Goal: Task Accomplishment & Management: Contribute content

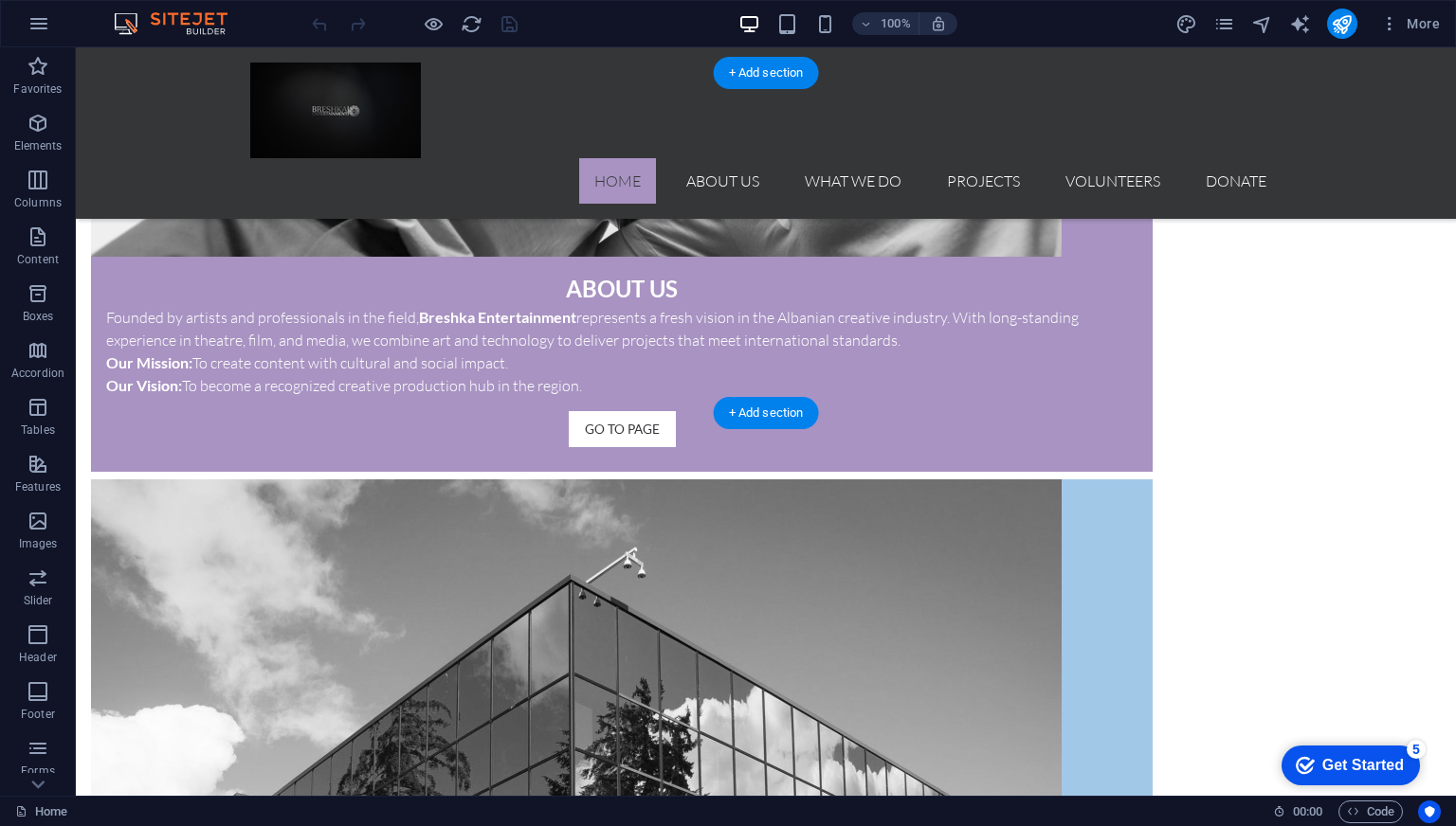
scroll to position [1895, 0]
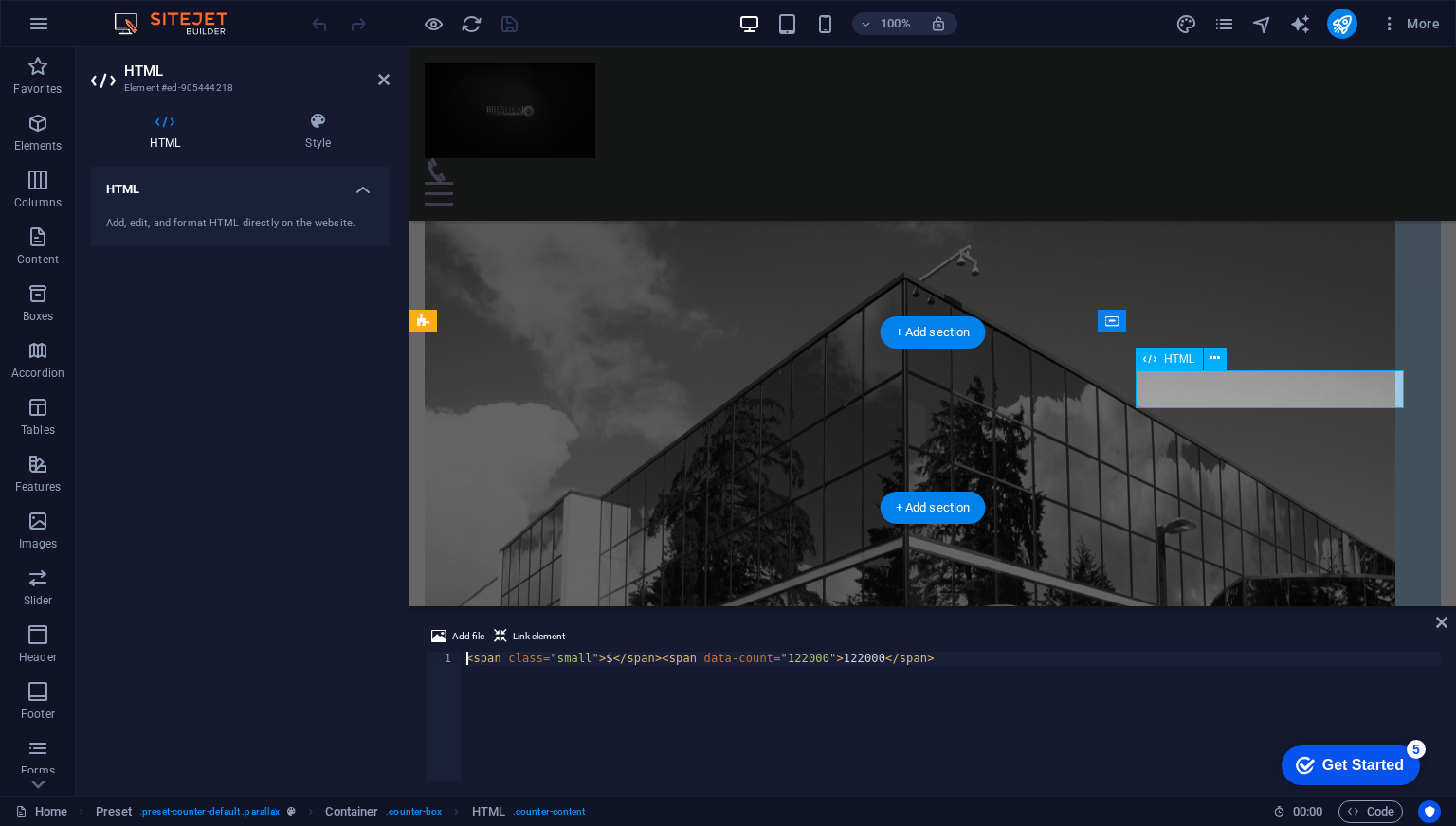
scroll to position [1725, 0]
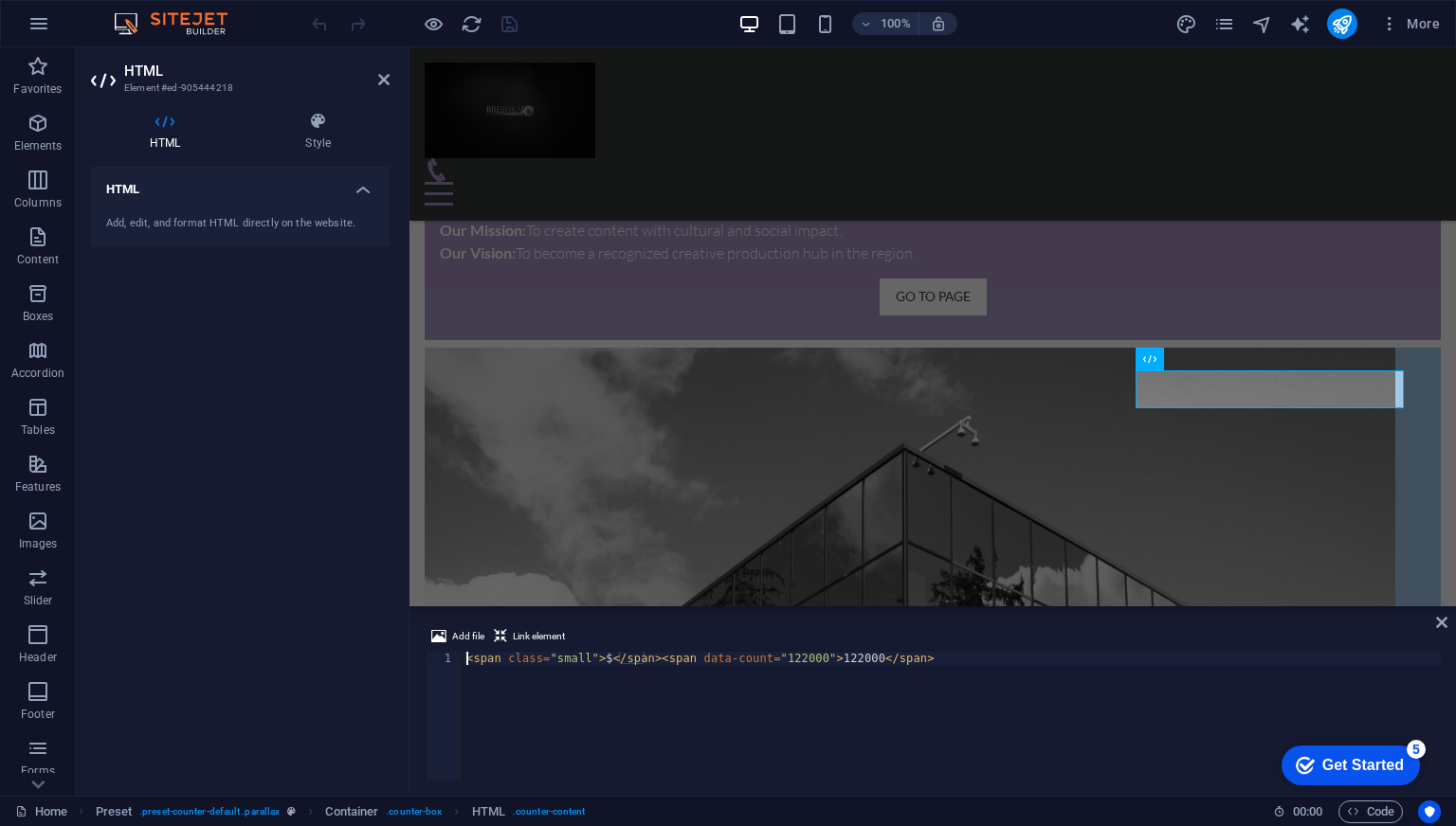
click at [291, 217] on div "Add, edit, and format HTML directly on the website." at bounding box center [240, 224] width 268 height 16
click at [362, 194] on h4 "HTML" at bounding box center [240, 184] width 299 height 34
click at [362, 194] on h4 "HTML" at bounding box center [240, 190] width 299 height 46
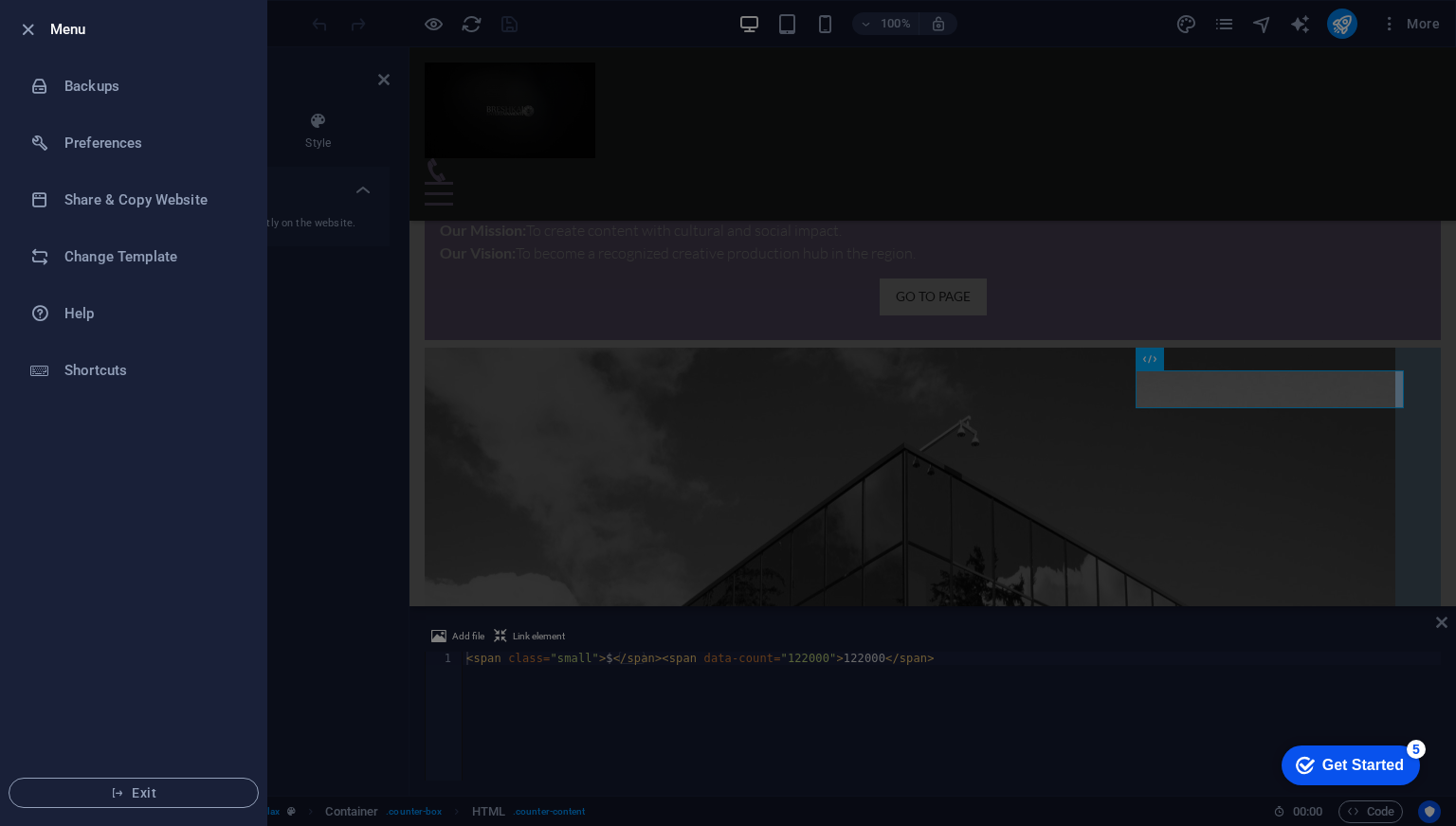
click at [281, 359] on div at bounding box center [728, 413] width 1456 height 826
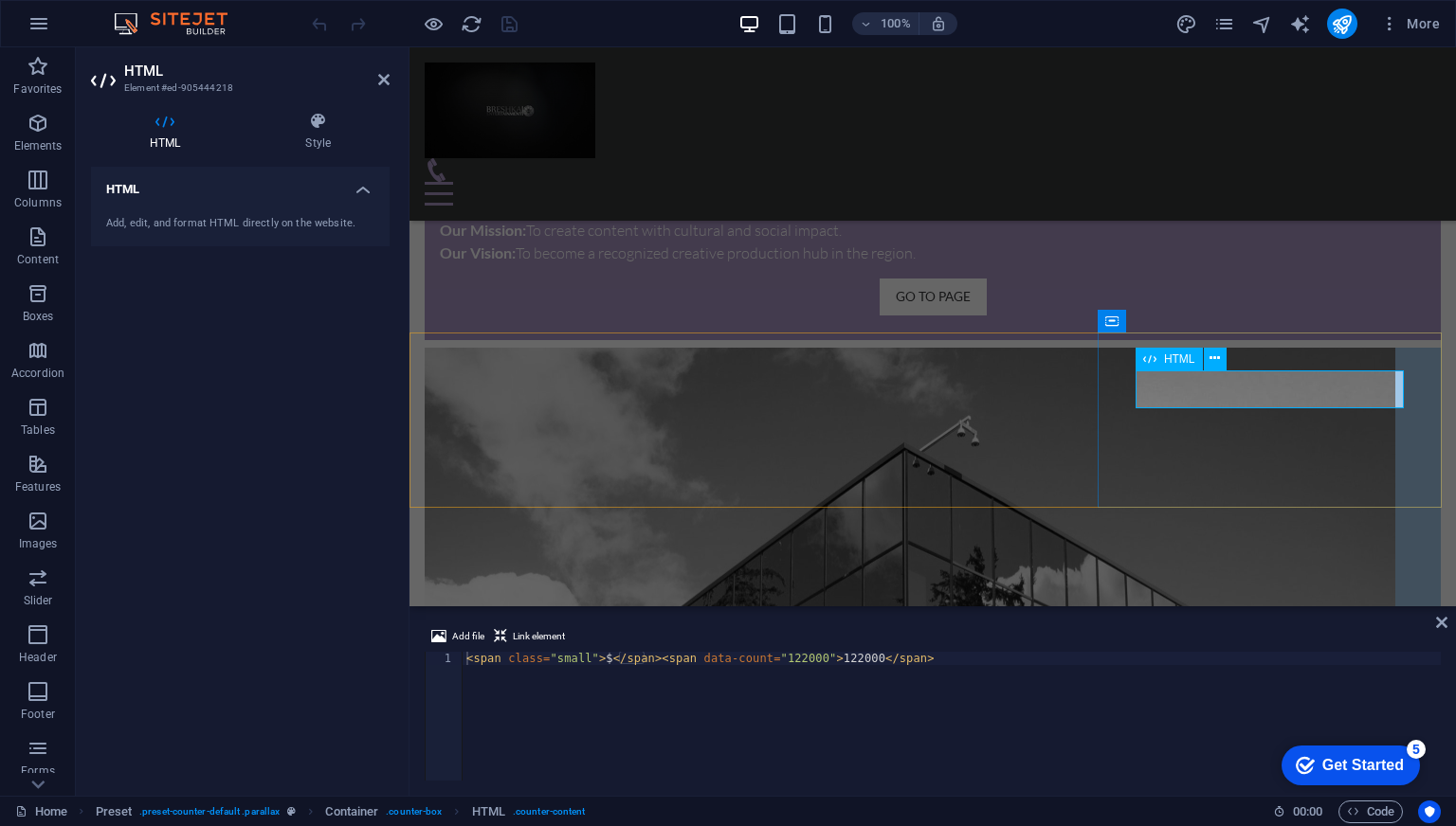
click at [1155, 354] on icon at bounding box center [1150, 359] width 13 height 23
click at [1210, 354] on icon at bounding box center [1215, 358] width 11 height 20
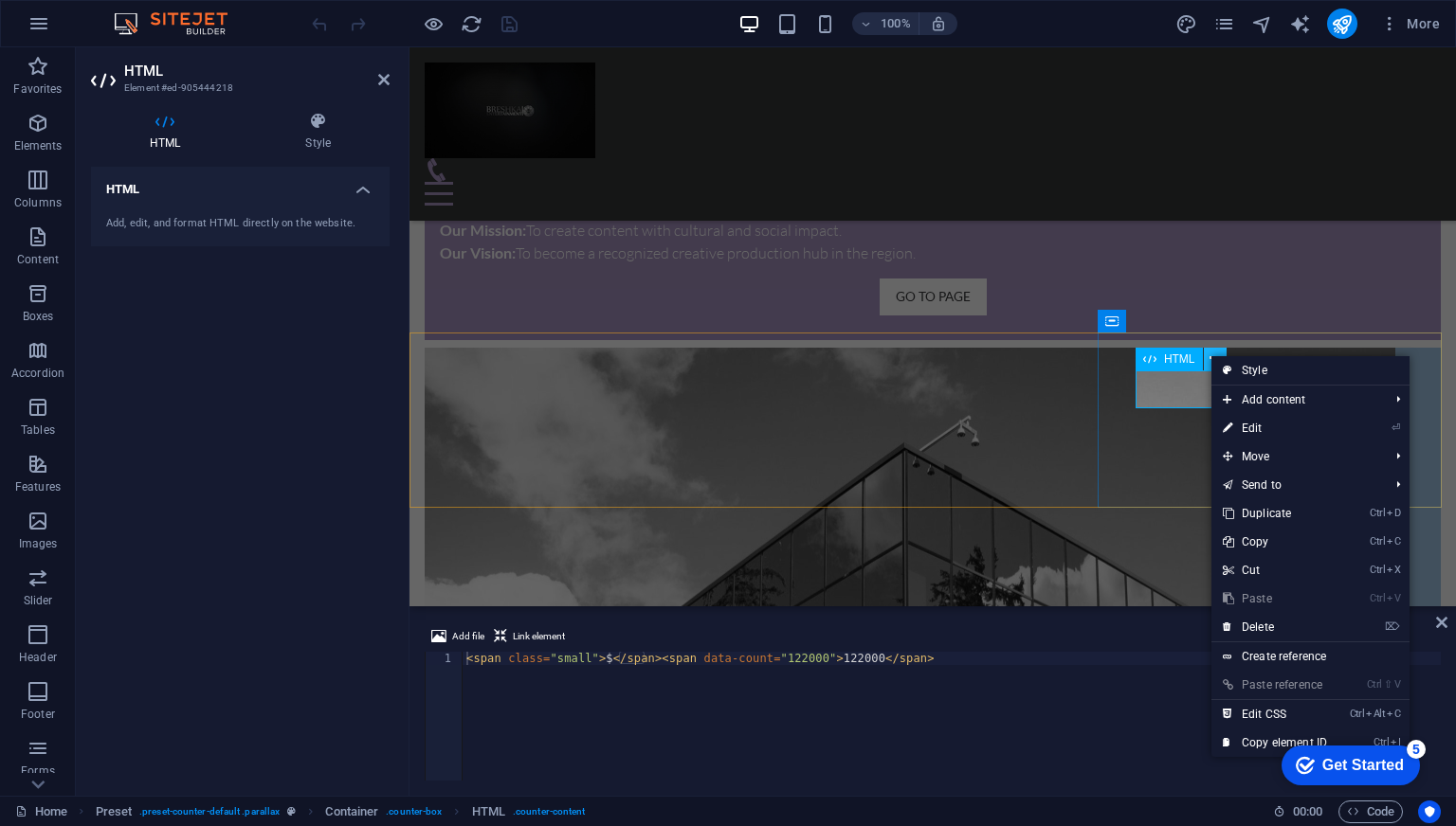
click at [1210, 354] on icon at bounding box center [1215, 358] width 11 height 20
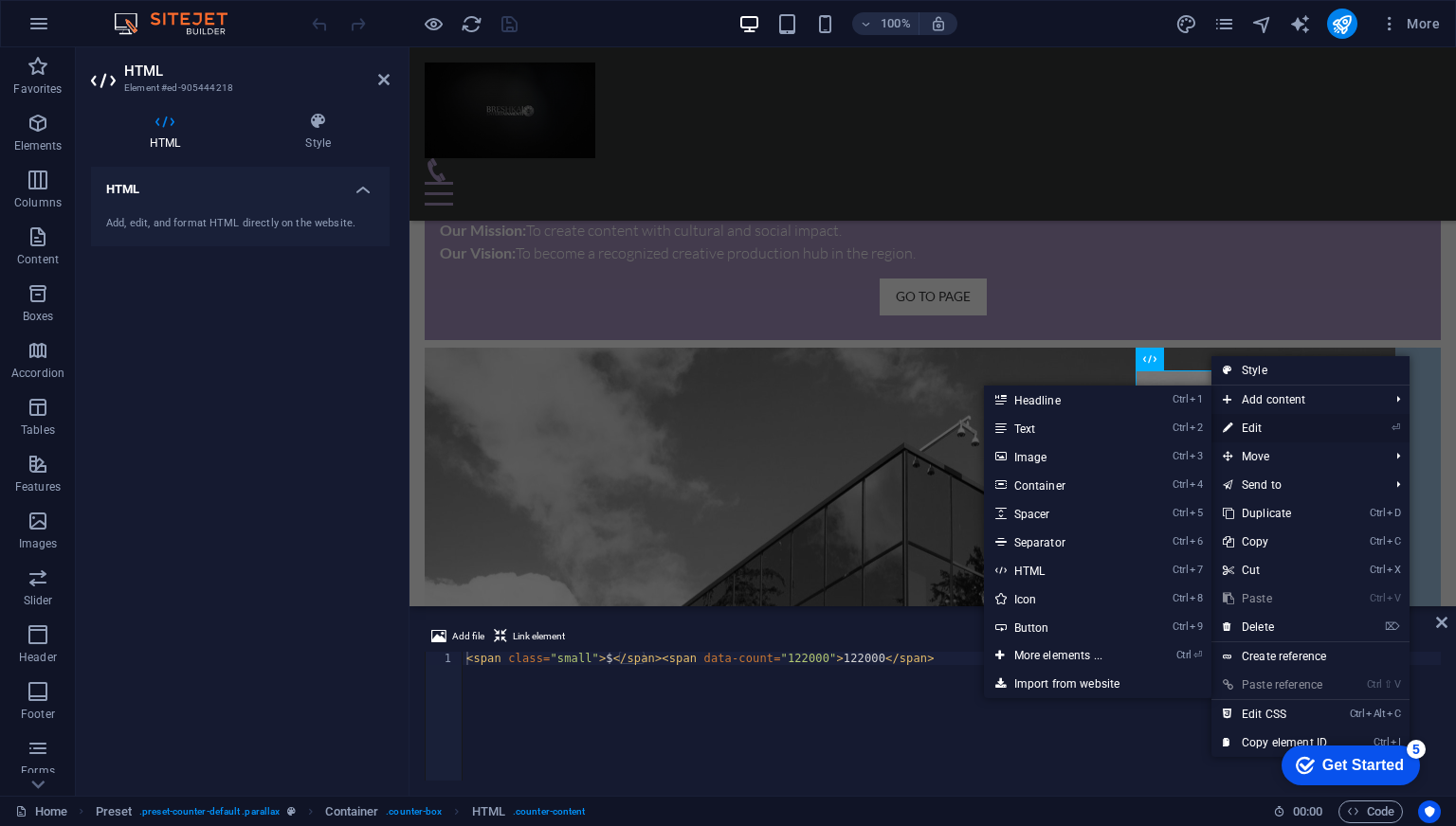
click at [1243, 423] on link "⏎ Edit" at bounding box center [1275, 429] width 127 height 29
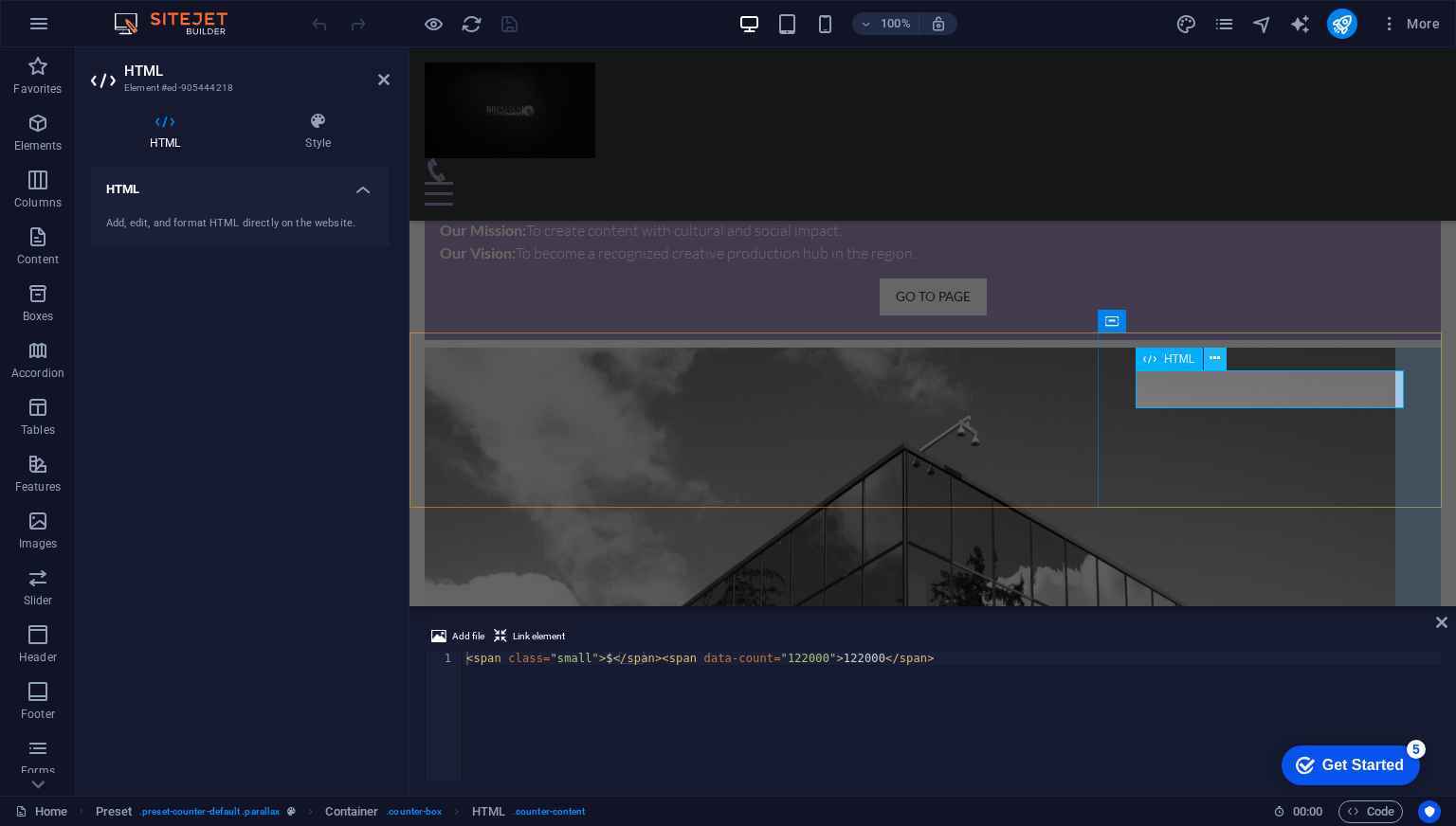
click at [1222, 362] on button at bounding box center [1216, 359] width 23 height 23
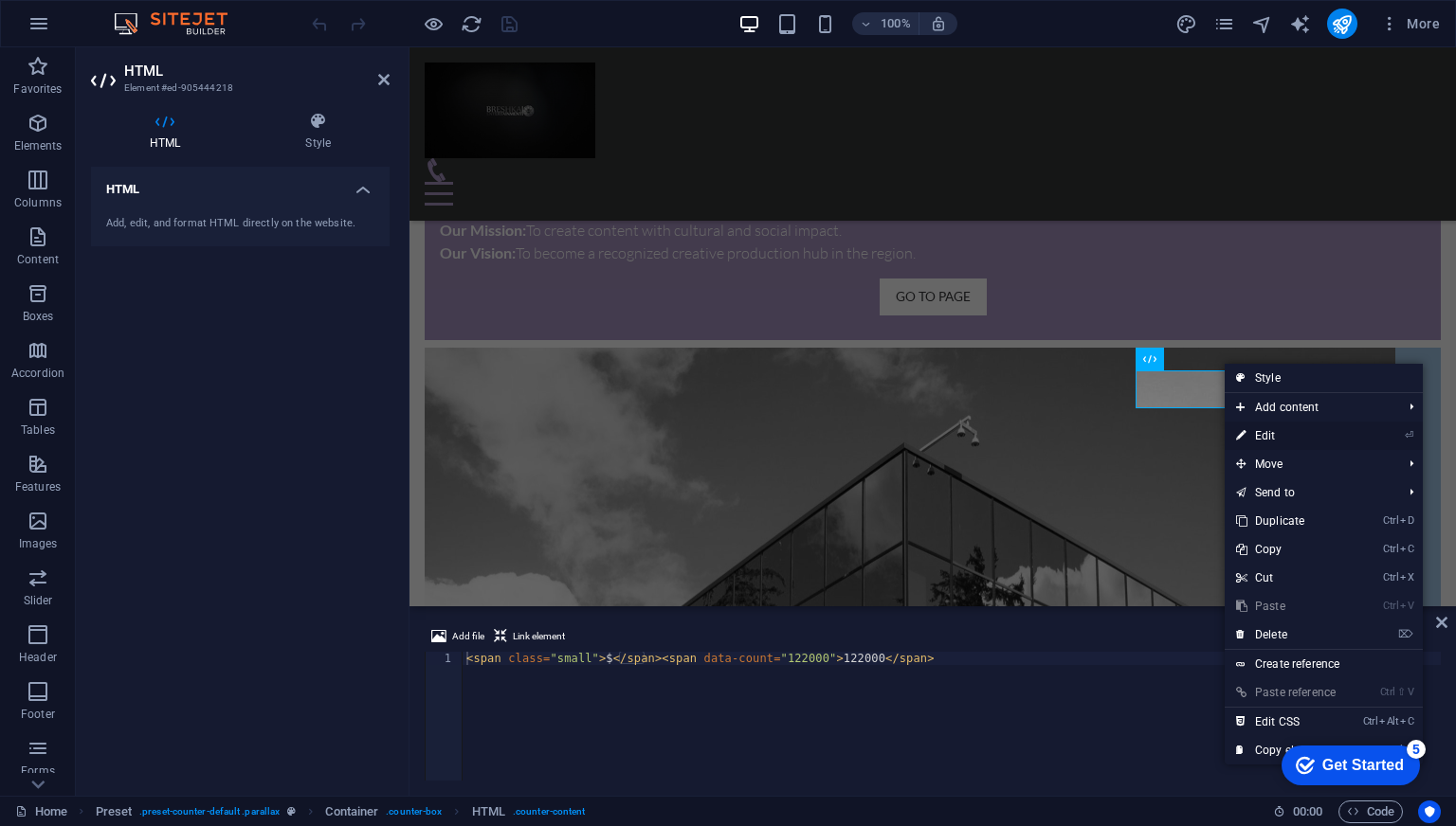
drag, startPoint x: 1263, startPoint y: 433, endPoint x: 853, endPoint y: 386, distance: 412.7
click at [1263, 433] on link "⏎ Edit" at bounding box center [1288, 436] width 127 height 29
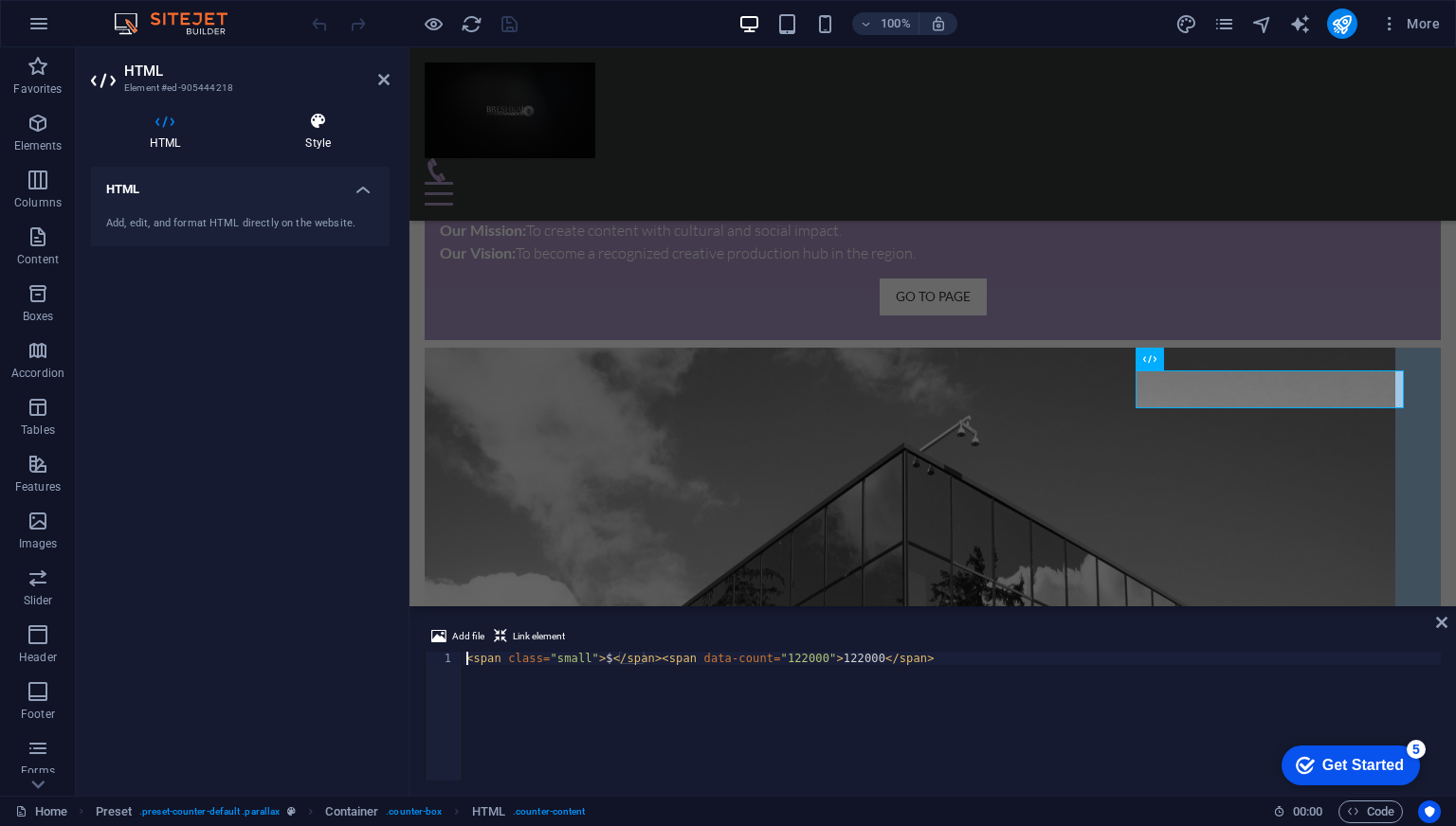
click at [368, 141] on h4 "Style" at bounding box center [318, 132] width 144 height 40
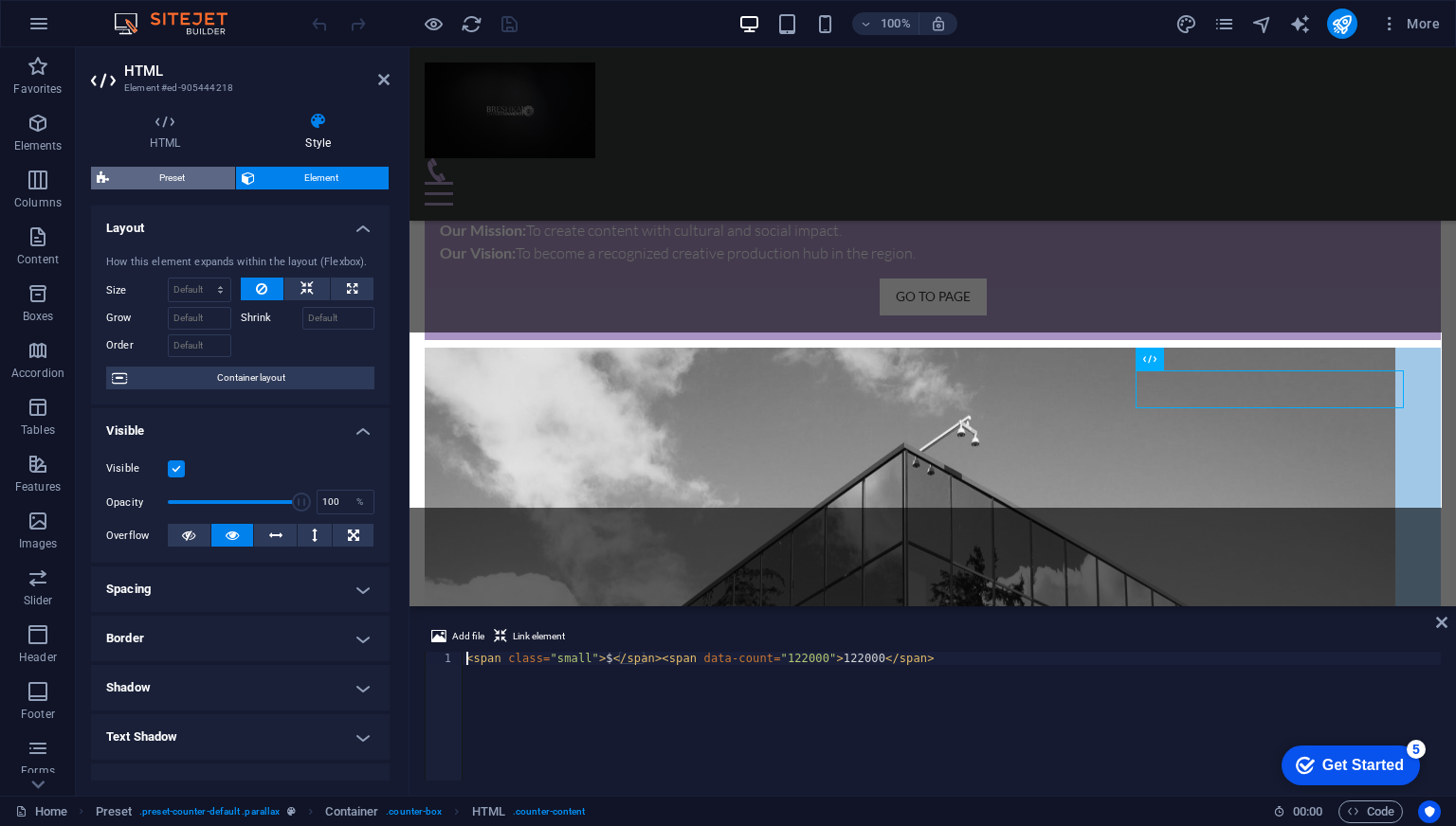
click at [196, 183] on span "Preset" at bounding box center [172, 178] width 115 height 23
select select "px"
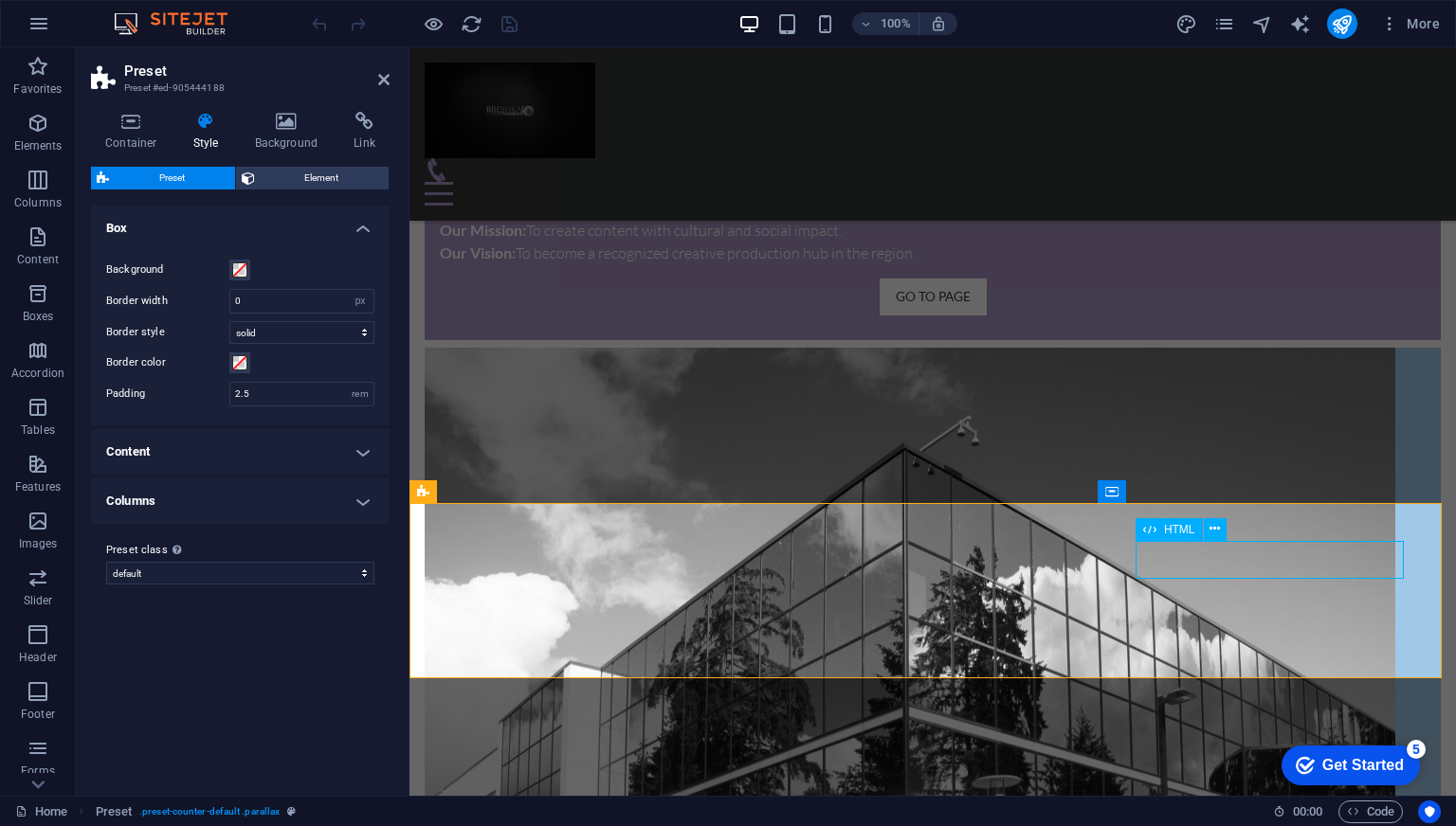
scroll to position [1554, 0]
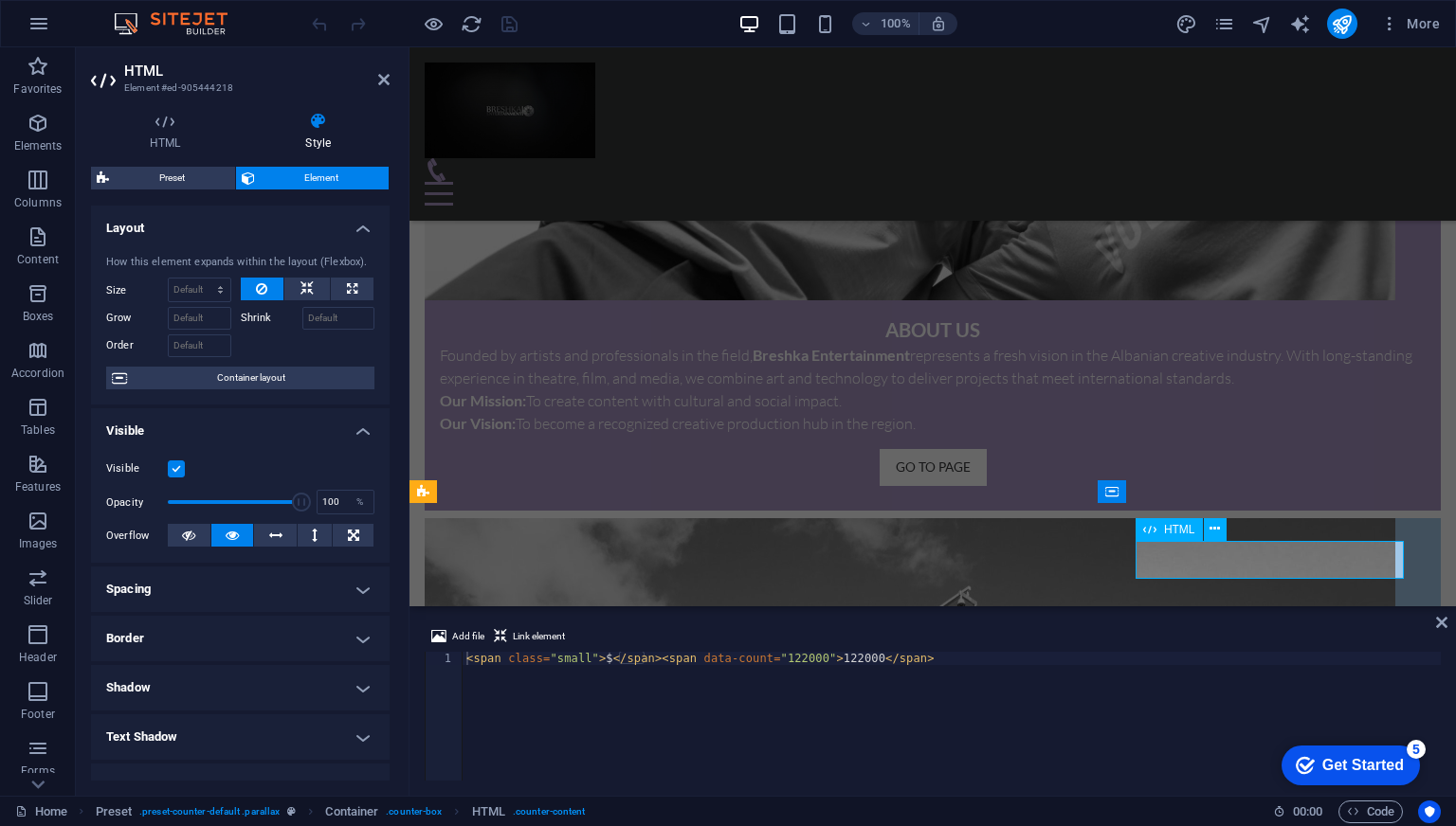
click at [296, 297] on button at bounding box center [307, 289] width 46 height 23
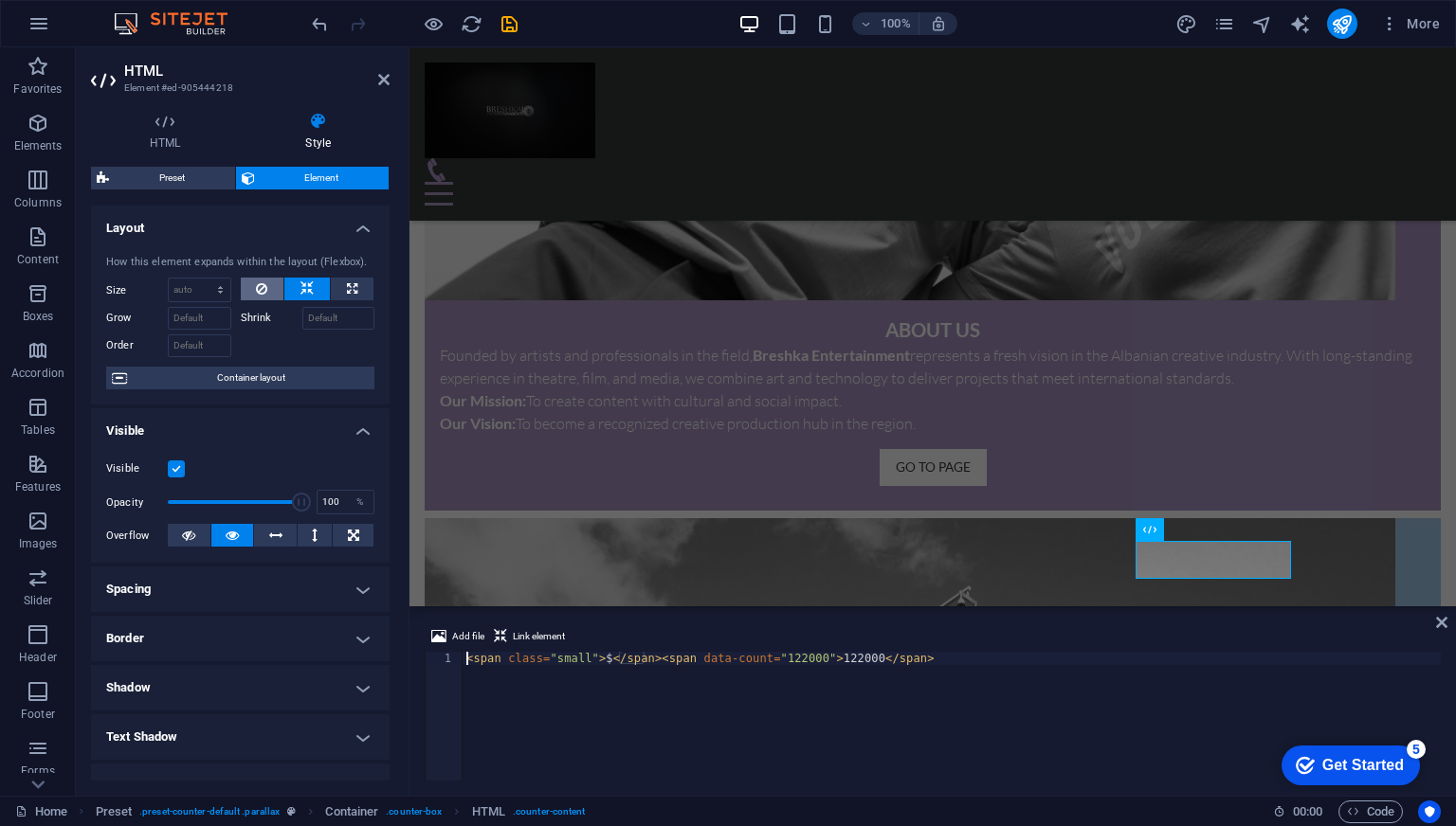
click at [274, 295] on button at bounding box center [263, 289] width 44 height 23
click at [340, 295] on button at bounding box center [352, 289] width 43 height 23
type input "100"
select select "%"
click at [270, 294] on button at bounding box center [263, 289] width 44 height 23
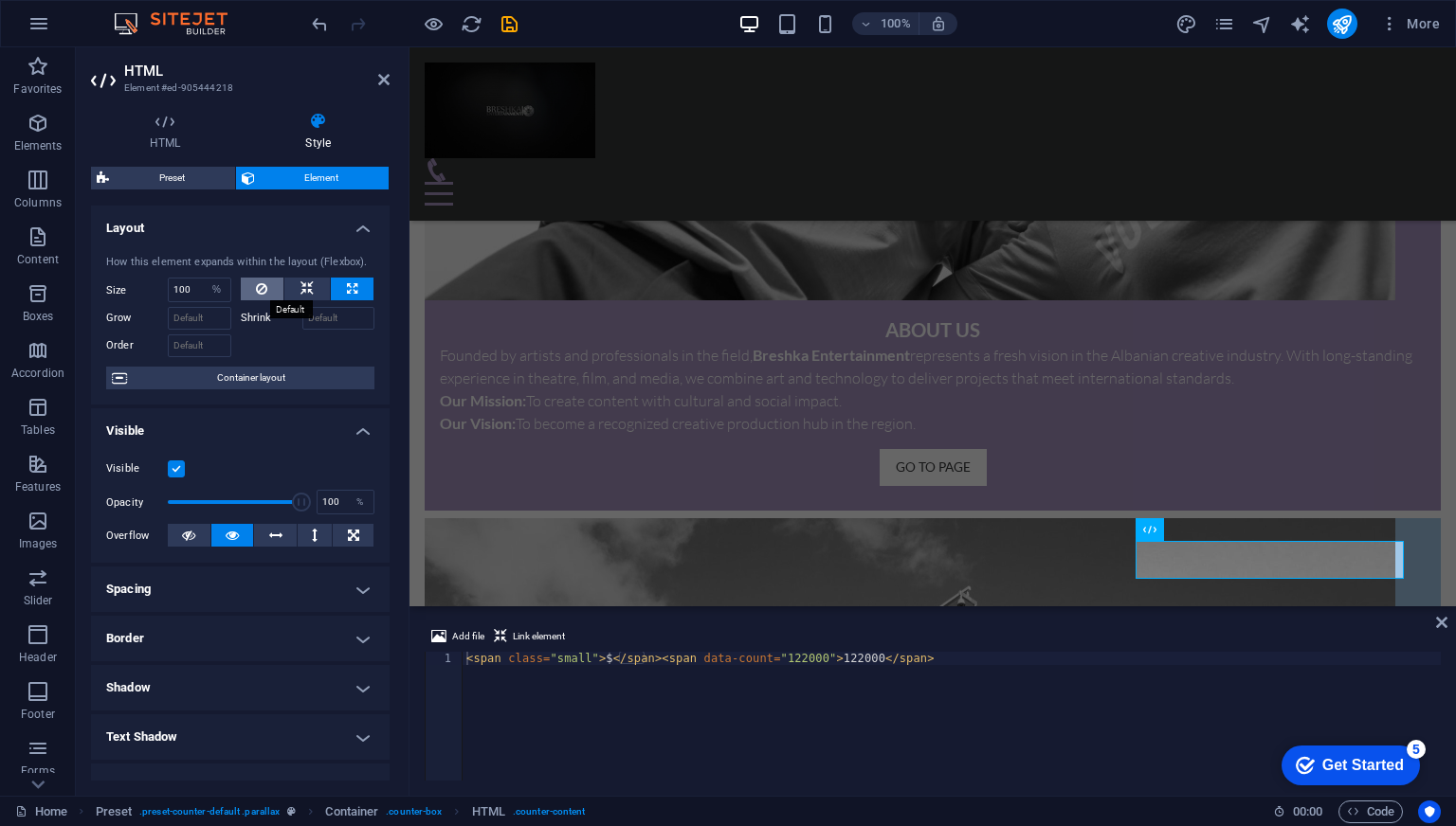
select select "DISABLED_OPTION_VALUE"
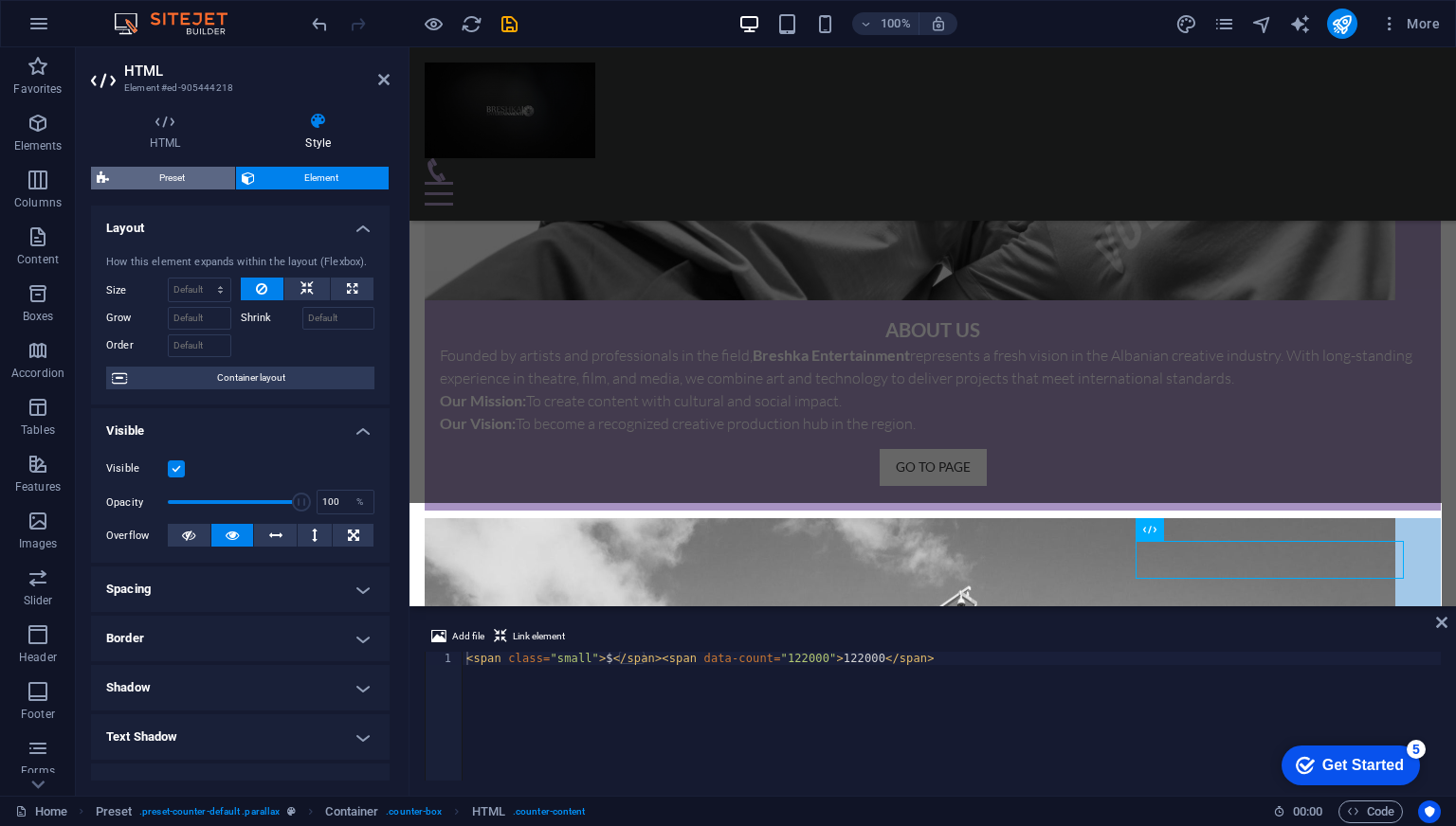
click at [188, 184] on span "Preset" at bounding box center [172, 178] width 115 height 23
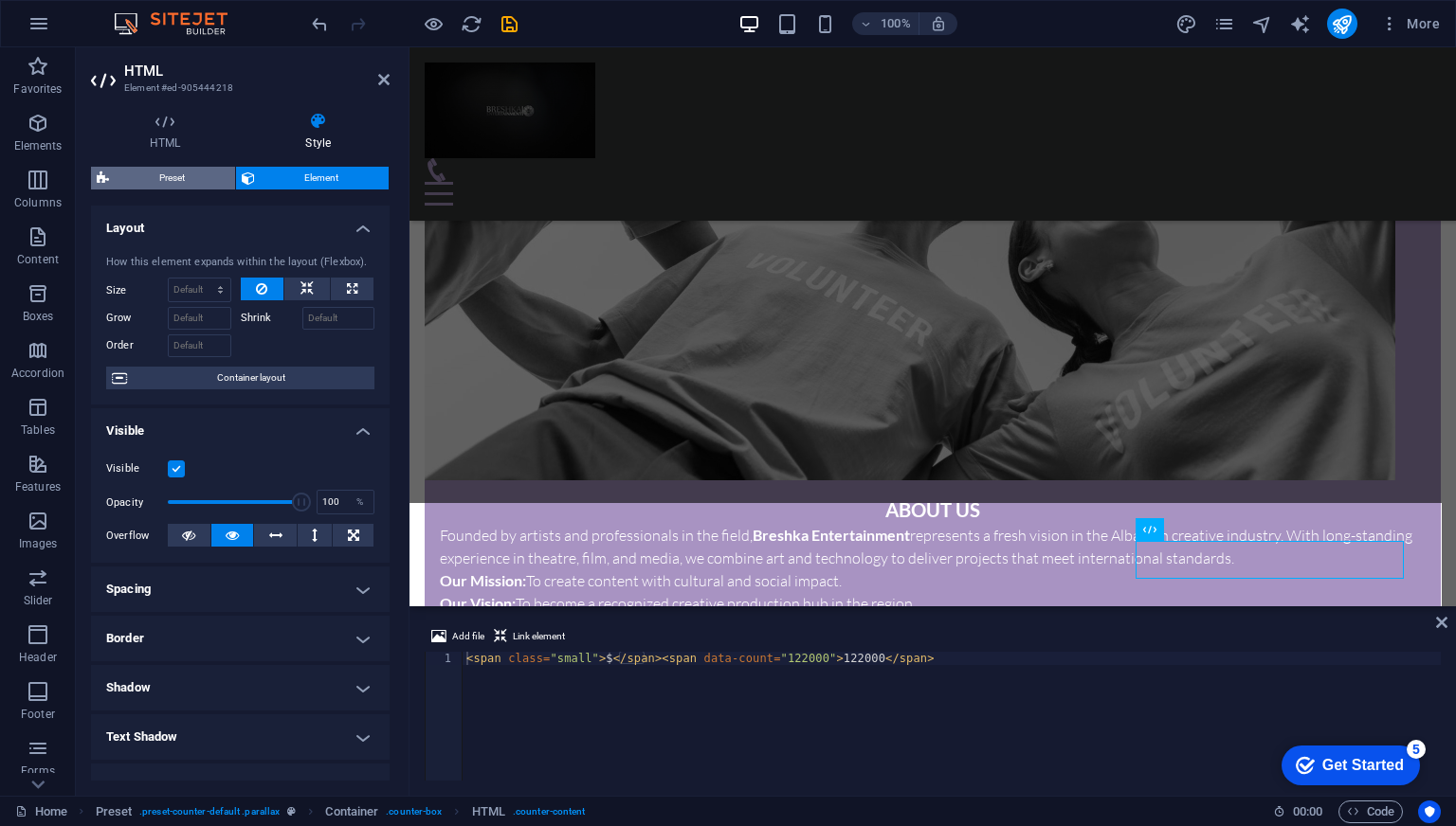
scroll to position [1725, 0]
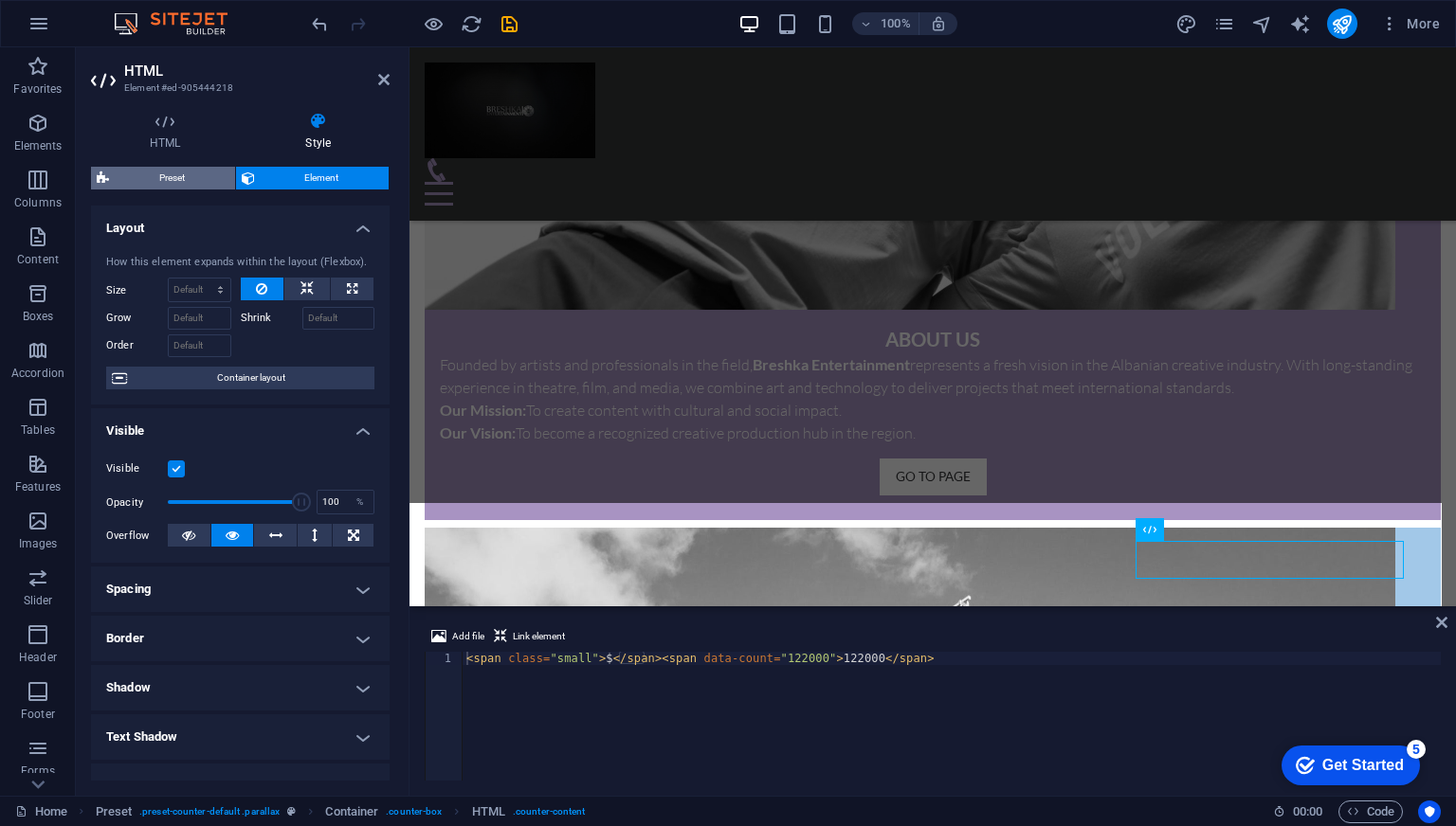
select select "px"
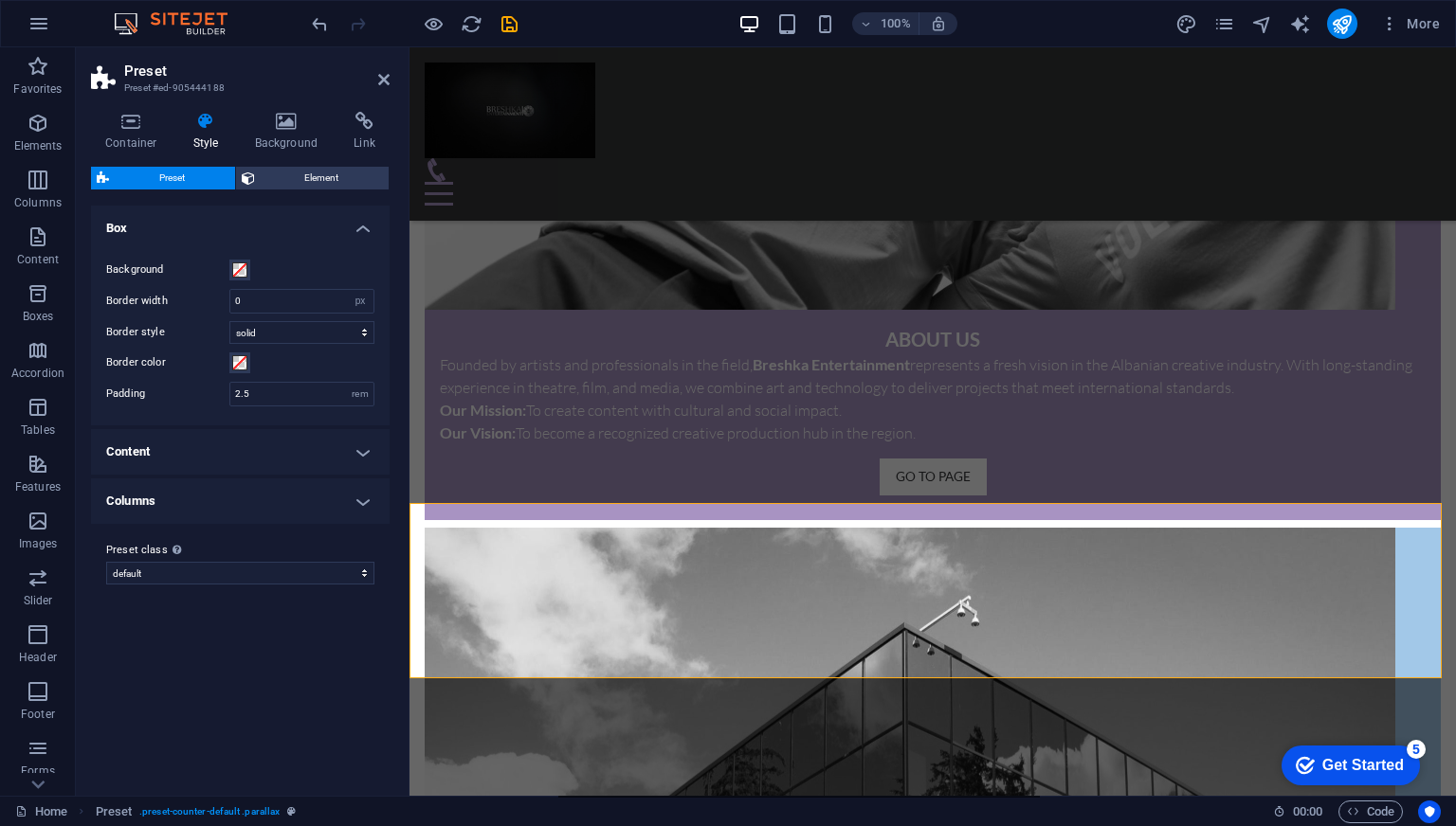
click at [206, 84] on h3 "Preset #ed-905444188" at bounding box center [238, 88] width 228 height 17
click at [147, 126] on icon at bounding box center [131, 122] width 80 height 19
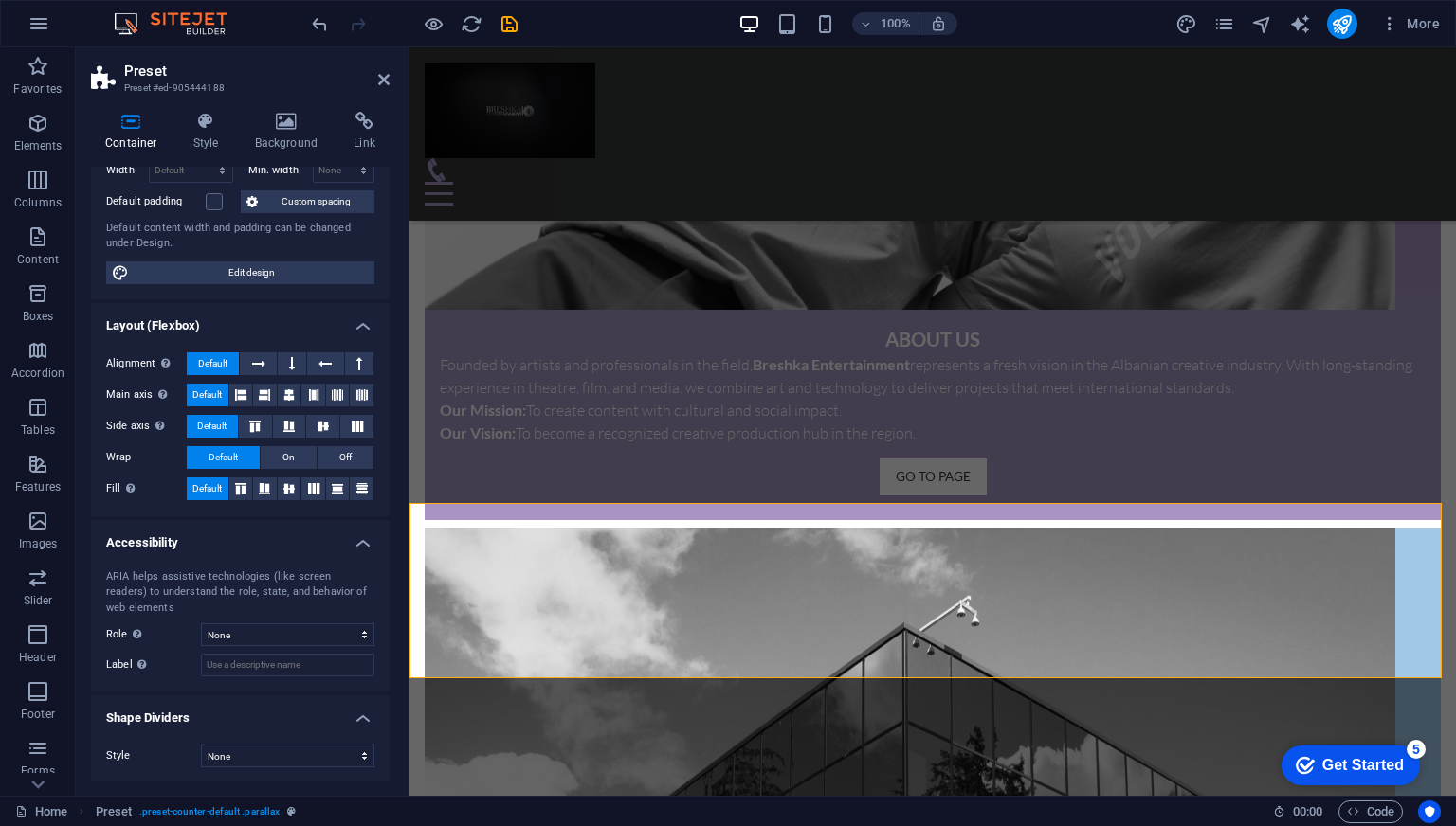
scroll to position [0, 0]
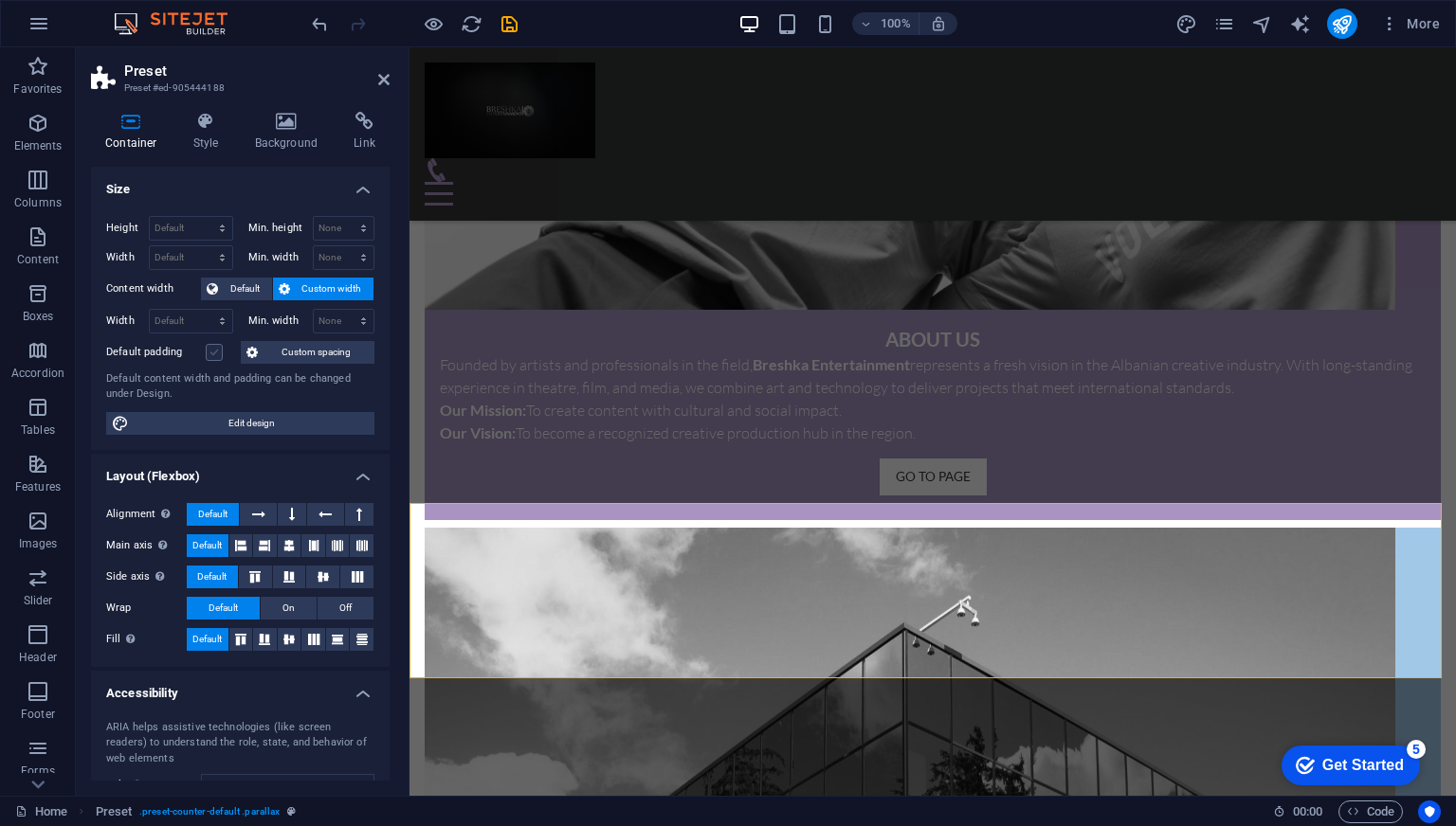
click at [213, 344] on label at bounding box center [214, 352] width 17 height 17
click at [0, 0] on input "Default padding" at bounding box center [0, 0] width 0 height 0
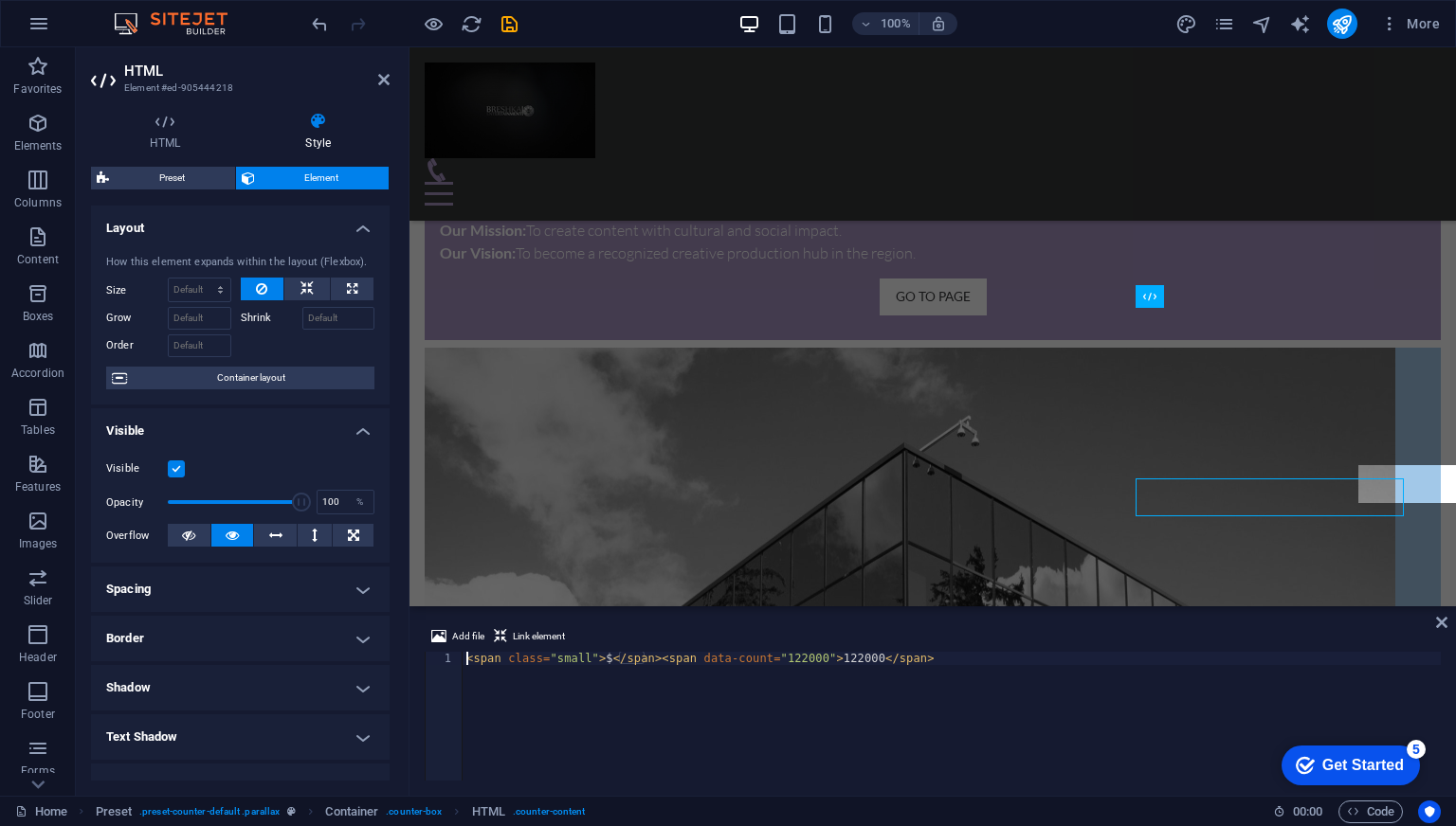
scroll to position [1863, 0]
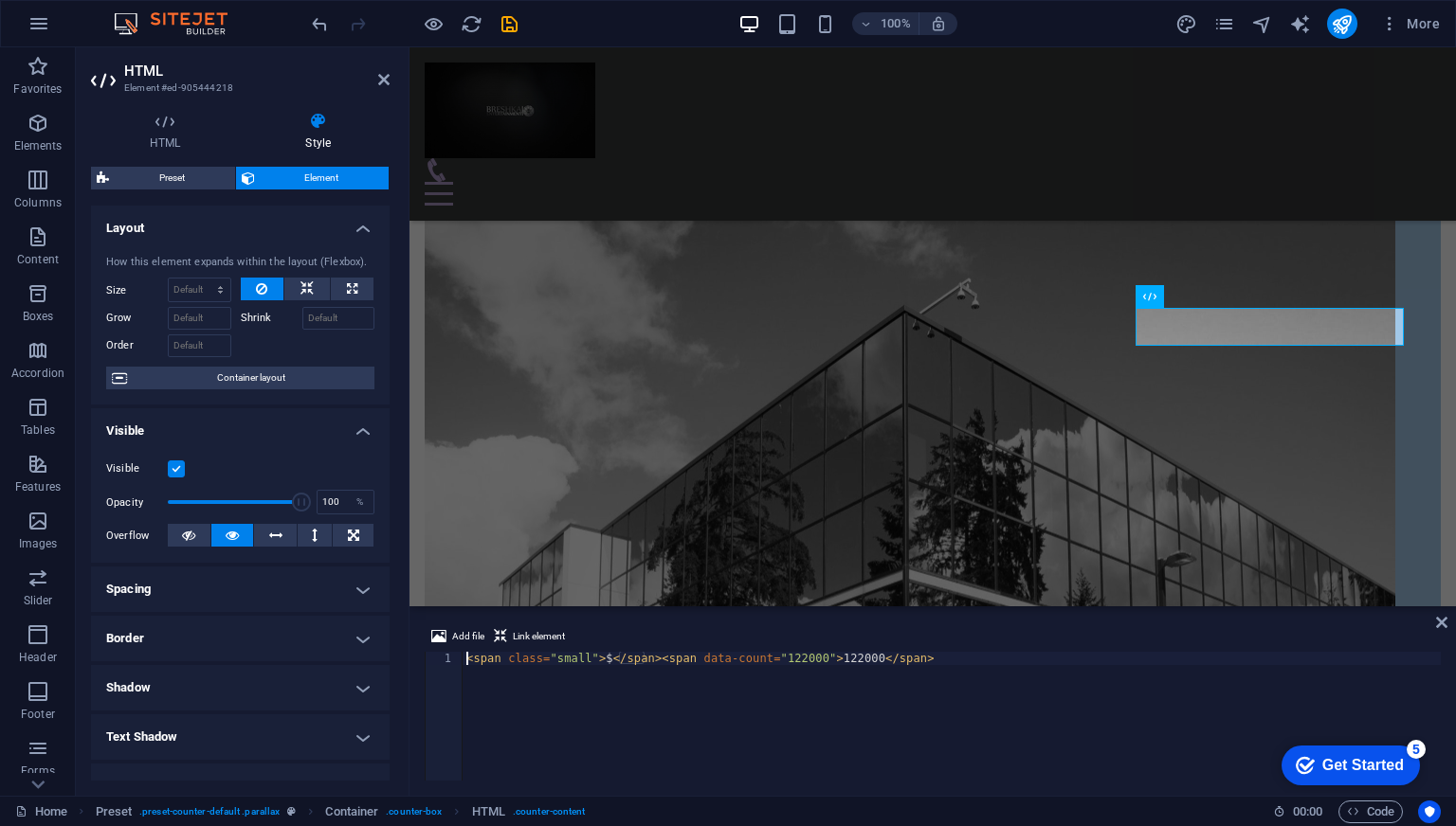
click at [174, 467] on label at bounding box center [176, 469] width 17 height 17
click at [0, 0] on input "Visible" at bounding box center [0, 0] width 0 height 0
click at [174, 467] on label at bounding box center [176, 469] width 17 height 17
click at [0, 0] on input "Visible" at bounding box center [0, 0] width 0 height 0
click at [174, 467] on label at bounding box center [176, 469] width 17 height 17
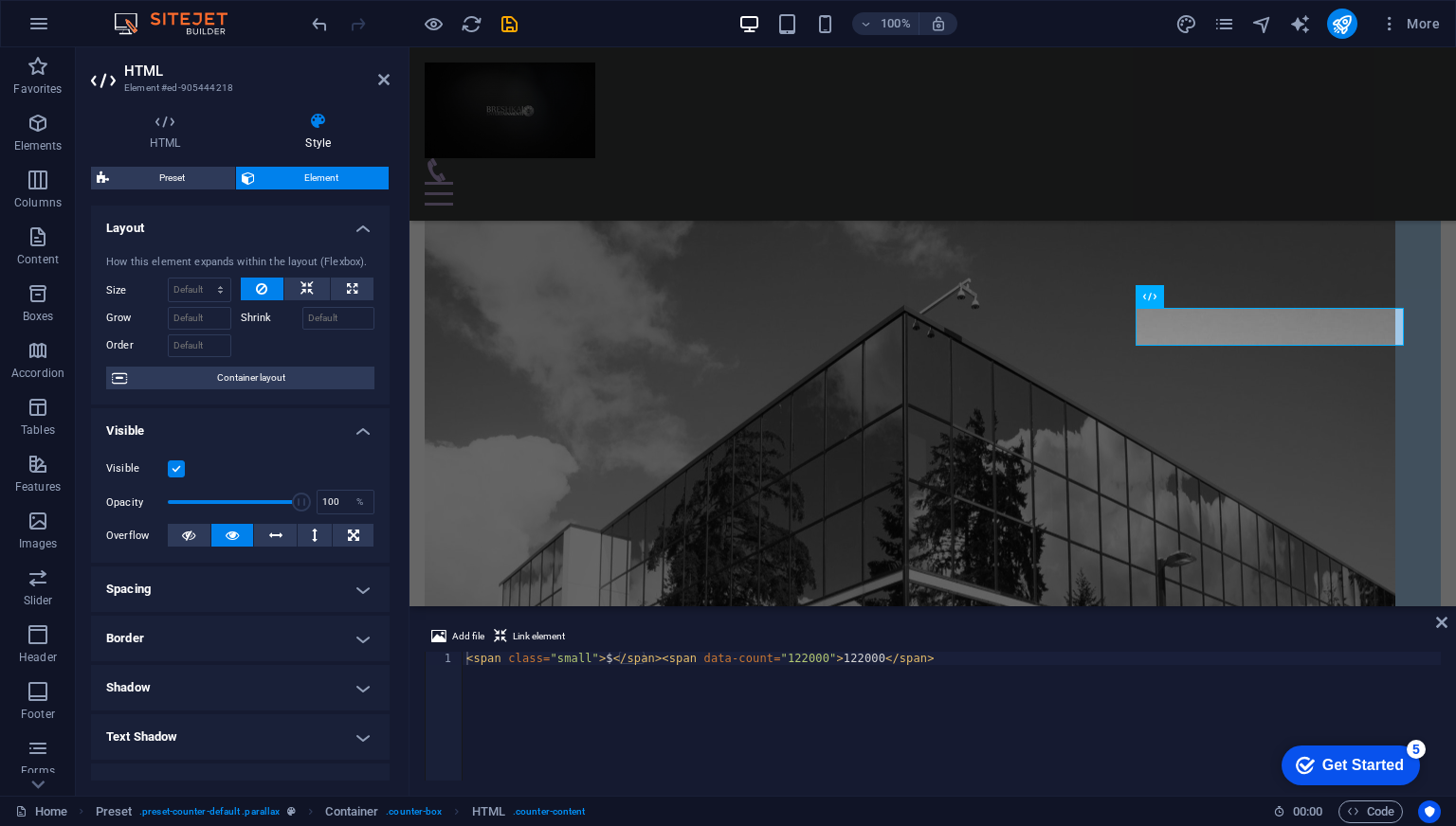
click at [0, 0] on input "Visible" at bounding box center [0, 0] width 0 height 0
click at [174, 467] on label at bounding box center [176, 469] width 17 height 17
click at [0, 0] on input "Visible" at bounding box center [0, 0] width 0 height 0
click at [171, 472] on label at bounding box center [176, 469] width 17 height 17
click at [0, 0] on input "Visible" at bounding box center [0, 0] width 0 height 0
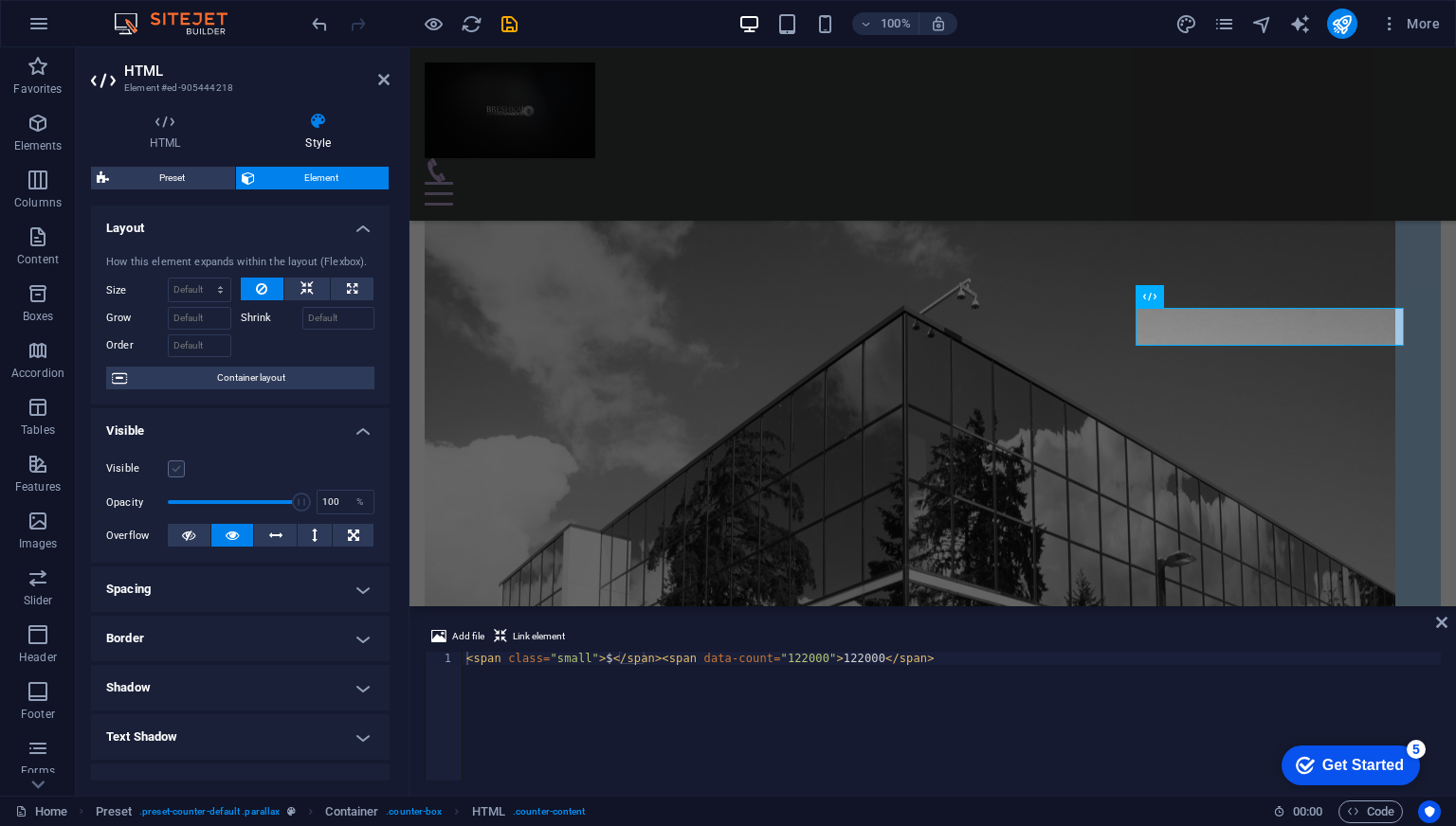
click at [171, 472] on label at bounding box center [176, 469] width 17 height 17
click at [0, 0] on input "Visible" at bounding box center [0, 0] width 0 height 0
click at [251, 383] on span "Container layout" at bounding box center [251, 378] width 236 height 23
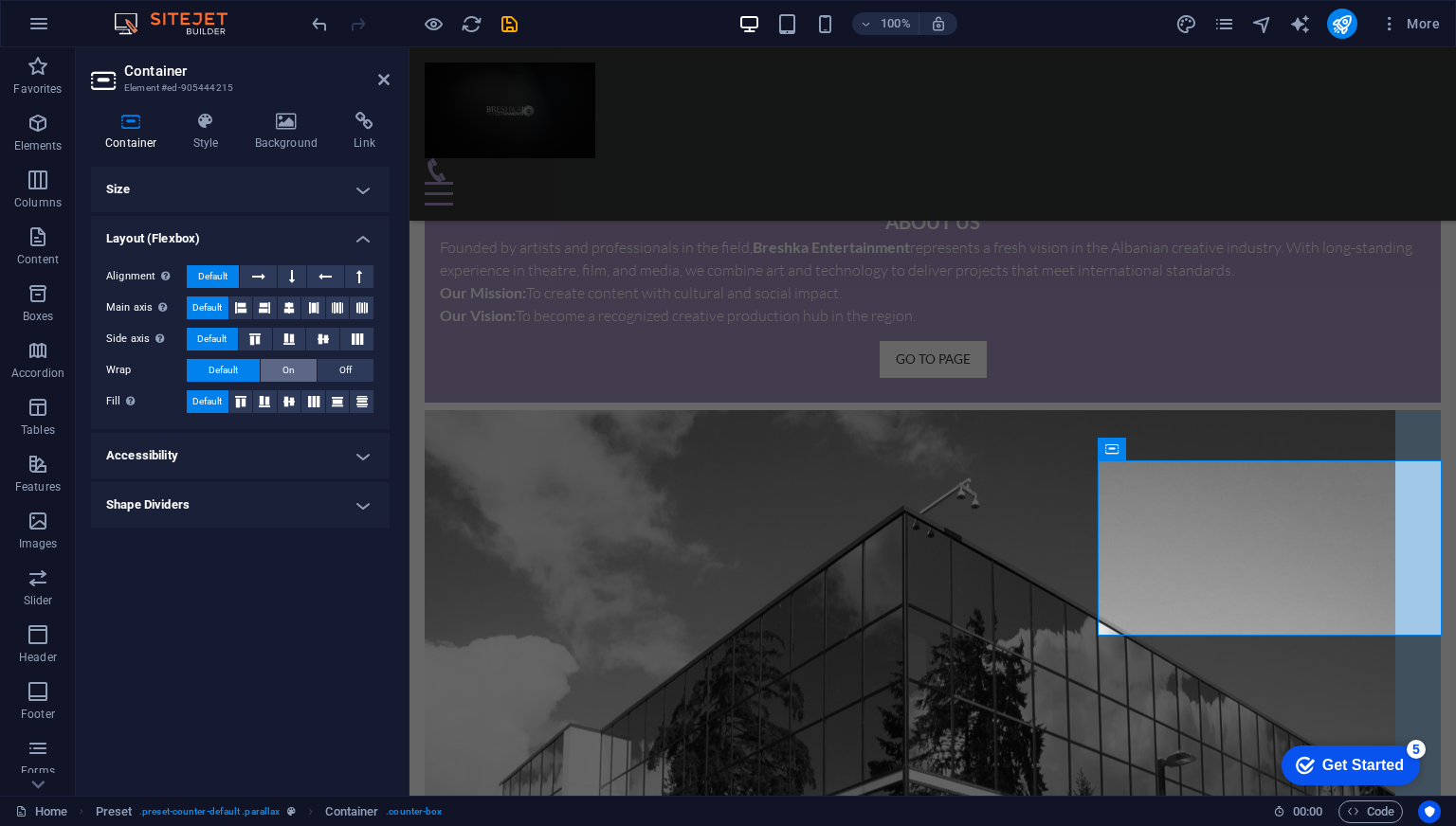
click at [296, 372] on button "On" at bounding box center [288, 370] width 56 height 23
click at [228, 368] on span "Default" at bounding box center [223, 370] width 30 height 23
click at [130, 142] on h4 "Container" at bounding box center [135, 132] width 88 height 40
click at [125, 179] on h4 "Size" at bounding box center [240, 190] width 299 height 46
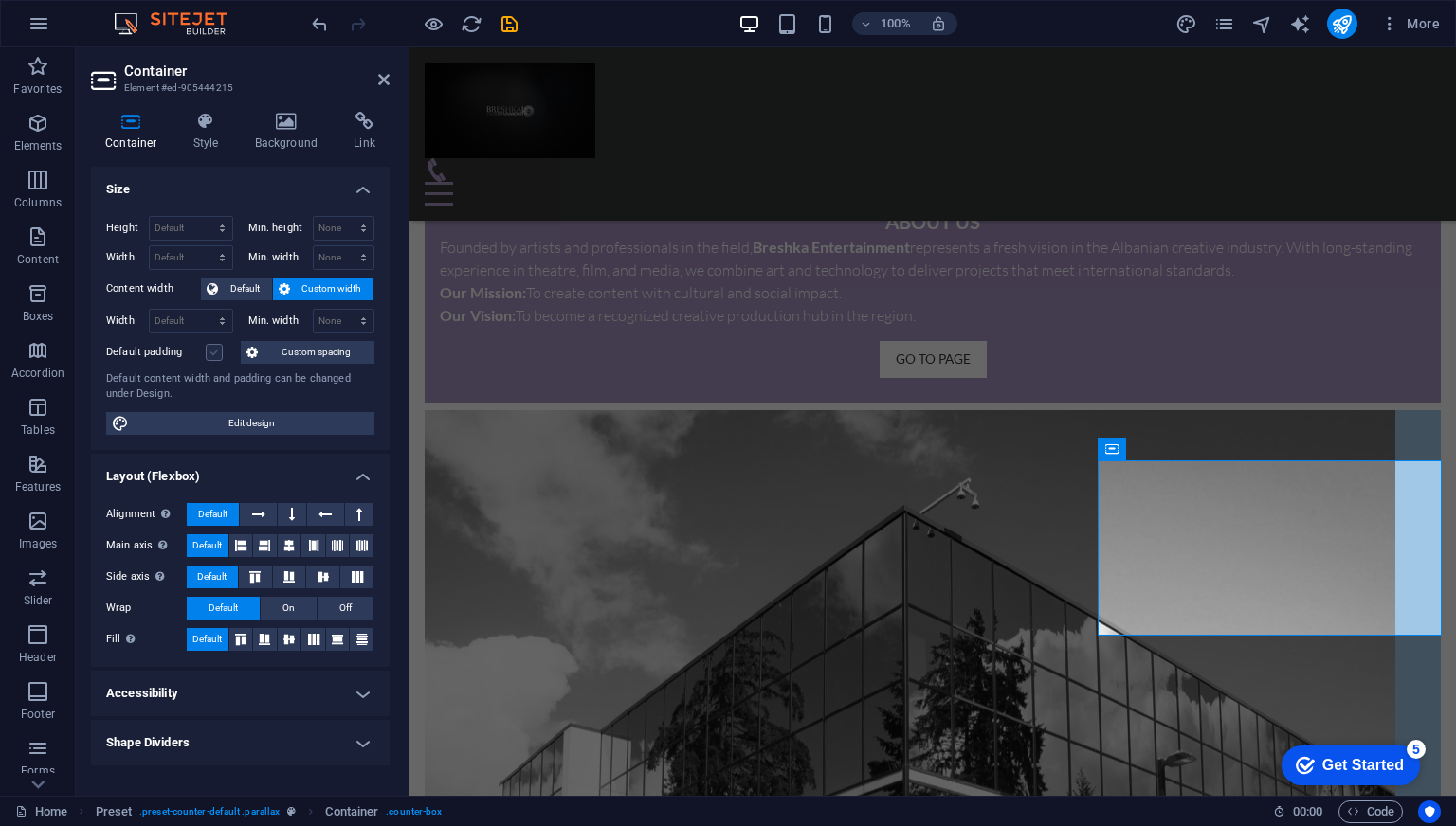
click at [211, 352] on label at bounding box center [214, 352] width 17 height 17
click at [0, 0] on input "Default padding" at bounding box center [0, 0] width 0 height 0
click at [211, 352] on label at bounding box center [214, 352] width 17 height 17
click at [0, 0] on input "Default padding" at bounding box center [0, 0] width 0 height 0
click at [211, 352] on label at bounding box center [214, 352] width 17 height 17
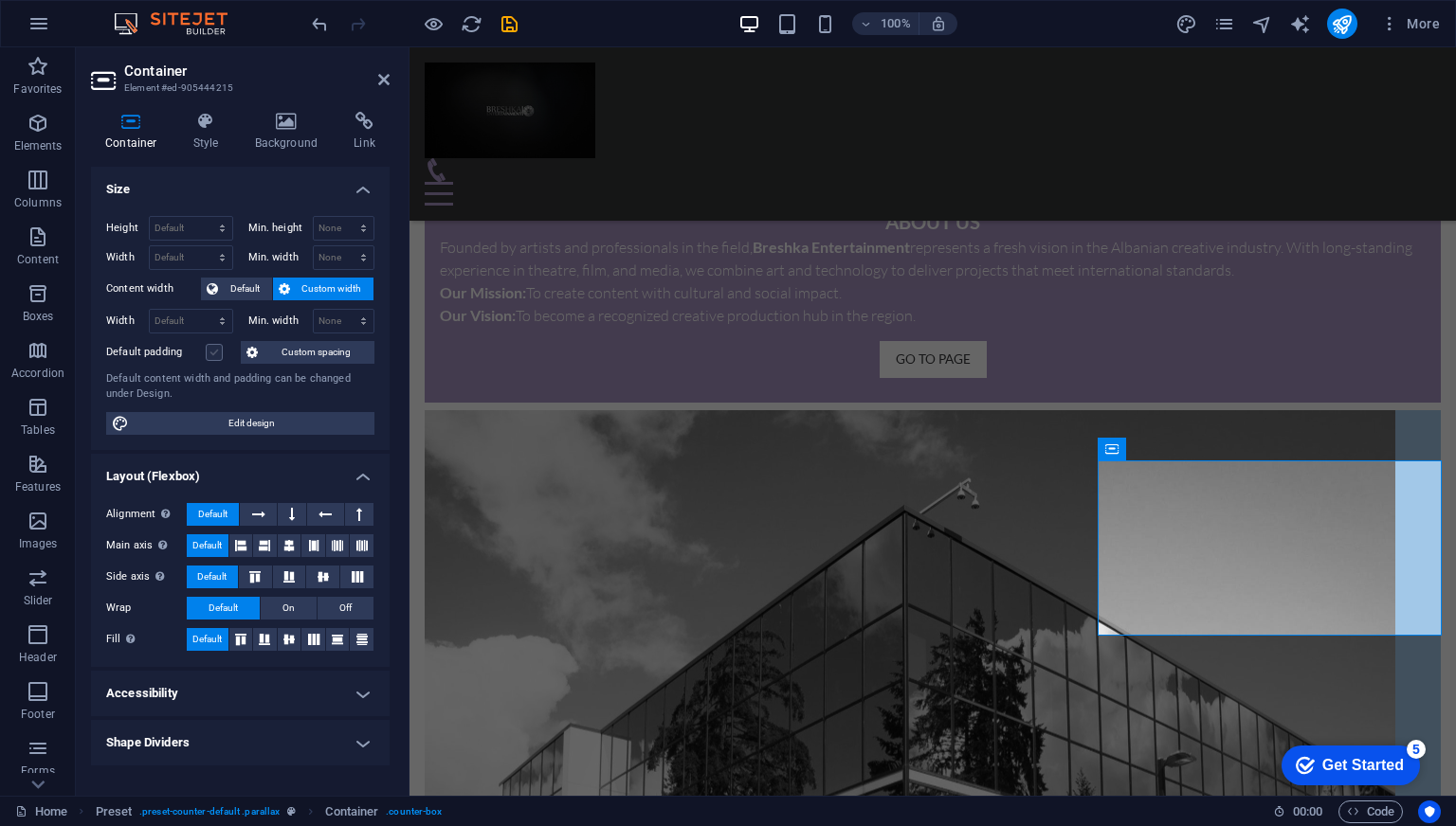
click at [0, 0] on input "Default padding" at bounding box center [0, 0] width 0 height 0
click at [317, 346] on span "Custom spacing" at bounding box center [316, 352] width 105 height 23
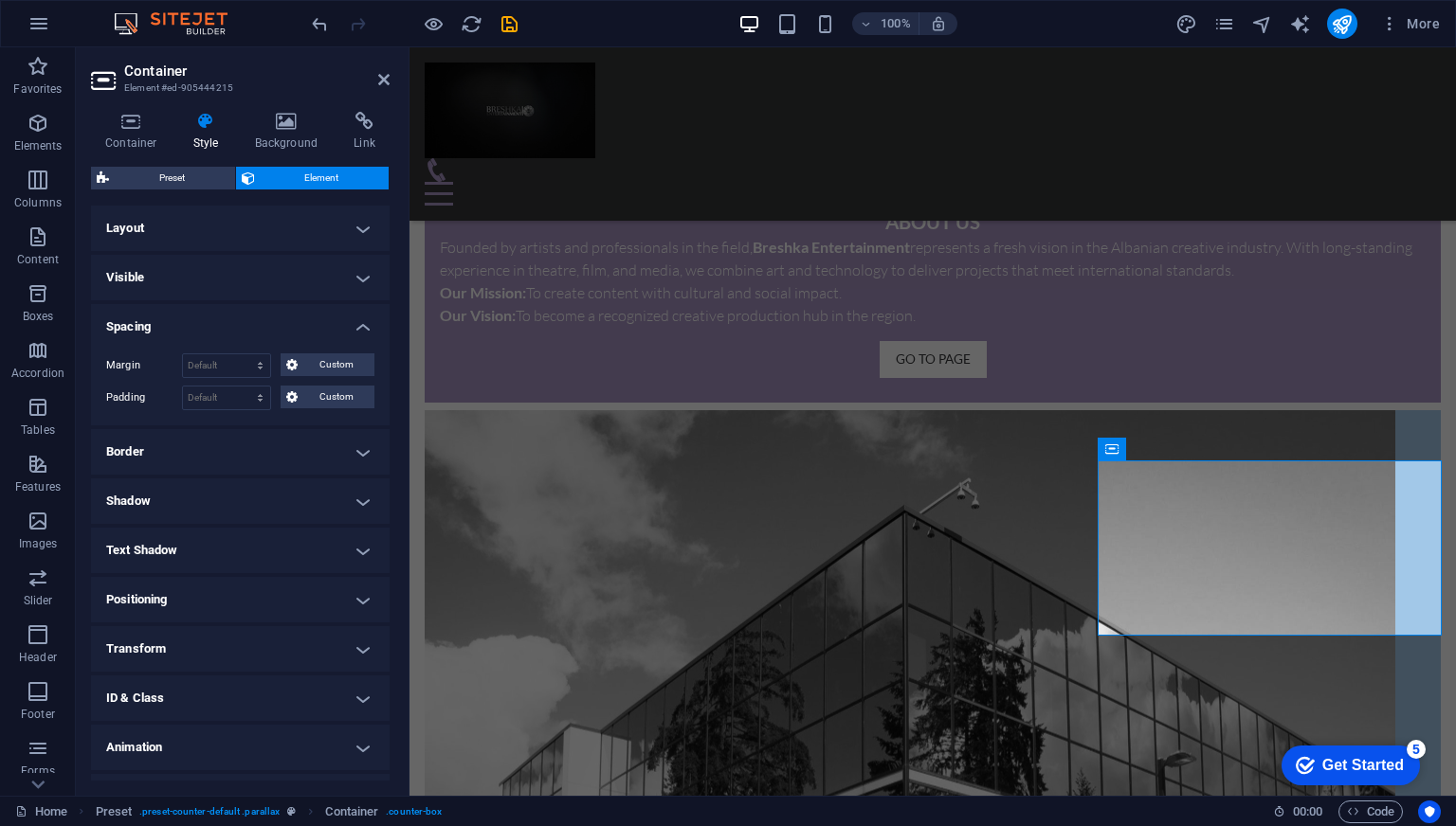
click at [273, 229] on h4 "Layout" at bounding box center [240, 229] width 299 height 46
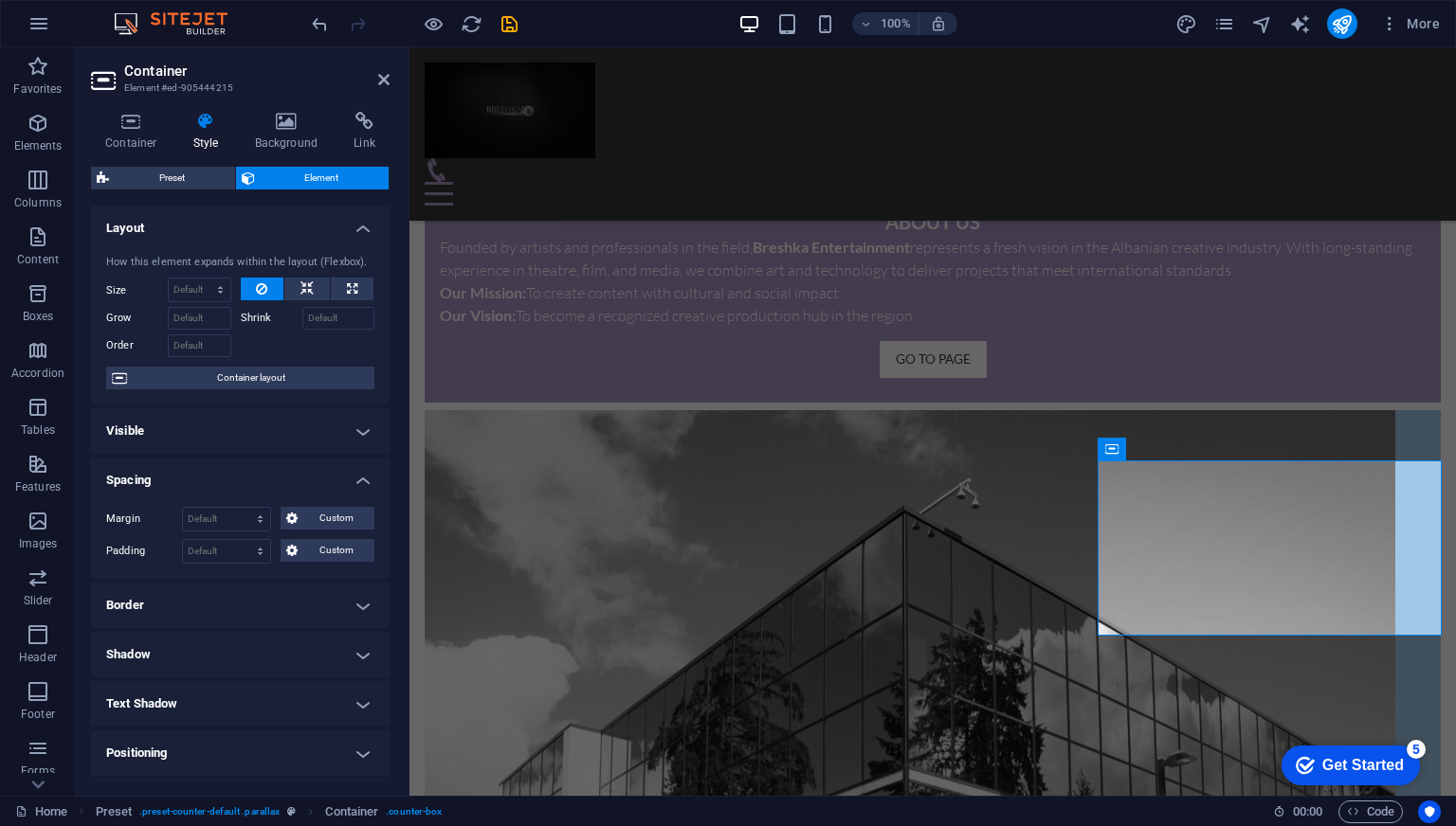
click at [273, 229] on h4 "Layout" at bounding box center [240, 223] width 299 height 34
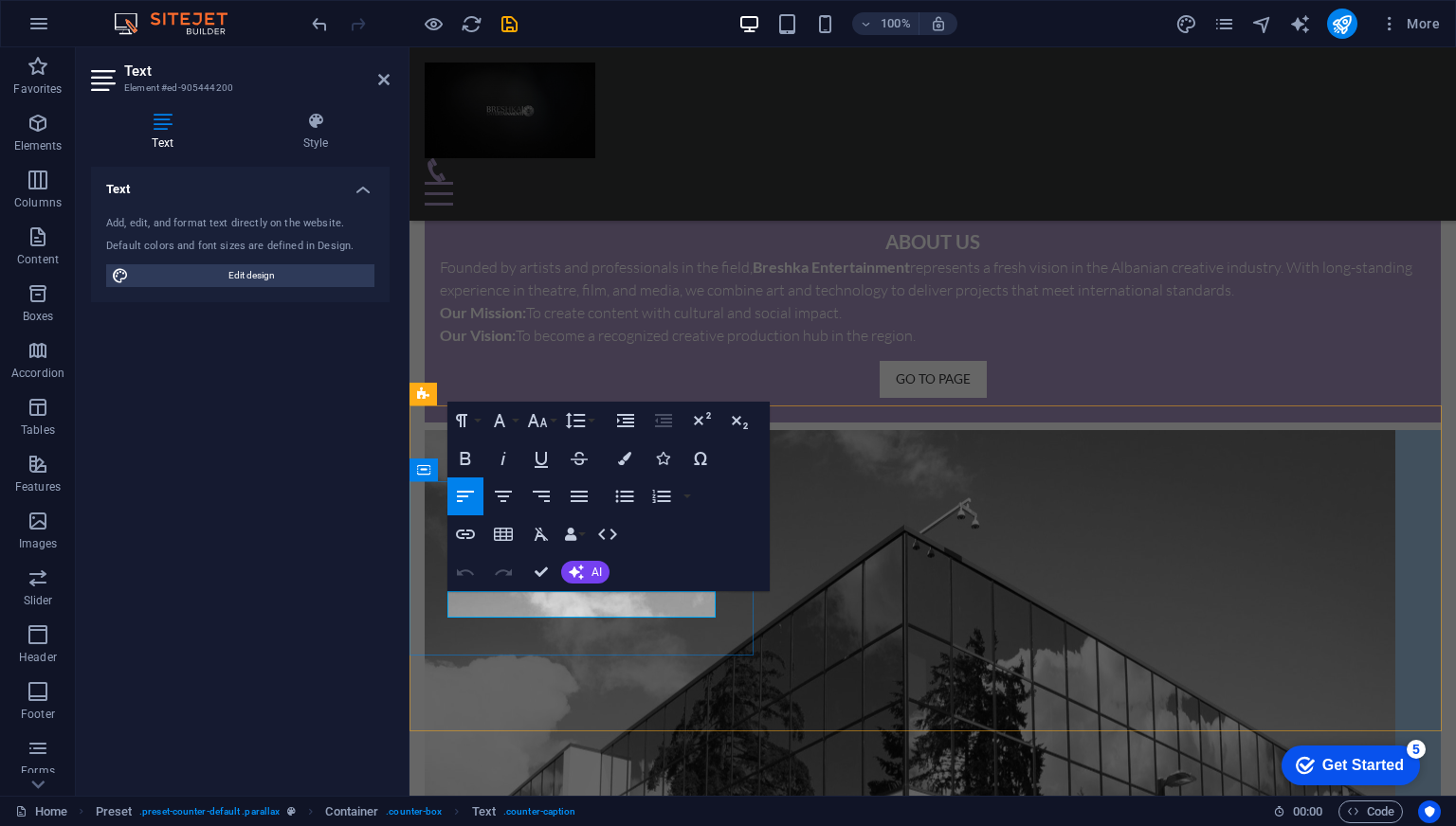
drag, startPoint x: 543, startPoint y: 576, endPoint x: 467, endPoint y: 528, distance: 89.9
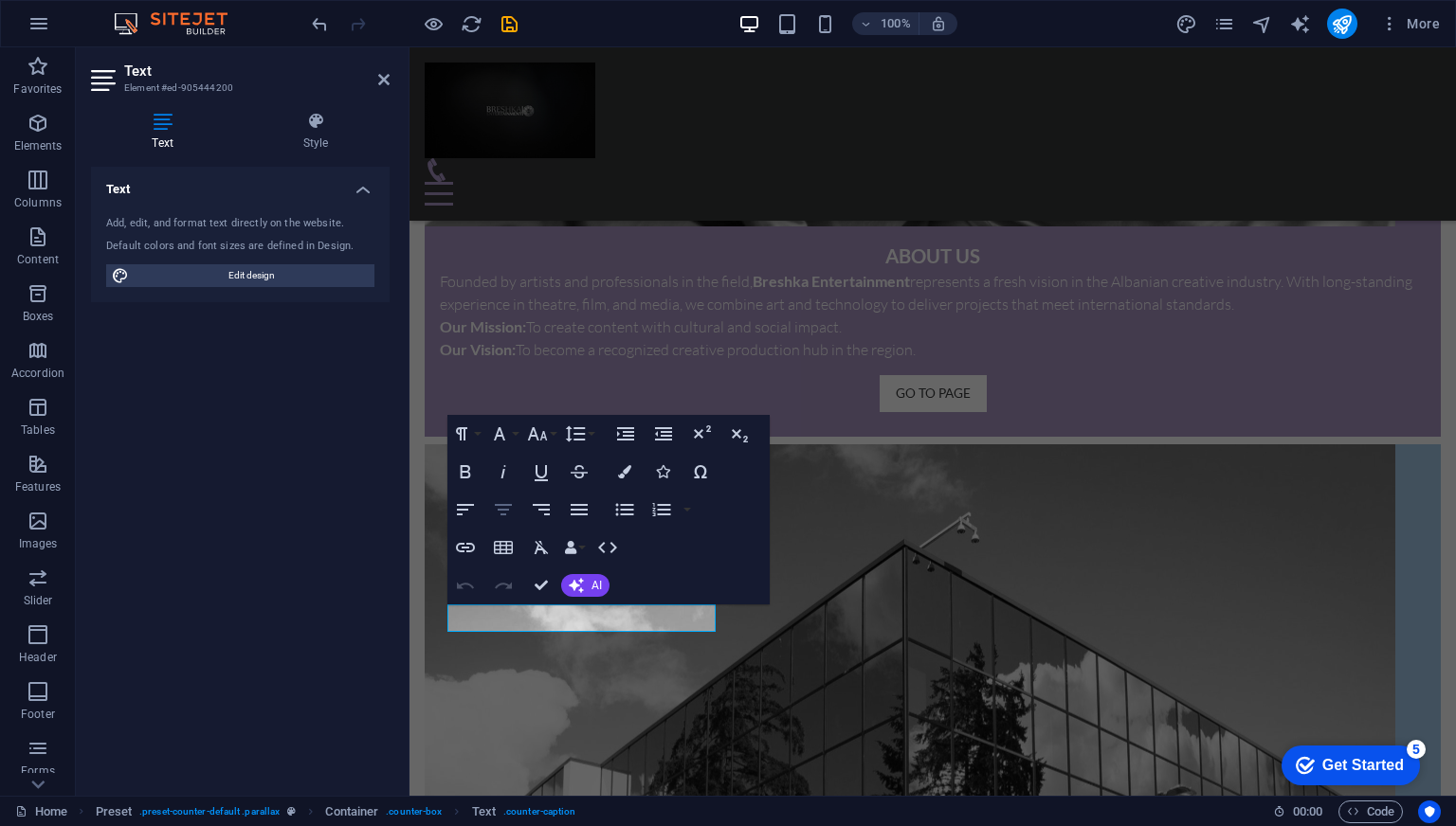
click at [503, 510] on icon "button" at bounding box center [504, 510] width 17 height 11
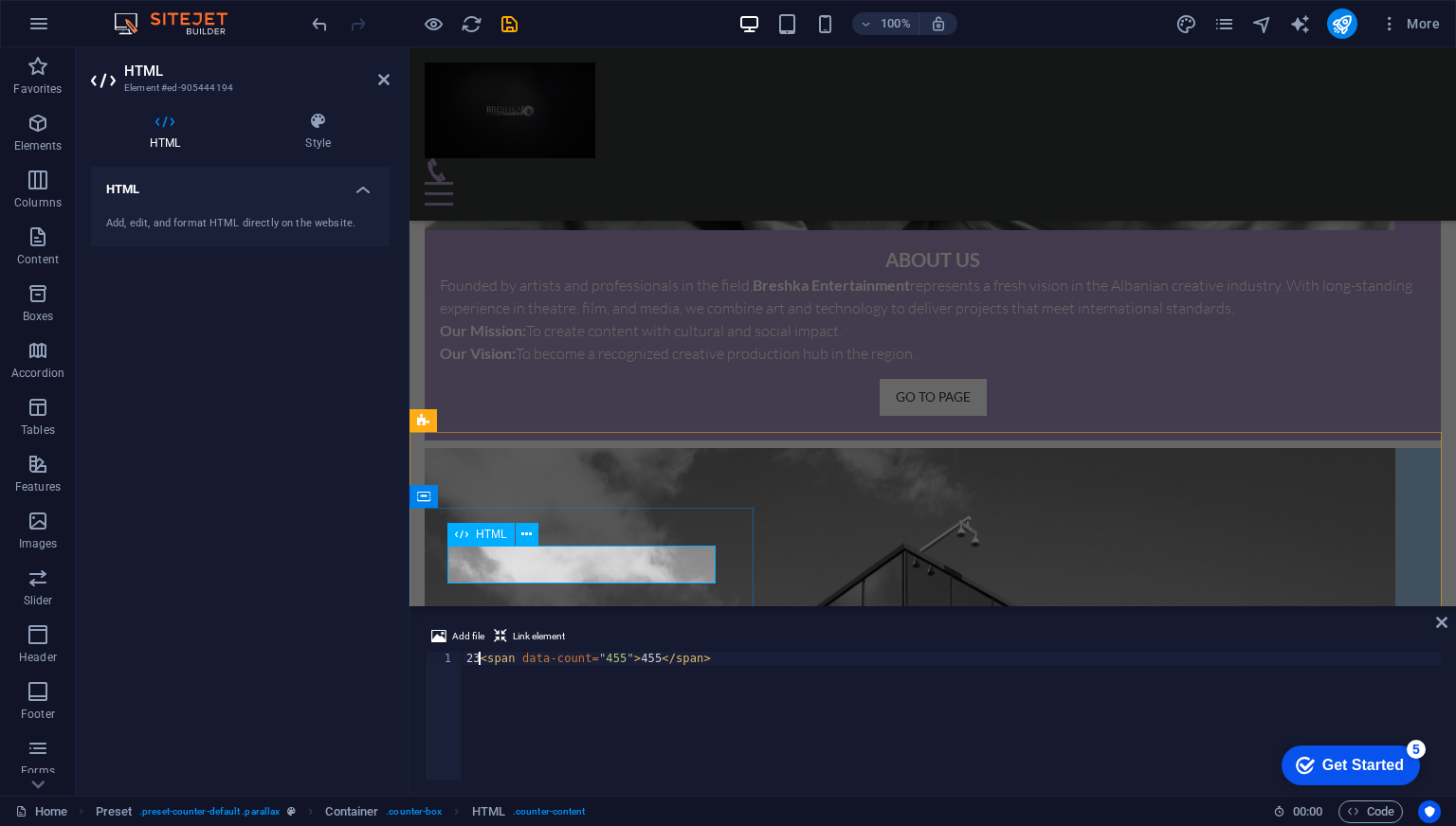
scroll to position [0, 1]
type textarea "236<span data-count="455">455</span>"
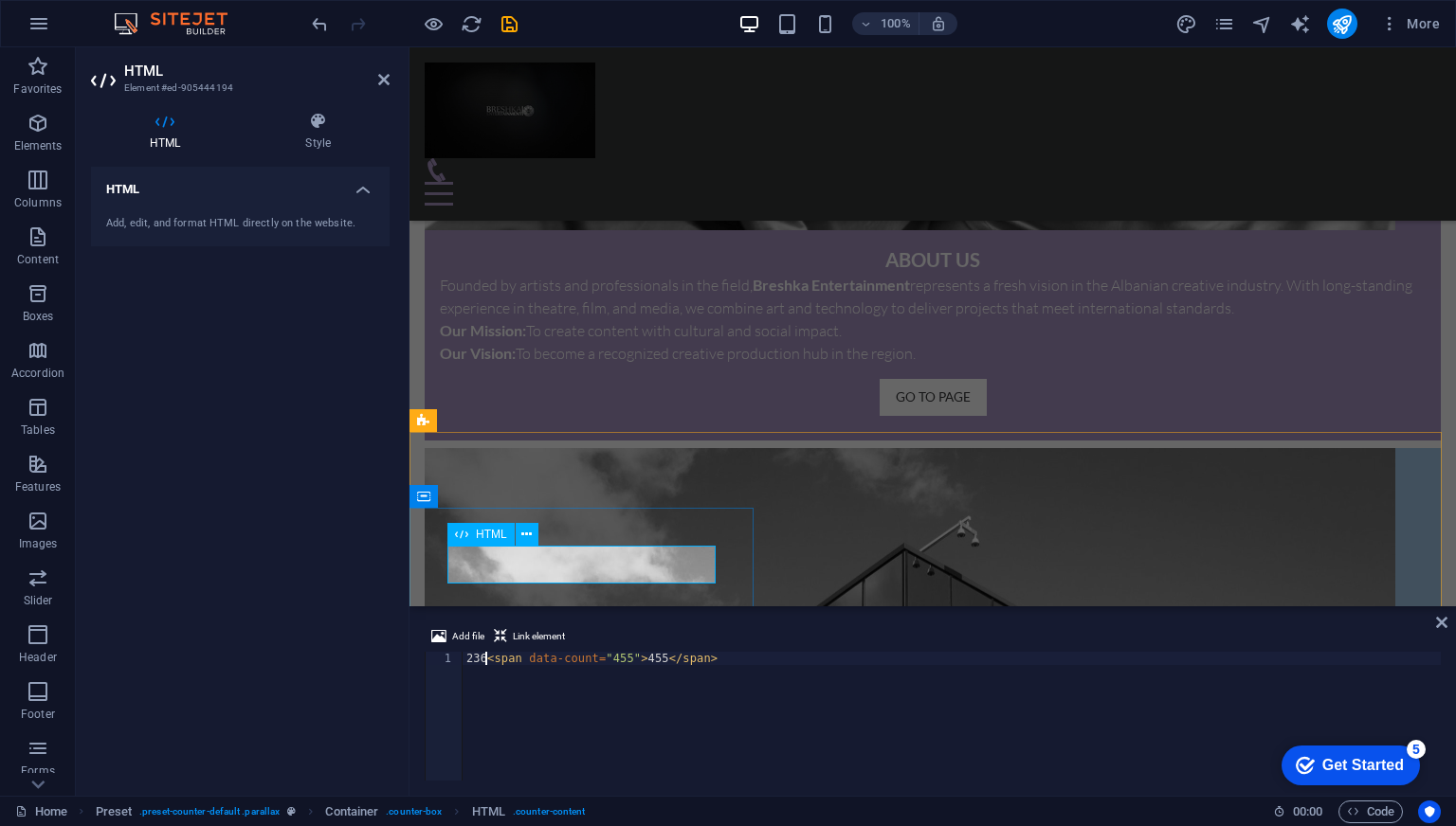
click at [300, 526] on div "HTML Add, edit, and format HTML directly on the website." at bounding box center [240, 474] width 299 height 614
click at [281, 558] on div "HTML Add, edit, and format HTML directly on the website." at bounding box center [240, 474] width 299 height 614
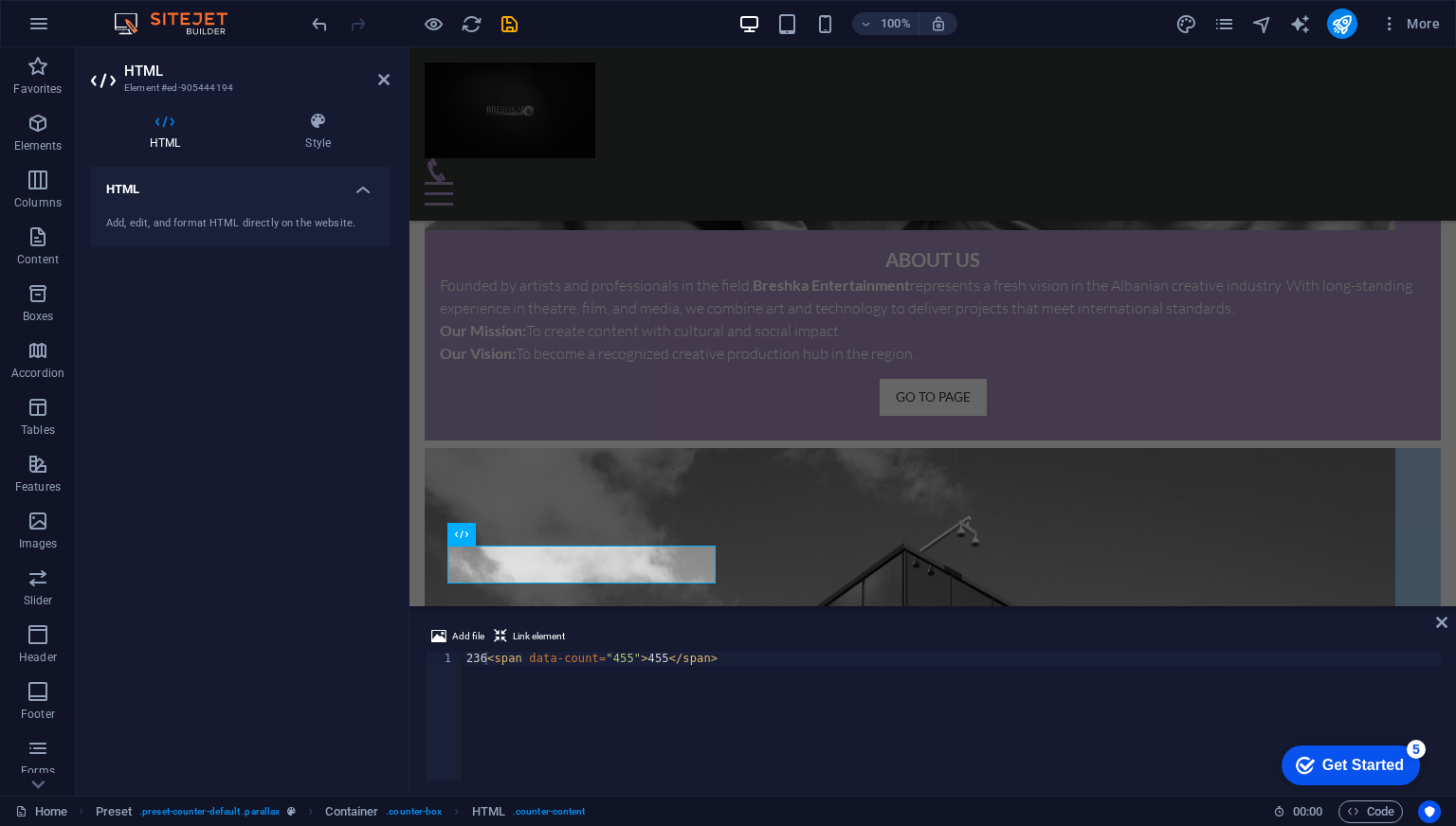
click at [281, 558] on div "HTML Add, edit, and format HTML directly on the website." at bounding box center [240, 474] width 299 height 614
click at [296, 525] on div "HTML Add, edit, and format HTML directly on the website." at bounding box center [240, 474] width 299 height 614
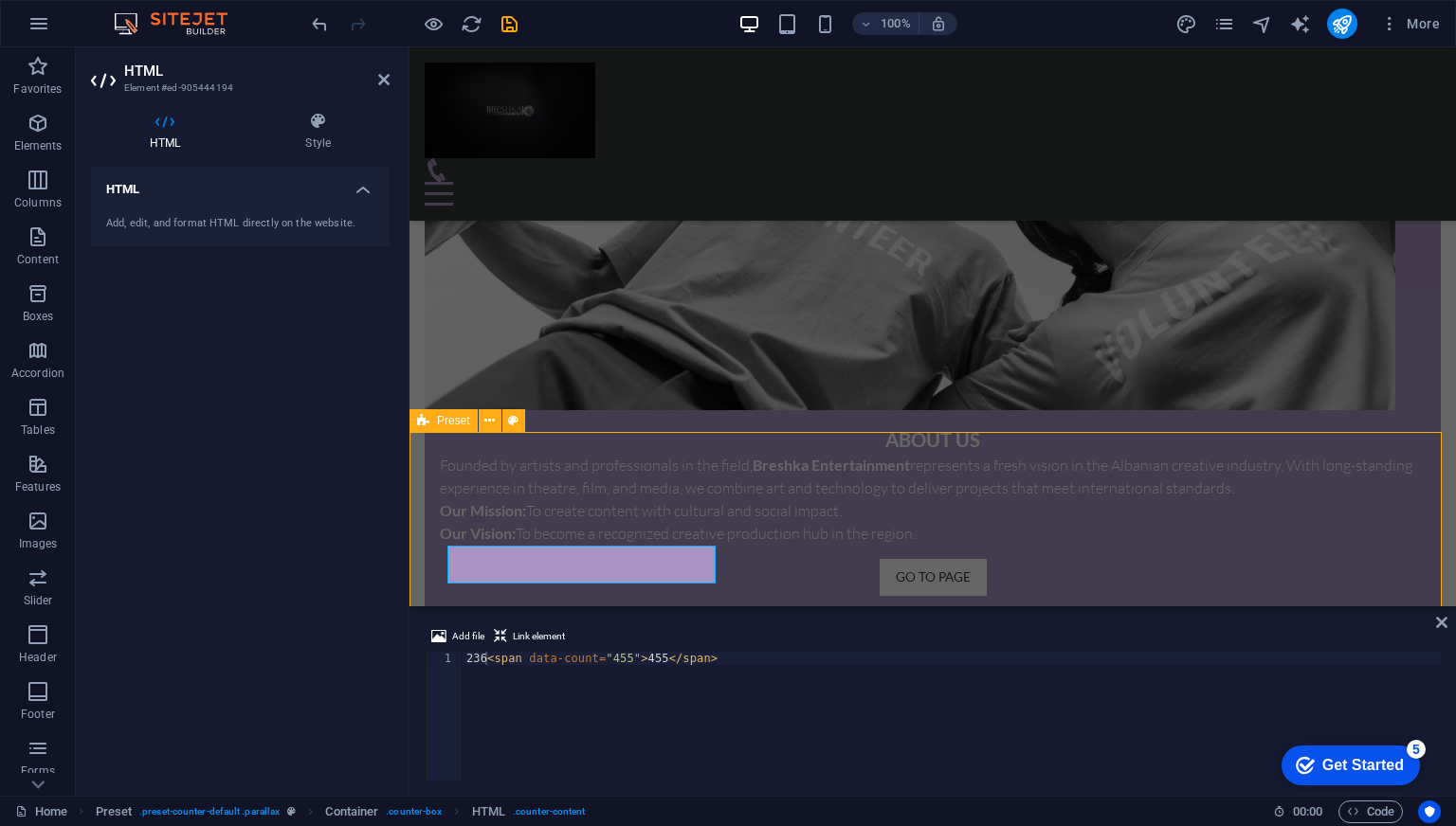
scroll to position [1796, 0]
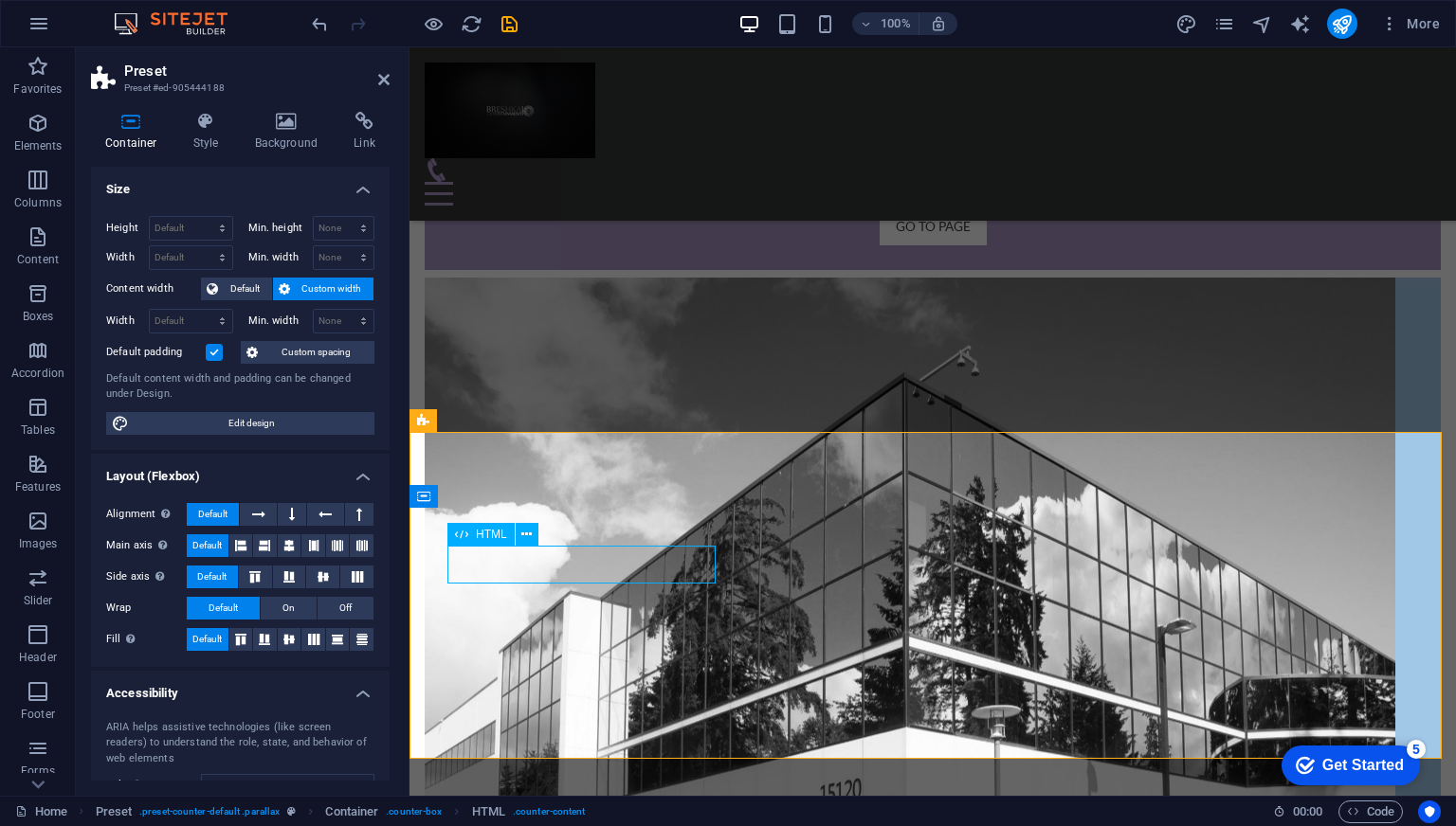
scroll to position [1624, 0]
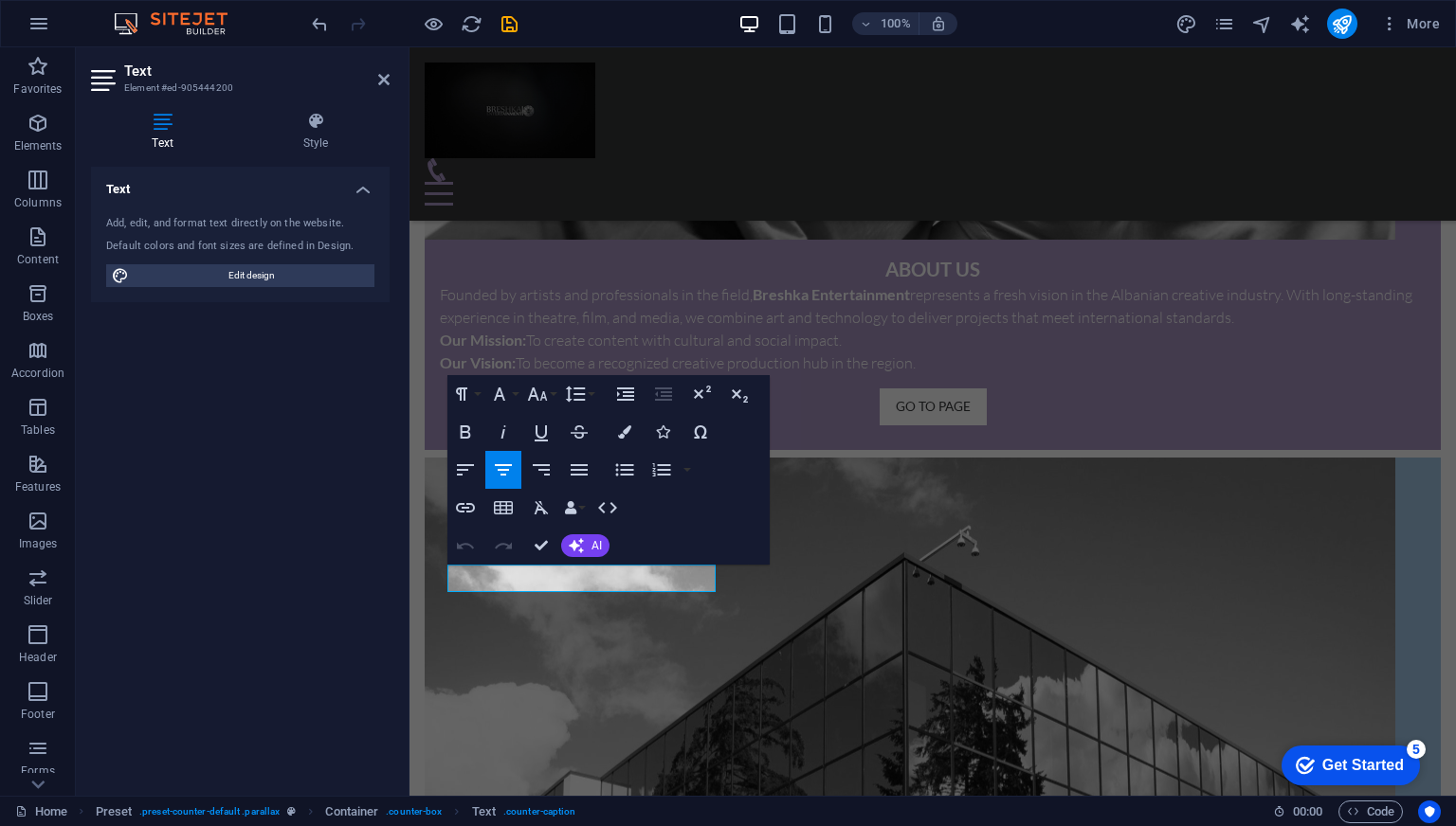
click at [325, 592] on div "Text Add, edit, and format text directly on the website. Default colors and fon…" at bounding box center [240, 474] width 299 height 614
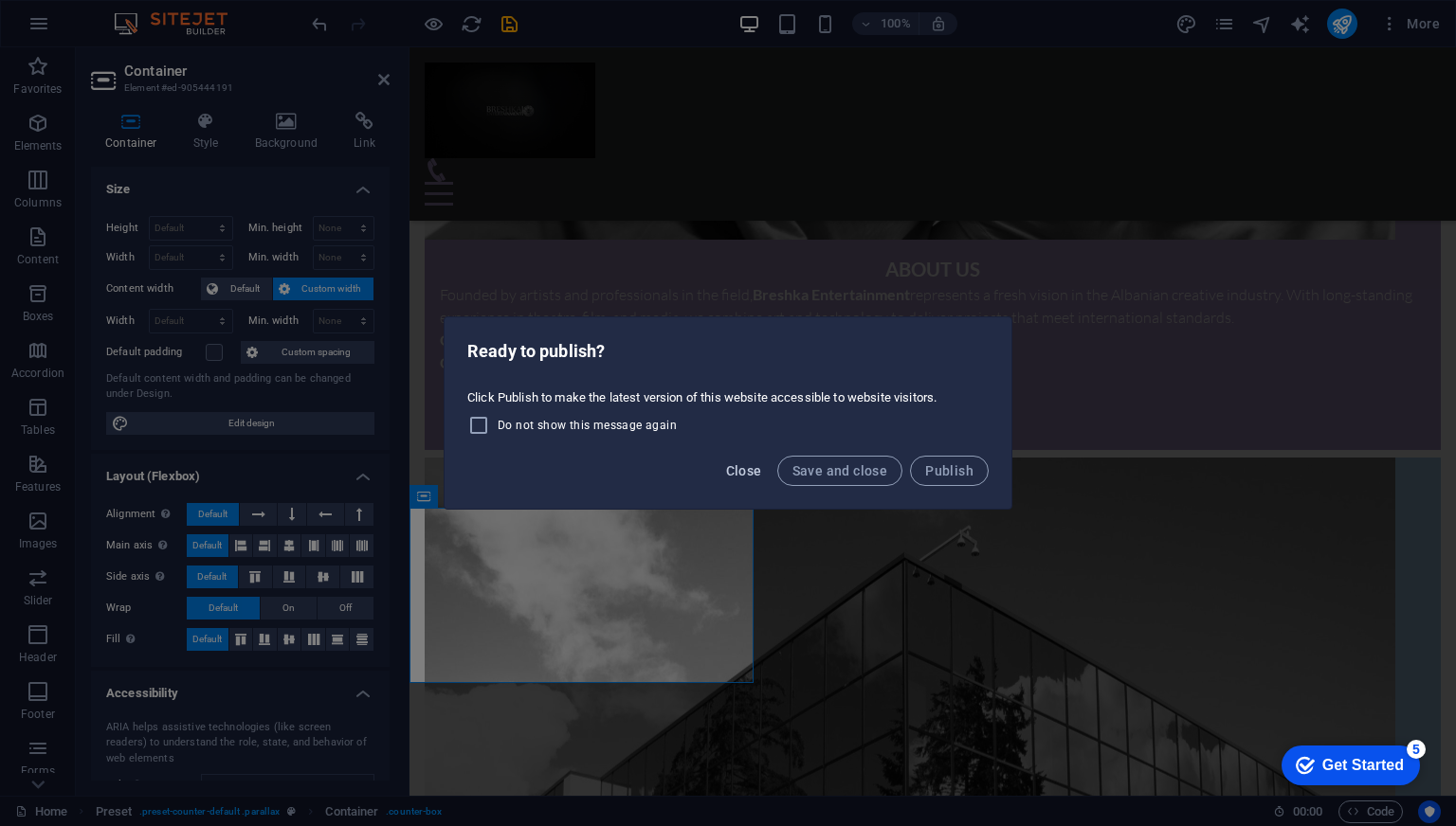
click at [749, 471] on span "Close" at bounding box center [745, 471] width 36 height 15
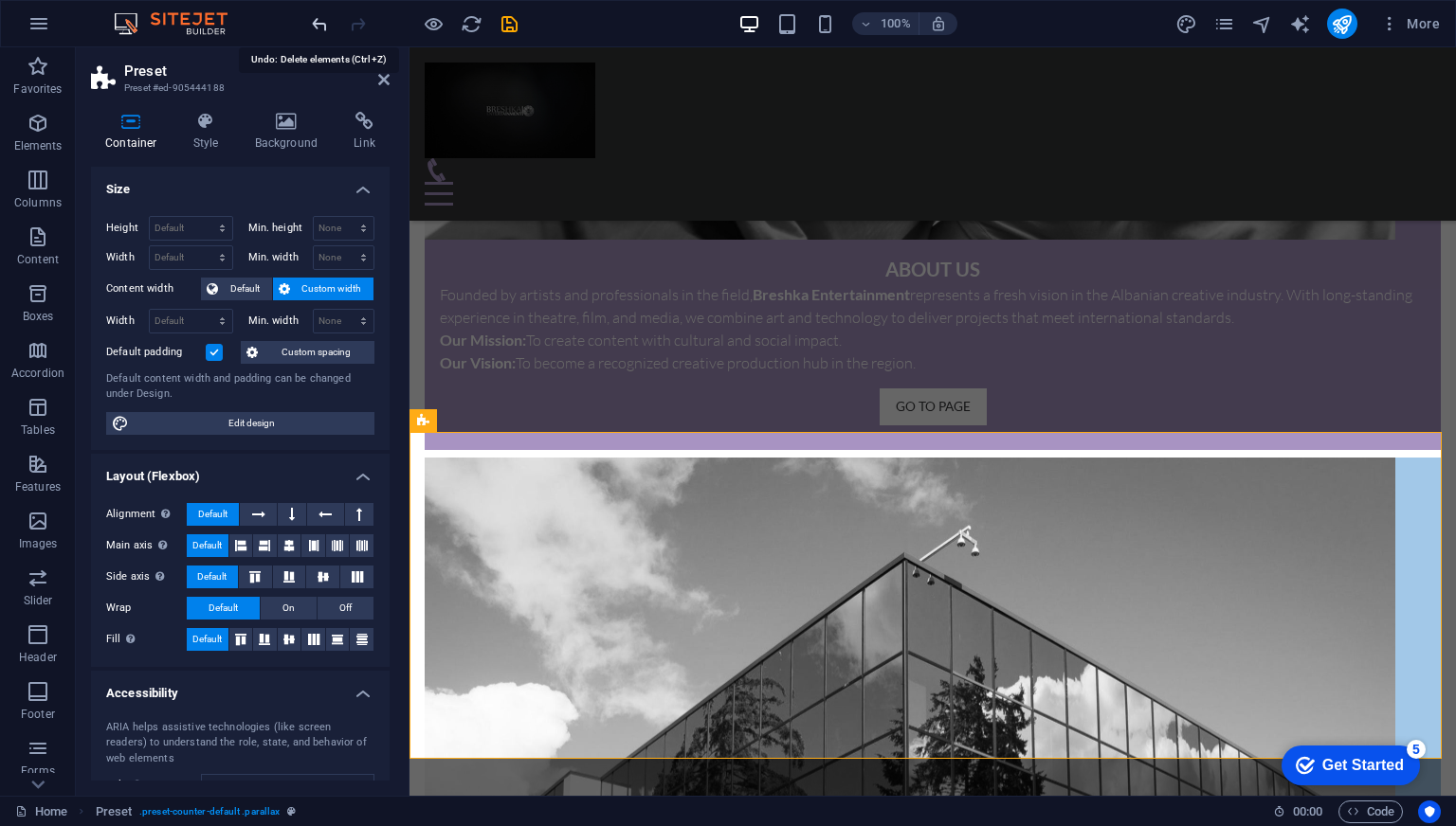
click at [0, 0] on icon "undo" at bounding box center [0, 0] width 0 height 0
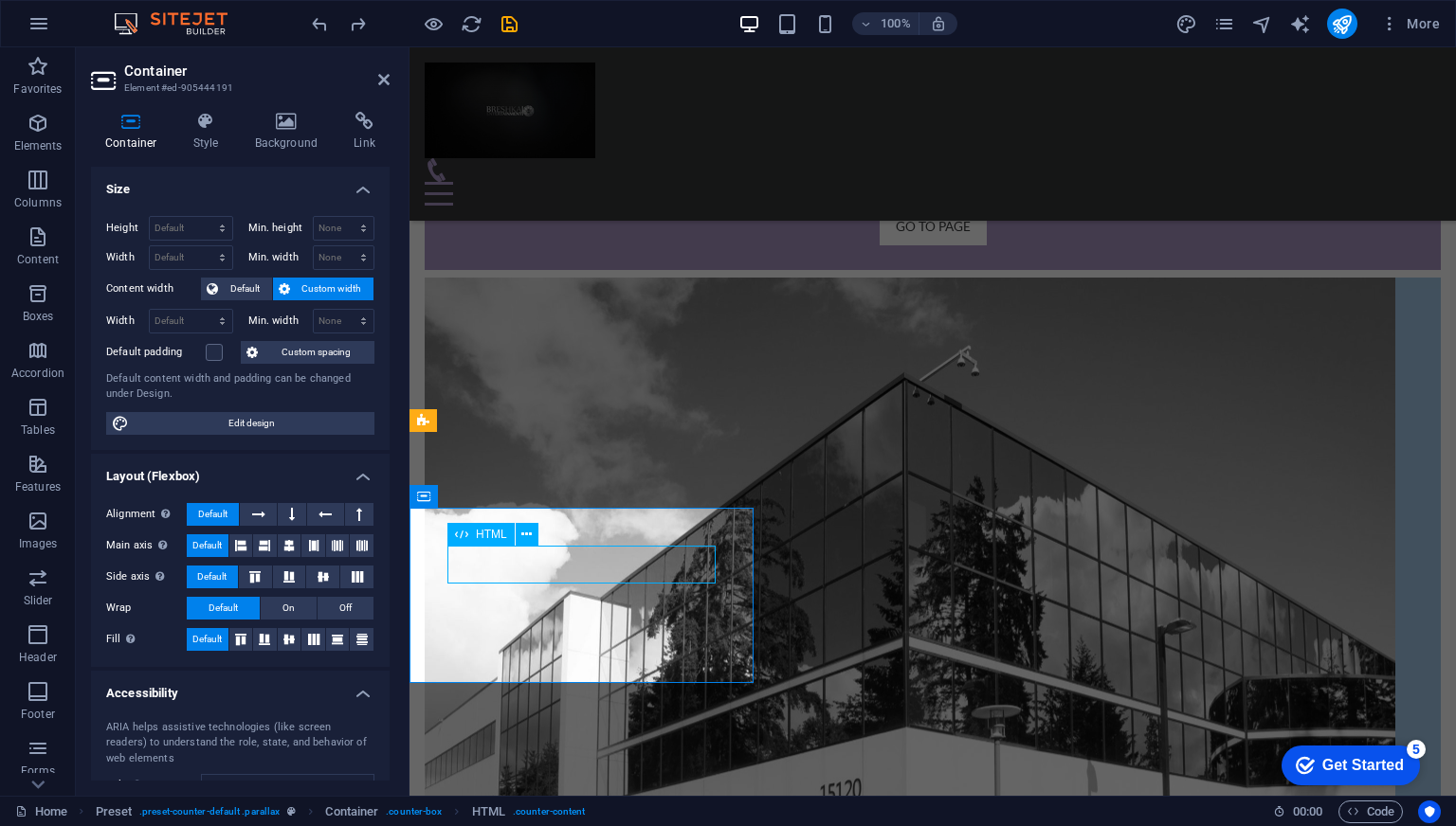
scroll to position [1624, 0]
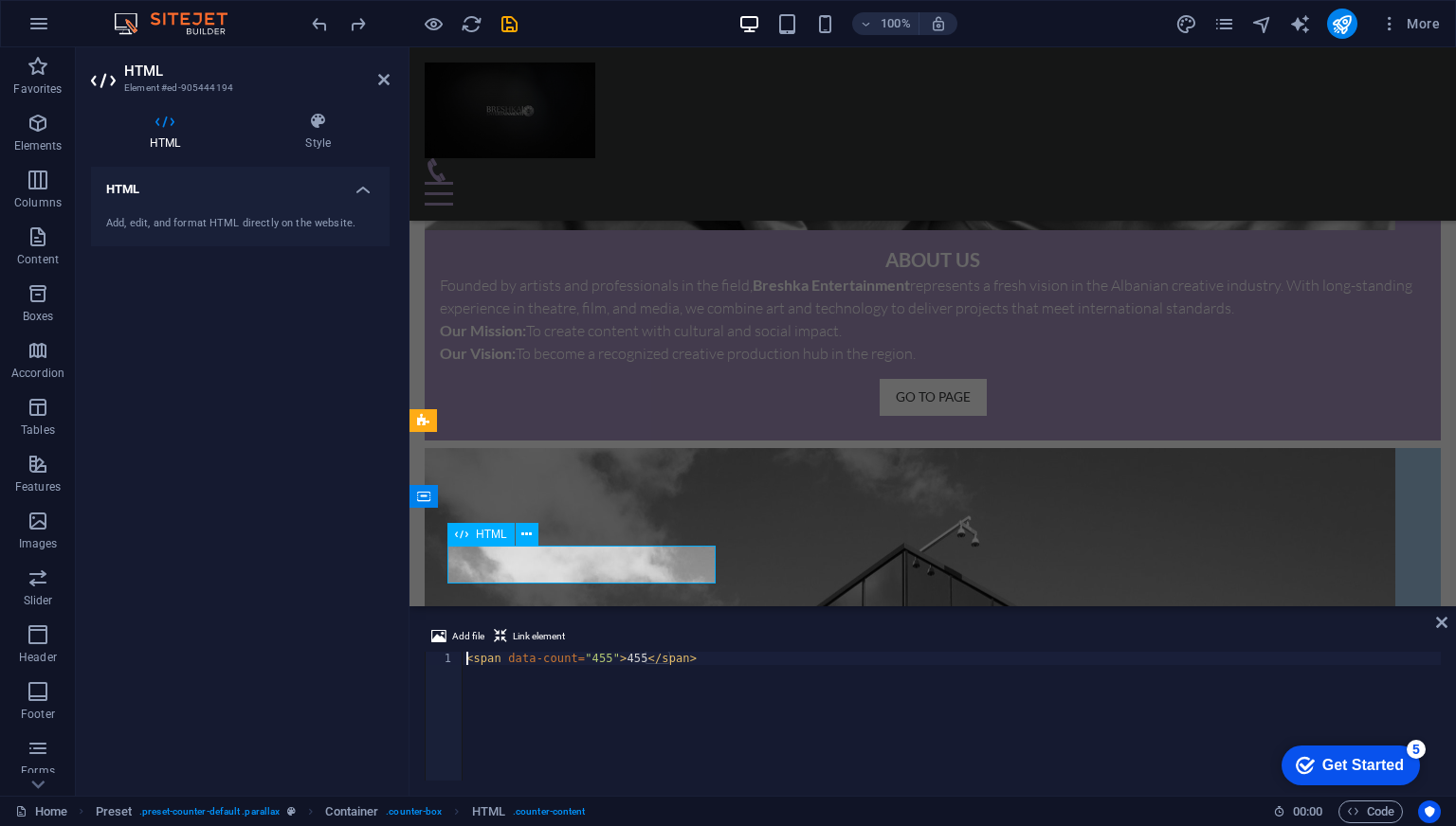
click at [534, 538] on button at bounding box center [527, 535] width 23 height 23
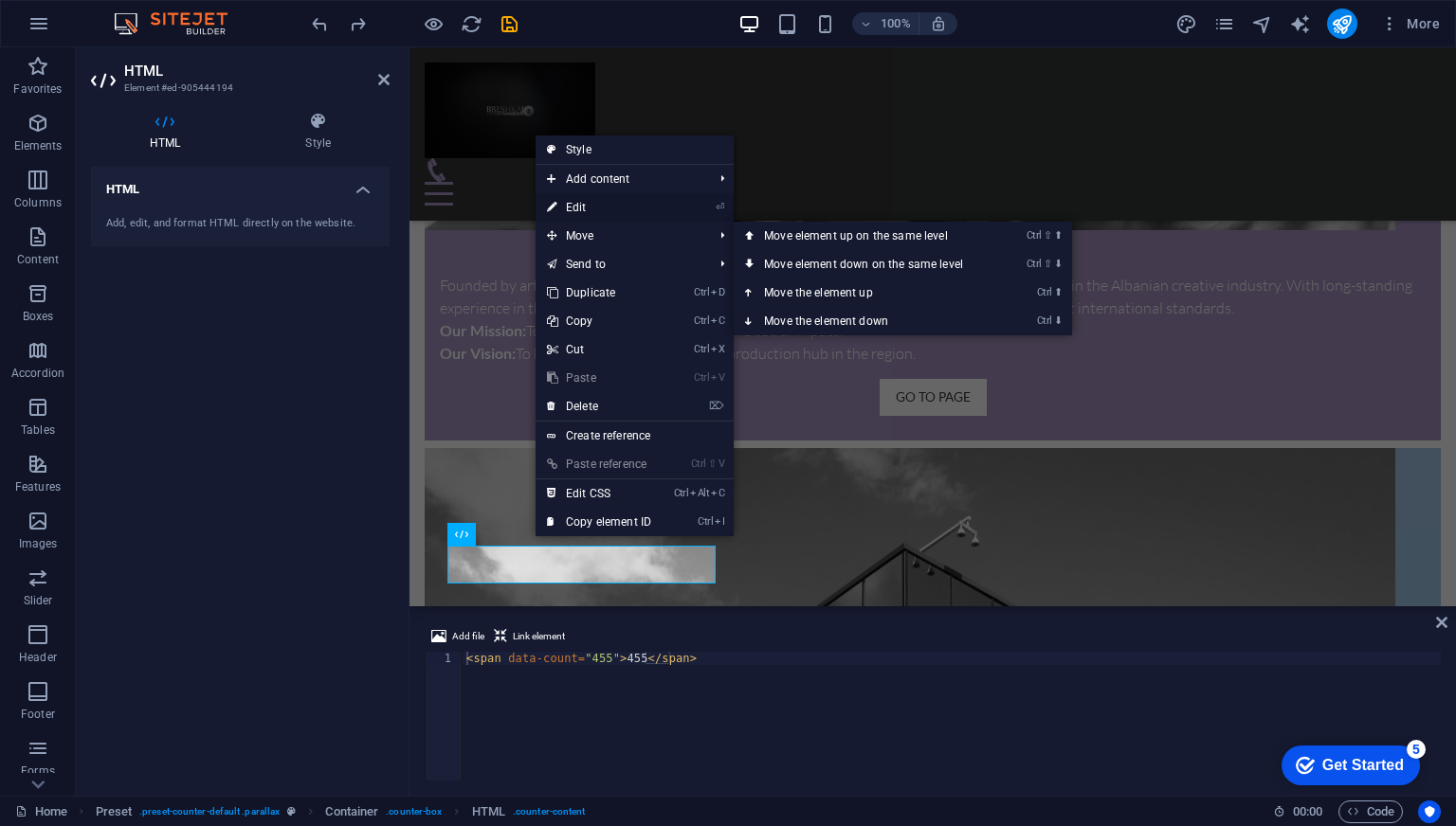
click at [588, 205] on link "⏎ Edit" at bounding box center [598, 208] width 127 height 29
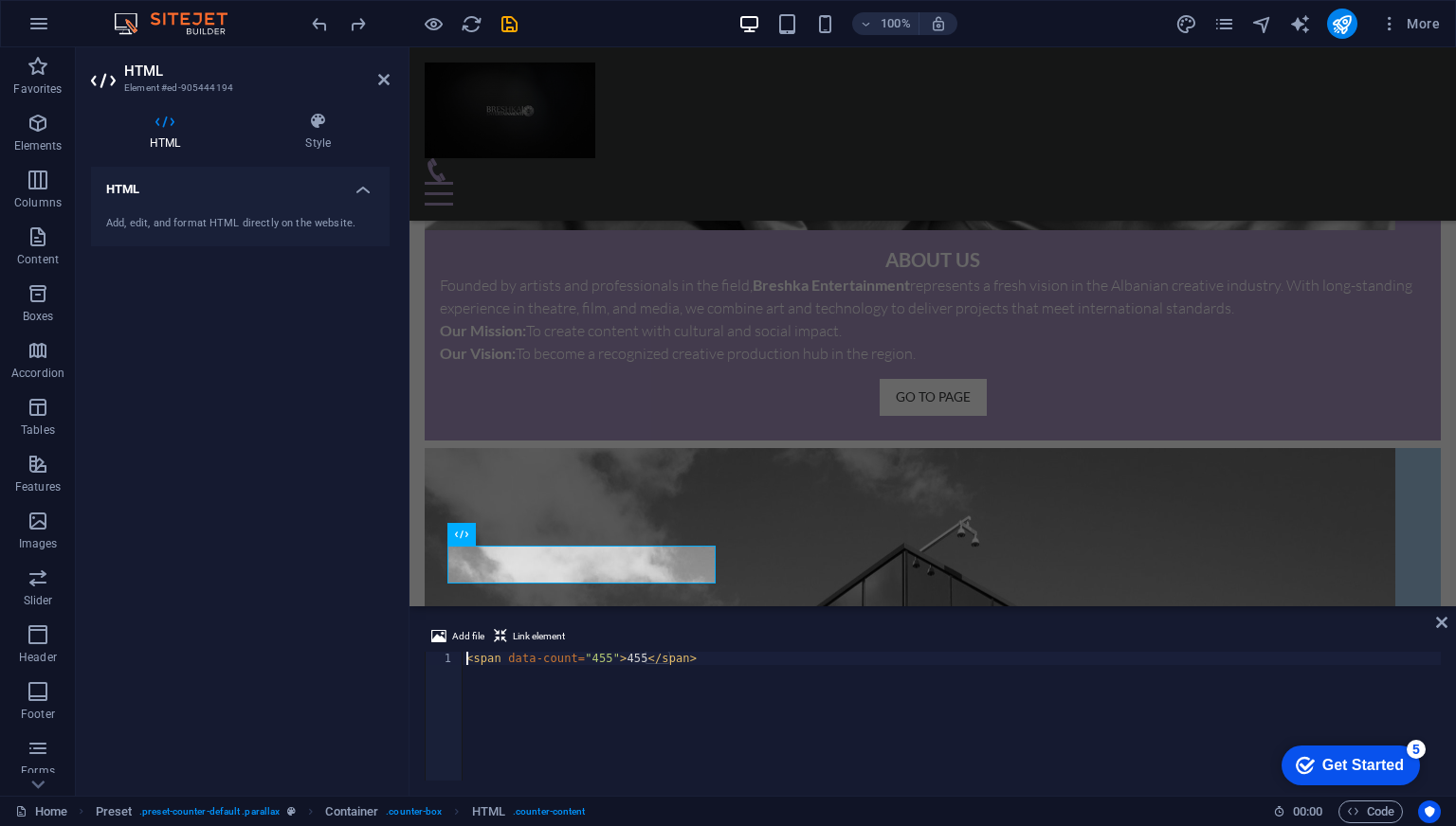
click at [357, 202] on div "Add, edit, and format HTML directly on the website." at bounding box center [240, 224] width 299 height 47
click at [360, 201] on div "Add, edit, and format HTML directly on the website." at bounding box center [240, 224] width 299 height 47
click at [330, 139] on h4 "Style" at bounding box center [318, 132] width 144 height 40
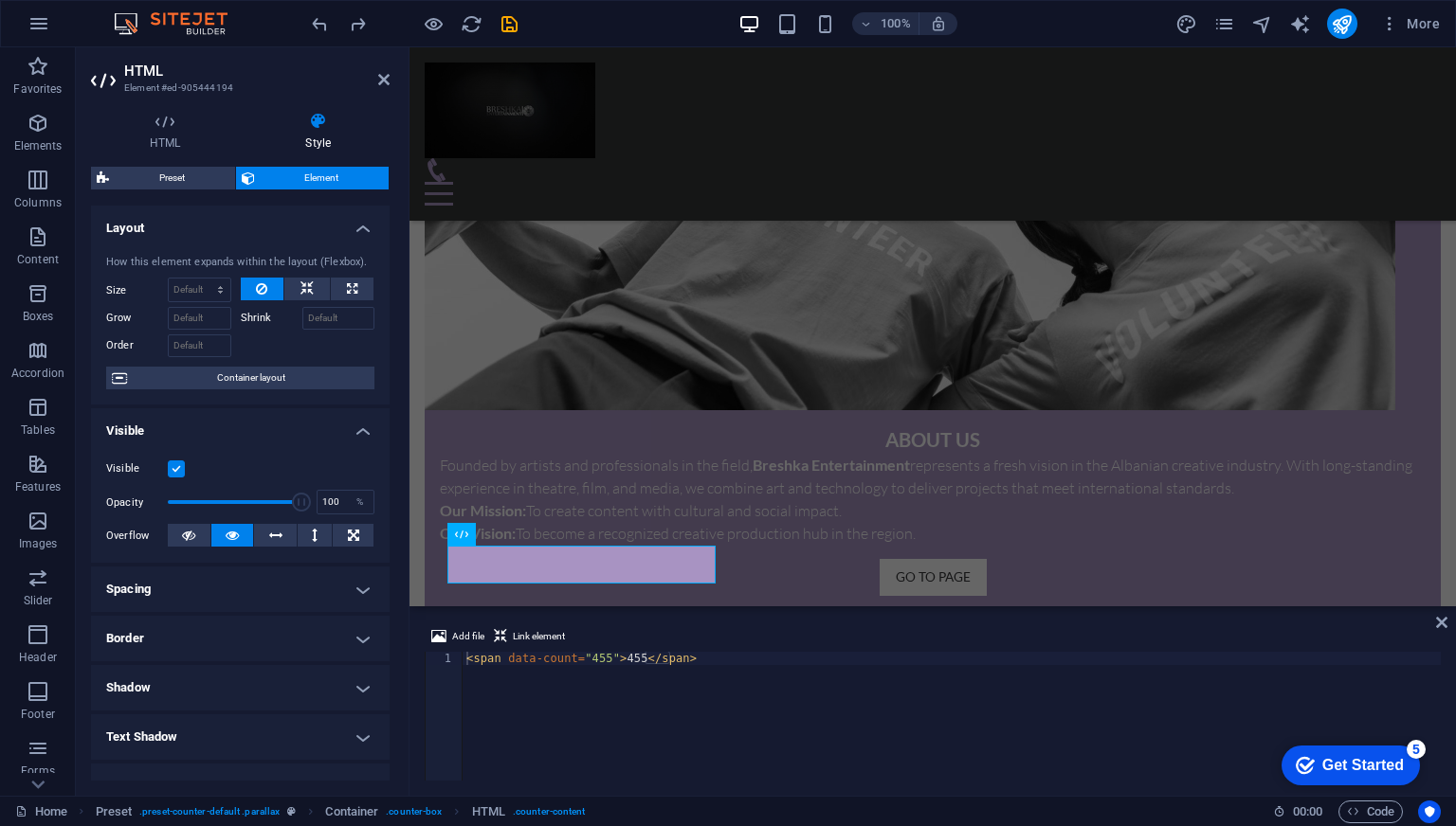
scroll to position [1796, 0]
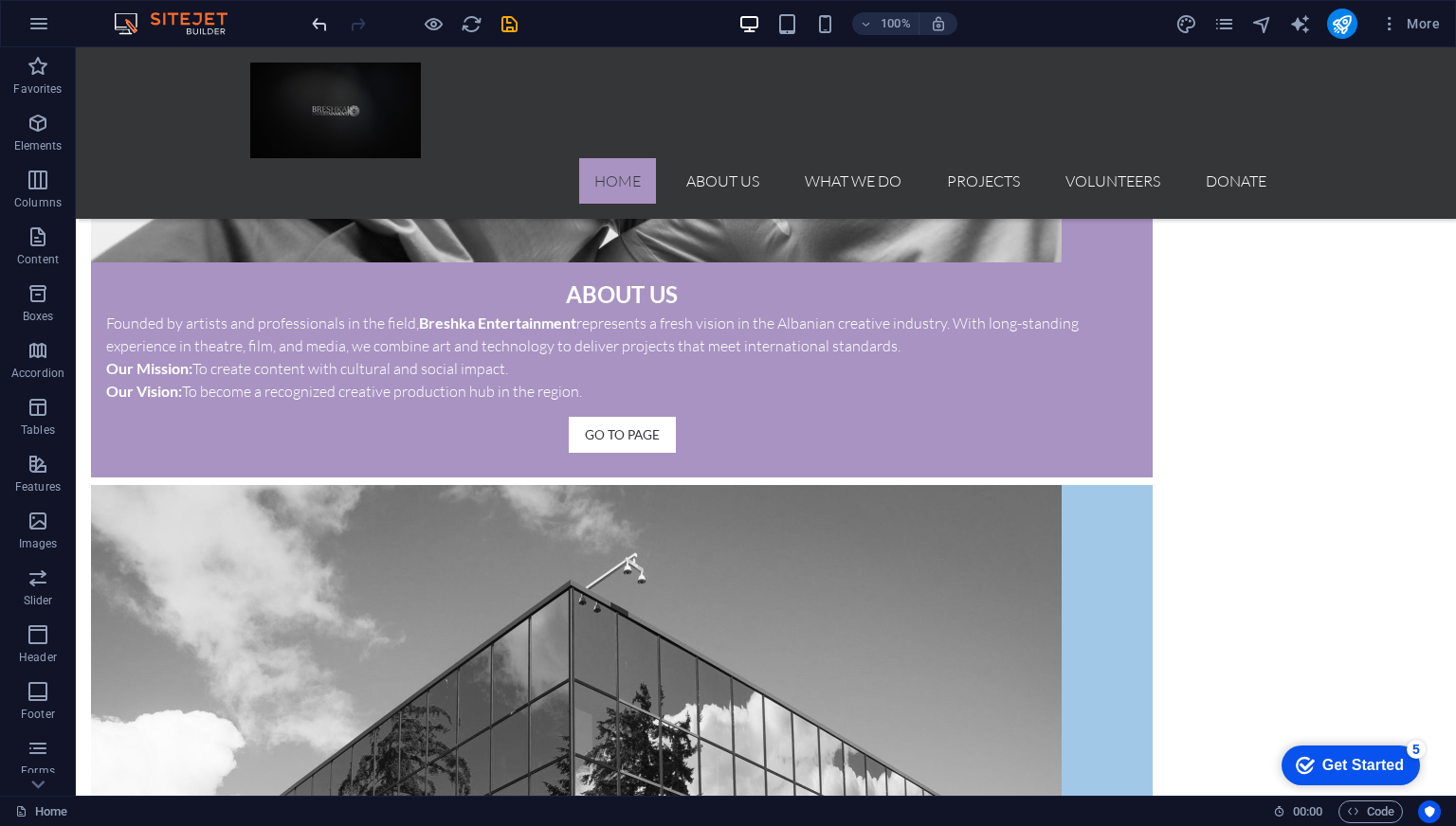
click at [0, 0] on icon "undo" at bounding box center [0, 0] width 0 height 0
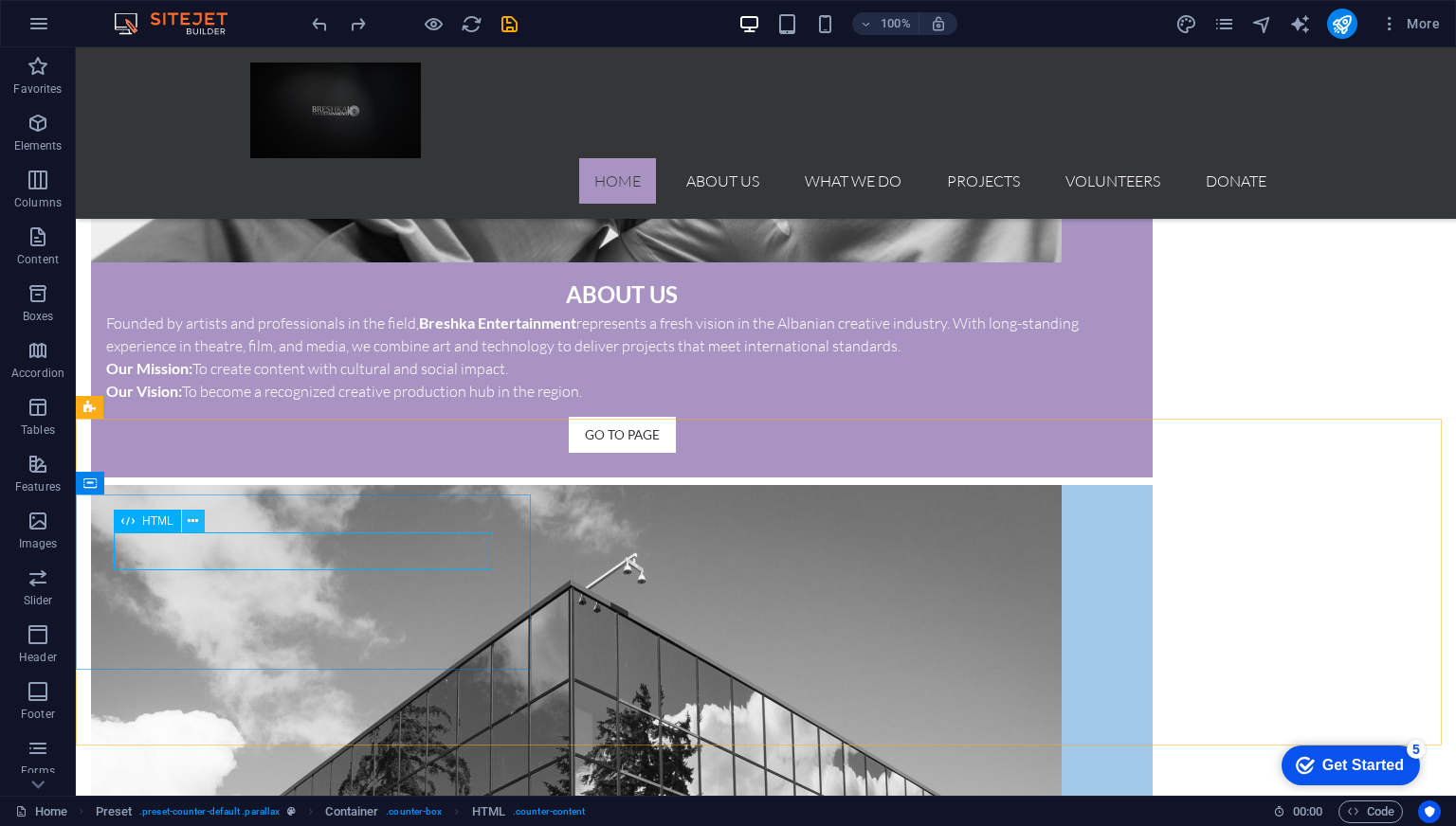
click at [188, 525] on icon at bounding box center [192, 522] width 11 height 20
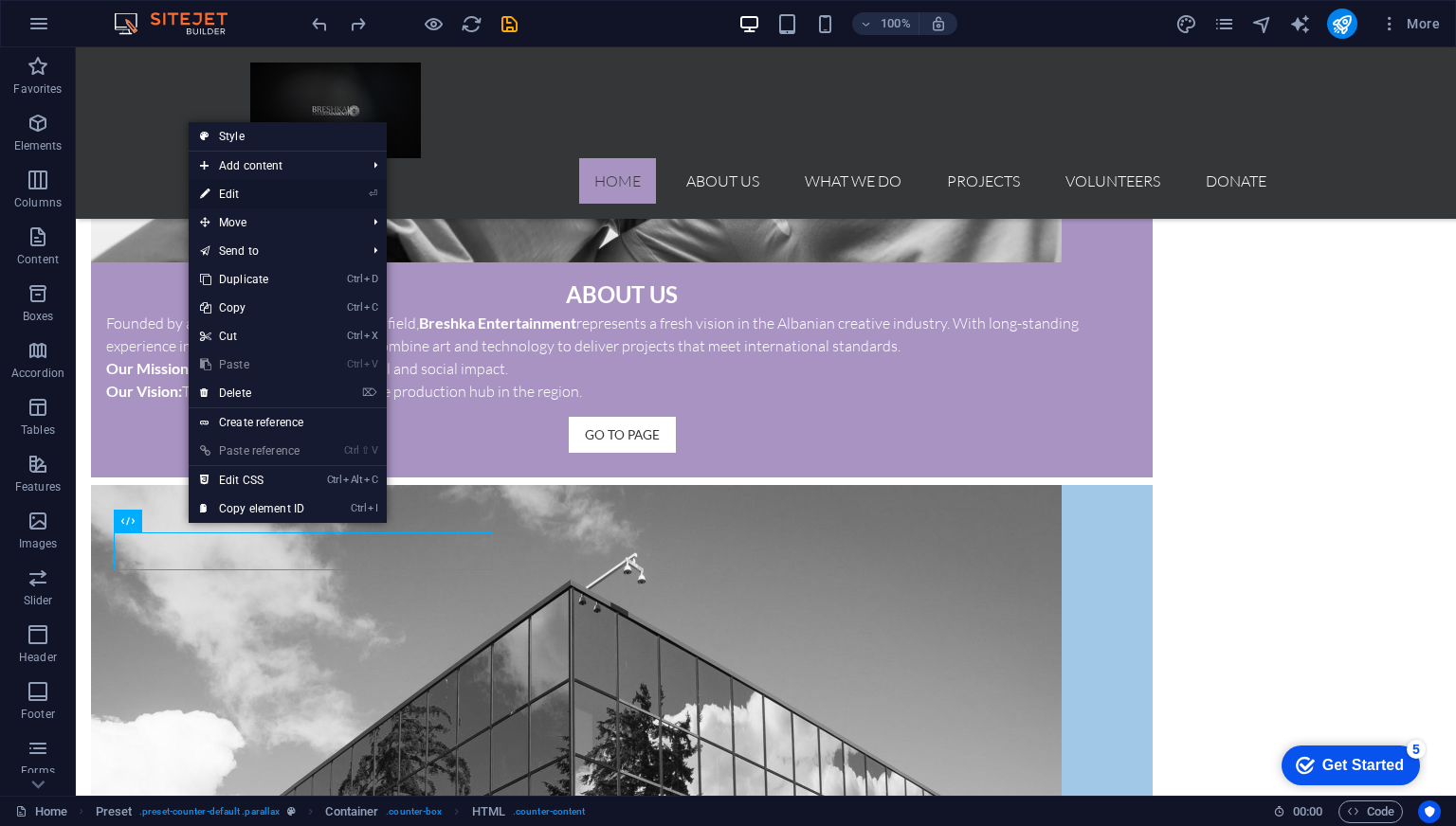
click at [251, 187] on link "⏎ Edit" at bounding box center [252, 194] width 127 height 29
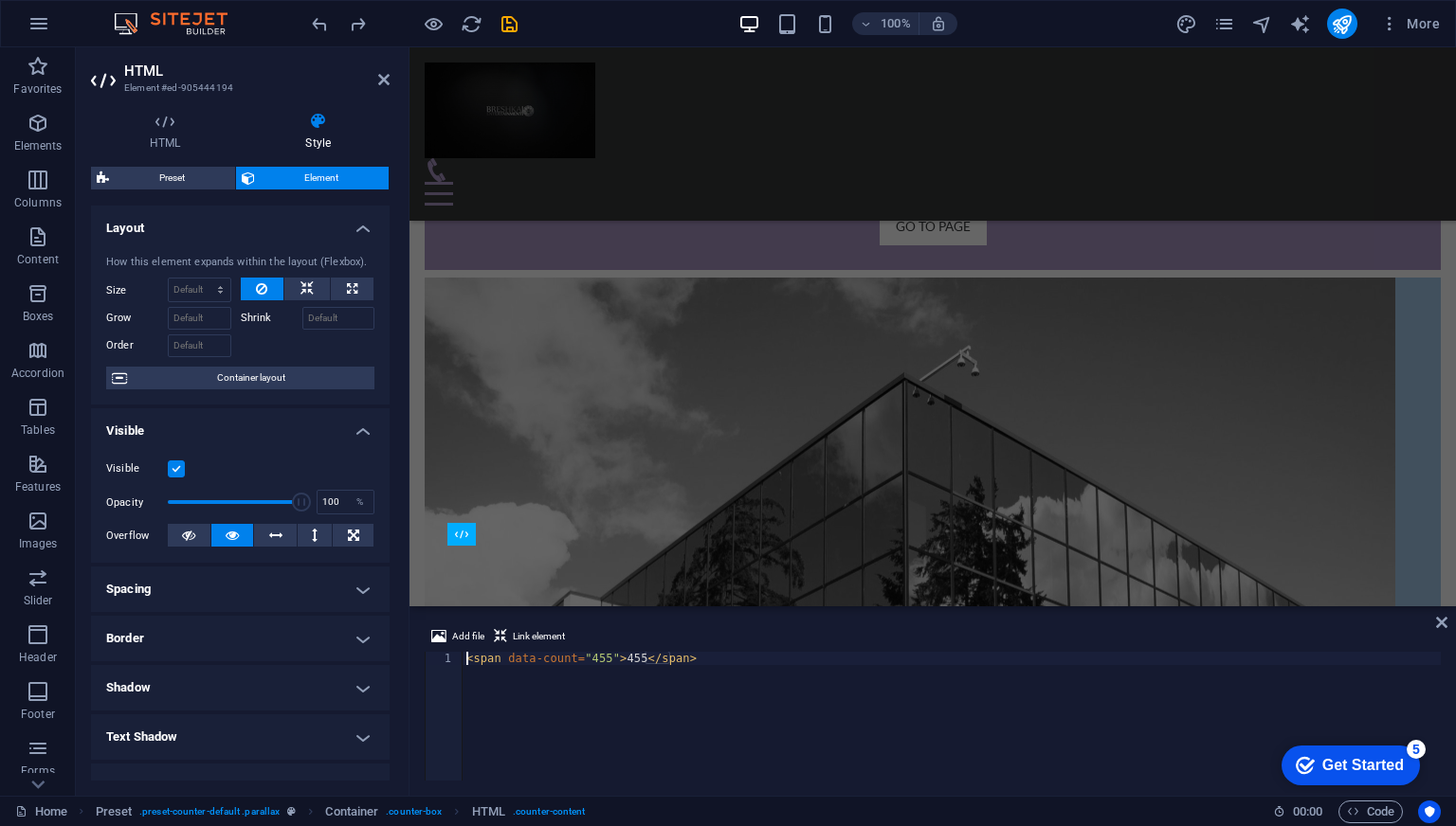
scroll to position [1624, 0]
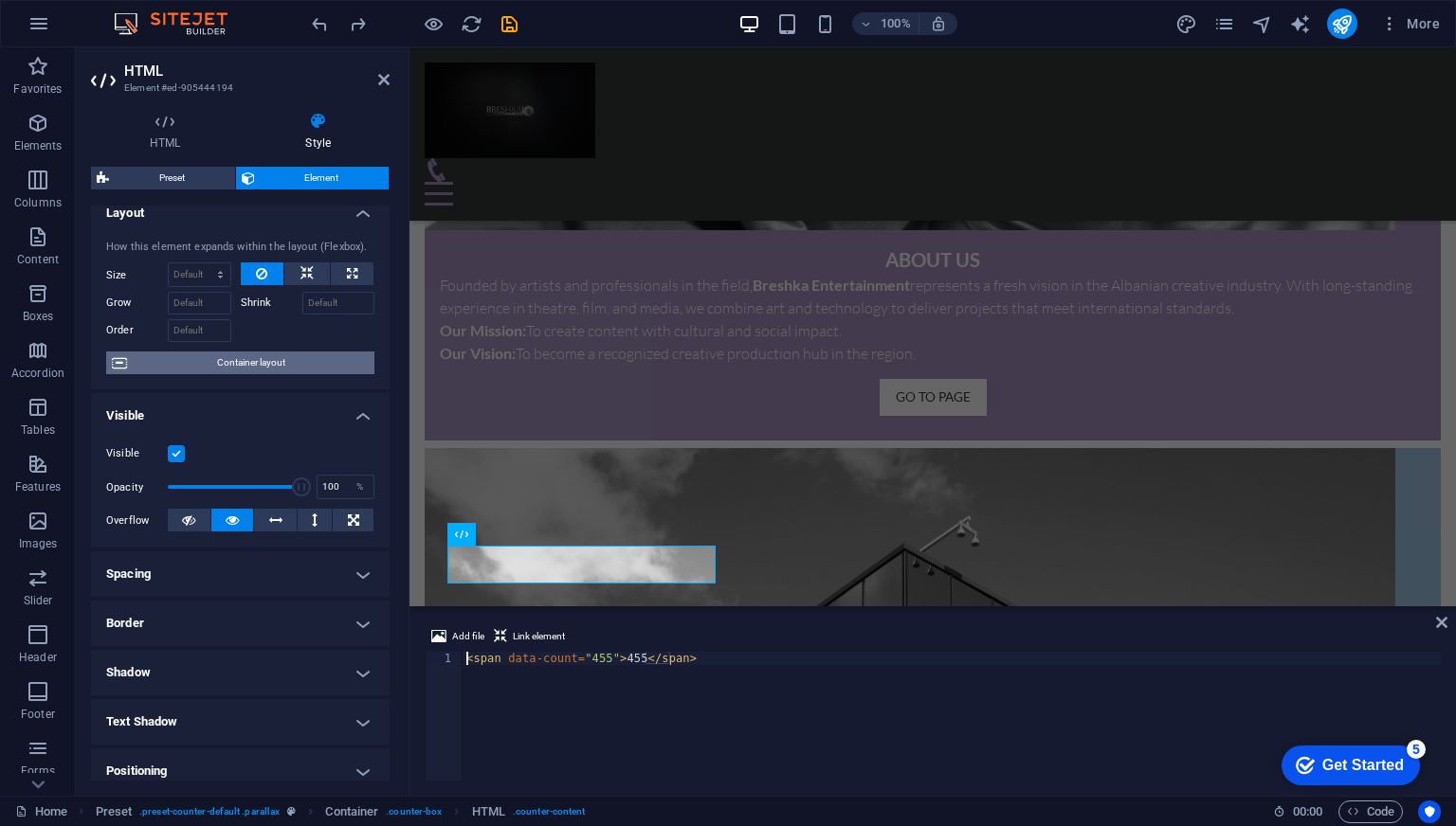
scroll to position [0, 0]
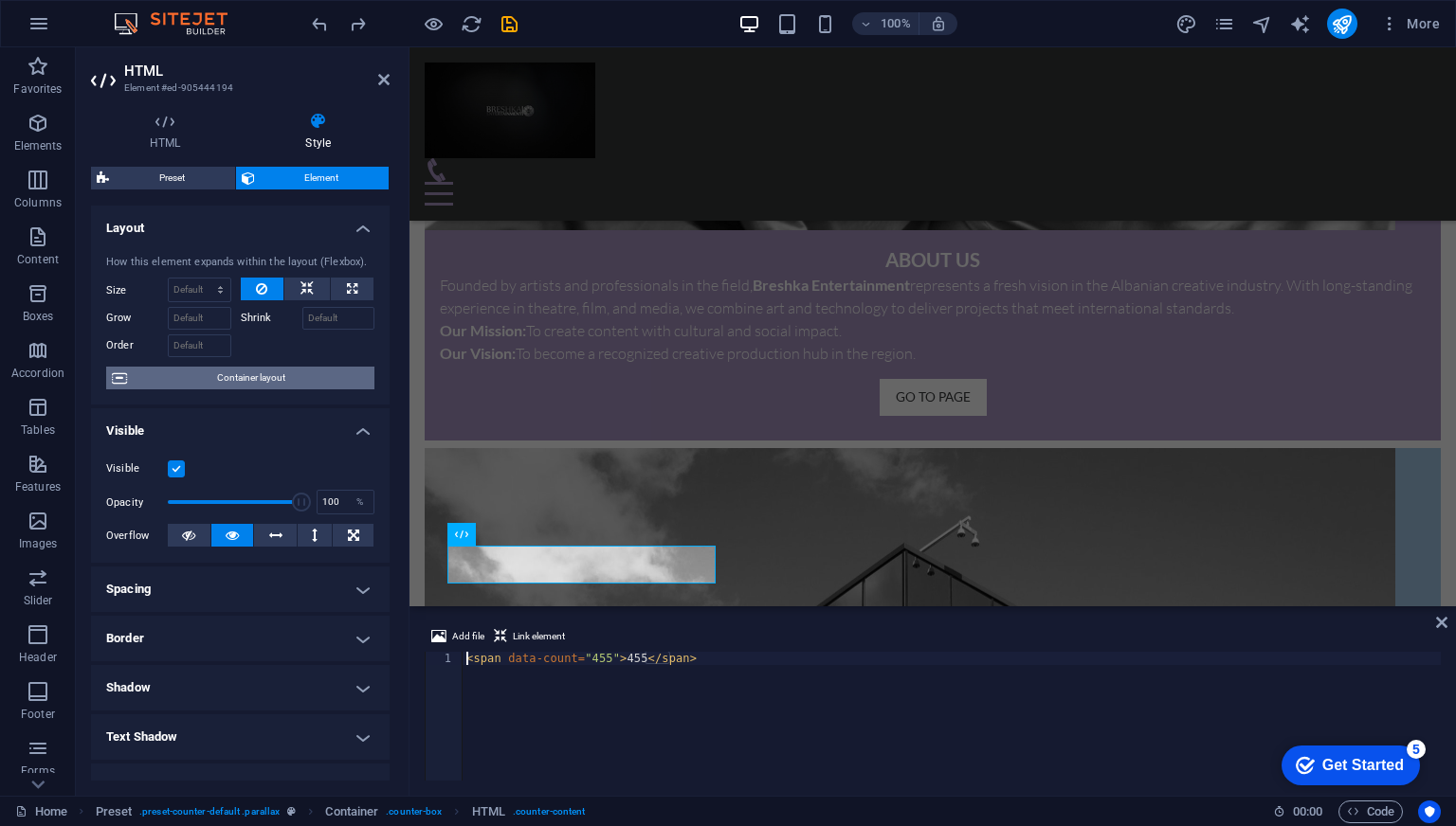
click at [272, 377] on span "Container layout" at bounding box center [251, 378] width 236 height 23
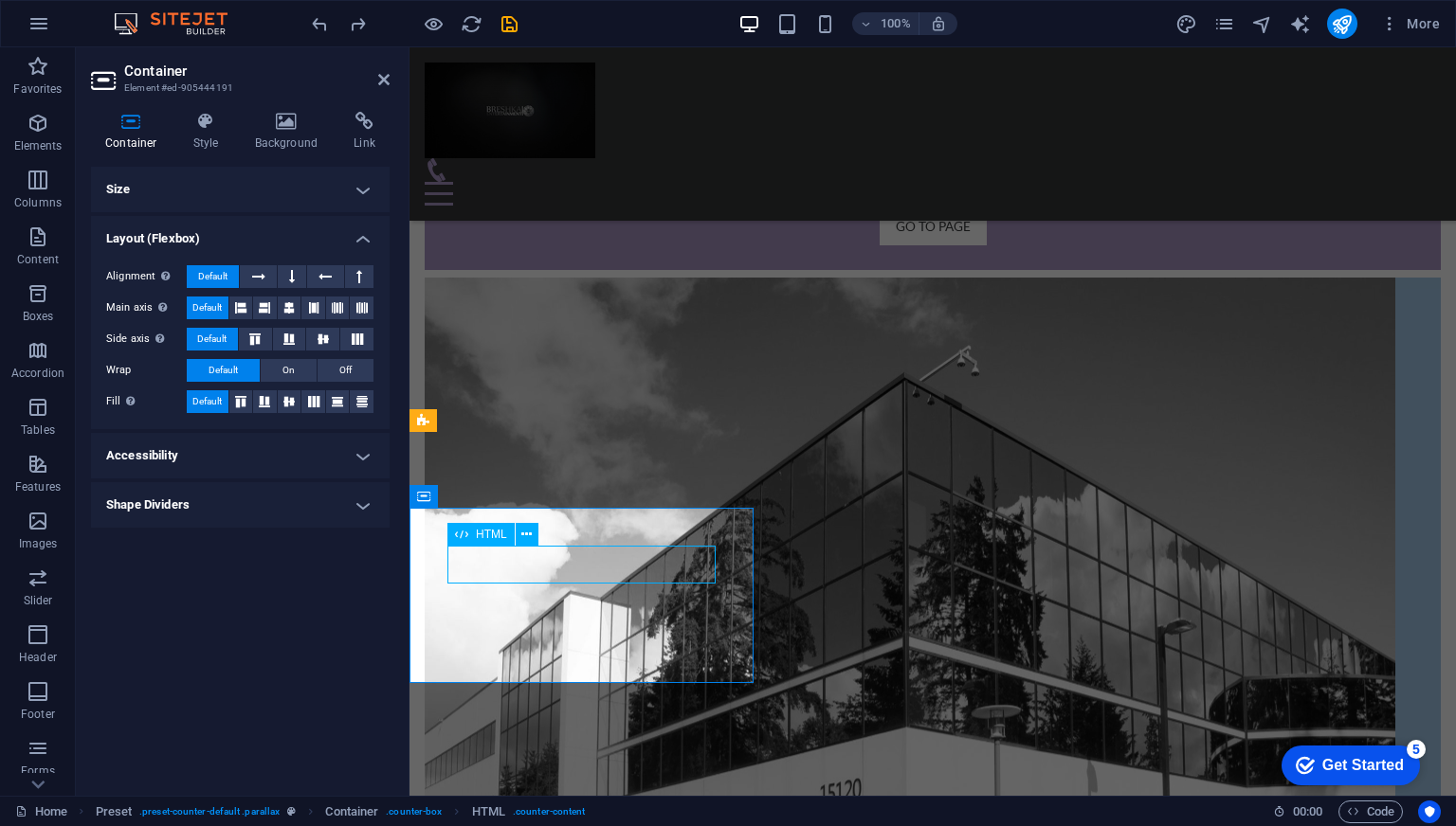
scroll to position [1624, 0]
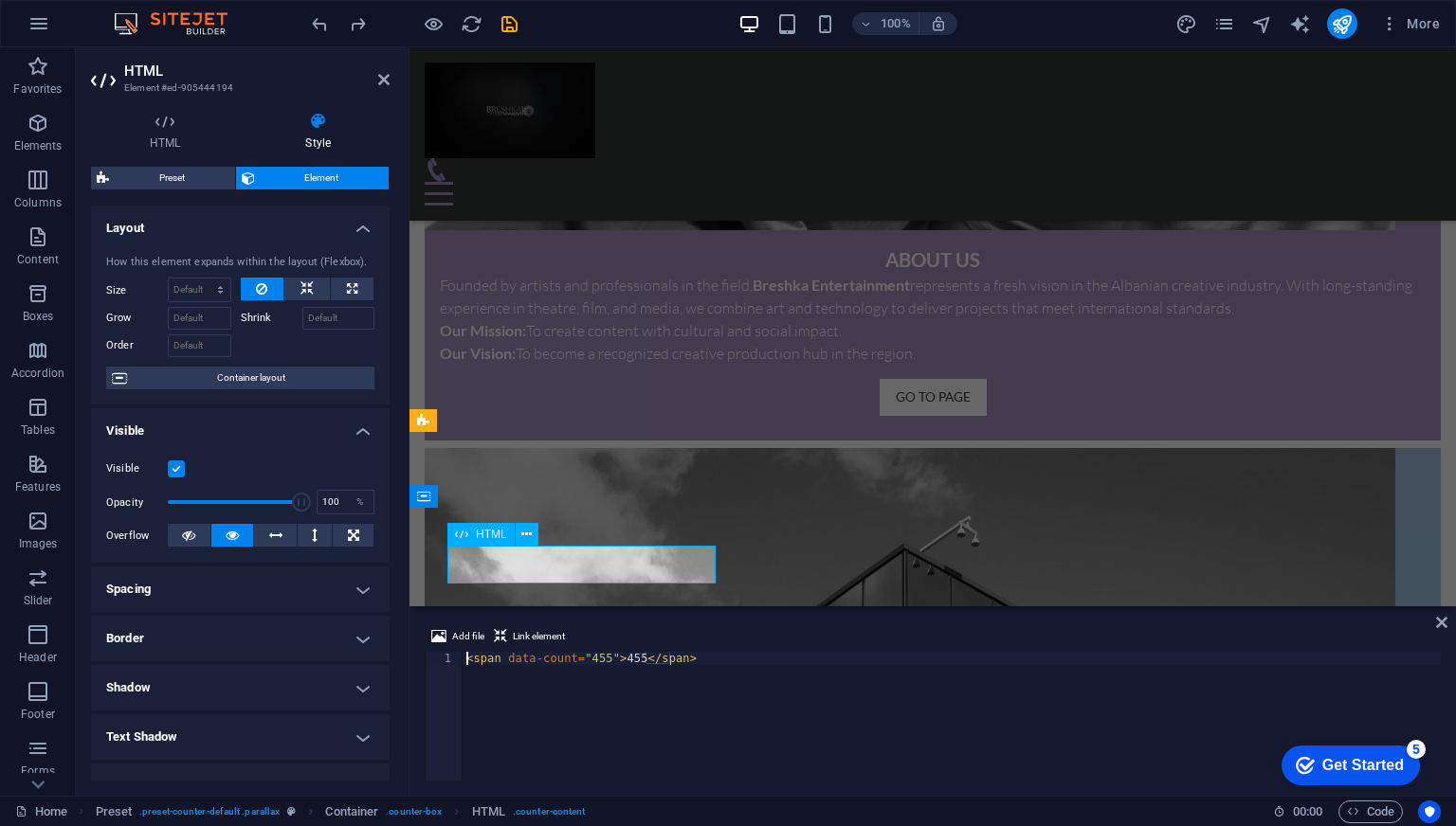
click at [352, 226] on h4 "Layout" at bounding box center [240, 223] width 299 height 34
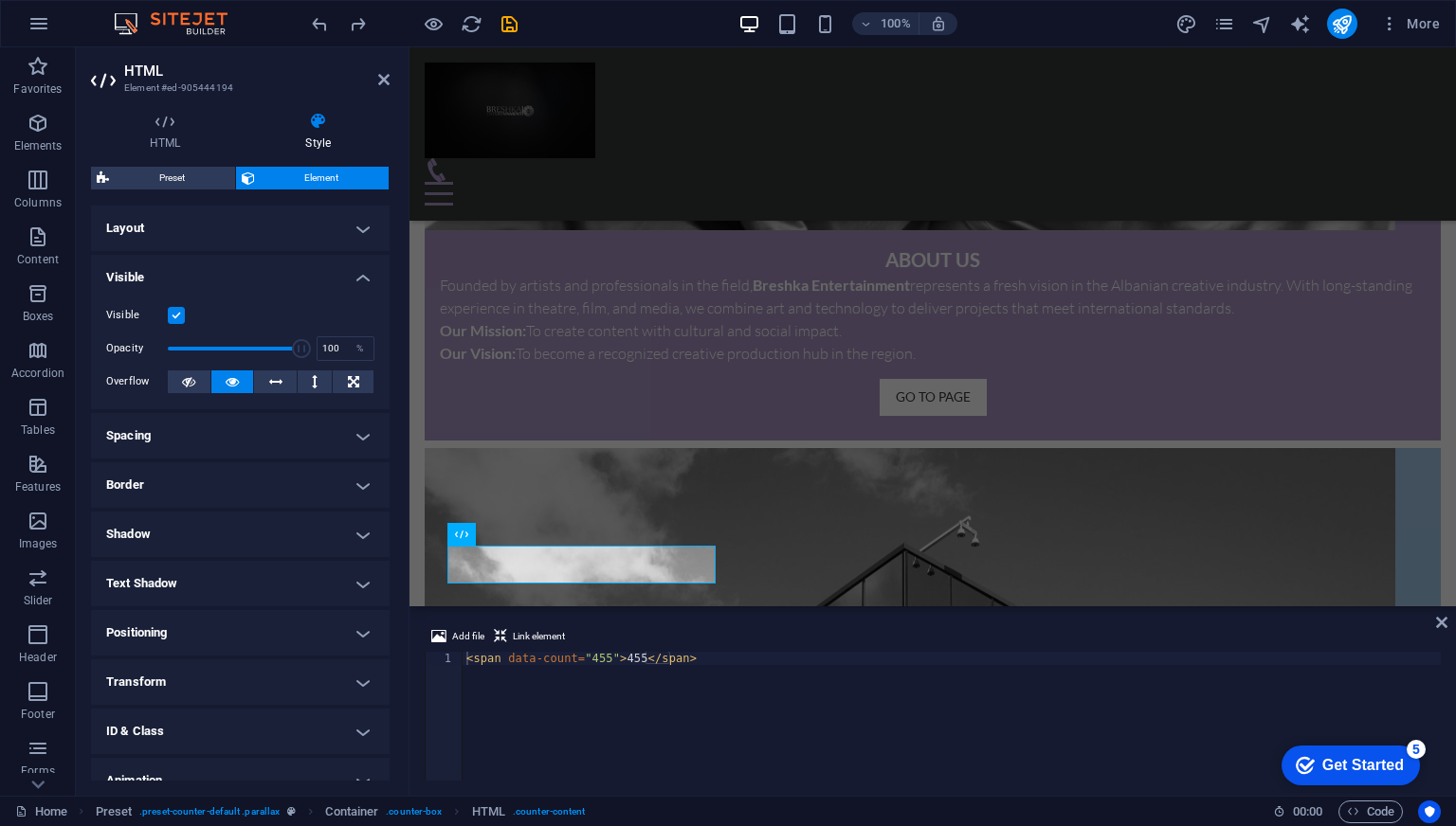
click at [356, 276] on h4 "Visible" at bounding box center [240, 272] width 299 height 34
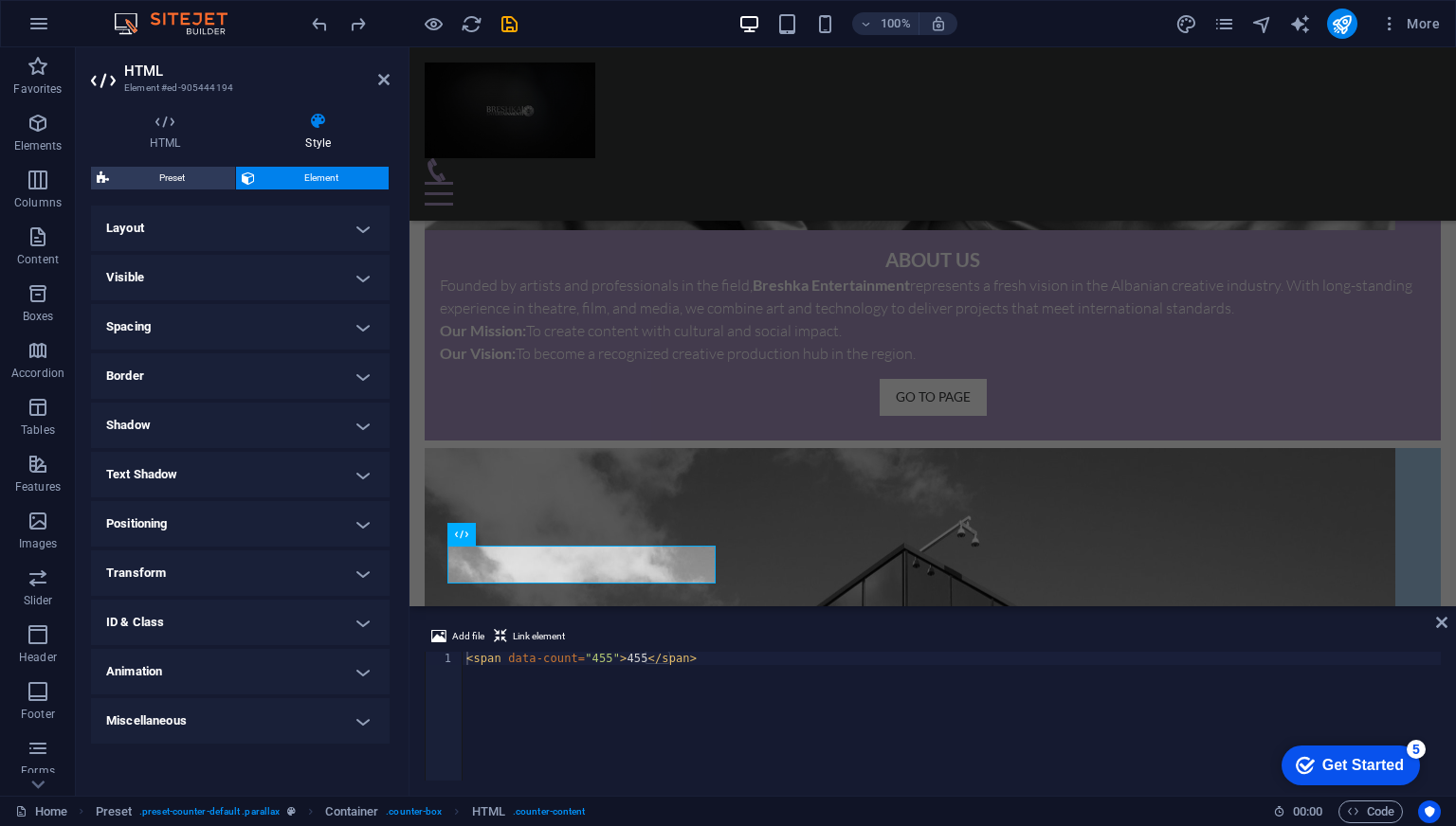
click at [356, 276] on h4 "Visible" at bounding box center [240, 278] width 299 height 46
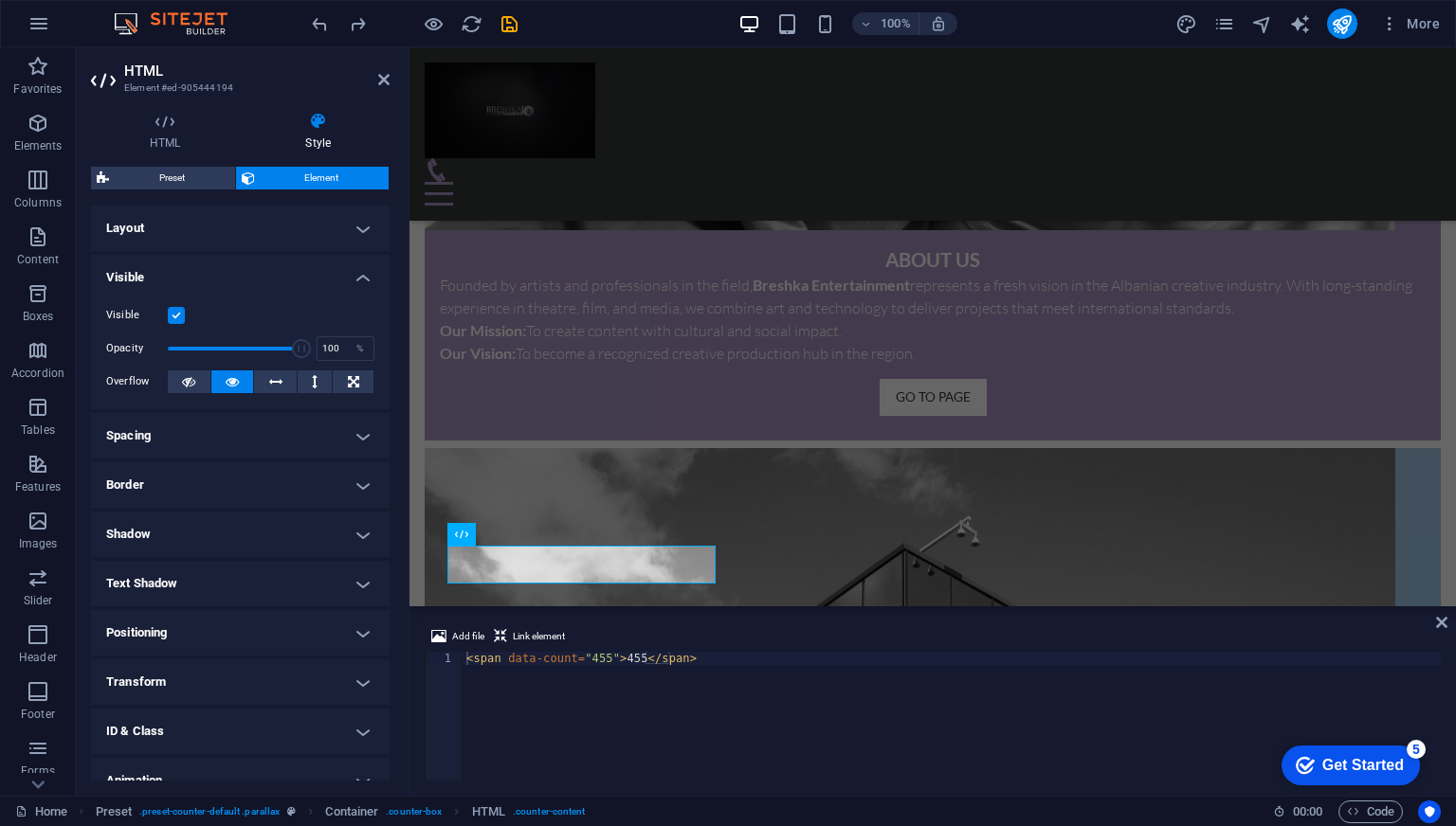
click at [356, 276] on h4 "Visible" at bounding box center [240, 272] width 299 height 34
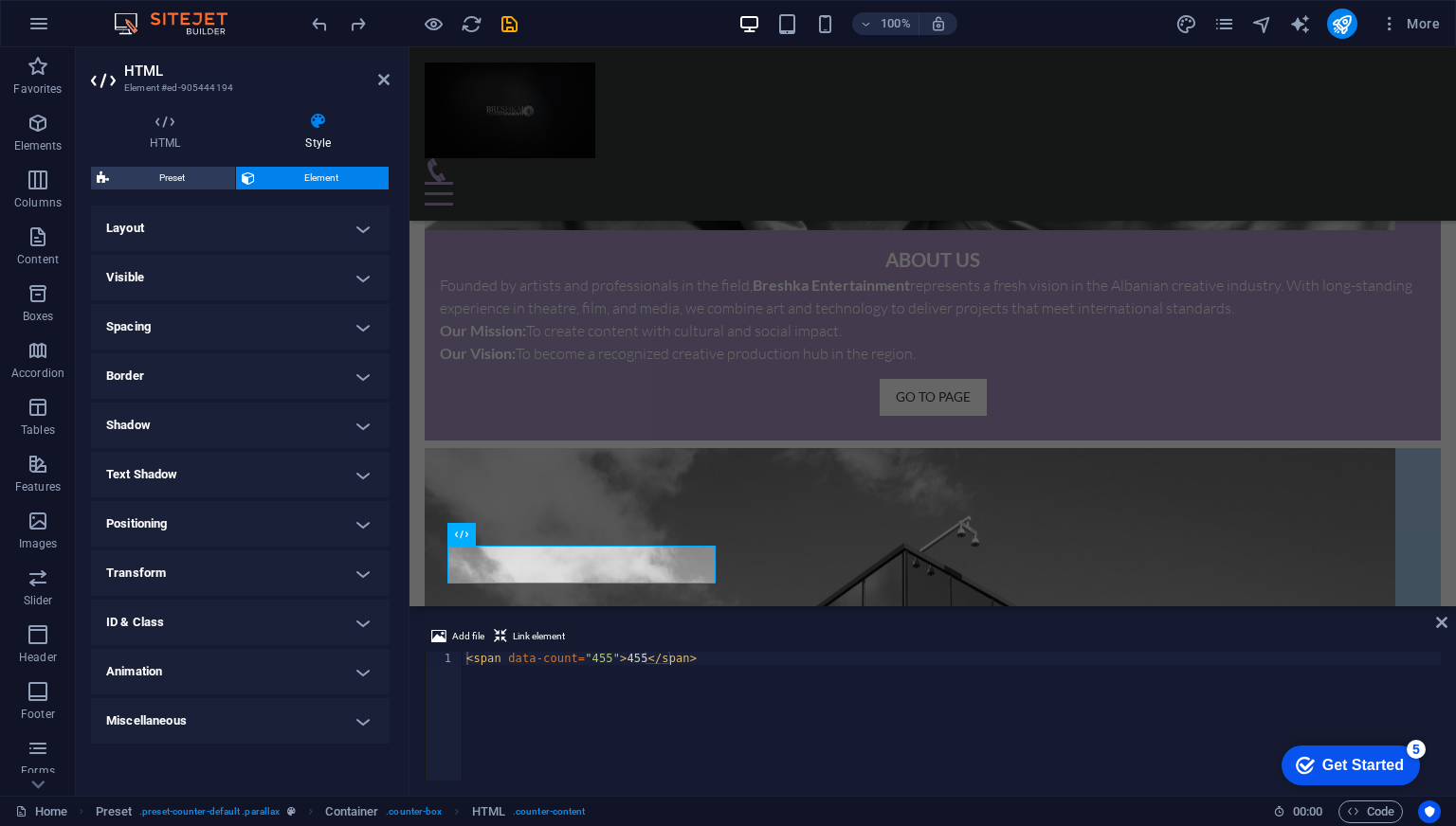
click at [355, 323] on h4 "Spacing" at bounding box center [240, 327] width 299 height 46
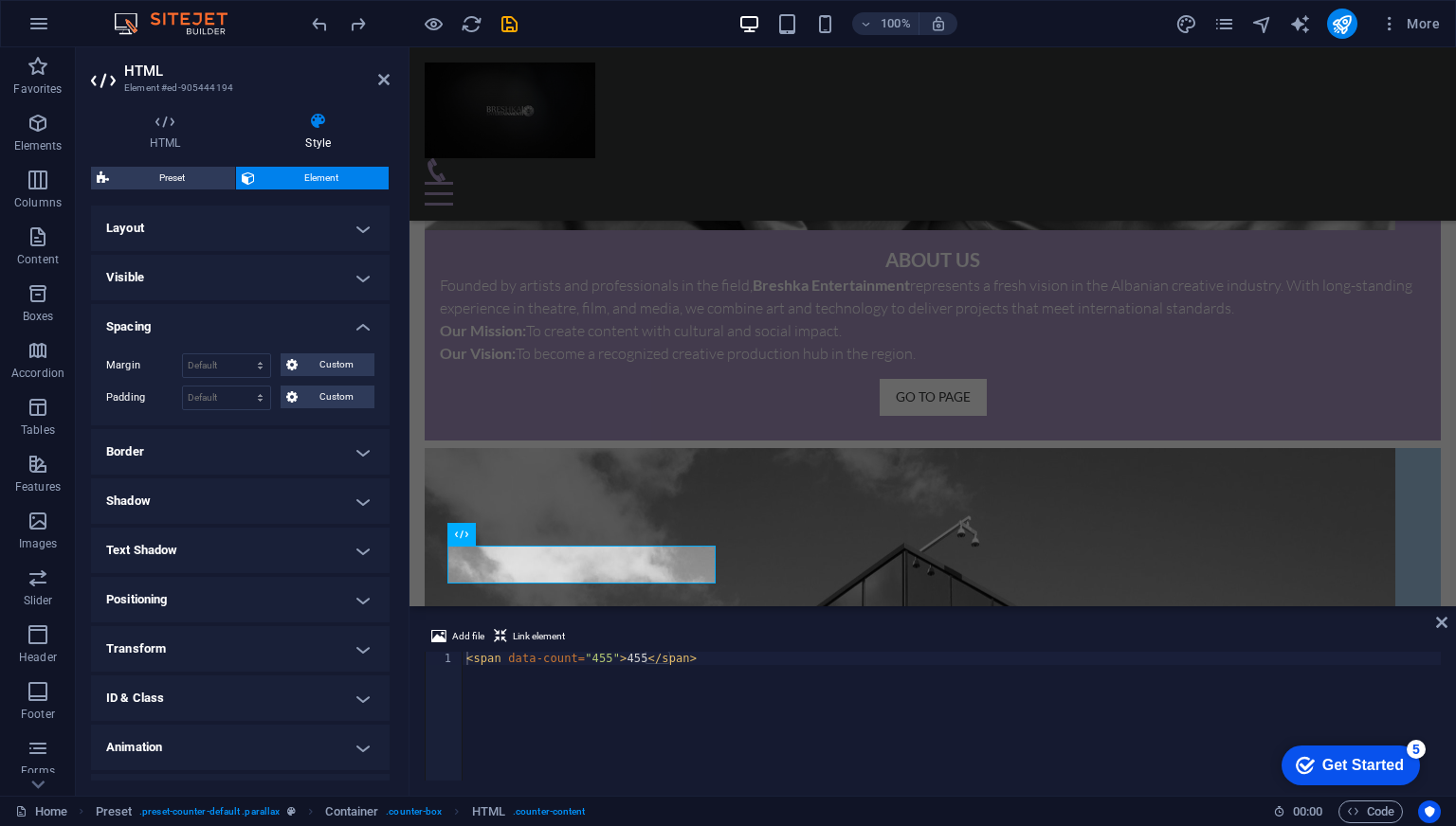
click at [355, 323] on h4 "Spacing" at bounding box center [240, 322] width 299 height 34
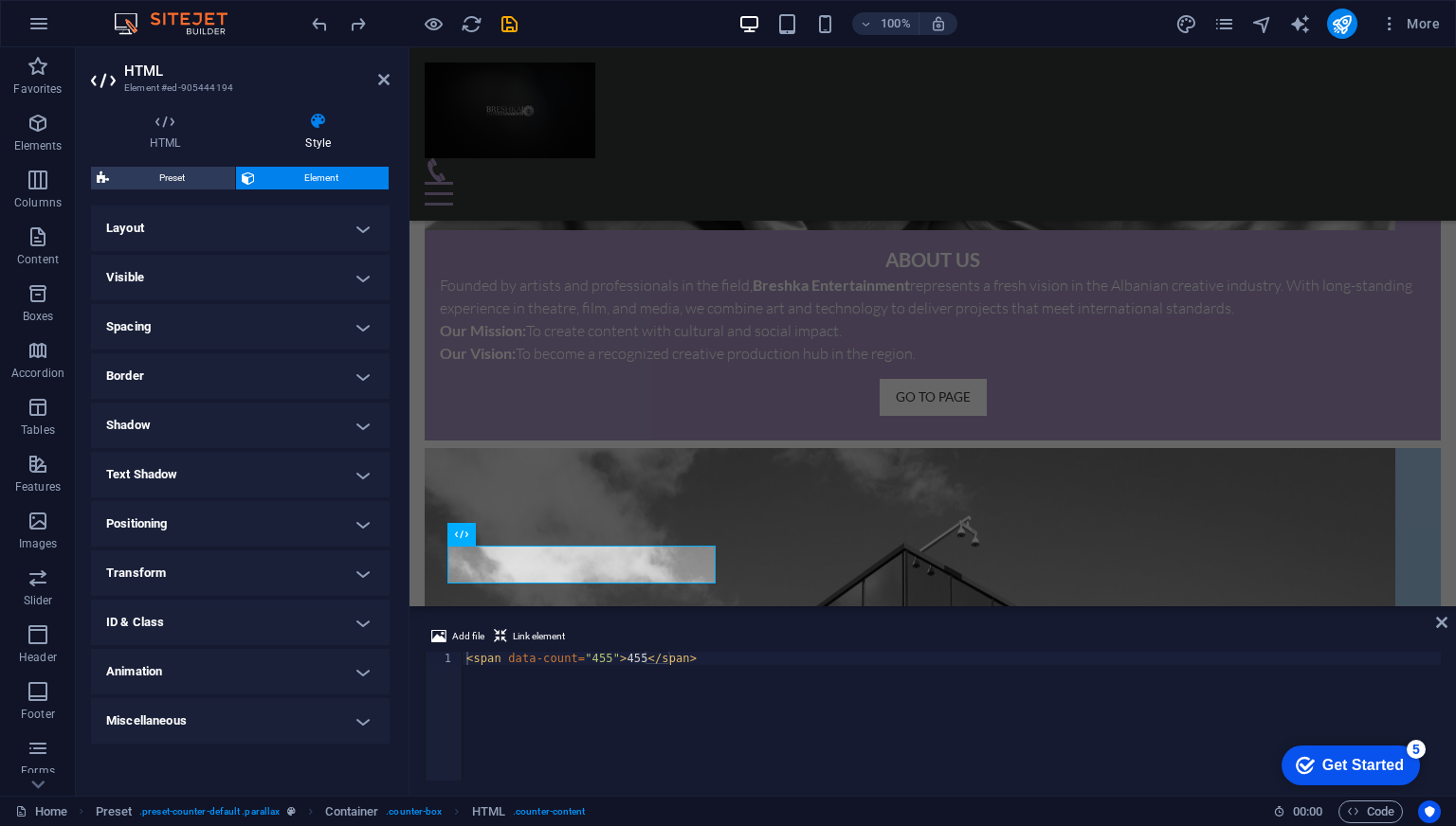
click at [364, 369] on h4 "Border" at bounding box center [240, 376] width 299 height 46
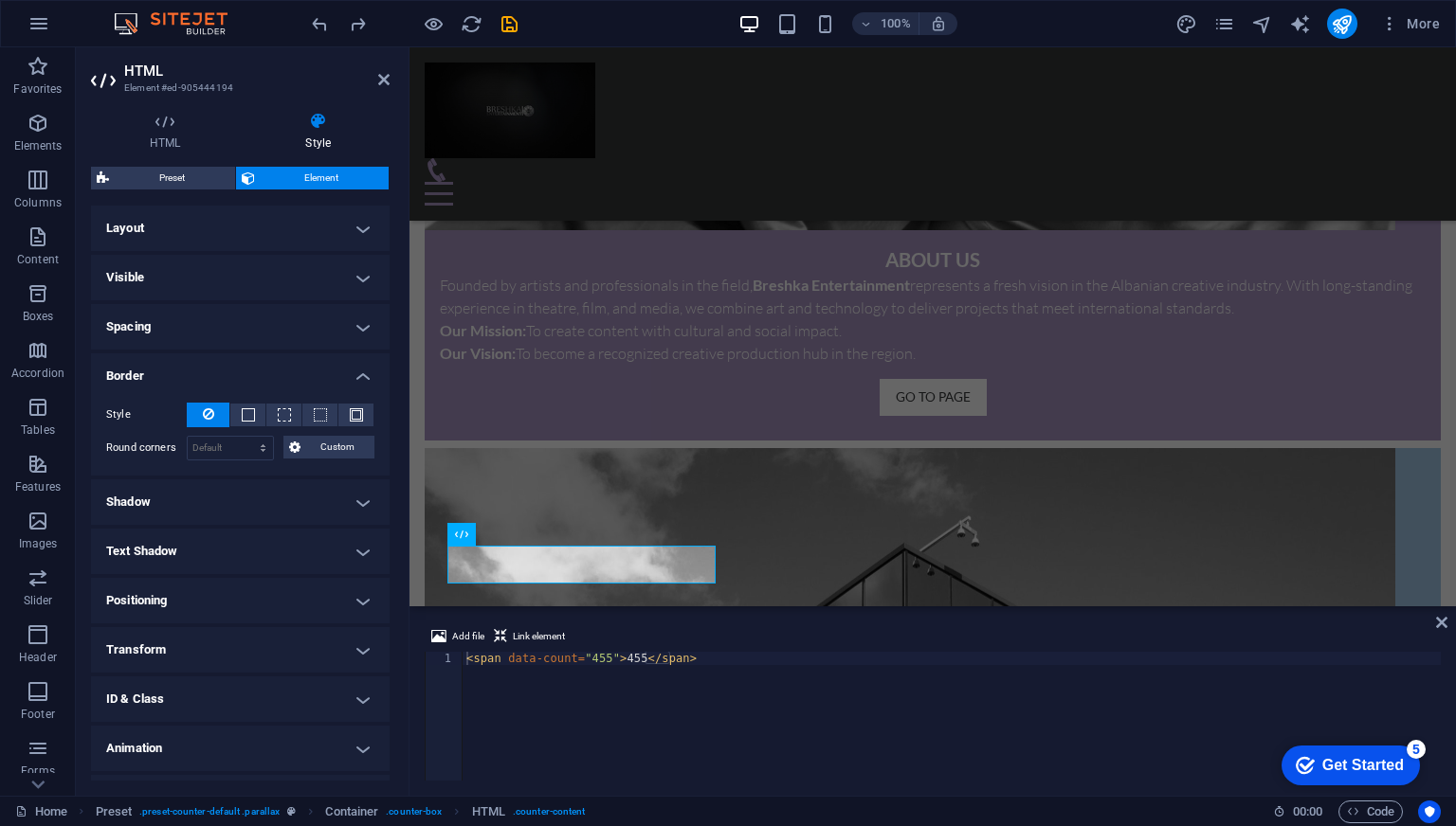
click at [364, 369] on h4 "Border" at bounding box center [240, 370] width 299 height 34
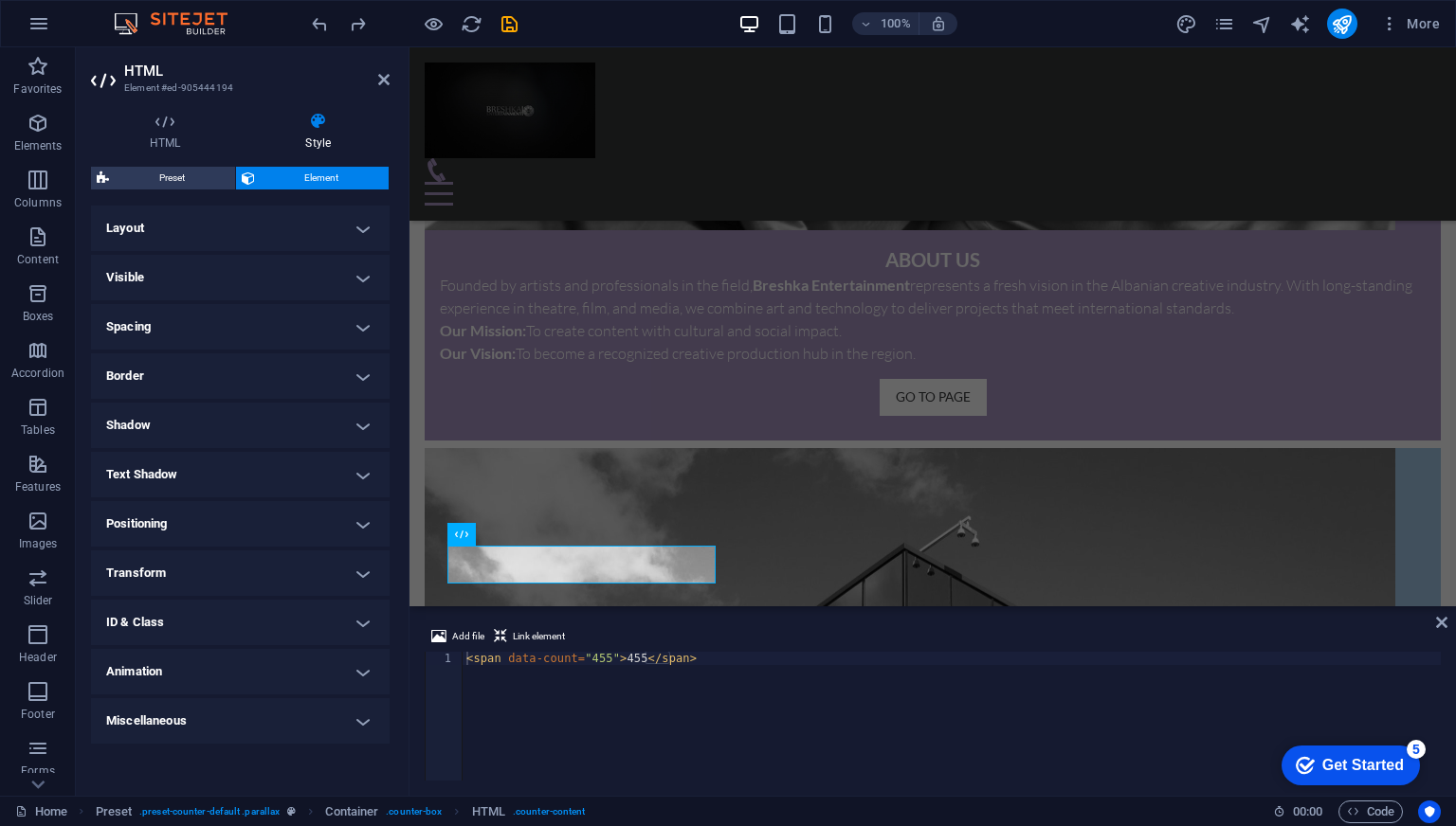
click at [366, 422] on h4 "Shadow" at bounding box center [240, 426] width 299 height 46
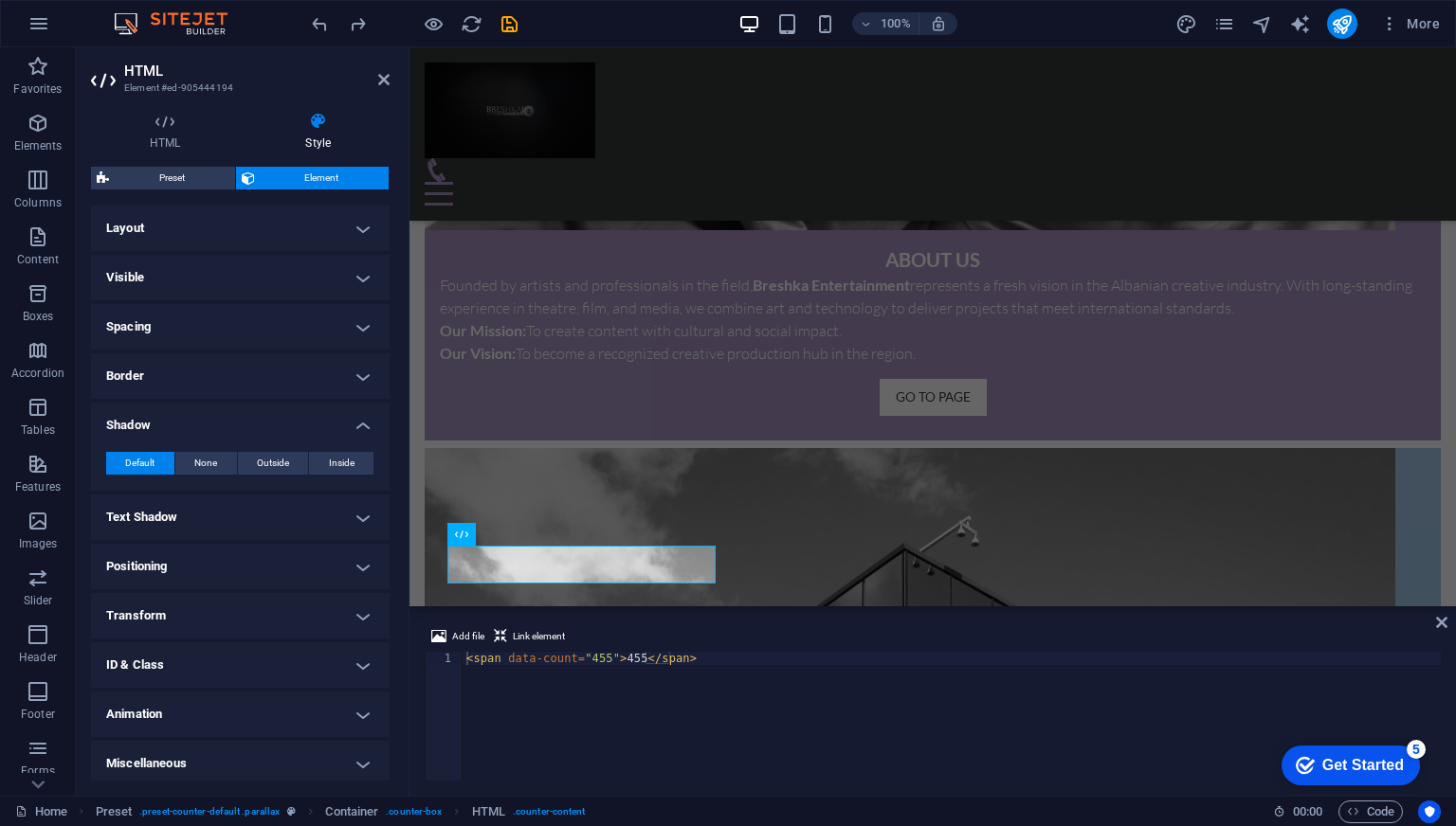
click at [366, 422] on h4 "Shadow" at bounding box center [240, 420] width 299 height 34
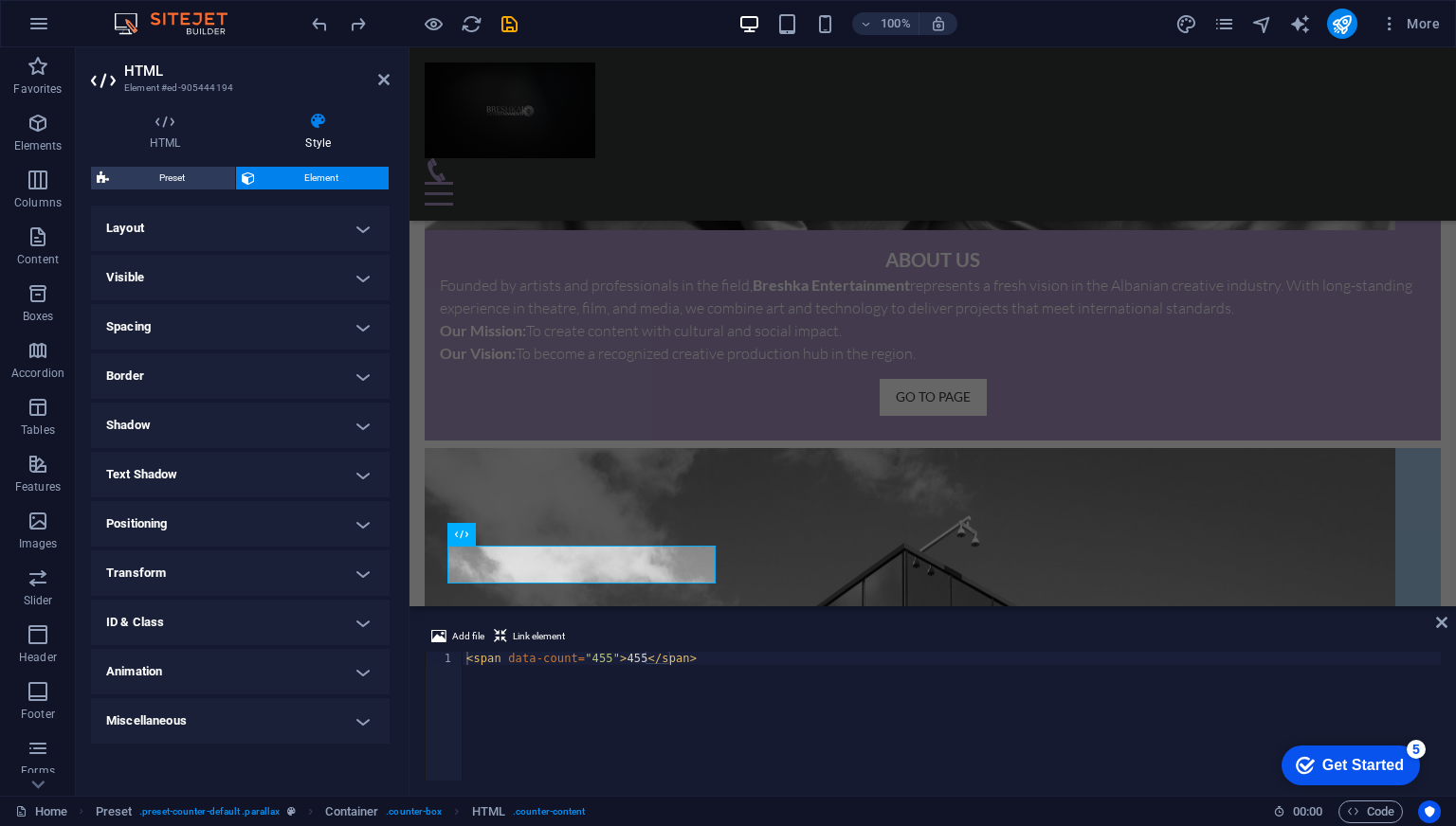
click at [360, 472] on h4 "Text Shadow" at bounding box center [240, 475] width 299 height 46
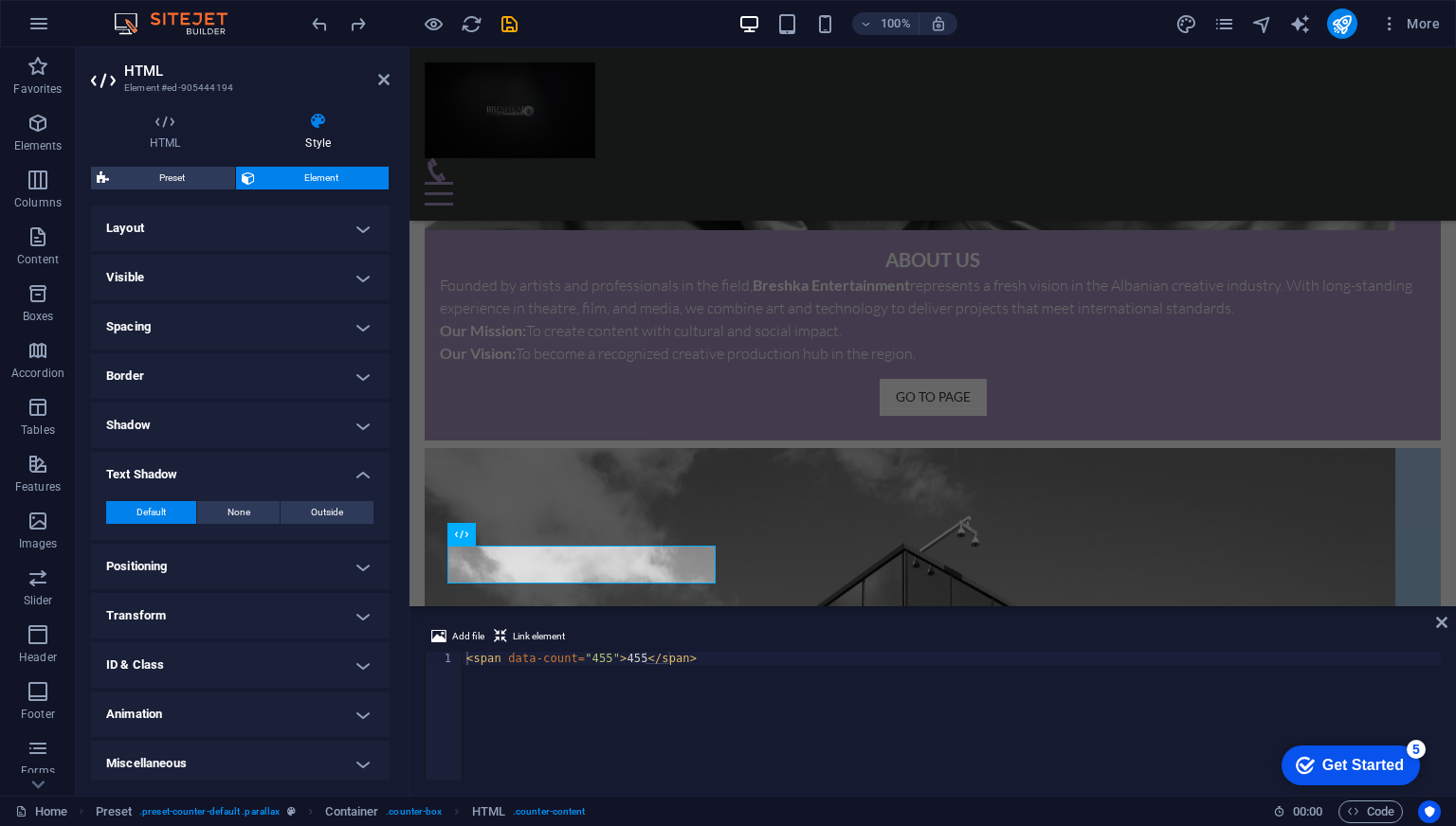
click at [360, 472] on h4 "Text Shadow" at bounding box center [240, 469] width 299 height 34
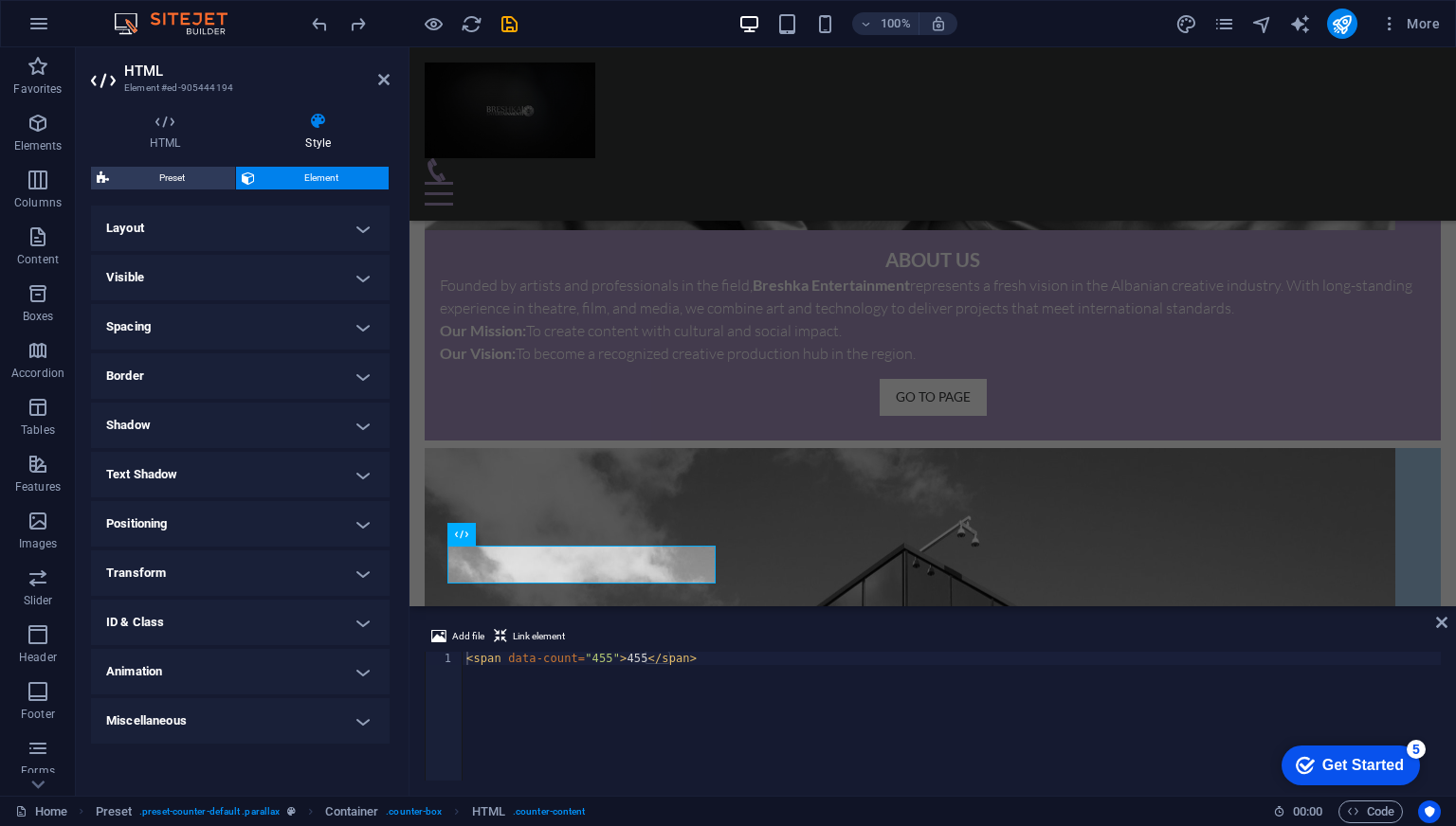
click at [364, 673] on h4 "Animation" at bounding box center [240, 672] width 299 height 46
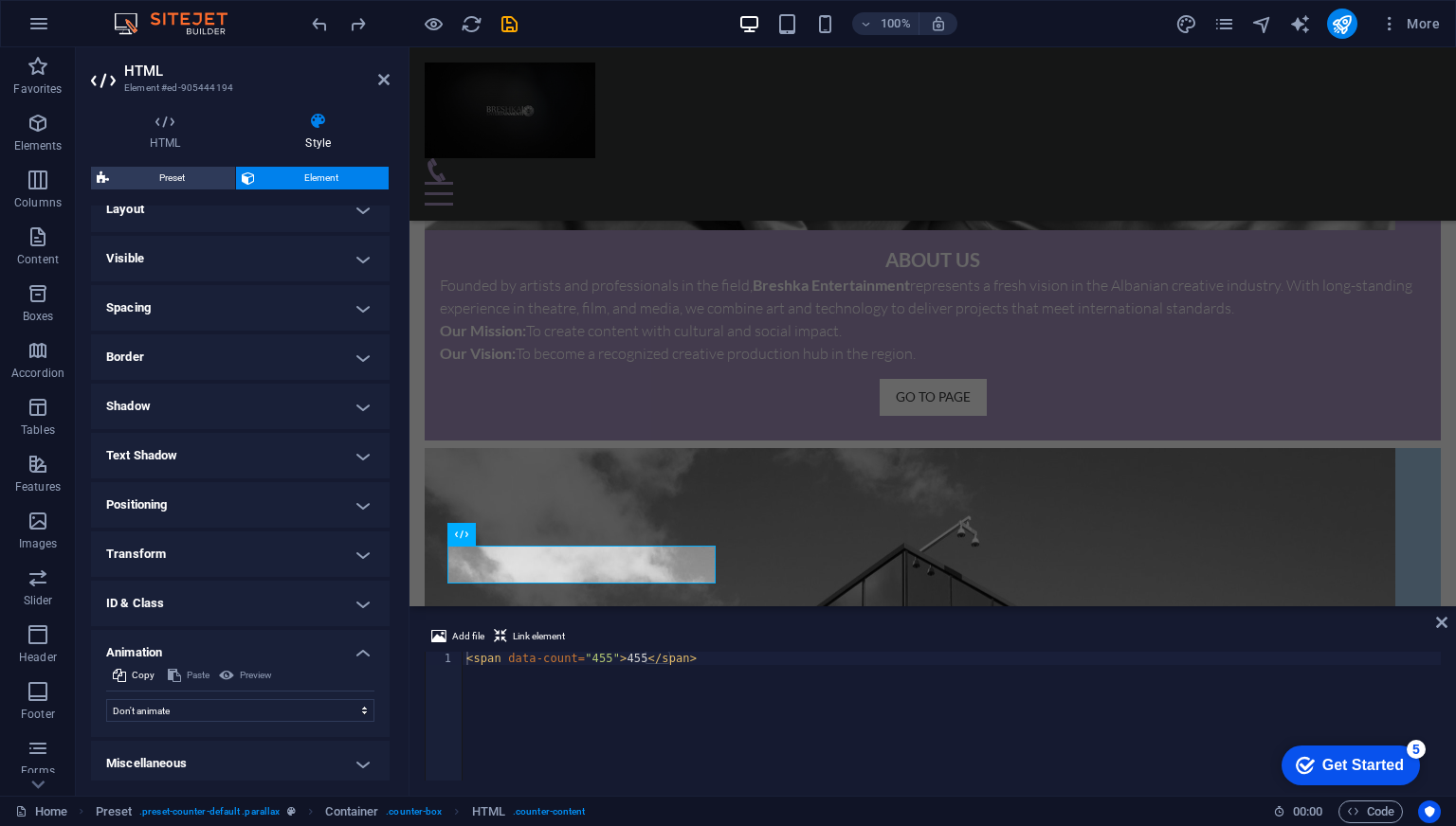
scroll to position [24, 0]
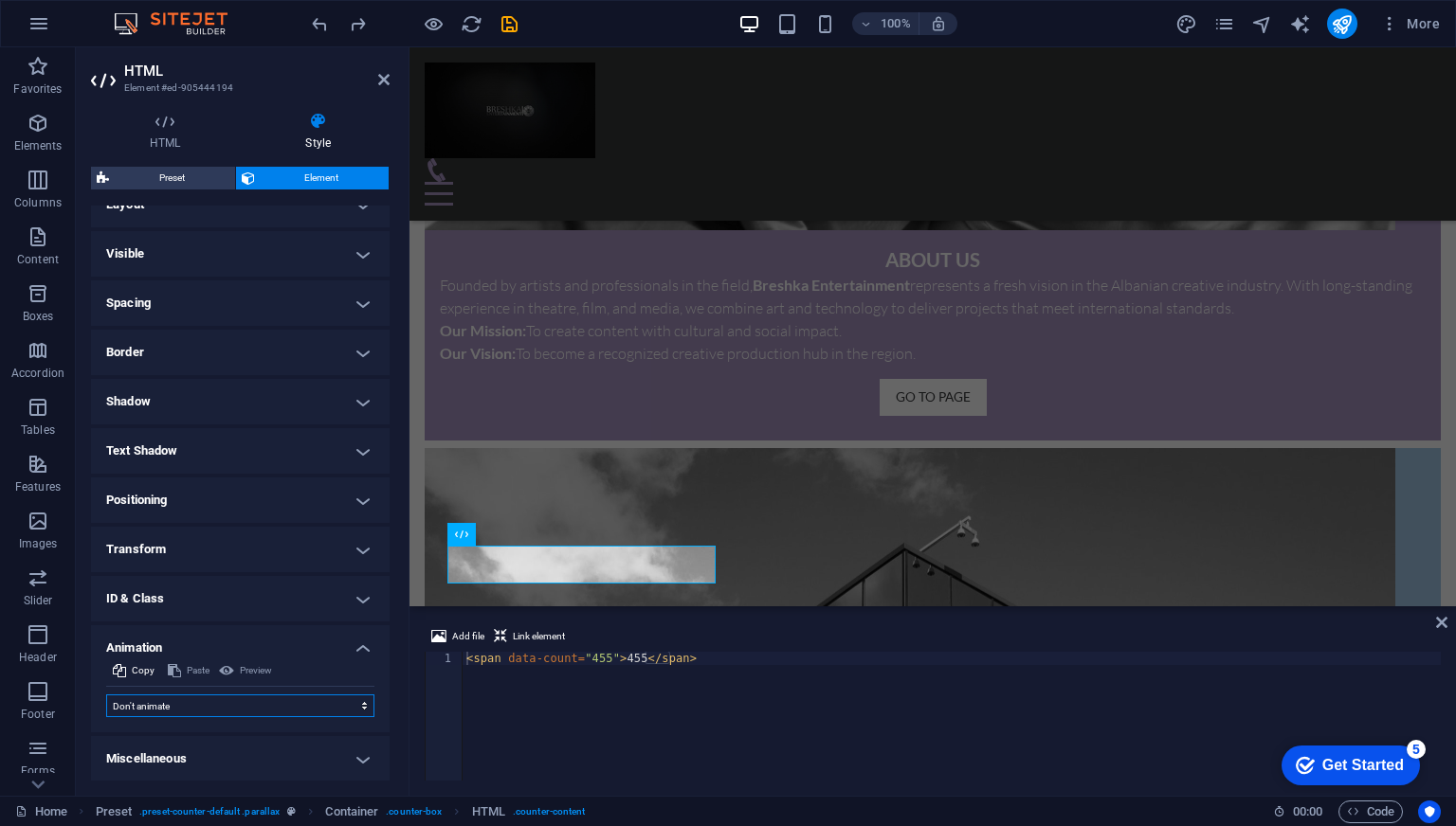
click at [213, 712] on select "Don't animate Show / Hide Slide up/down Zoom in/out Slide left to right Slide r…" at bounding box center [240, 706] width 268 height 23
select select "fade"
click at [106, 695] on select "Don't animate Show / Hide Slide up/down Zoom in/out Slide left to right Slide r…" at bounding box center [240, 706] width 268 height 23
select select "scroll"
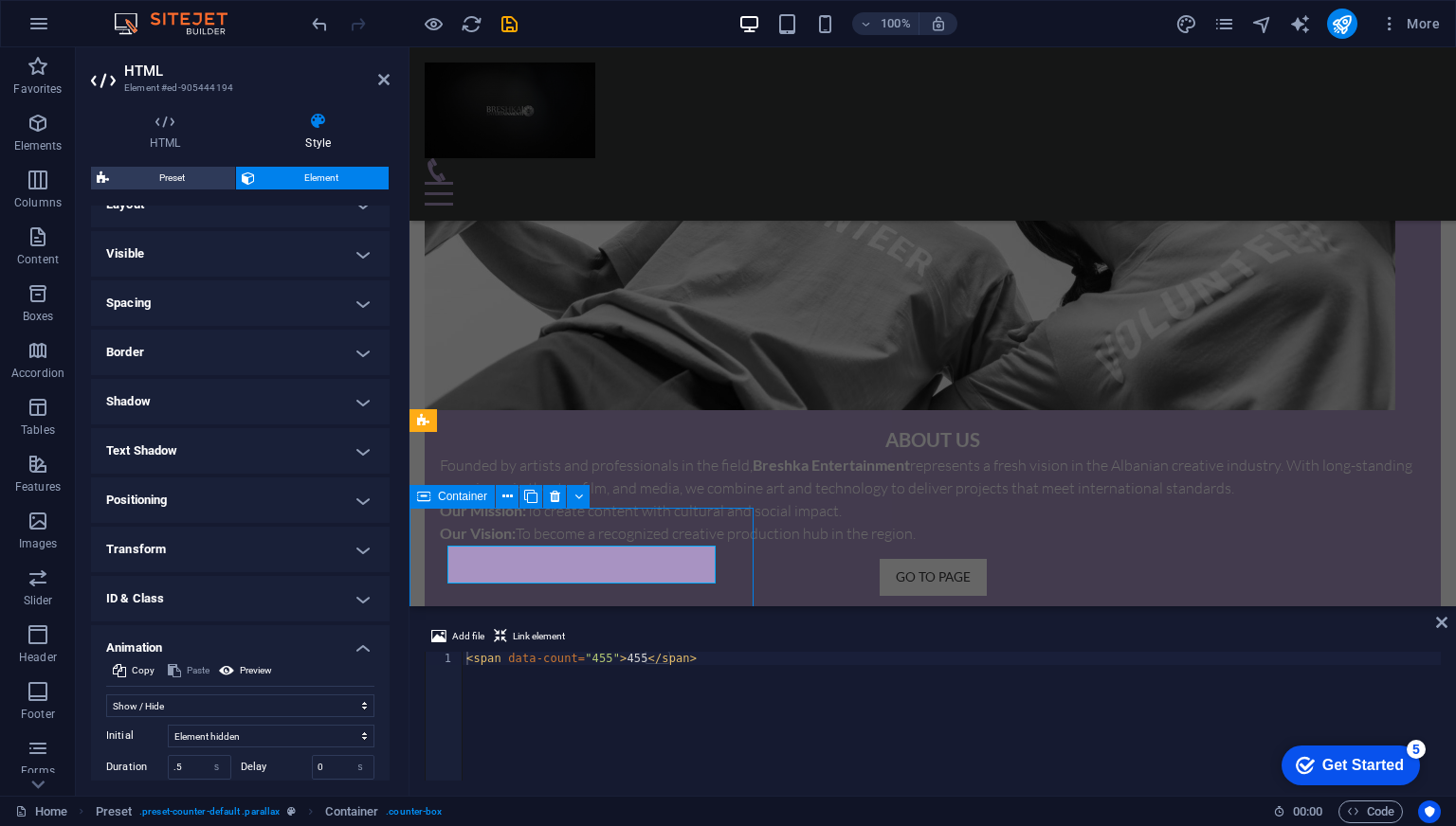
scroll to position [1796, 0]
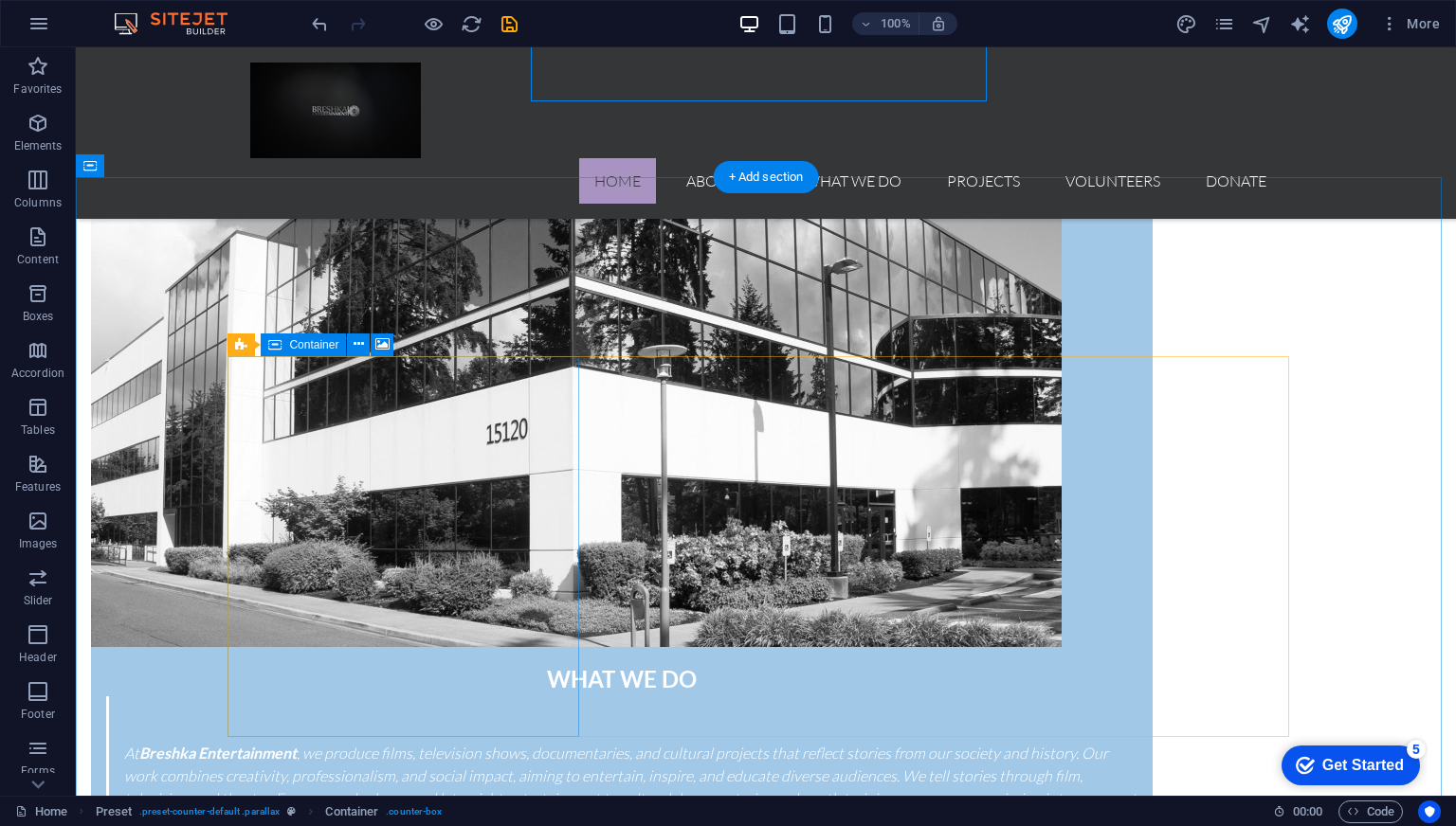
scroll to position [1890, 0]
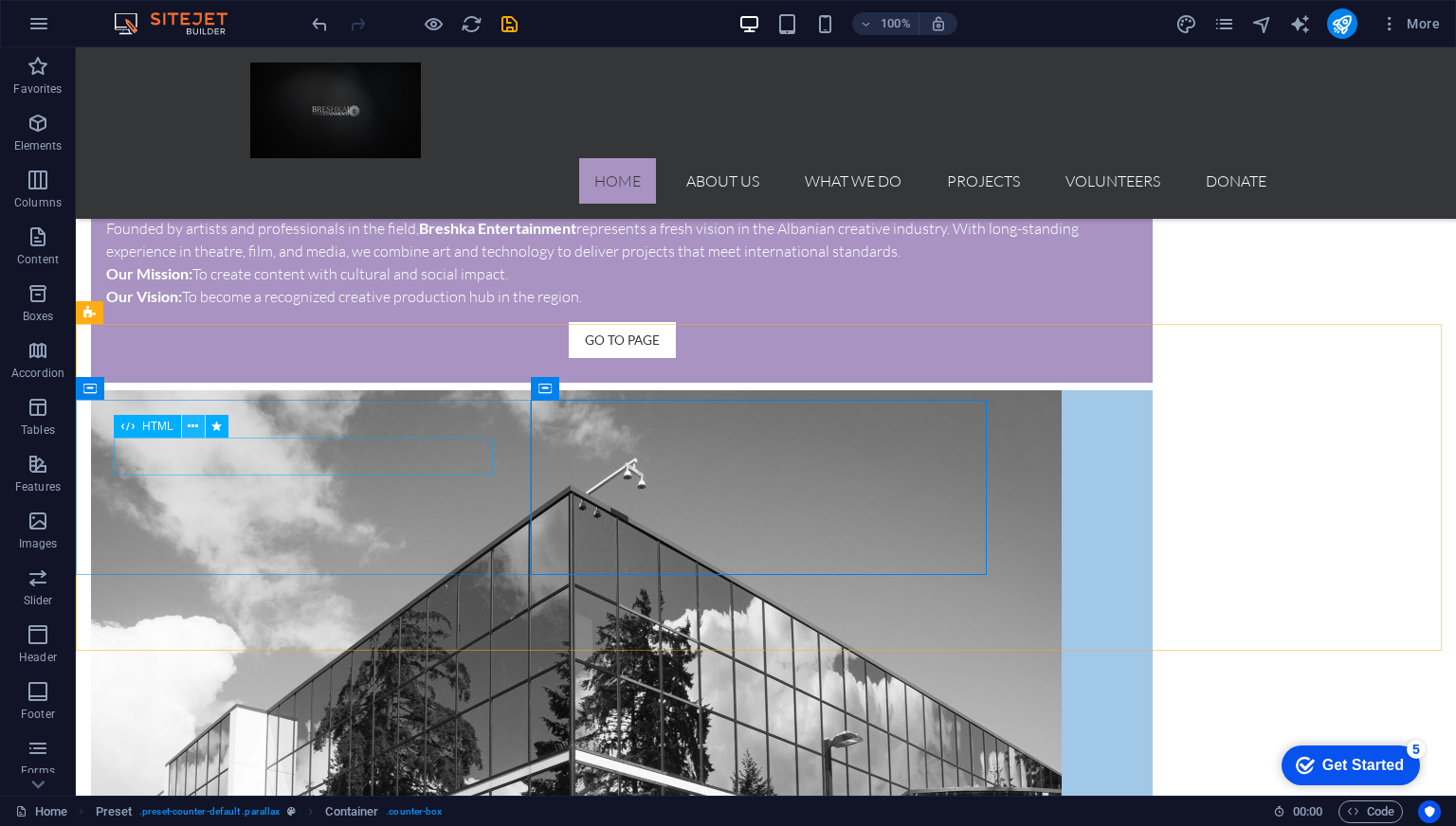
click at [193, 428] on icon at bounding box center [192, 427] width 11 height 20
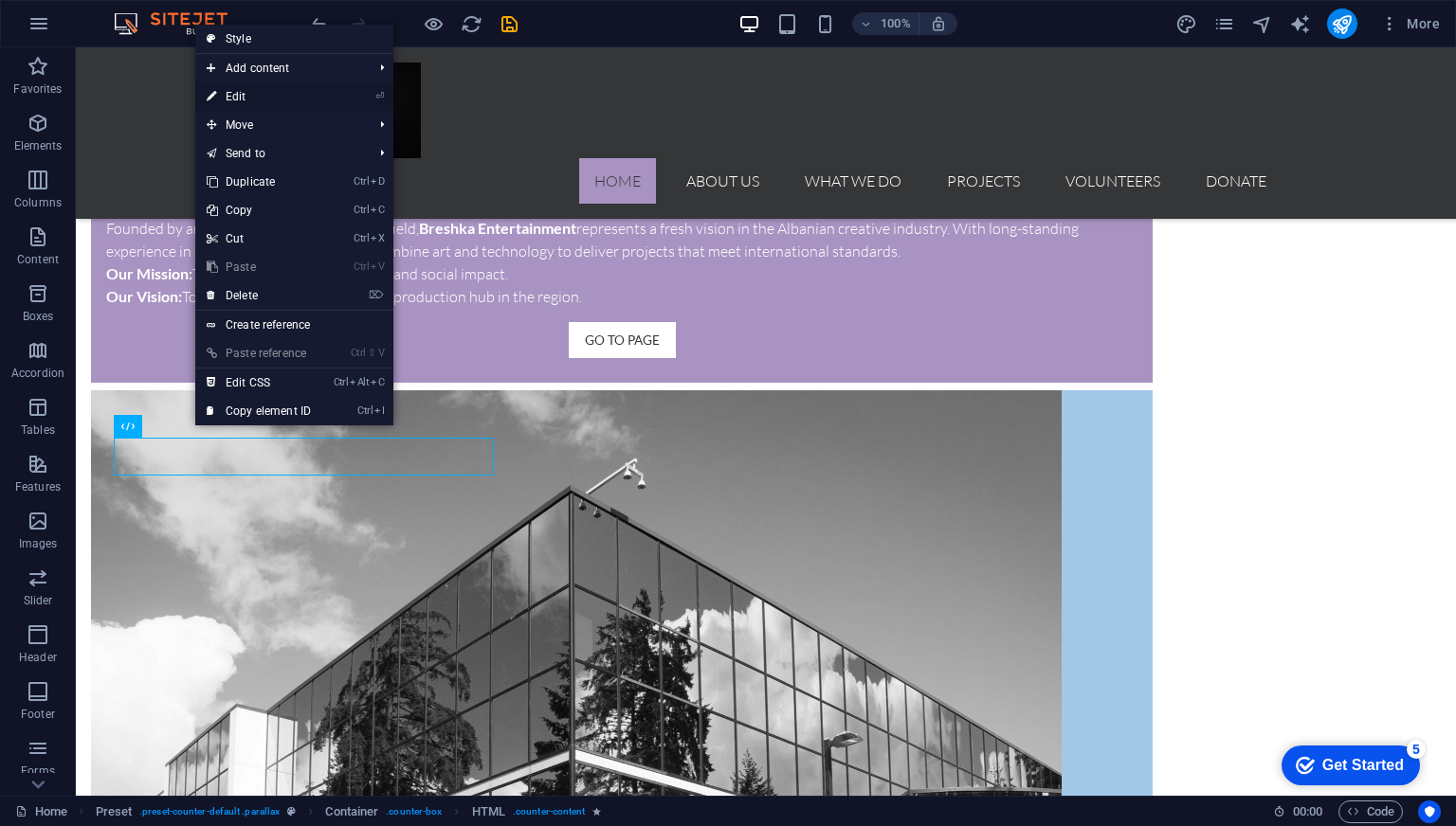
click at [243, 96] on link "⏎ Edit" at bounding box center [258, 97] width 127 height 29
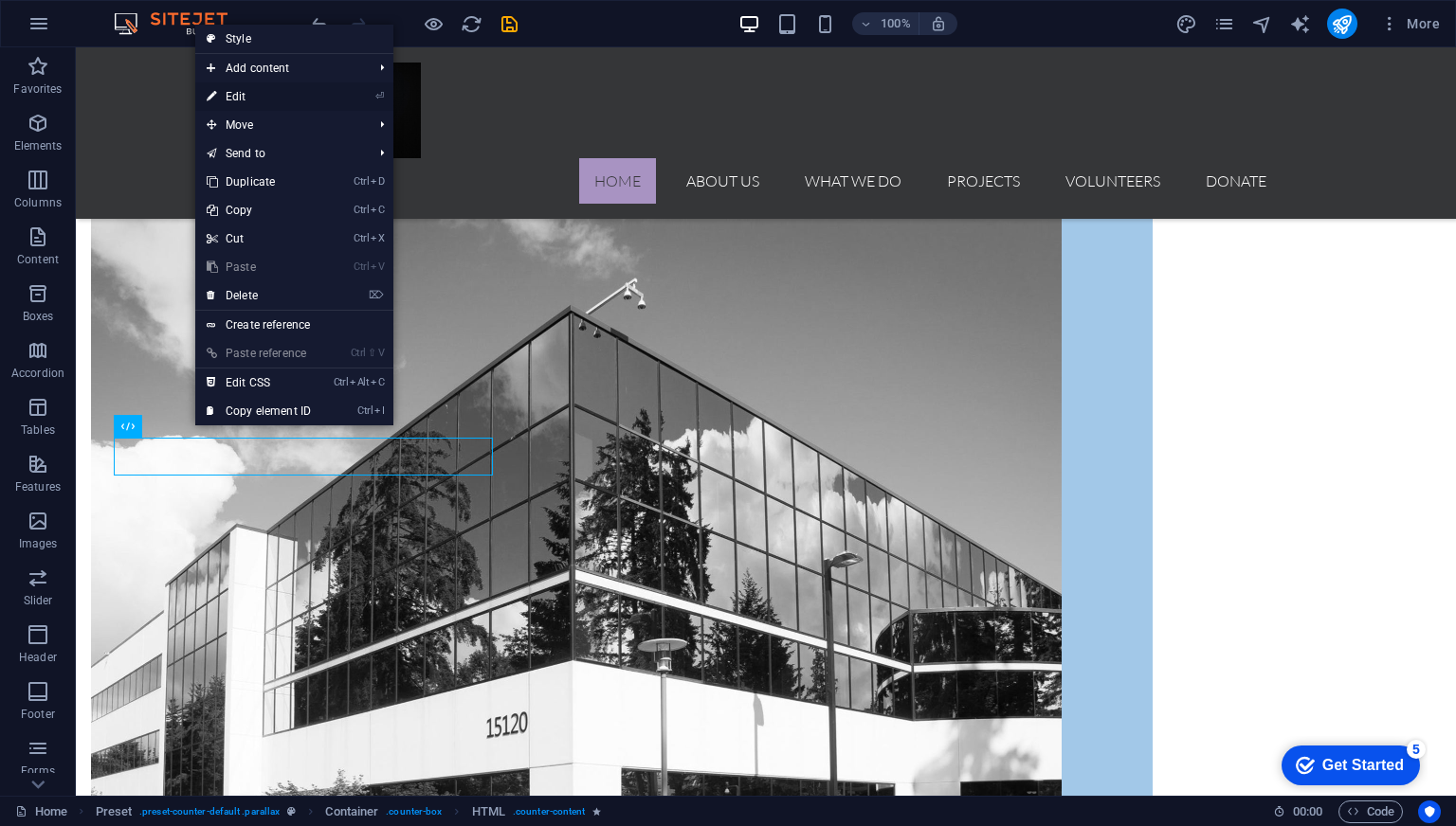
scroll to position [1719, 0]
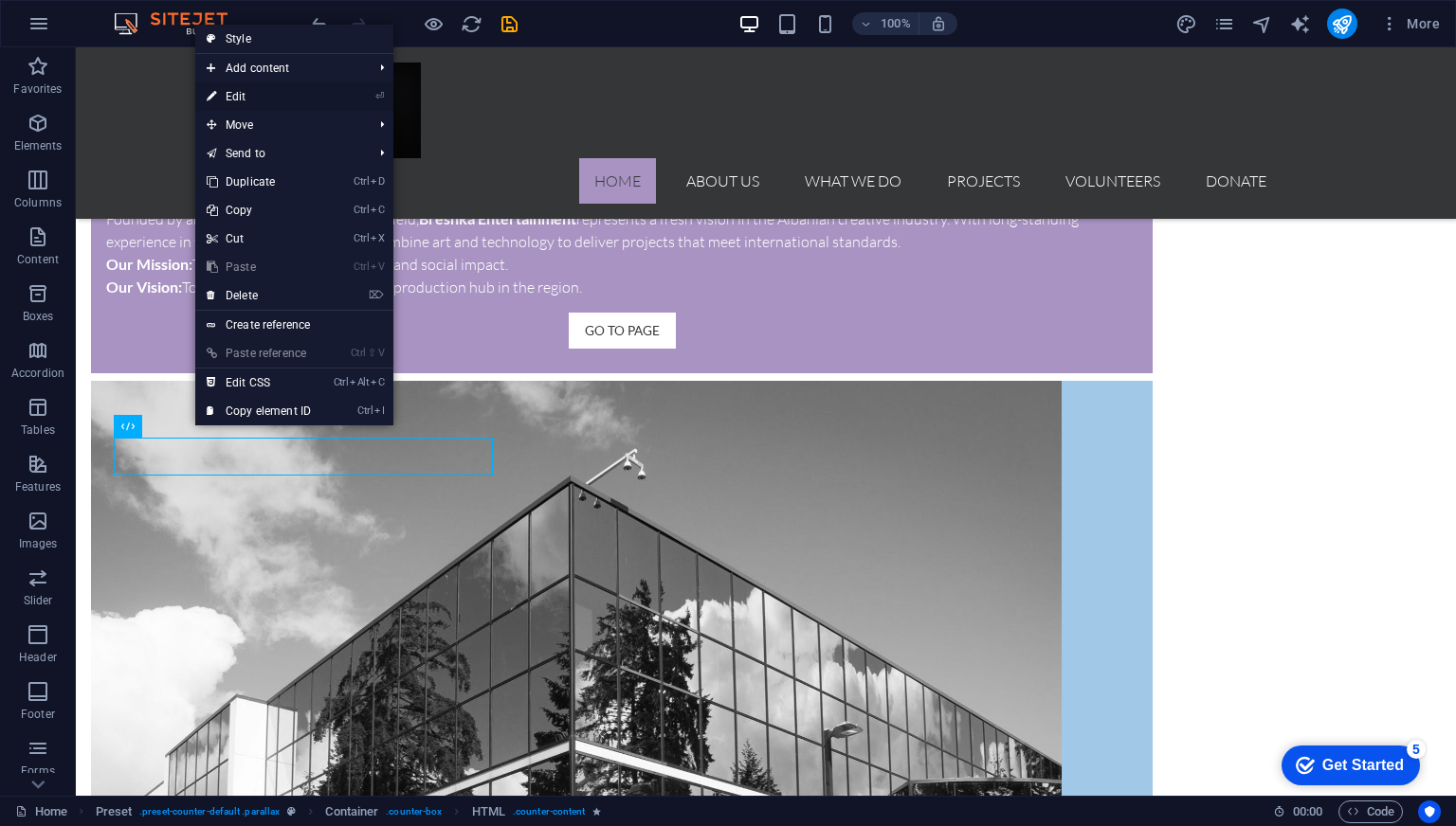
select select "fade"
select select "s"
select select "scroll"
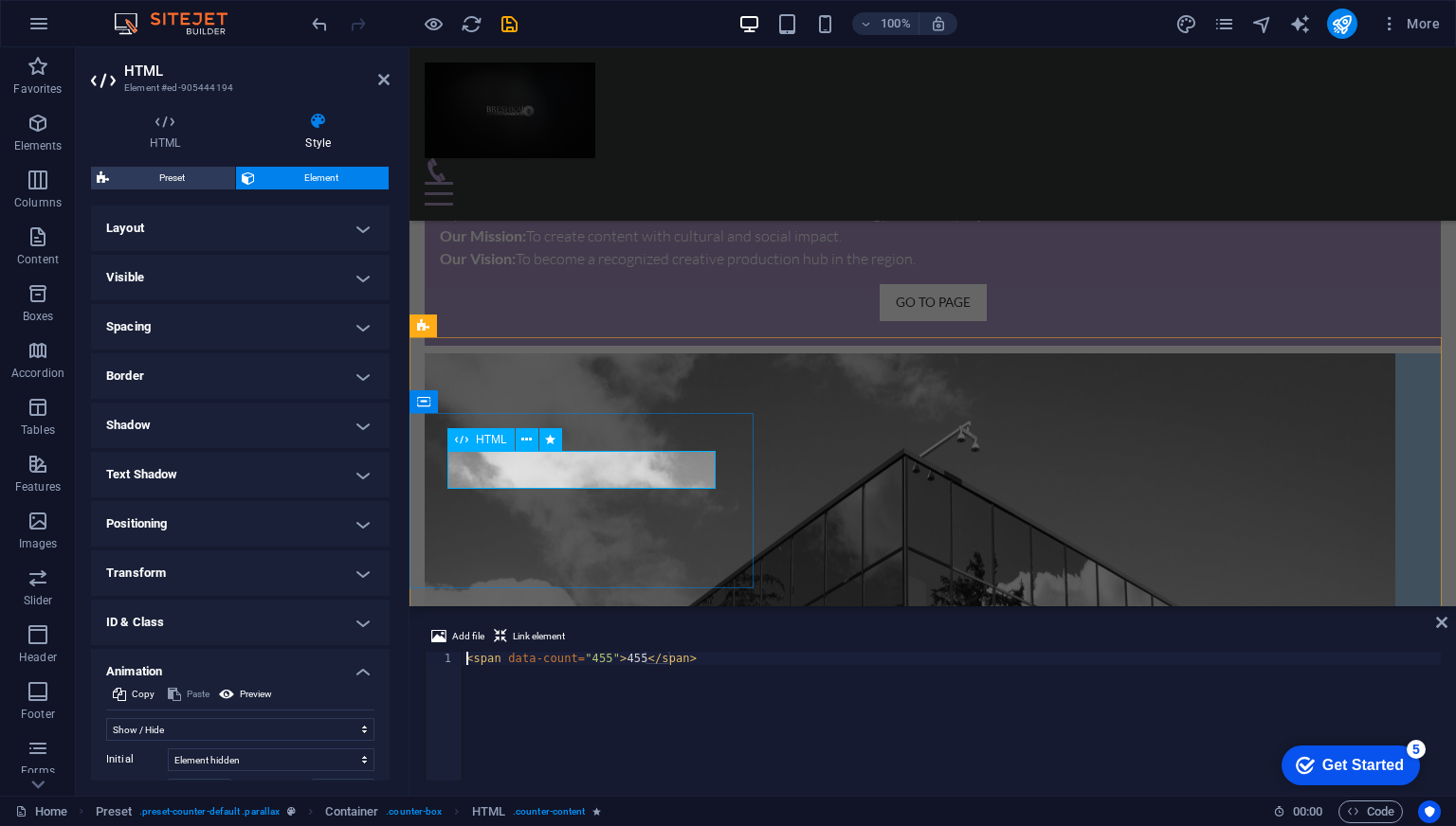
click at [465, 445] on icon at bounding box center [461, 440] width 13 height 23
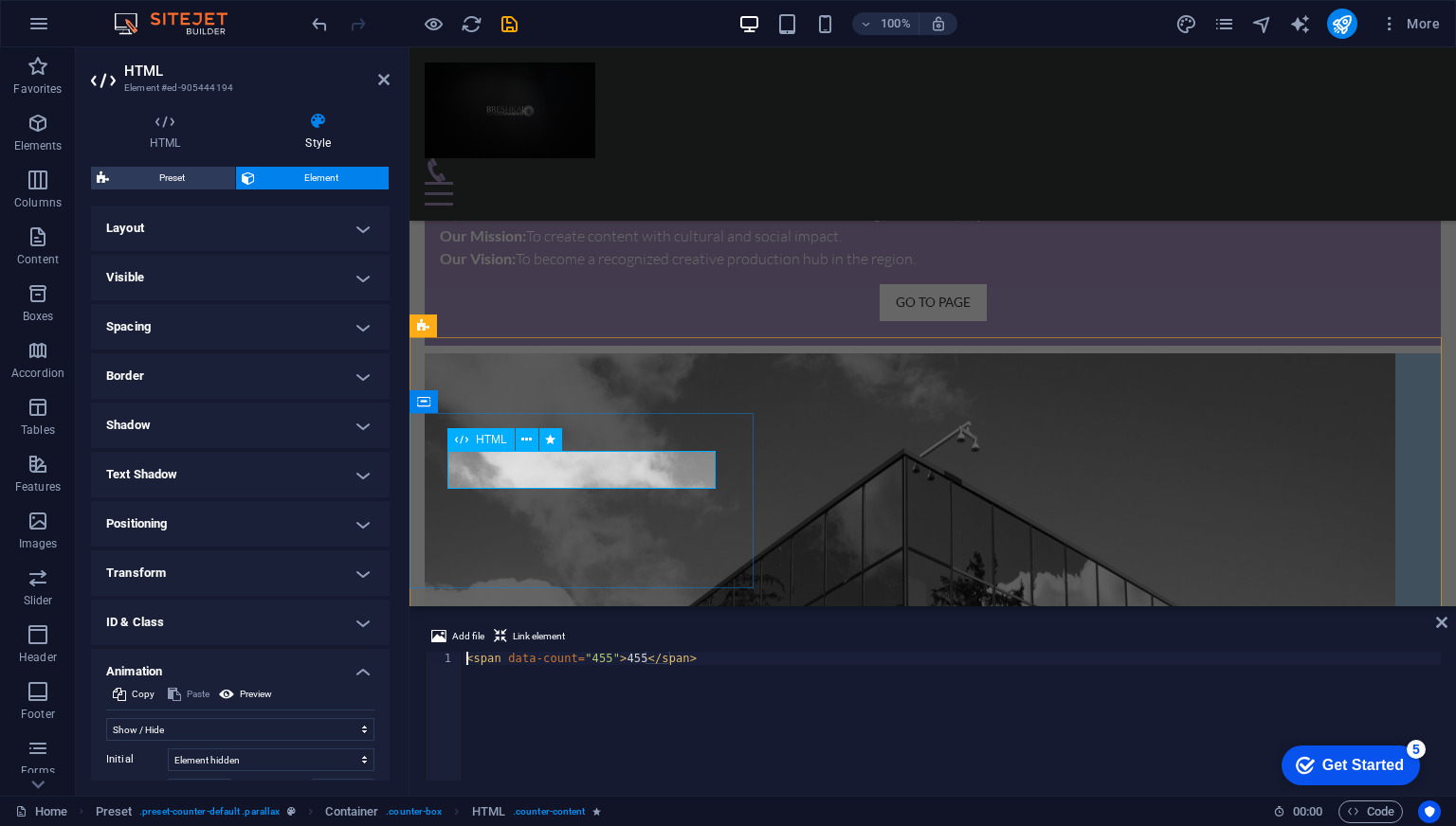
click at [624, 659] on div "< span data-count = "455" > 455 </ span >" at bounding box center [952, 729] width 978 height 155
click at [633, 659] on div "< span data-count = "455" > 455 </ span >" at bounding box center [952, 729] width 978 height 155
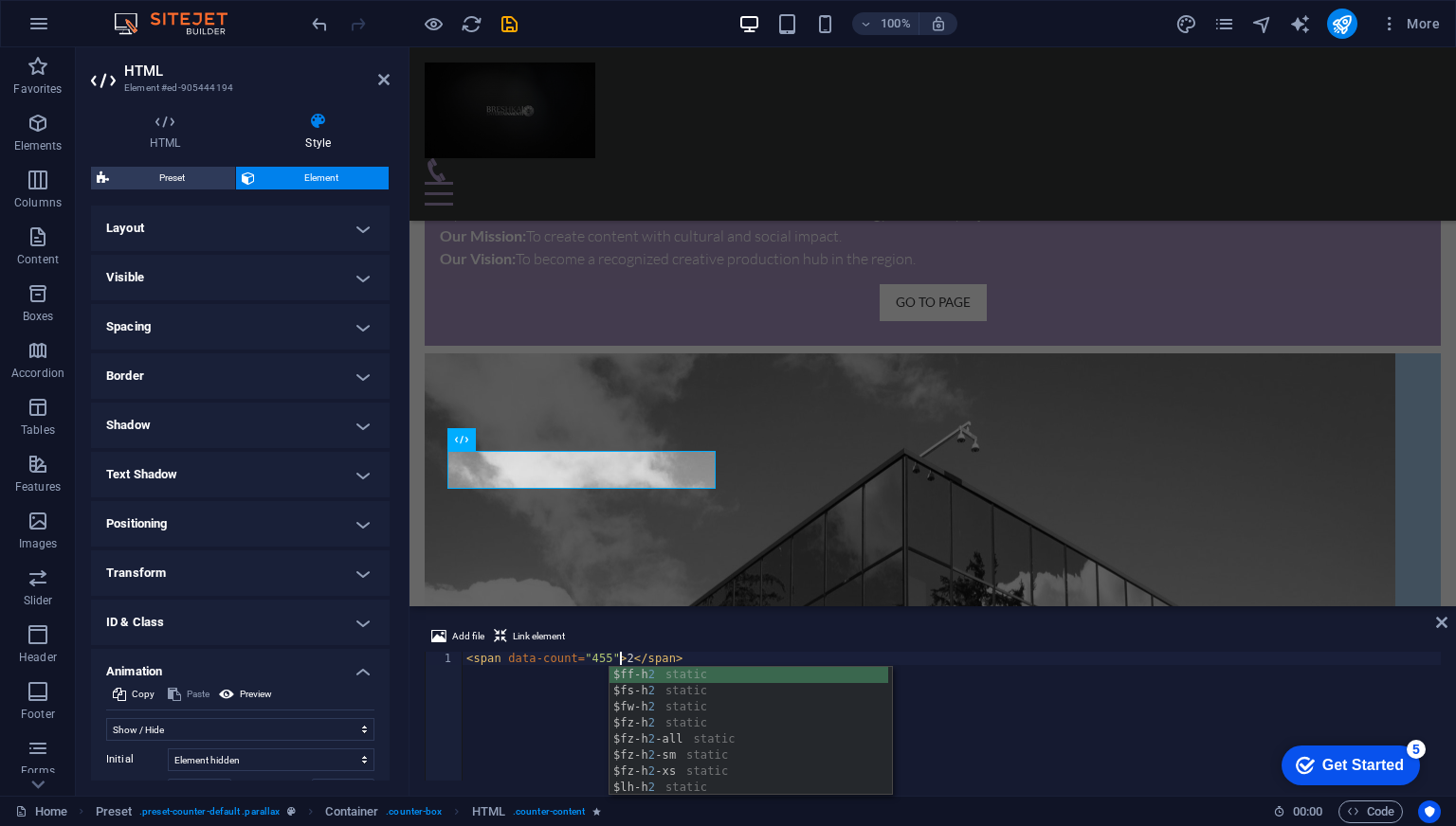
scroll to position [0, 13]
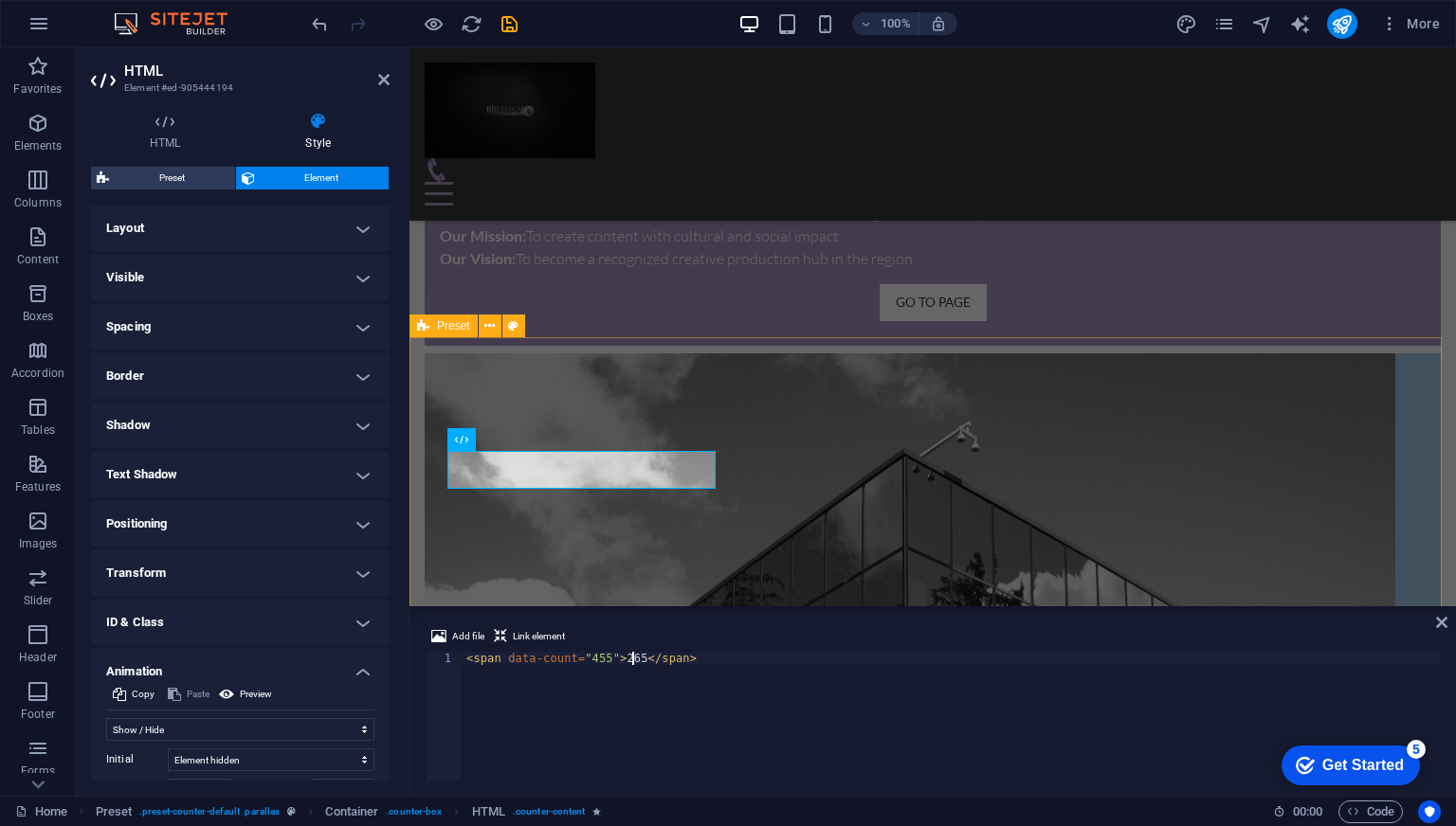
type textarea "<span data-count="455">265</span>"
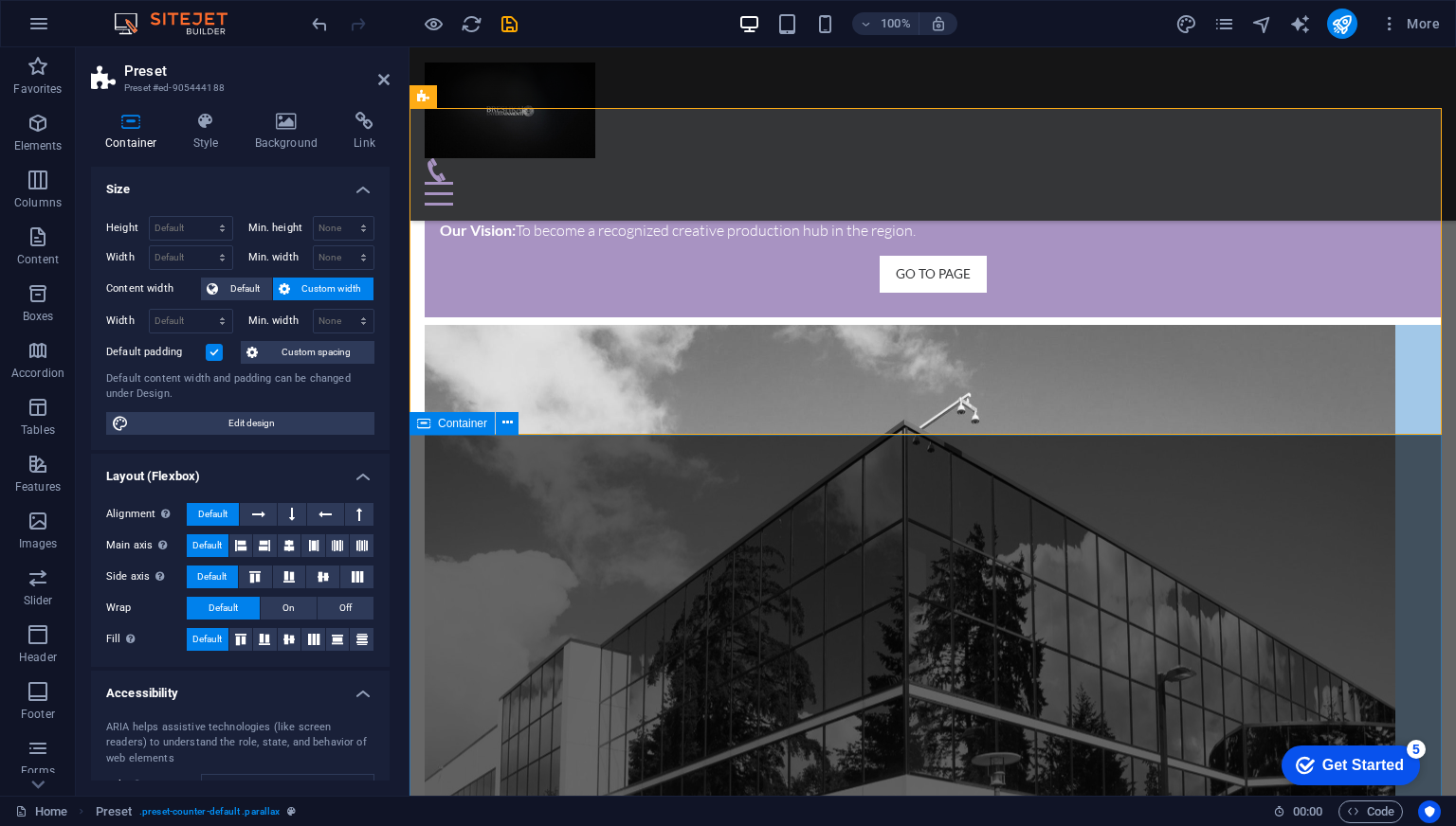
scroll to position [1870, 0]
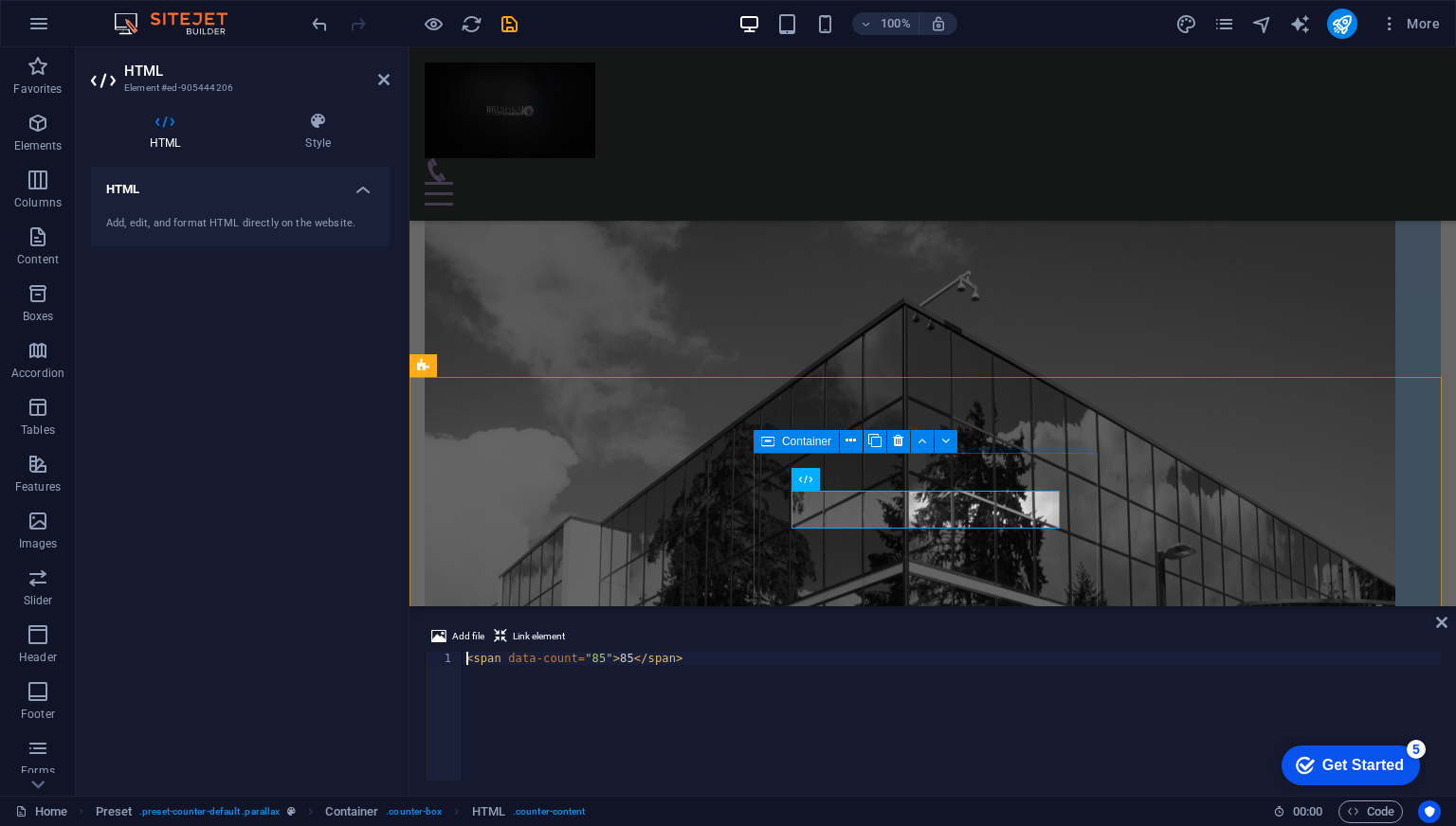
scroll to position [1680, 0]
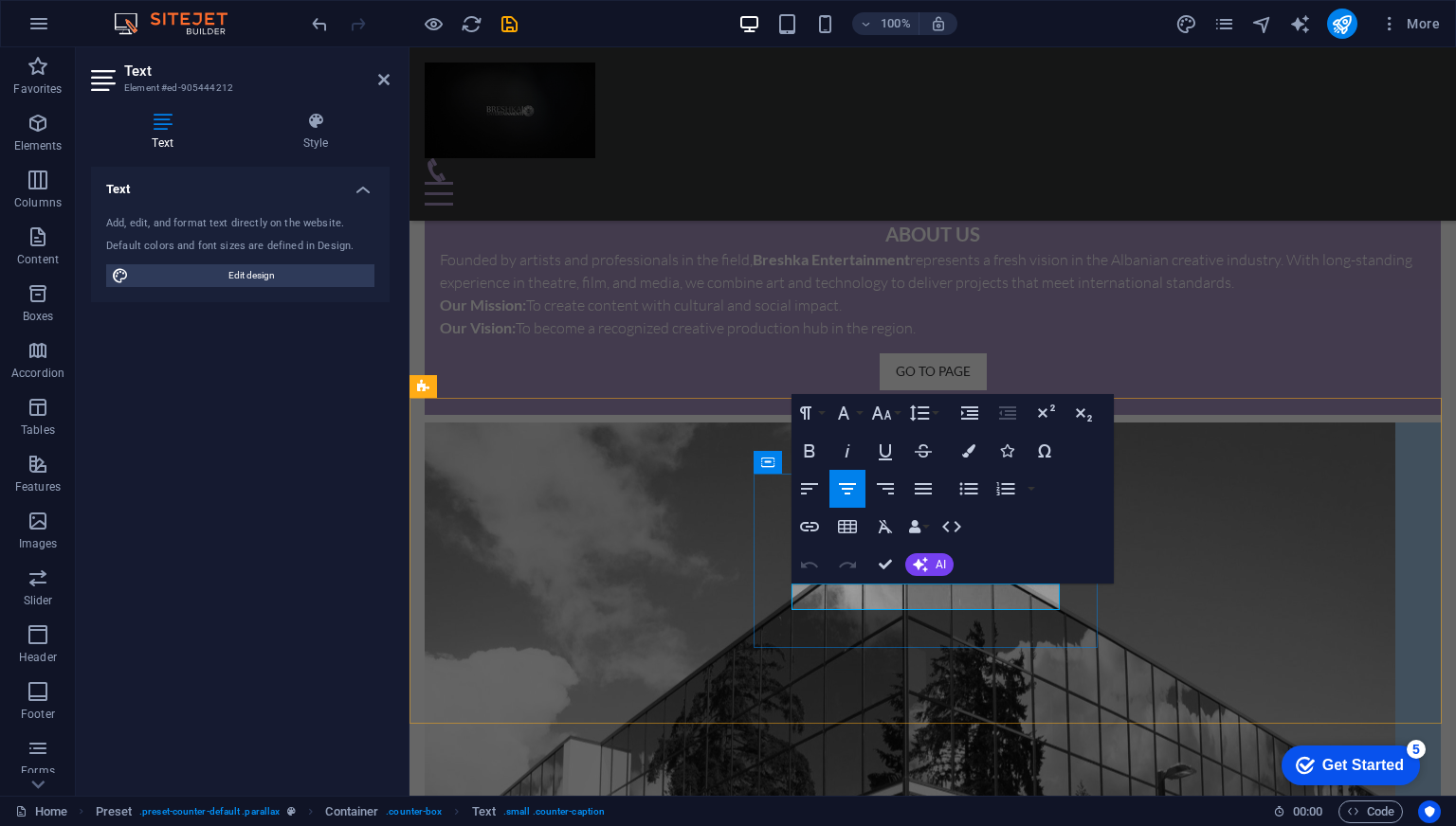
drag, startPoint x: 911, startPoint y: 597, endPoint x: 1025, endPoint y: 611, distance: 114.9
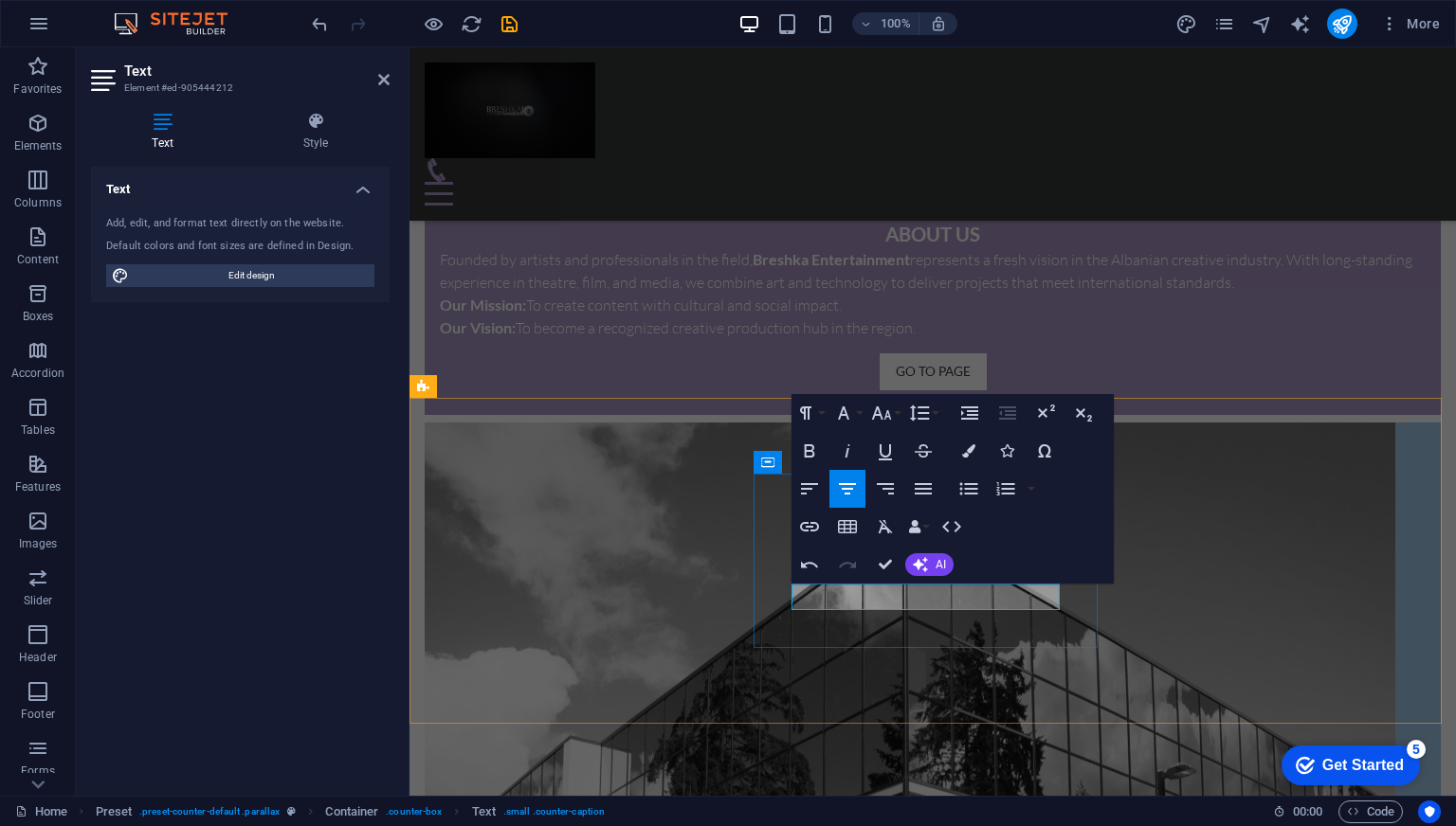
click at [814, 448] on icon "button" at bounding box center [810, 451] width 11 height 13
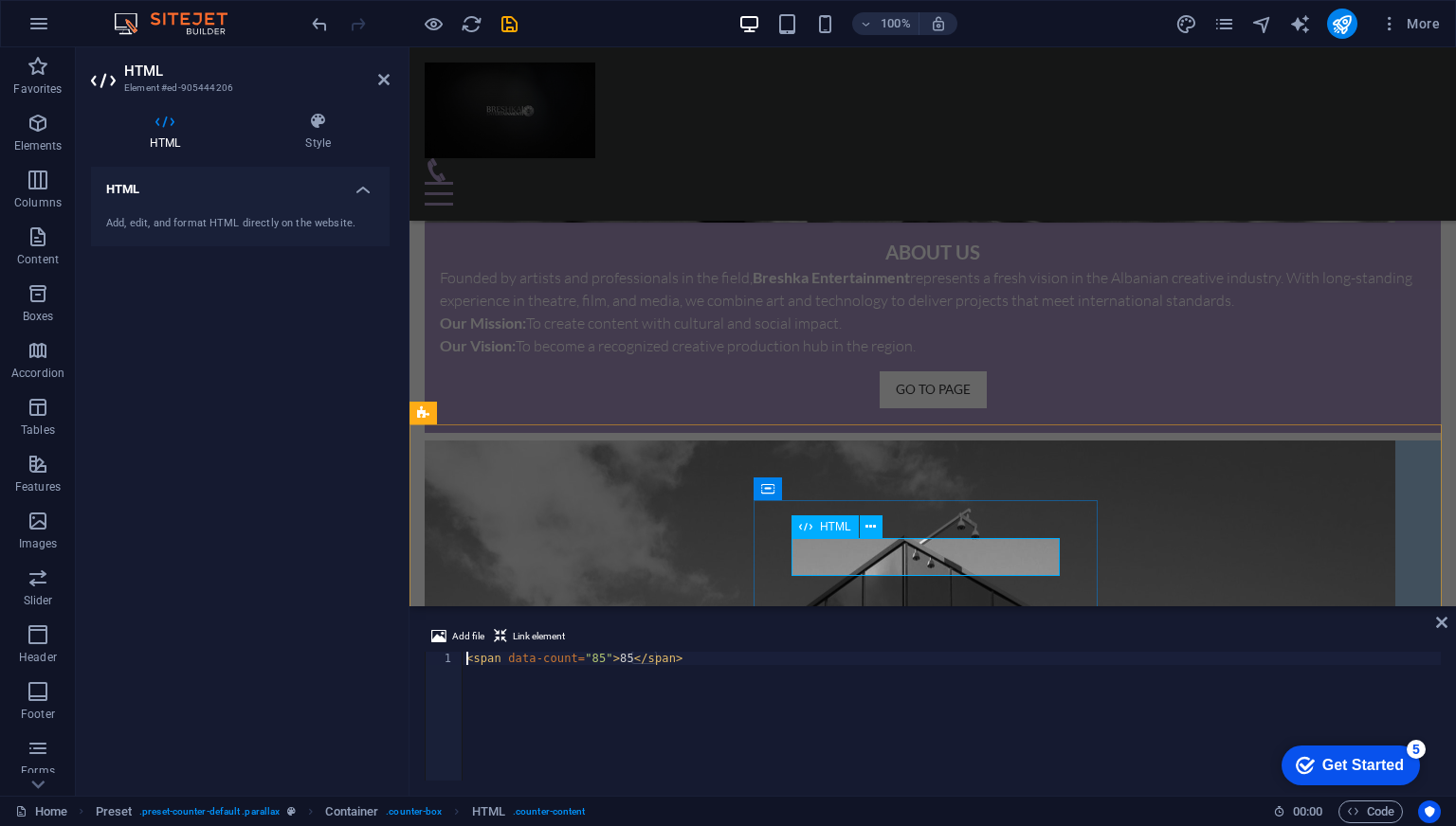
click at [609, 660] on div "< span data-count = "85" > 85 </ span >" at bounding box center [952, 729] width 978 height 155
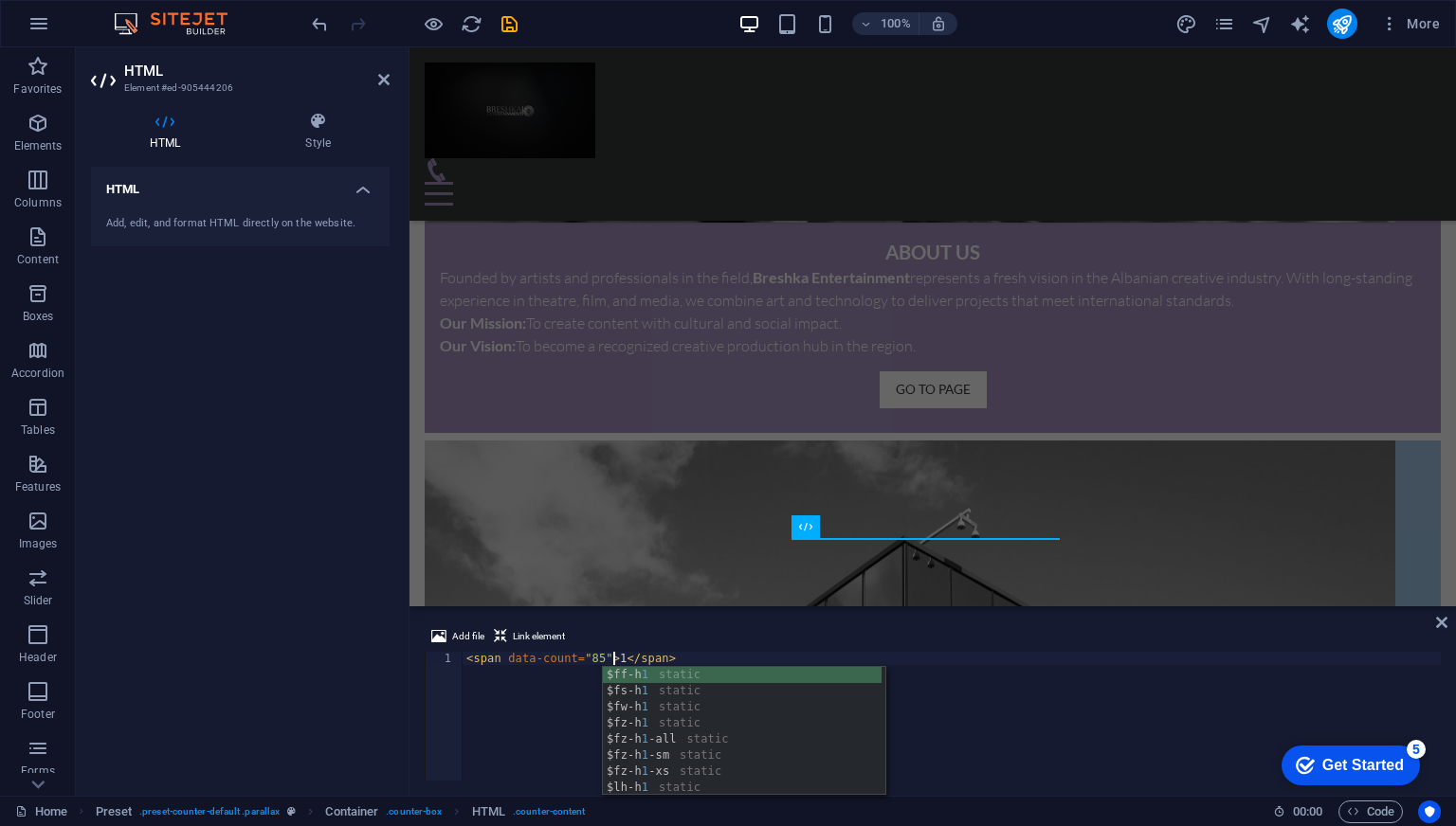
scroll to position [0, 11]
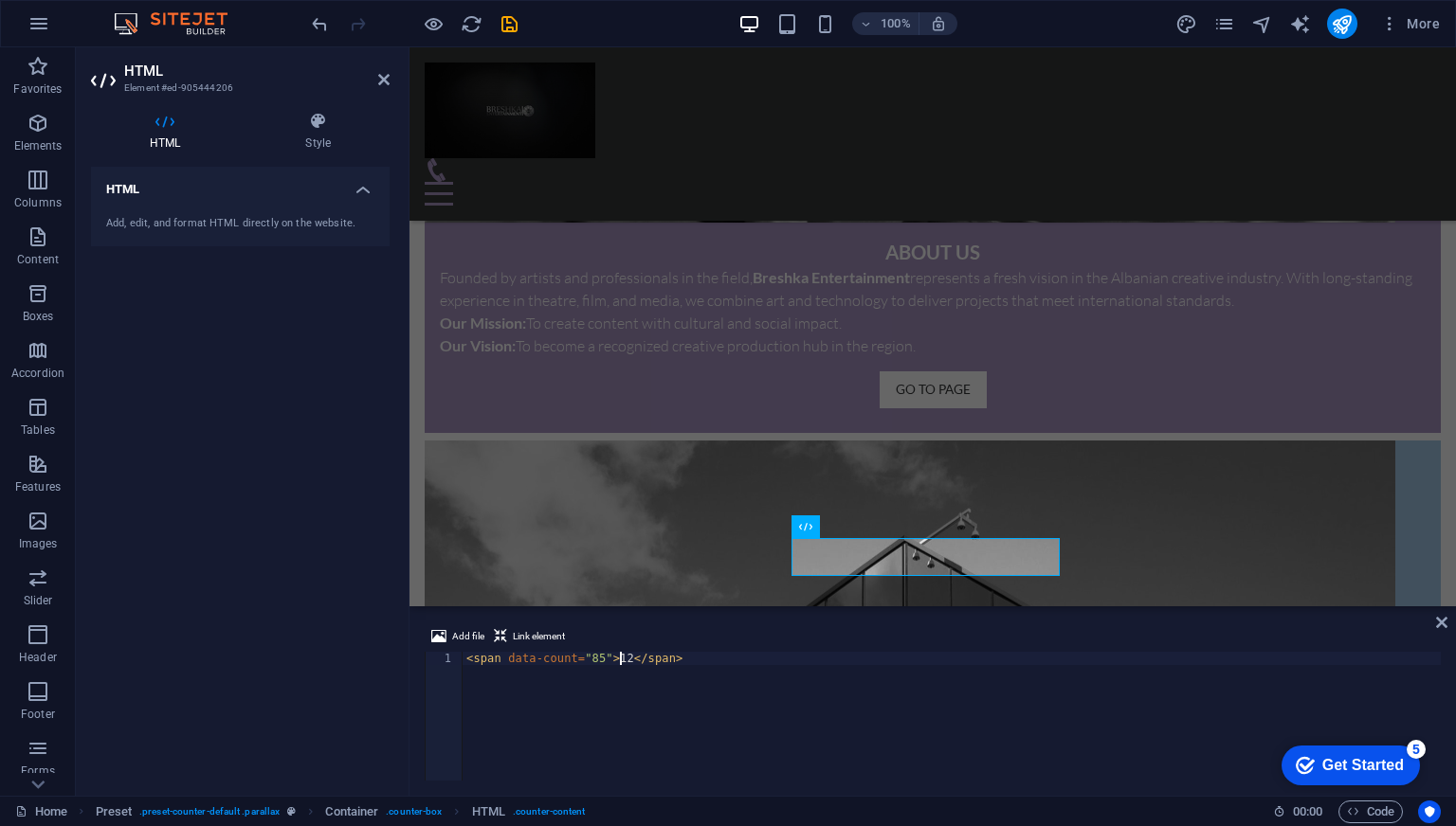
click at [894, 672] on div "< span data-count = "85" > 12 </ span >" at bounding box center [952, 729] width 978 height 155
type textarea "<span data-count="85">12</span>"
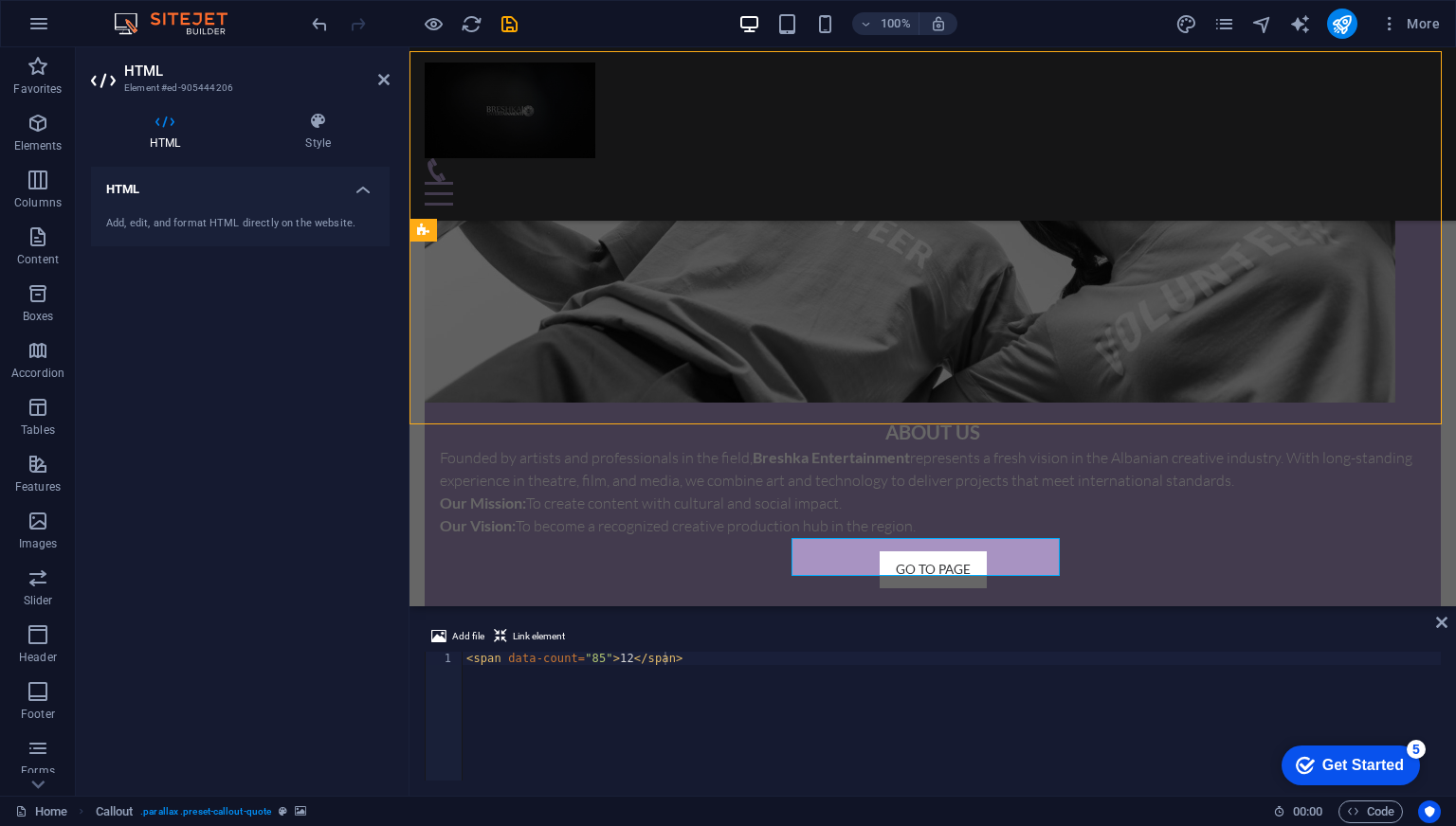
scroll to position [1802, 0]
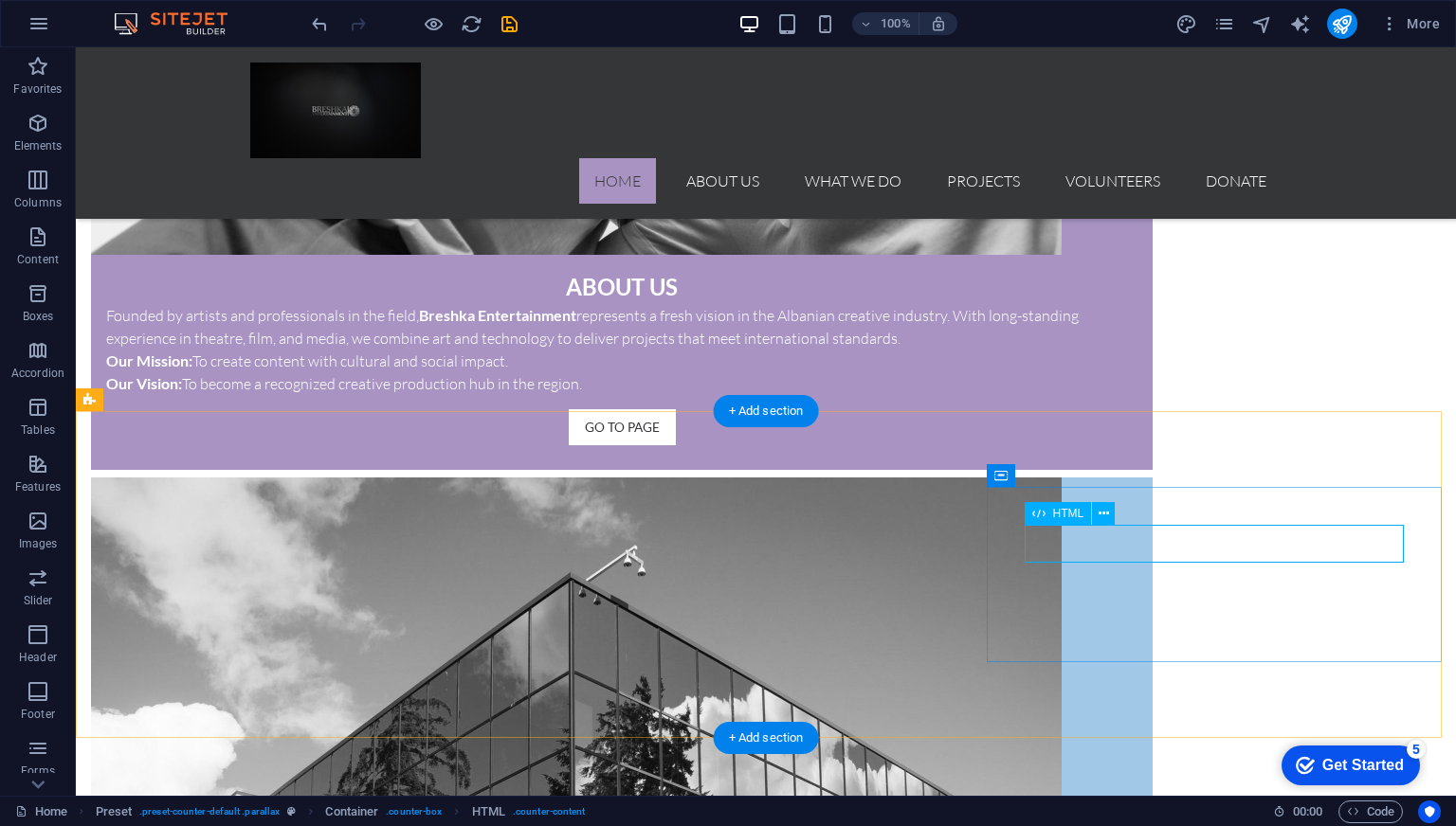
drag, startPoint x: 1230, startPoint y: 551, endPoint x: 897, endPoint y: 550, distance: 333.0
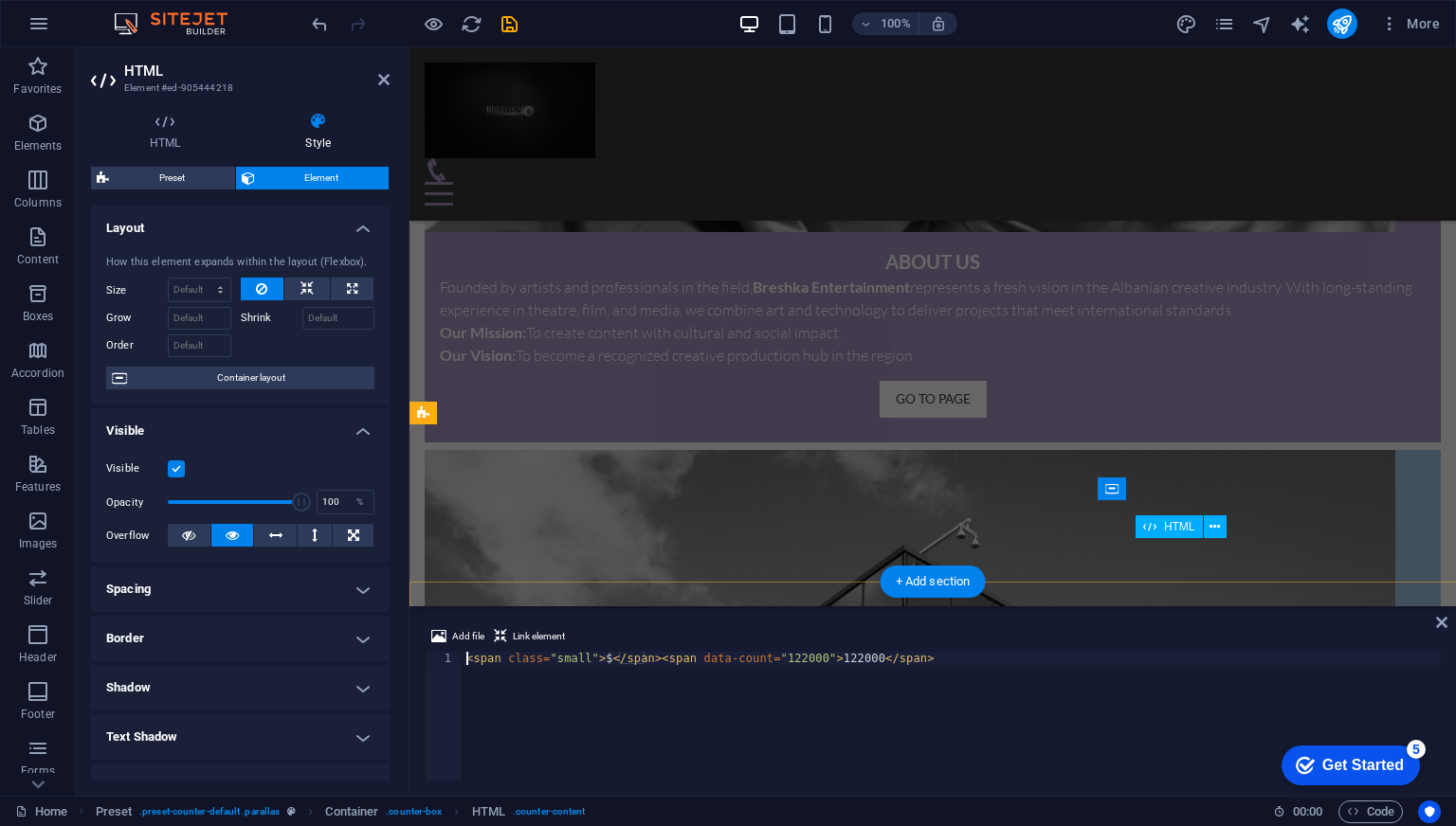
scroll to position [1632, 0]
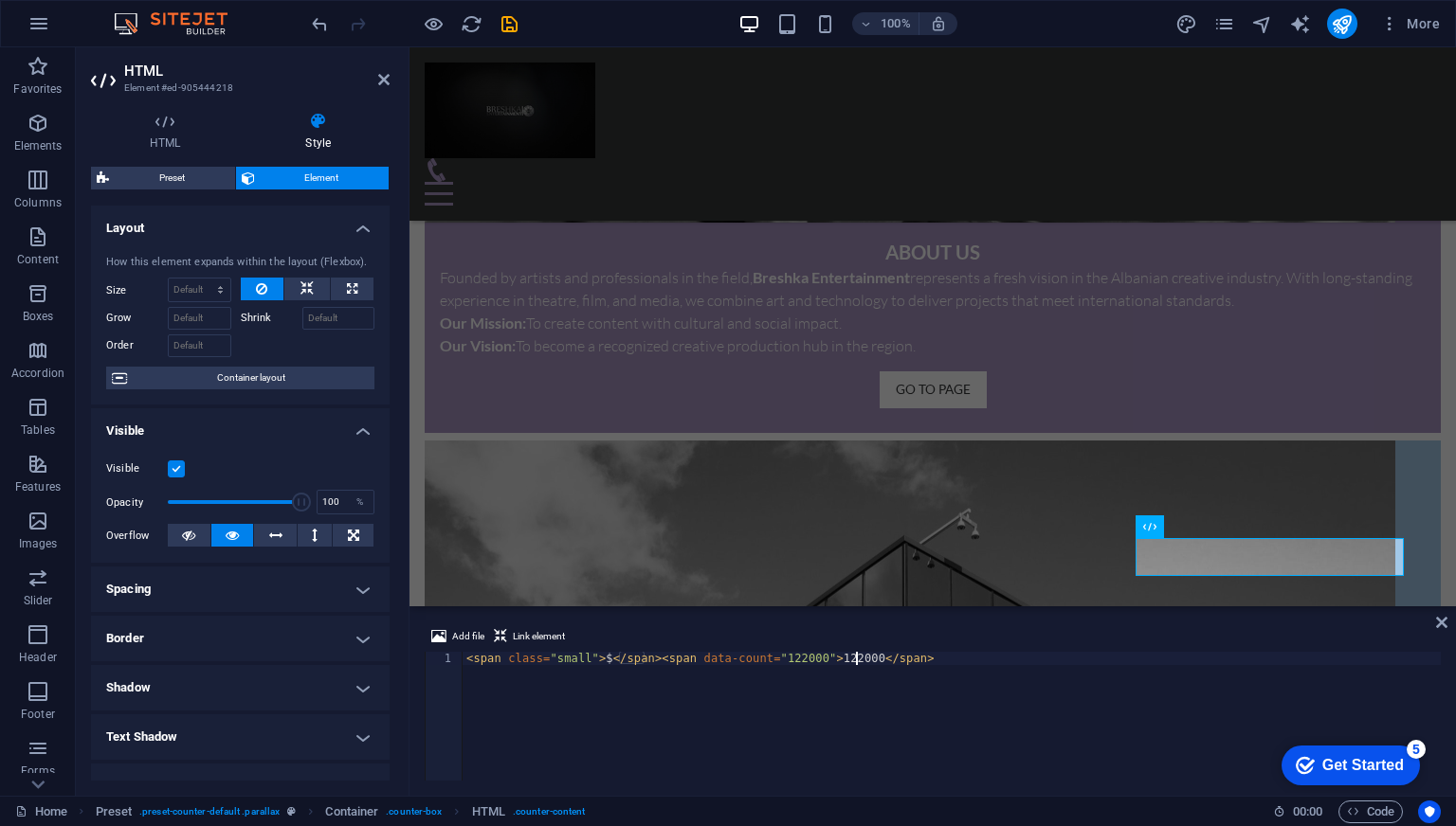
click at [856, 656] on div "< span class = "small" > $ </ span > < span data-count = "122000" > 122000 </ s…" at bounding box center [952, 729] width 978 height 155
click at [606, 658] on div "< span class = "small" > $ </ span > < span data-count = "122000" > </ span >" at bounding box center [952, 729] width 978 height 155
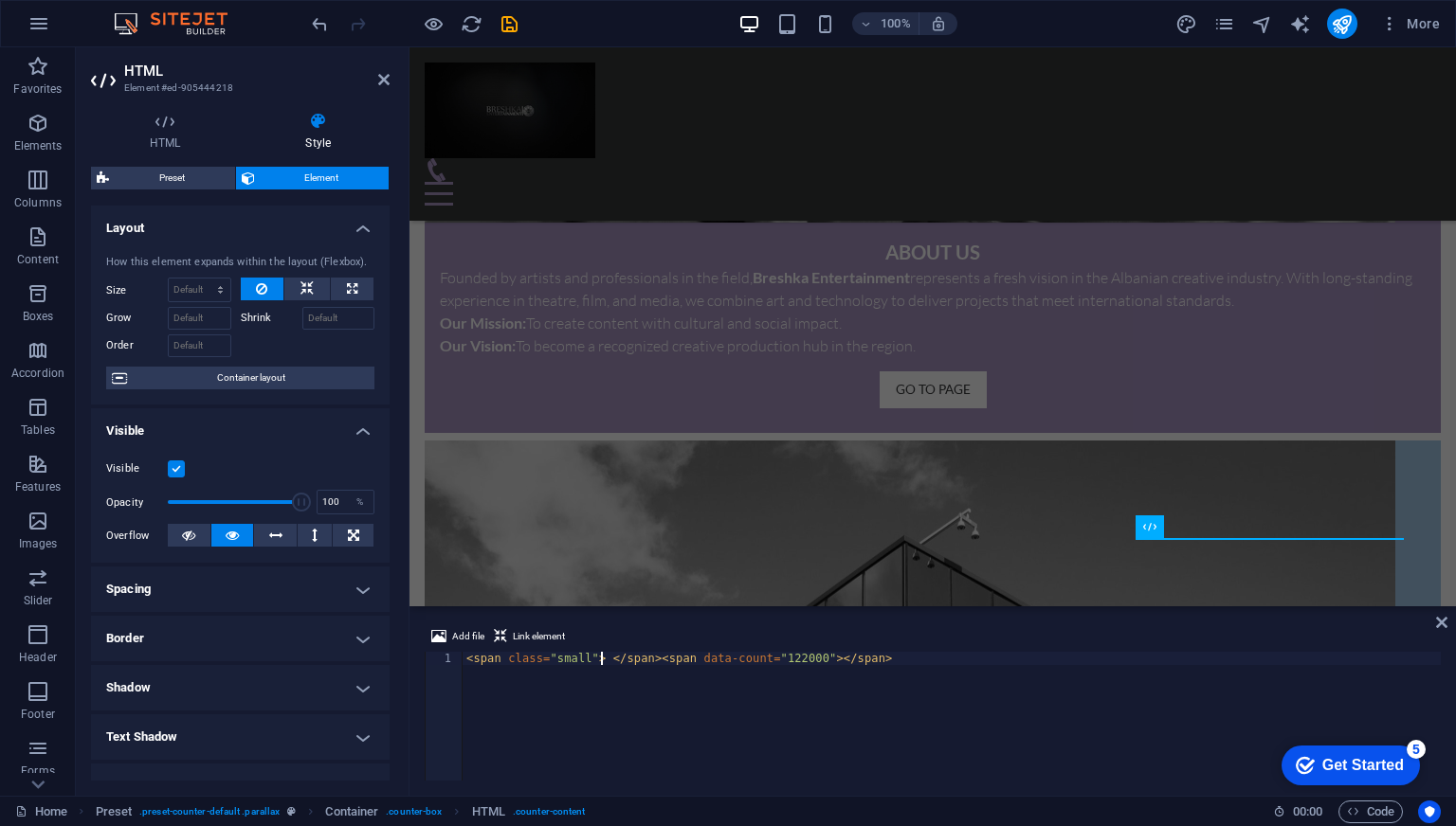
click at [809, 657] on div "< span class = "small" > </ span > < span data-count = "122000" > </ span >" at bounding box center [952, 729] width 978 height 155
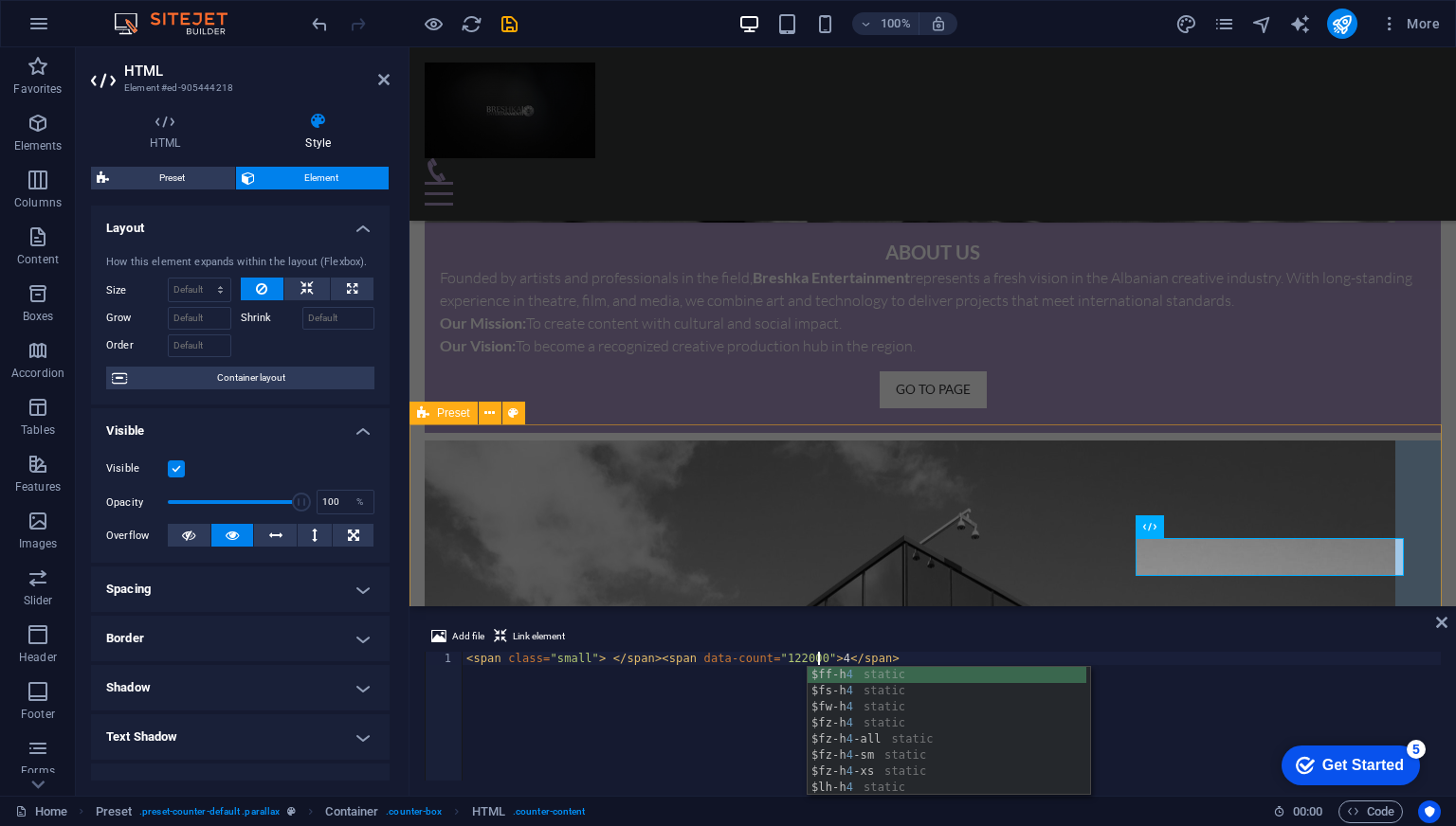
type textarea "<span class="small"> </span><span data-count="122000">4</span>"
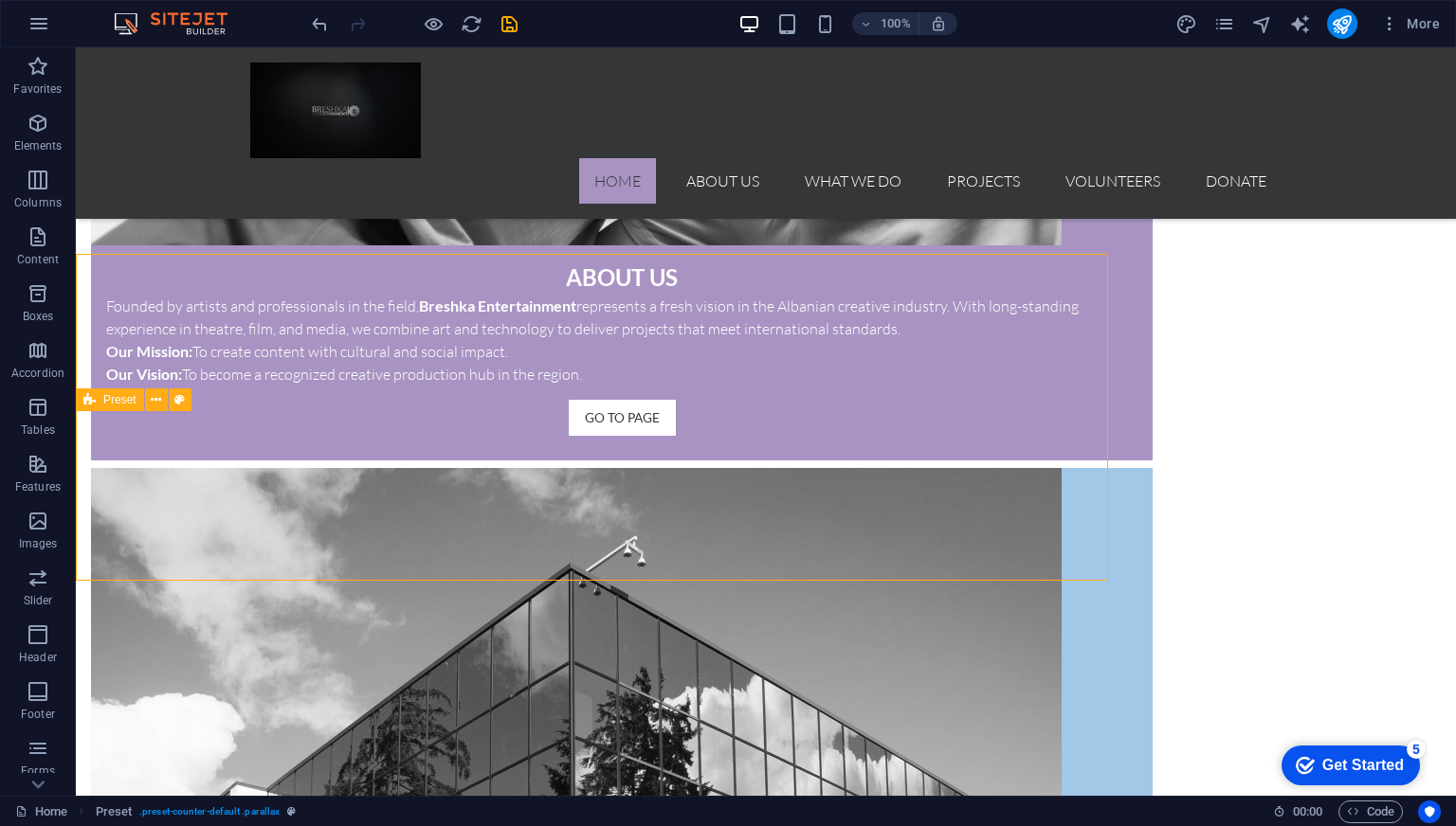
scroll to position [1802, 0]
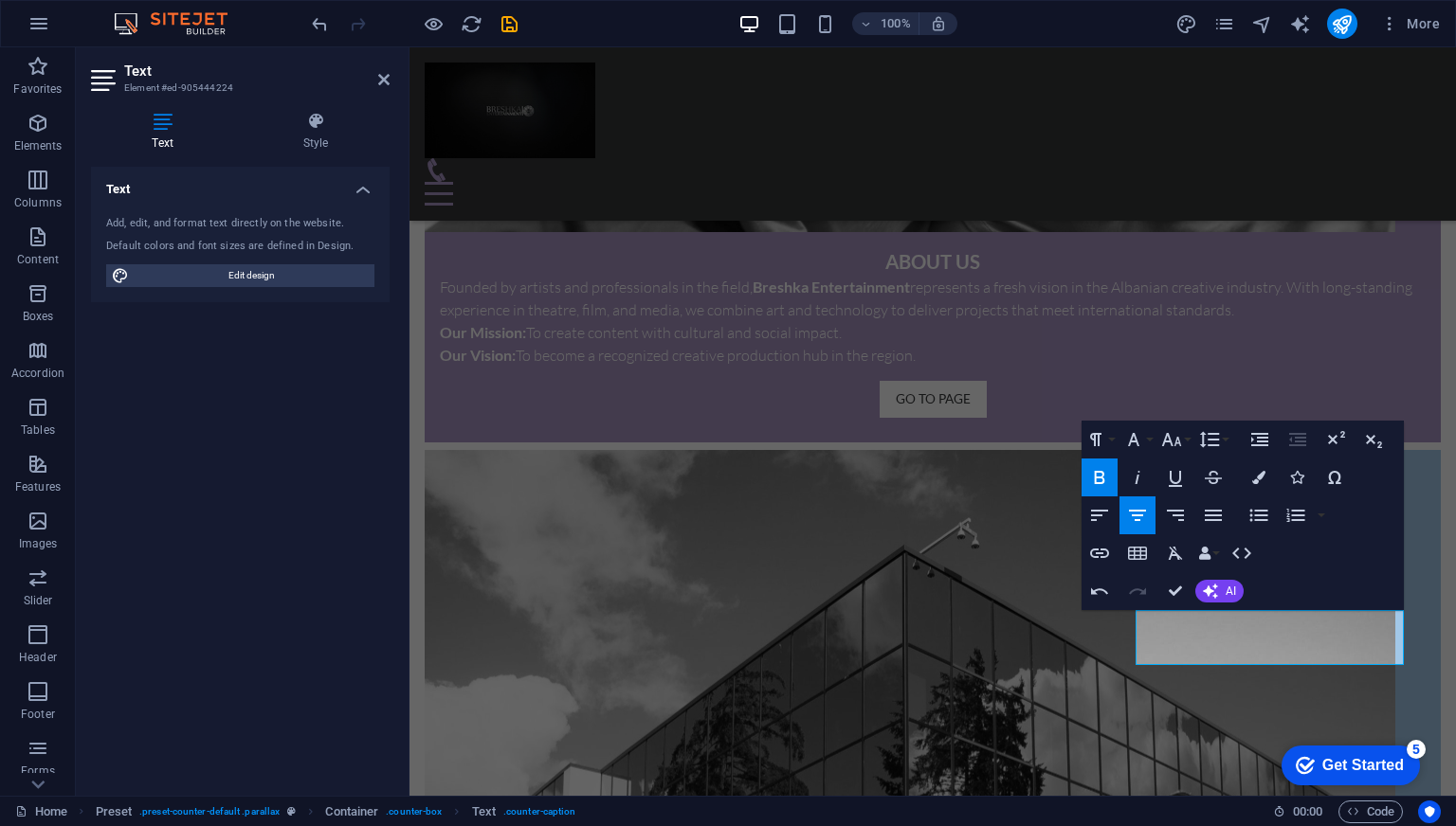
click at [1105, 473] on icon "button" at bounding box center [1100, 478] width 23 height 23
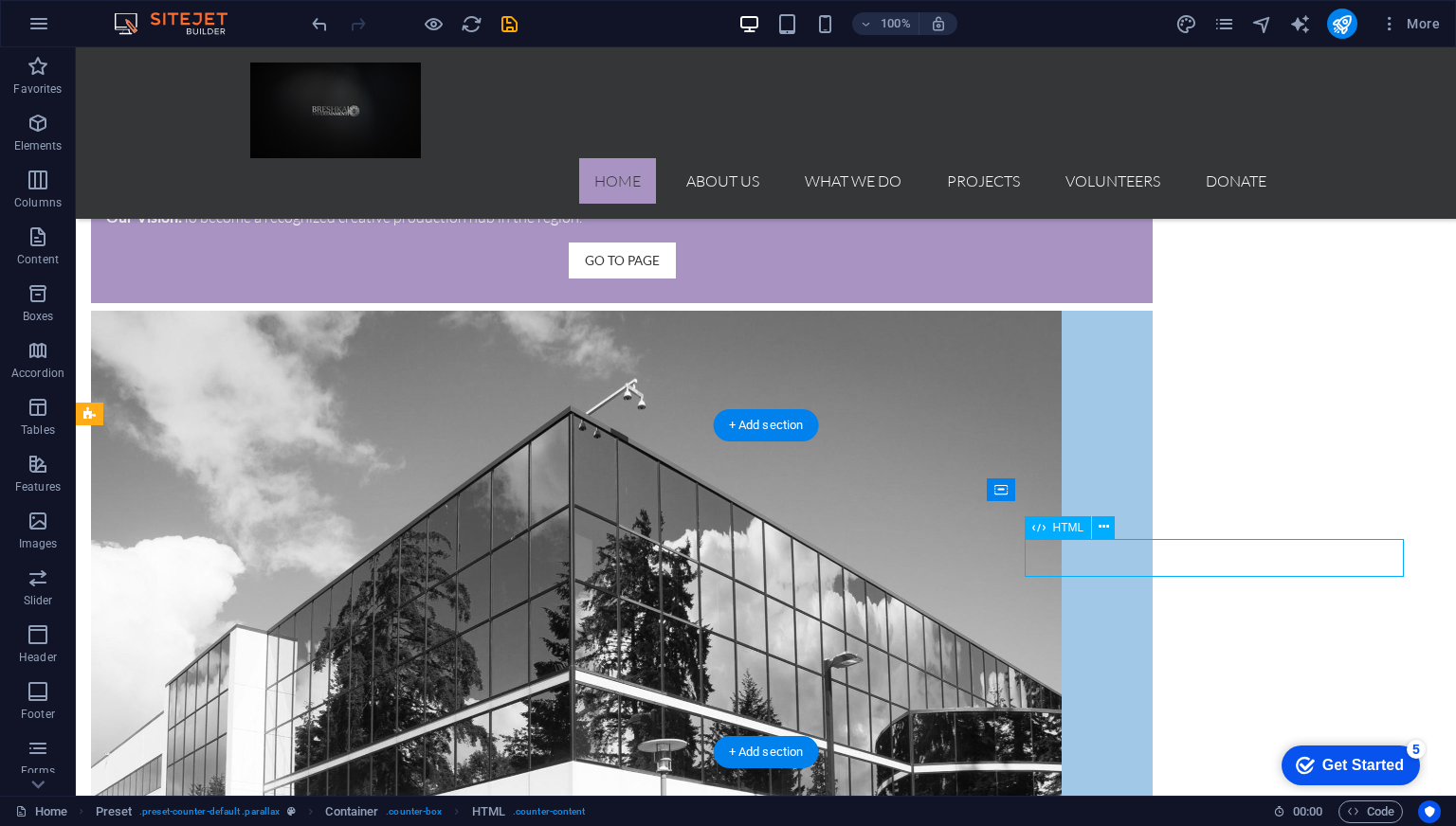
scroll to position [1619, 0]
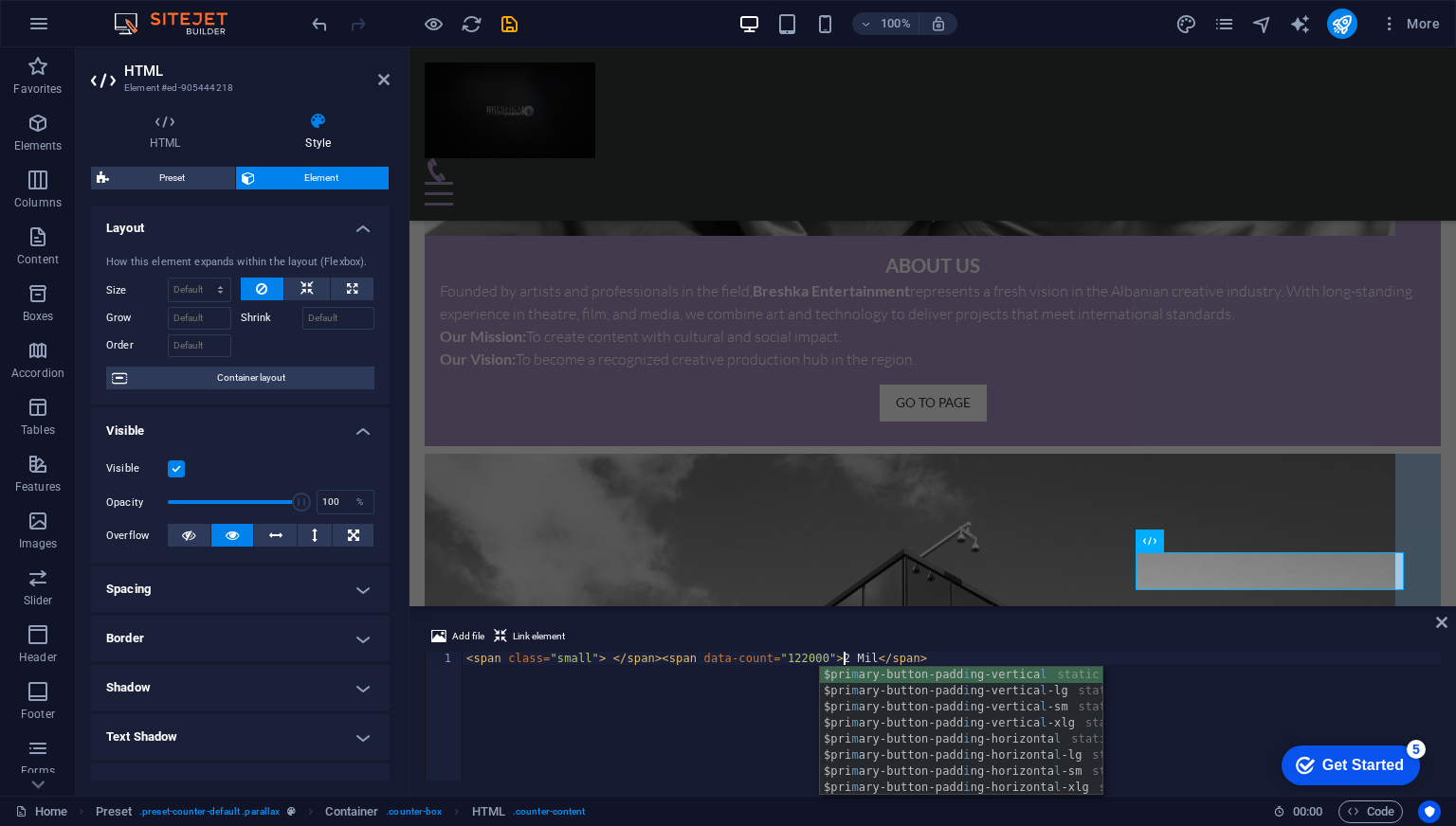
scroll to position [0, 32]
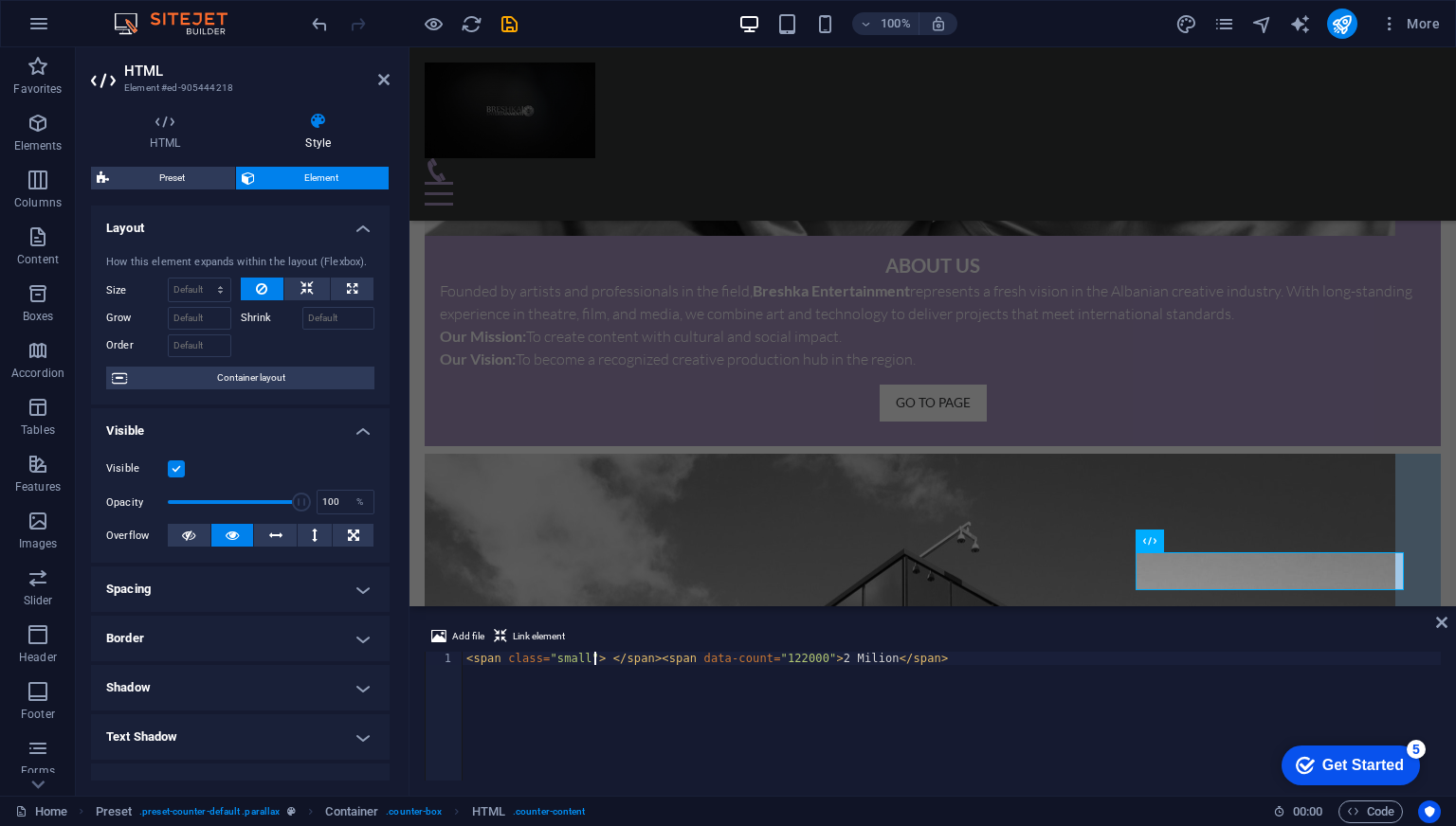
click at [593, 657] on div "< span class = "small" > </ span > < span data-count = "122000" > 2 Milion </ s…" at bounding box center [952, 729] width 978 height 155
type textarea "<span class="small">Over </span><span data-count="122000">2 Milion</span>"
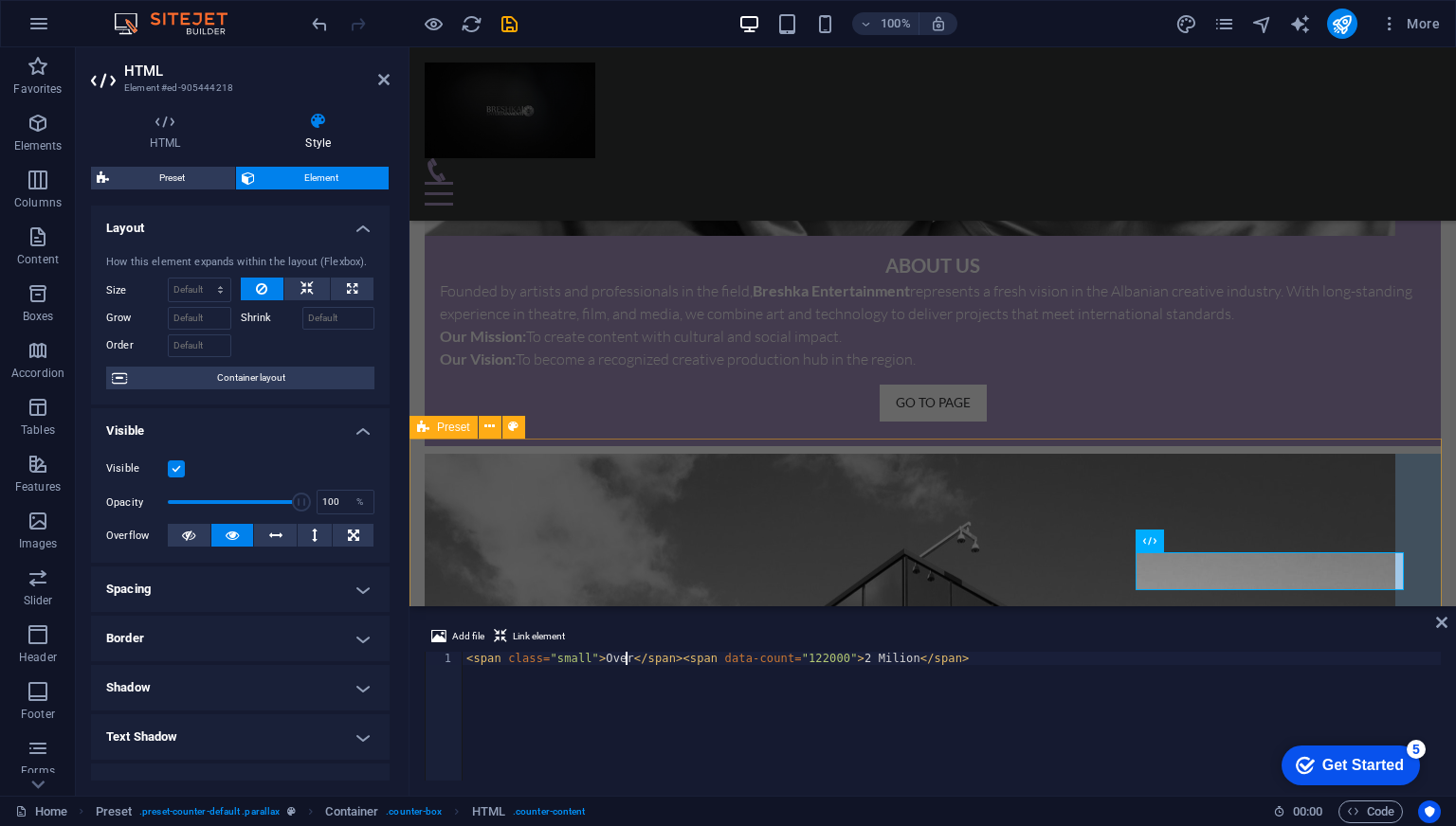
scroll to position [1790, 0]
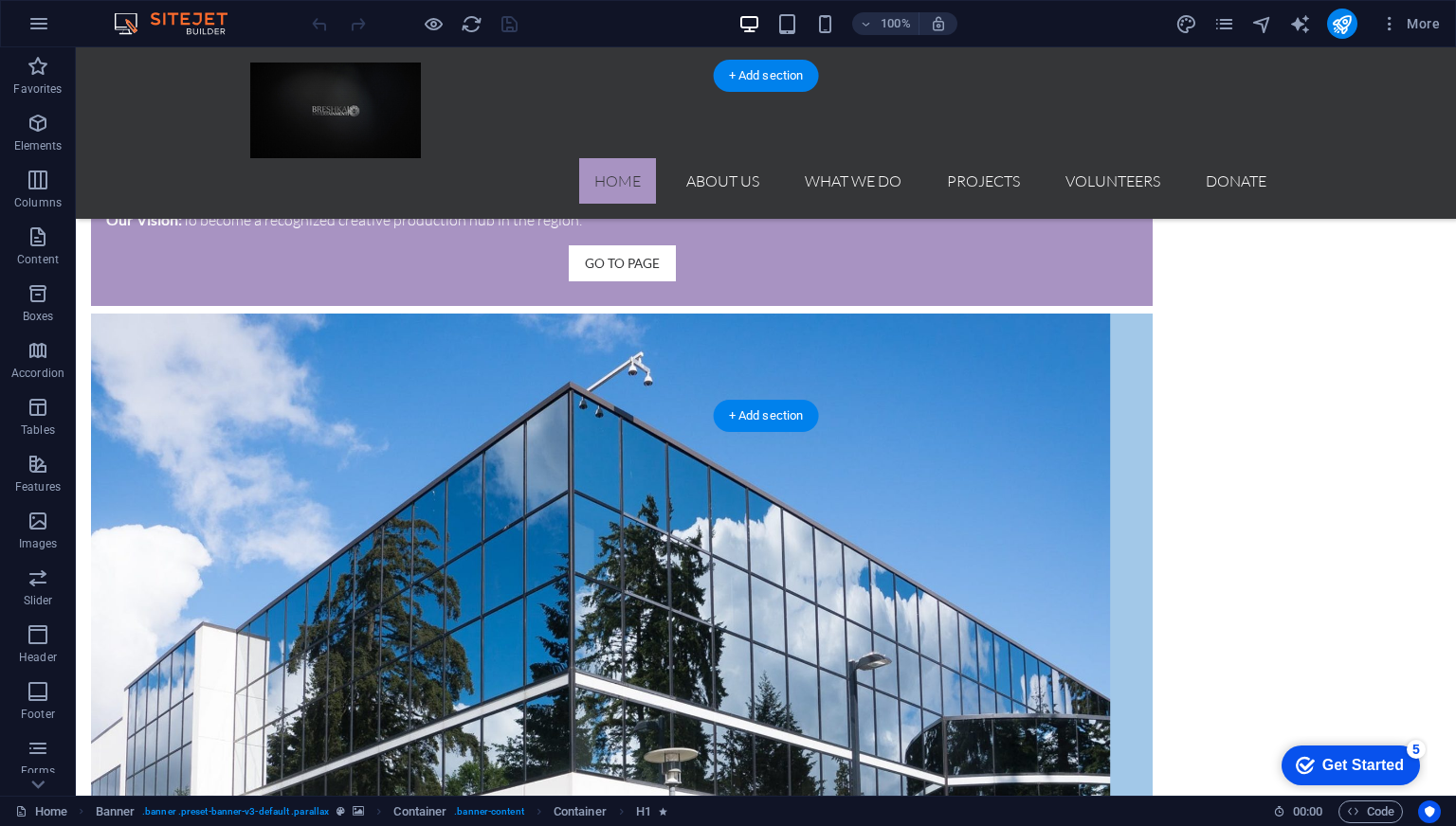
scroll to position [1990, 0]
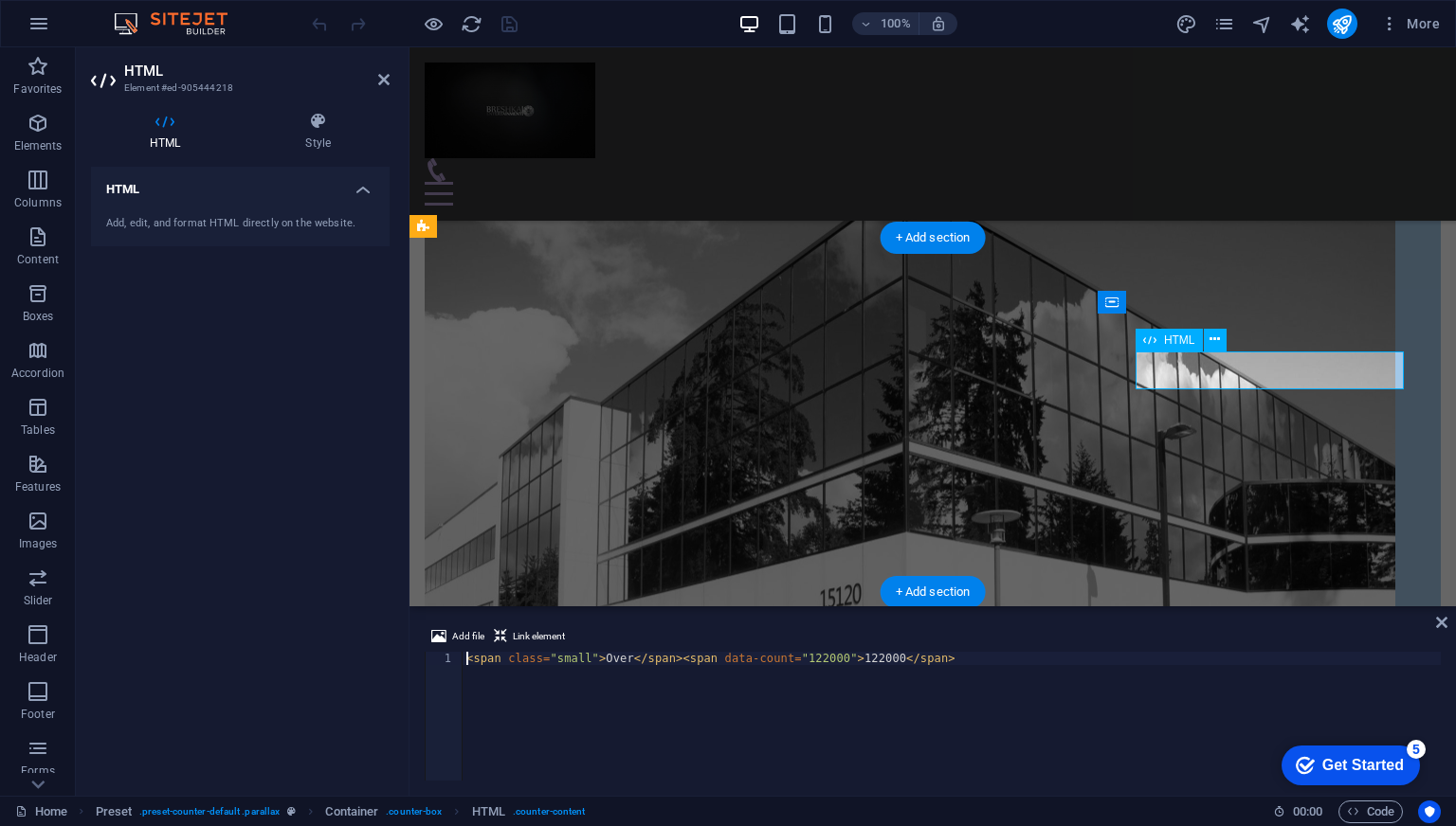
scroll to position [1819, 0]
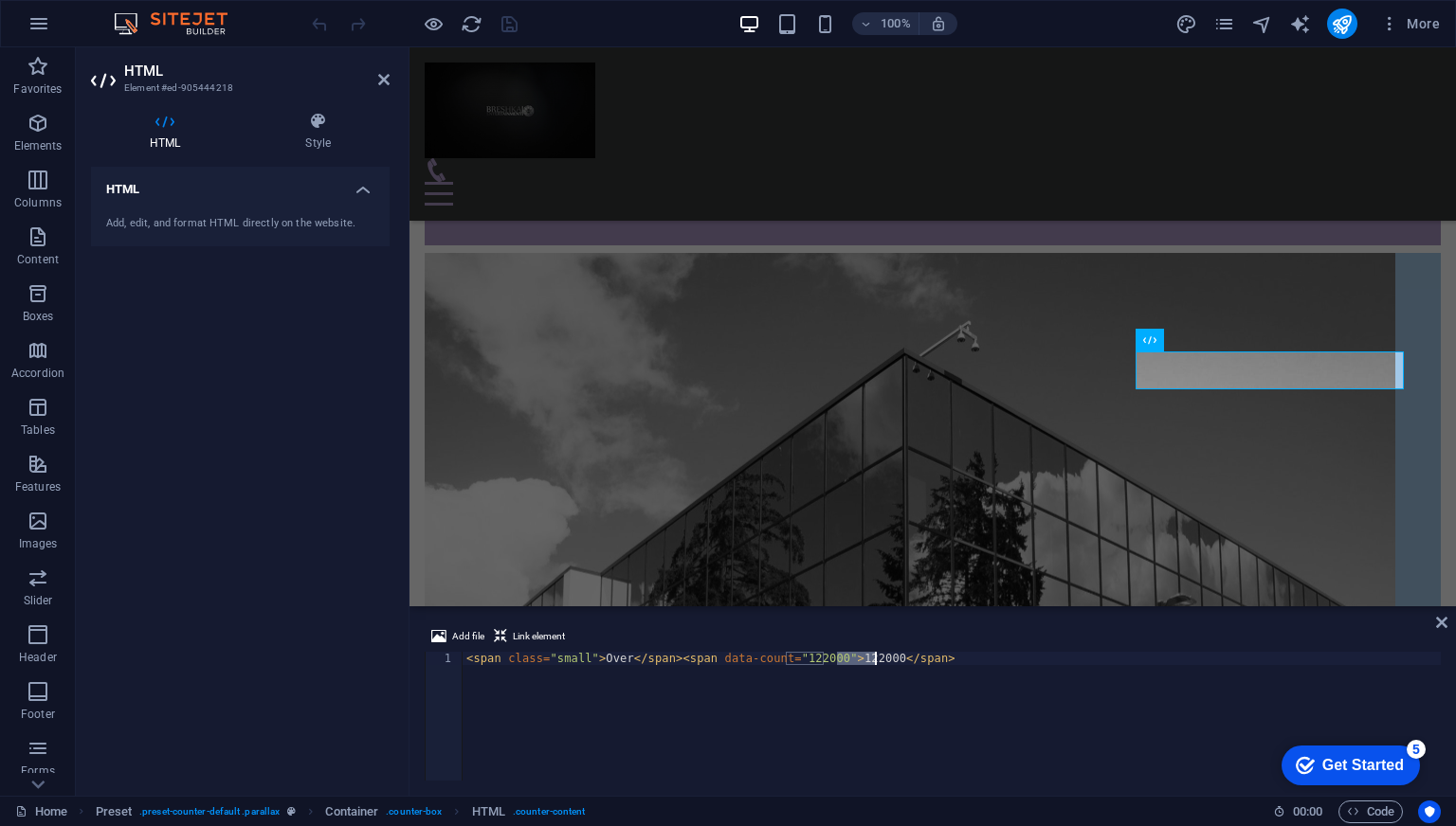
drag, startPoint x: 838, startPoint y: 653, endPoint x: 876, endPoint y: 663, distance: 39.3
click at [876, 663] on div "< span class = "small" > Over </ span > < span data-count = "122000" > 122000 <…" at bounding box center [952, 729] width 978 height 155
type textarea "<span class="small">Over </span><span data-count="122000">2.000.000</span>"
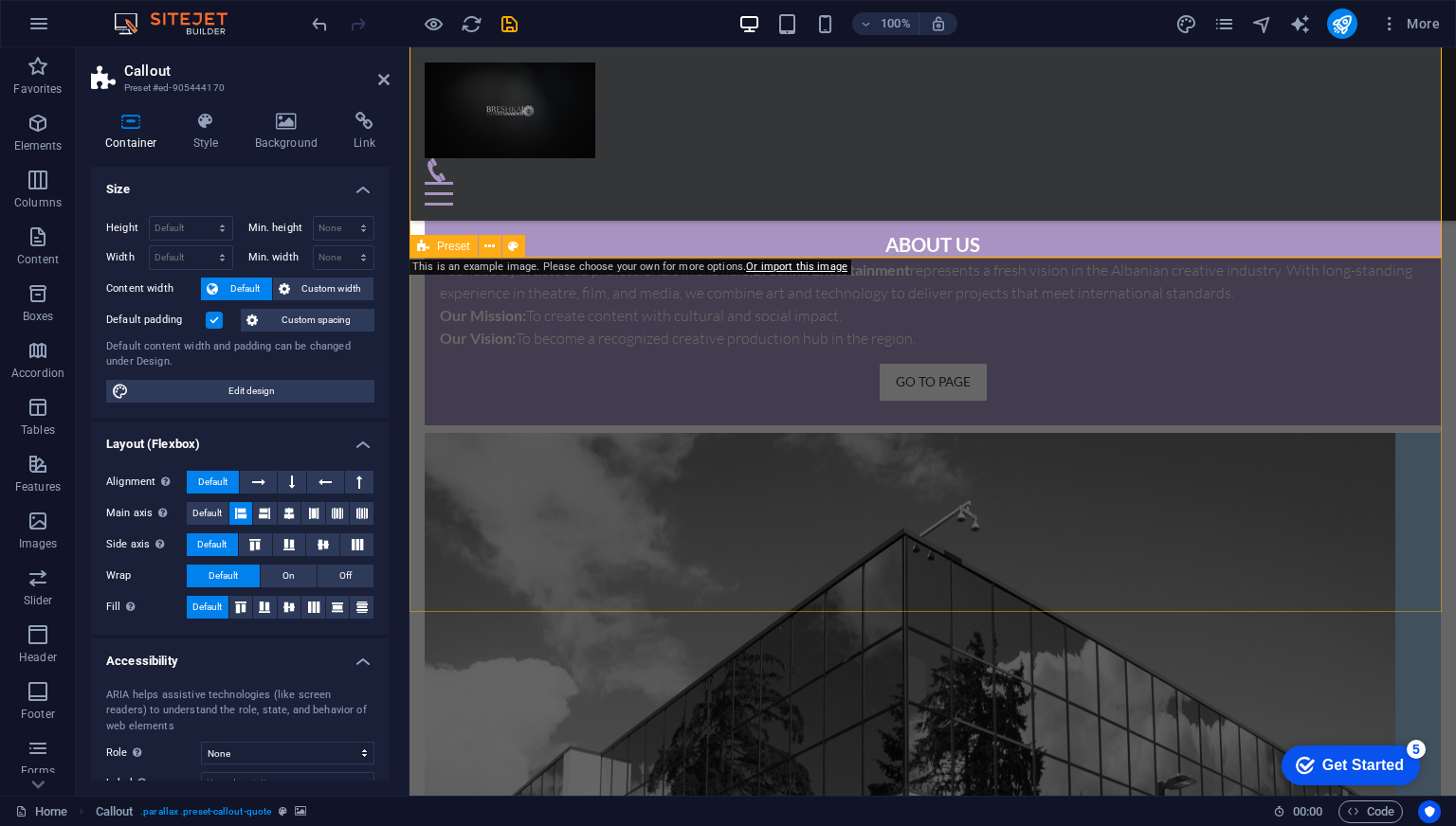
scroll to position [1970, 0]
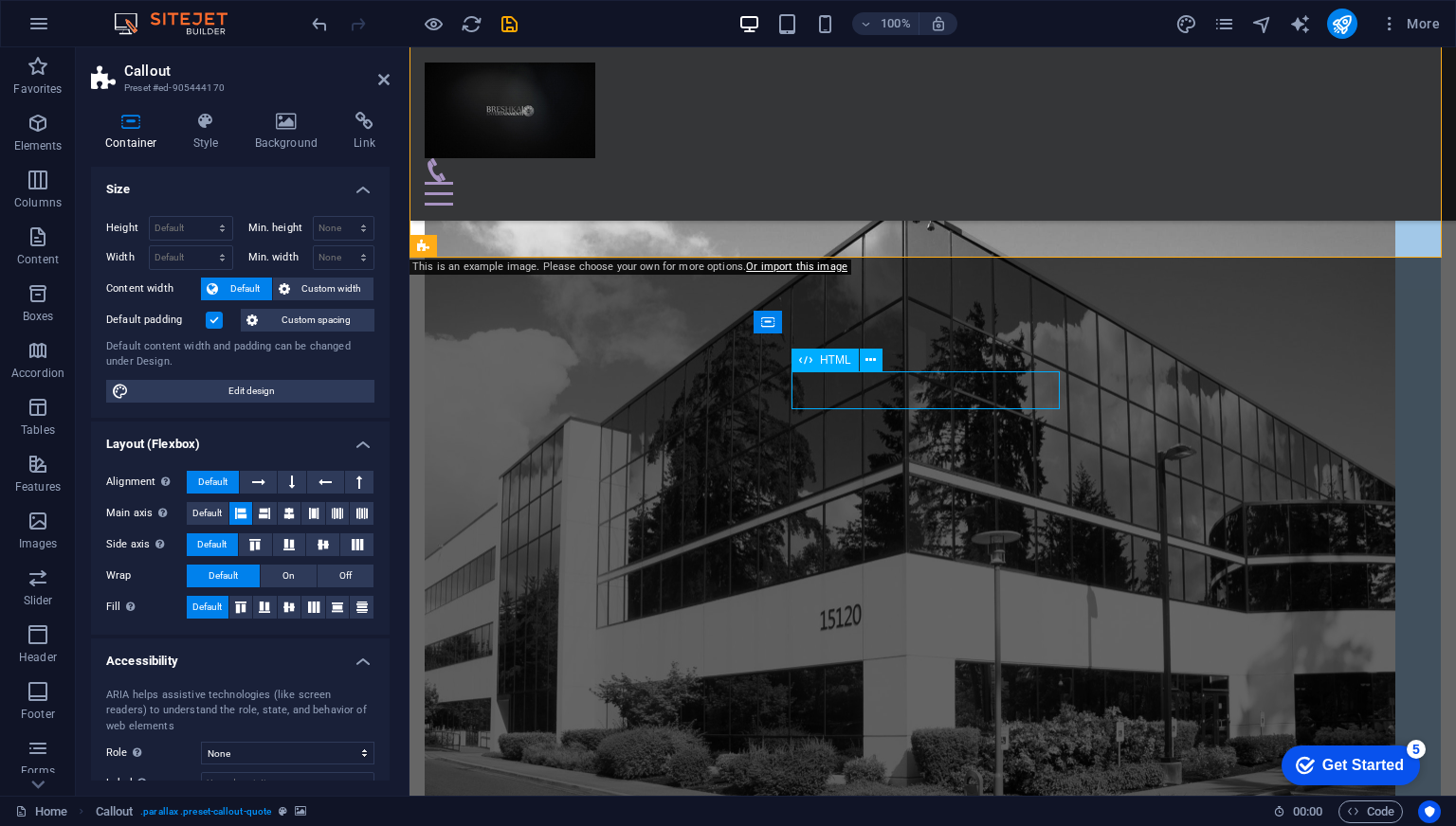
scroll to position [1778, 0]
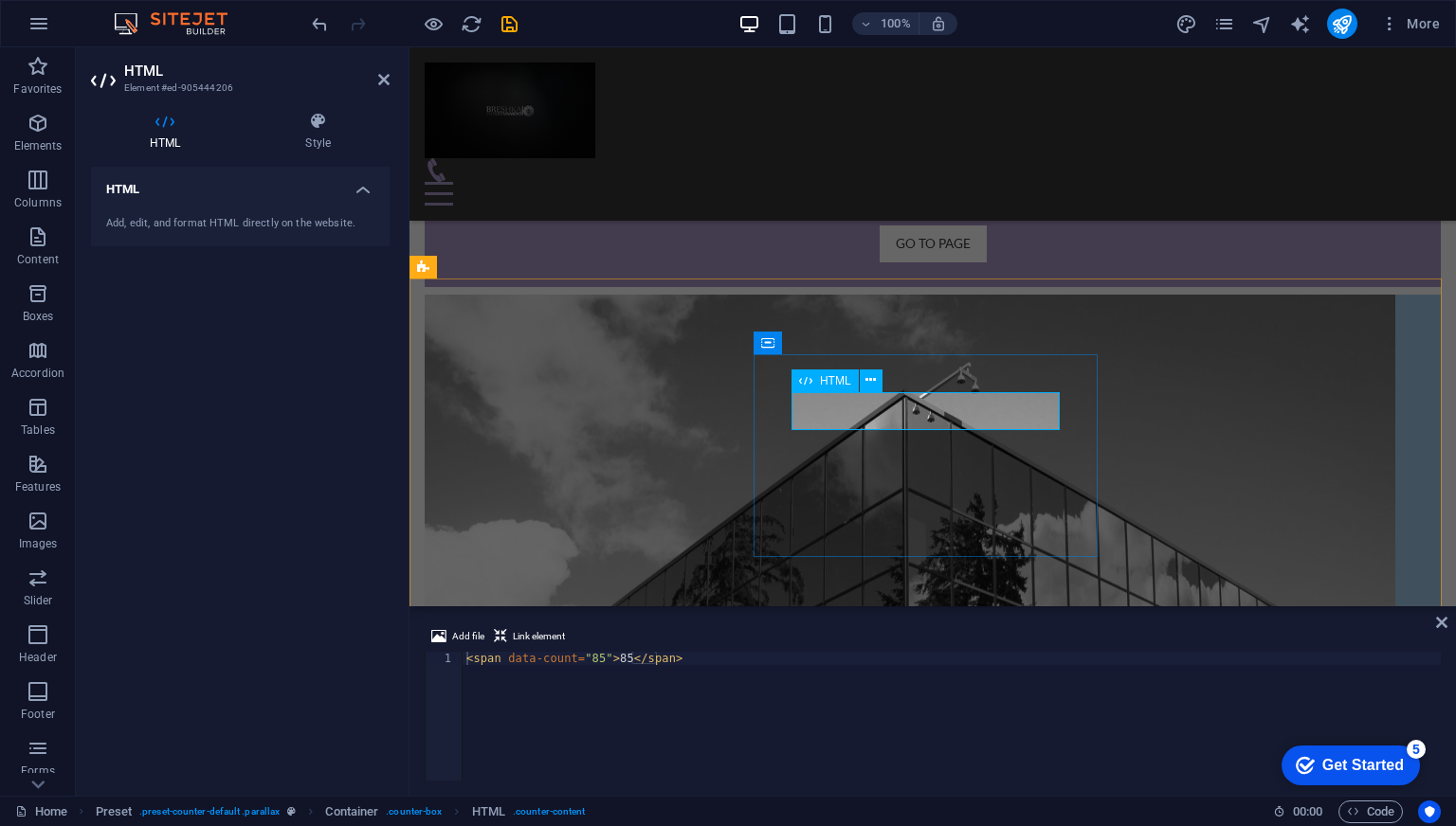
click at [607, 658] on div "< span data-count = "85" > 85 </ span >" at bounding box center [952, 729] width 978 height 155
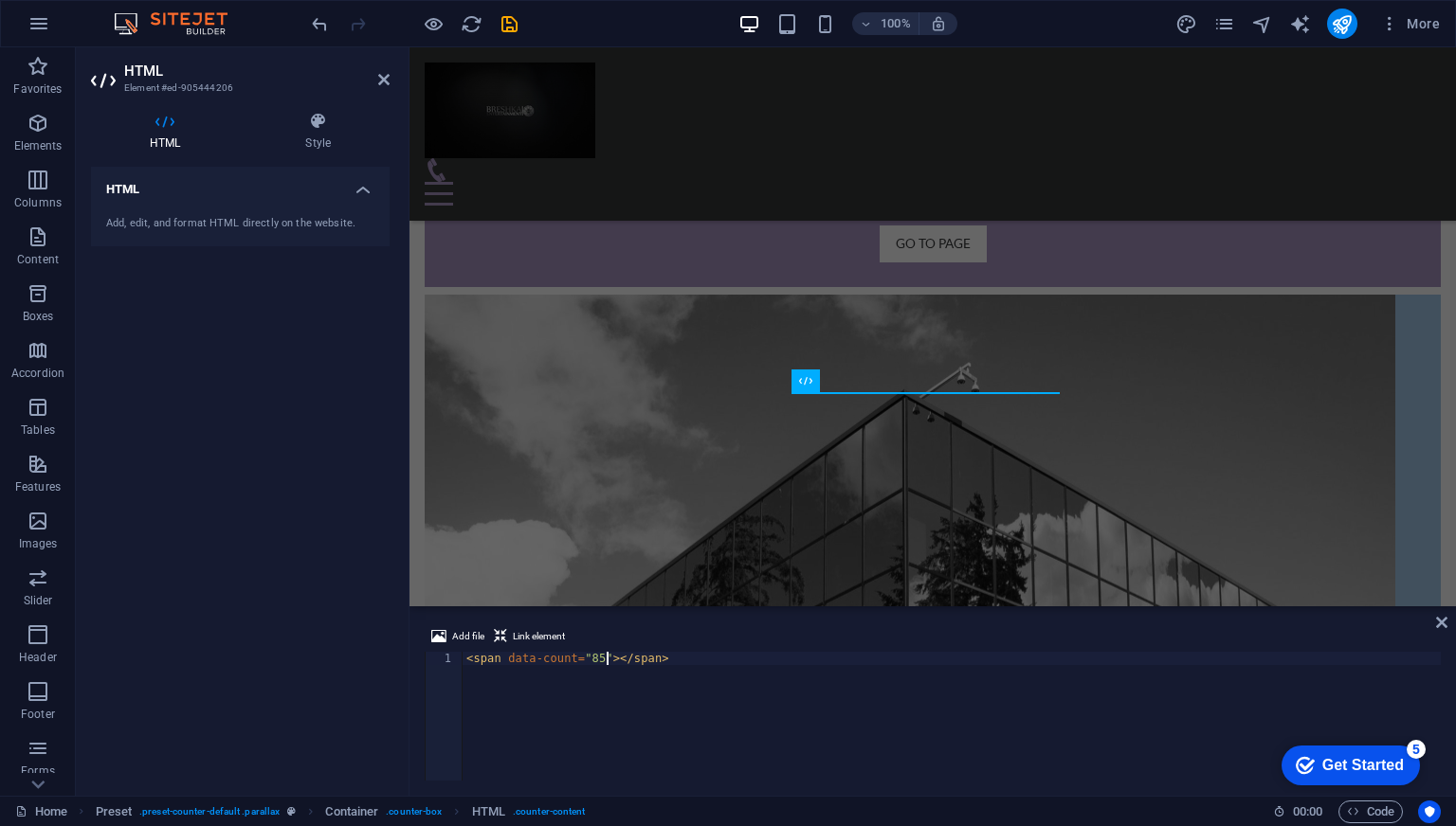
scroll to position [0, 11]
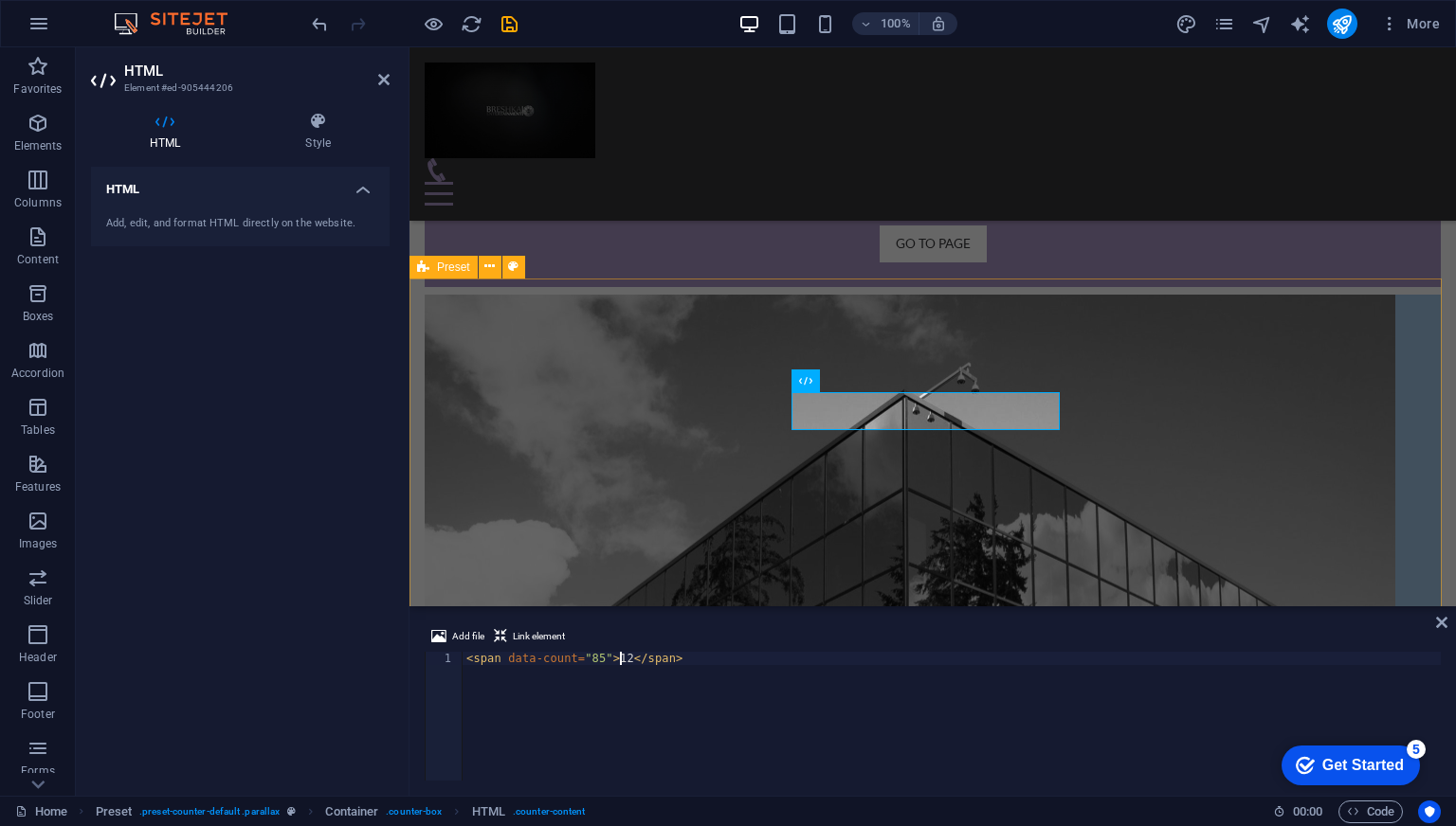
type textarea "<span data-count="85">12</span>"
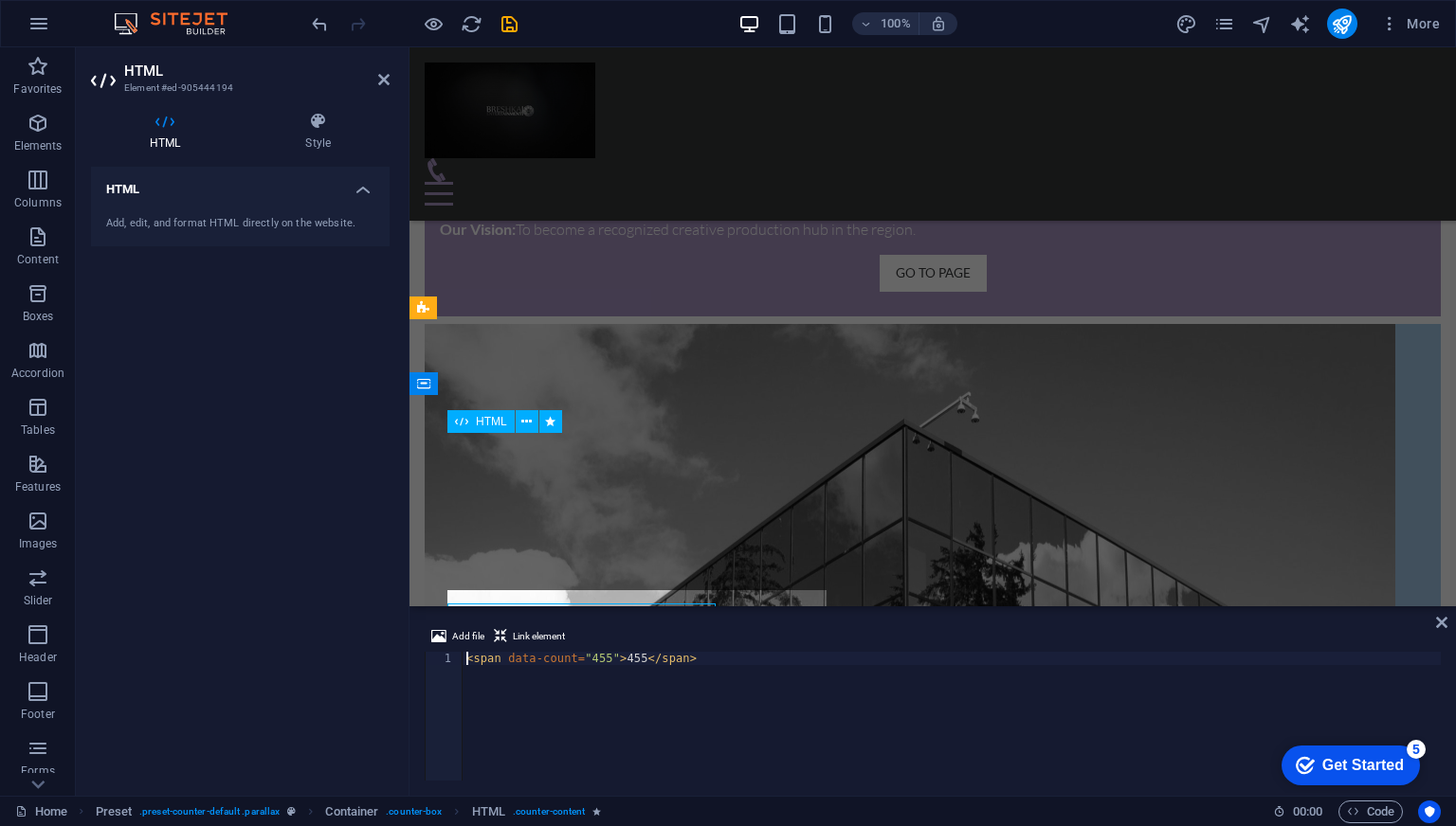
scroll to position [1737, 0]
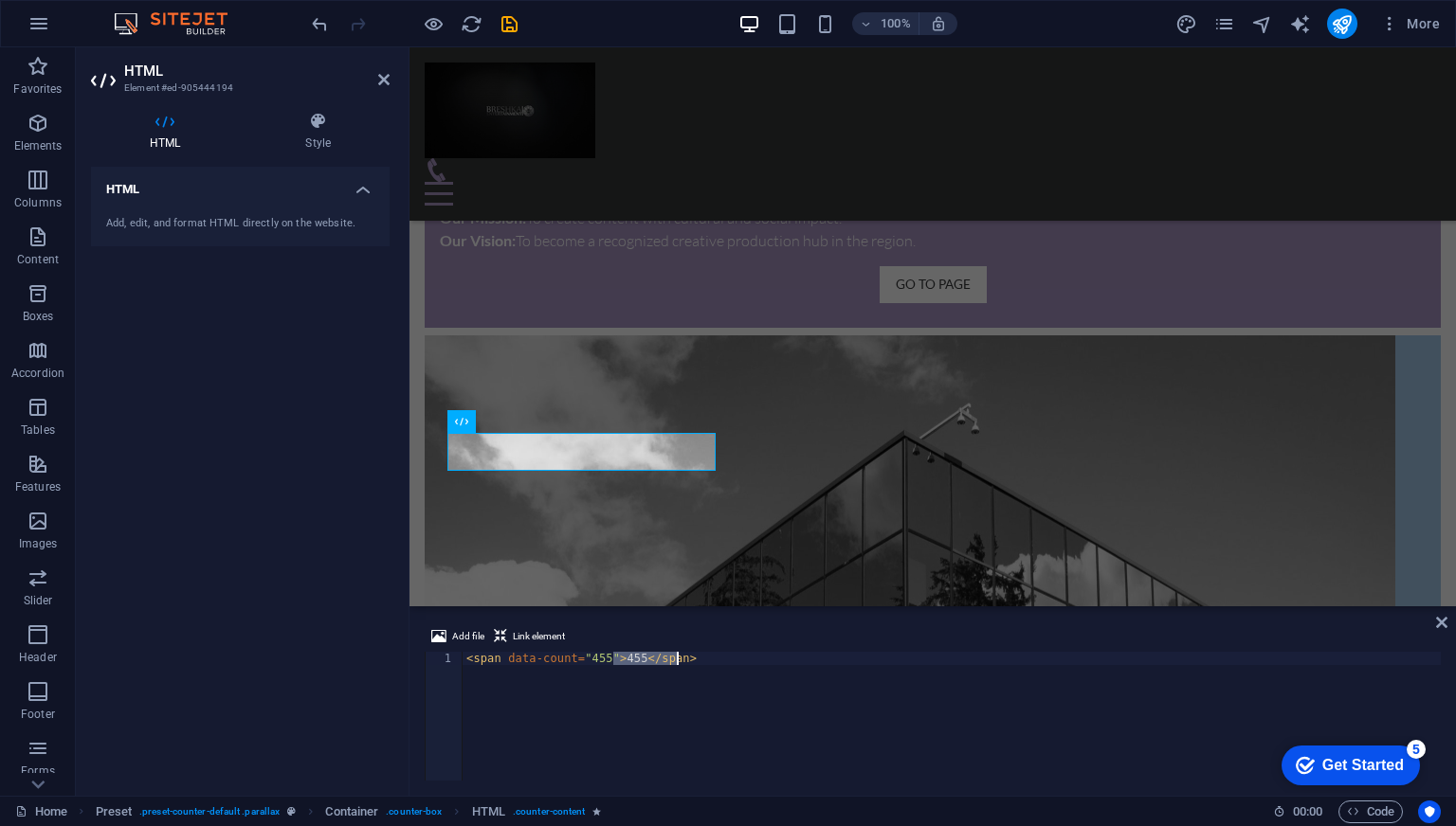
click at [615, 665] on div "< span data-count = "455" > 455 </ span >" at bounding box center [952, 729] width 978 height 155
click at [616, 661] on div "< span data-count = "455" > 455 </ span >" at bounding box center [952, 716] width 978 height 129
type textarea "<span data-count="455">265</span>"
drag, startPoint x: 637, startPoint y: 384, endPoint x: 971, endPoint y: 382, distance: 334.0
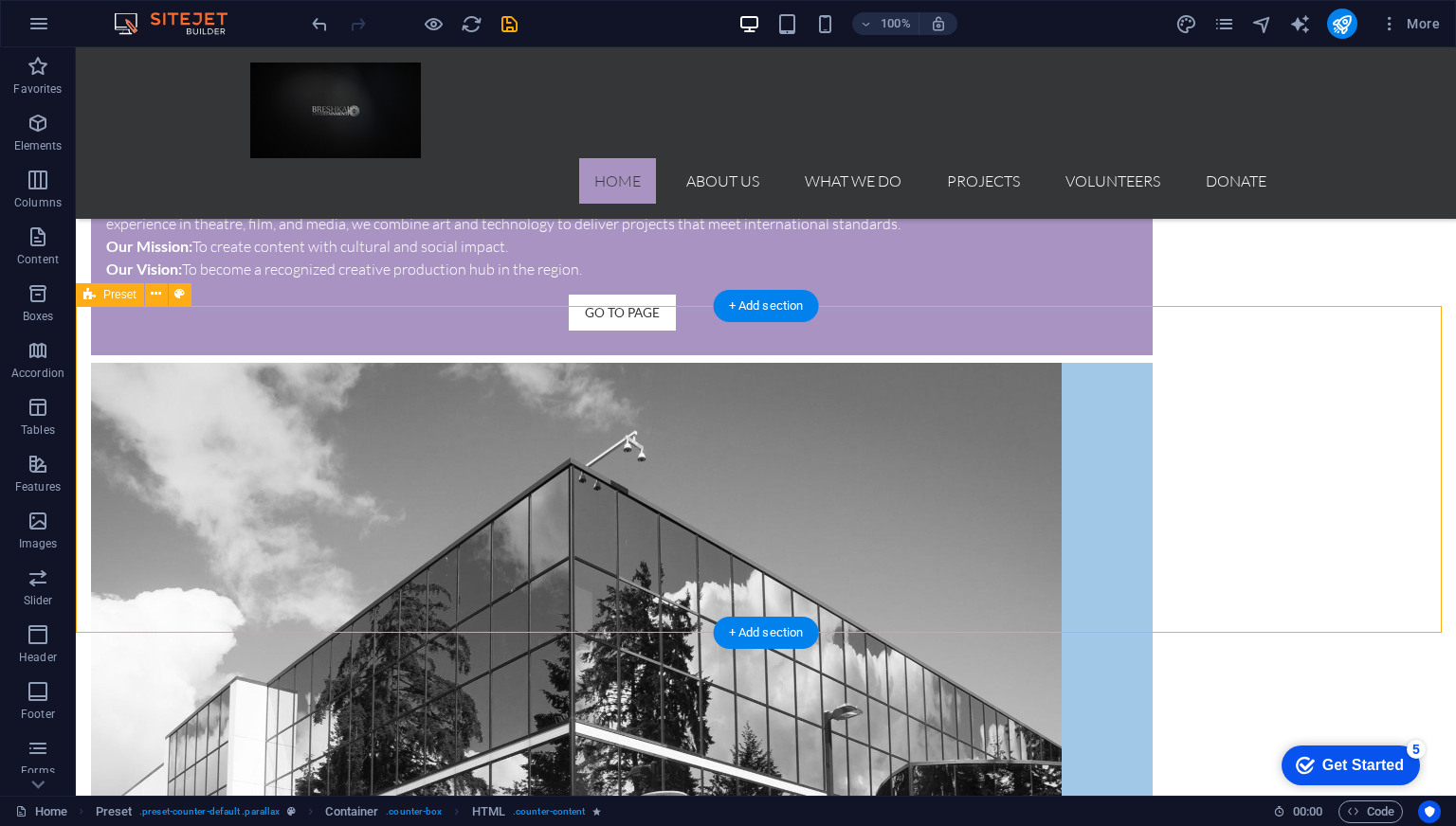
scroll to position [1908, 0]
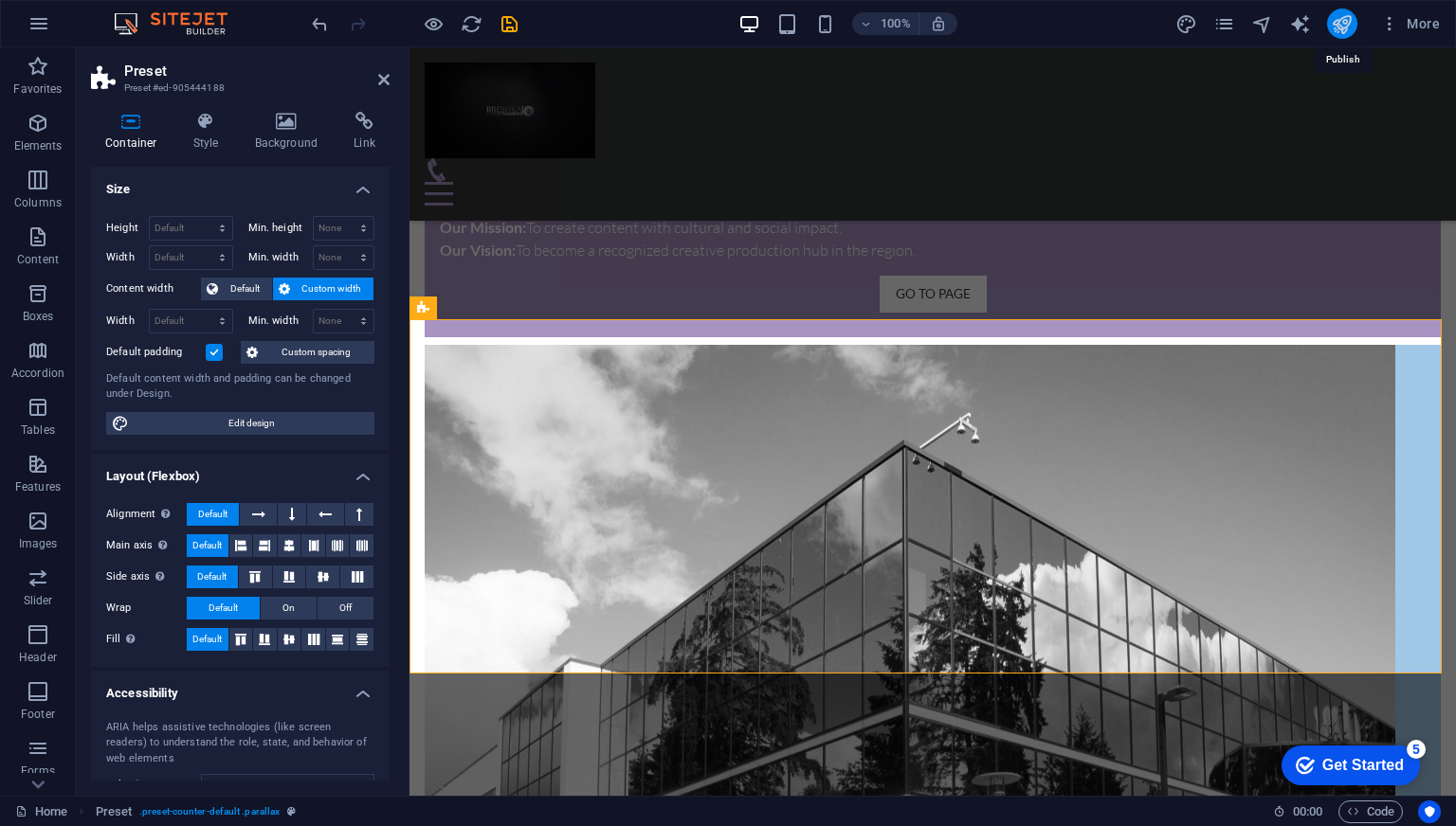
click at [0, 0] on icon "publish" at bounding box center [0, 0] width 0 height 0
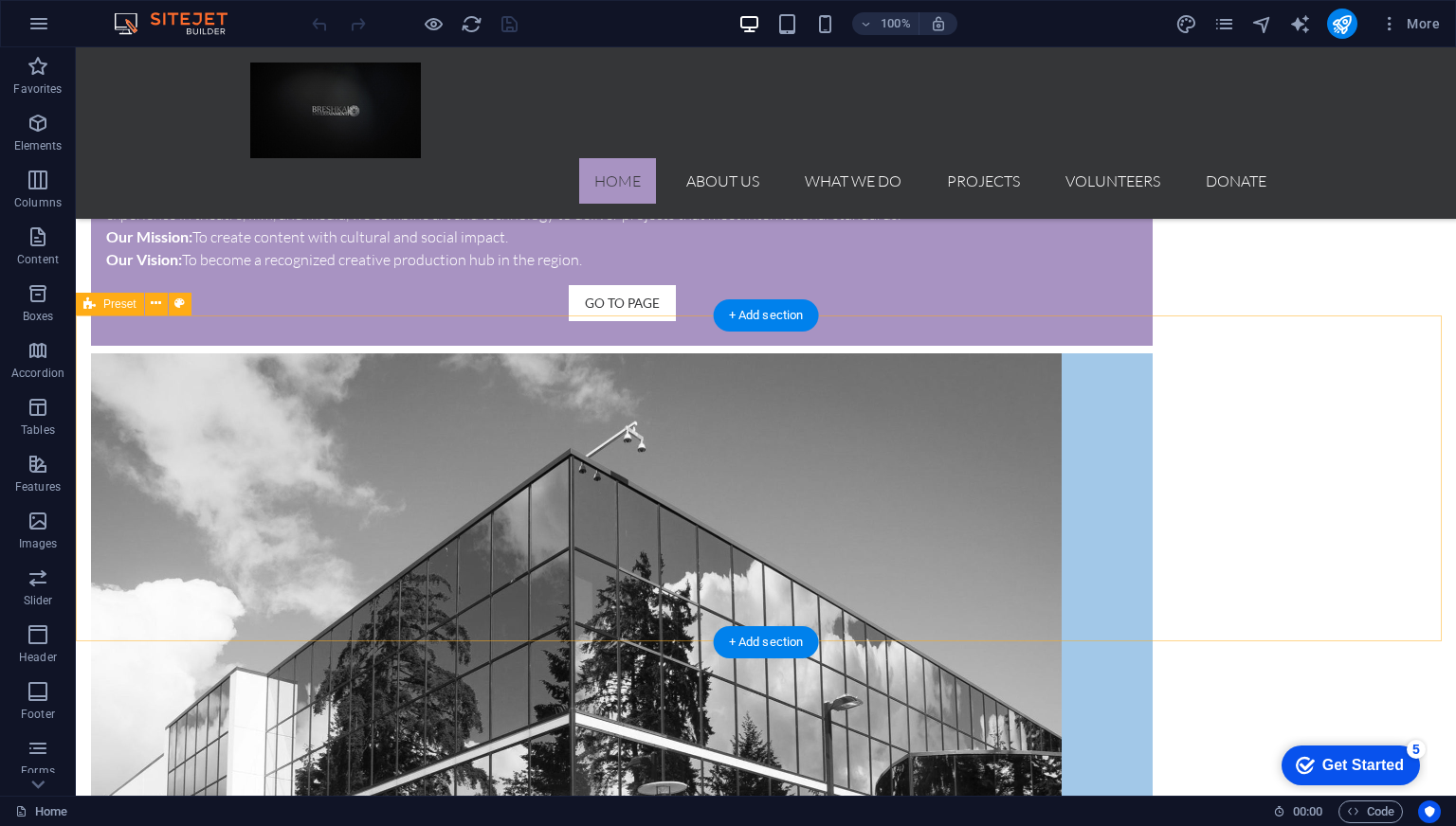
scroll to position [1990, 0]
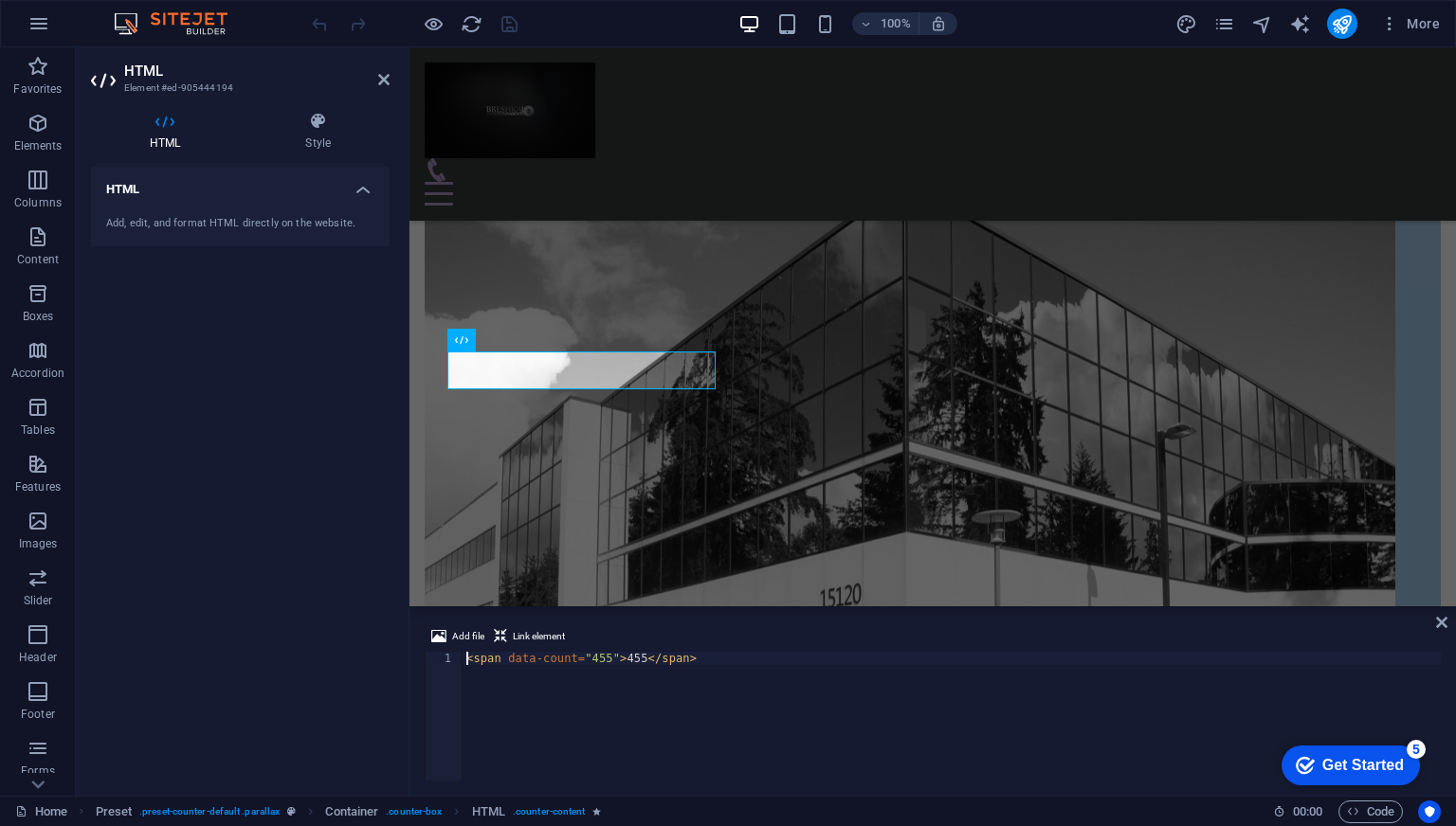
scroll to position [1819, 0]
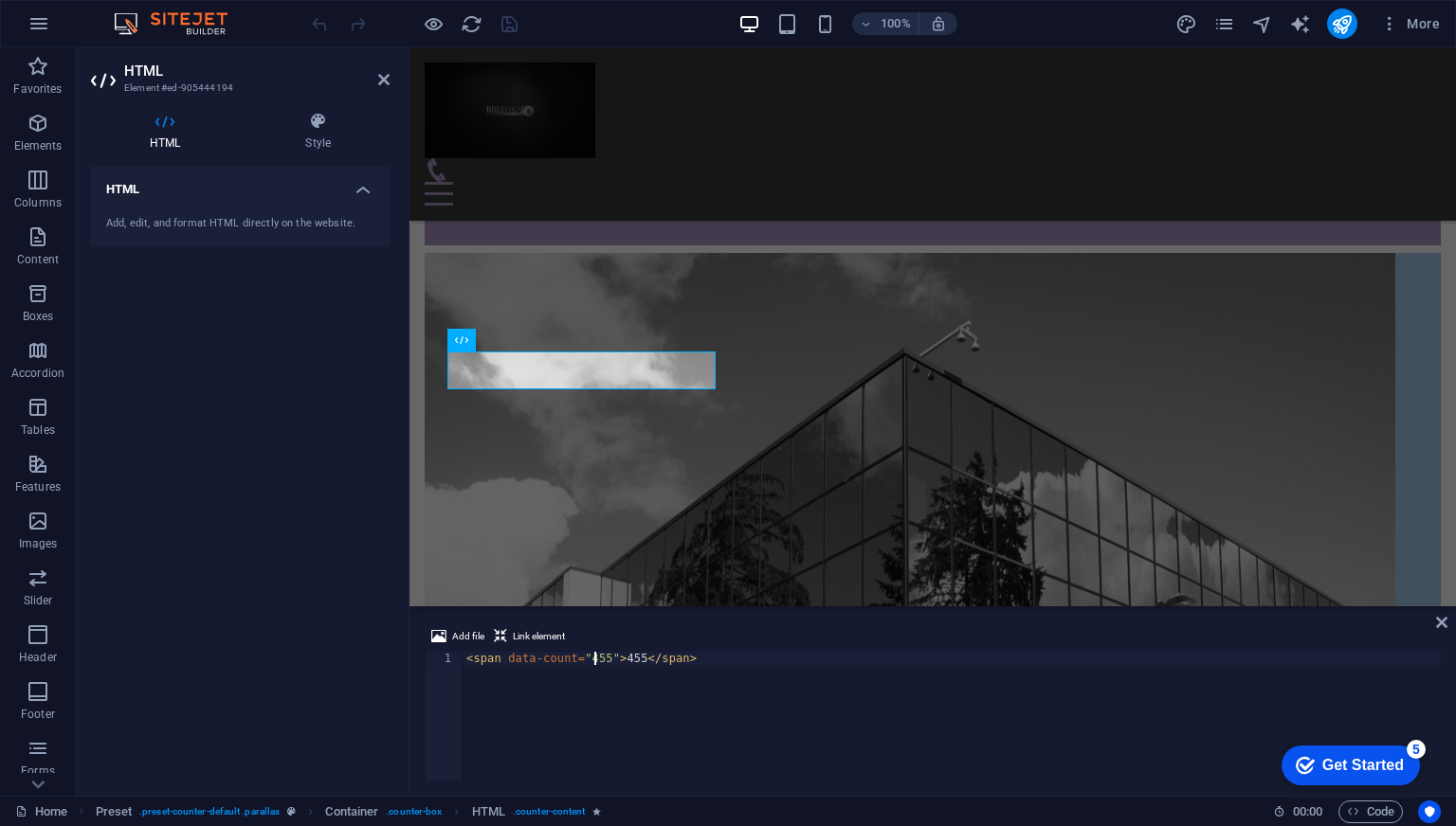
click at [596, 655] on div "< span data-count = "455" > 455 </ span >" at bounding box center [952, 729] width 978 height 155
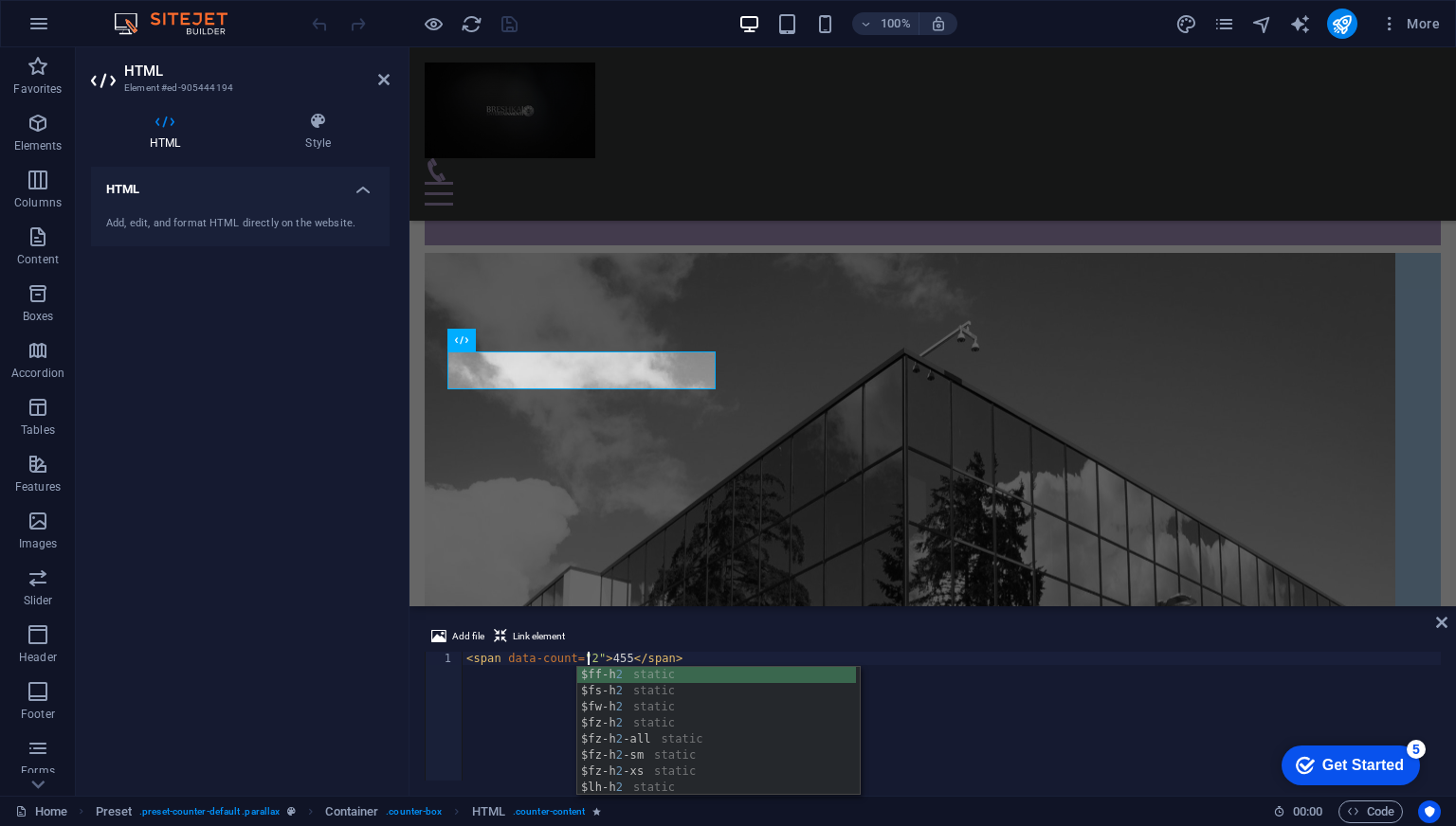
scroll to position [0, 11]
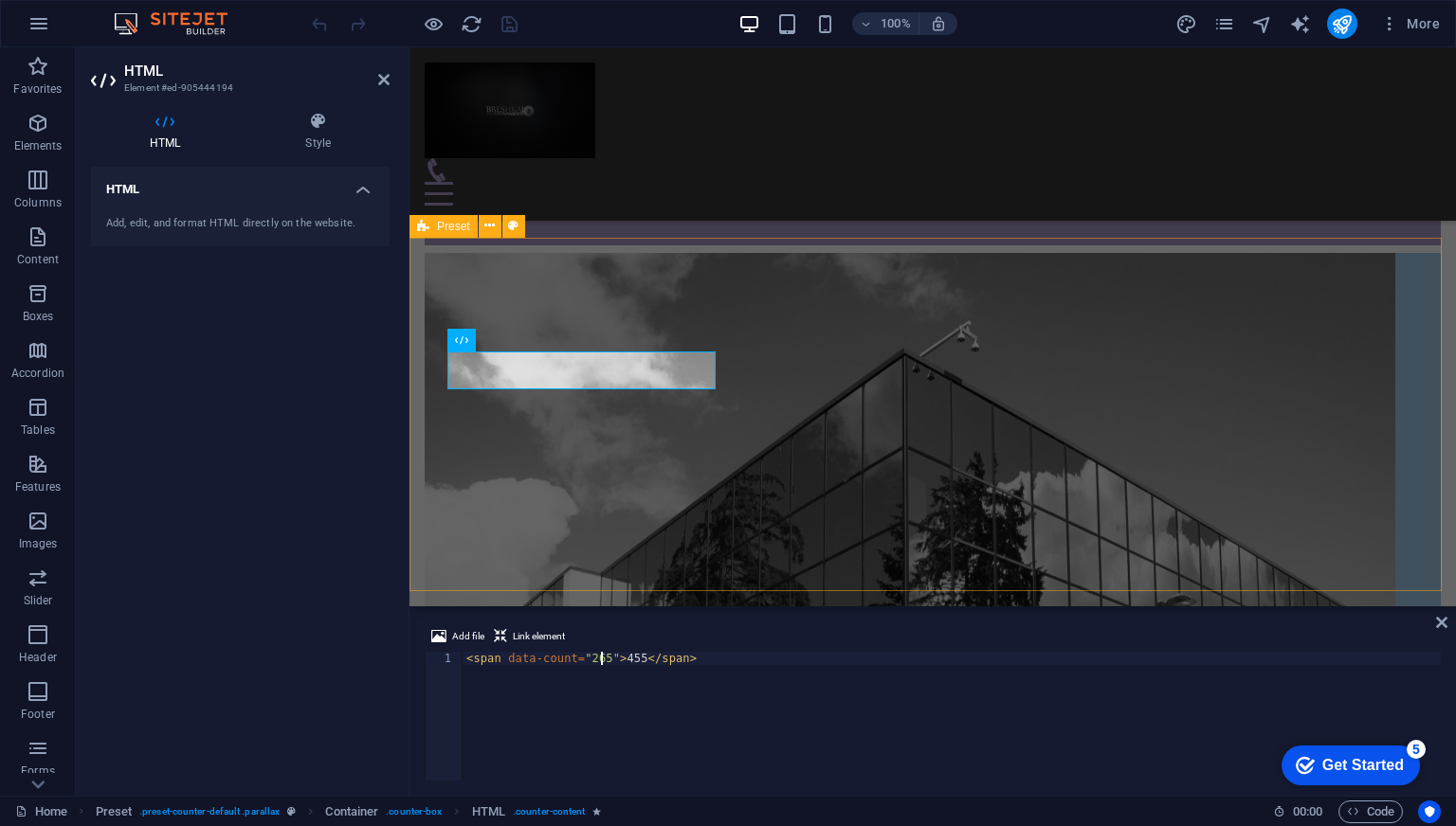
type textarea "<span data-count="265">455</span>"
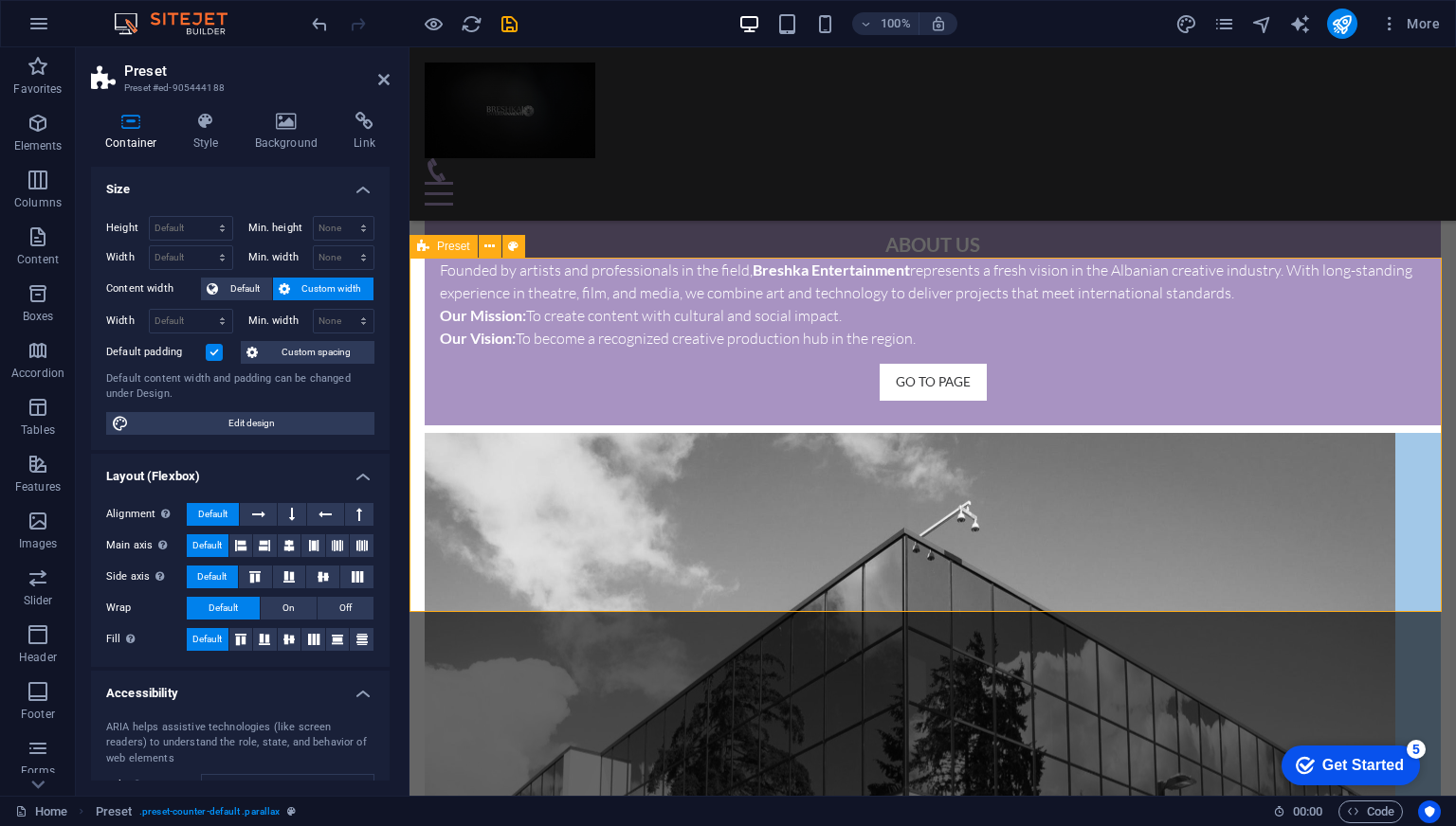
scroll to position [1970, 0]
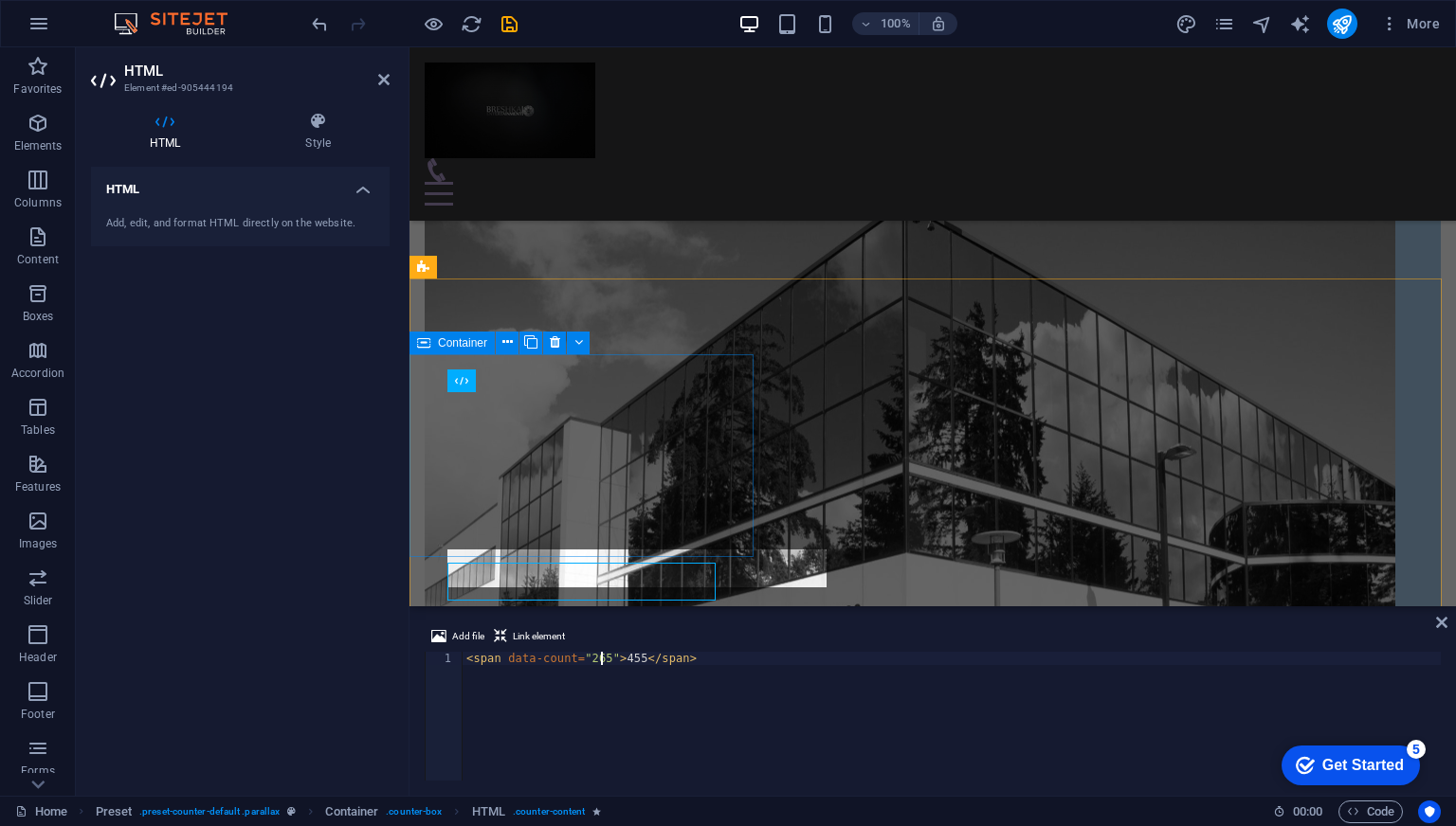
scroll to position [1778, 0]
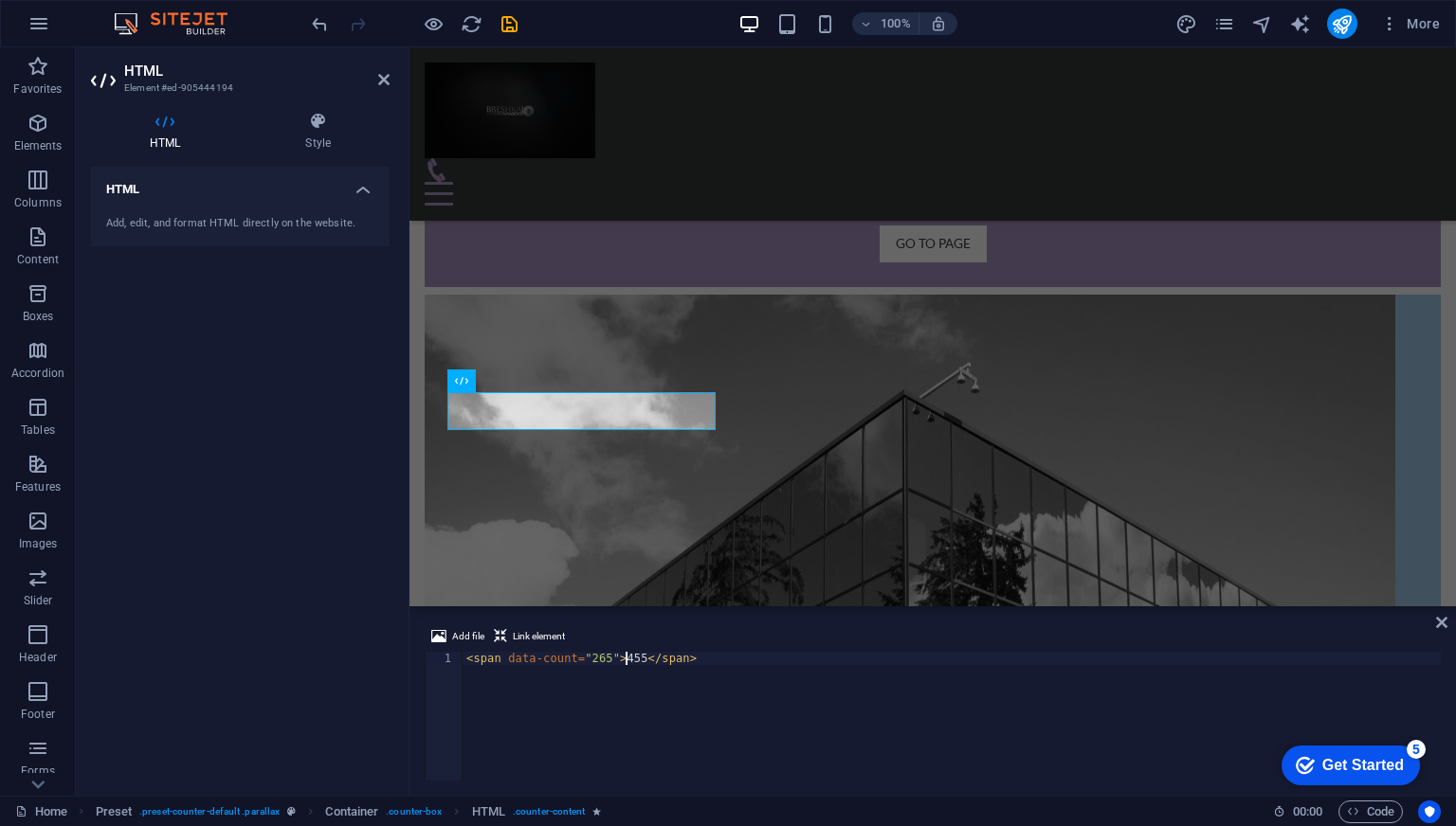
drag, startPoint x: 629, startPoint y: 658, endPoint x: 654, endPoint y: 692, distance: 42.2
click at [654, 691] on div "< span data-count = "265" > 455 </ span >" at bounding box center [952, 729] width 978 height 155
click at [628, 656] on div "< span data-count = "265" > 455 </ span >" at bounding box center [952, 716] width 978 height 129
type textarea "<span data-count="265">265</span>"
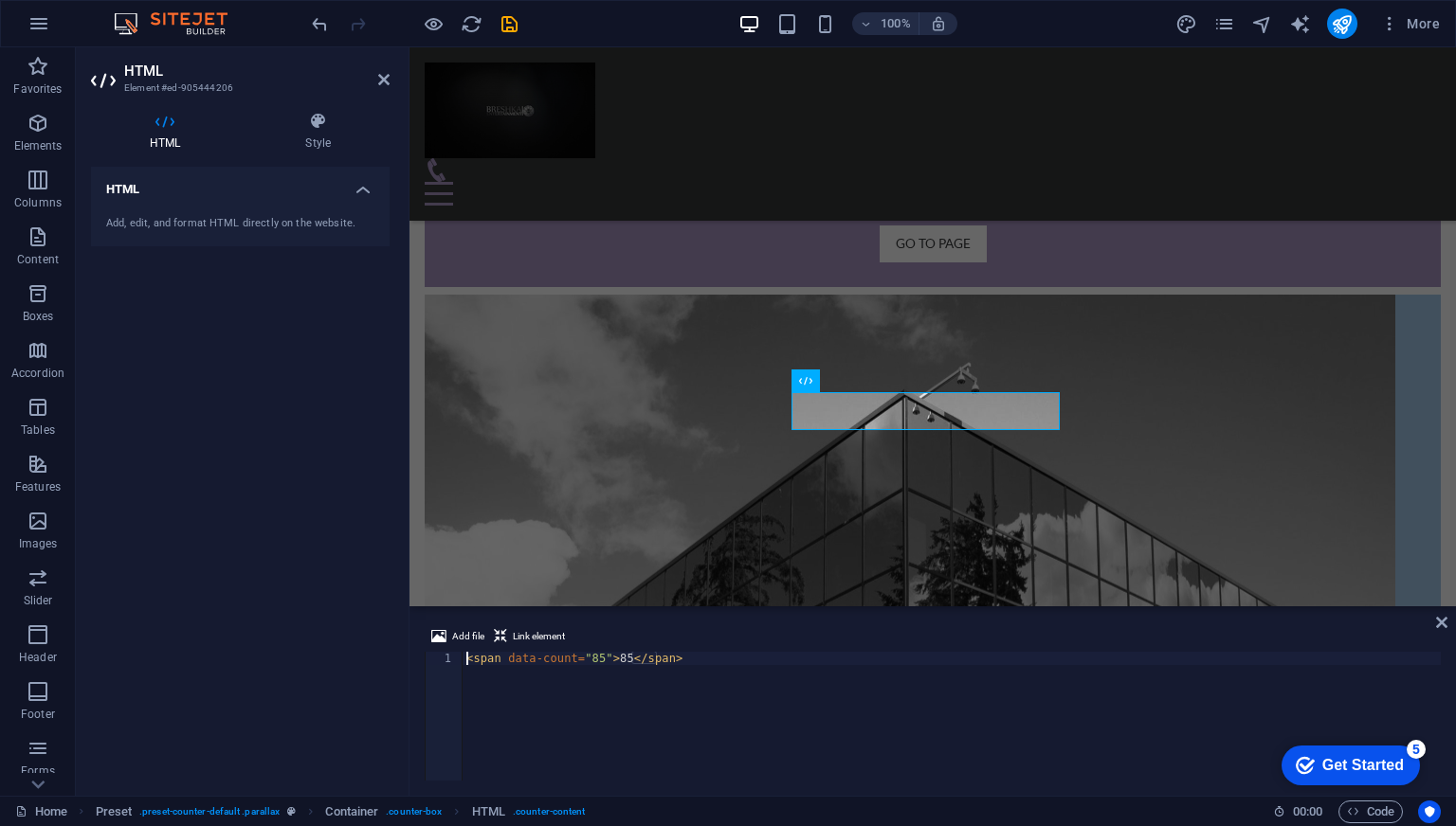
click at [585, 661] on div "< span data-count = "85" > 85 </ span >" at bounding box center [952, 729] width 978 height 155
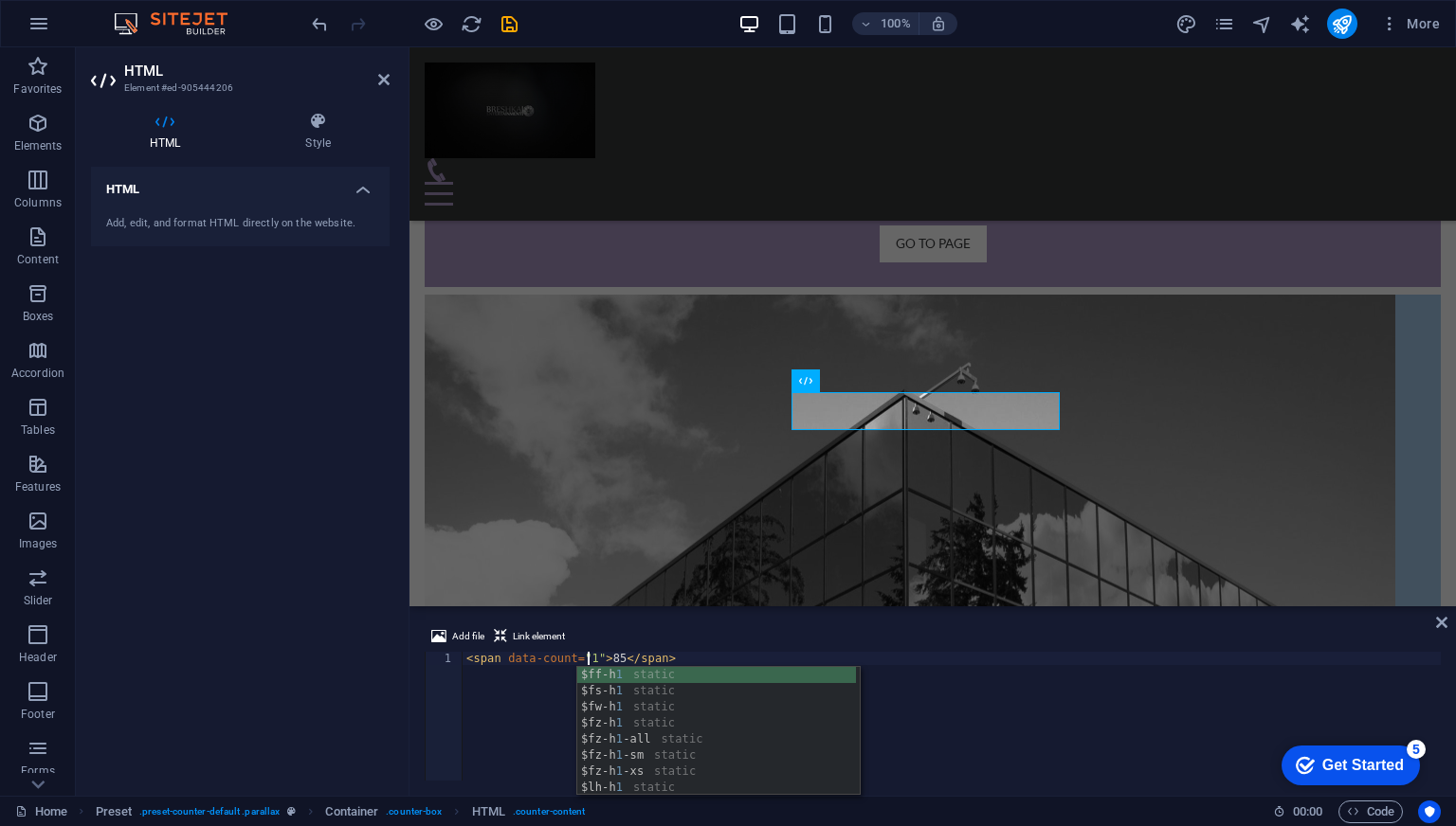
scroll to position [0, 11]
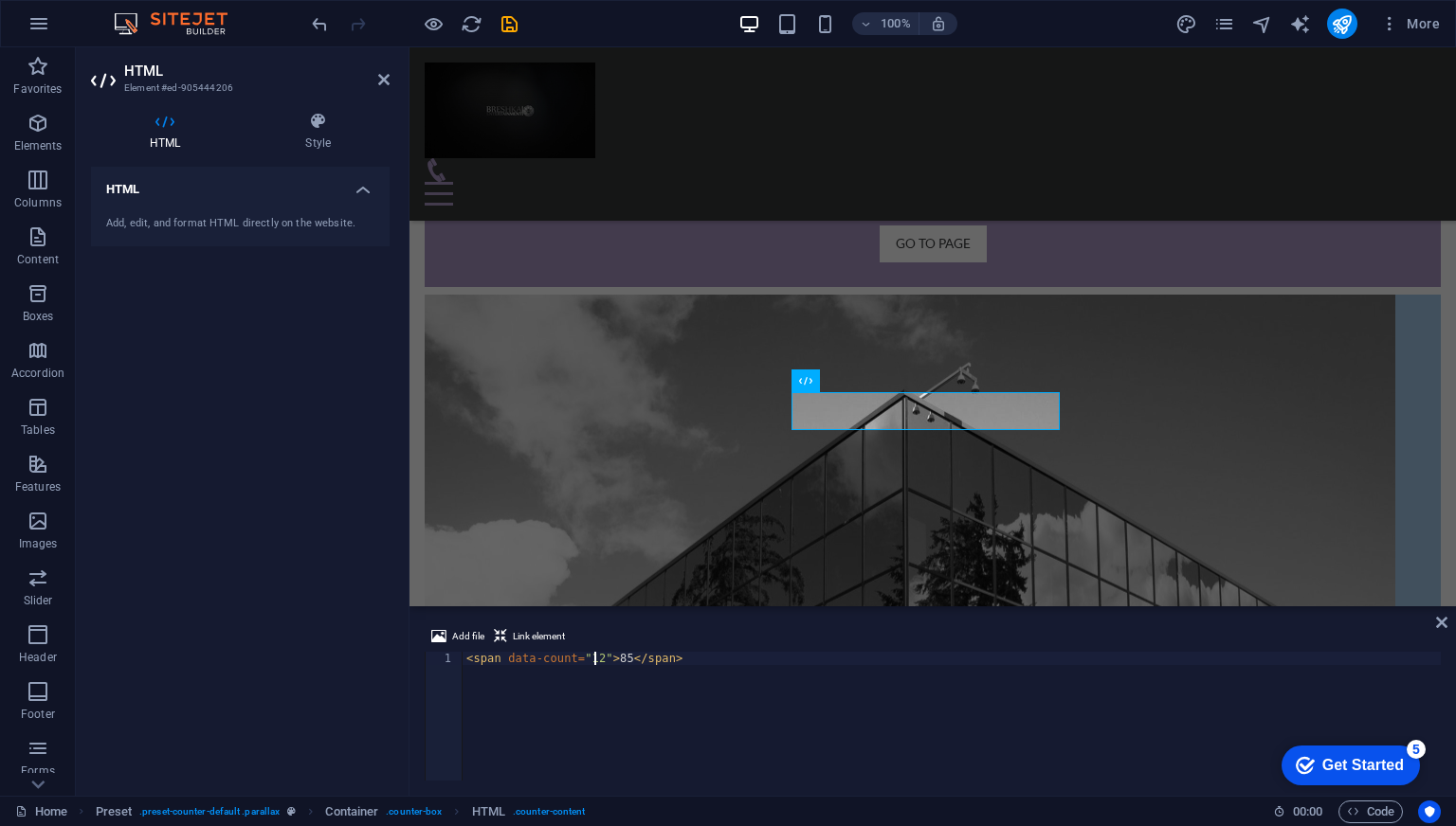
click at [617, 657] on div "< span data-count = "12" > 85 </ span >" at bounding box center [952, 729] width 978 height 155
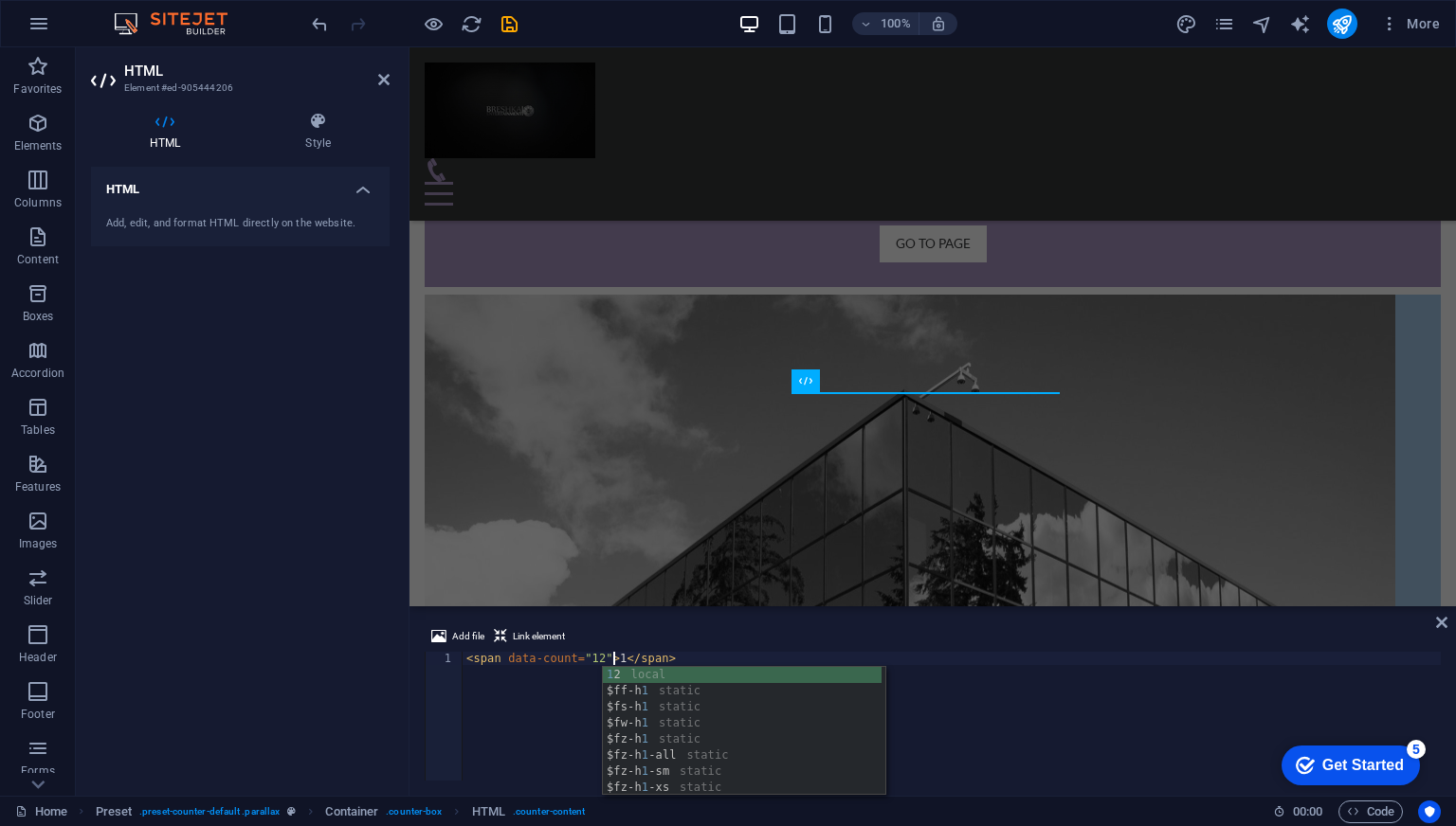
scroll to position [0, 11]
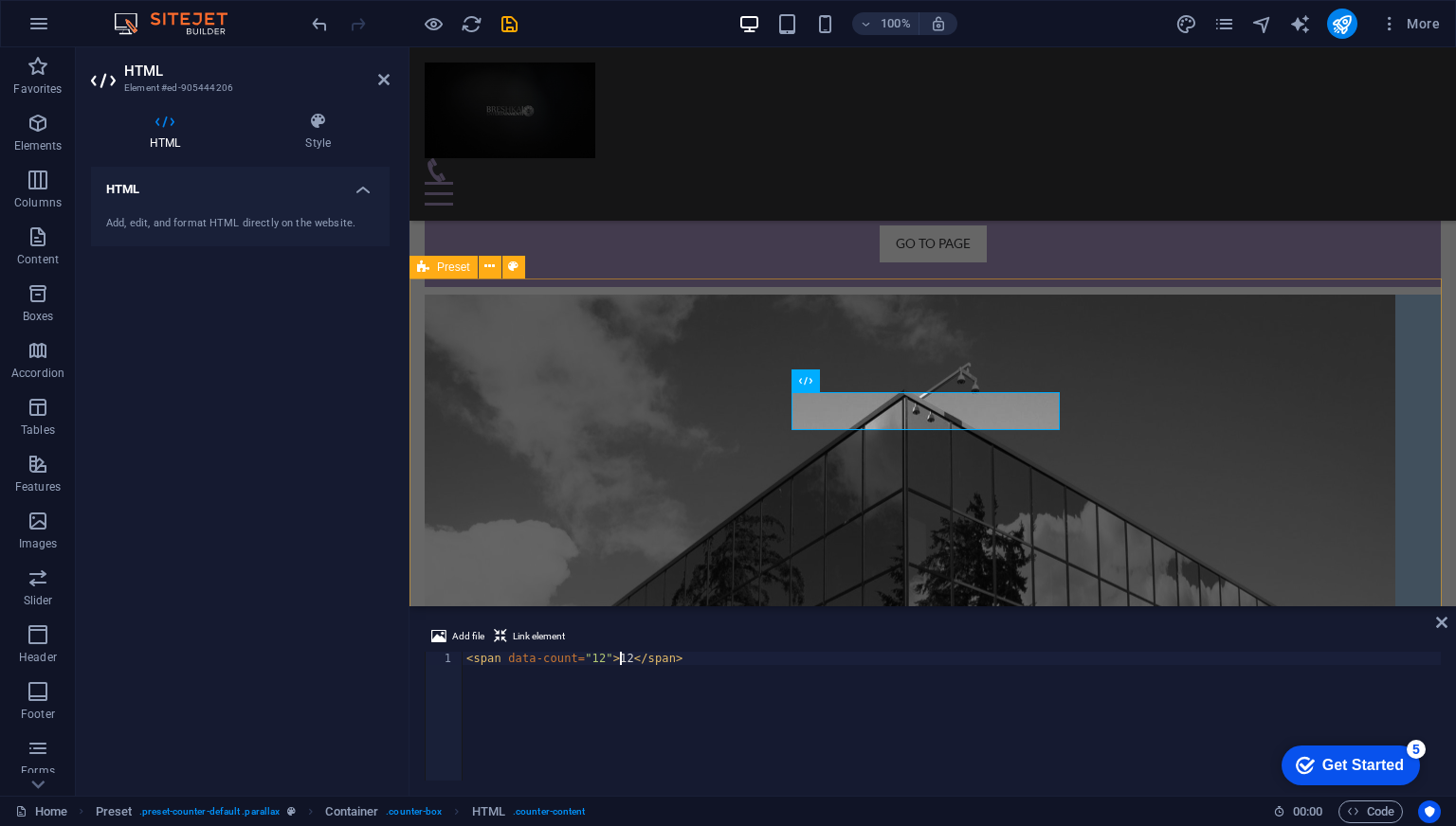
type textarea "<span data-count="12">12</span>"
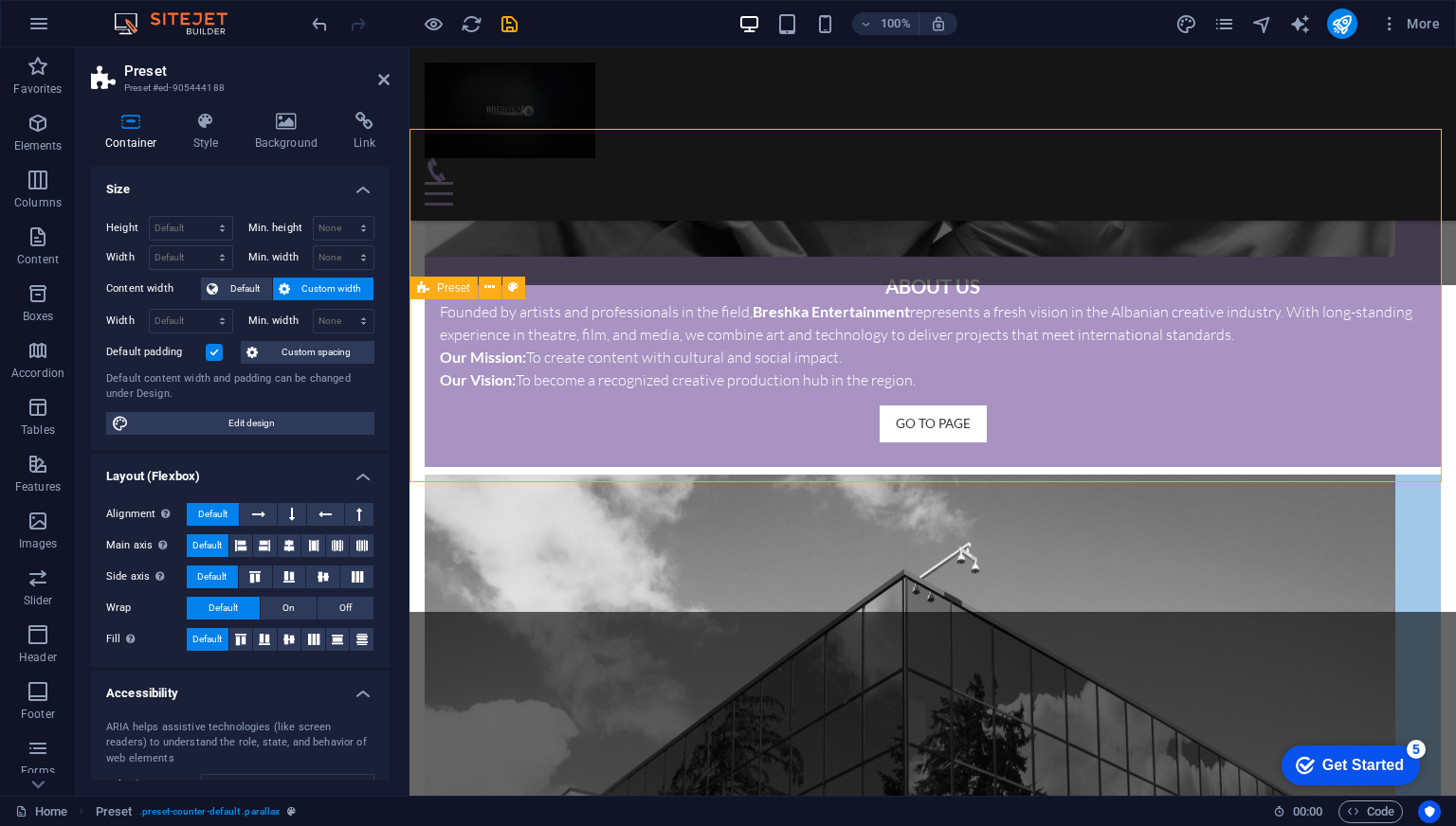
scroll to position [1929, 0]
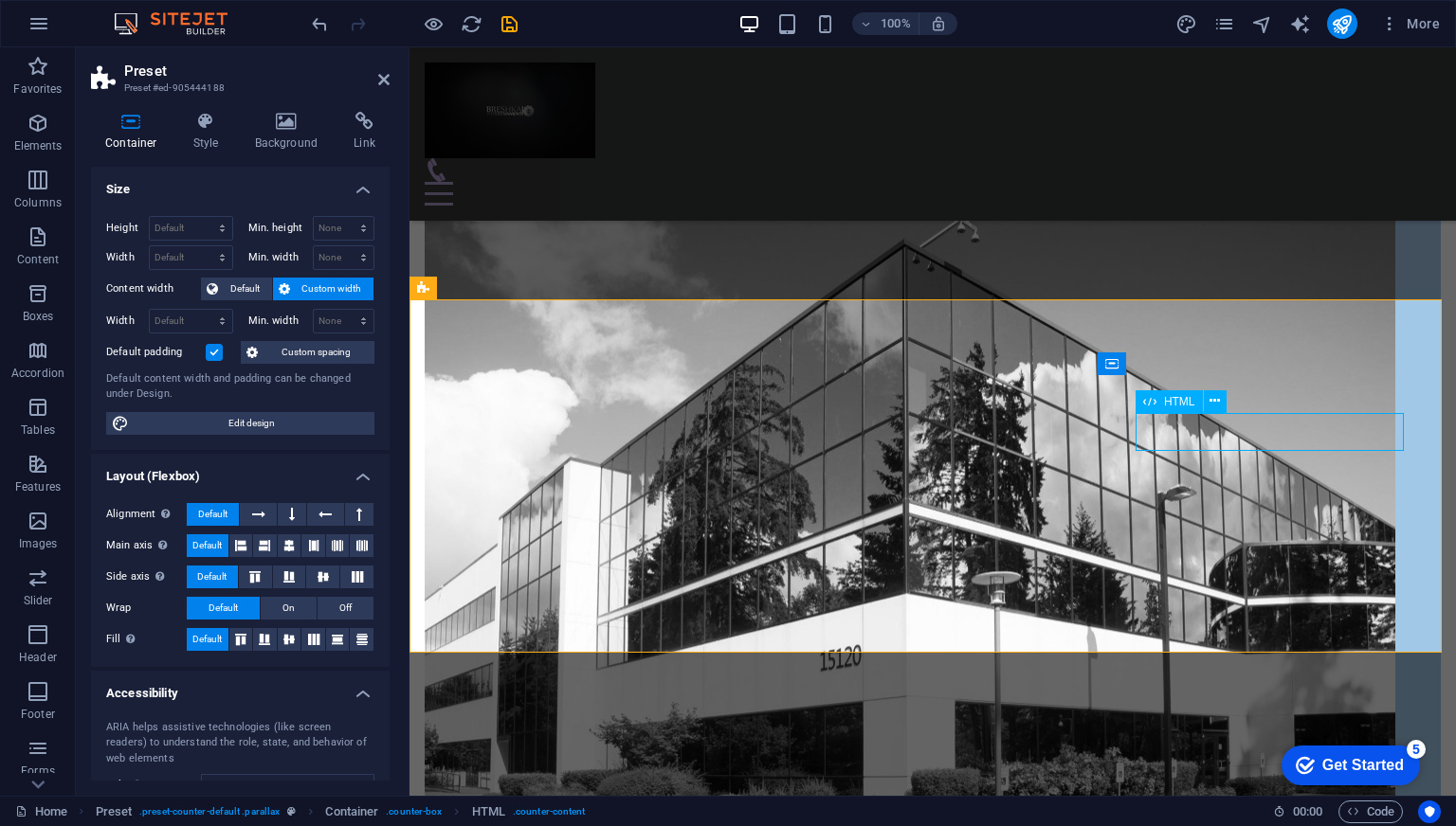
scroll to position [1737, 0]
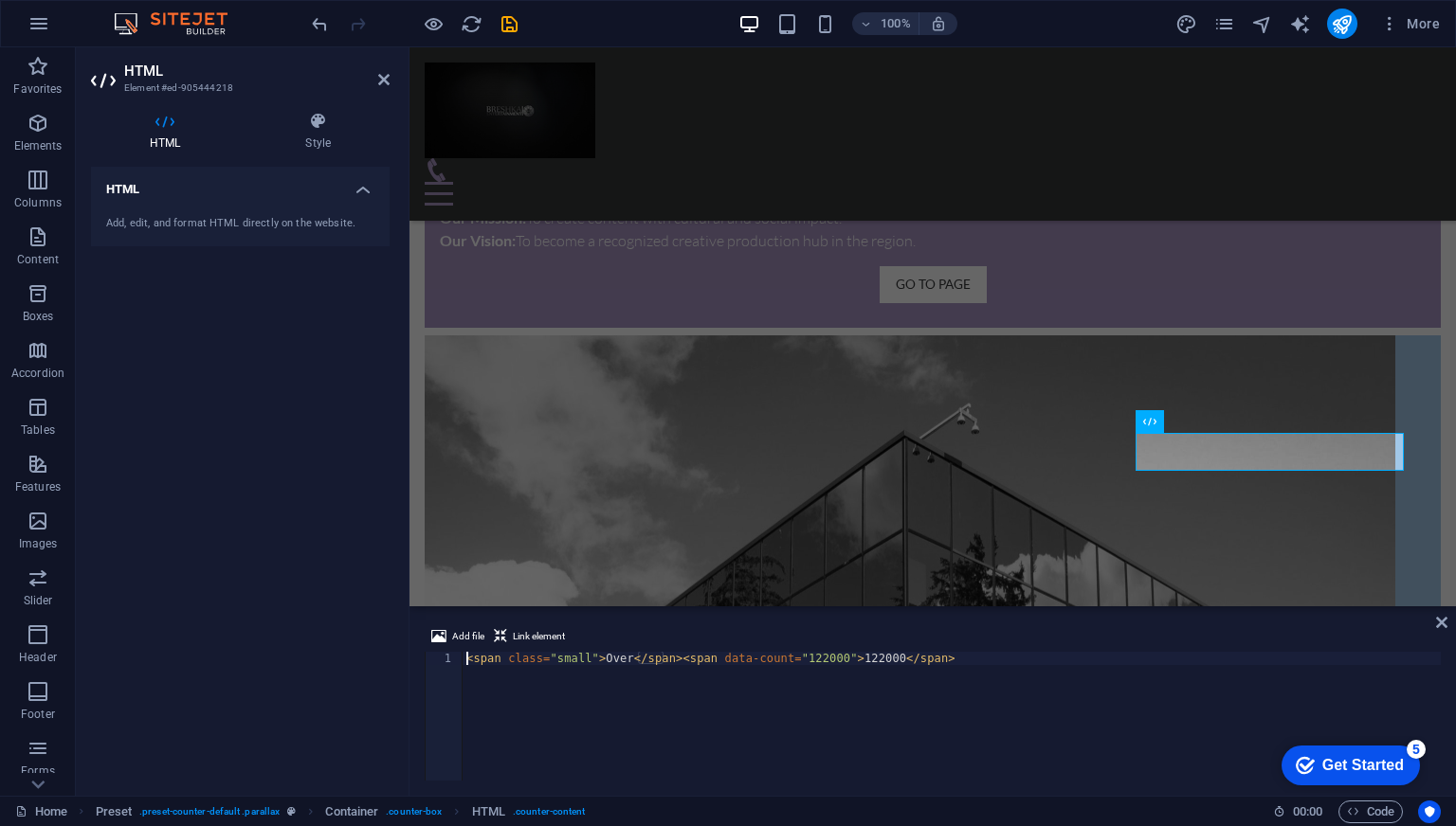
click at [773, 648] on div "Add file Link element" at bounding box center [933, 639] width 1017 height 28
click at [783, 655] on div "< span class = "small" > Over </ span > < span data-count = "122000" > 122000 <…" at bounding box center [952, 729] width 978 height 155
click at [859, 654] on div "< span class = "small" > Over </ span > < span data-count = "2.000.000" > 12200…" at bounding box center [952, 729] width 978 height 155
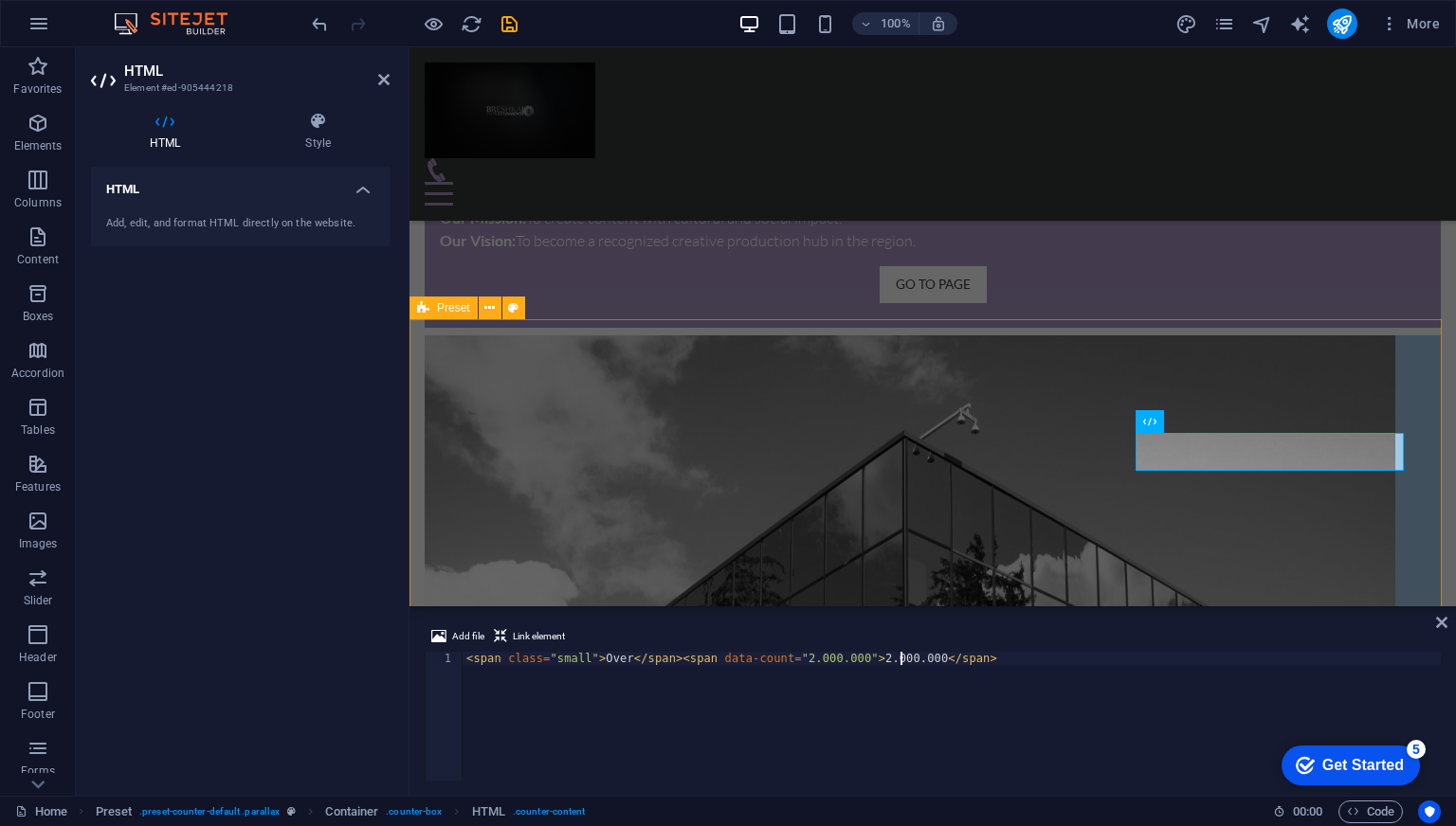
type textarea "<span class="small">Over </span><span data-count="2.000.000">2.000.000</span>"
drag, startPoint x: 886, startPoint y: 346, endPoint x: 1220, endPoint y: 346, distance: 334.0
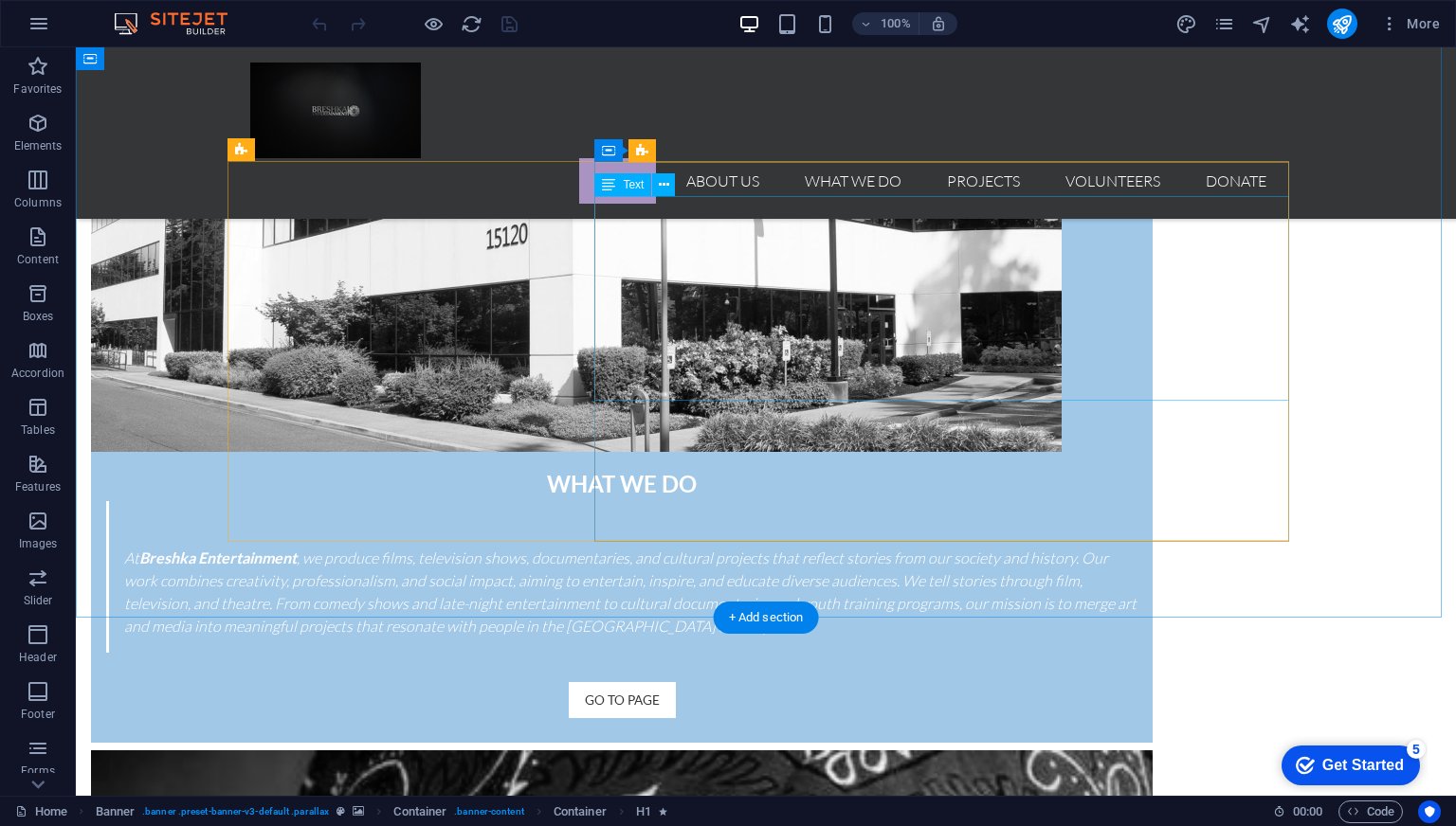
scroll to position [2845, 0]
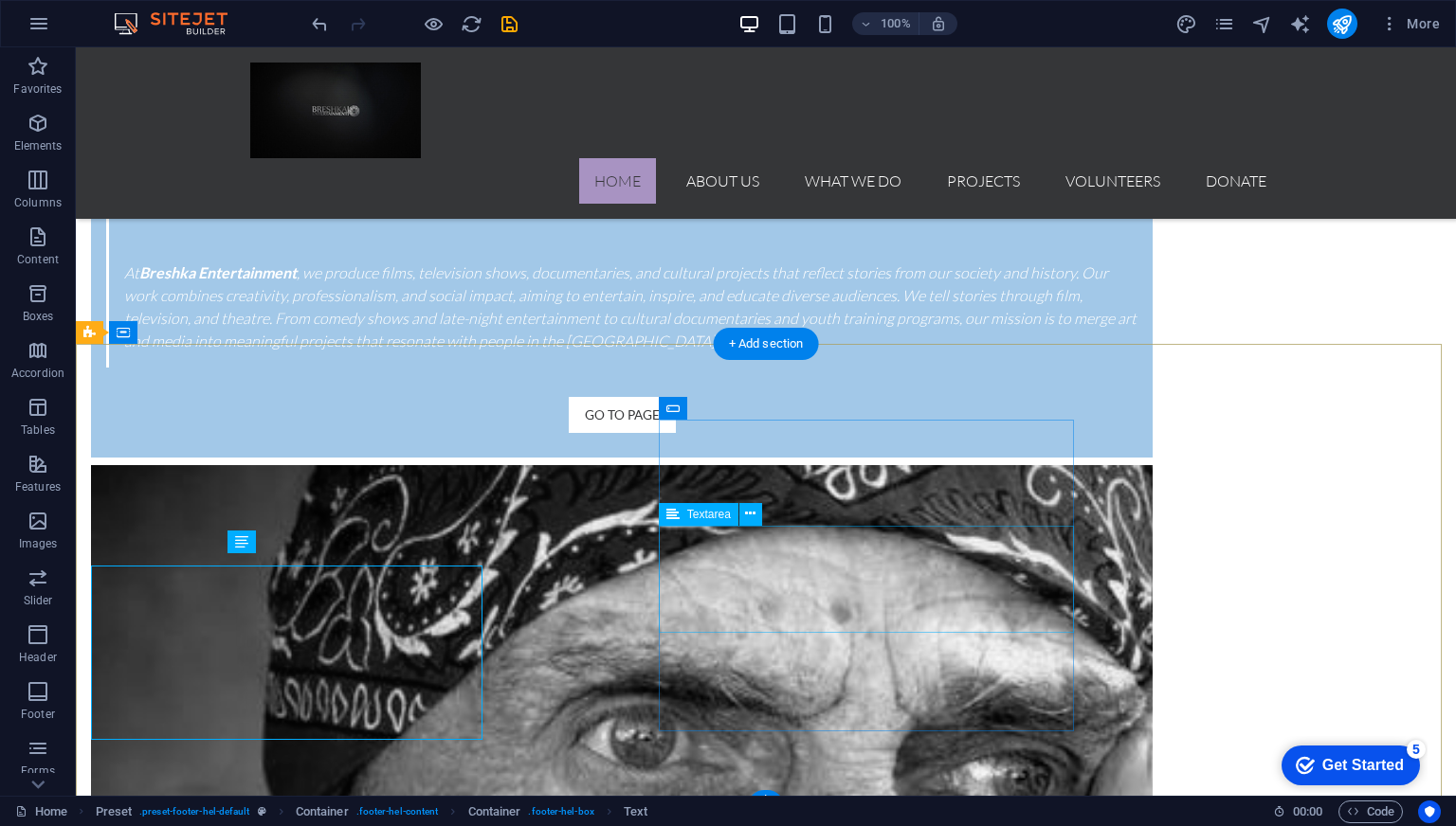
scroll to position [2833, 0]
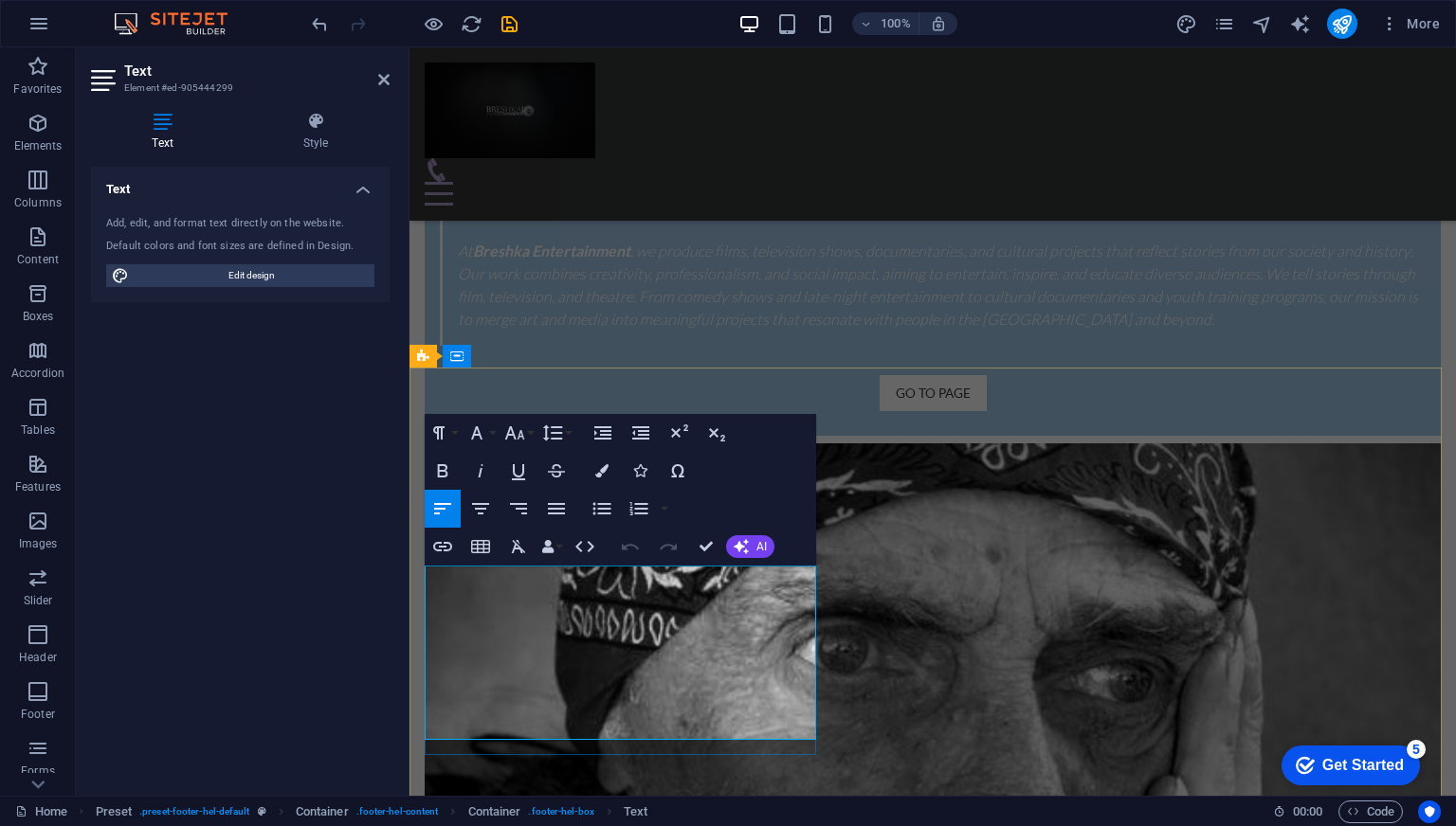
drag, startPoint x: 451, startPoint y: 699, endPoint x: 574, endPoint y: 702, distance: 123.0
drag, startPoint x: 441, startPoint y: 727, endPoint x: 608, endPoint y: 722, distance: 167.1
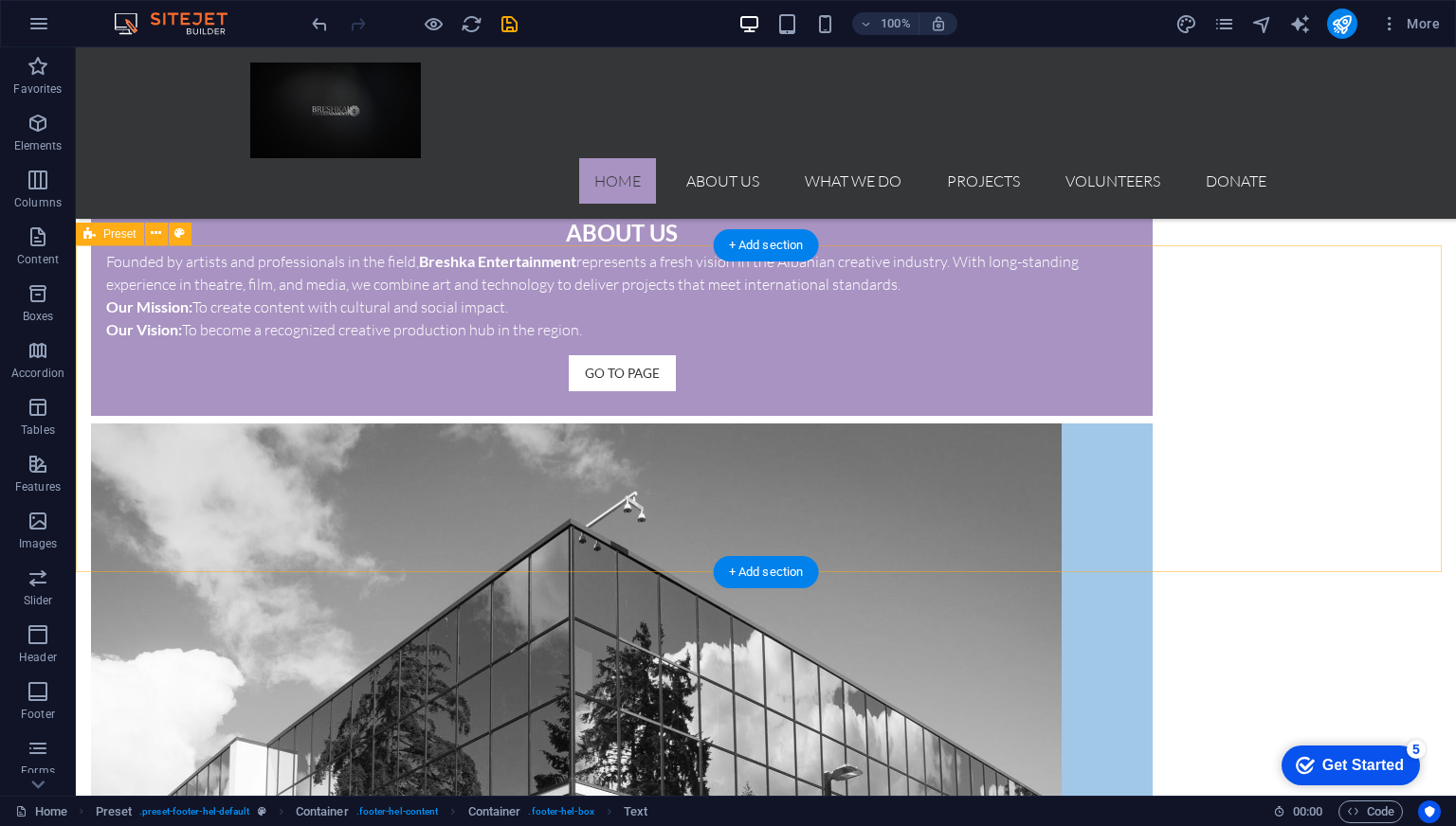
scroll to position [1590, 0]
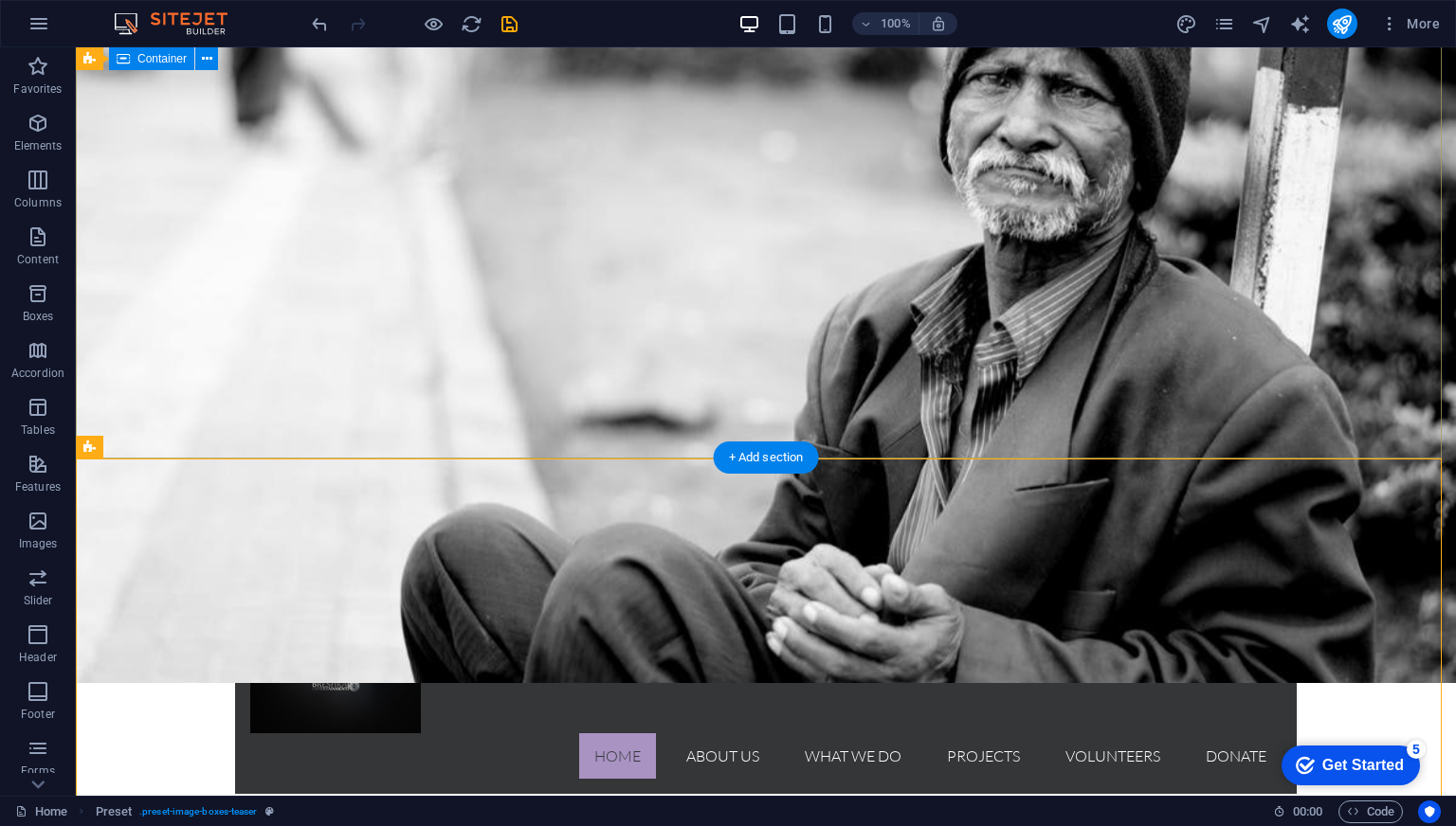
scroll to position [0, 0]
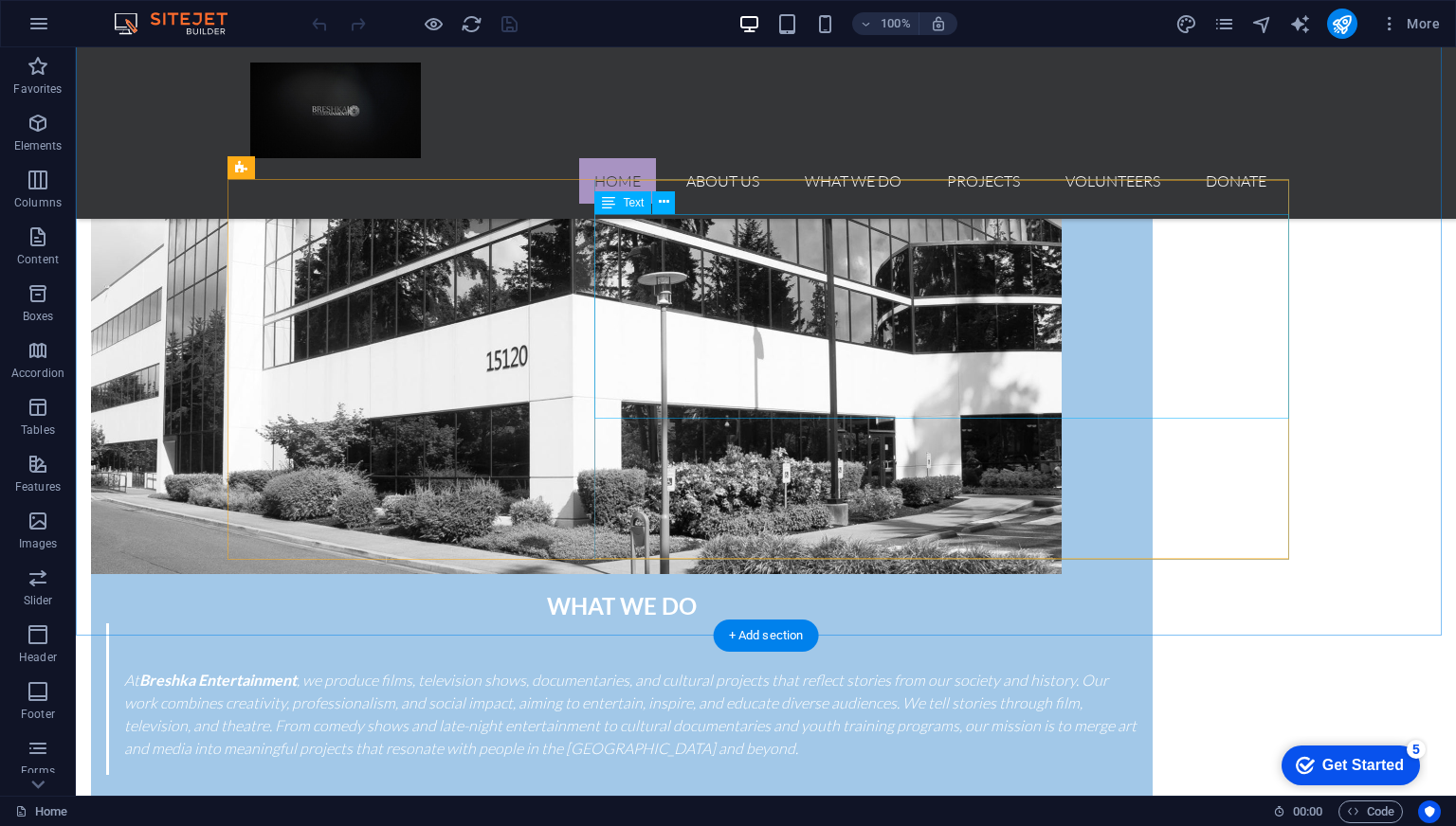
scroll to position [2465, 0]
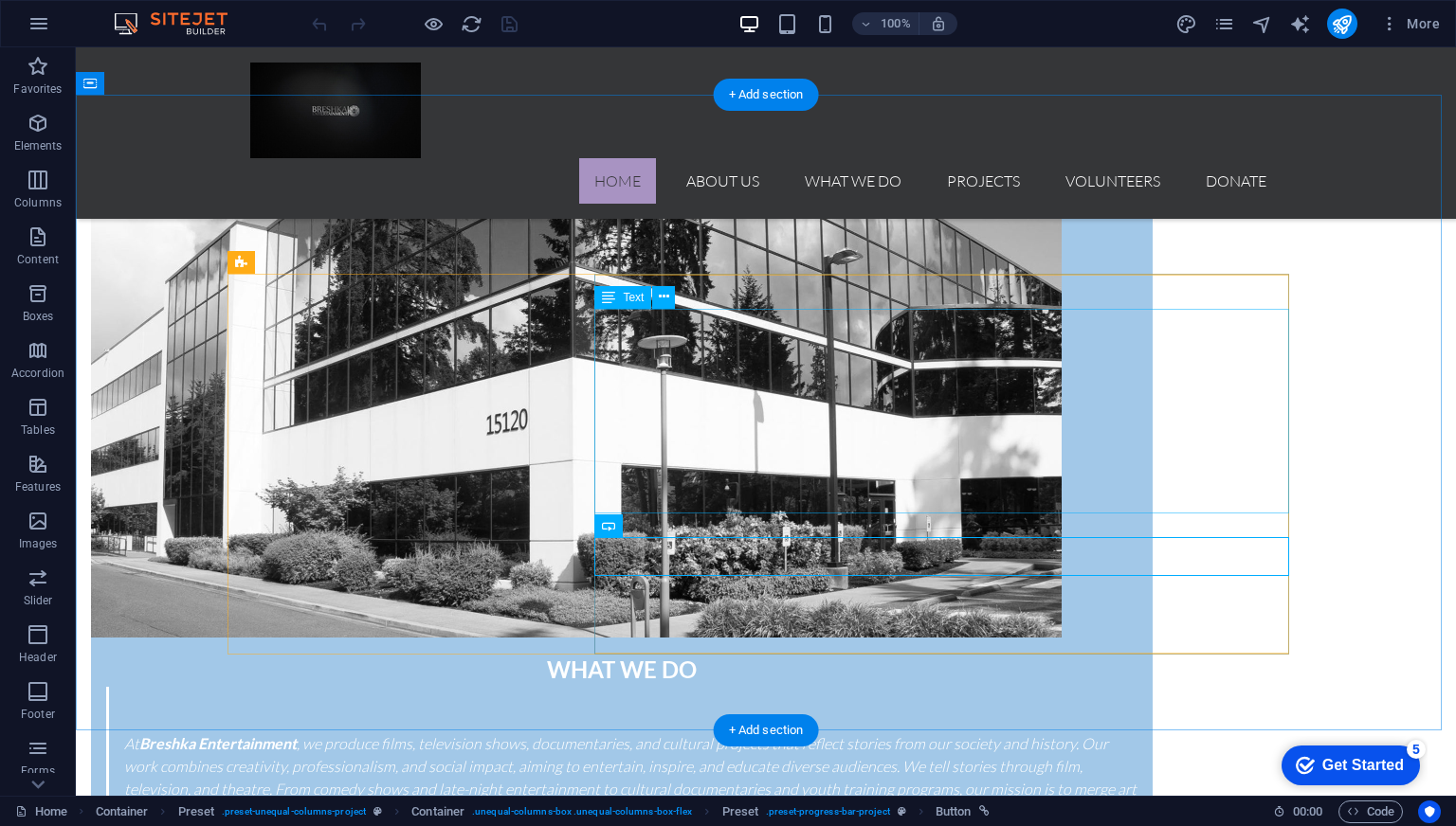
scroll to position [2370, 0]
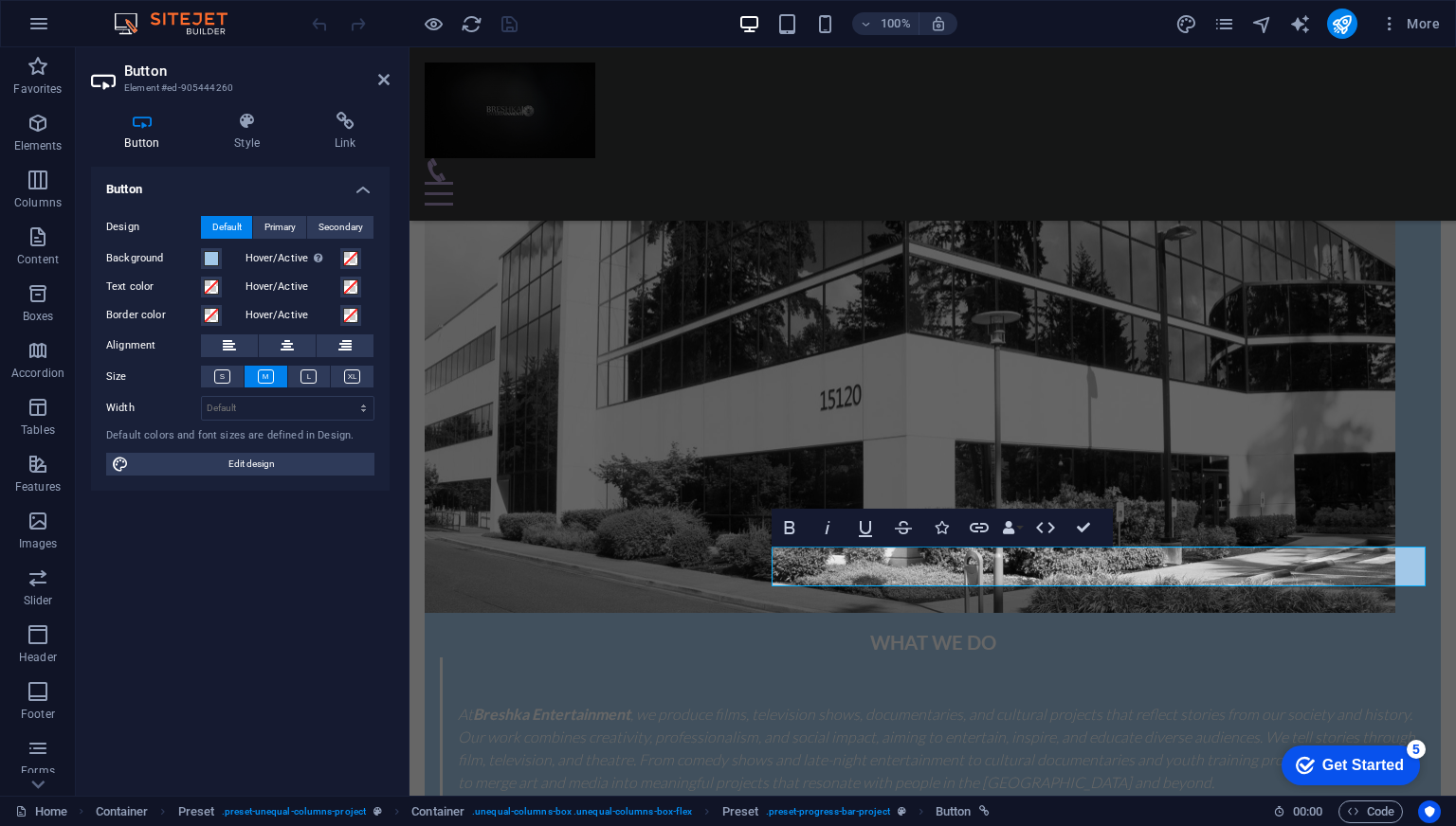
scroll to position [2344, 0]
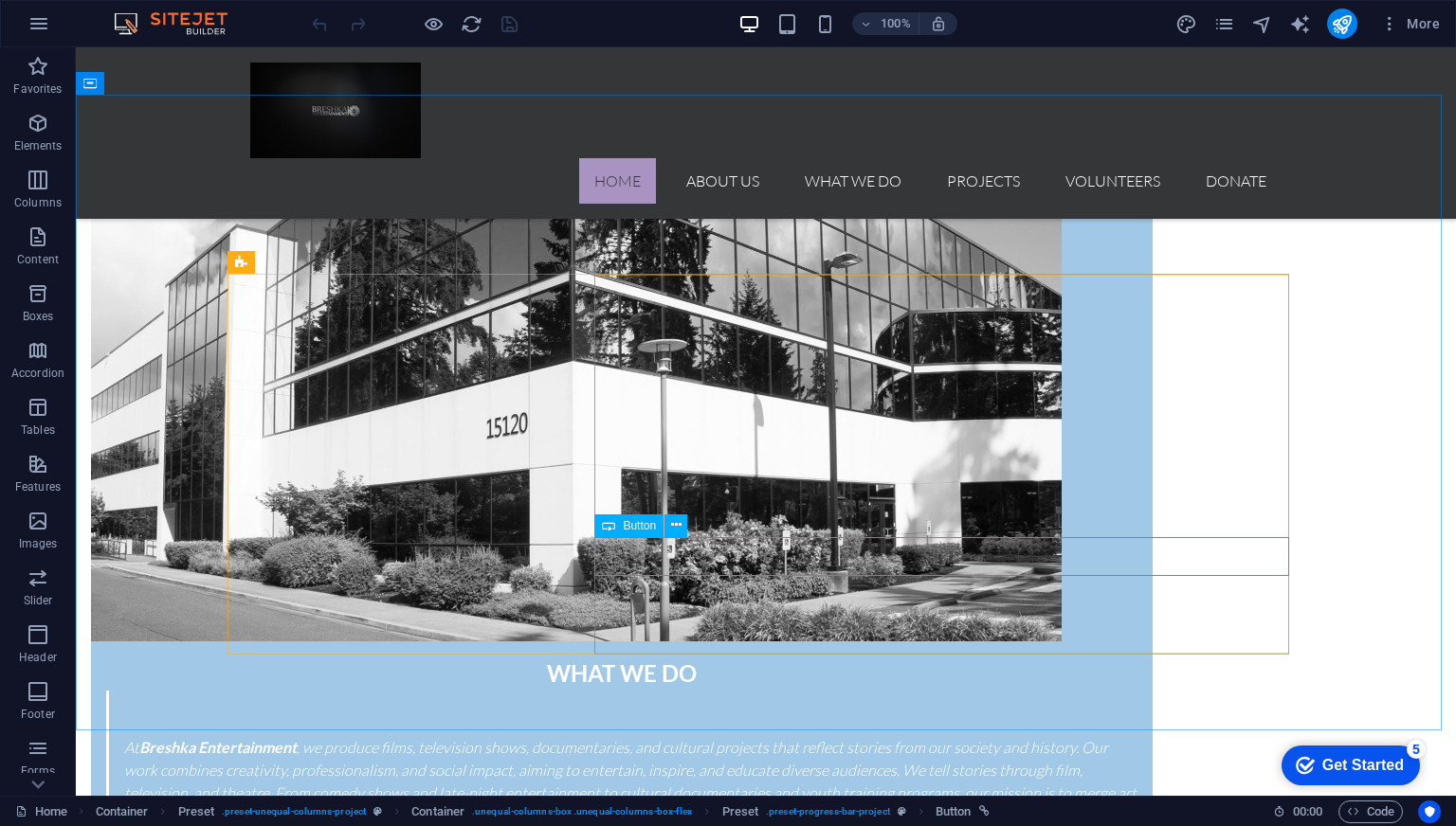
click at [630, 525] on span "Button" at bounding box center [639, 526] width 34 height 11
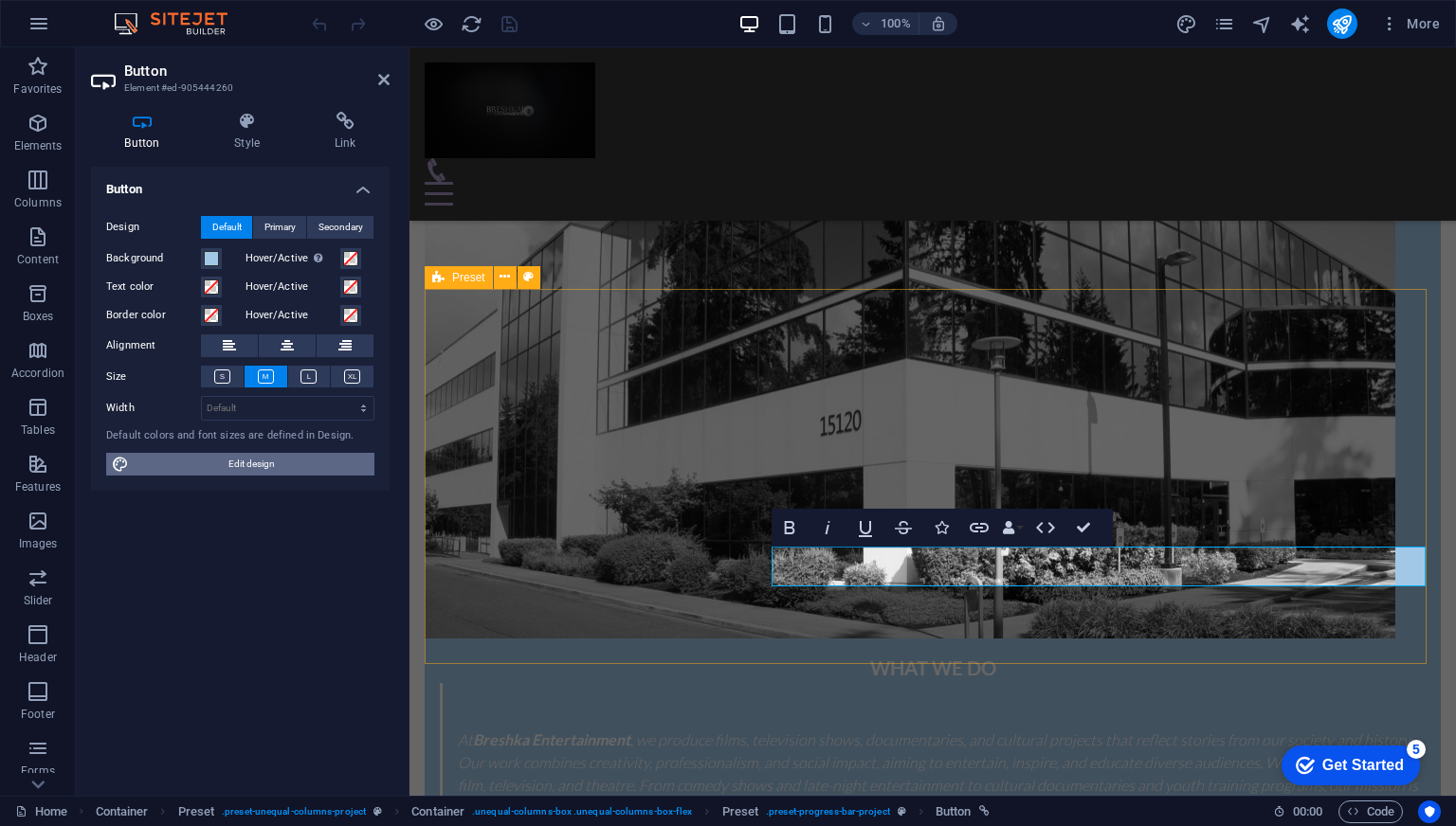
click at [265, 461] on span "Edit design" at bounding box center [252, 464] width 235 height 23
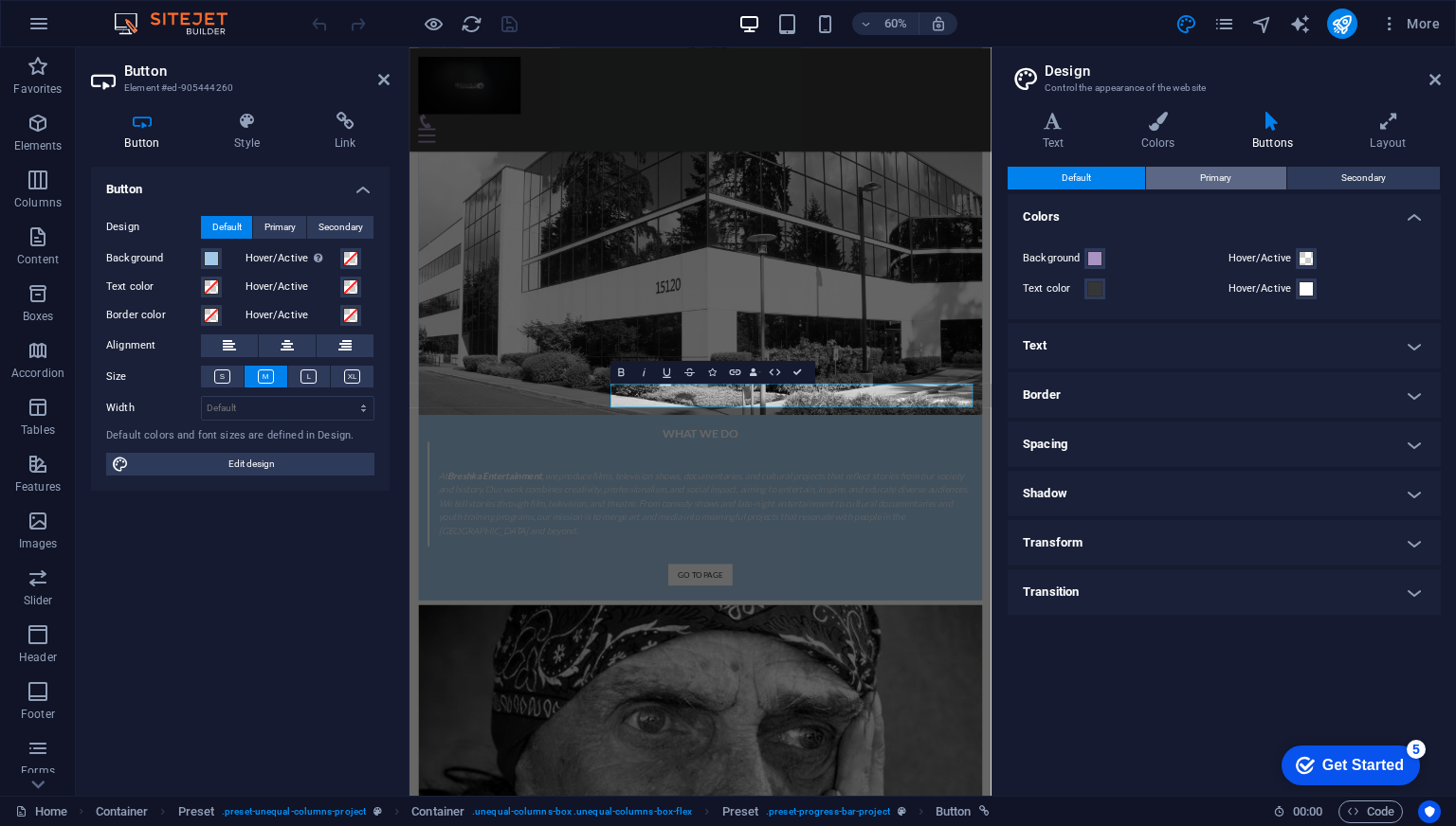
click at [1204, 180] on span "Primary" at bounding box center [1216, 178] width 32 height 23
click at [1332, 181] on button "Secondary" at bounding box center [1363, 178] width 152 height 23
click at [1094, 187] on button "Default" at bounding box center [1077, 178] width 138 height 23
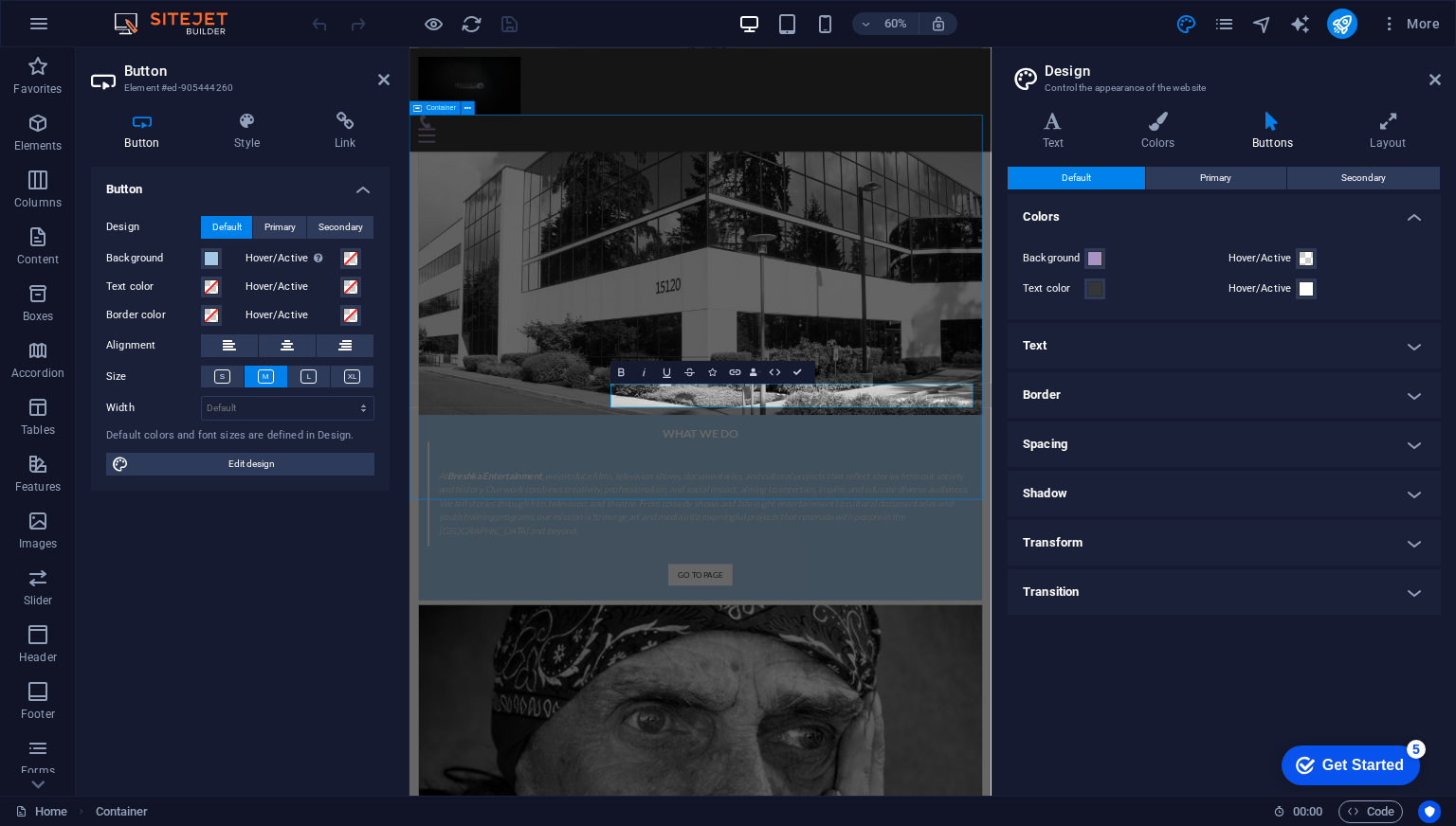
scroll to position [2380, 0]
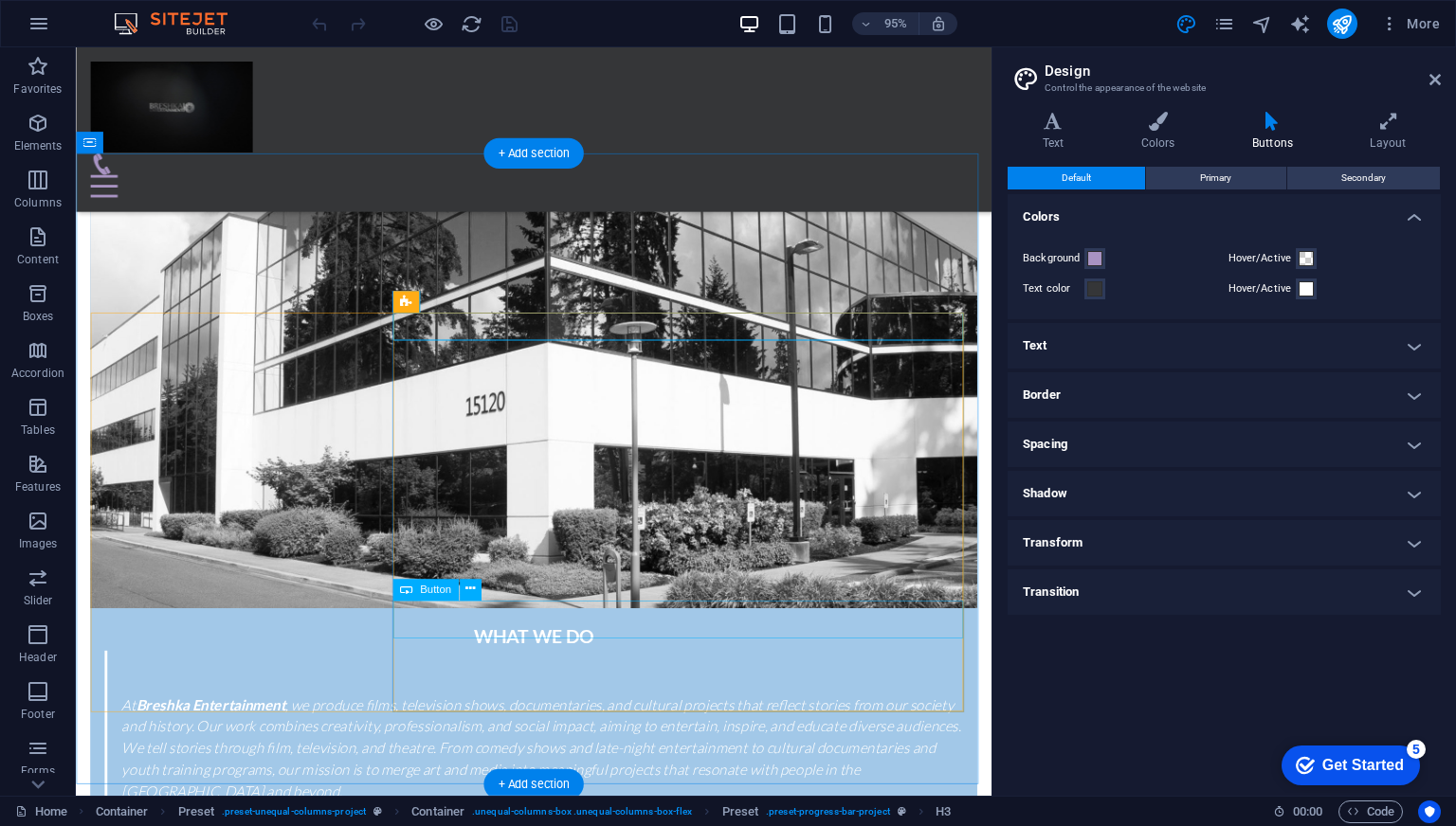
click at [447, 592] on span "Button" at bounding box center [436, 590] width 32 height 11
click at [477, 590] on button at bounding box center [469, 590] width 22 height 22
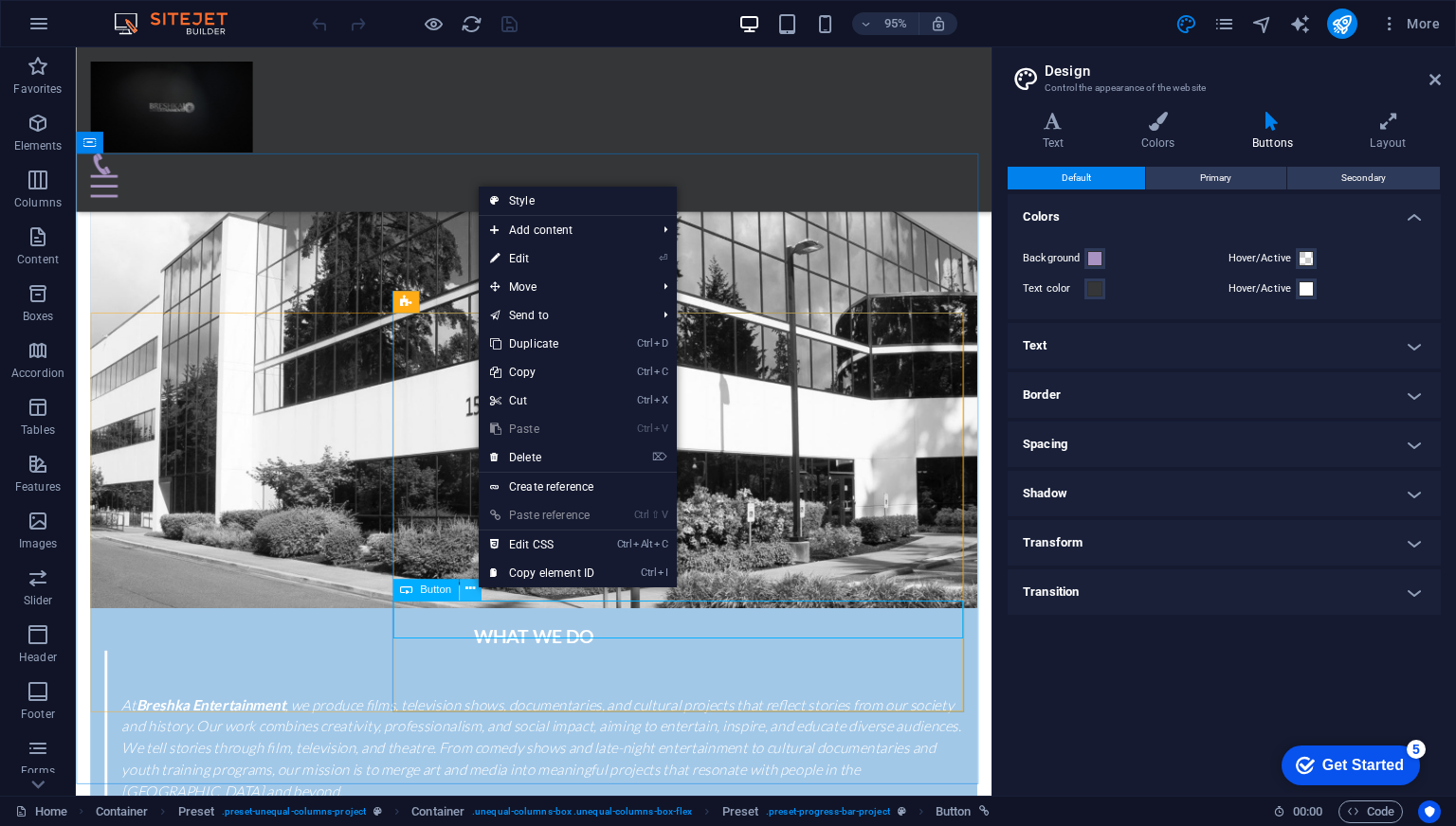
click at [477, 590] on button at bounding box center [469, 590] width 22 height 22
click at [578, 254] on link "⏎ Edit" at bounding box center [542, 258] width 127 height 29
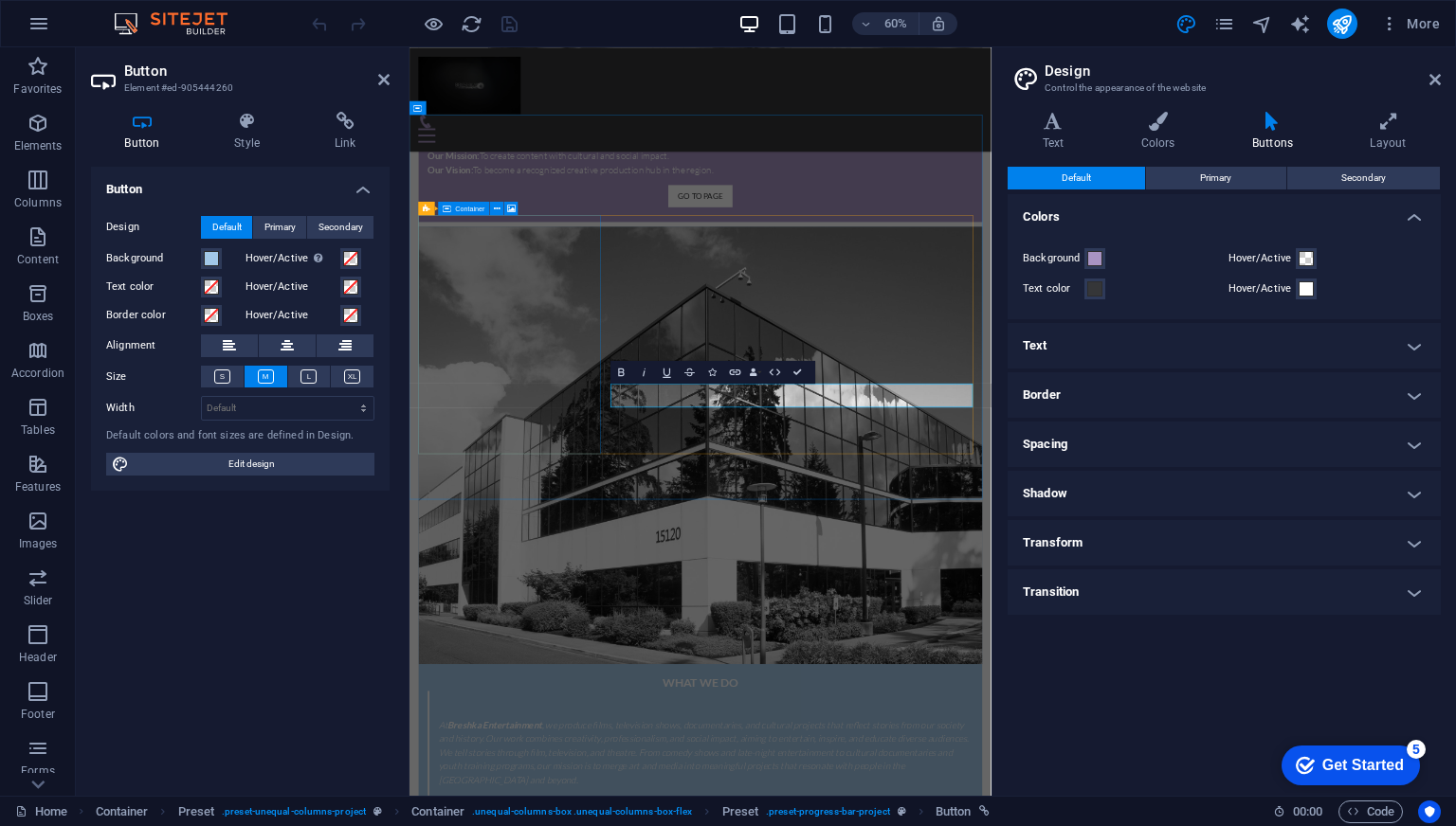
scroll to position [2797, 0]
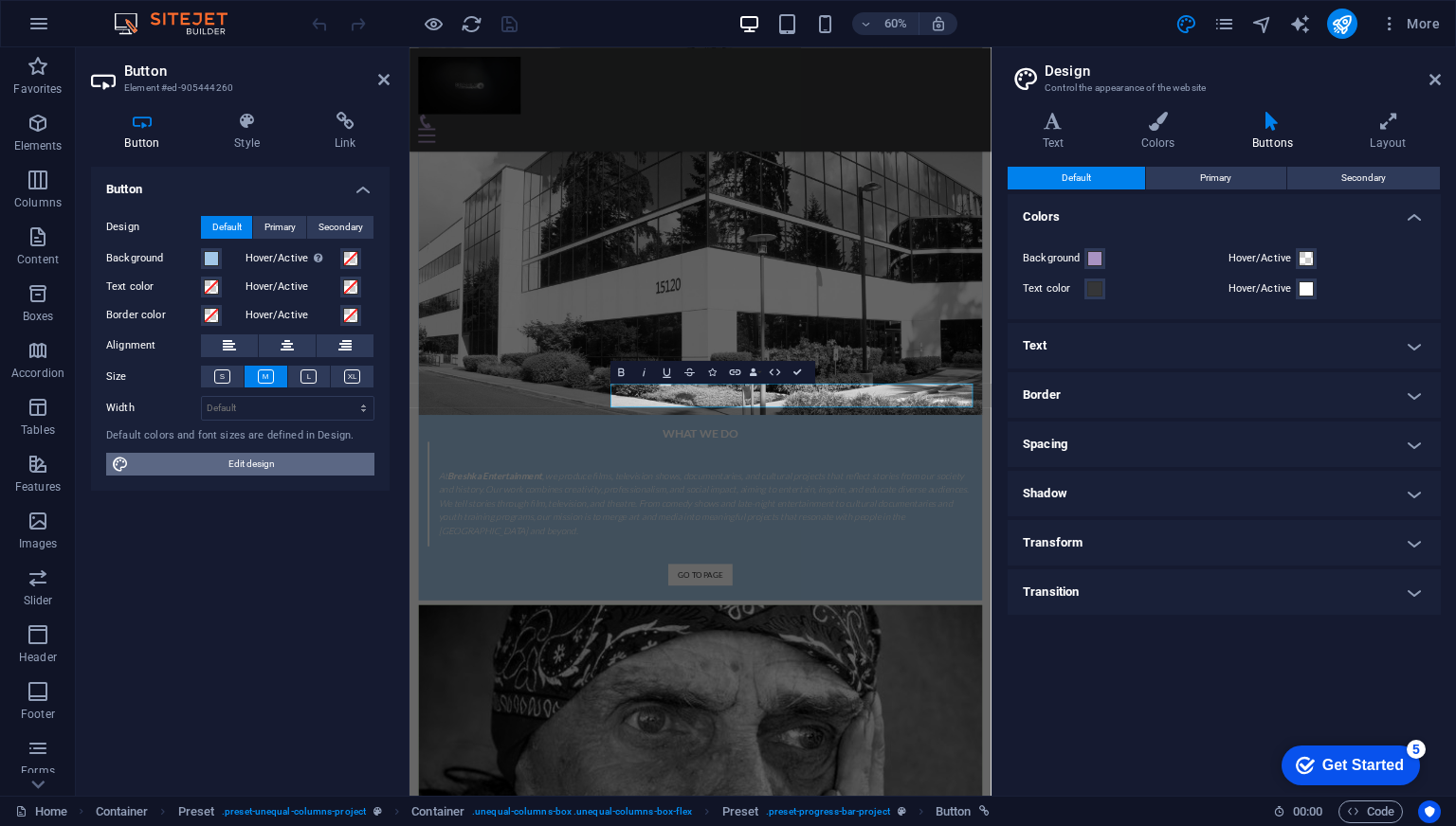
click at [278, 459] on span "Edit design" at bounding box center [252, 464] width 235 height 23
click at [278, 458] on span "Edit design" at bounding box center [252, 464] width 235 height 23
click at [1053, 346] on h4 "Text" at bounding box center [1224, 346] width 434 height 46
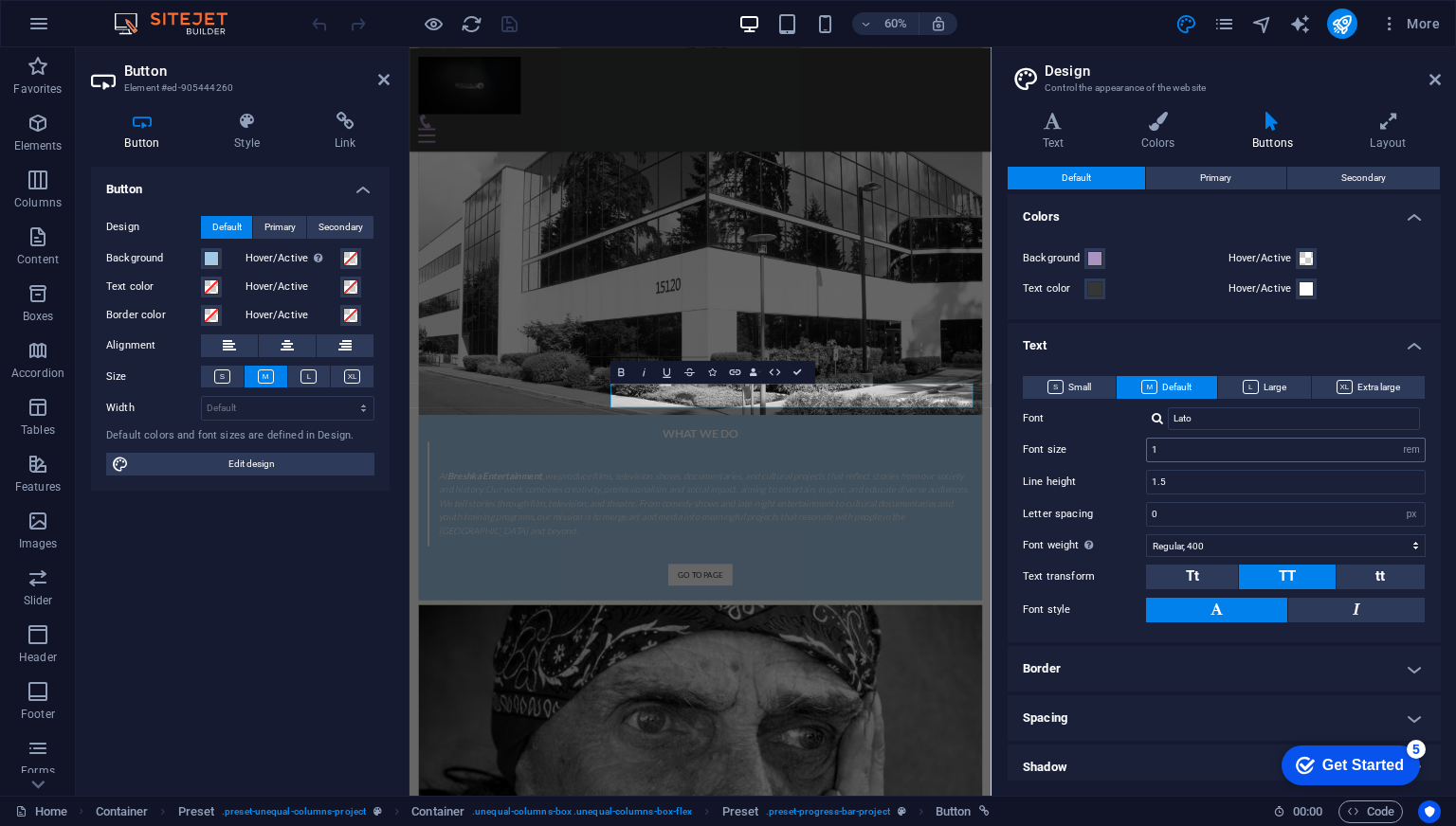
scroll to position [0, 0]
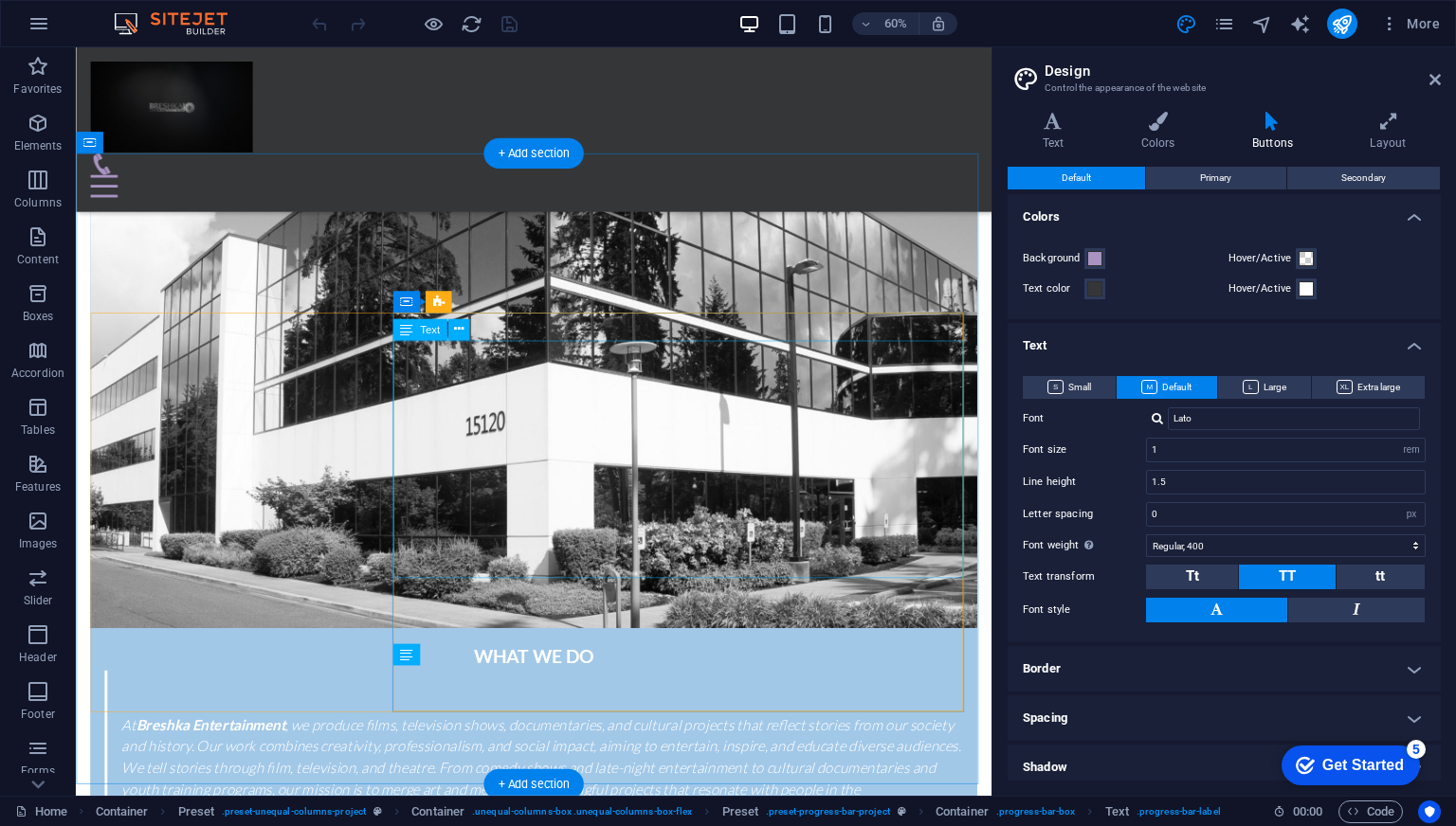
scroll to position [2380, 0]
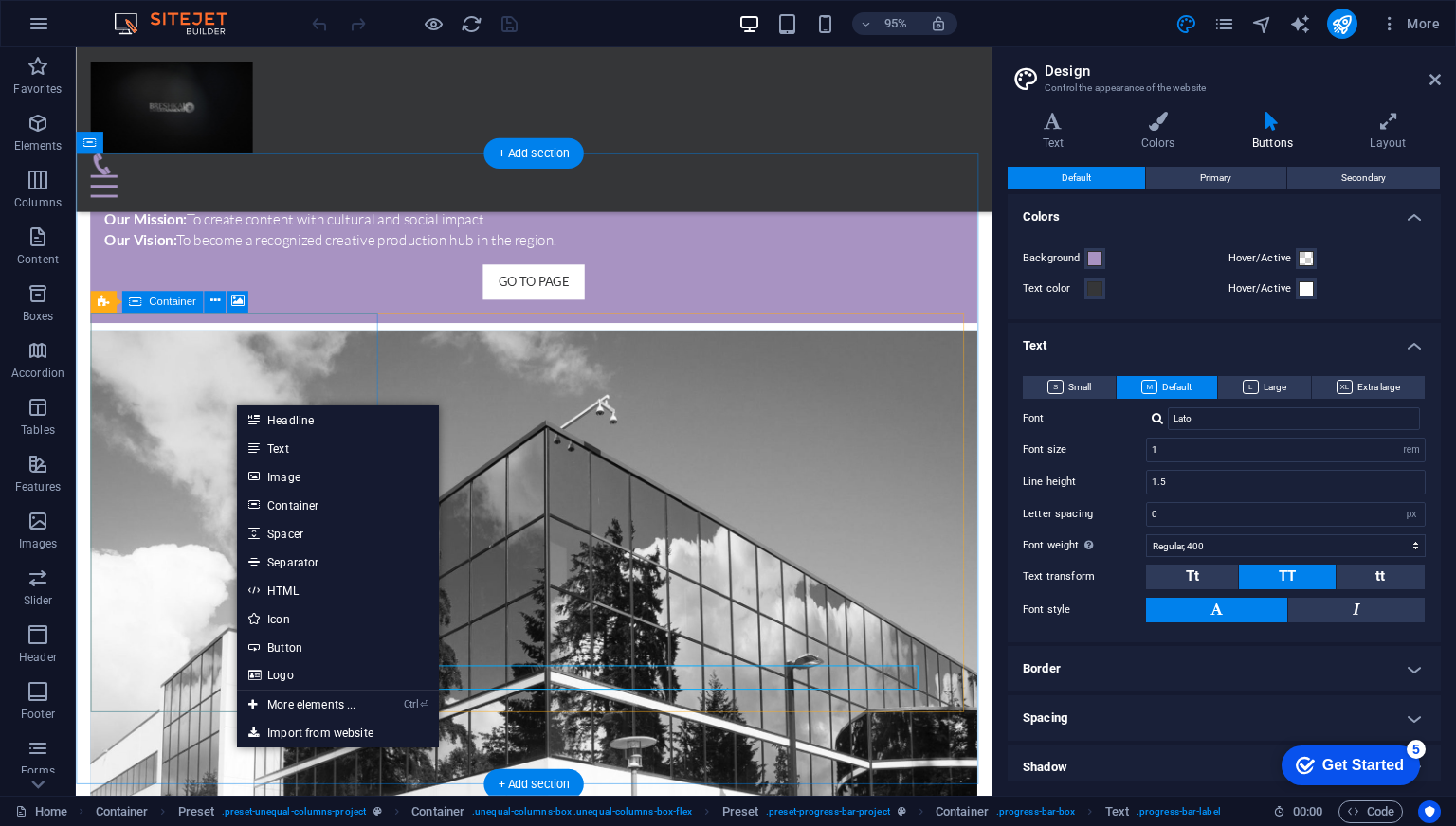
select select "px"
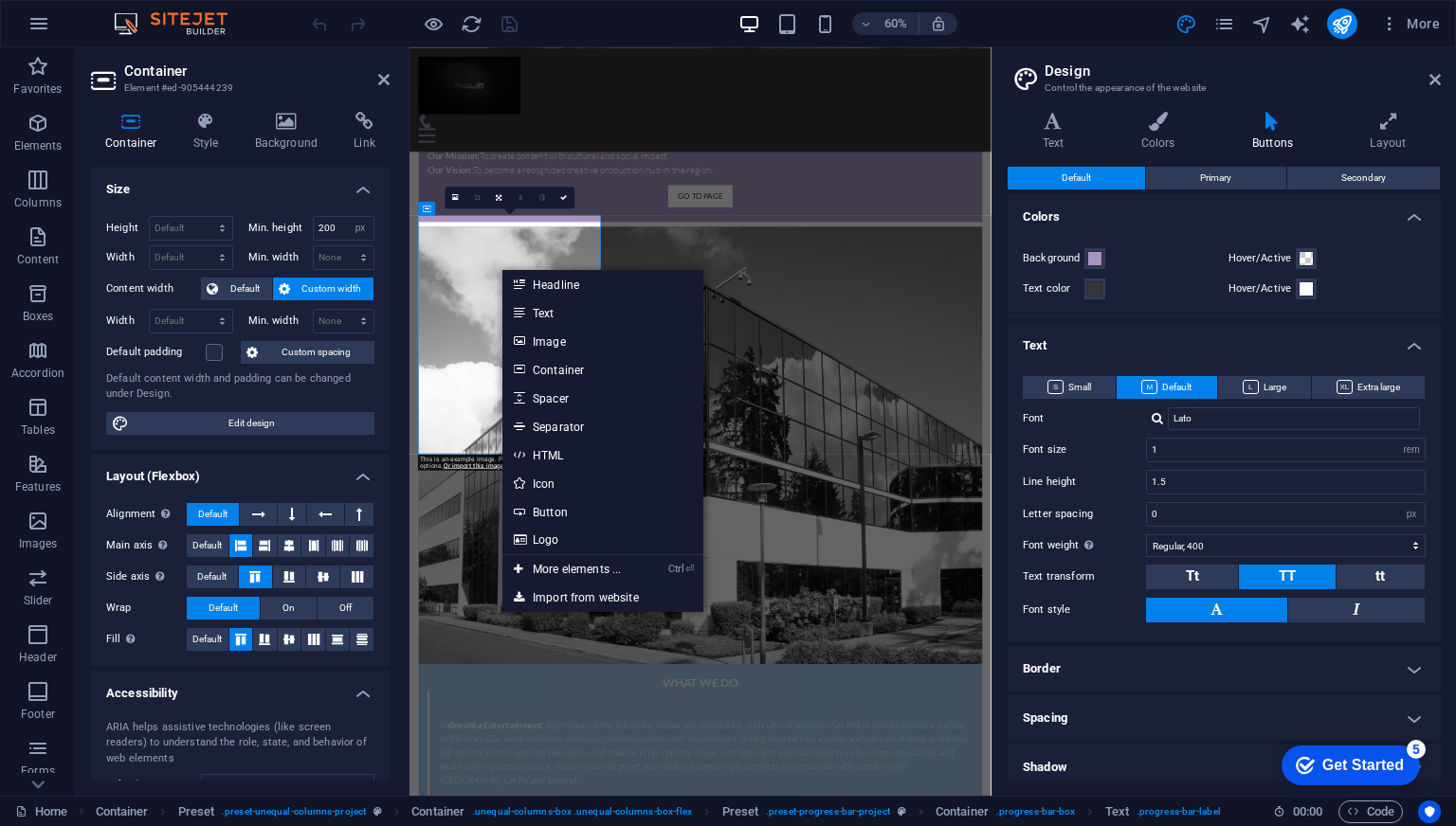
scroll to position [2797, 0]
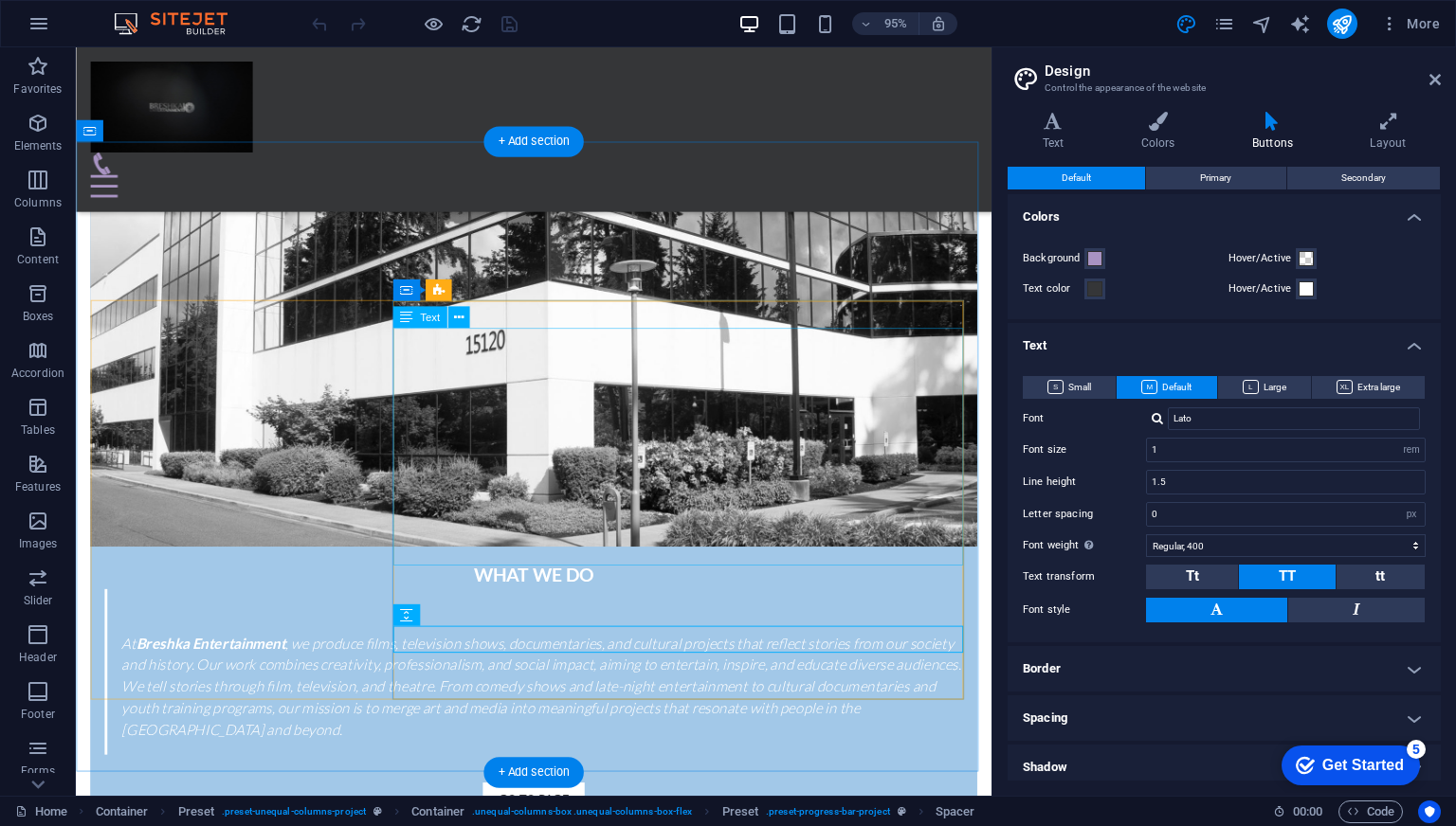
scroll to position [2475, 0]
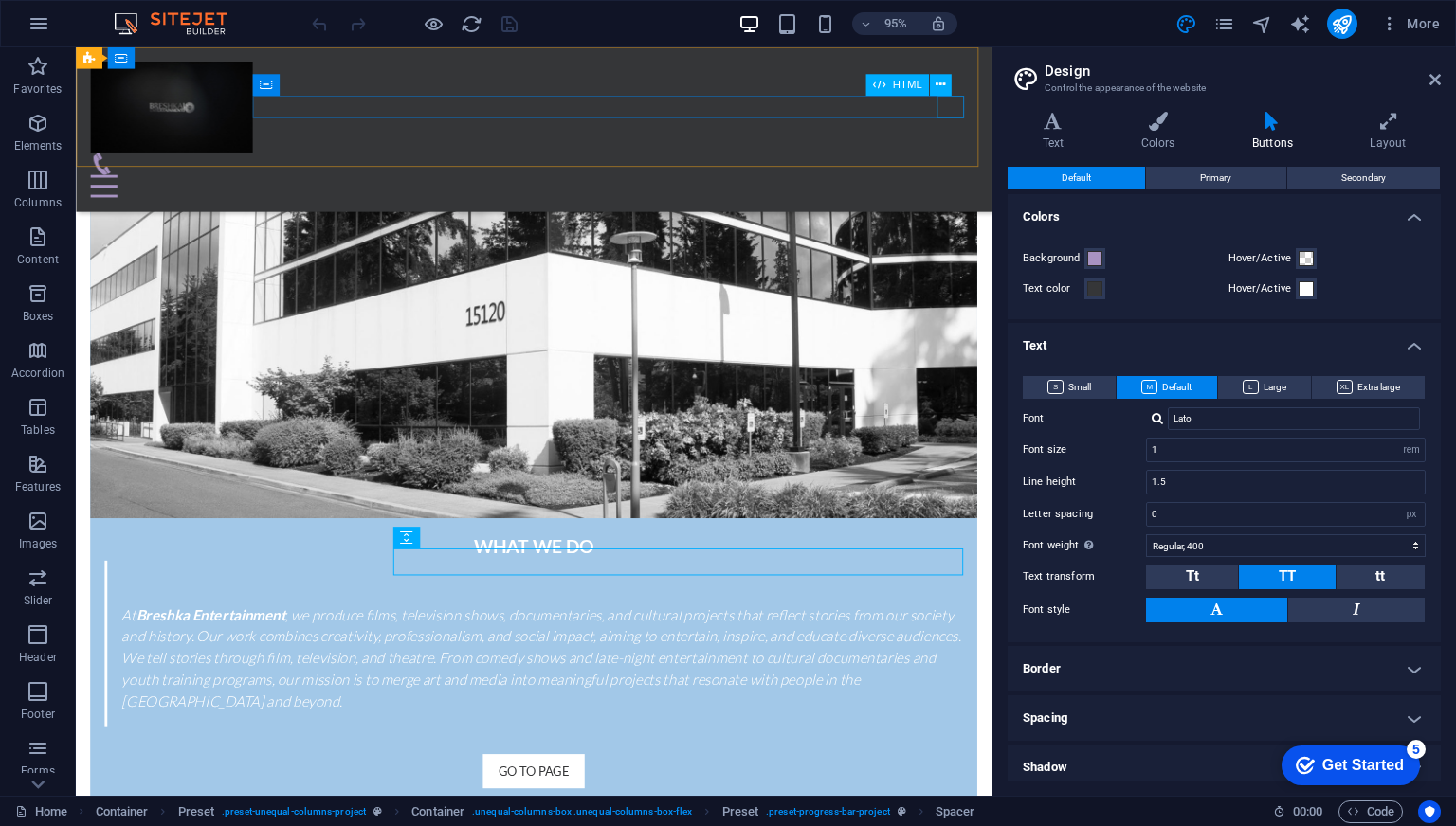
click at [985, 182] on div at bounding box center [557, 193] width 933 height 24
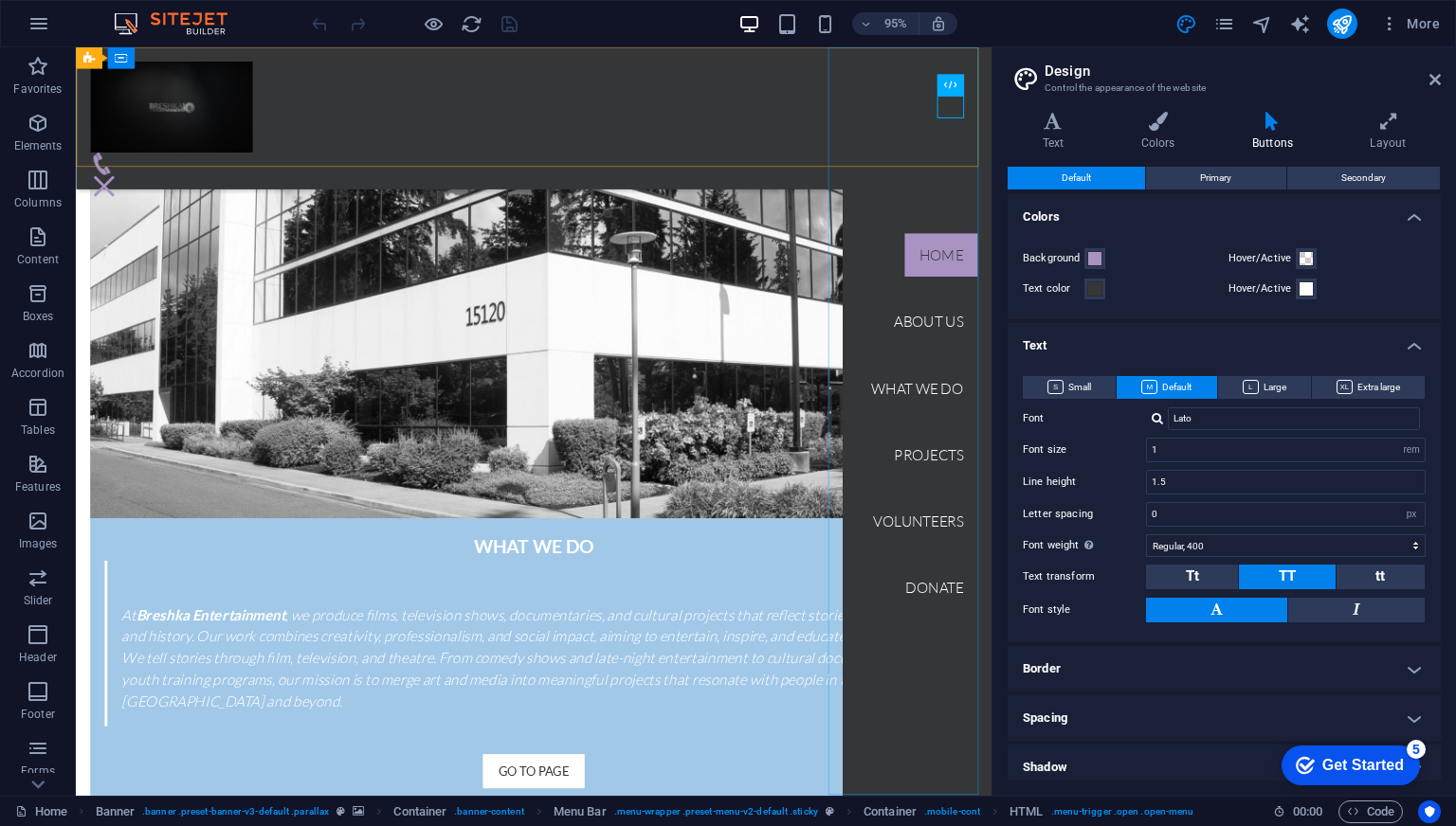
click at [957, 626] on nav "Home About us What we do Projects Volunteers Donate" at bounding box center [961, 442] width 157 height 789
click at [959, 614] on nav "Home About us What we do Projects Volunteers Donate" at bounding box center [961, 442] width 157 height 789
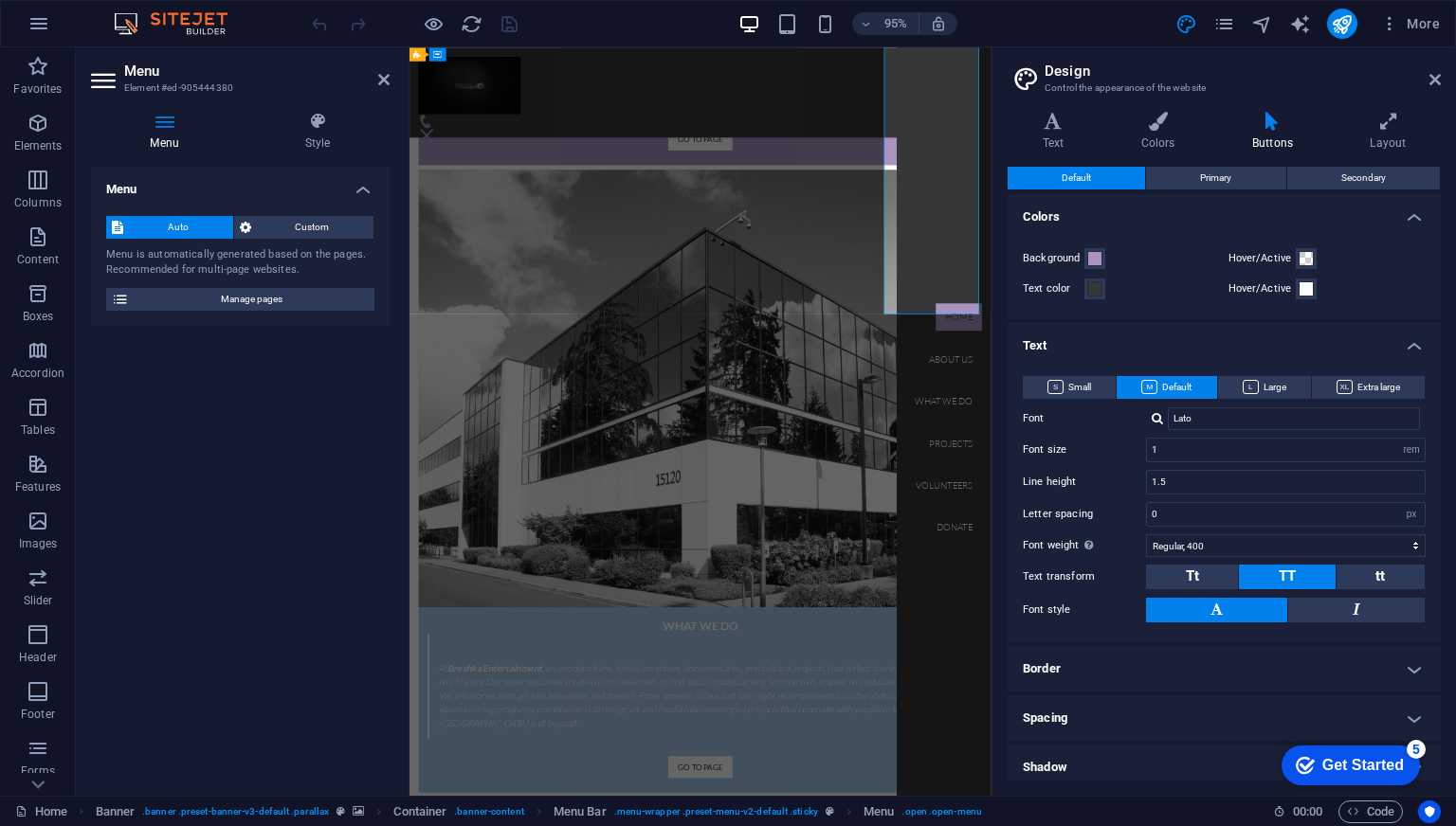
scroll to position [2820, 0]
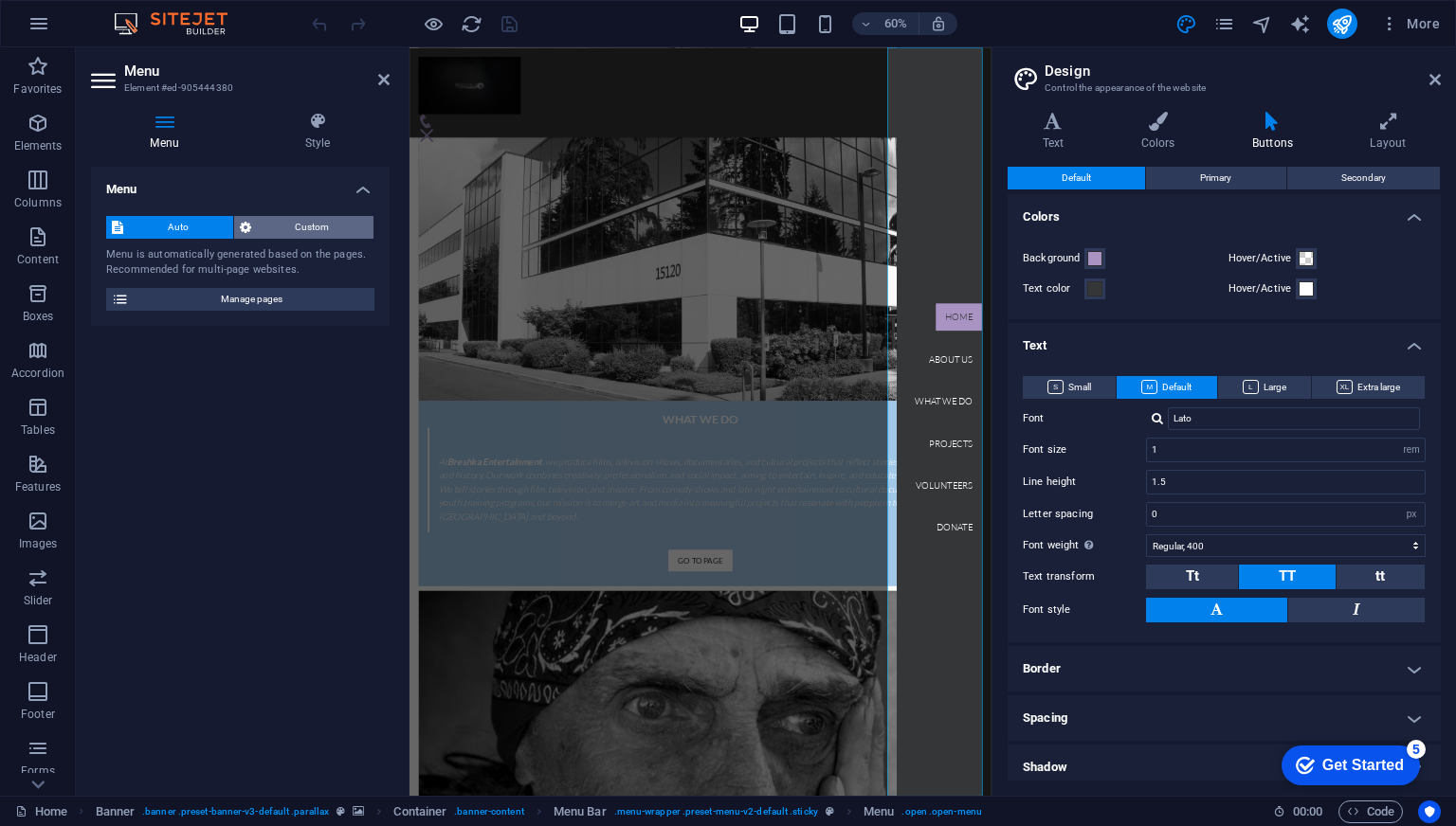
click at [311, 229] on span "Custom" at bounding box center [312, 228] width 112 height 23
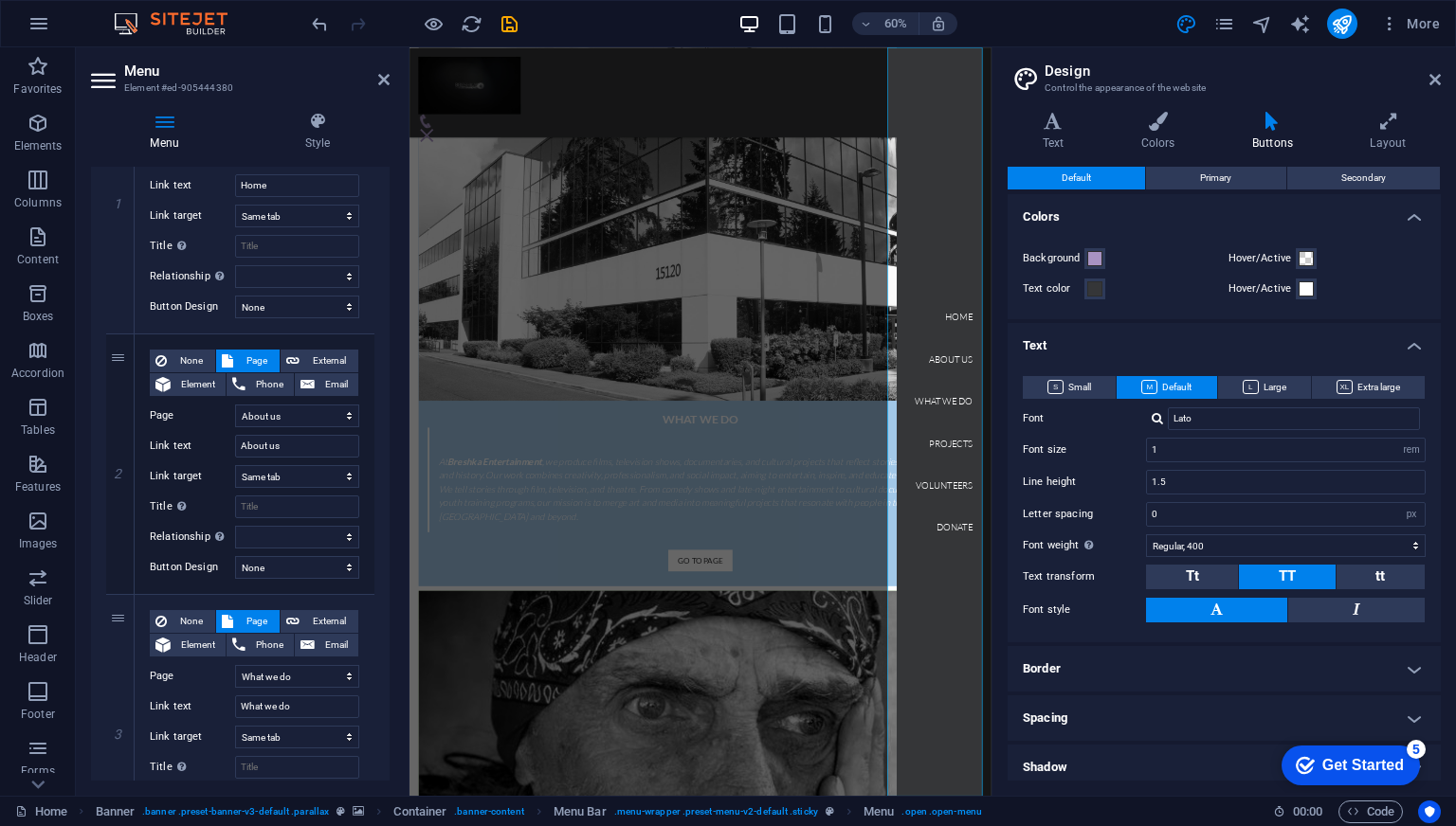
scroll to position [0, 0]
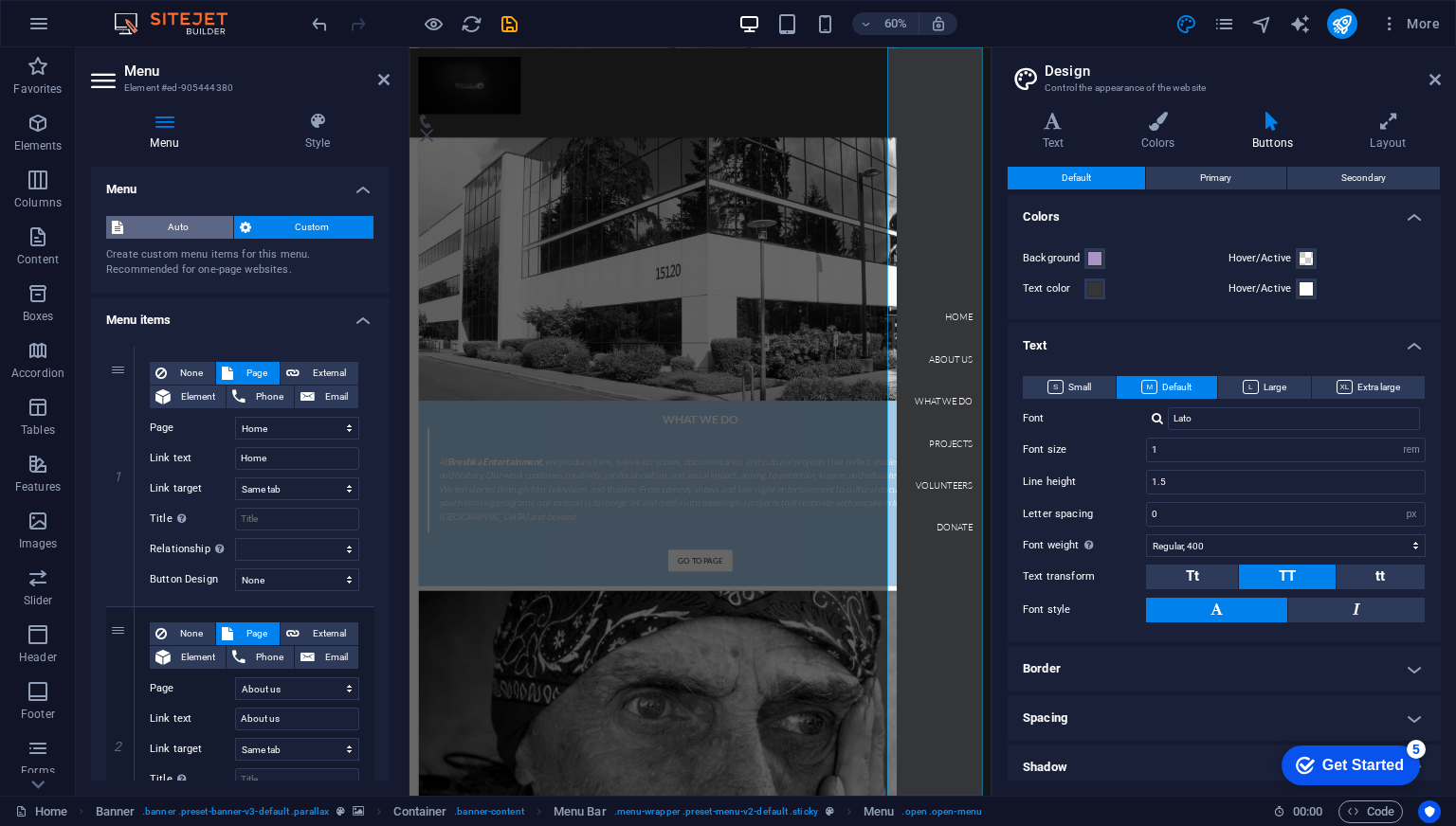
click at [162, 219] on span "Auto" at bounding box center [178, 228] width 99 height 23
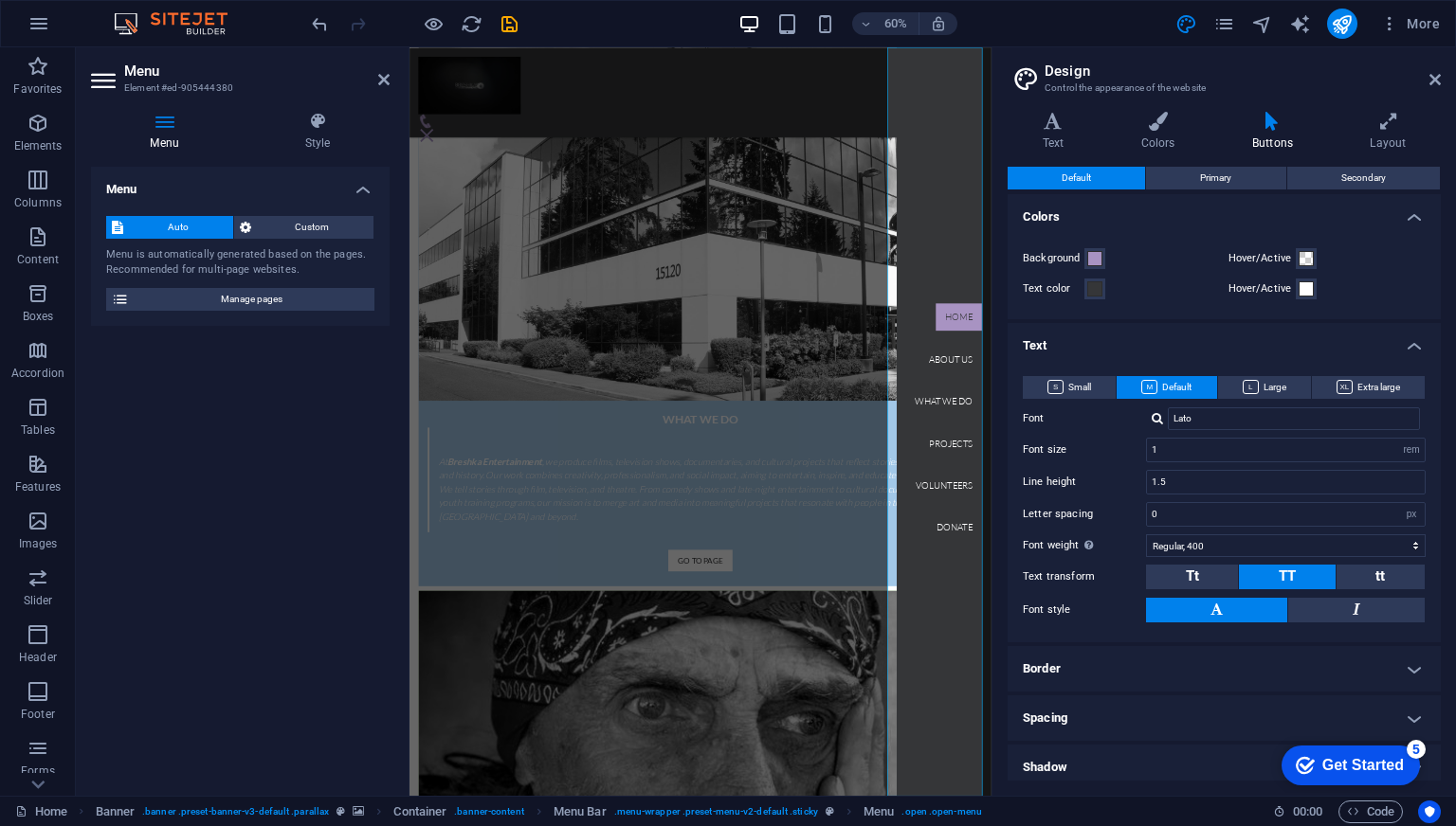
click at [242, 270] on div "Menu is automatically generated based on the pages. Recommended for multi-page …" at bounding box center [240, 262] width 268 height 32
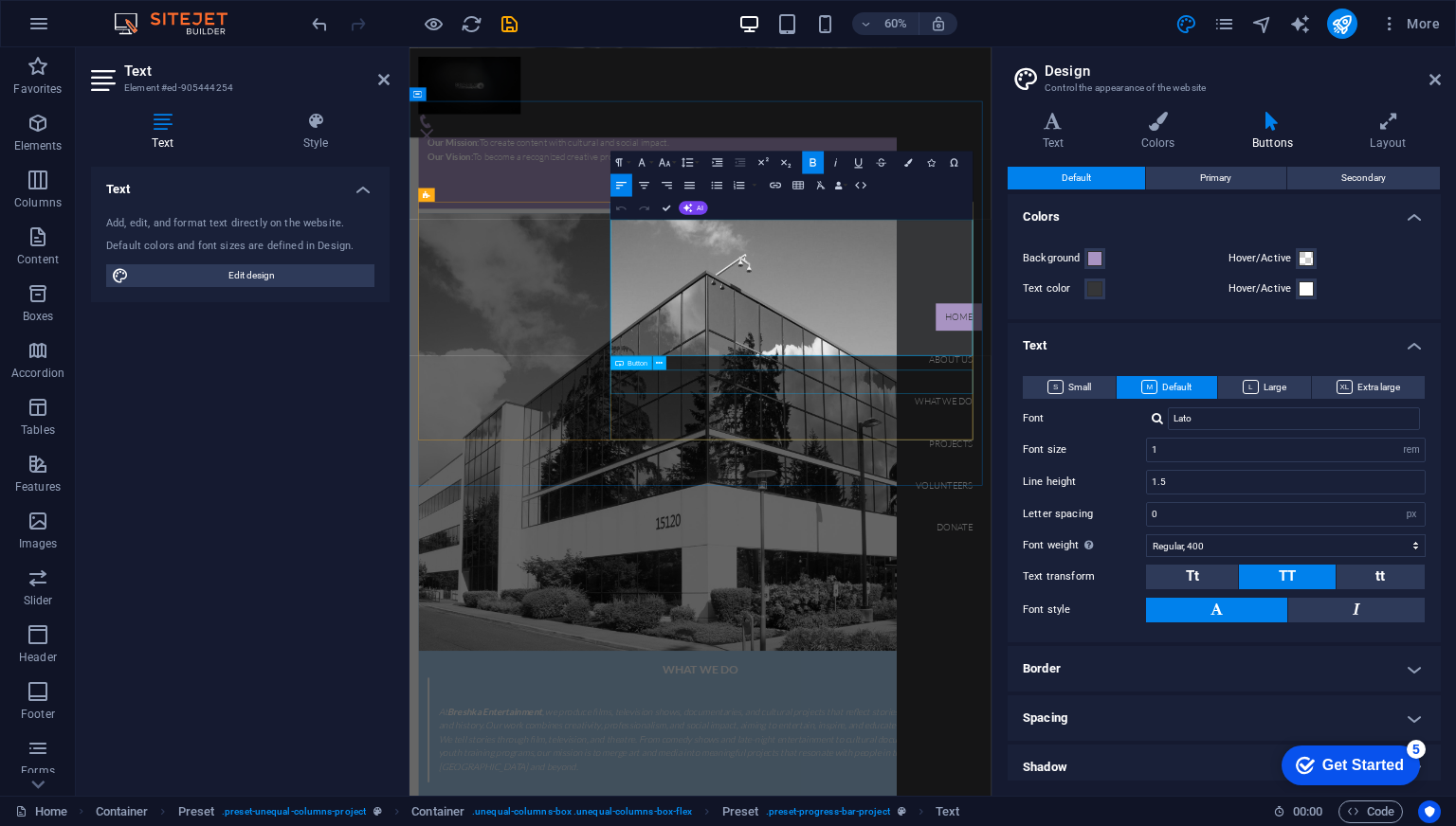
scroll to position [2820, 0]
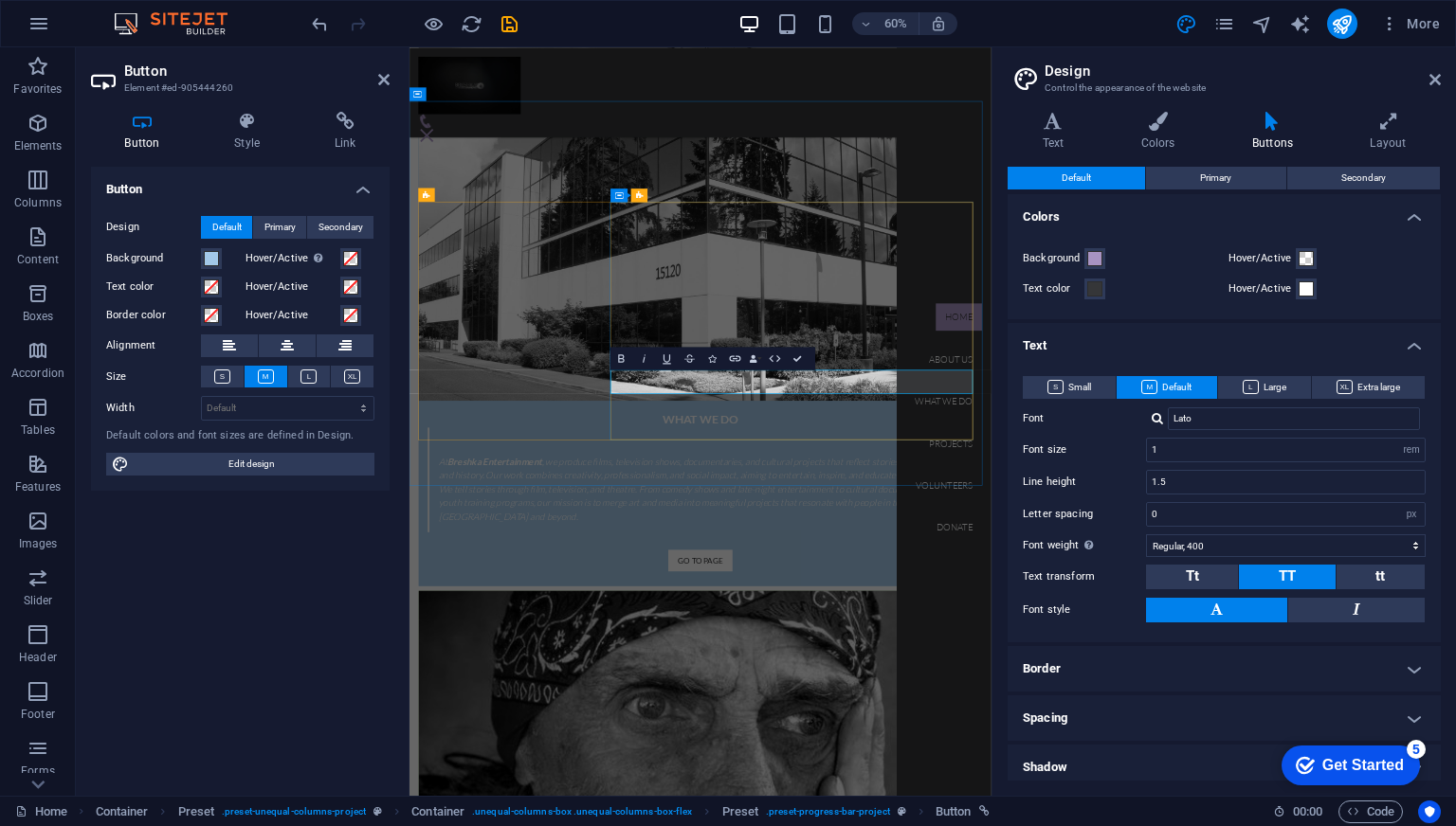
click at [355, 133] on h4 "Link" at bounding box center [345, 132] width 89 height 40
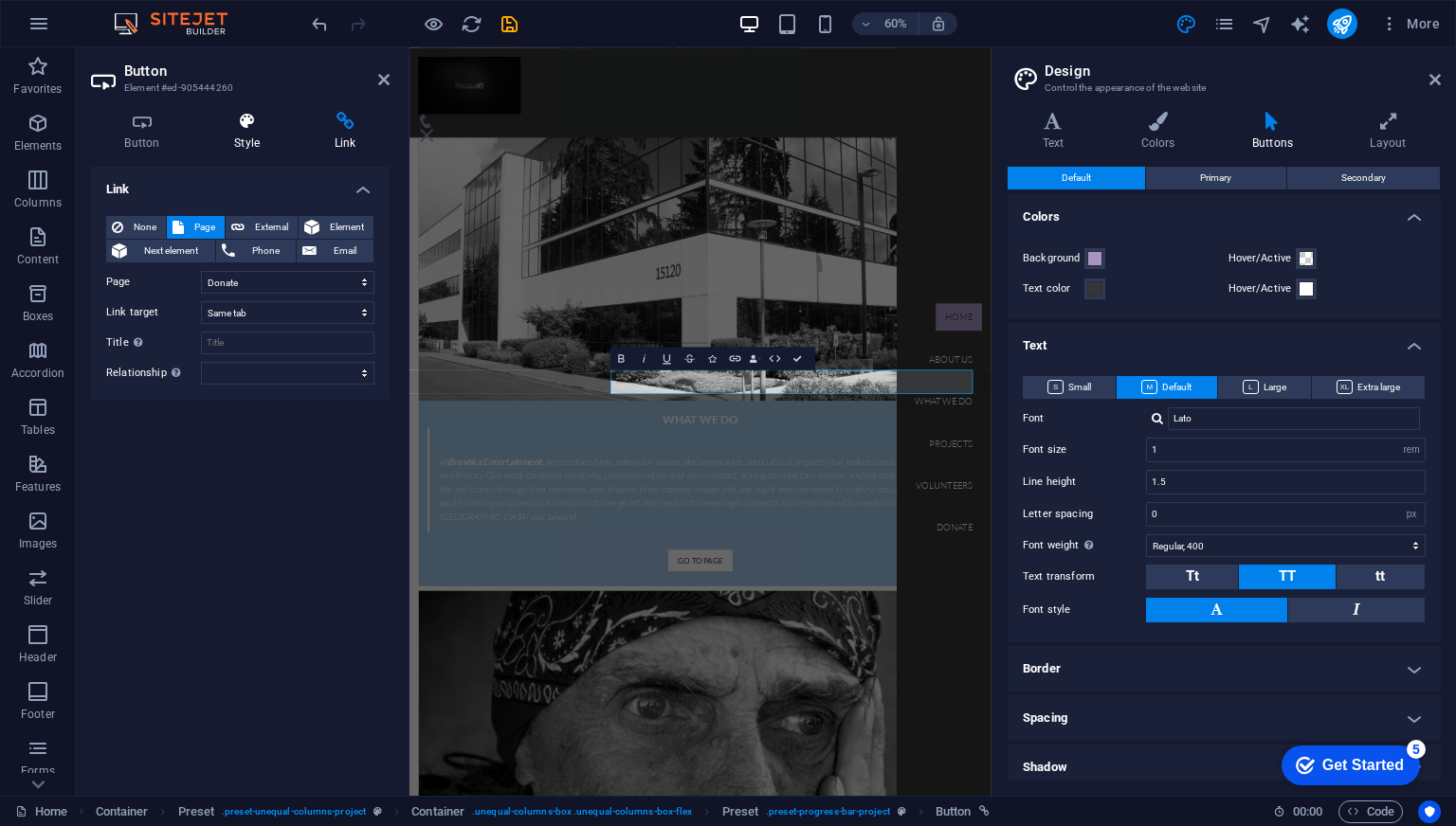
click at [264, 137] on h4 "Style" at bounding box center [251, 132] width 101 height 40
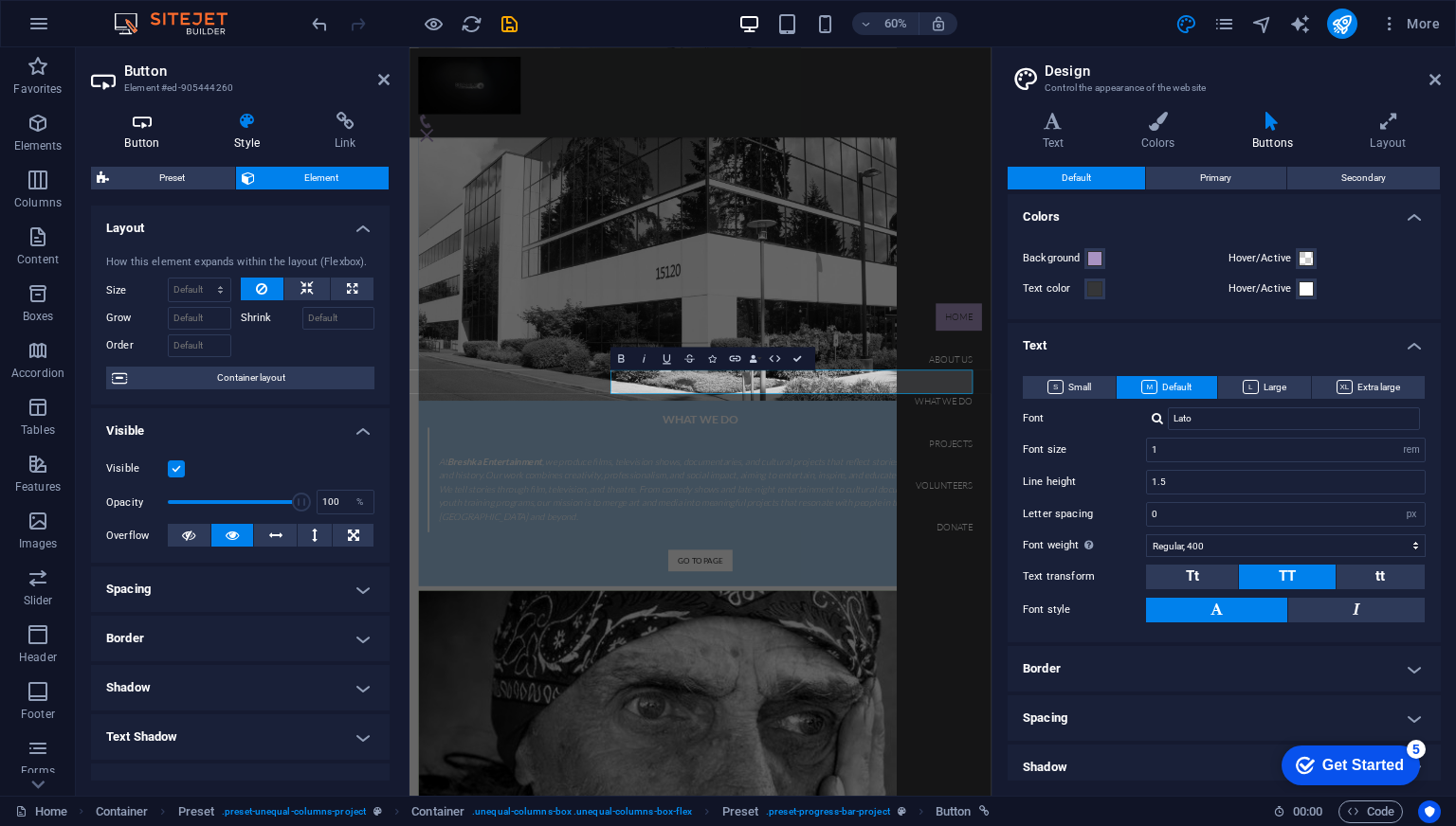
click at [133, 130] on icon at bounding box center [142, 122] width 102 height 19
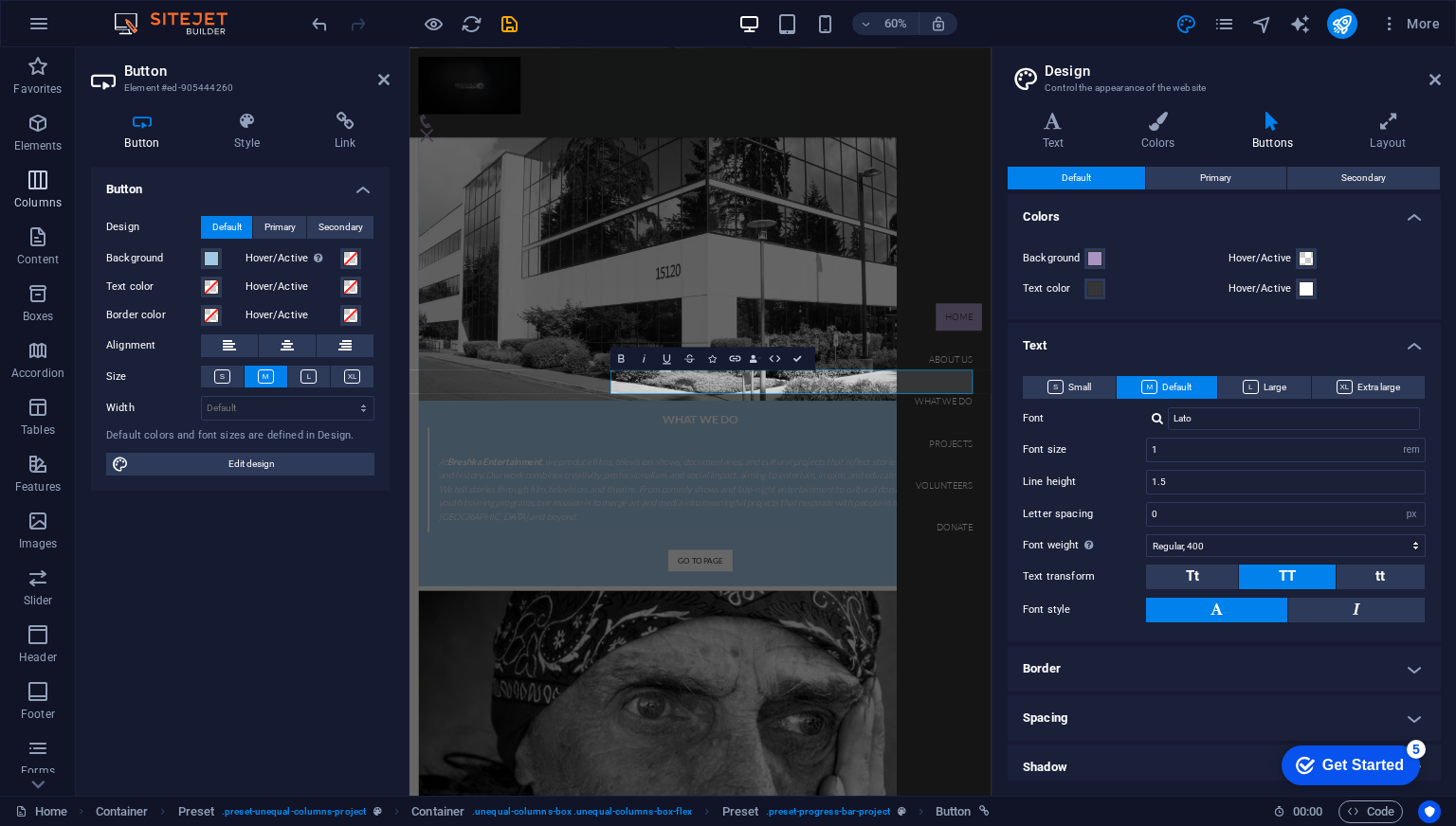
click at [48, 171] on icon "button" at bounding box center [38, 180] width 23 height 23
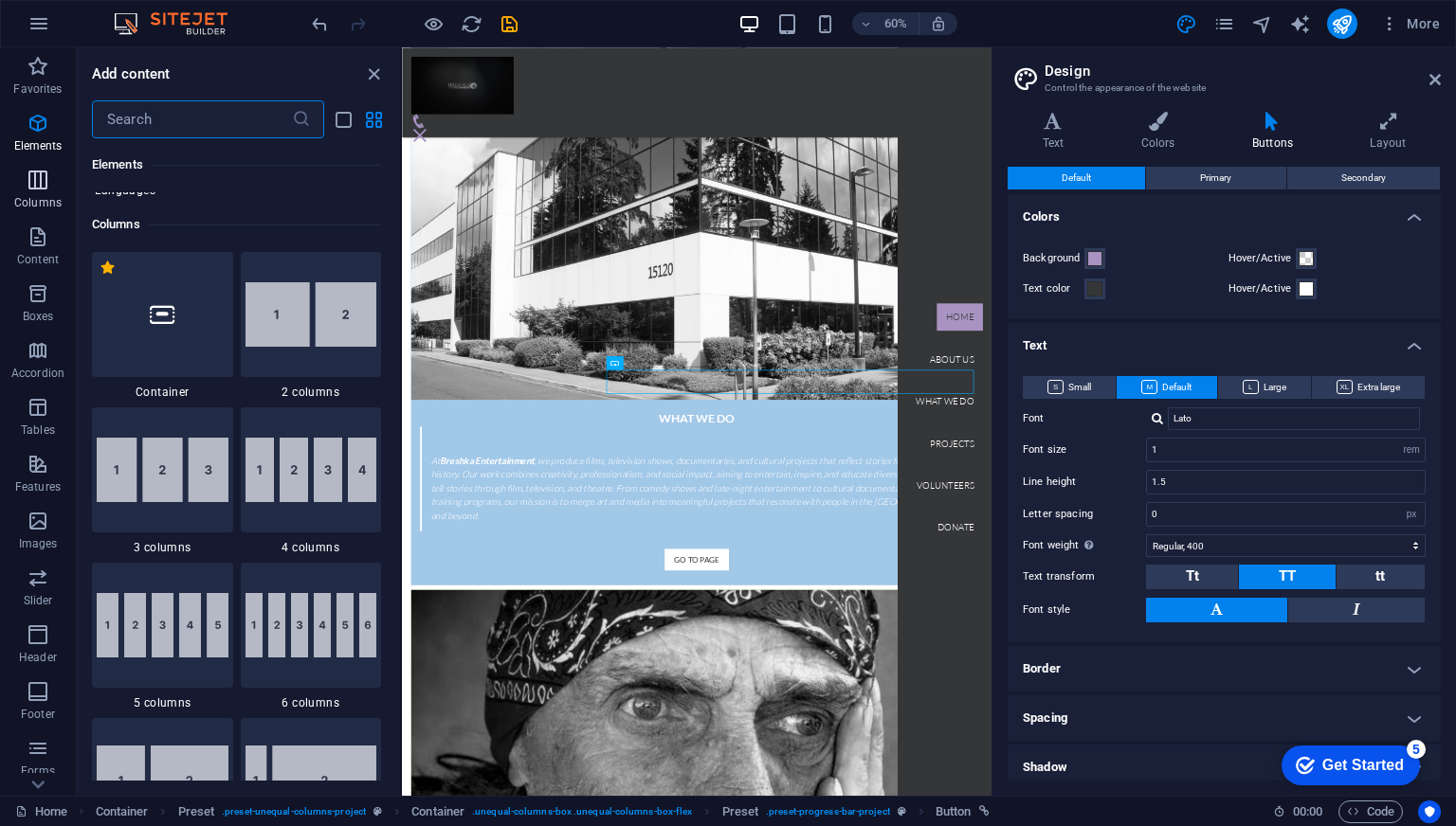
scroll to position [938, 0]
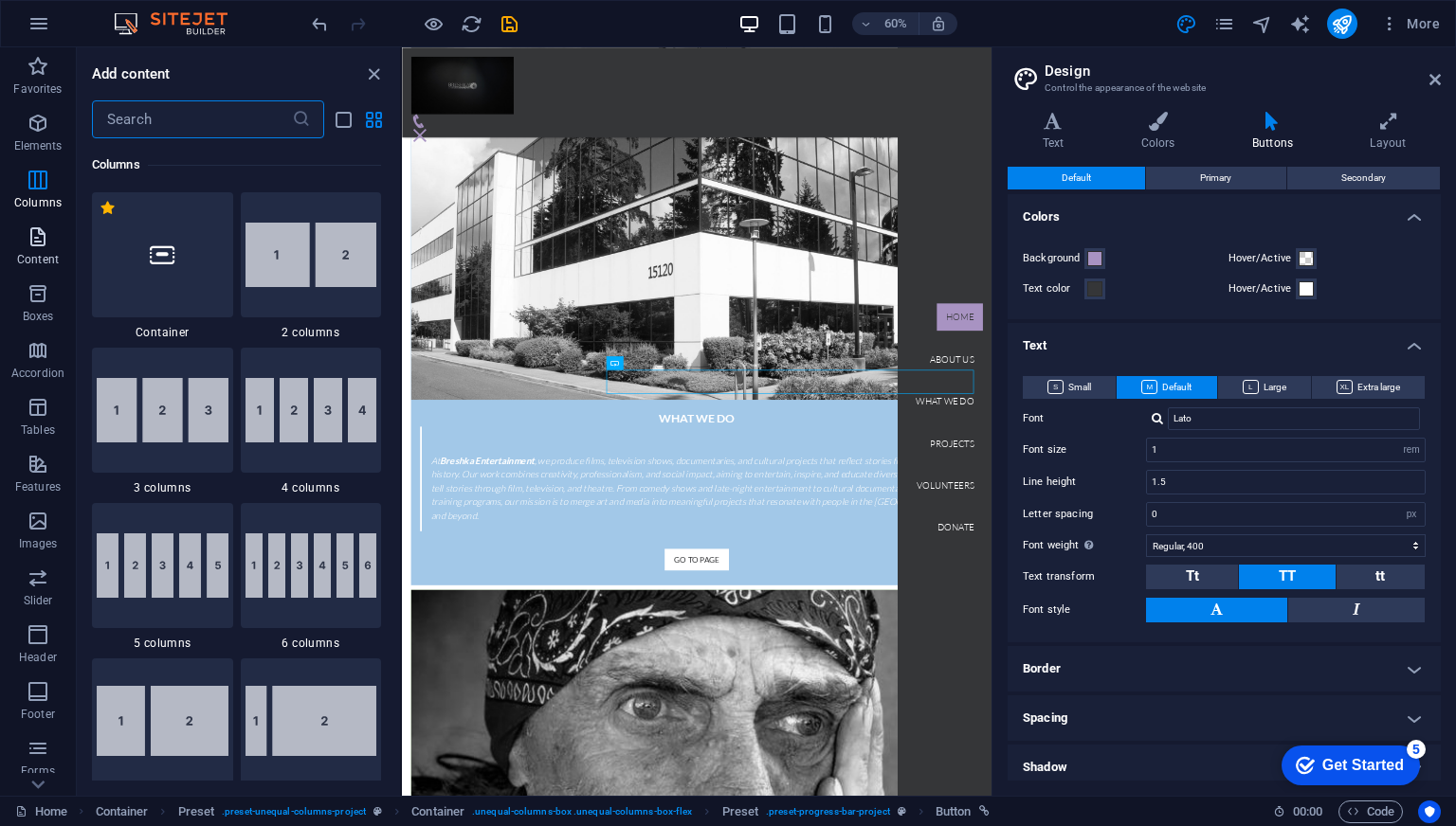
click at [34, 233] on icon "button" at bounding box center [38, 237] width 23 height 23
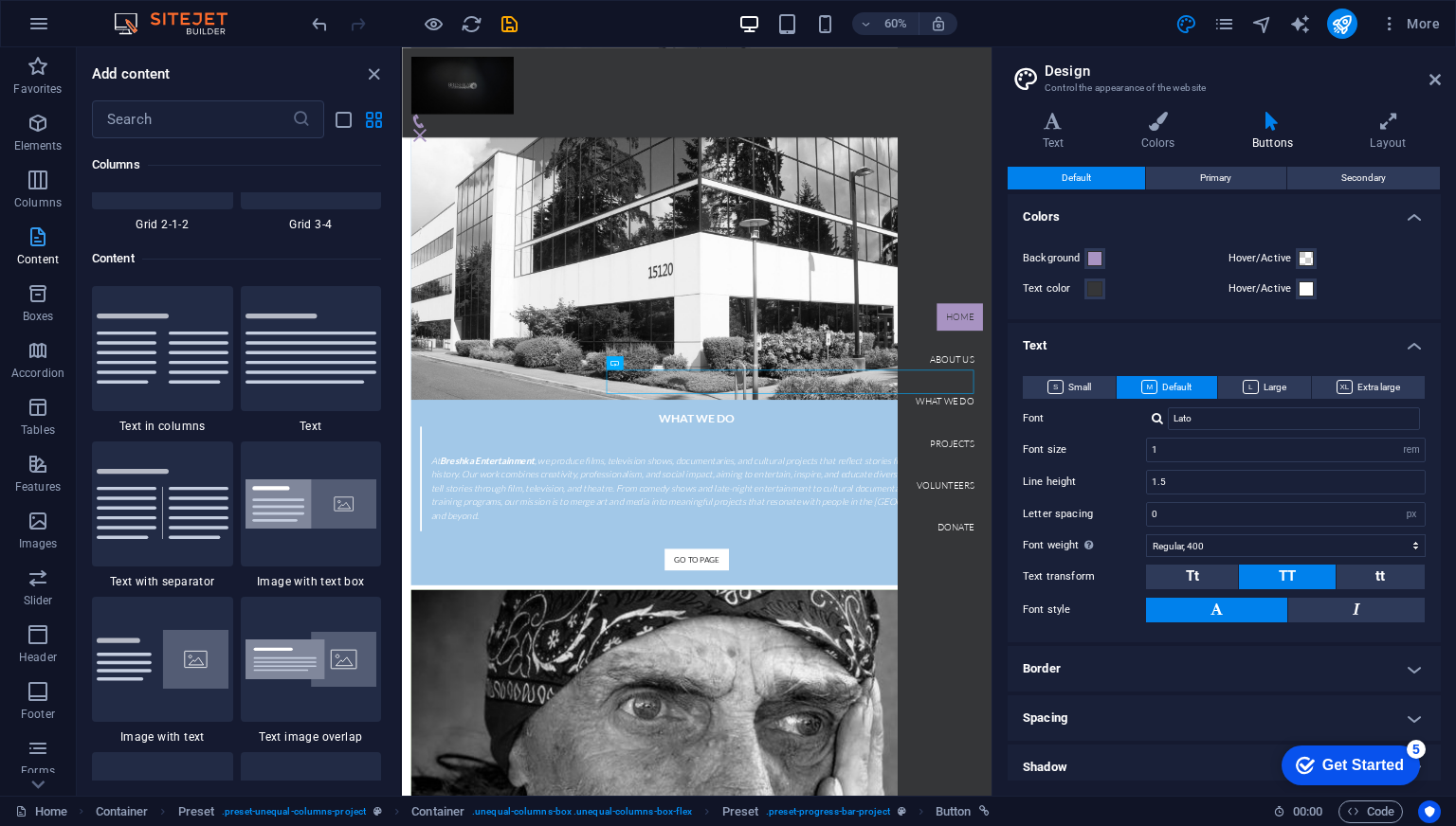
scroll to position [3316, 0]
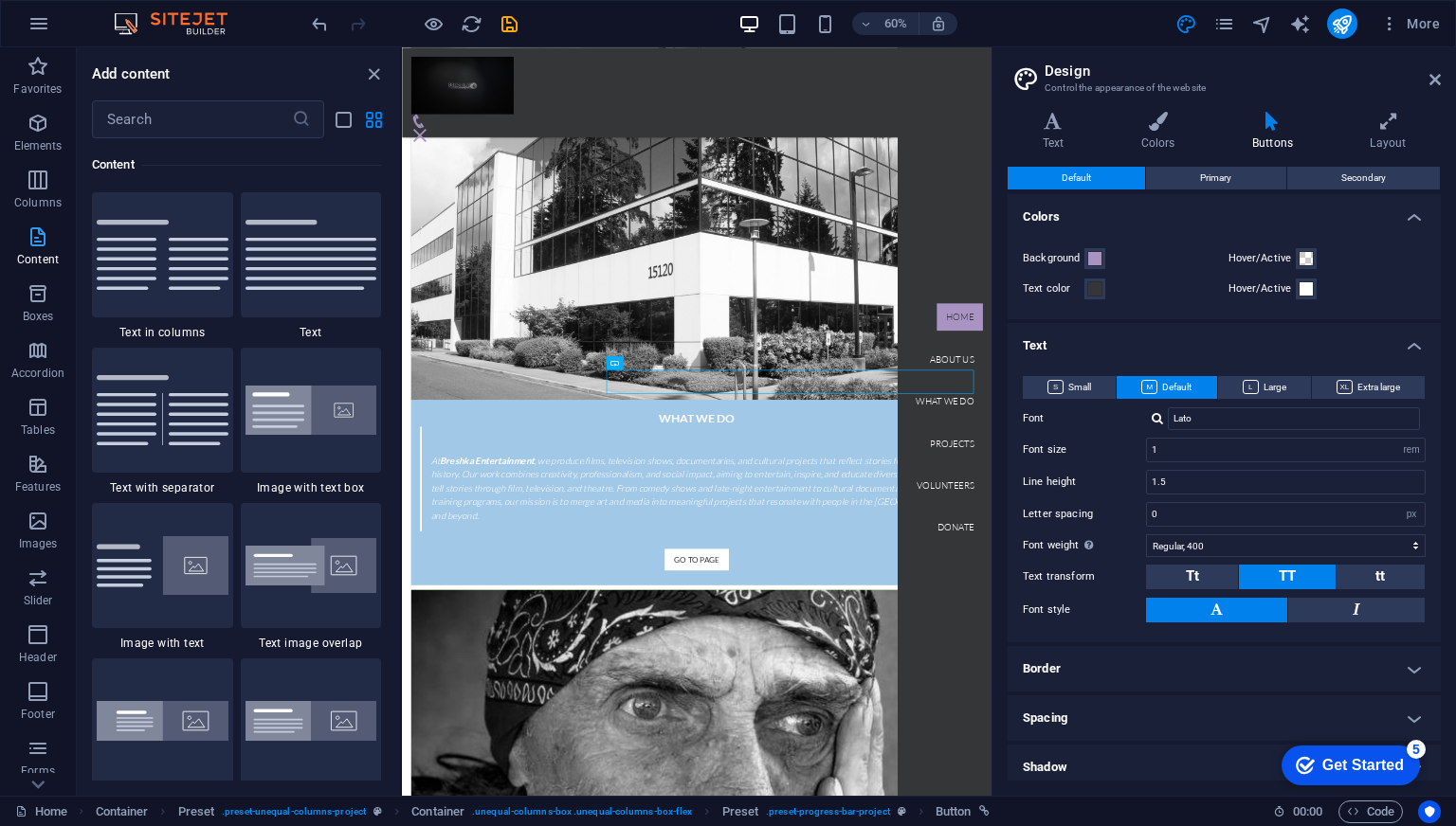
click at [29, 271] on button "Content" at bounding box center [37, 246] width 76 height 56
click at [29, 295] on icon "button" at bounding box center [38, 294] width 23 height 23
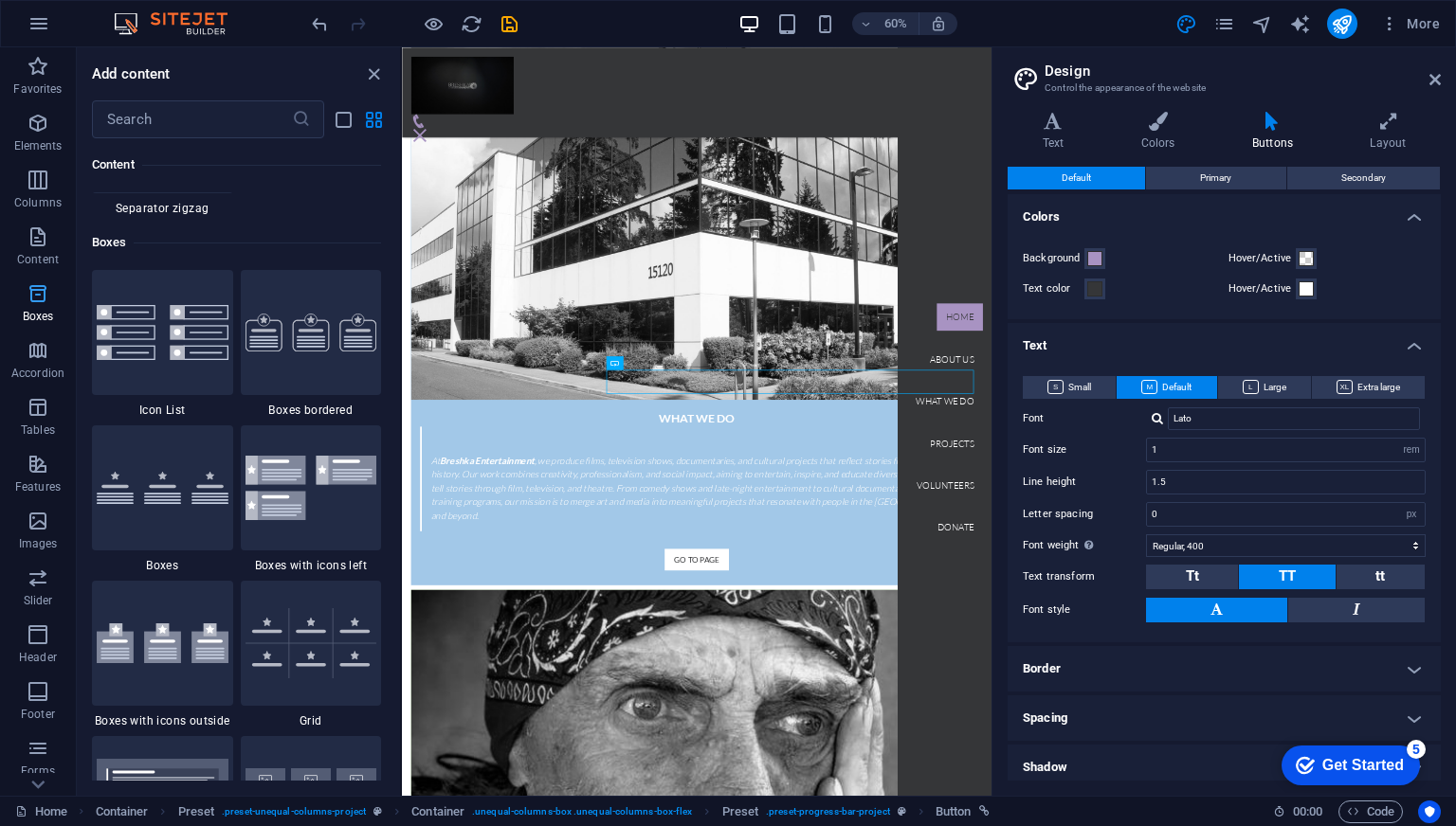
scroll to position [5228, 0]
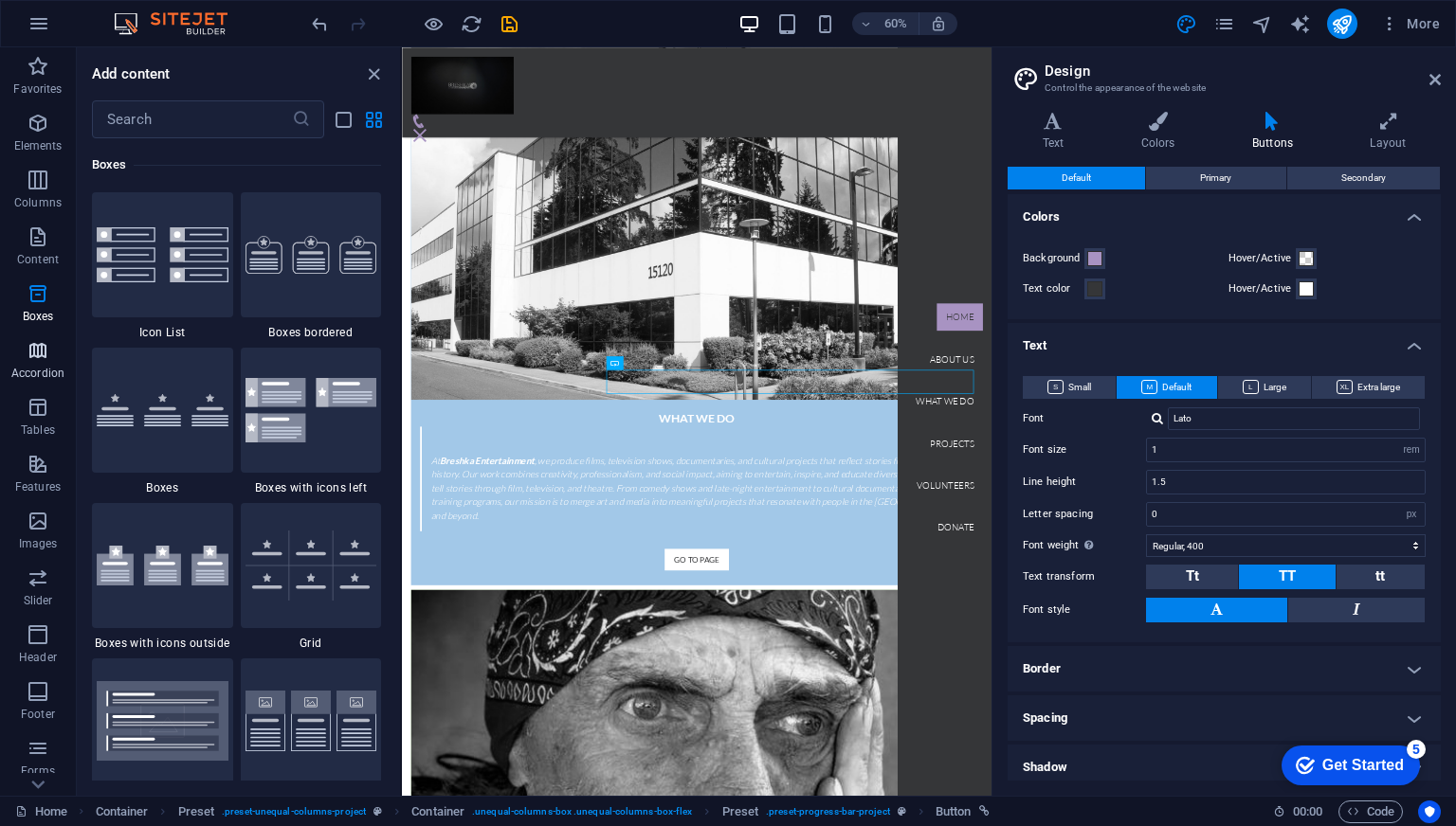
click at [31, 346] on icon "button" at bounding box center [38, 351] width 23 height 23
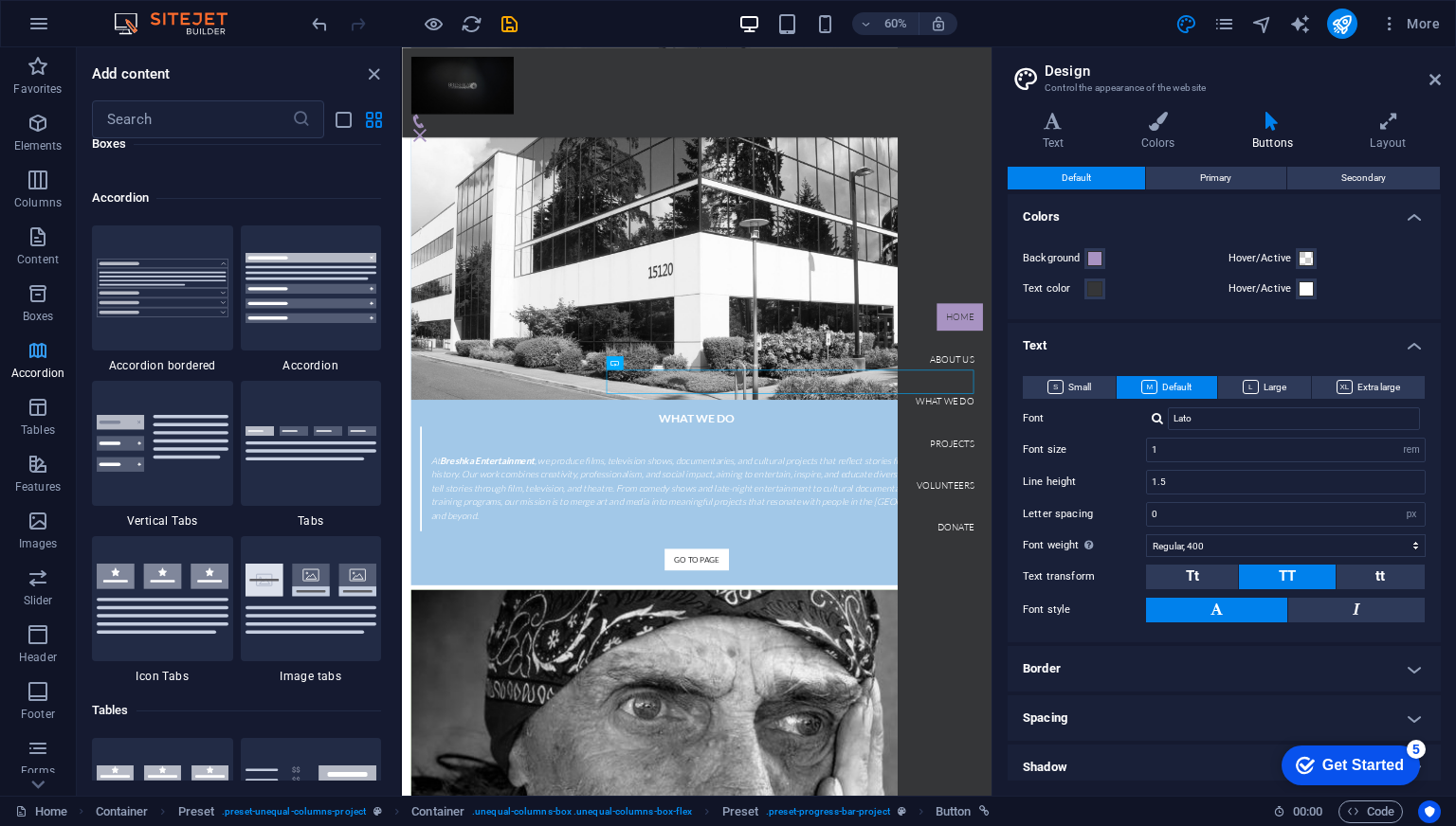
scroll to position [6051, 0]
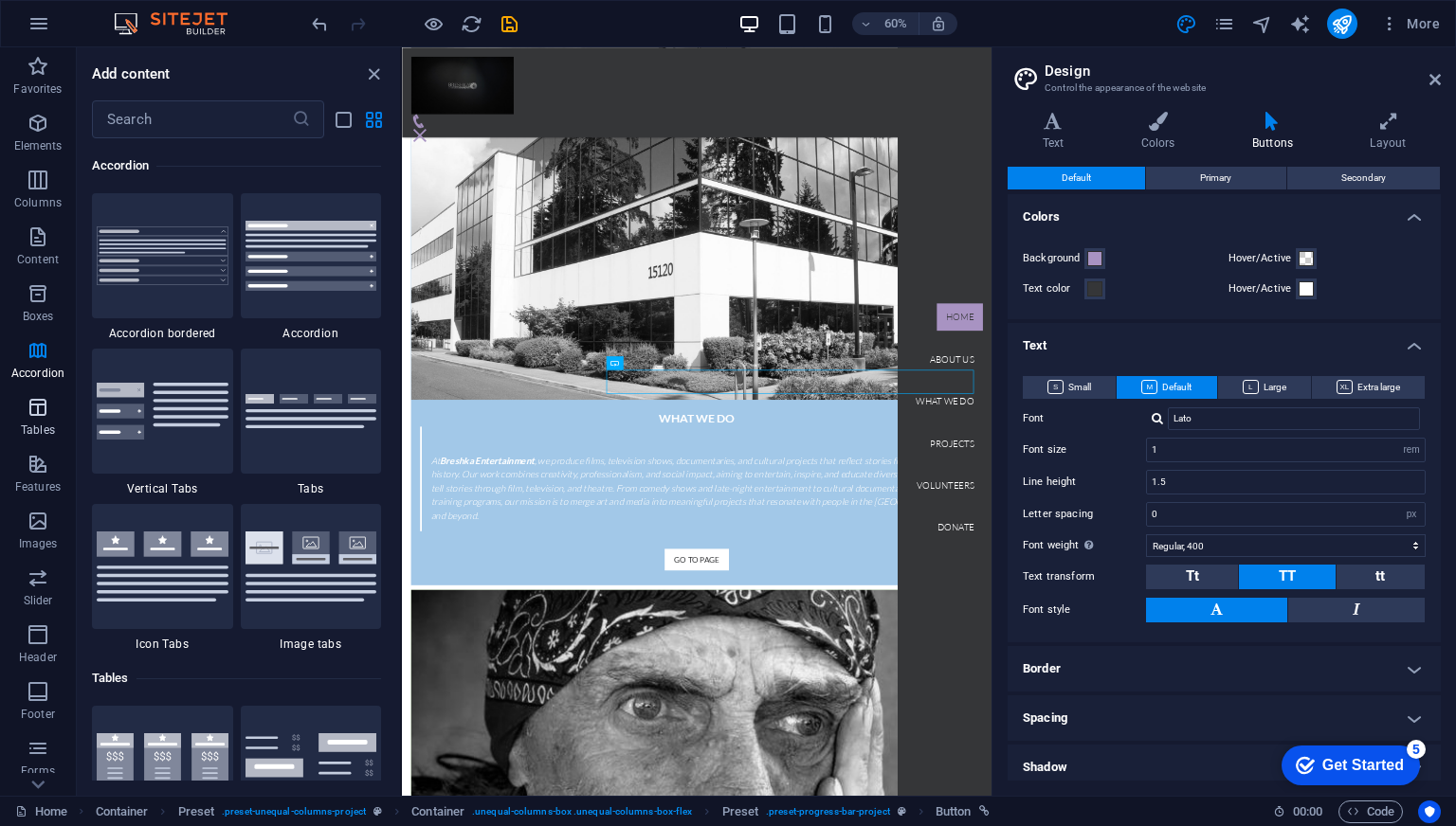
click at [34, 402] on icon "button" at bounding box center [38, 408] width 23 height 23
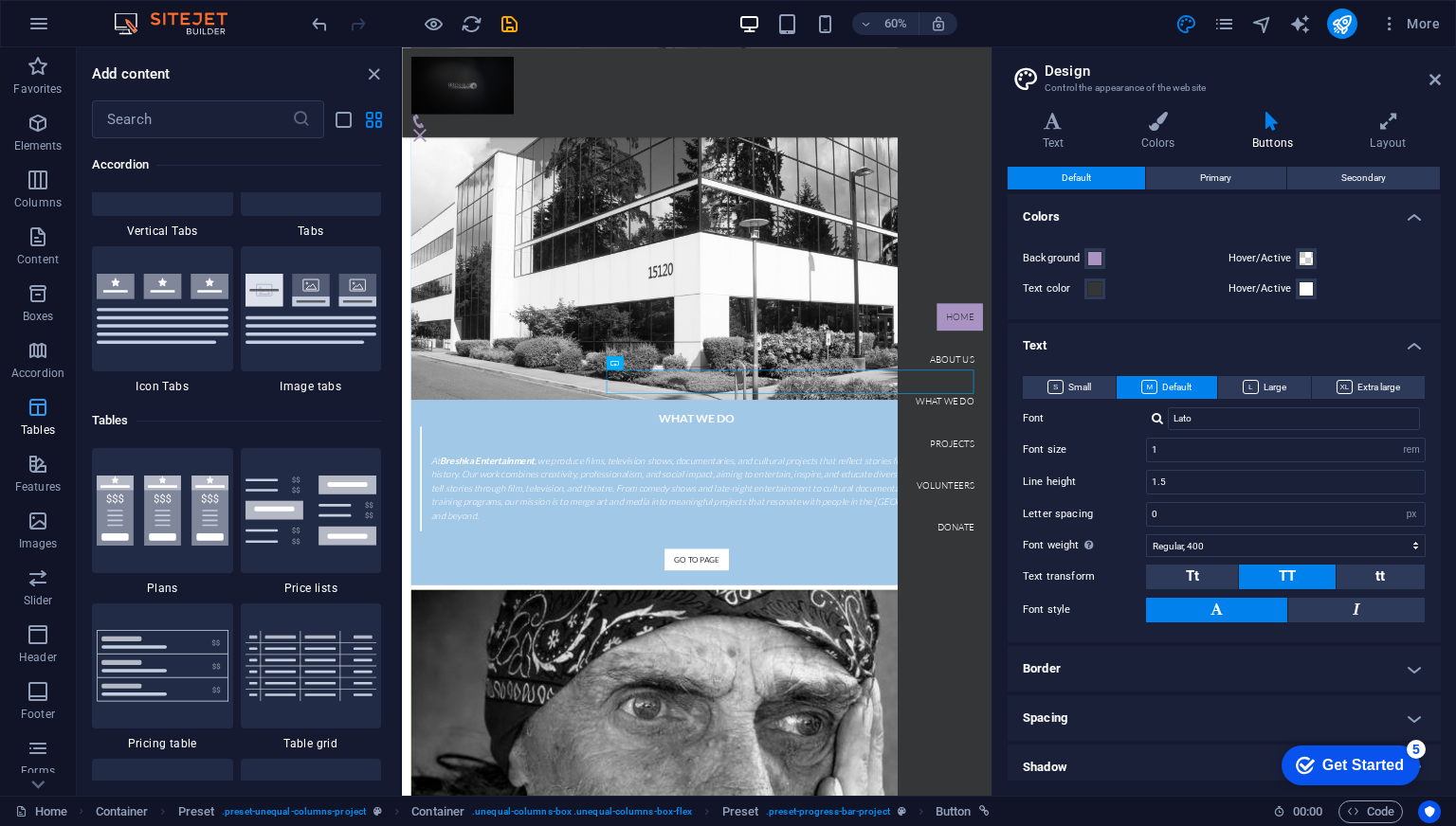
scroll to position [6563, 0]
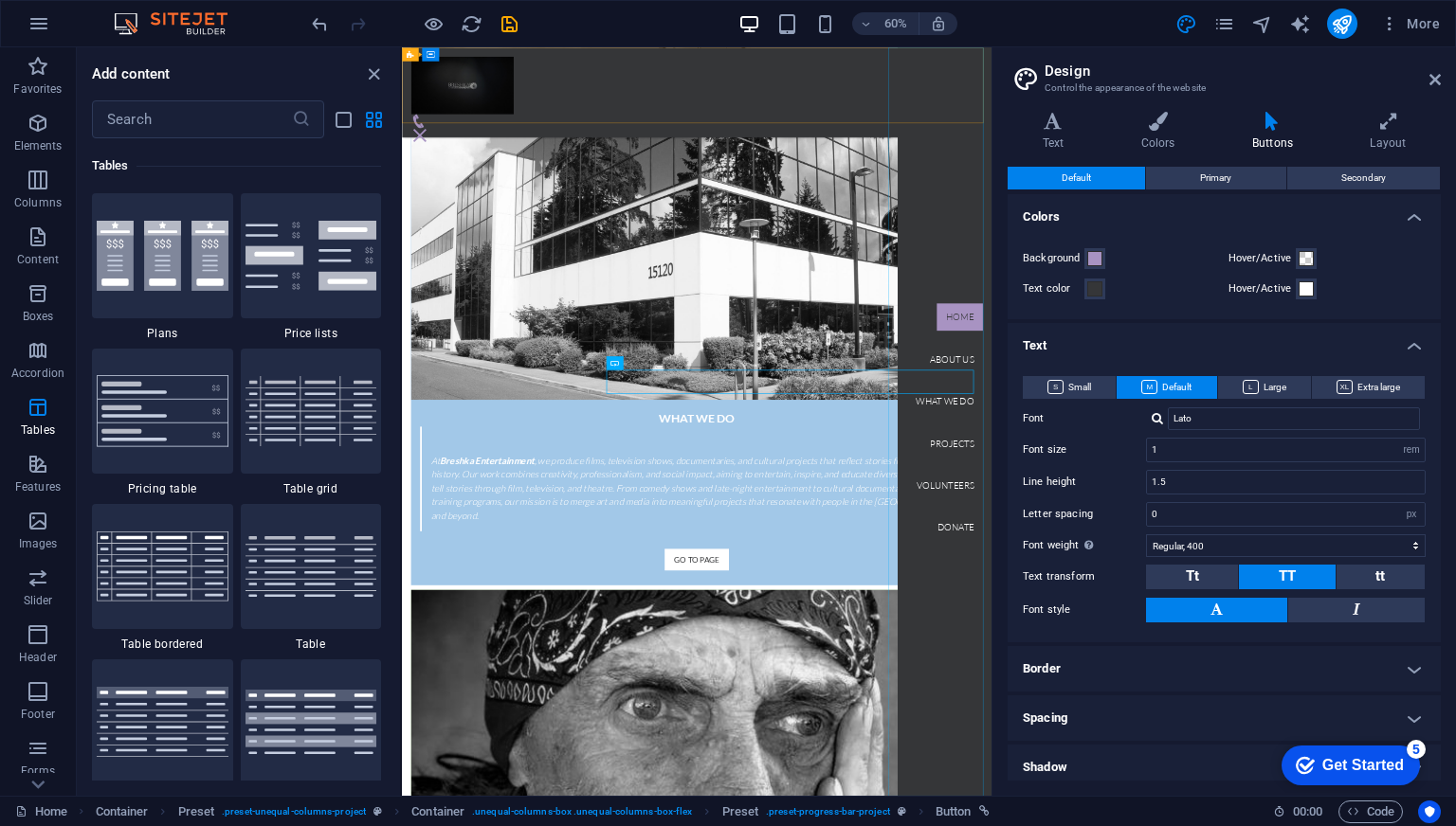
click at [1292, 825] on nav "Home About us What we do Projects Volunteers Donate" at bounding box center [1306, 672] width 157 height 1248
click at [1310, 825] on nav "Home About us What we do Projects Volunteers Donate" at bounding box center [1306, 672] width 157 height 1248
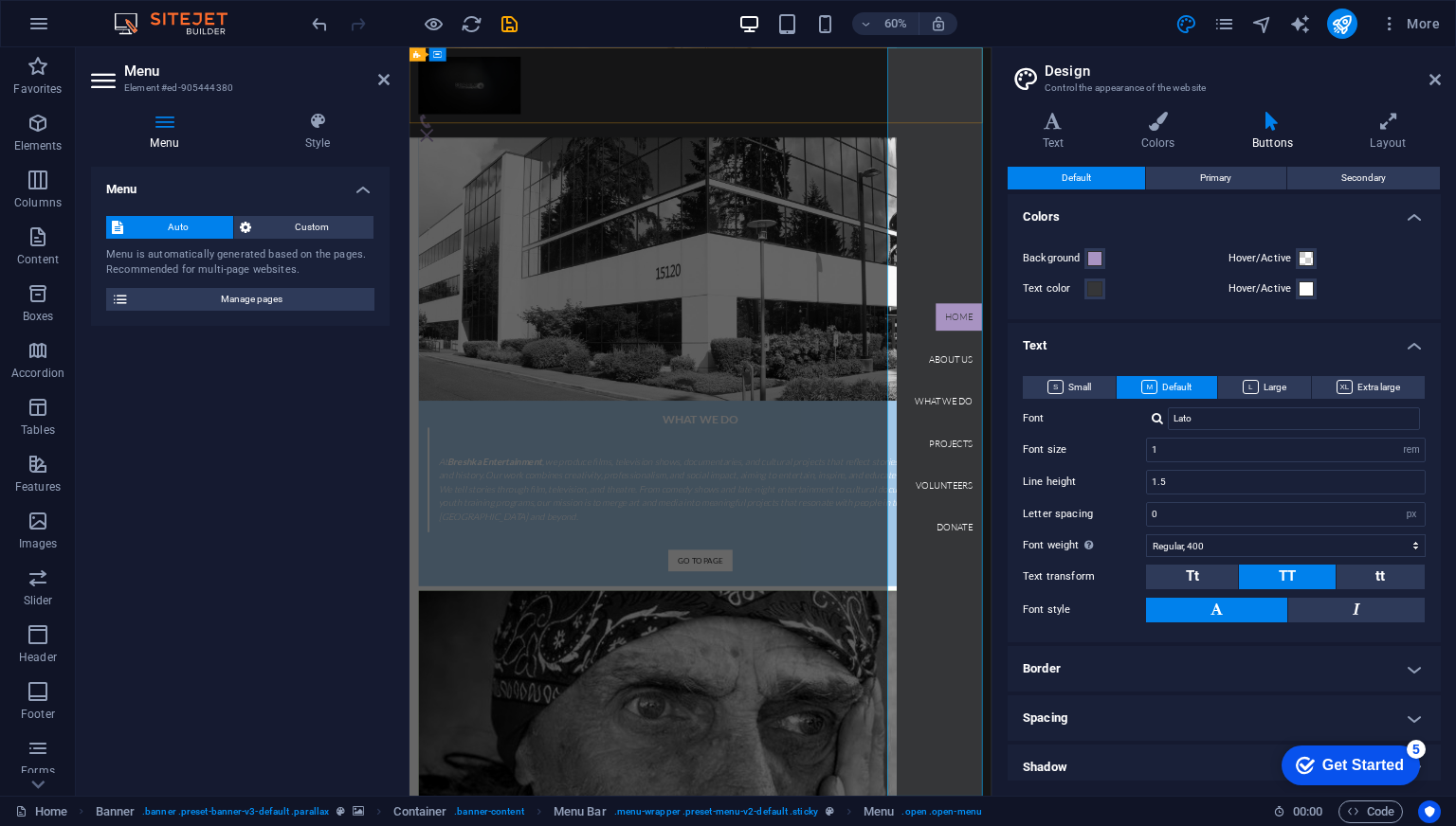
click at [1307, 825] on nav "Home About us What we do Projects Volunteers Donate" at bounding box center [1300, 672] width 157 height 1248
click at [34, 757] on icon "button" at bounding box center [38, 759] width 23 height 23
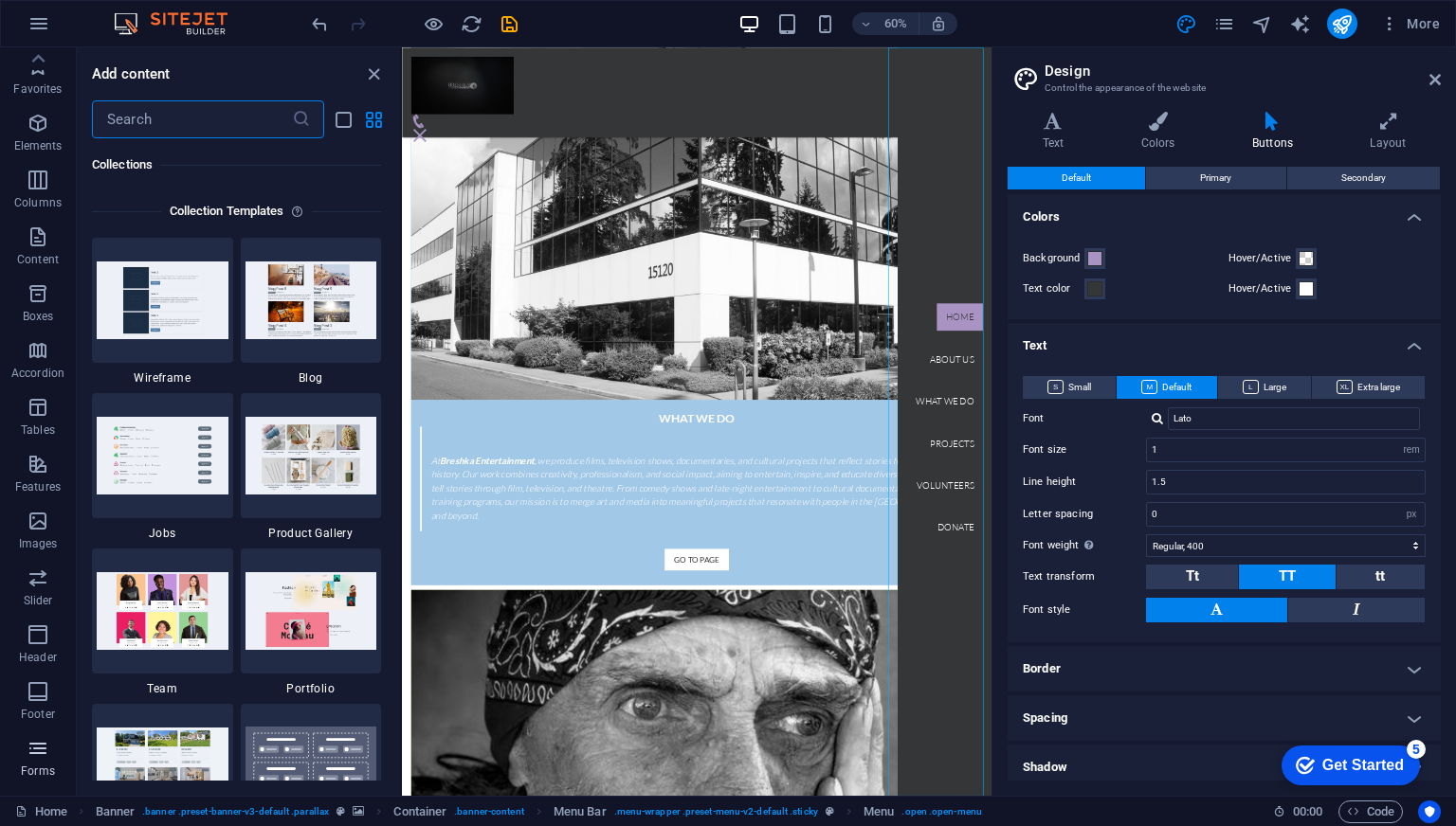
scroll to position [0, 0]
click at [45, 143] on p "Elements" at bounding box center [38, 146] width 49 height 15
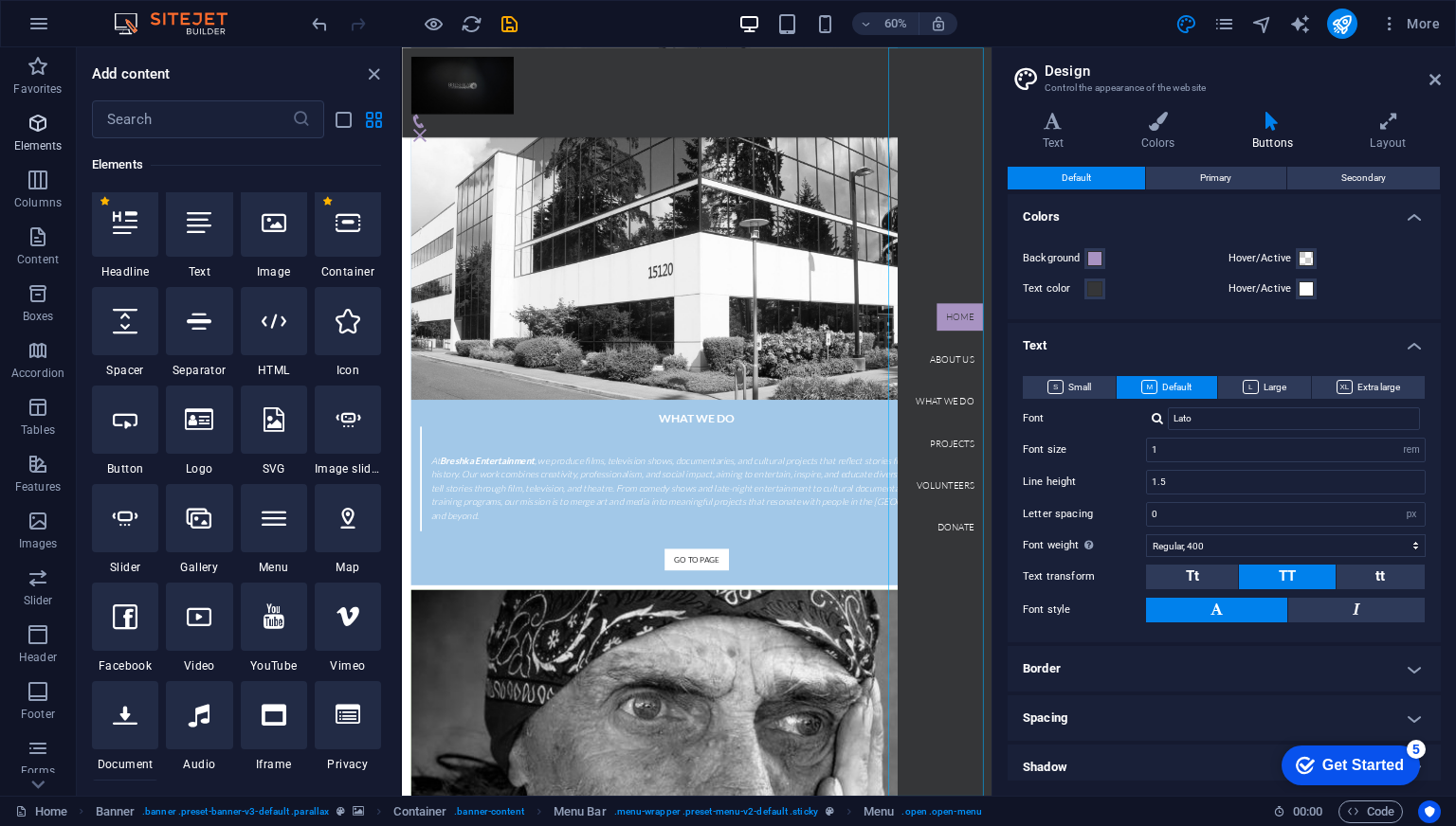
scroll to position [202, 0]
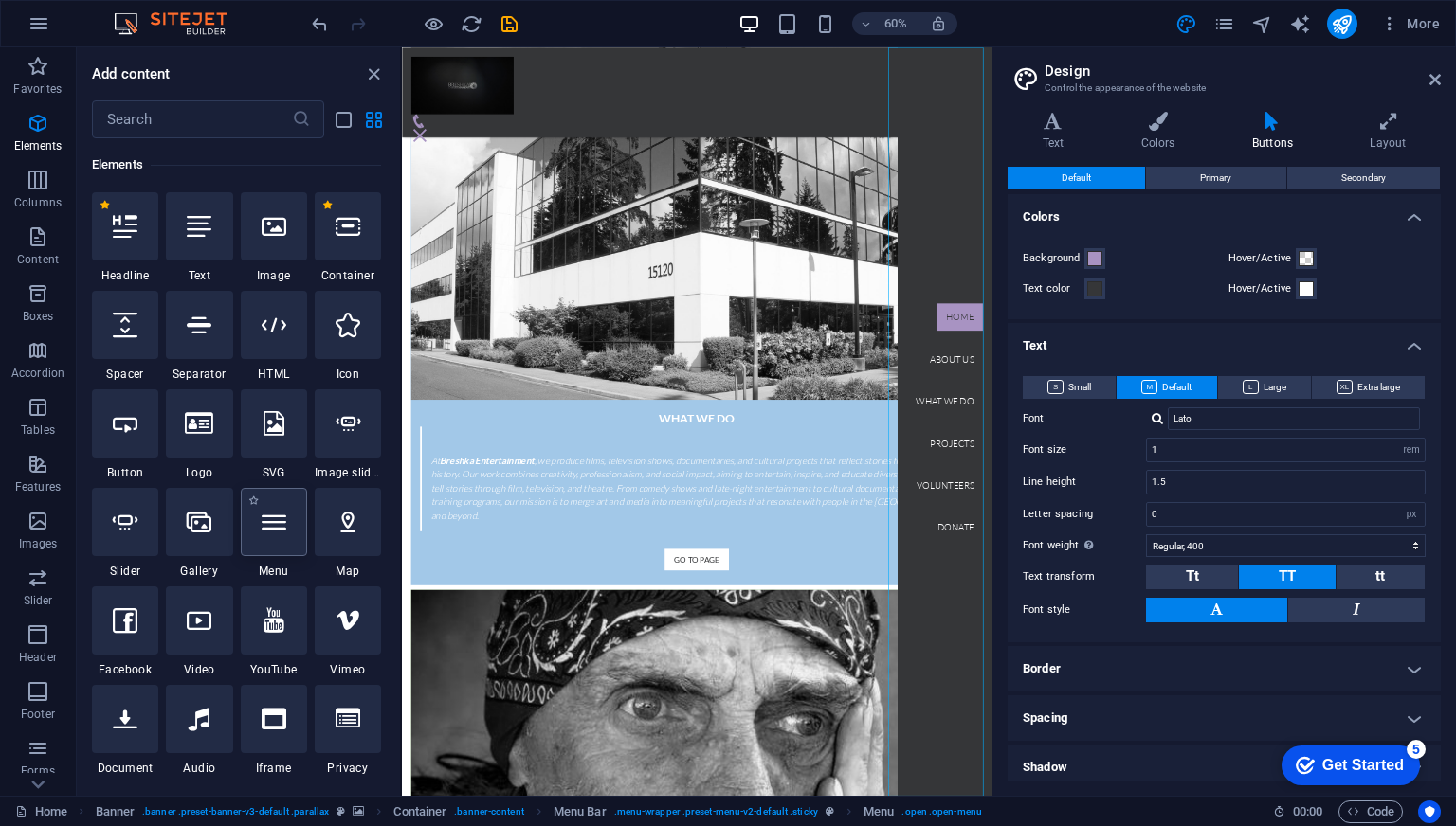
click at [258, 527] on div at bounding box center [274, 522] width 66 height 68
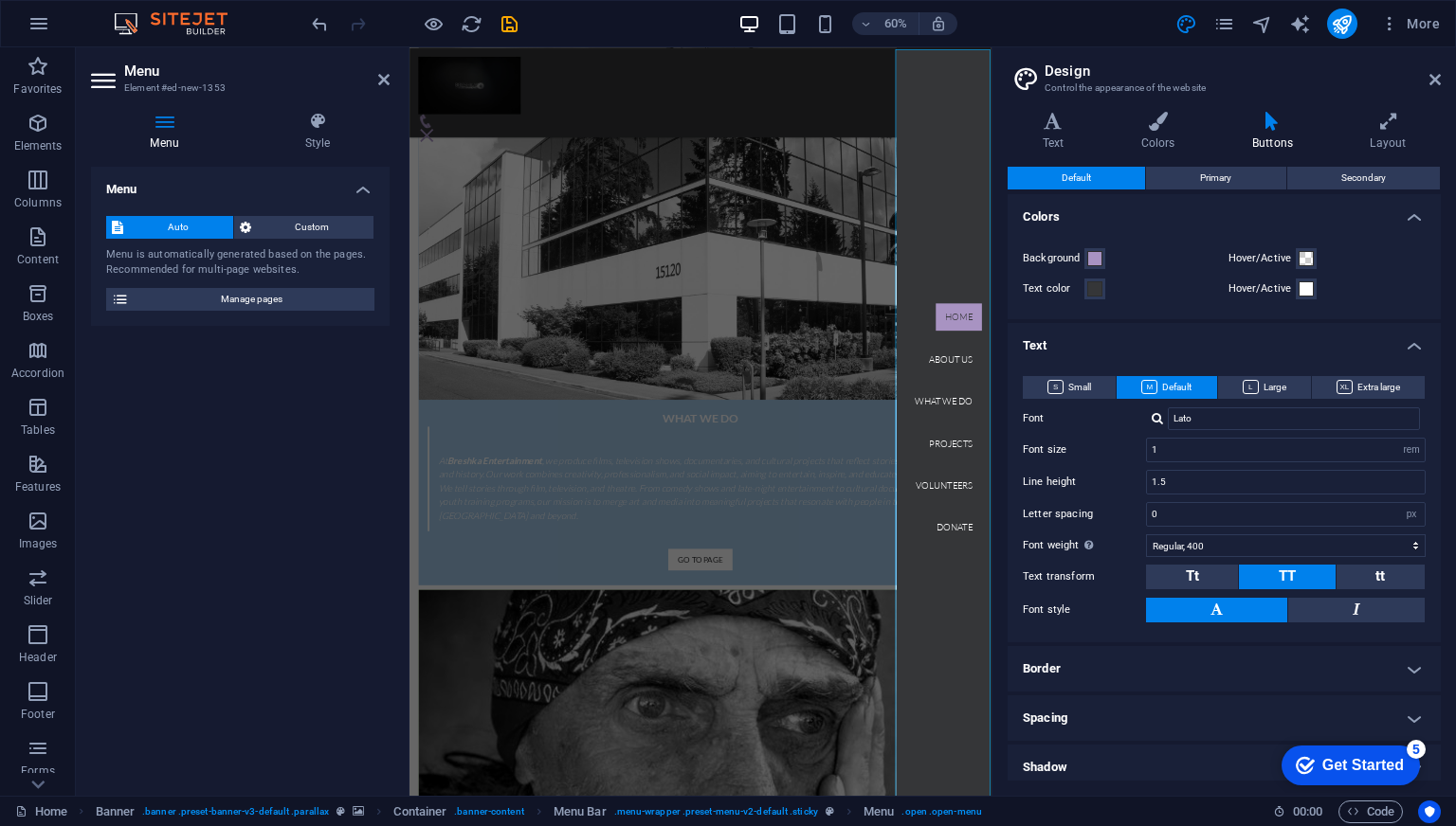
scroll to position [2820, 0]
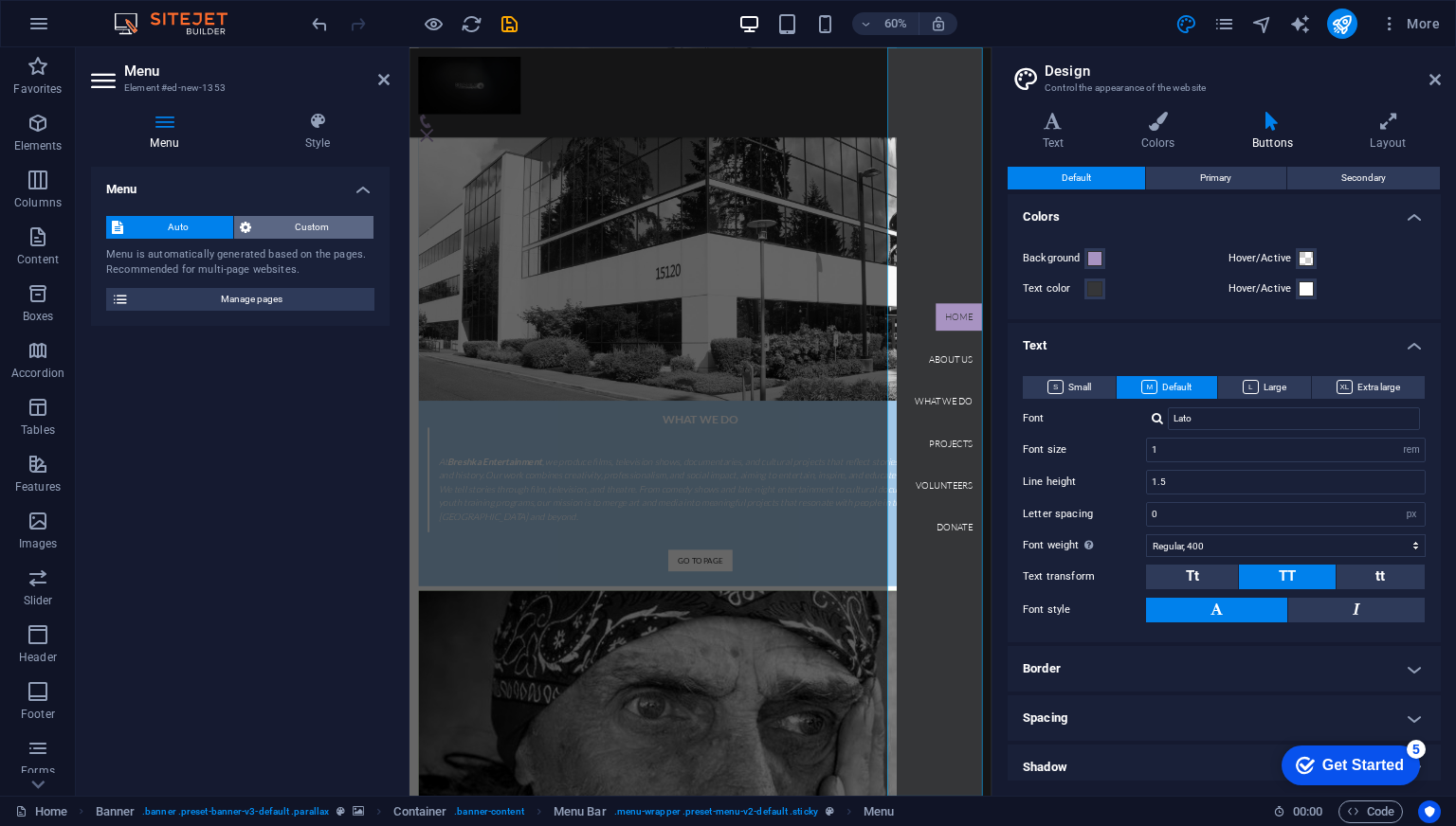
click at [334, 233] on span "Custom" at bounding box center [312, 228] width 112 height 23
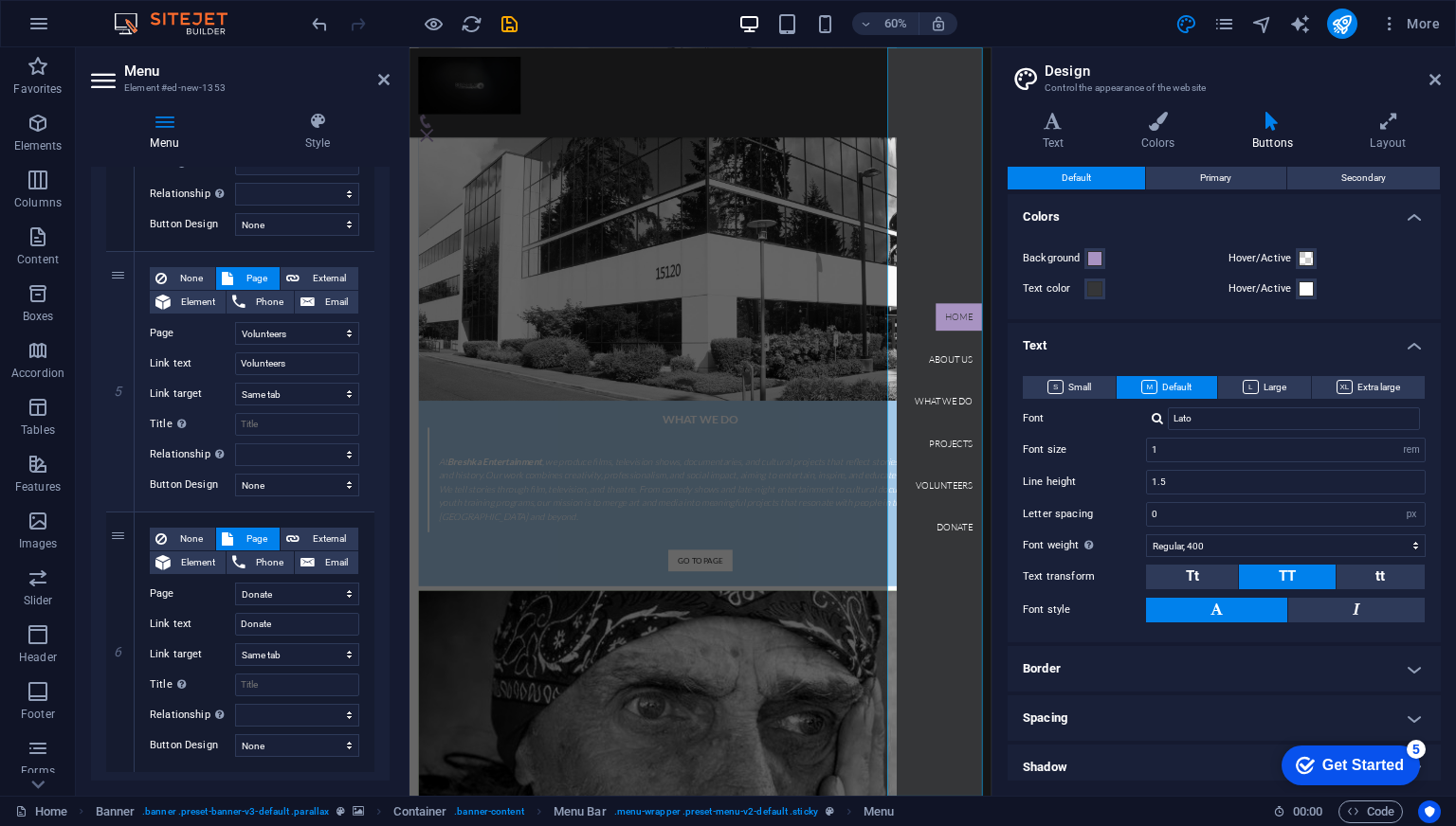
scroll to position [1180, 0]
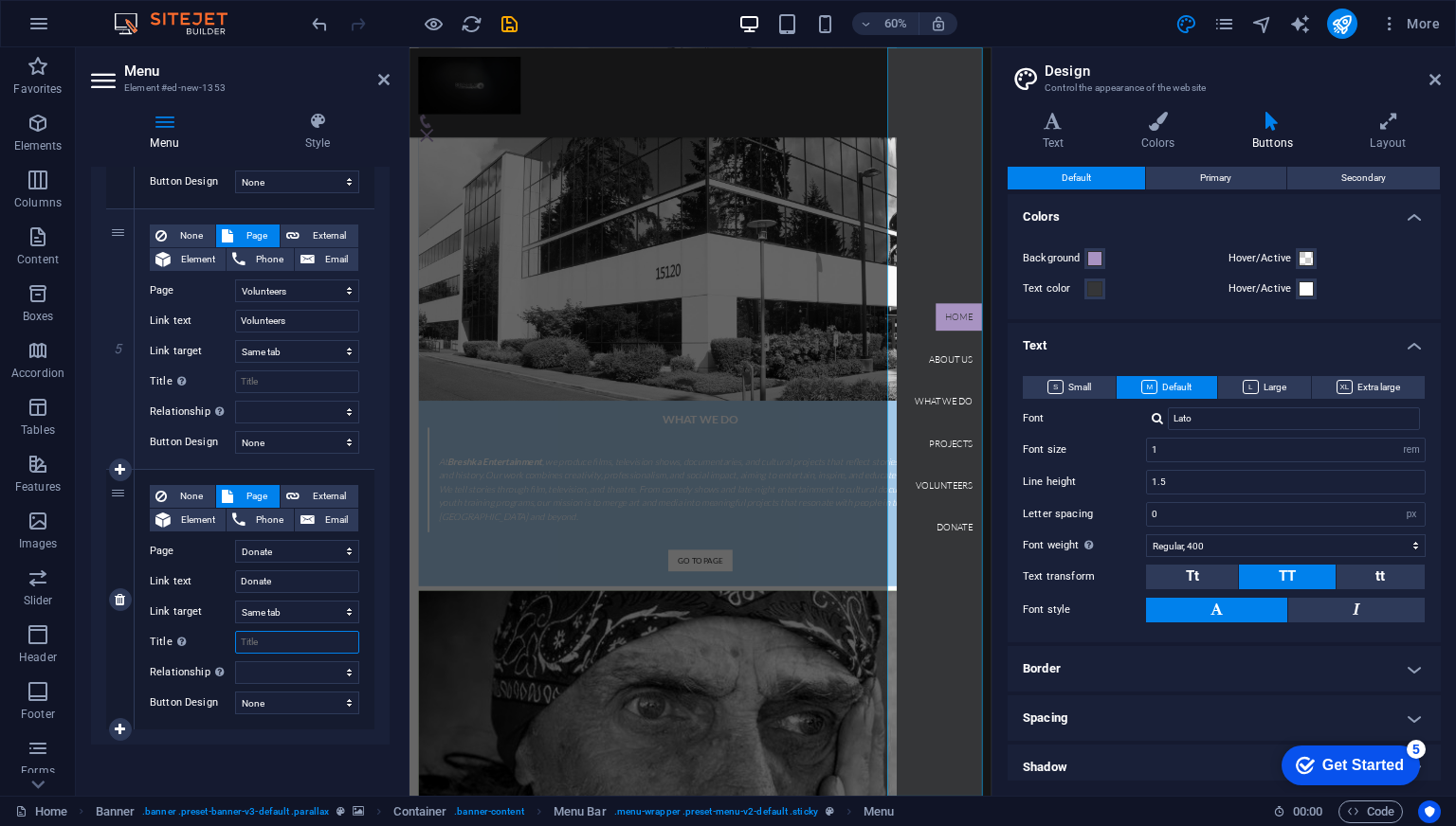
click at [276, 641] on input "Title Additional link description, should not be the same as the link text. The…" at bounding box center [298, 642] width 124 height 23
paste input "At Breshka Entertainment, our mission has always been to create meaningful cont…"
select select
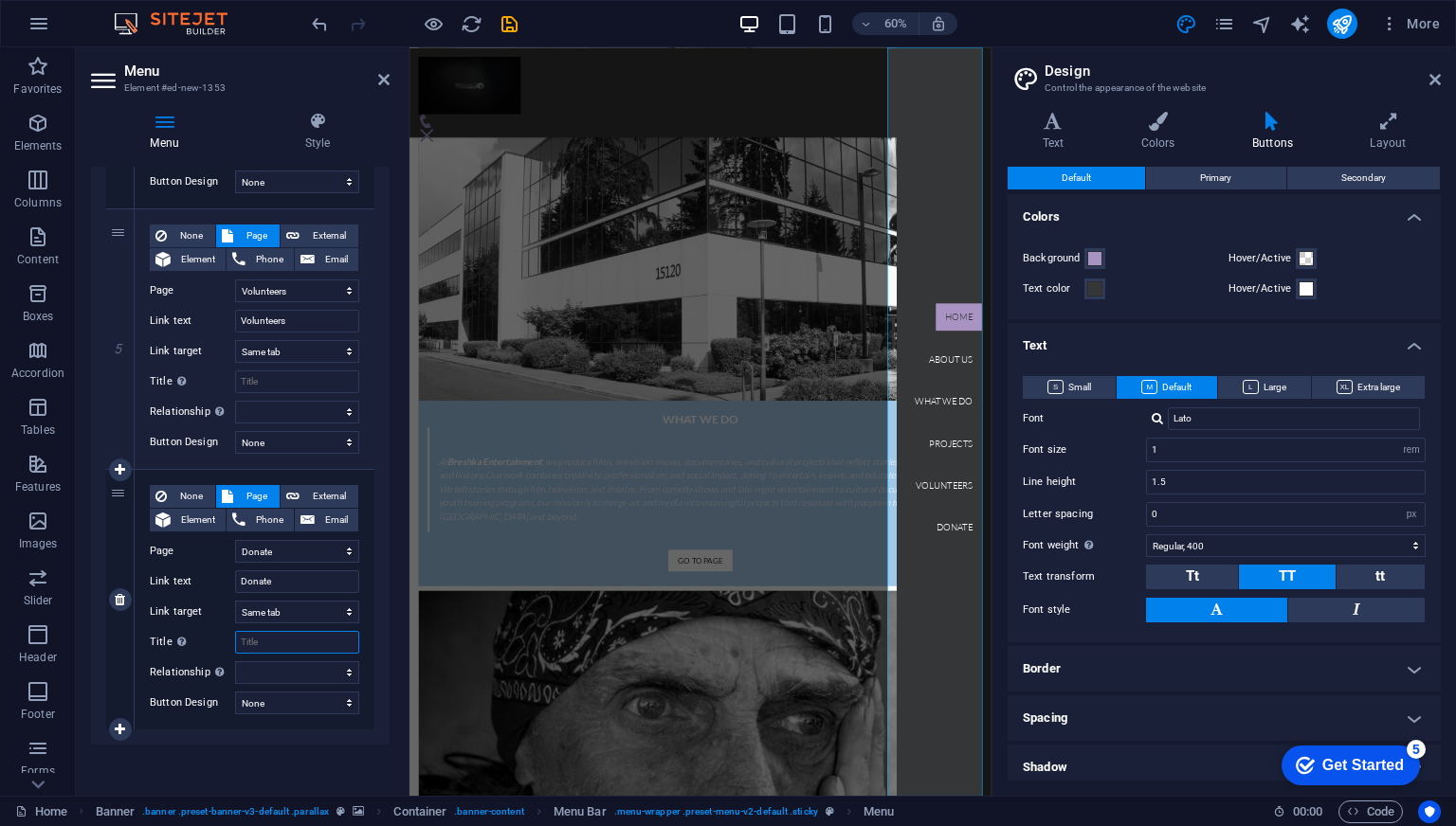
select select
type input "At Breshka Entertainment, our mission has always been to create meaningful cont…"
select select
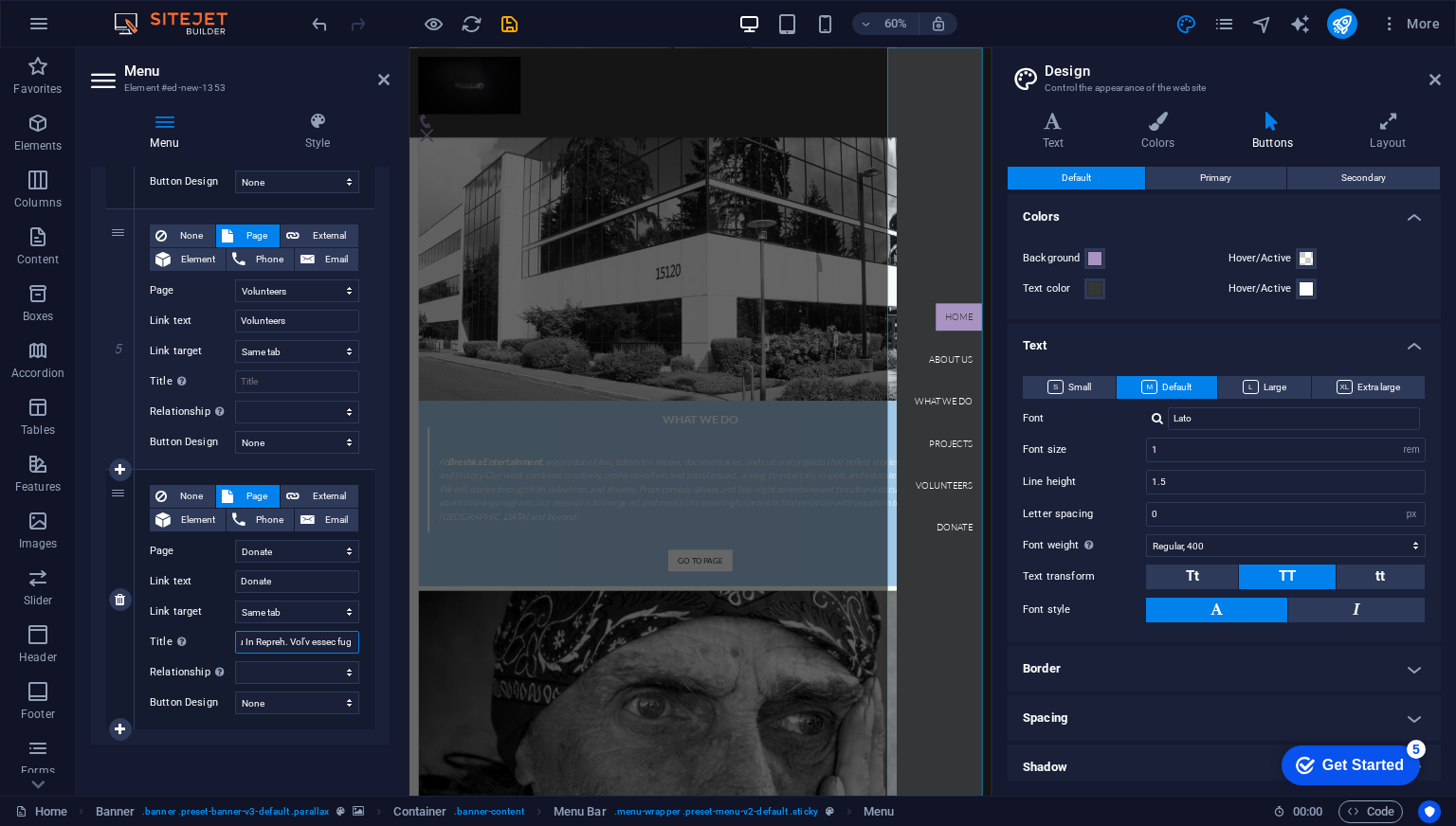
select select
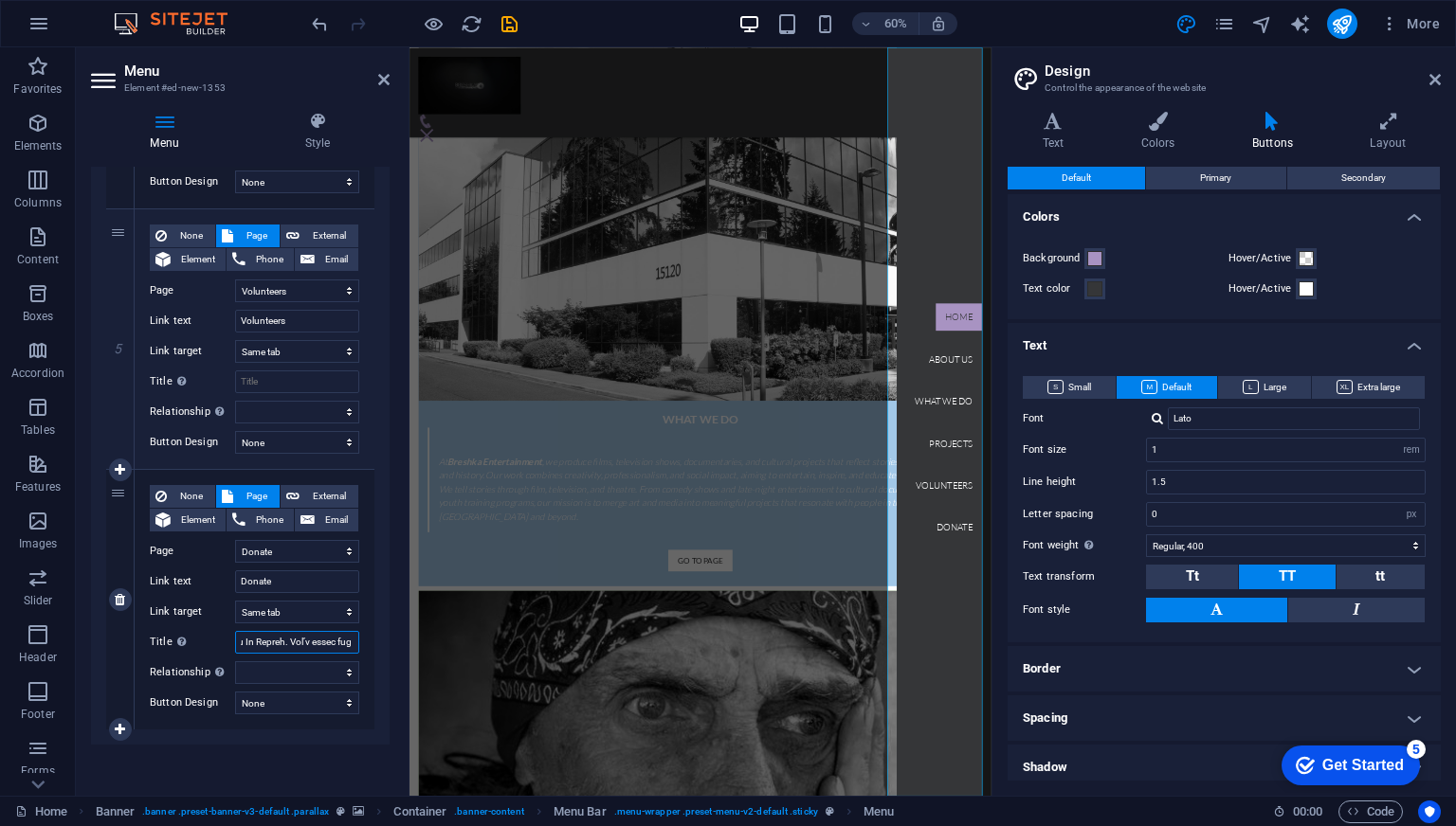
select select
type input "At Breshka Entertainment, our mission has always been to create meaningful cont…"
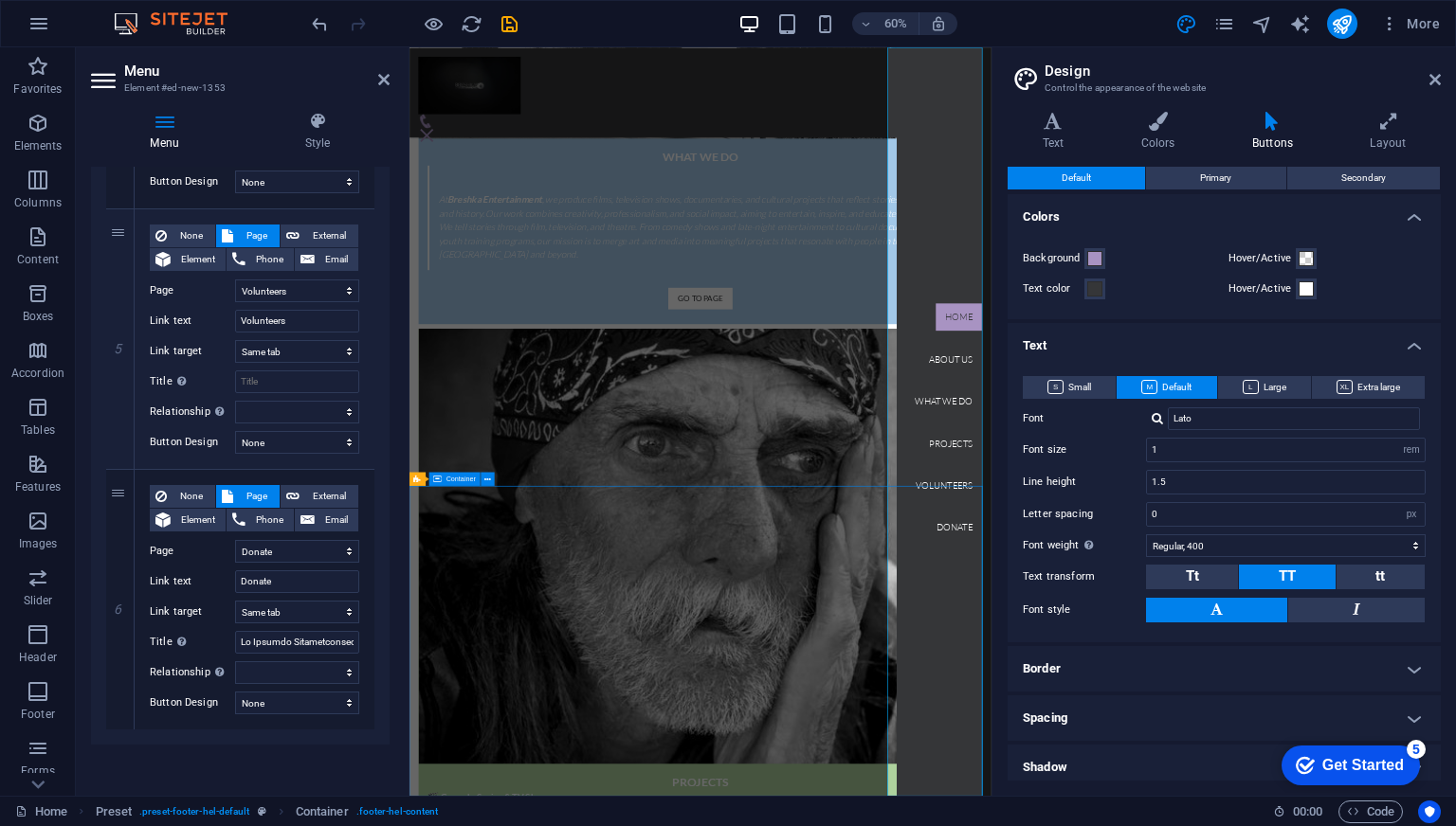
scroll to position [2403, 0]
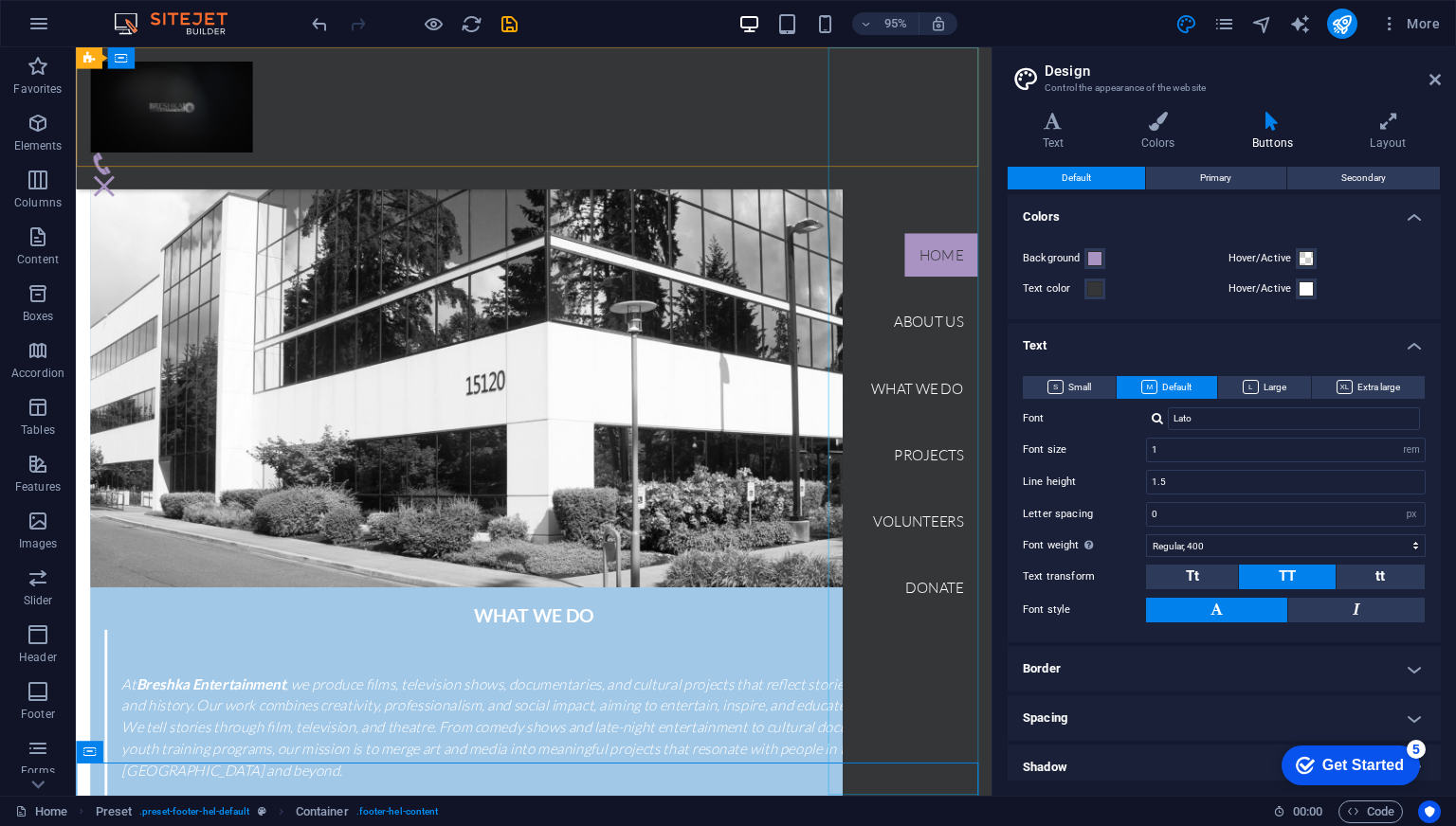
click at [972, 619] on nav "Home About us What we do Projects Volunteers Donate" at bounding box center [961, 442] width 157 height 789
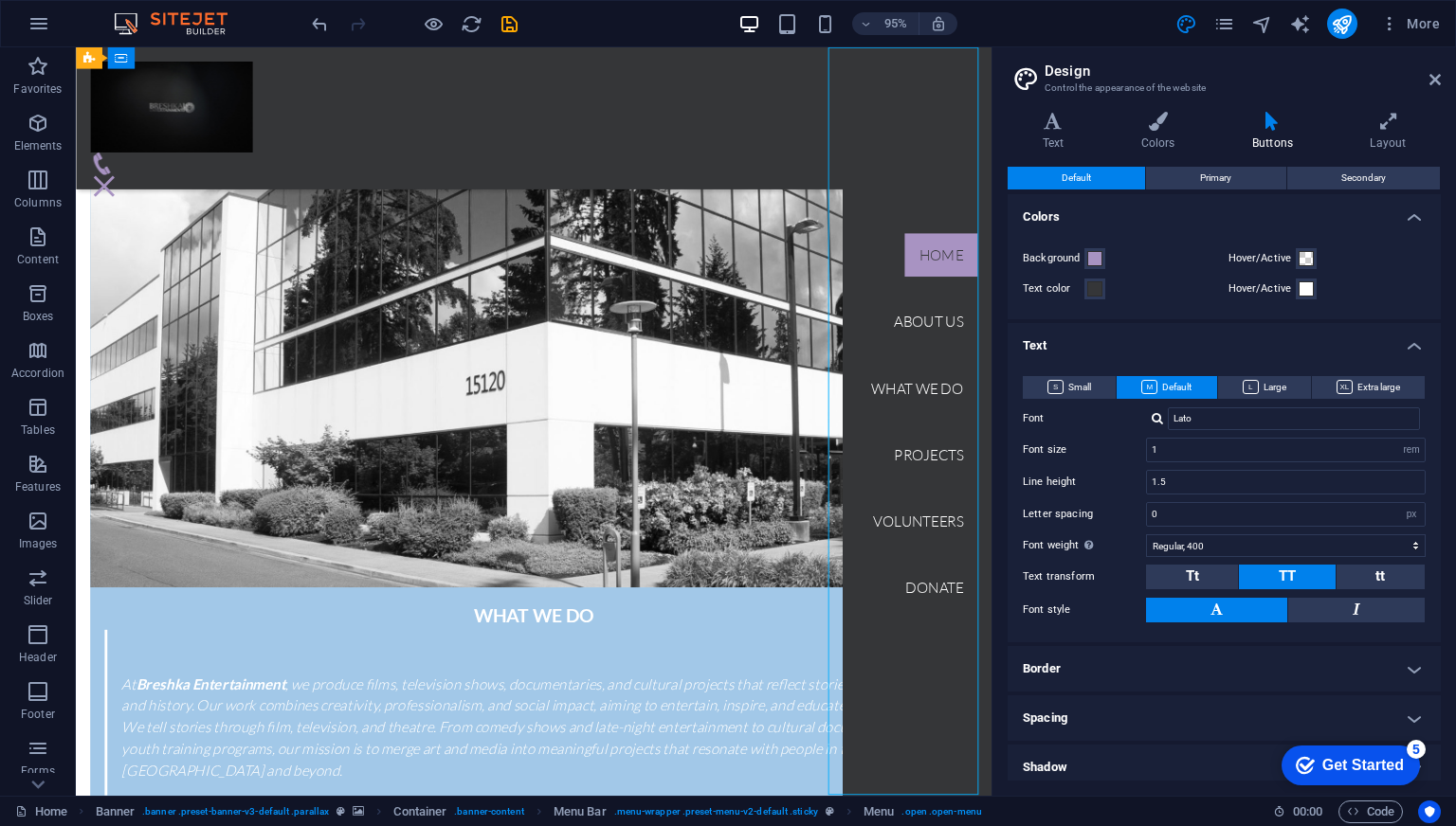
click at [972, 619] on nav "Home About us What we do Projects Volunteers Donate" at bounding box center [961, 442] width 157 height 789
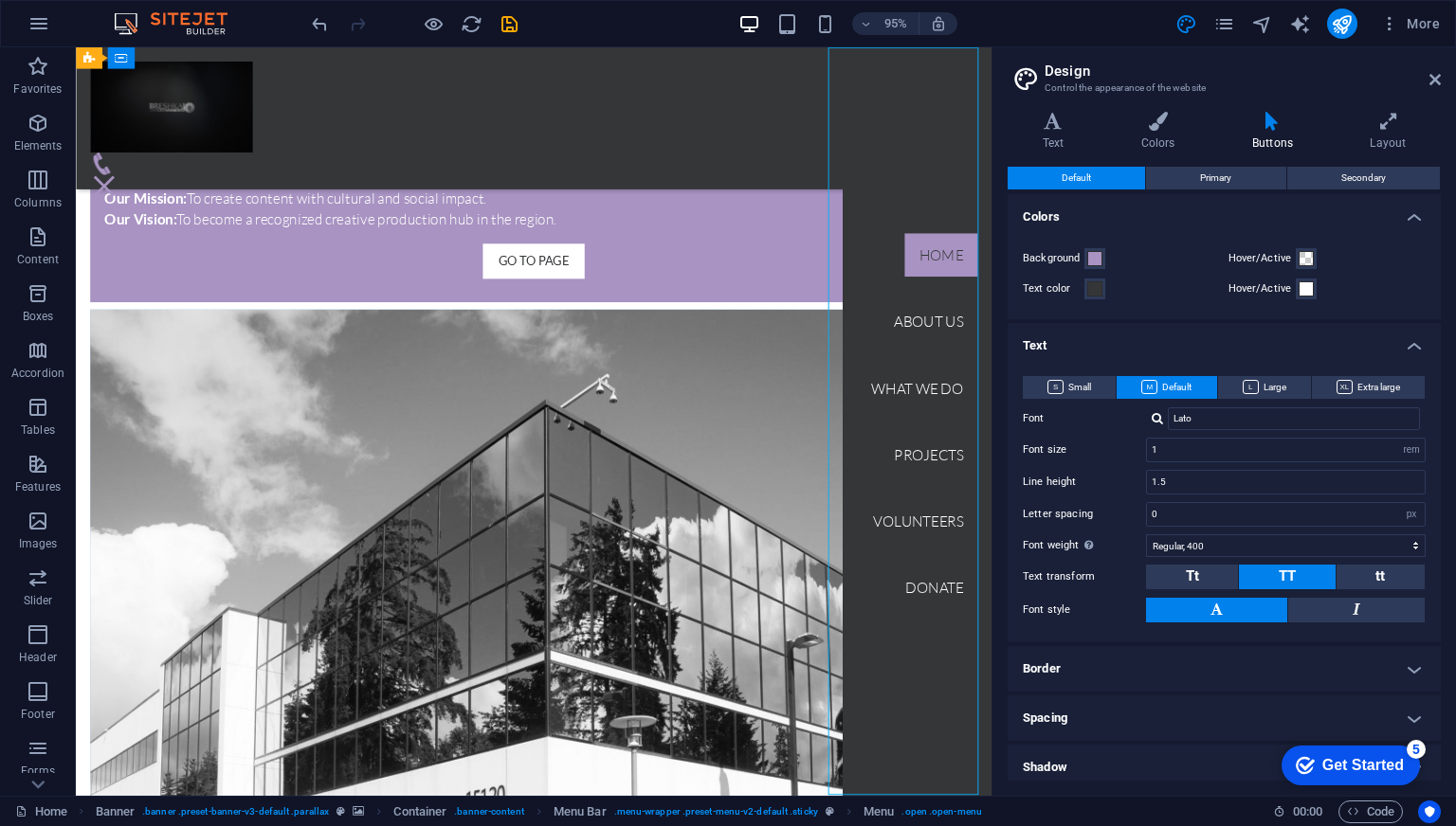
scroll to position [2820, 0]
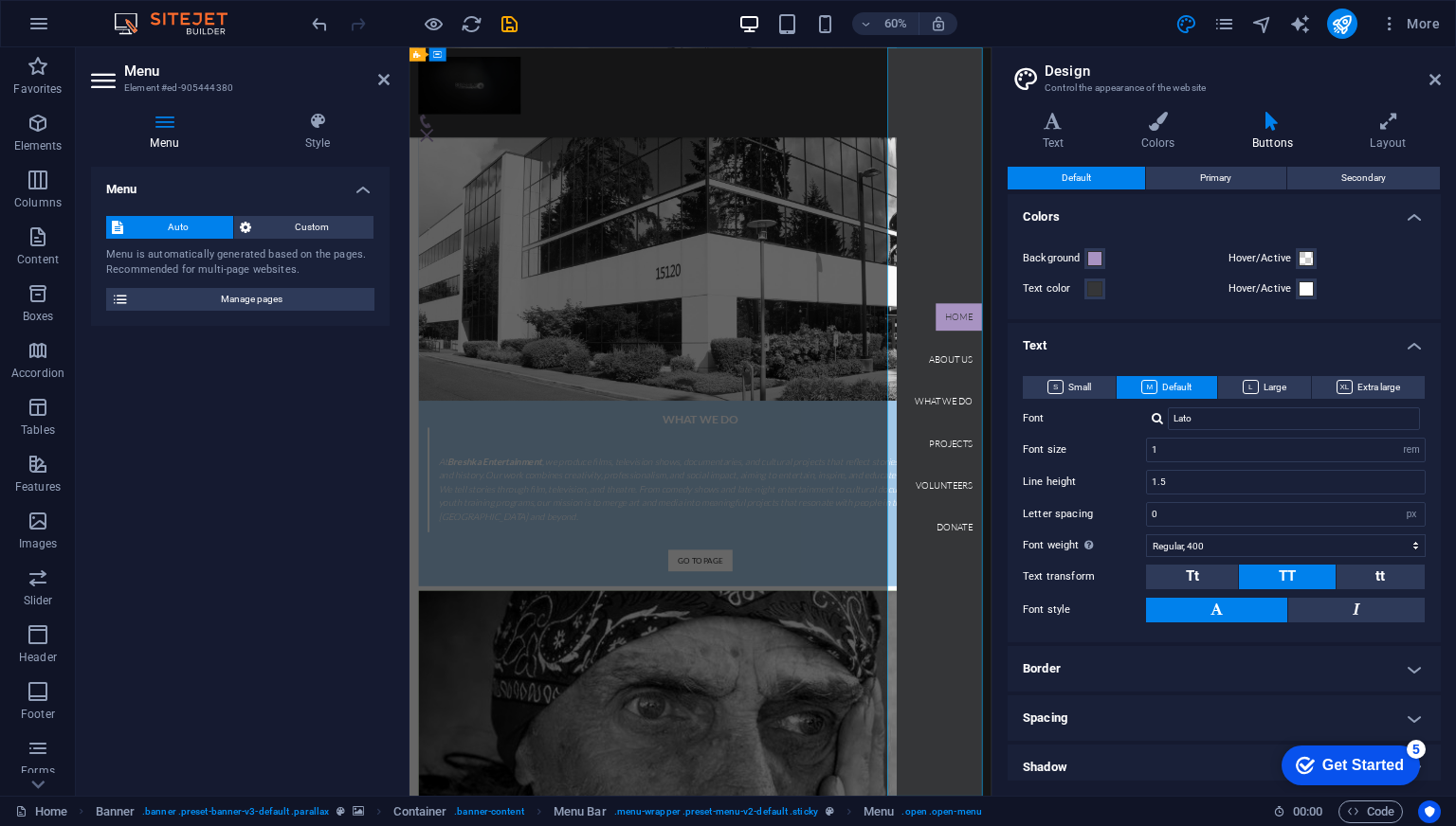
click at [1302, 825] on nav "Home About us What we do Projects Volunteers Donate" at bounding box center [1300, 672] width 157 height 1248
click at [1273, 825] on nav "Home About us What we do Projects Volunteers Donate" at bounding box center [1300, 672] width 157 height 1248
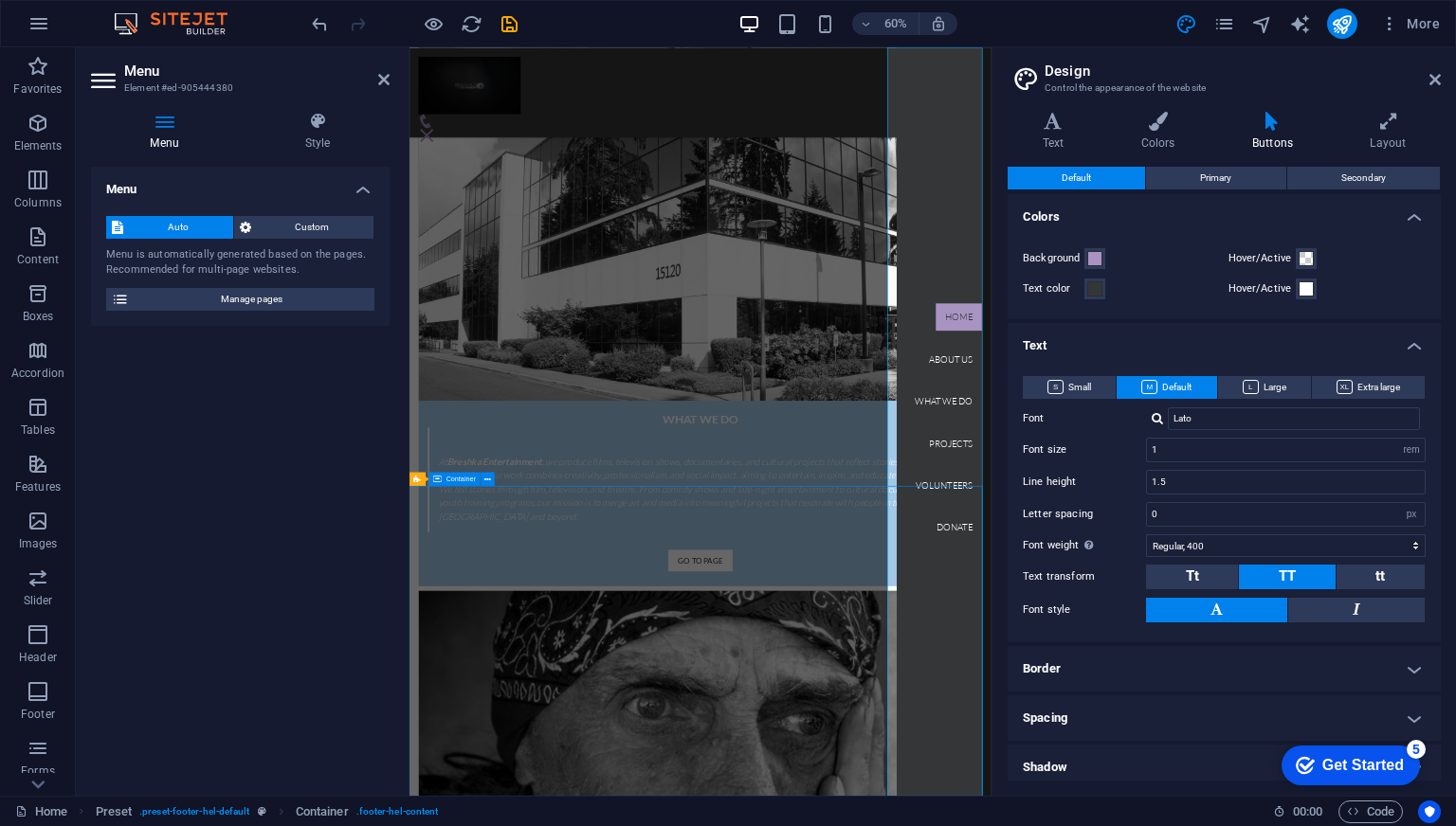
scroll to position [2403, 0]
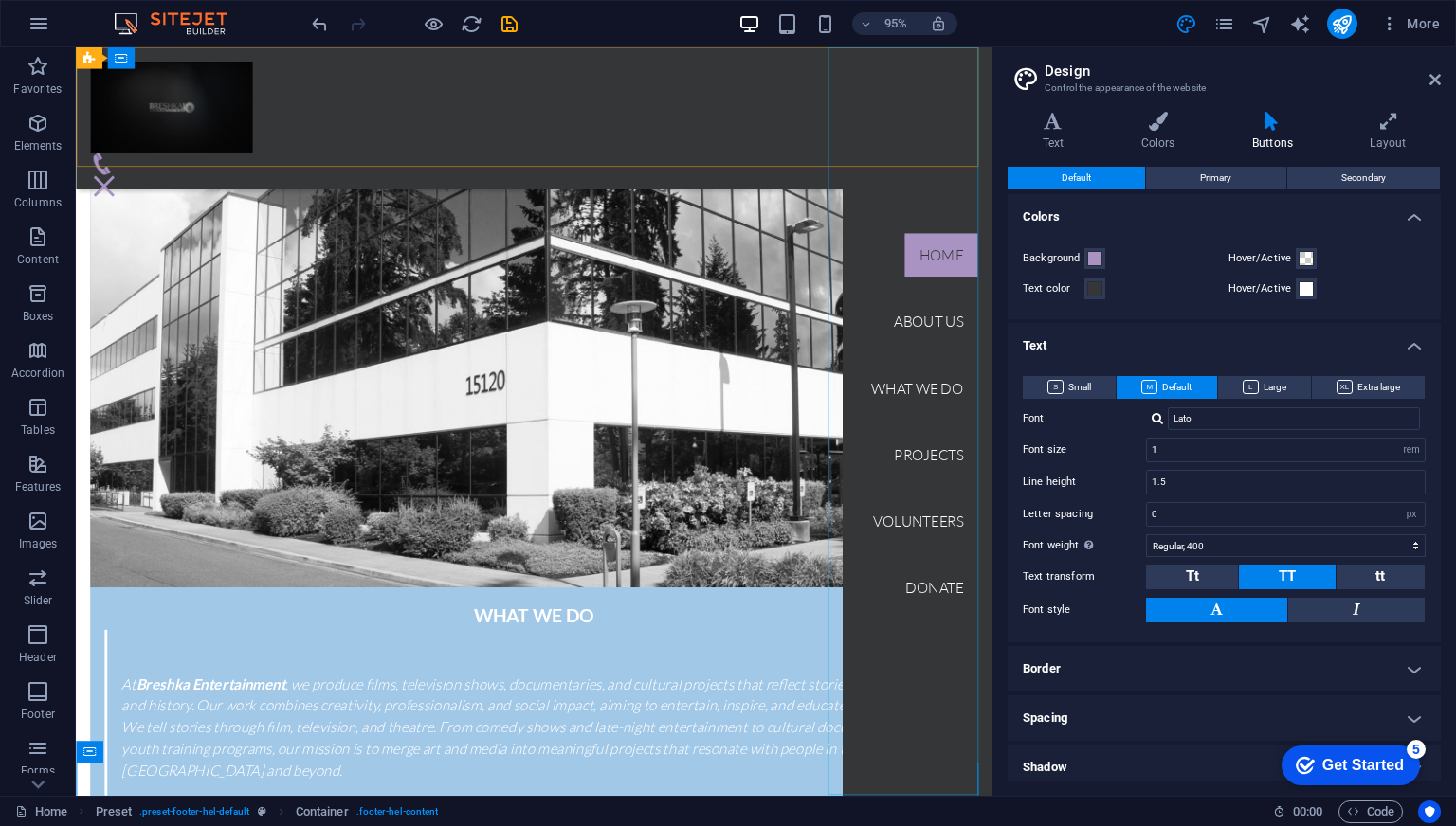
click at [905, 535] on nav "Home About us What we do Projects Volunteers Donate" at bounding box center [961, 442] width 157 height 789
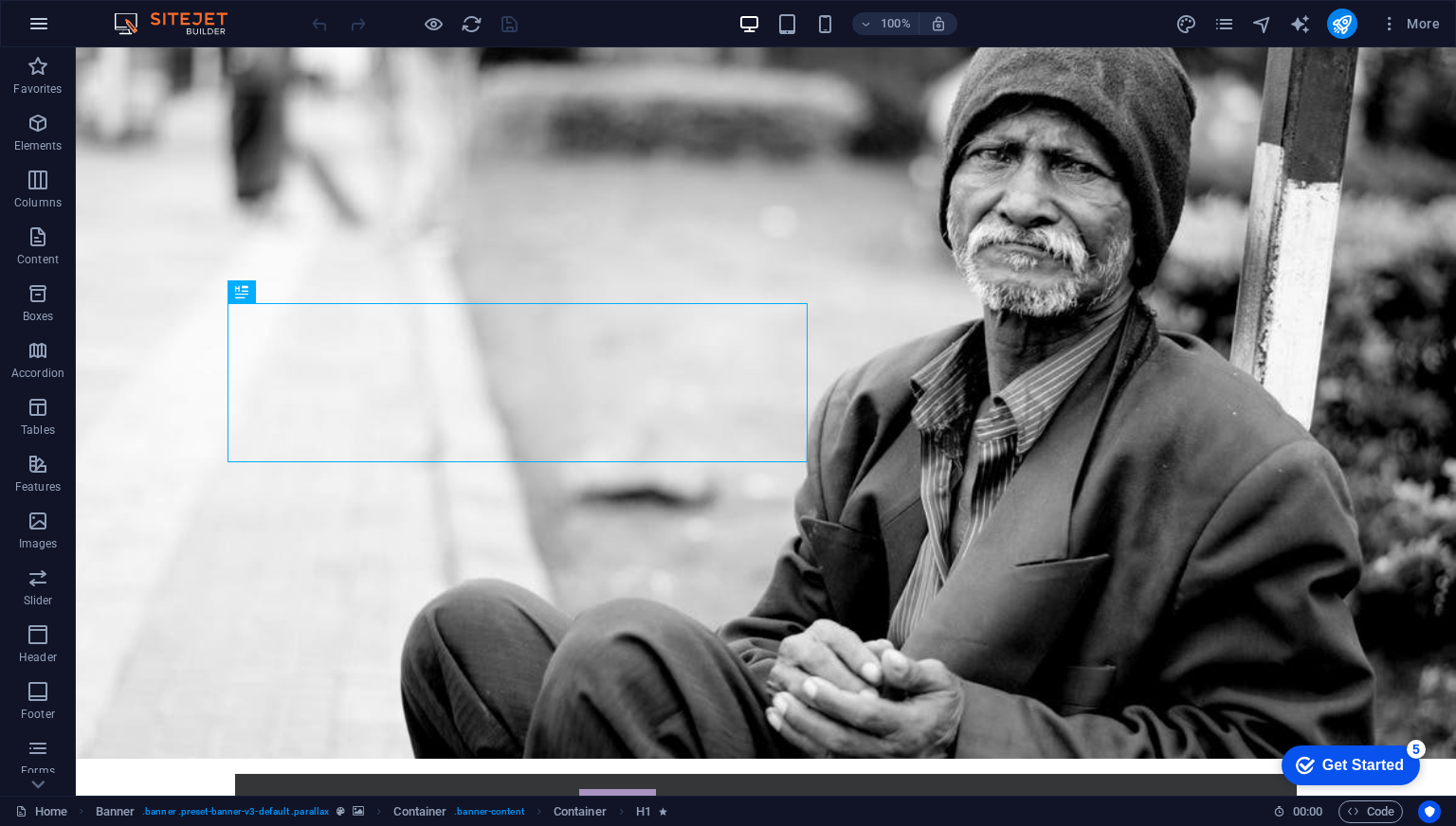
click at [40, 21] on icon "button" at bounding box center [39, 24] width 23 height 23
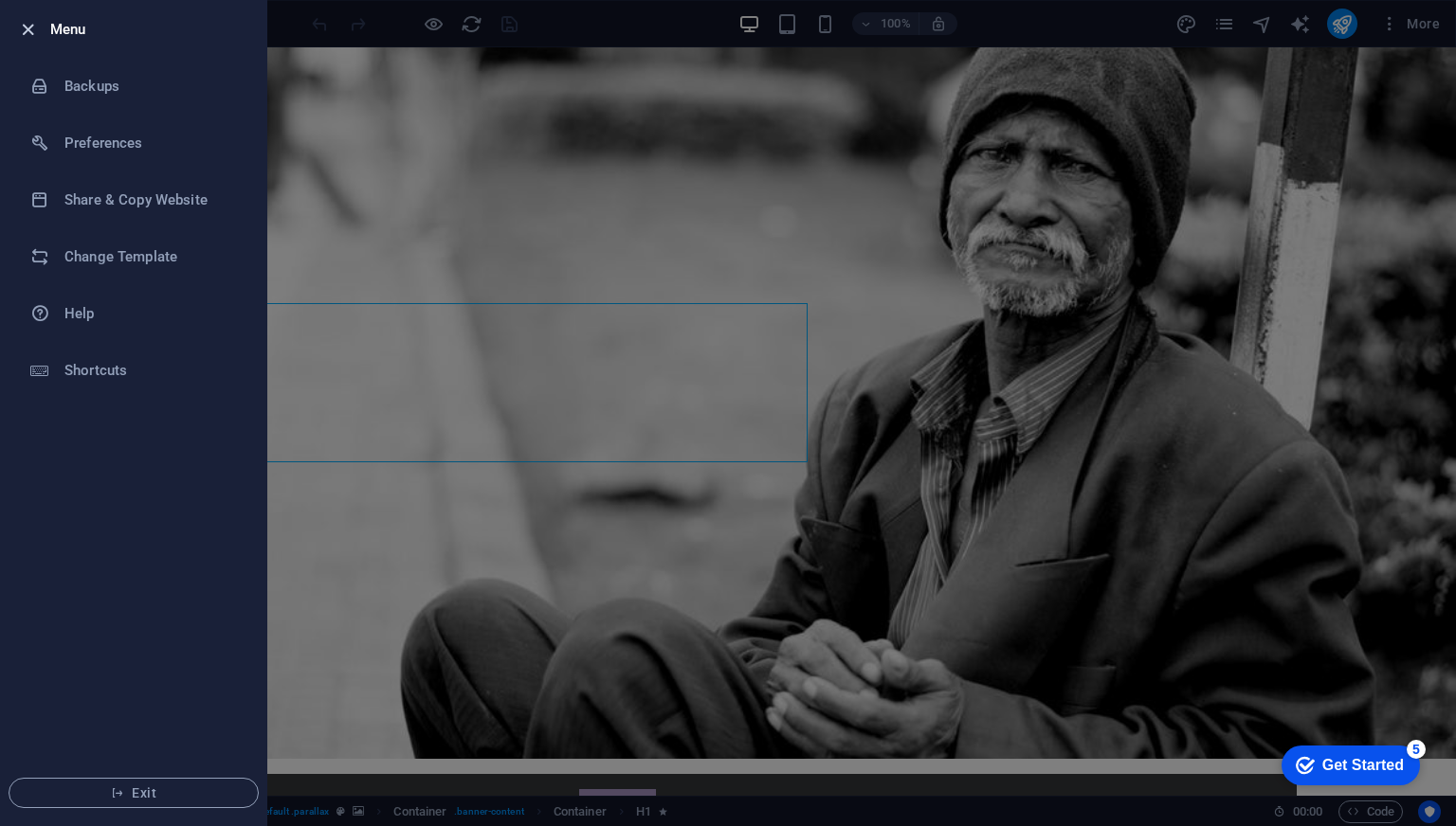
click at [26, 26] on icon "button" at bounding box center [28, 30] width 22 height 22
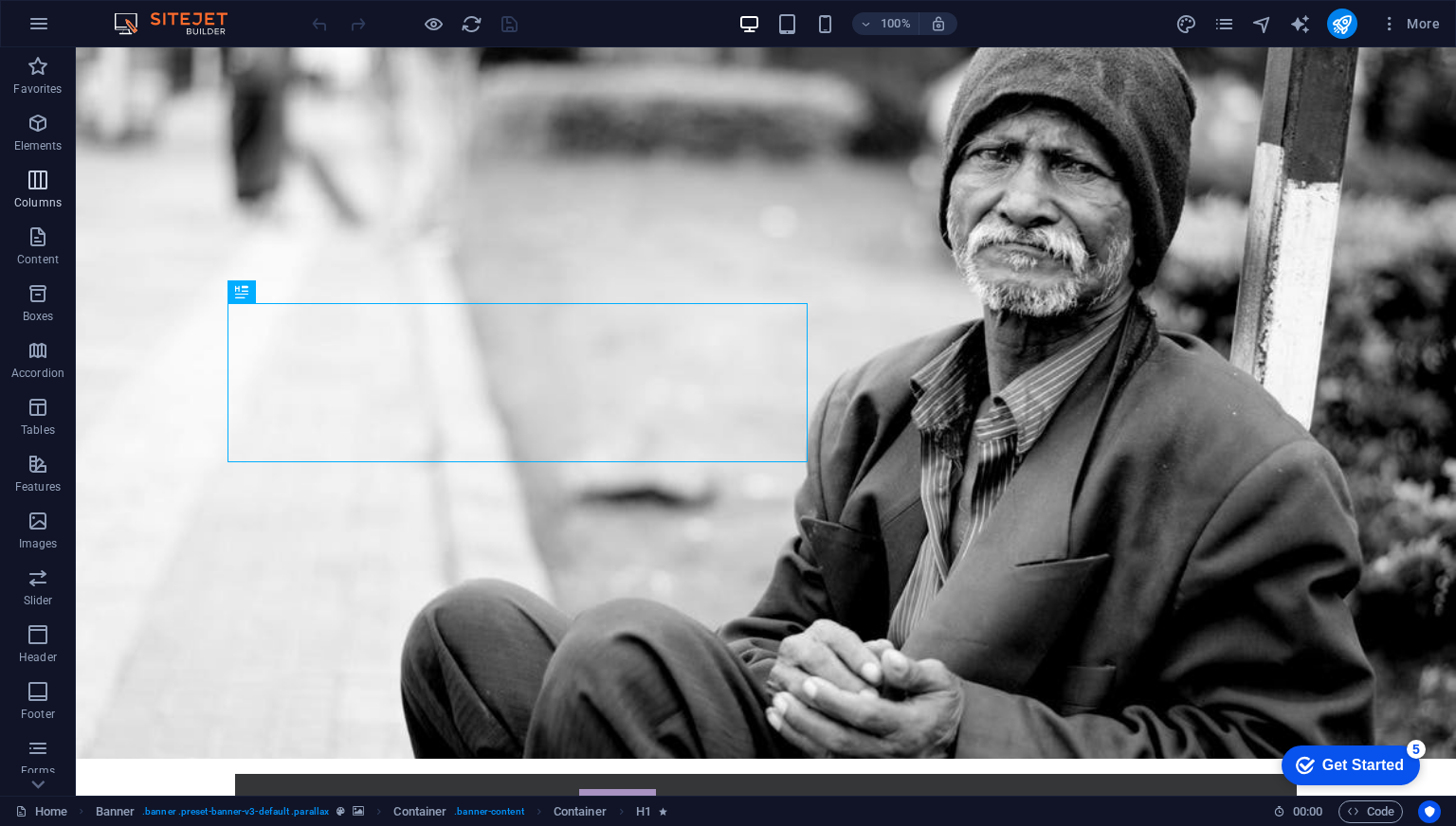
click at [37, 183] on icon "button" at bounding box center [38, 180] width 23 height 23
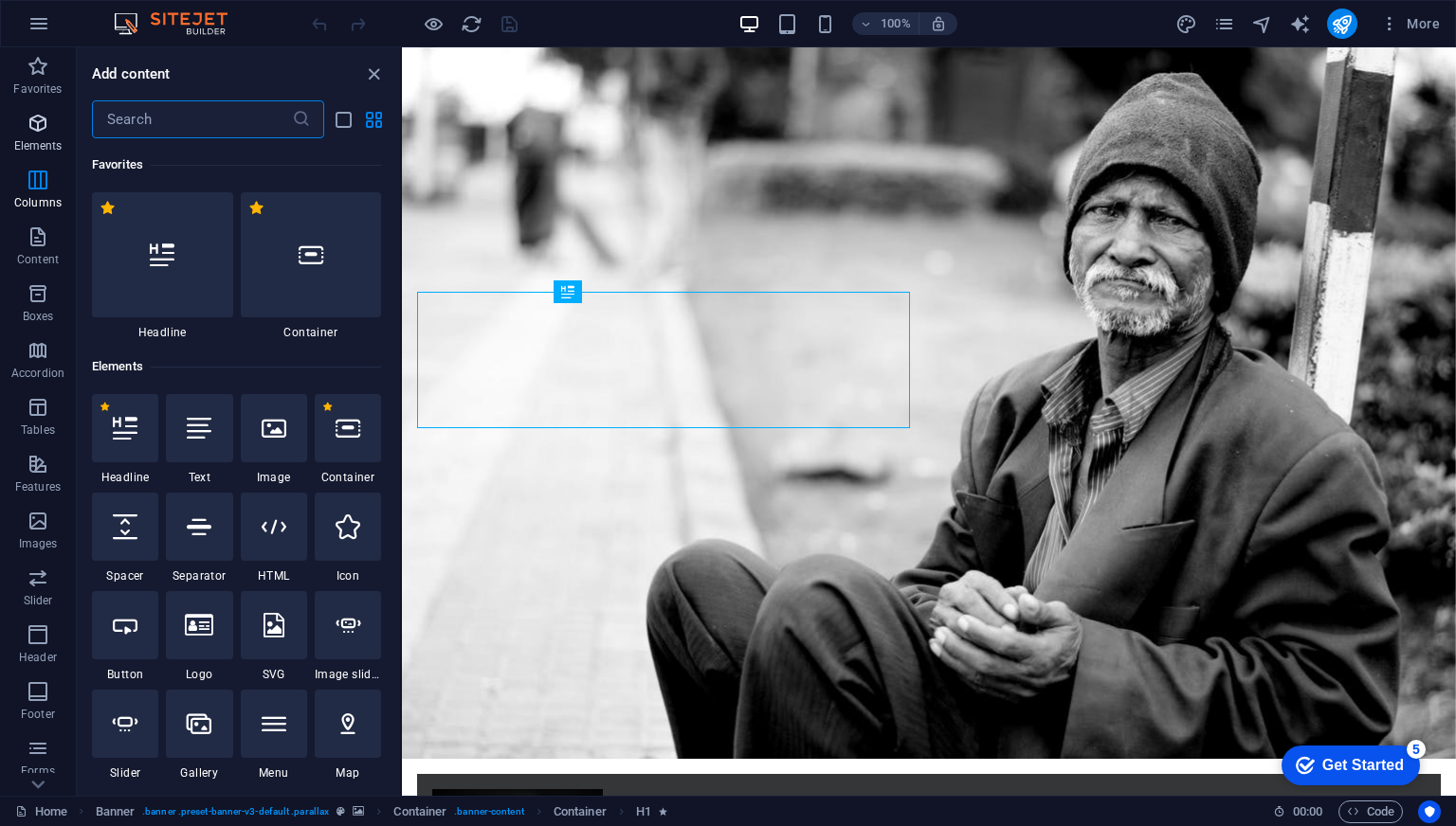
click at [37, 133] on icon "button" at bounding box center [38, 123] width 23 height 23
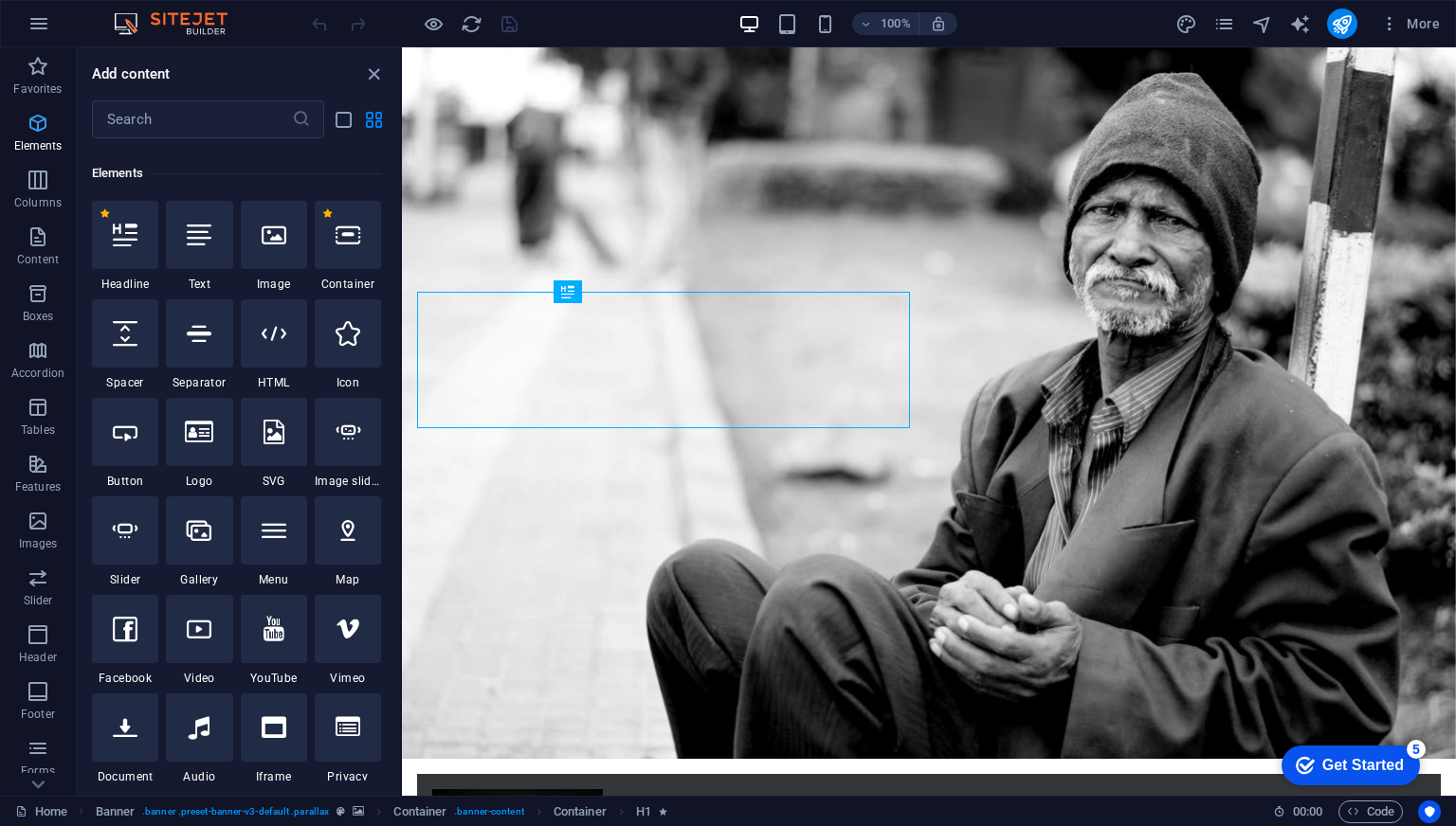
scroll to position [201, 0]
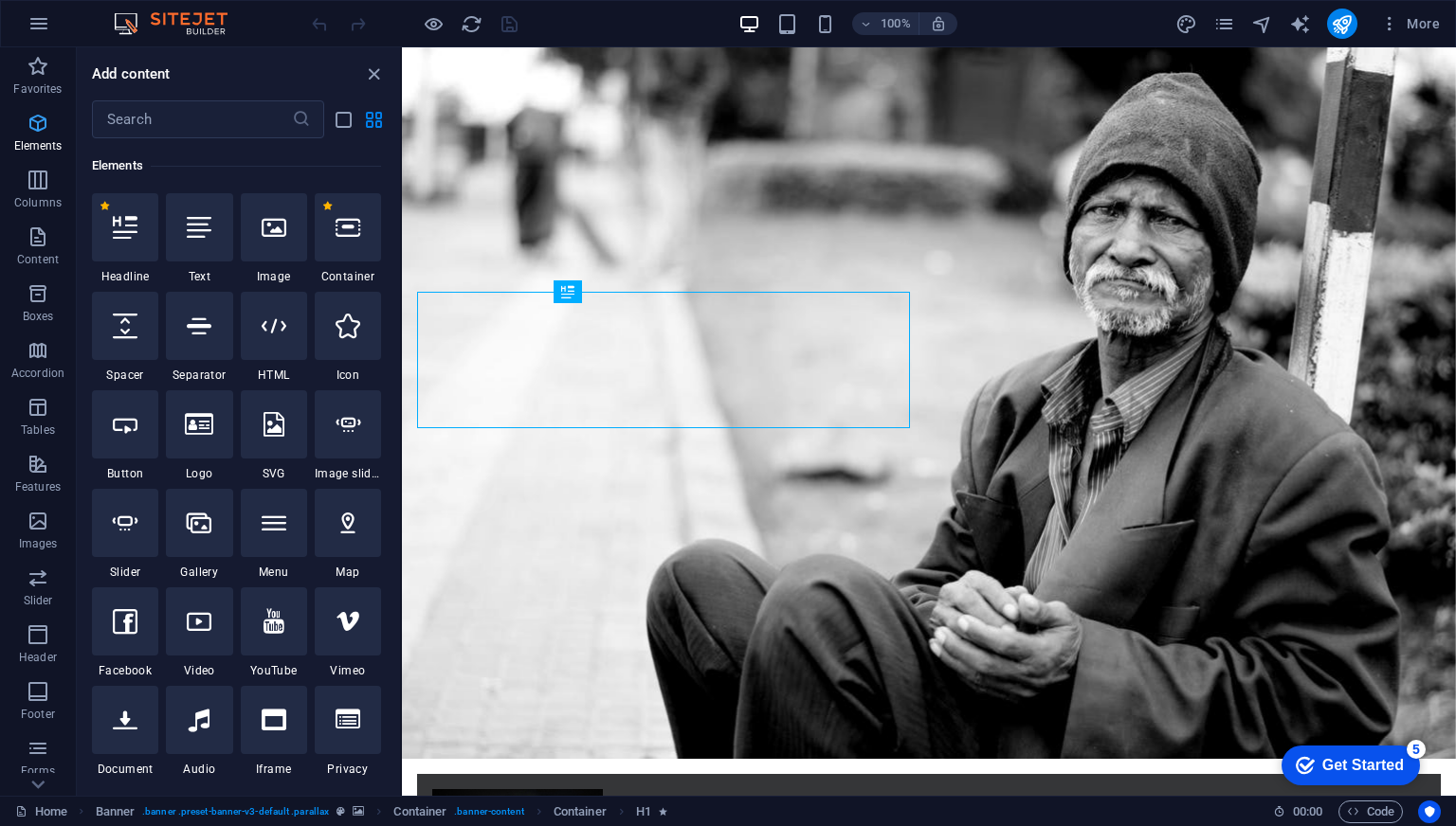
click at [45, 131] on icon "button" at bounding box center [38, 123] width 23 height 23
click at [265, 537] on div at bounding box center [274, 523] width 66 height 68
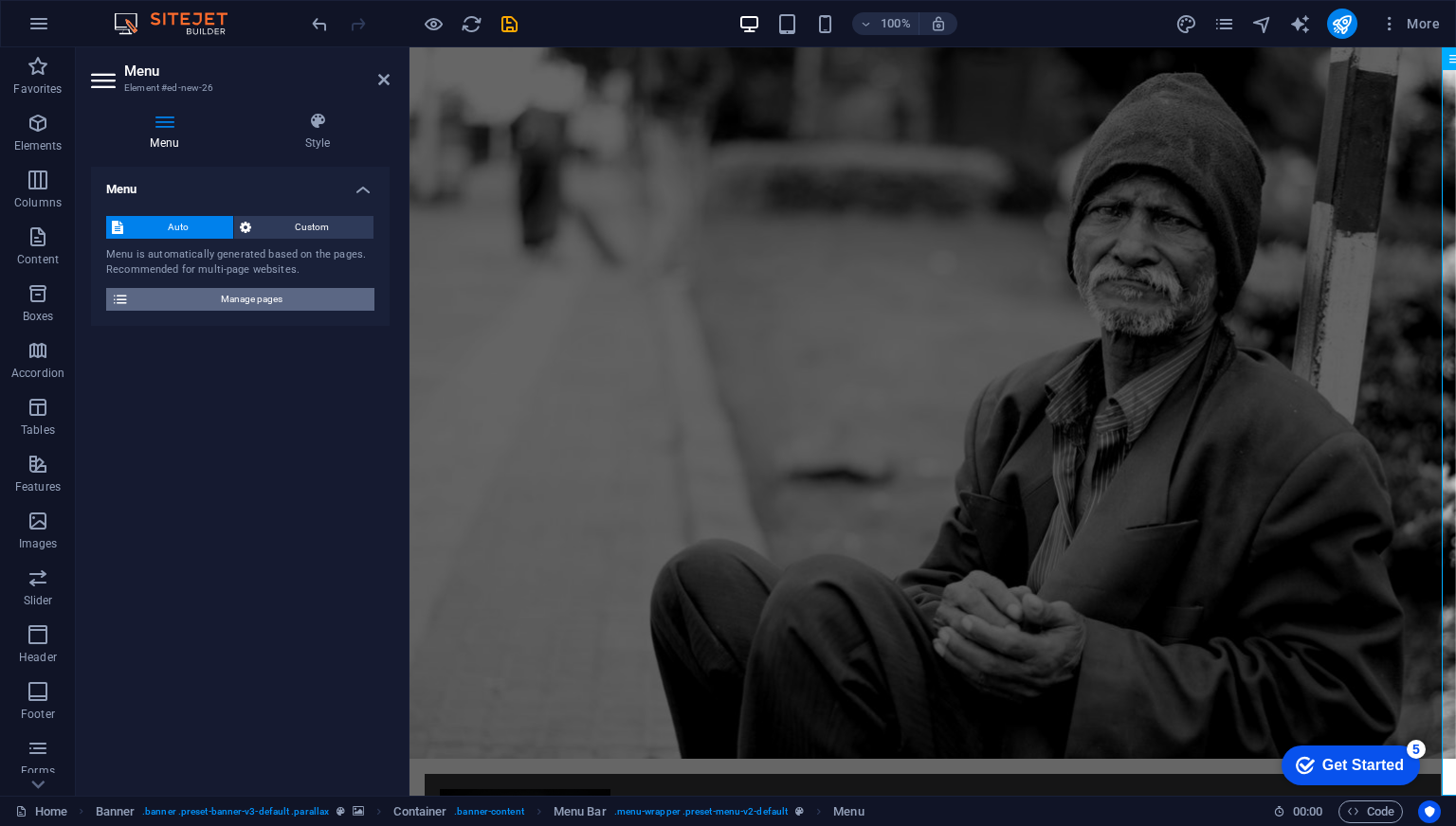
click at [258, 301] on span "Manage pages" at bounding box center [252, 300] width 235 height 23
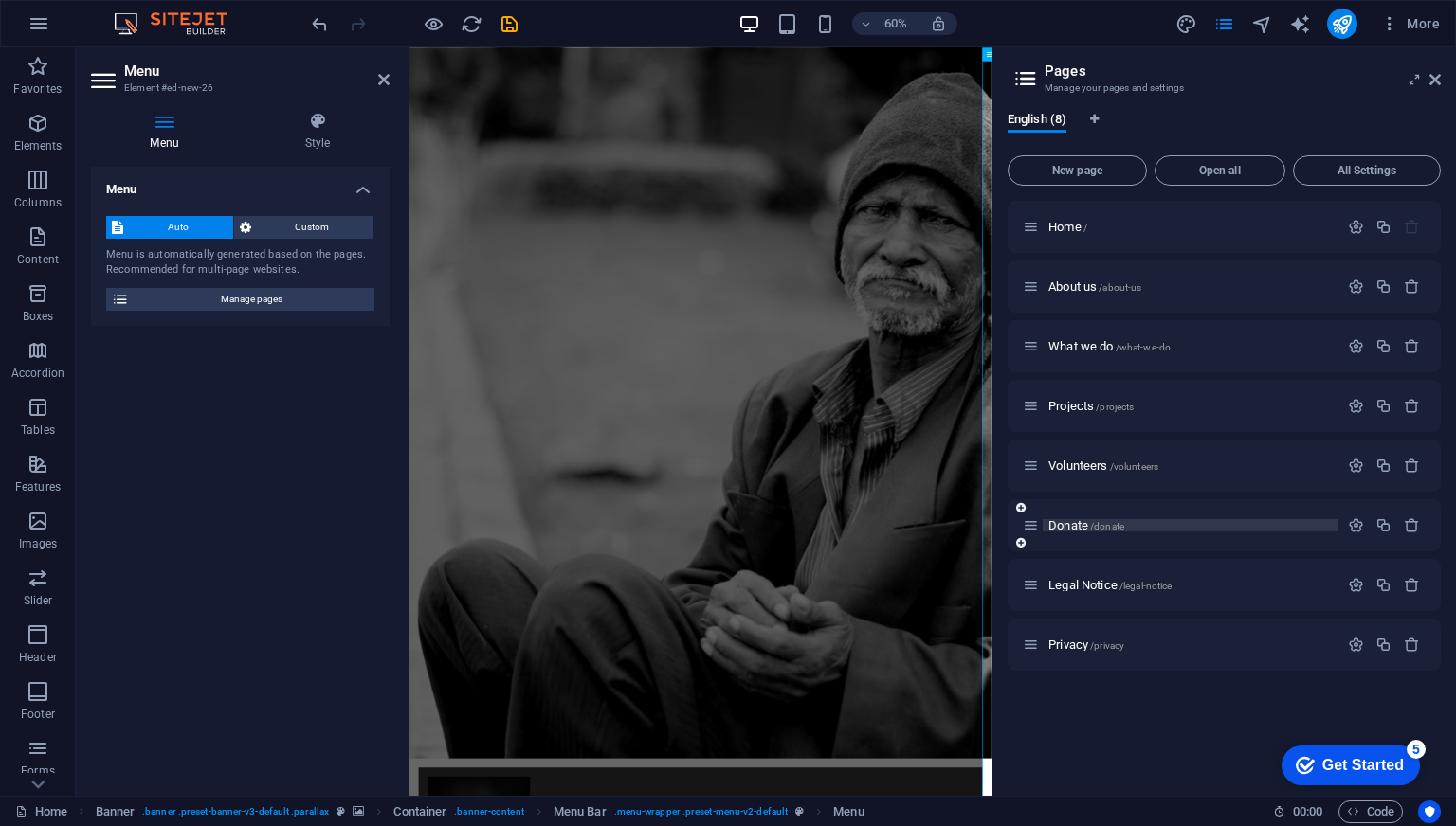
click at [1064, 521] on span "Donate /donate" at bounding box center [1086, 525] width 76 height 14
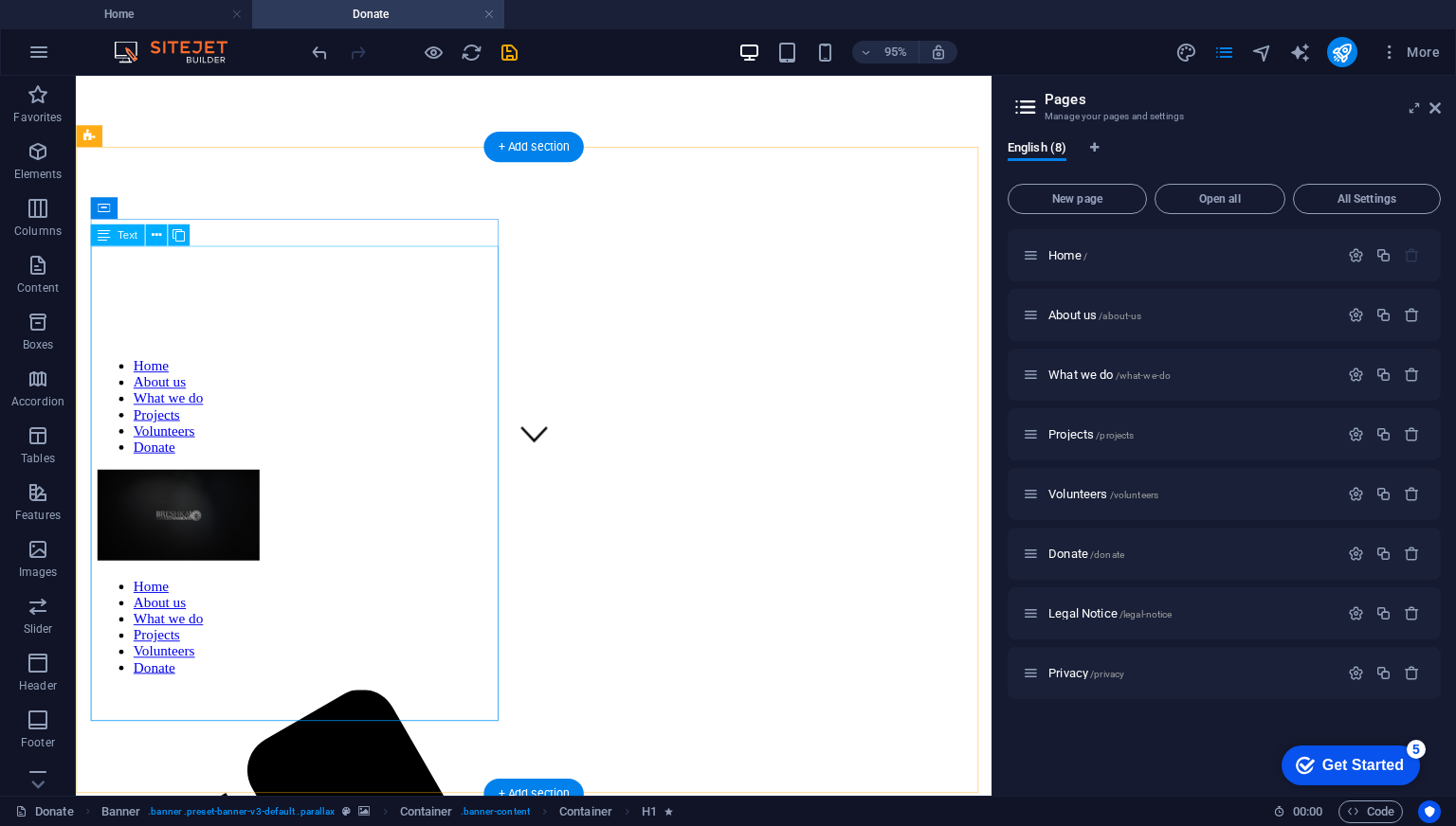
scroll to position [379, 0]
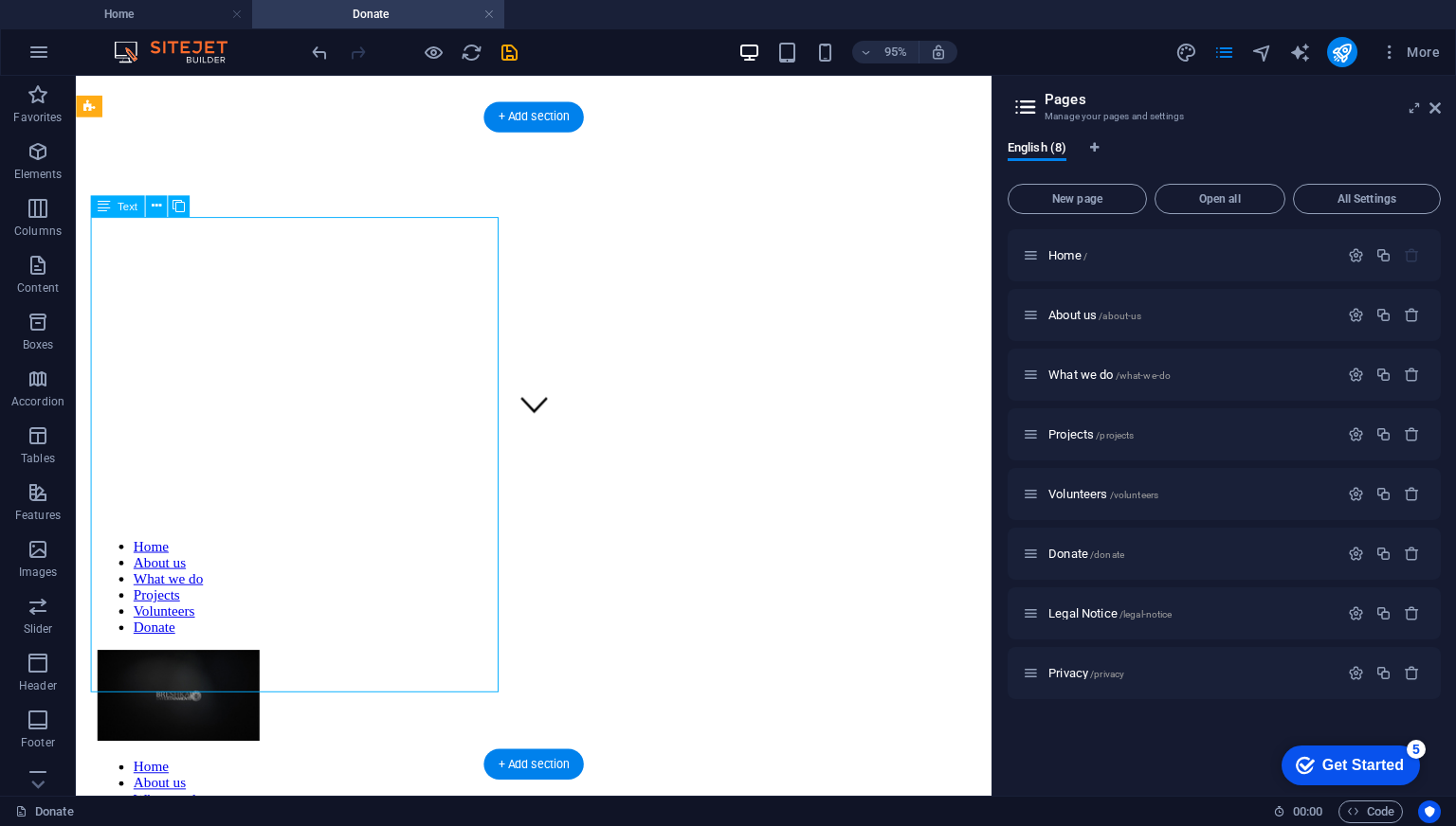
scroll to position [309, 0]
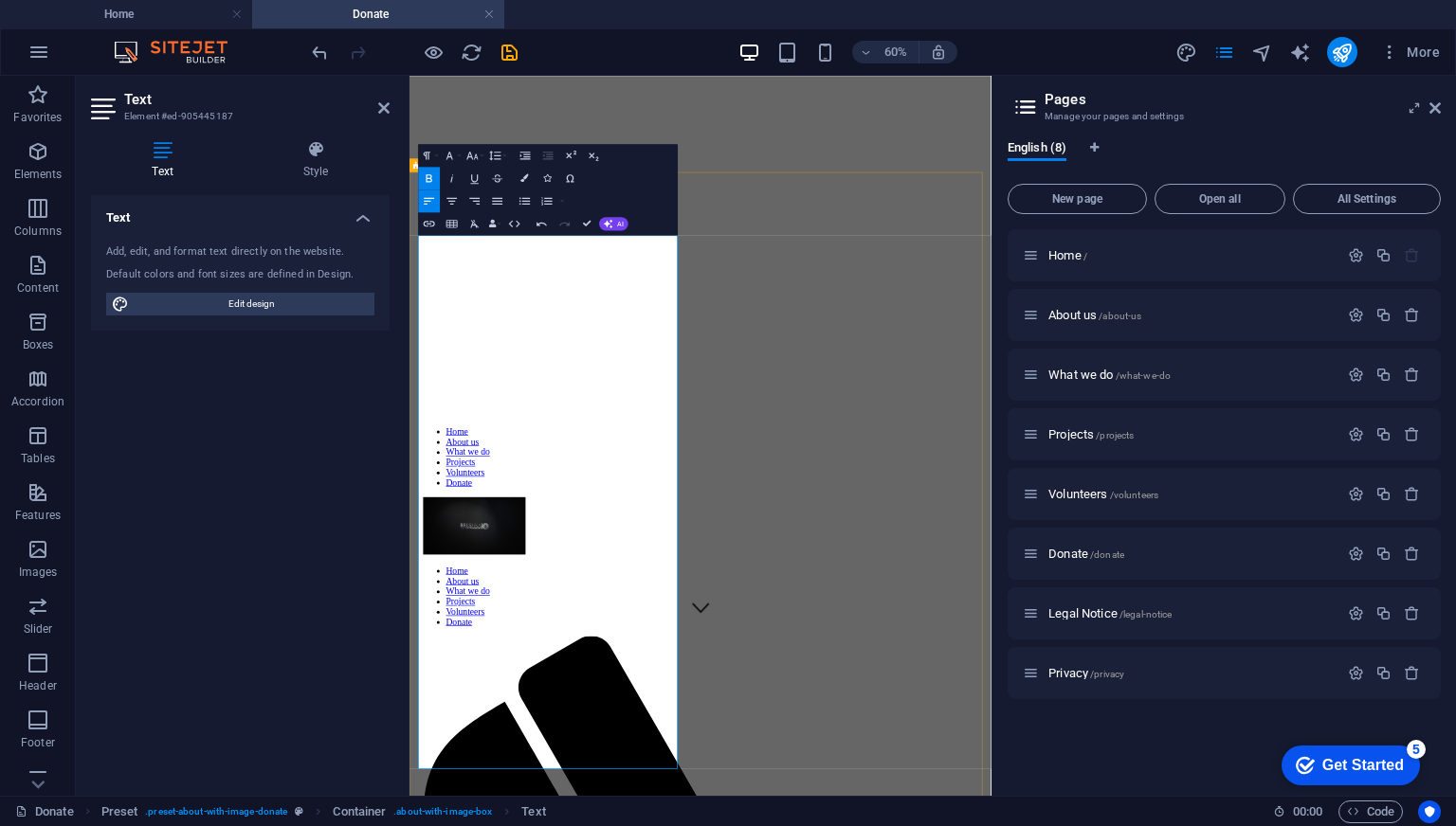
scroll to position [284, 0]
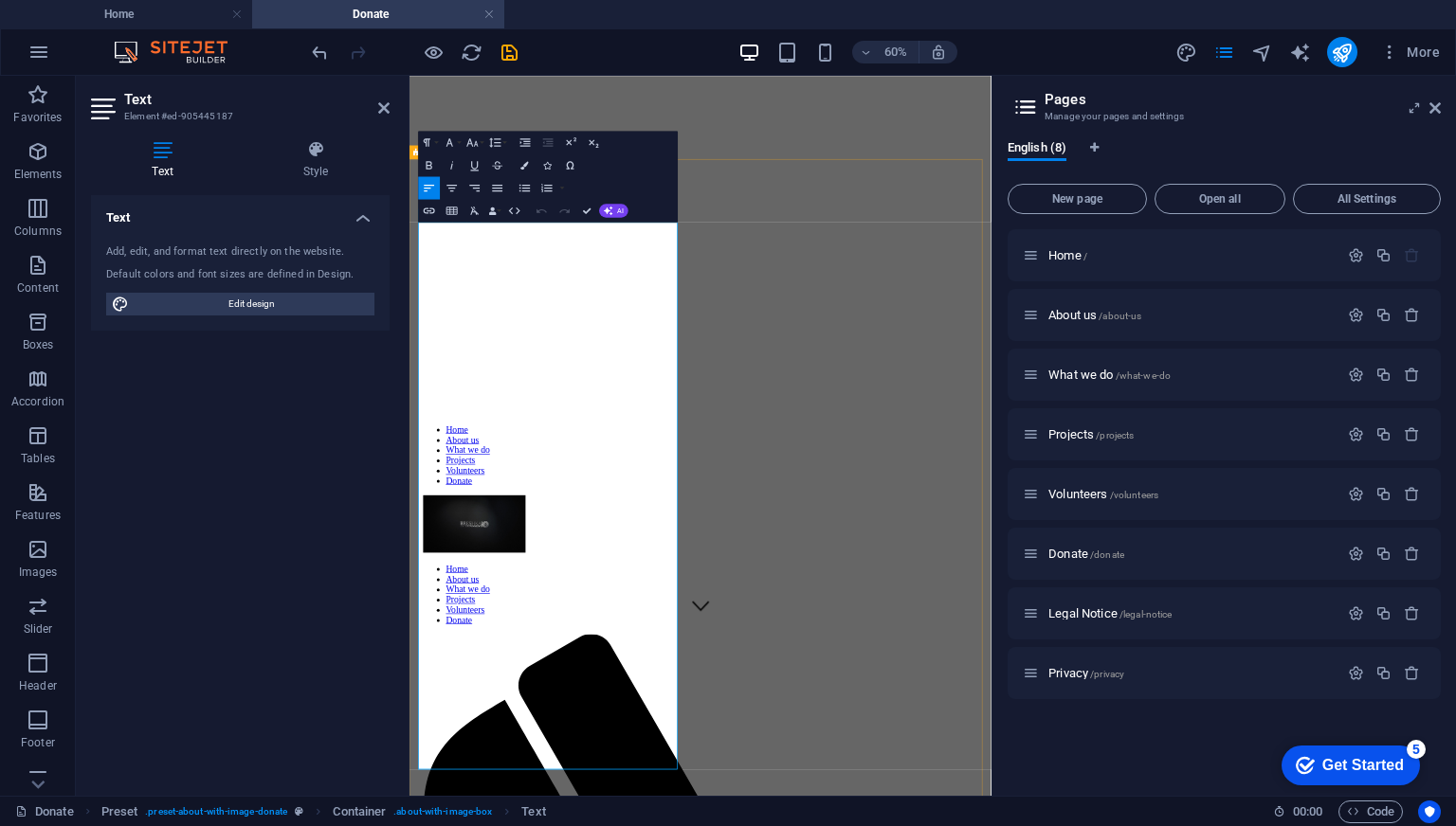
drag, startPoint x: 767, startPoint y: 1203, endPoint x: 641, endPoint y: 1225, distance: 127.9
copy strong "Let’s write the next chapter, together."
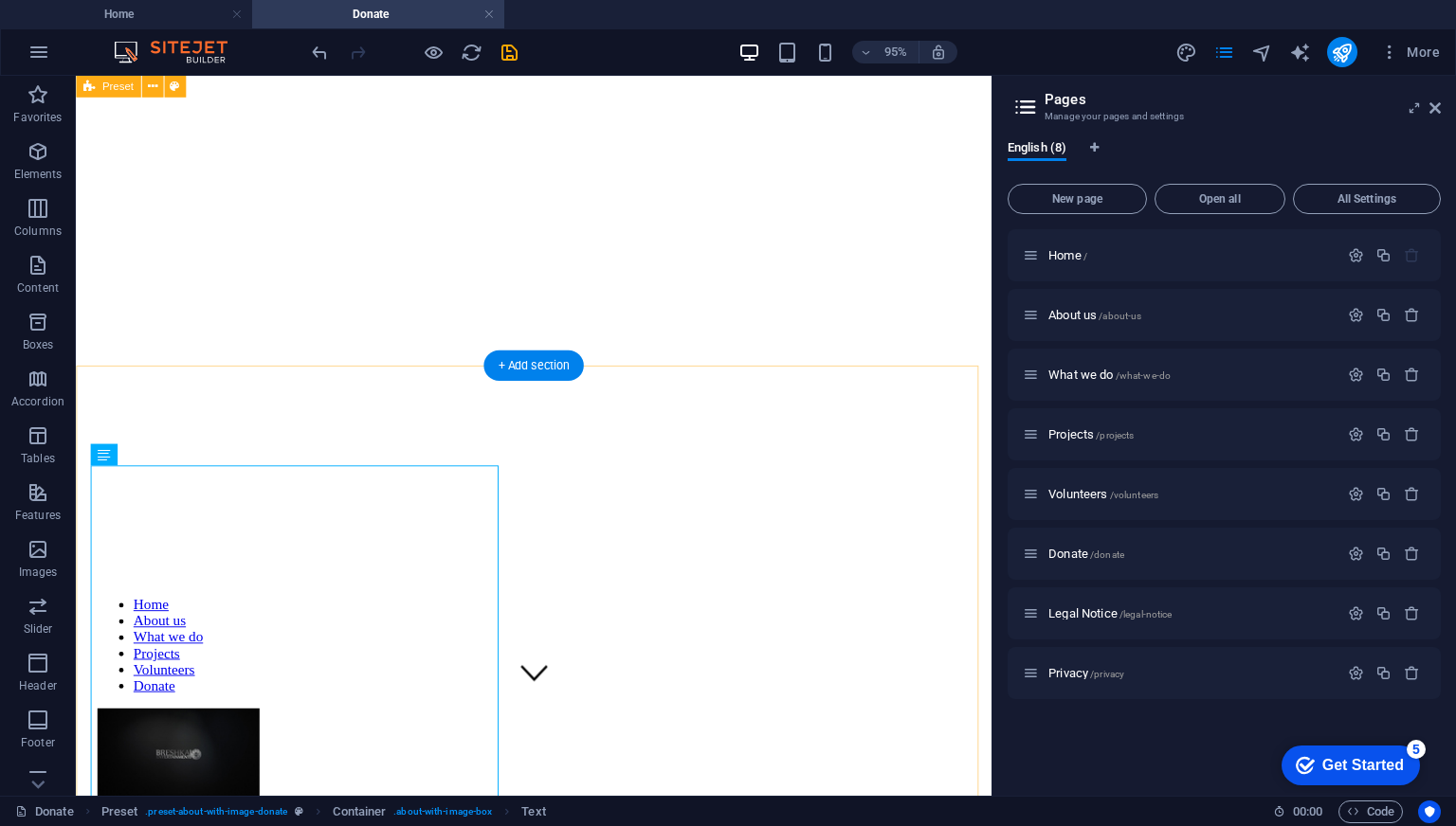
scroll to position [95, 0]
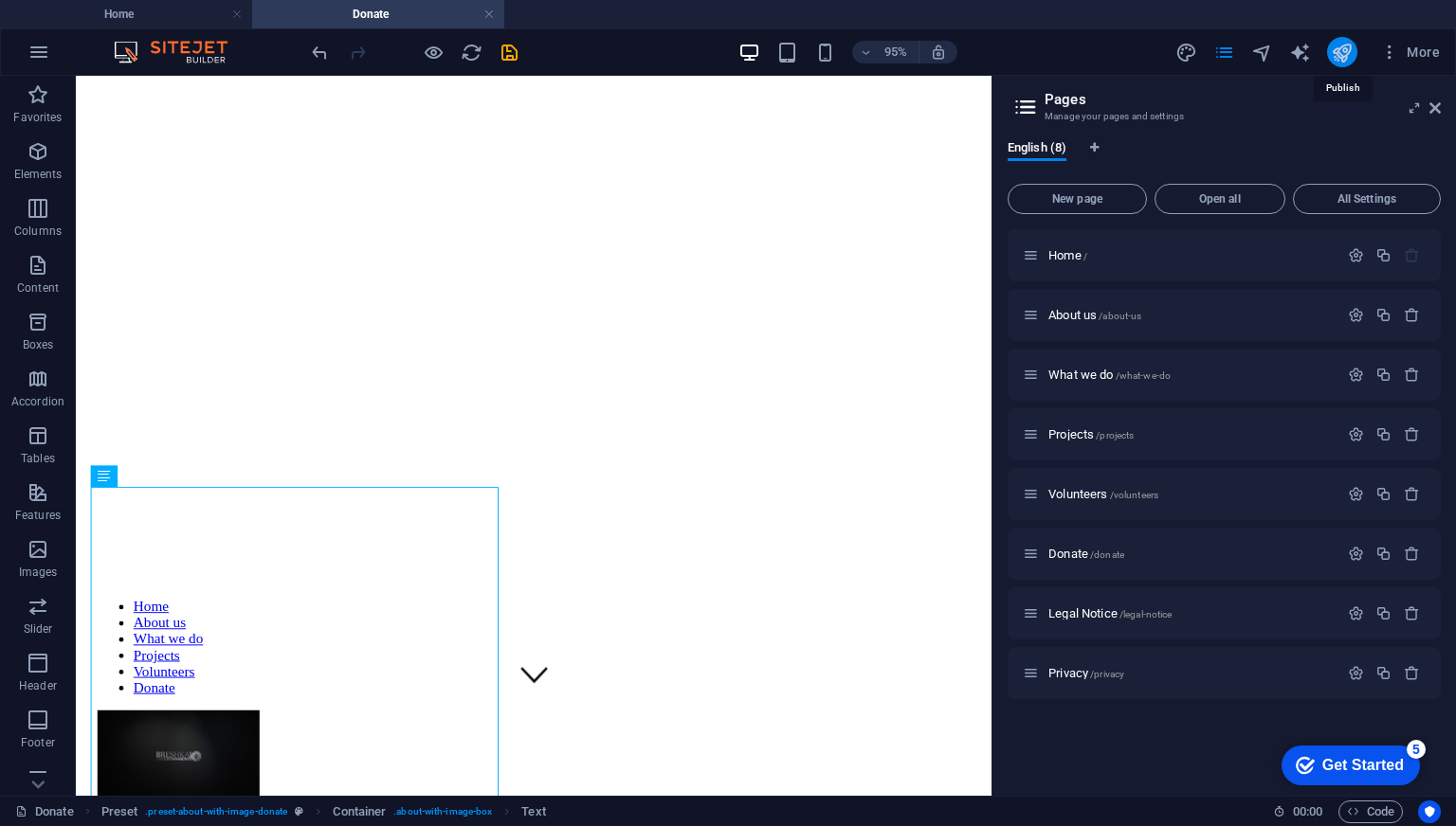
click at [1339, 59] on icon "publish" at bounding box center [1341, 53] width 22 height 22
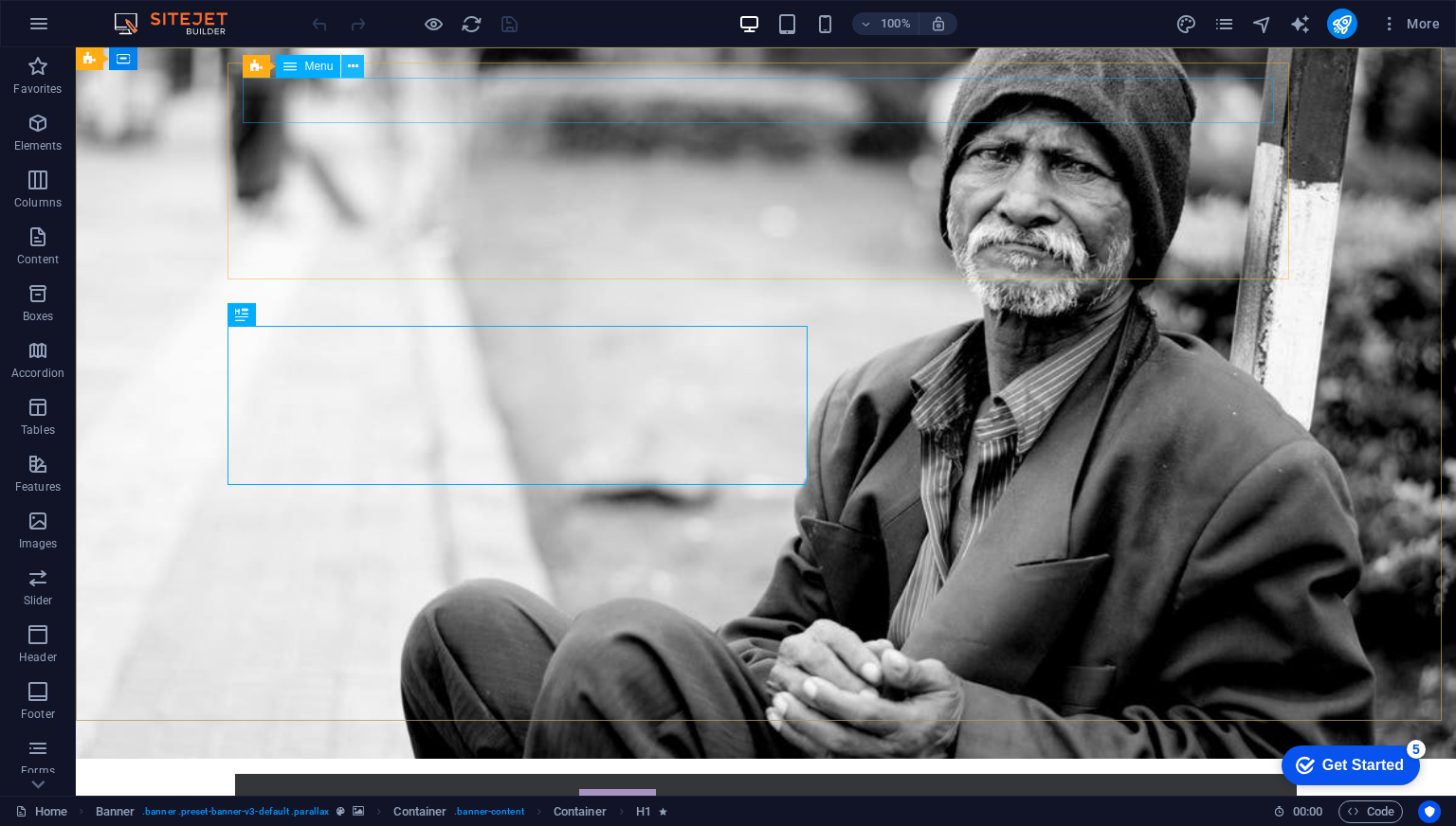
click at [350, 69] on icon at bounding box center [352, 66] width 11 height 20
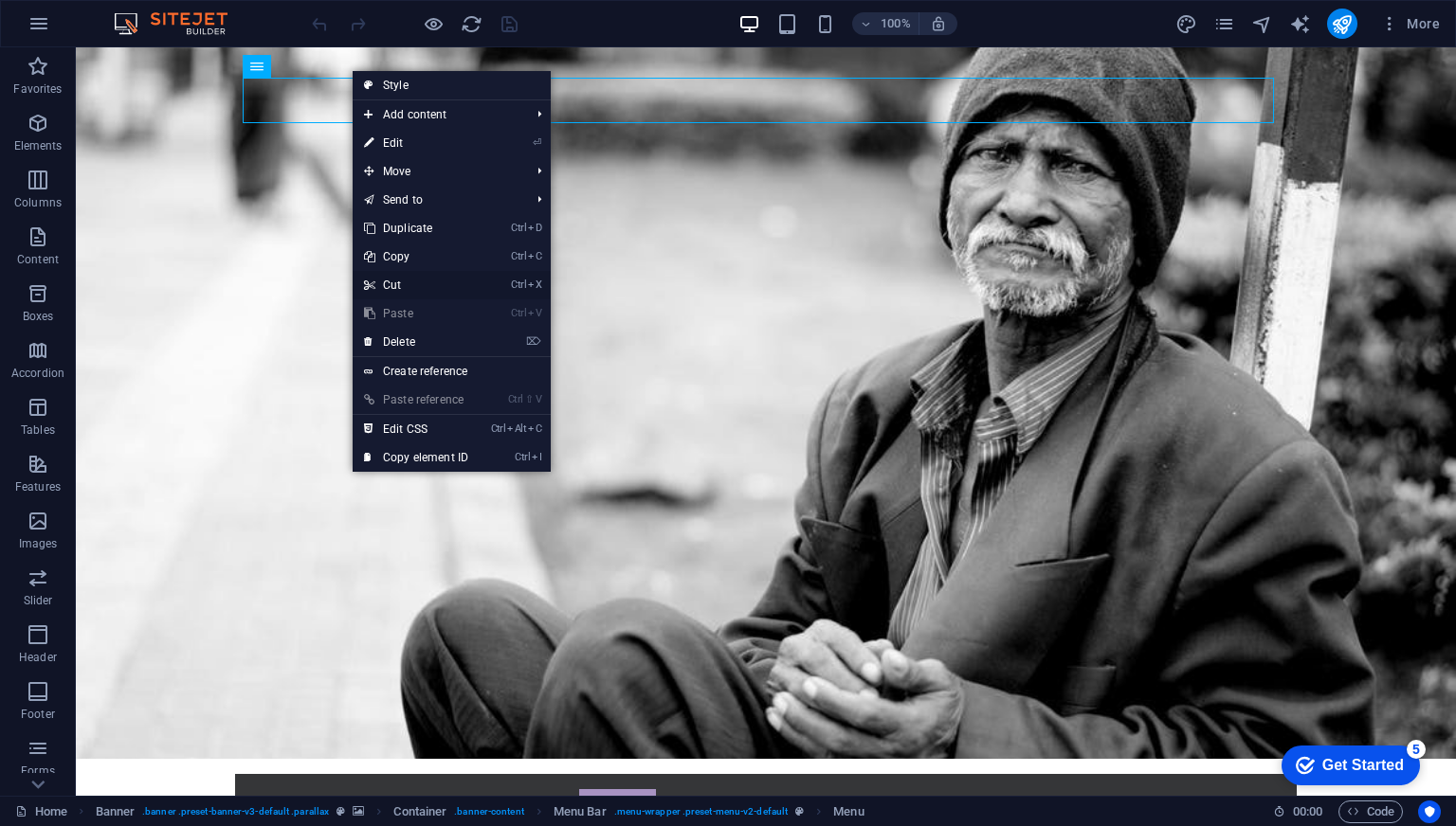
click at [395, 285] on link "Ctrl X Cut" at bounding box center [415, 285] width 127 height 29
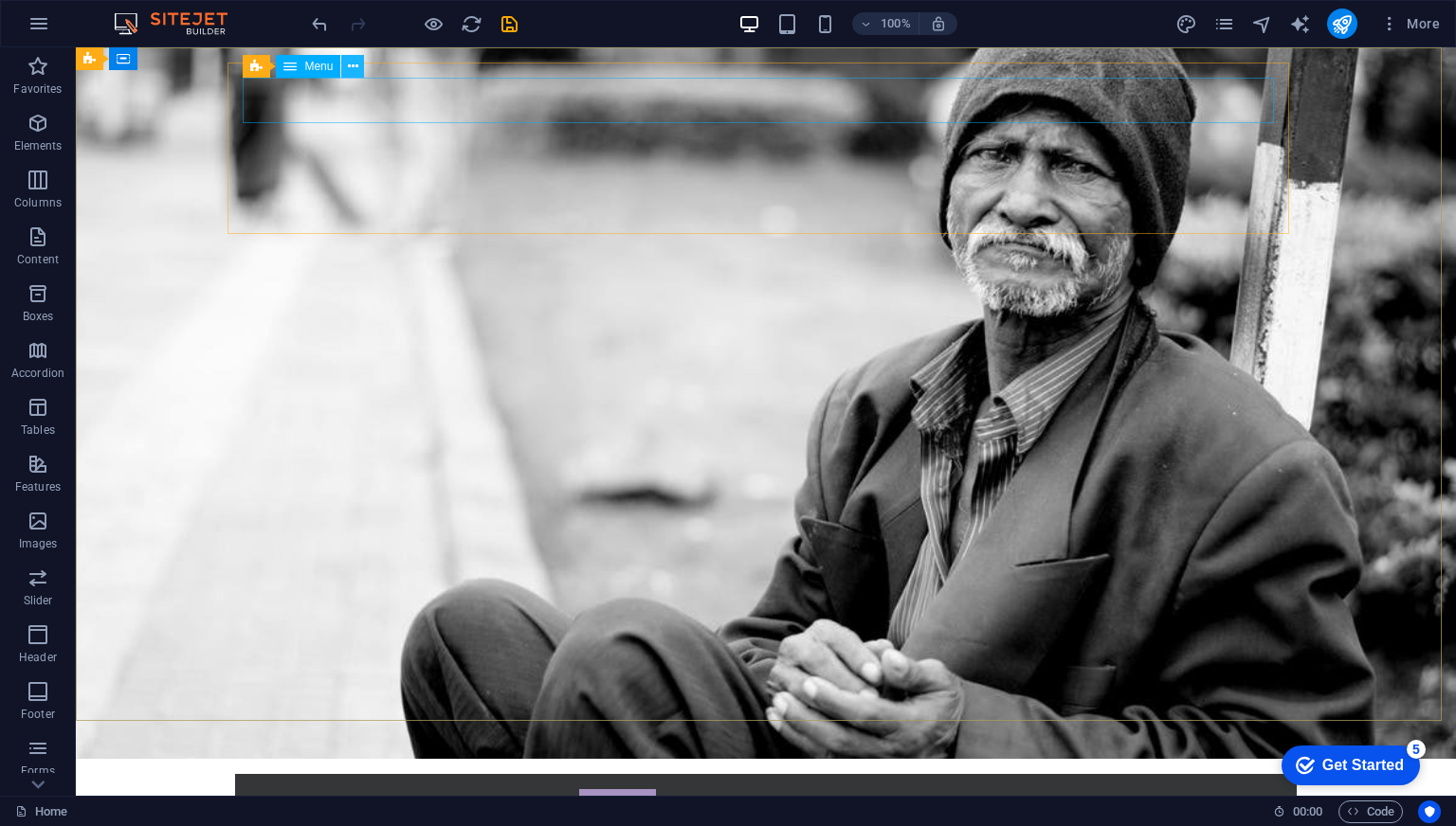
click at [356, 73] on icon at bounding box center [352, 66] width 11 height 20
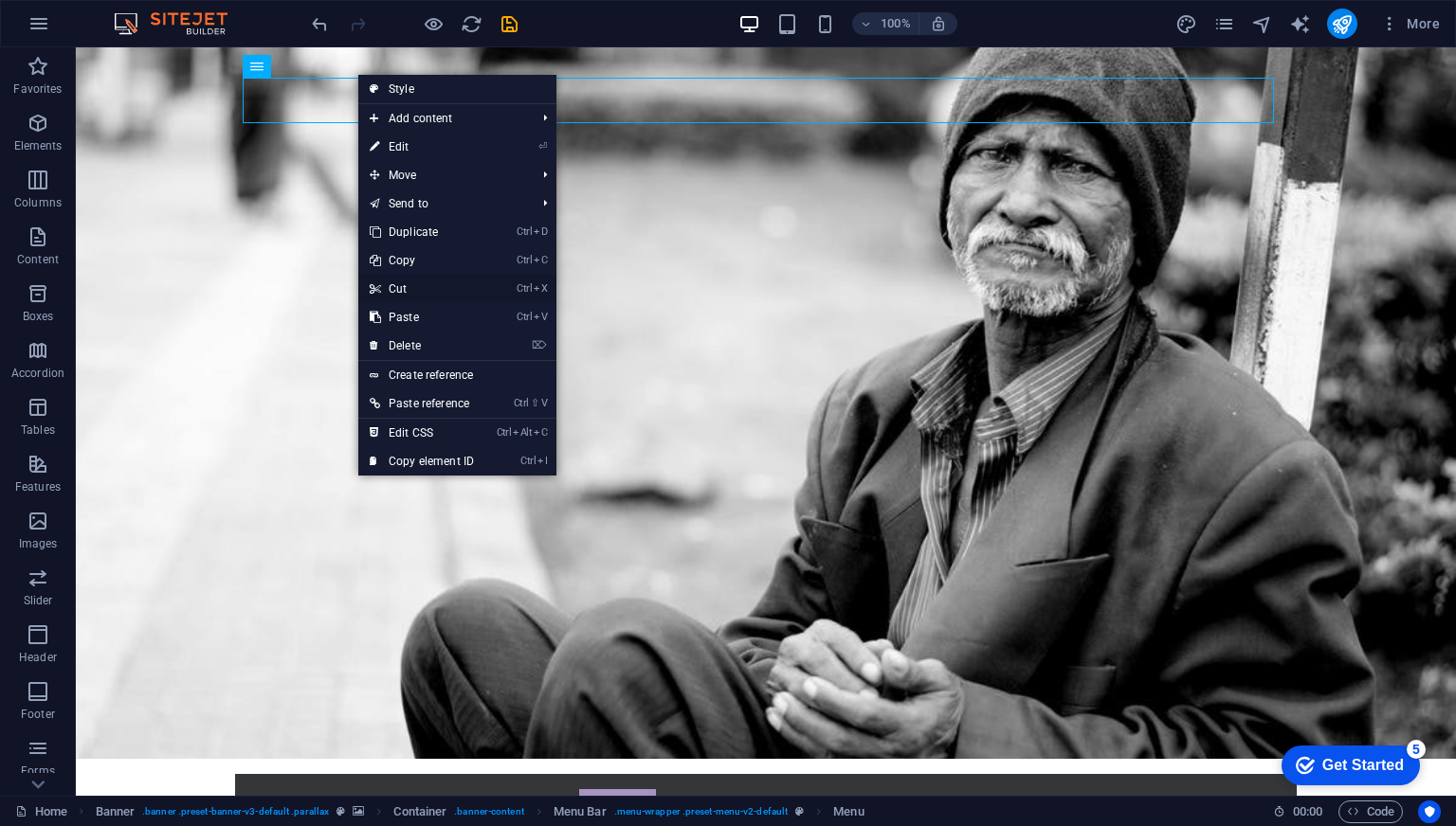
click at [411, 285] on link "Ctrl X Cut" at bounding box center [421, 289] width 127 height 29
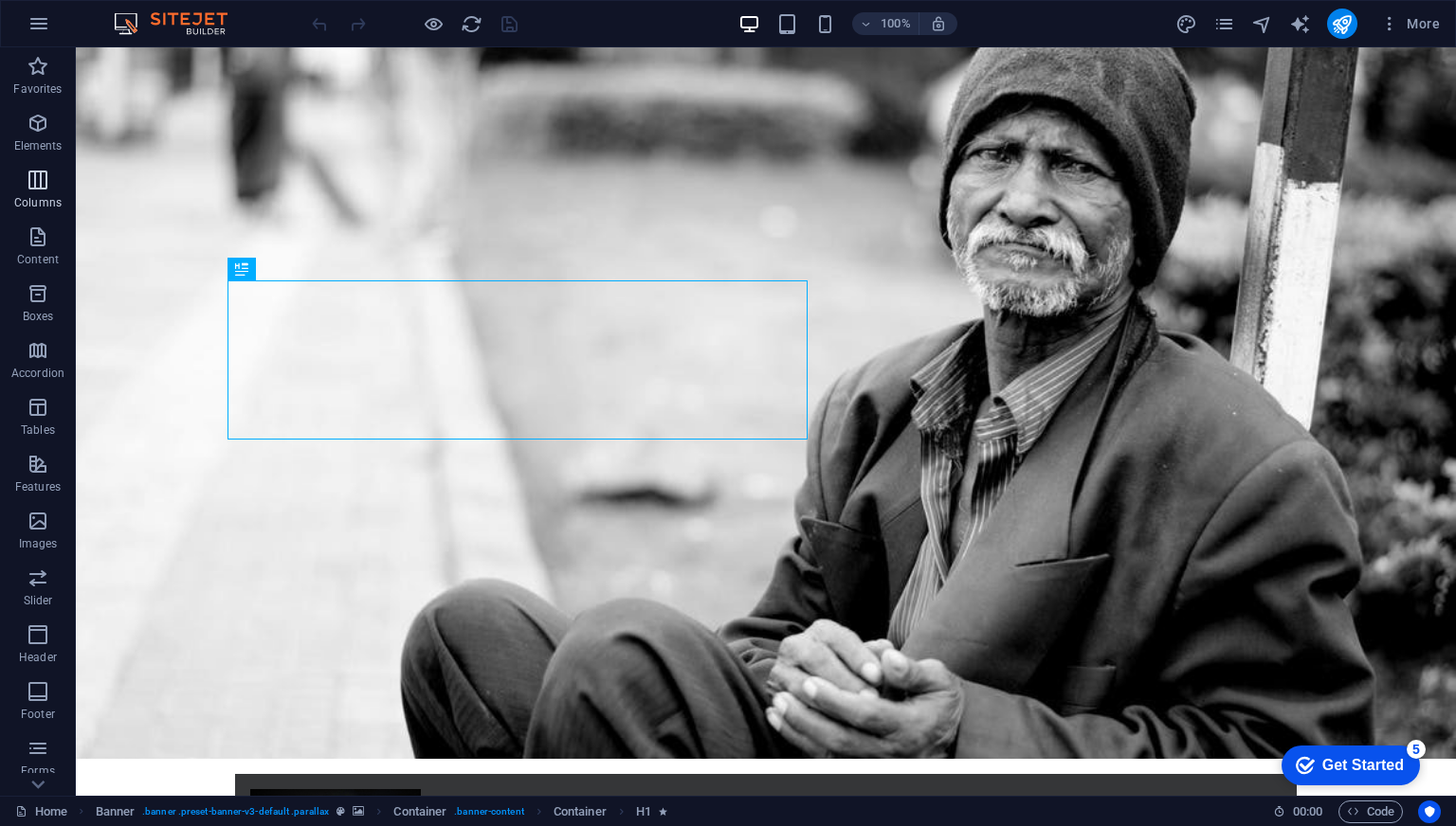
click at [38, 174] on icon "button" at bounding box center [38, 180] width 23 height 23
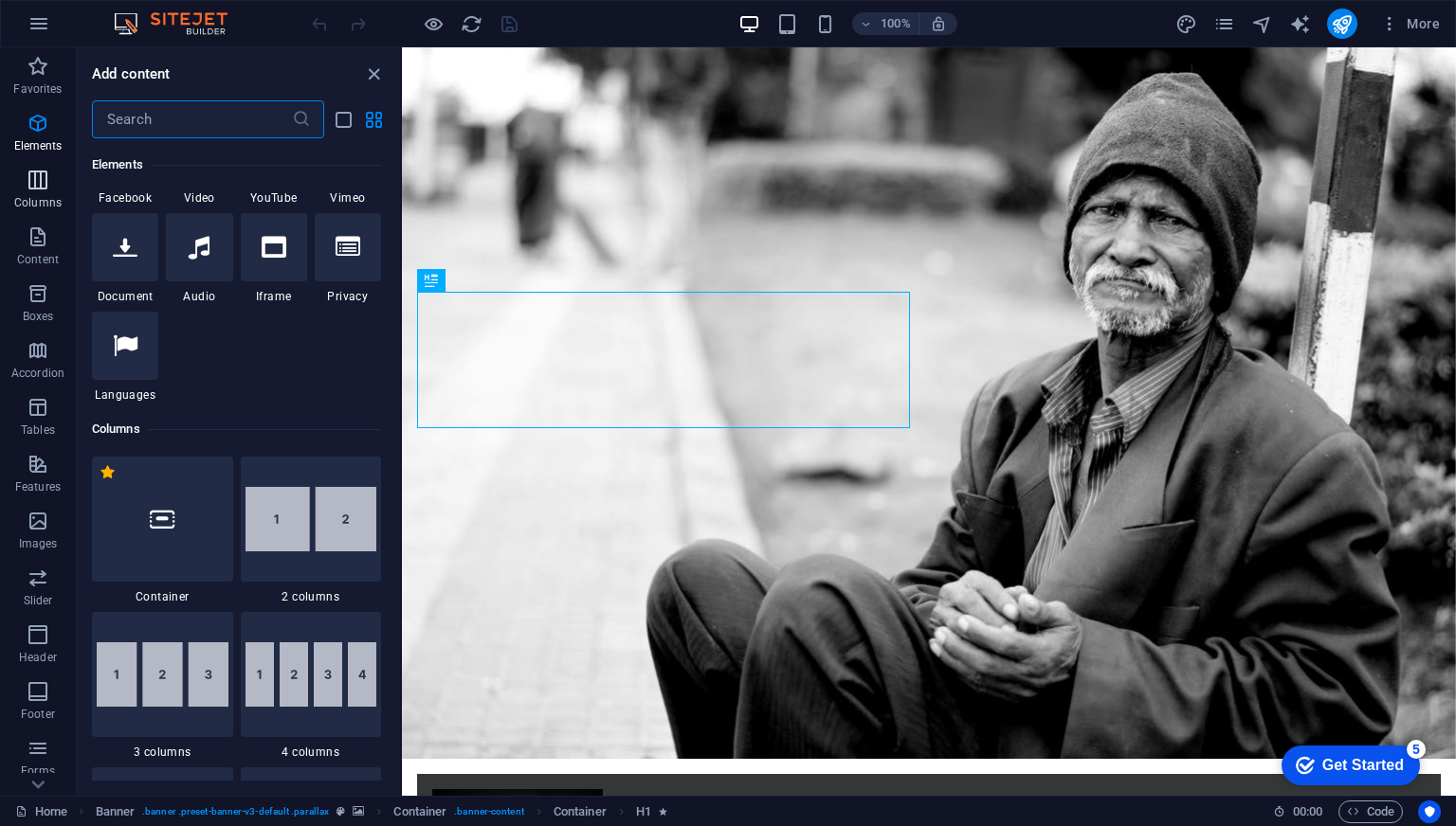
scroll to position [938, 0]
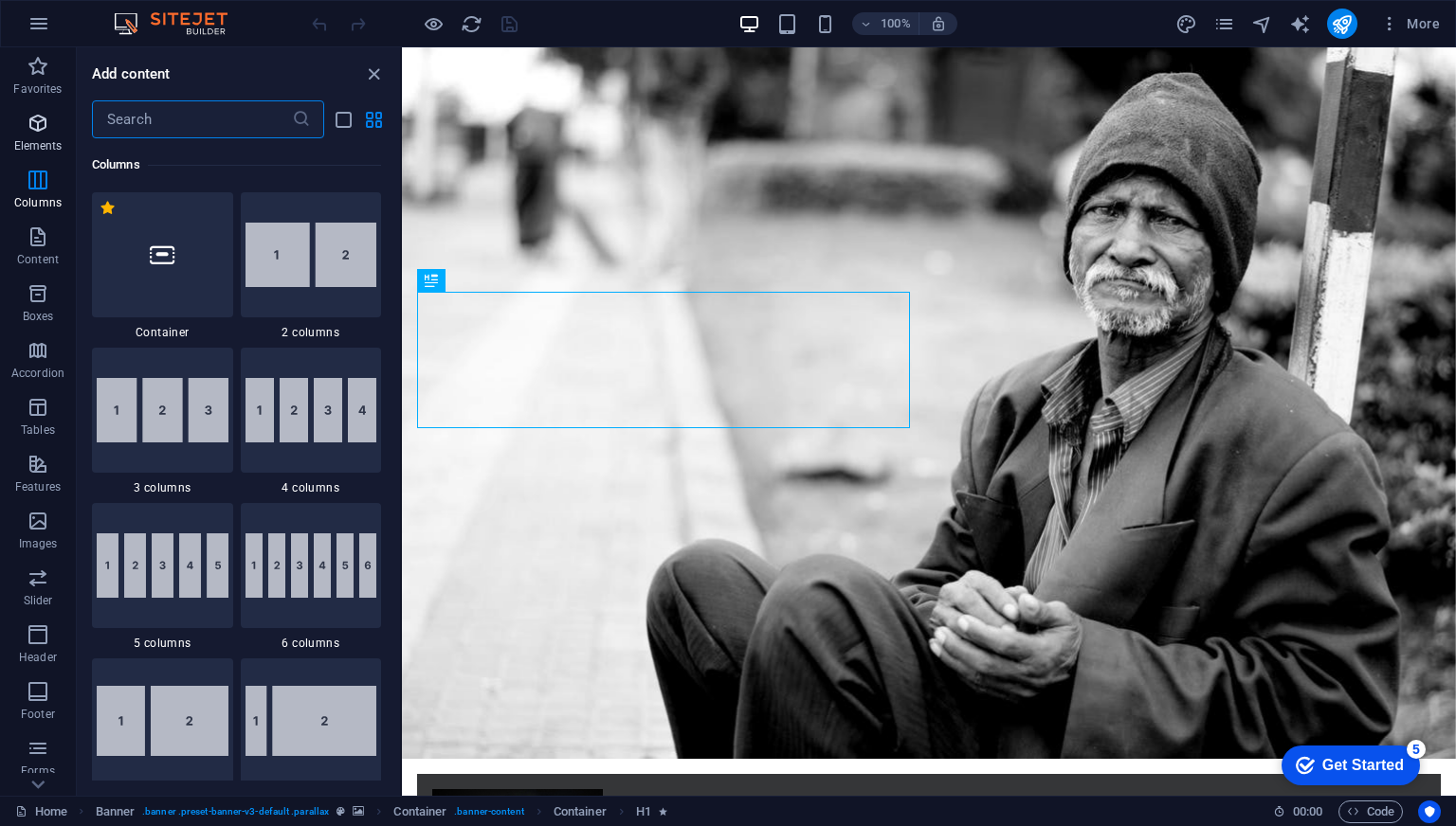
click at [38, 119] on icon "button" at bounding box center [38, 123] width 23 height 23
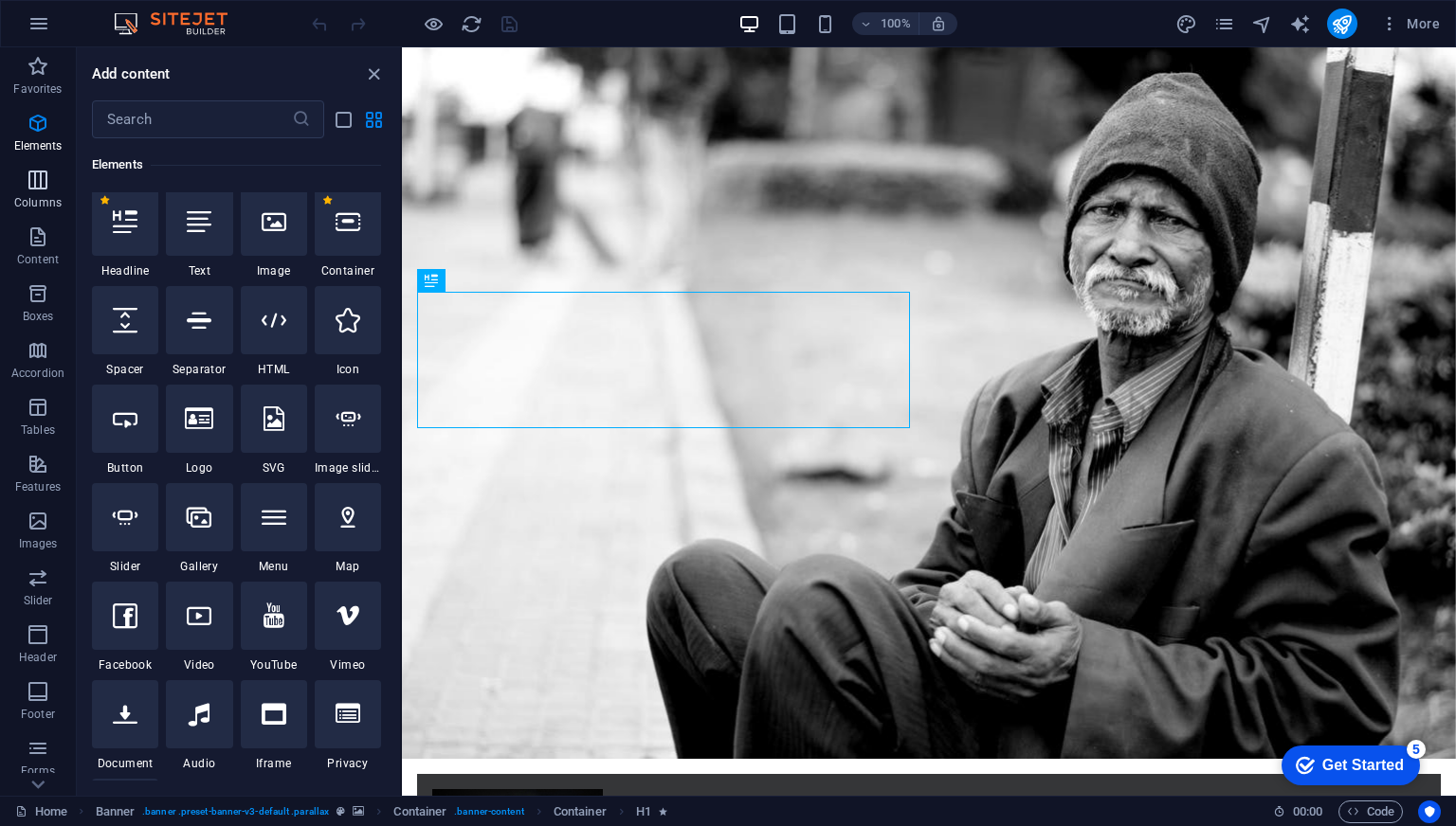
scroll to position [202, 0]
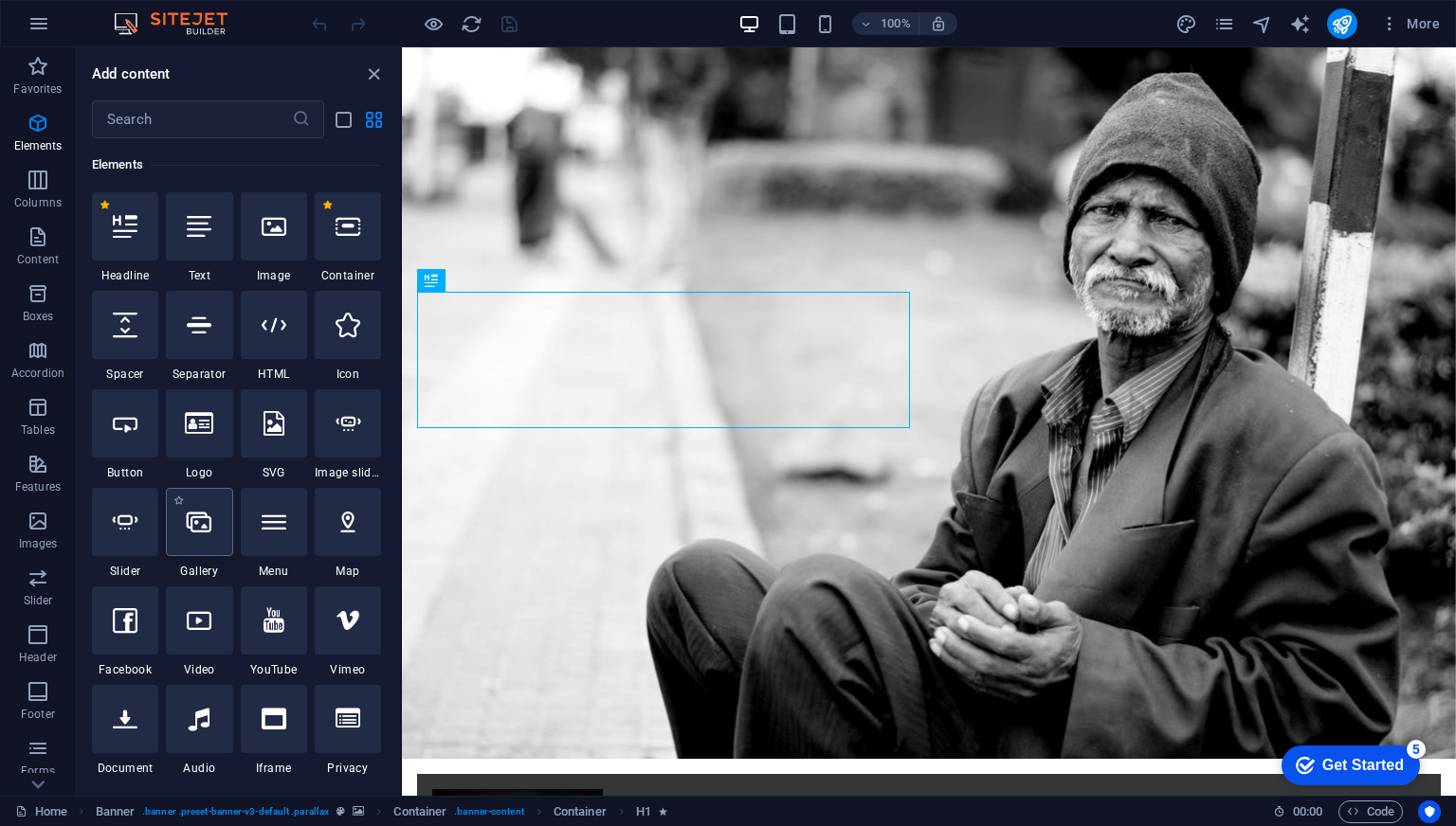
click at [232, 521] on div "1 Star Headline 1 Star Text 1 Star Image 1 Star Container 1 Star Spacer 1 Star …" at bounding box center [236, 533] width 289 height 682
click at [188, 525] on icon at bounding box center [199, 523] width 25 height 25
select select "4"
select select "%"
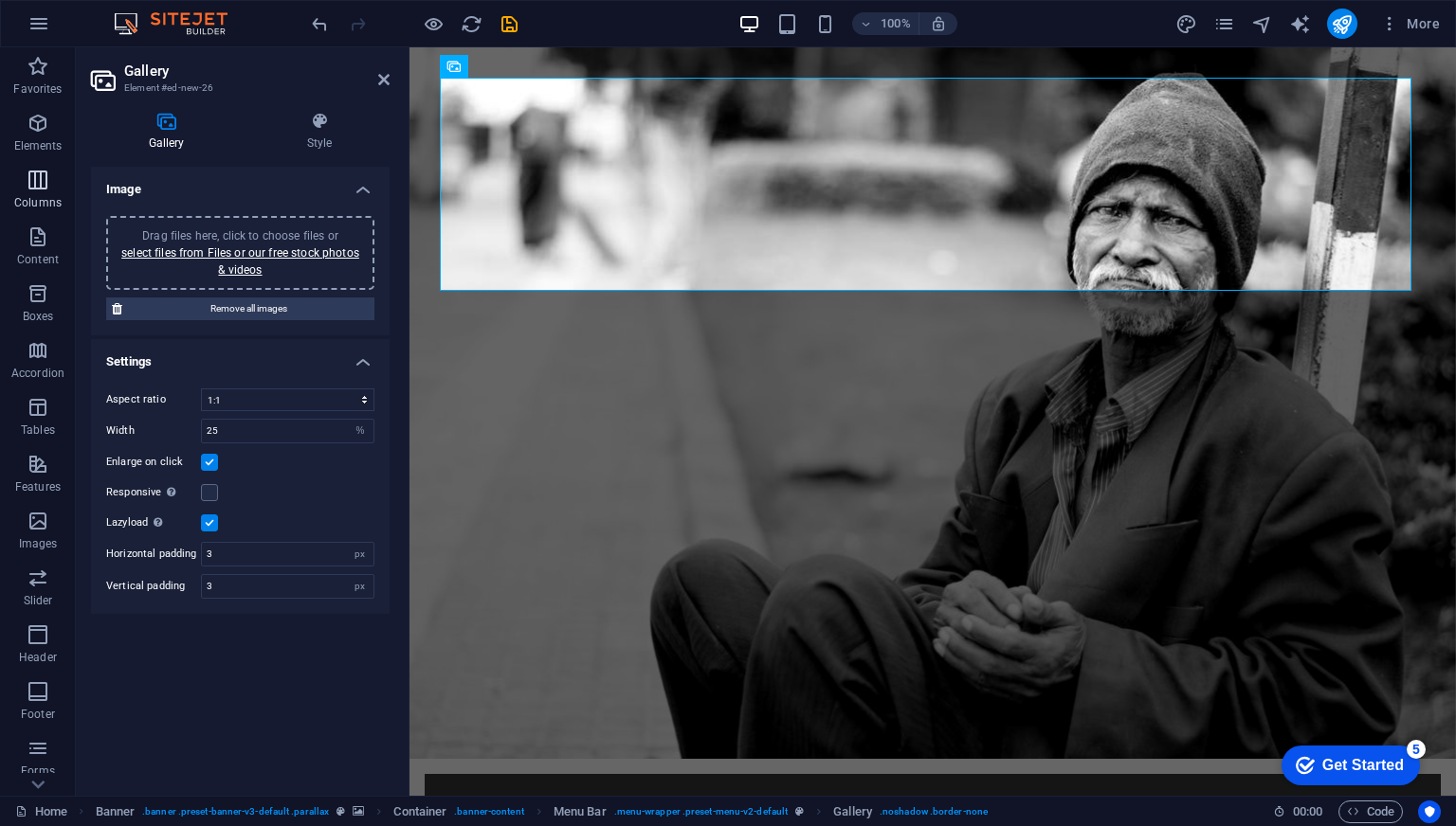
click at [19, 179] on span "Columns" at bounding box center [37, 191] width 76 height 46
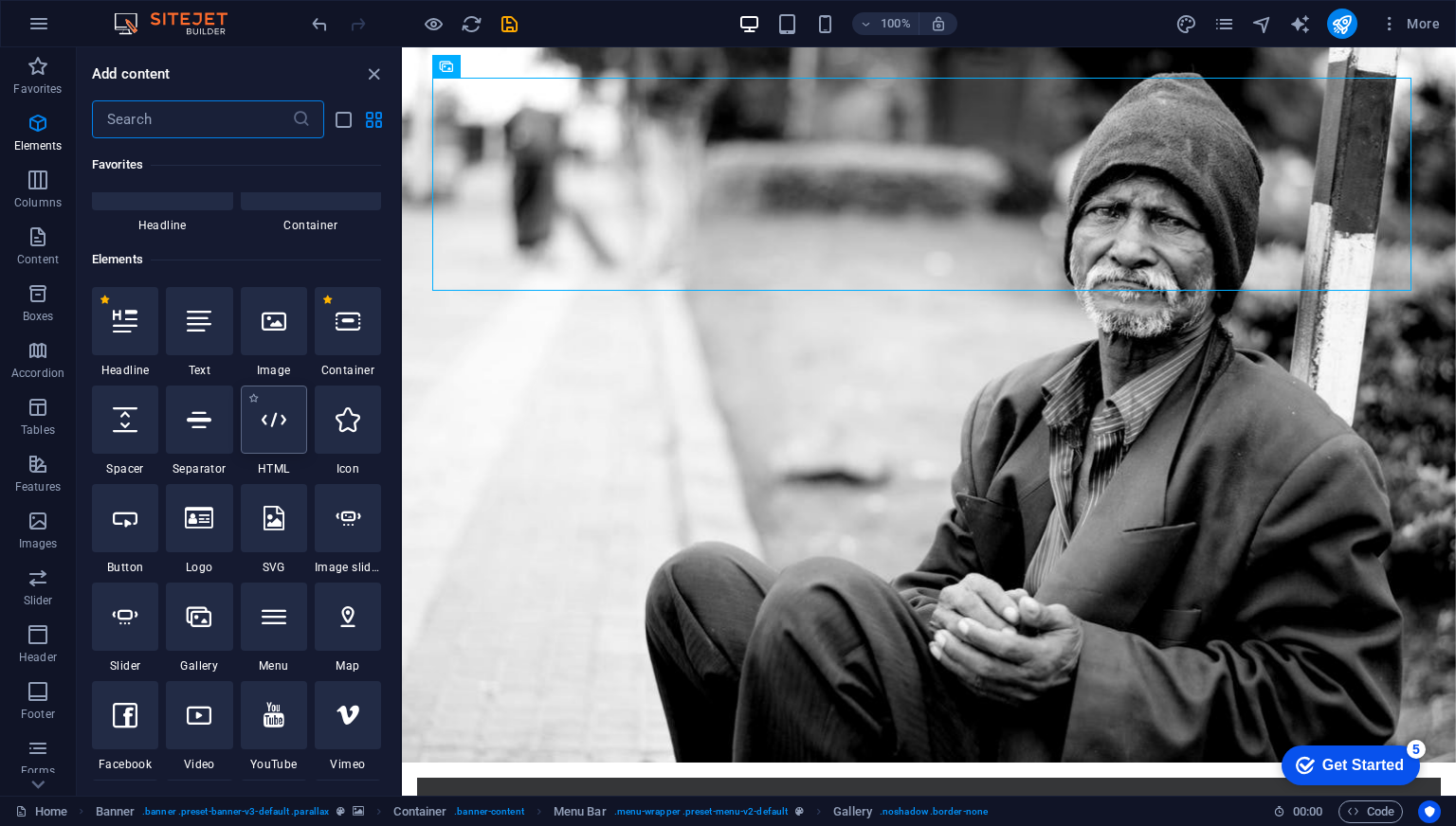
scroll to position [190, 0]
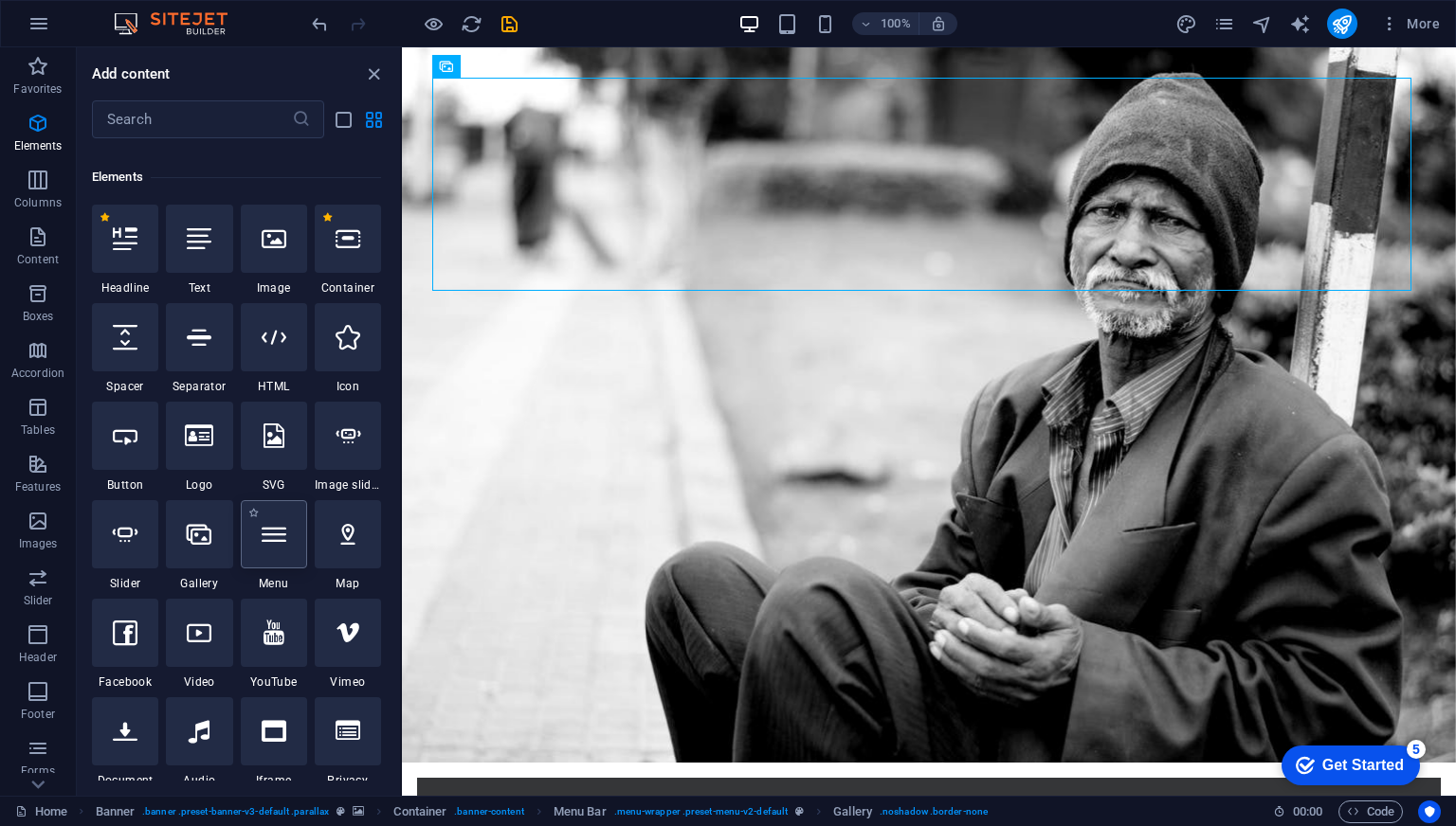
click at [276, 528] on icon at bounding box center [274, 535] width 25 height 25
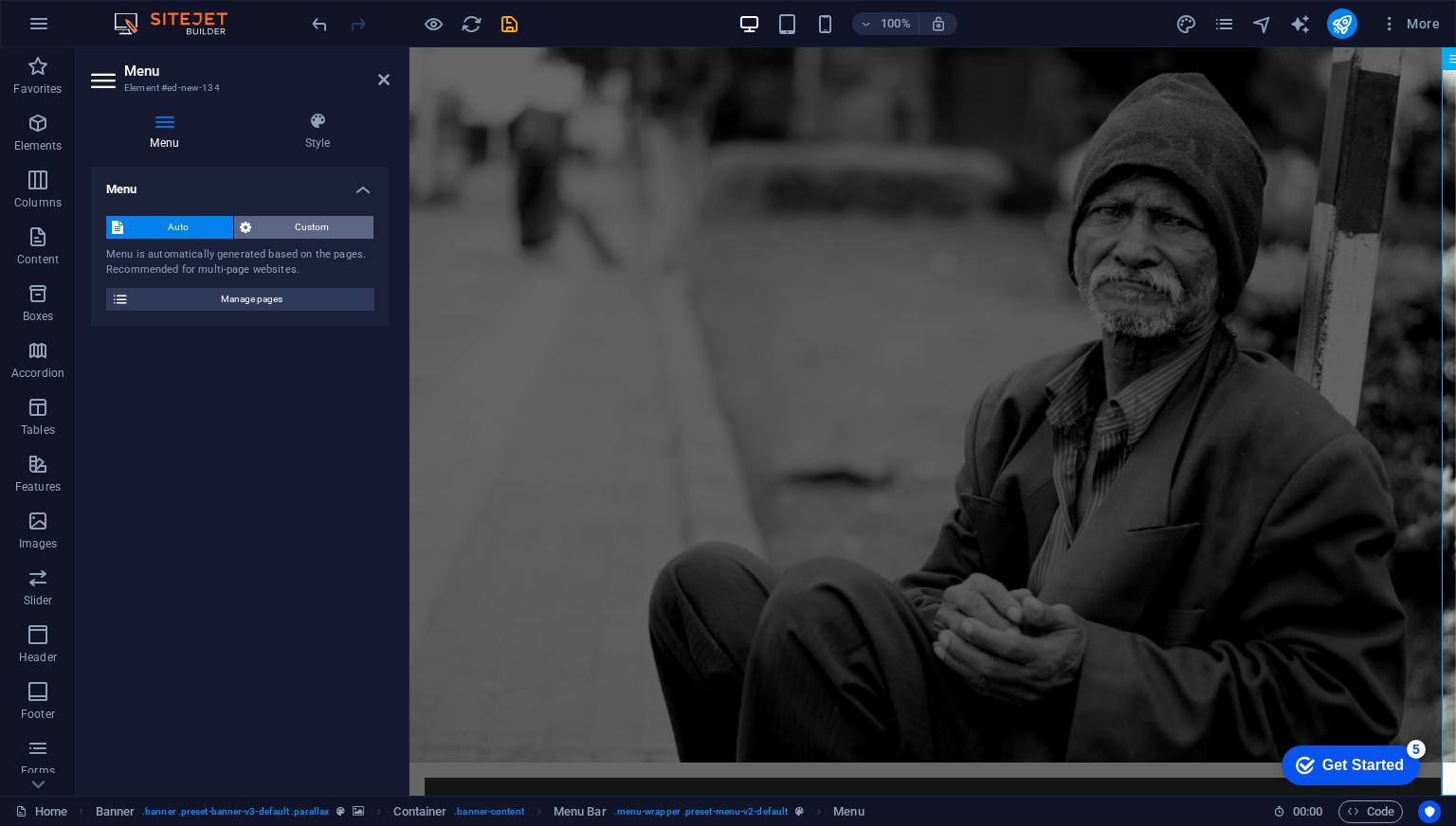
click at [303, 232] on span "Custom" at bounding box center [312, 228] width 112 height 23
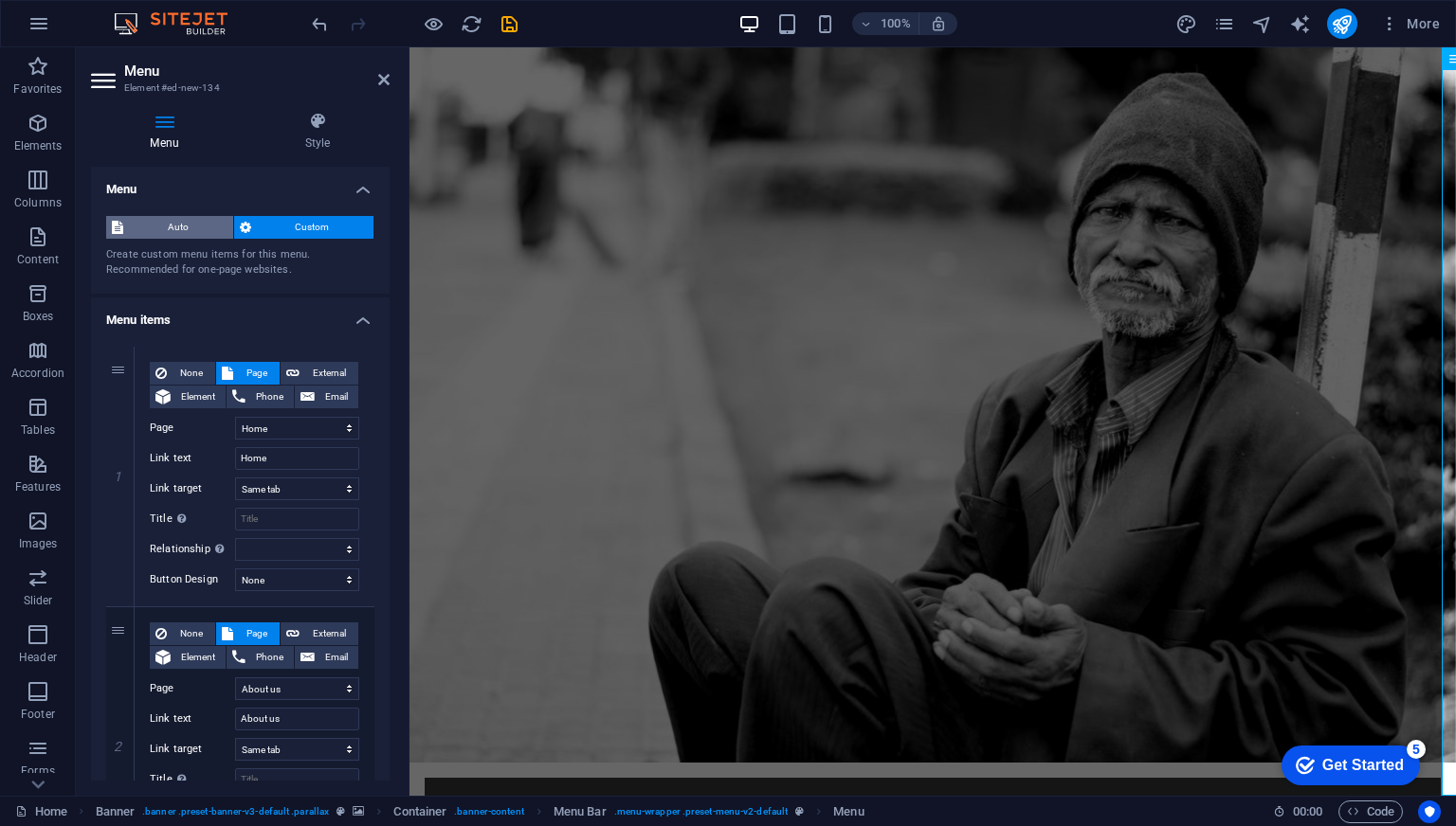
click at [193, 231] on span "Auto" at bounding box center [178, 228] width 99 height 23
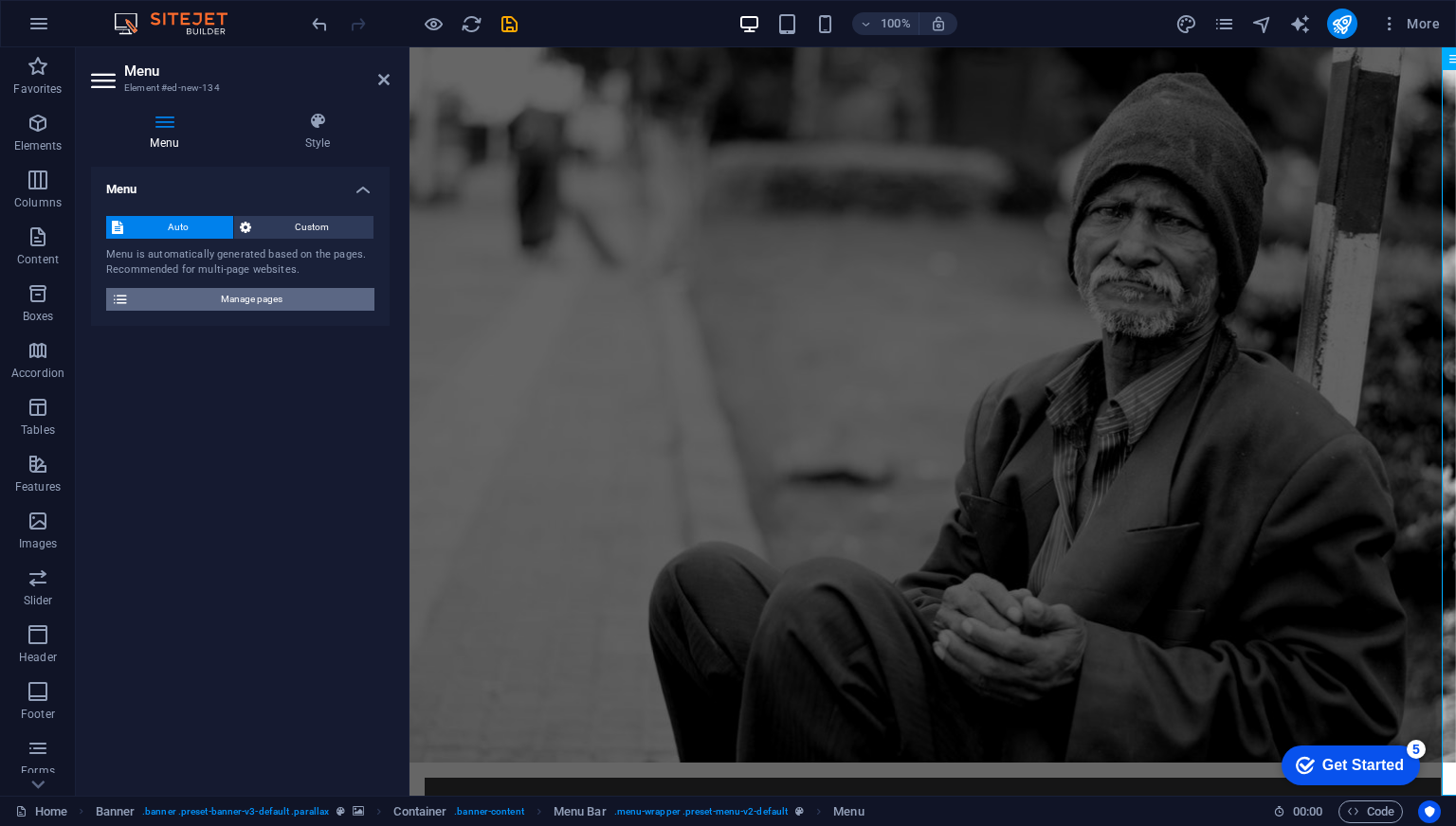
click at [245, 300] on span "Manage pages" at bounding box center [252, 300] width 235 height 23
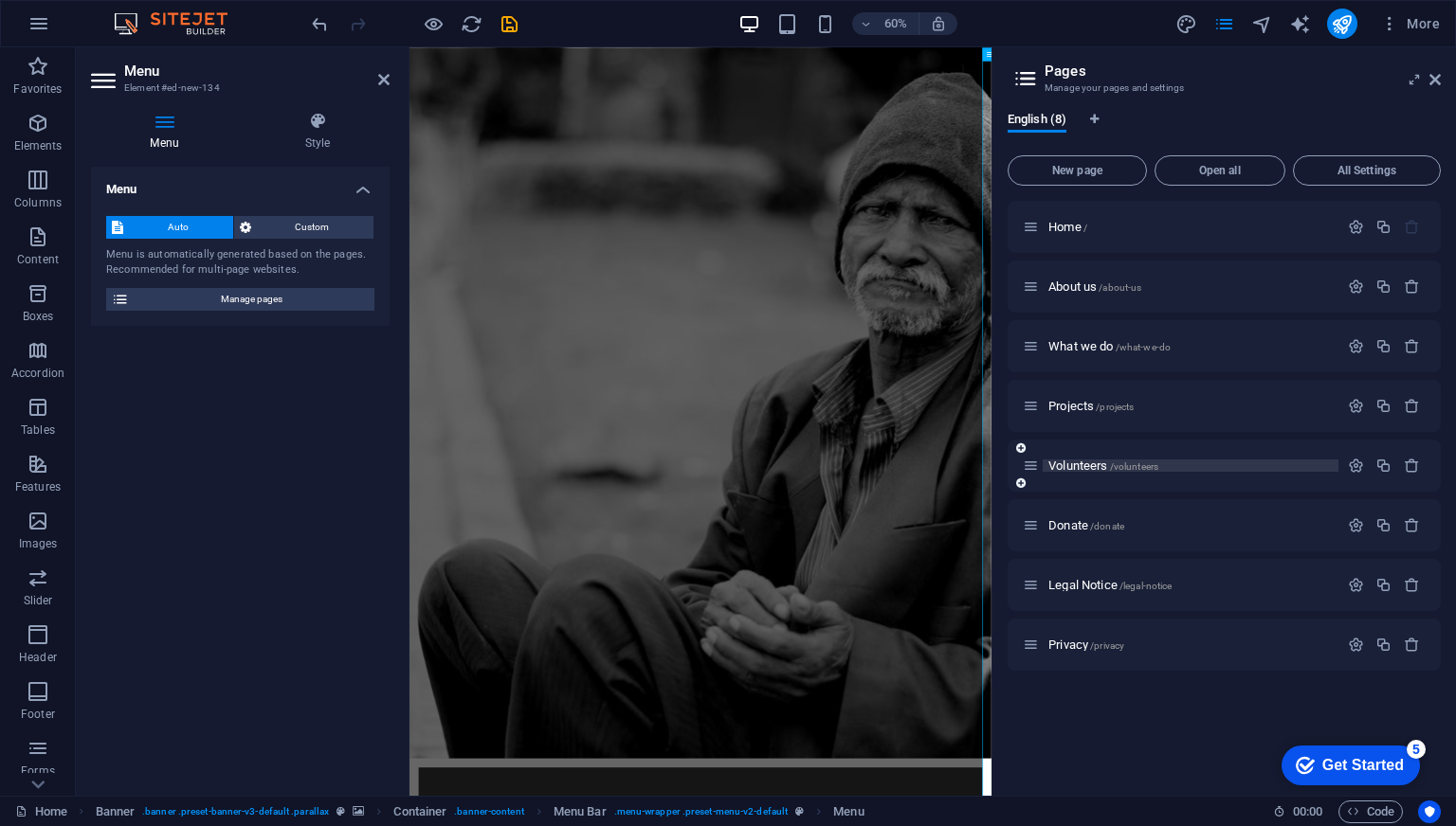
click at [1071, 459] on span "Volunteers /volunteers" at bounding box center [1103, 465] width 110 height 14
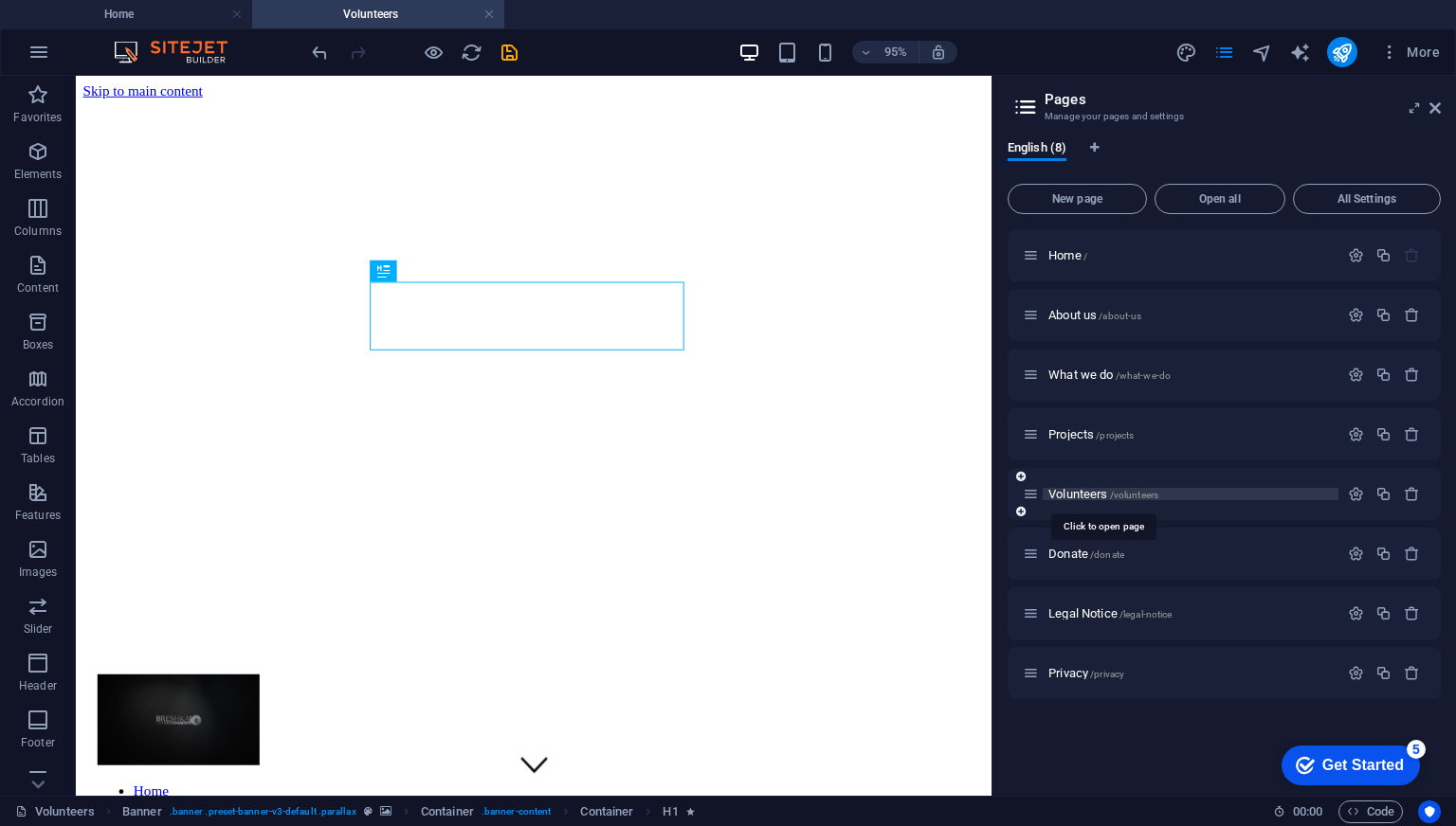
scroll to position [0, 0]
click at [1077, 492] on span "Volunteers /volunteers" at bounding box center [1103, 494] width 110 height 14
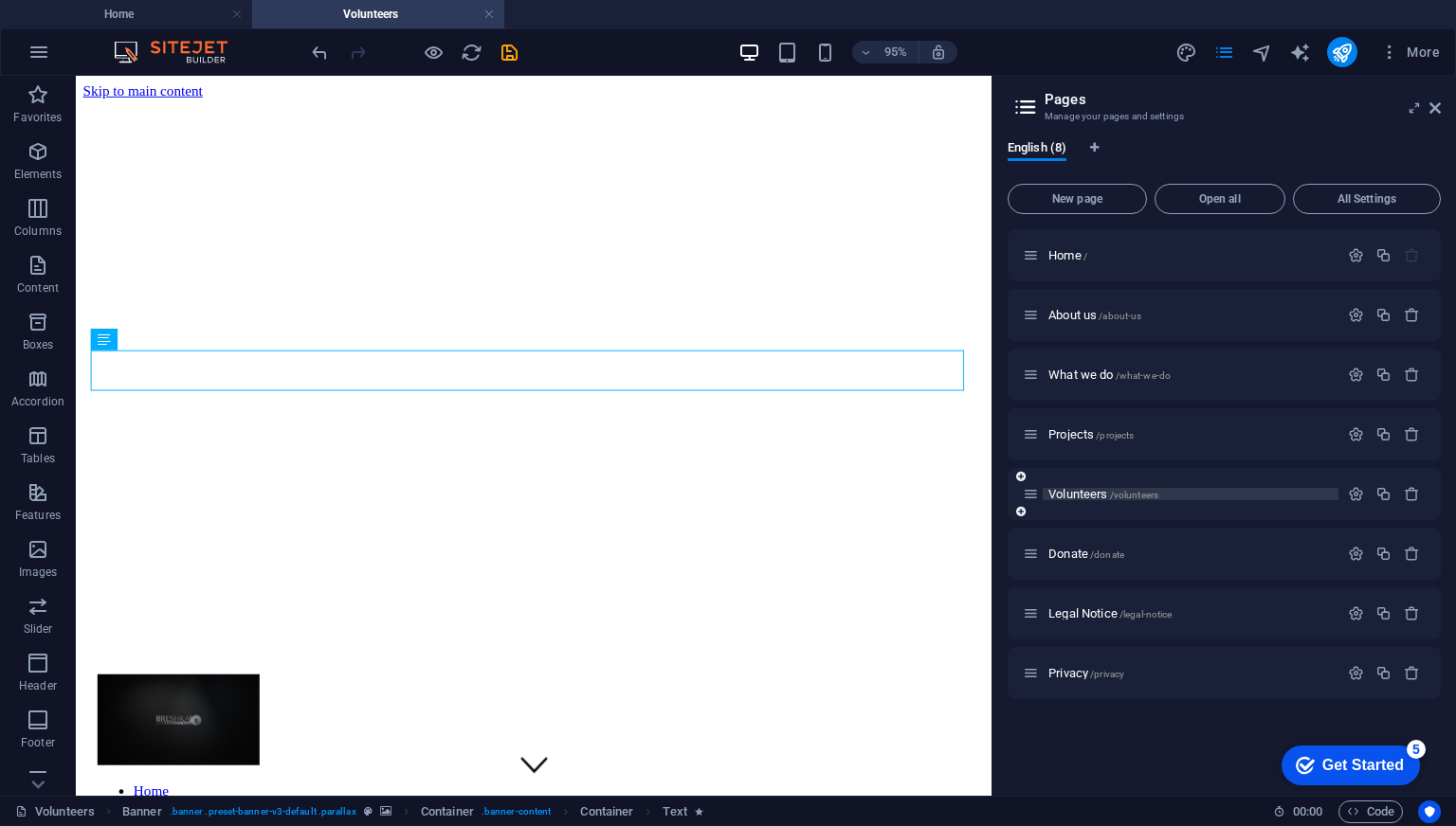
click at [1084, 494] on span "Volunteers /volunteers" at bounding box center [1103, 494] width 110 height 14
click at [1361, 491] on icon "button" at bounding box center [1355, 494] width 16 height 16
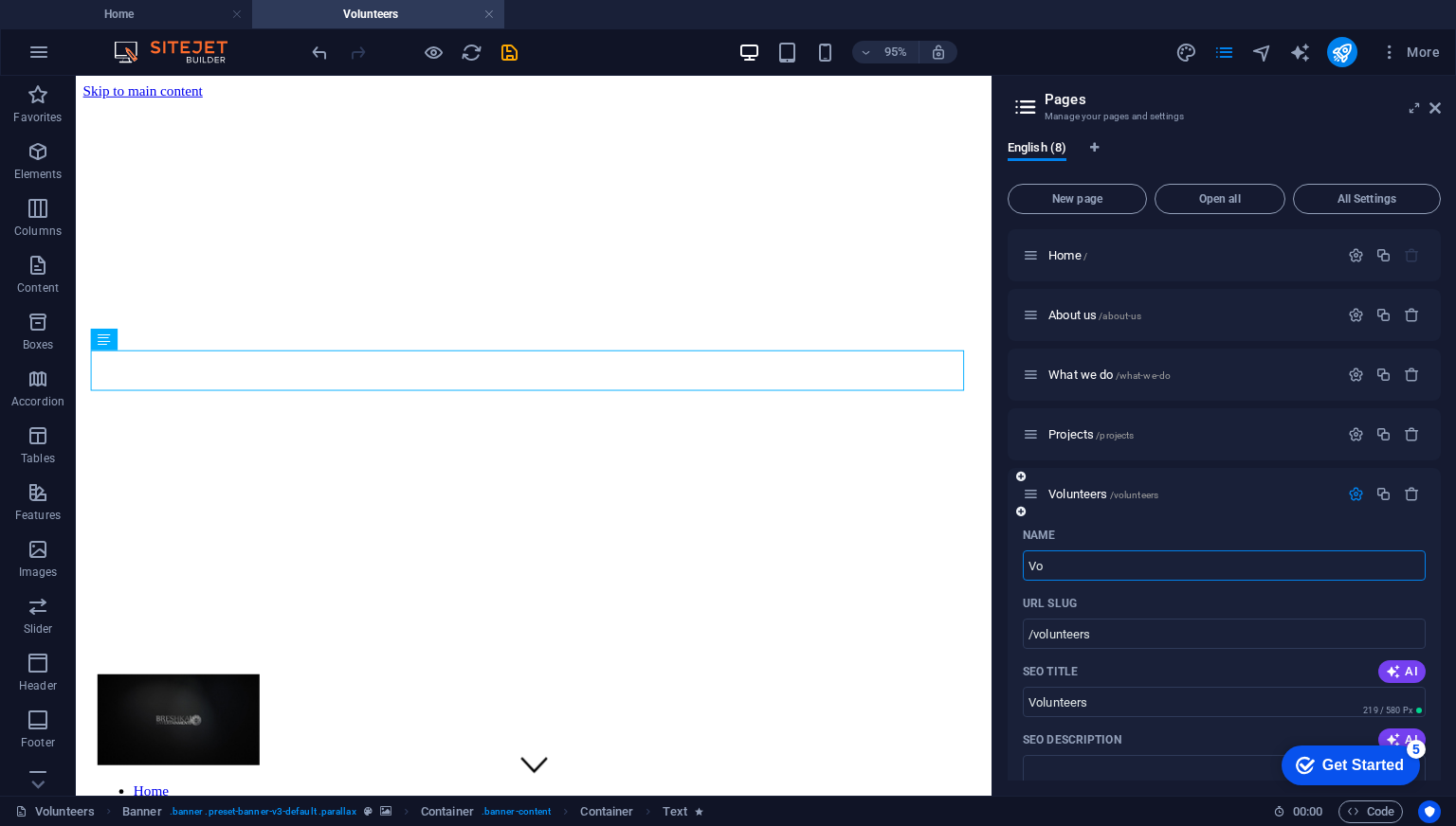
type input "V"
type input "Creative Team"
type input "/"
type input "Creative Team"
type input "/creative-team"
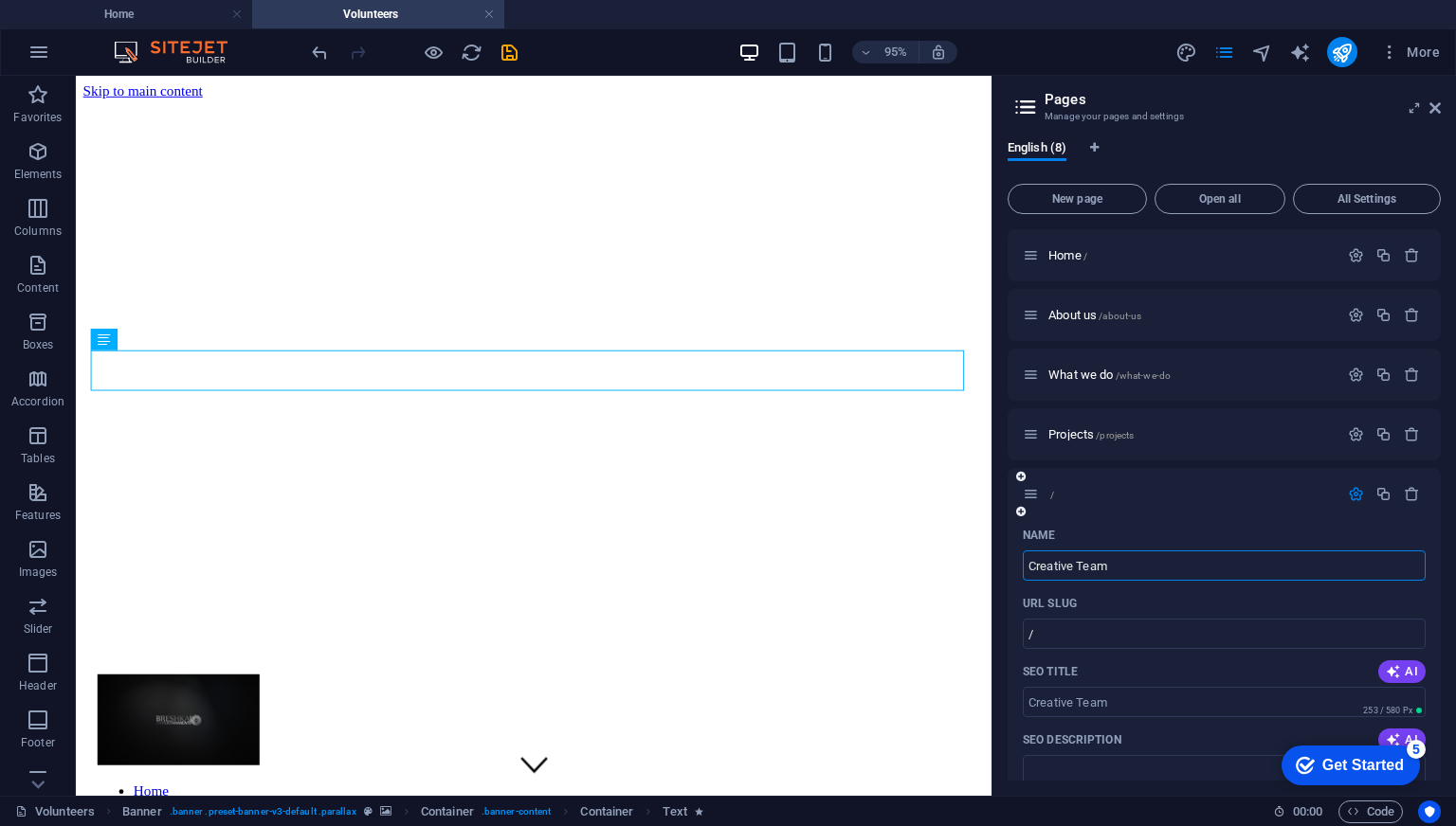
type input "Creative Team"
click at [1119, 528] on div "Name" at bounding box center [1223, 536] width 403 height 31
click at [1348, 491] on icon "button" at bounding box center [1355, 494] width 16 height 16
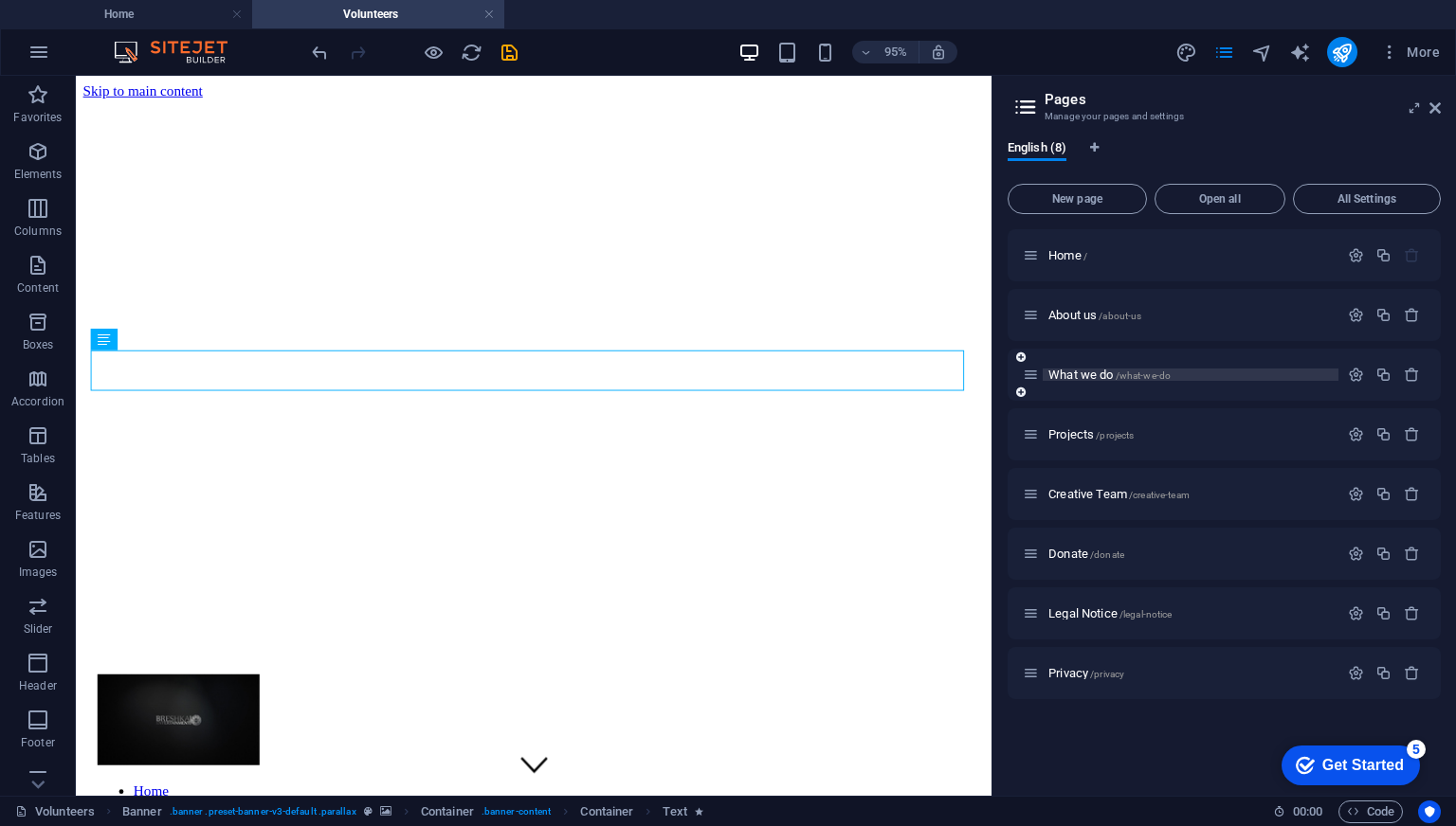
click at [1075, 369] on span "What we do /what-we-do" at bounding box center [1109, 374] width 123 height 14
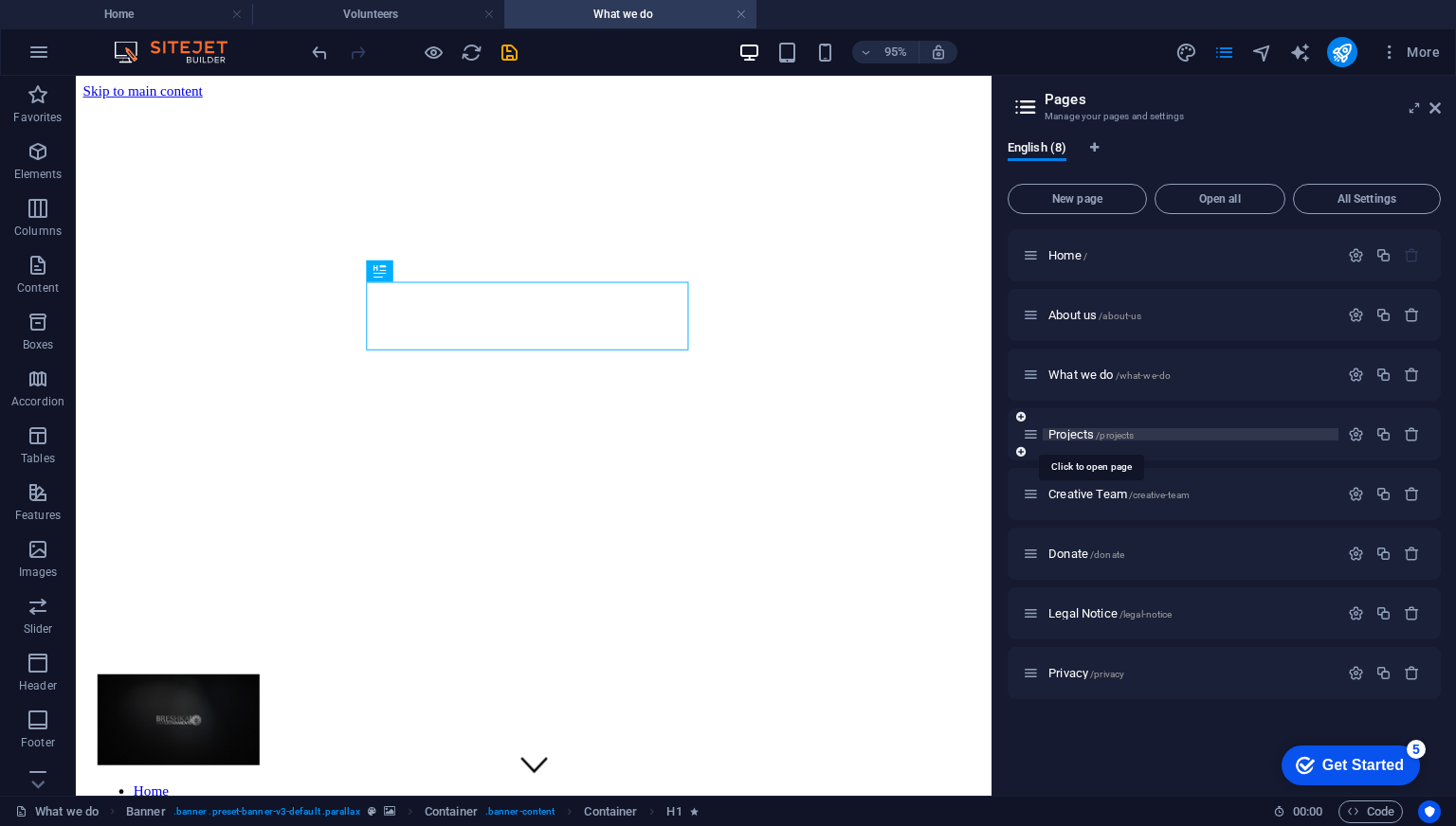
click at [1074, 430] on span "Projects /projects" at bounding box center [1090, 435] width 85 height 14
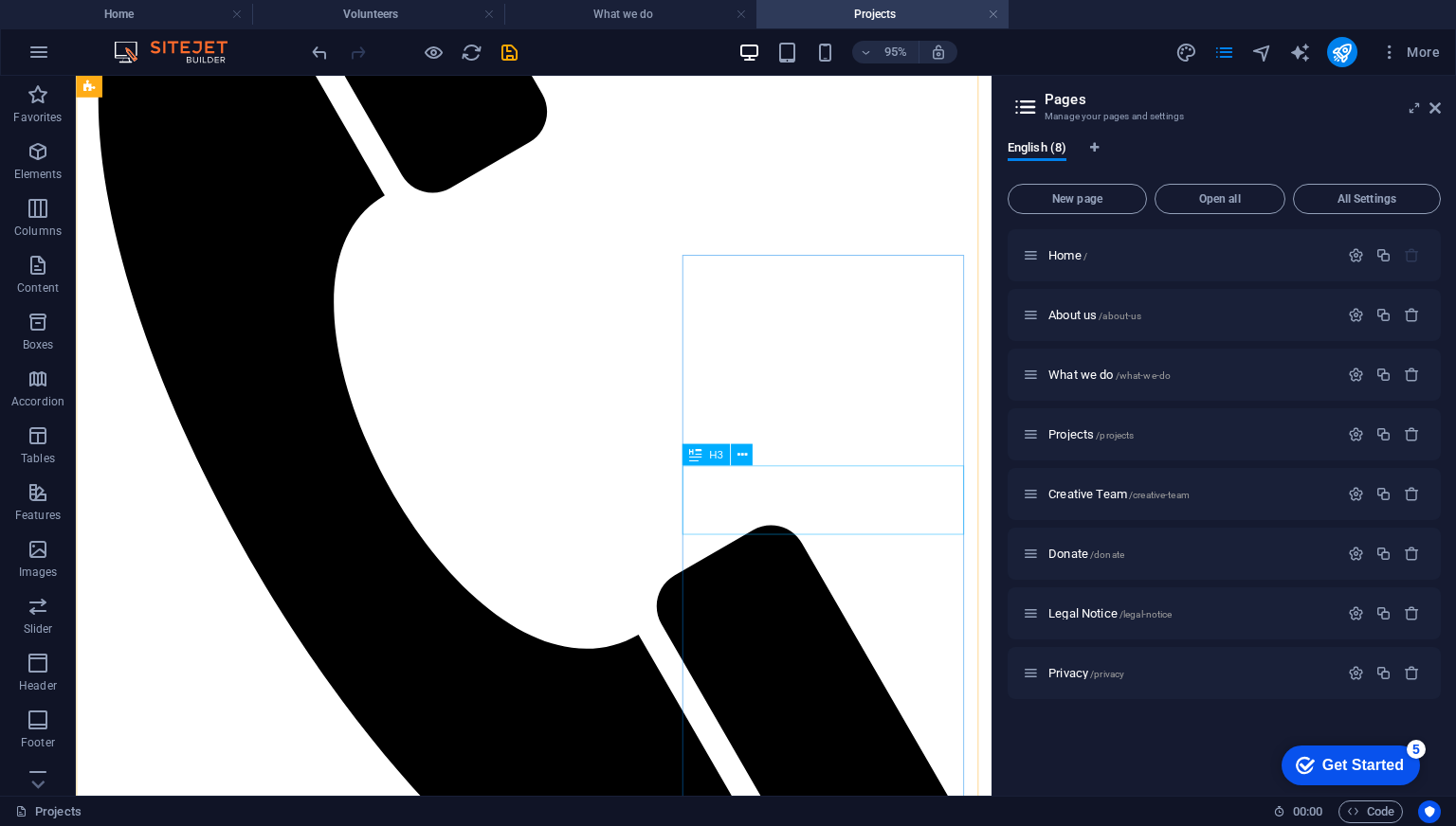
scroll to position [1137, 0]
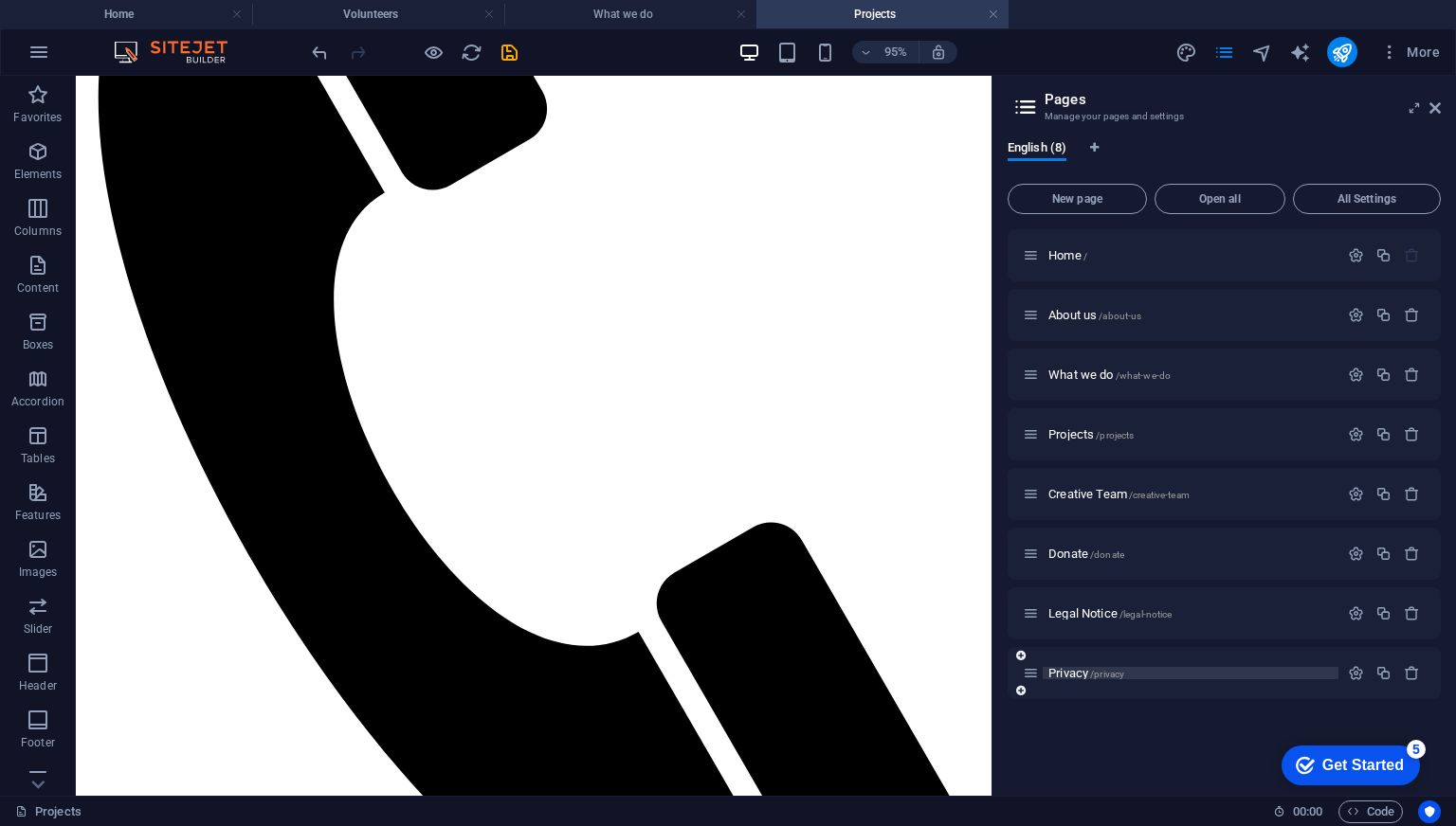
click at [1069, 675] on span "Privacy /privacy" at bounding box center [1086, 673] width 76 height 14
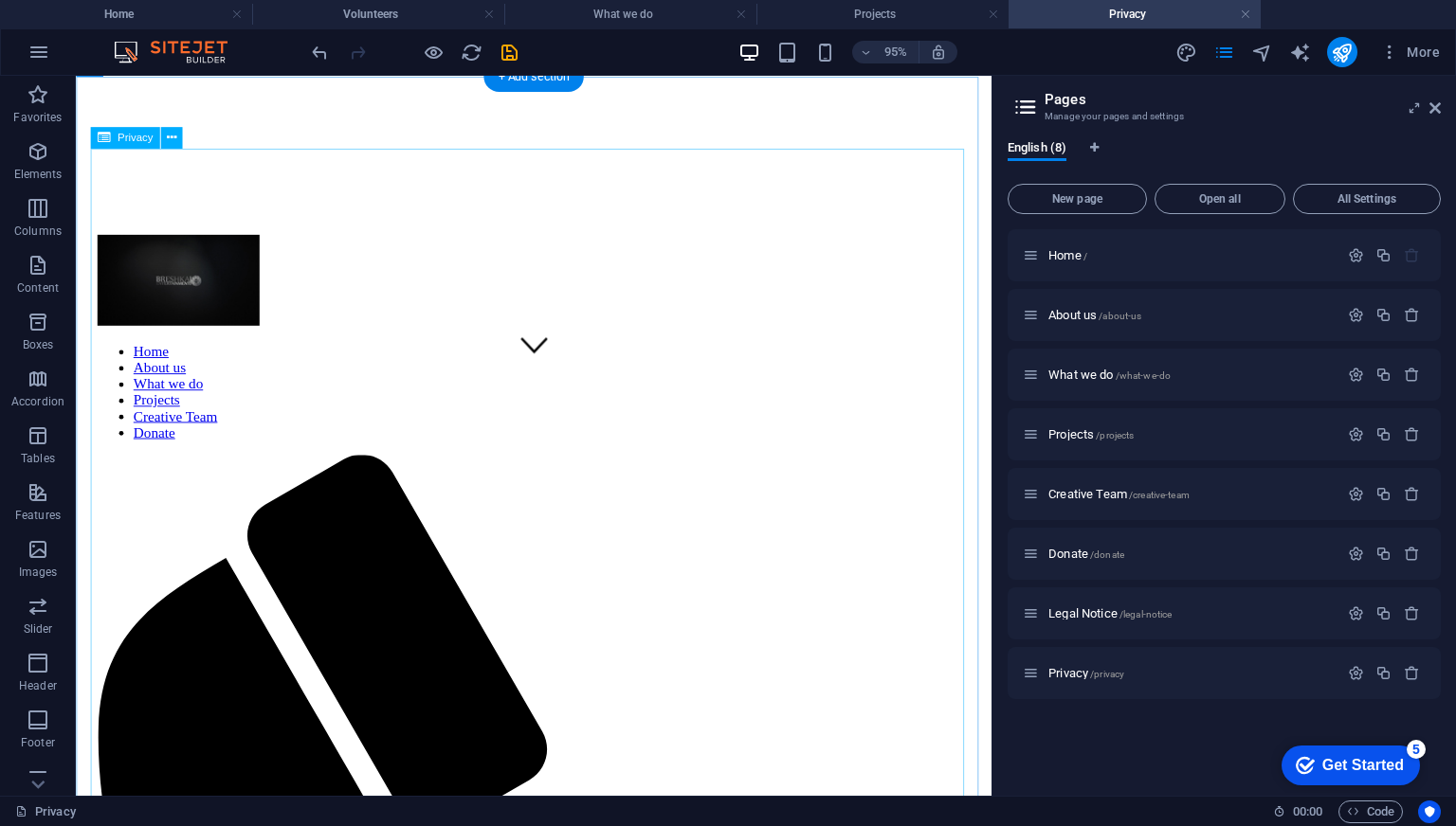
scroll to position [474, 0]
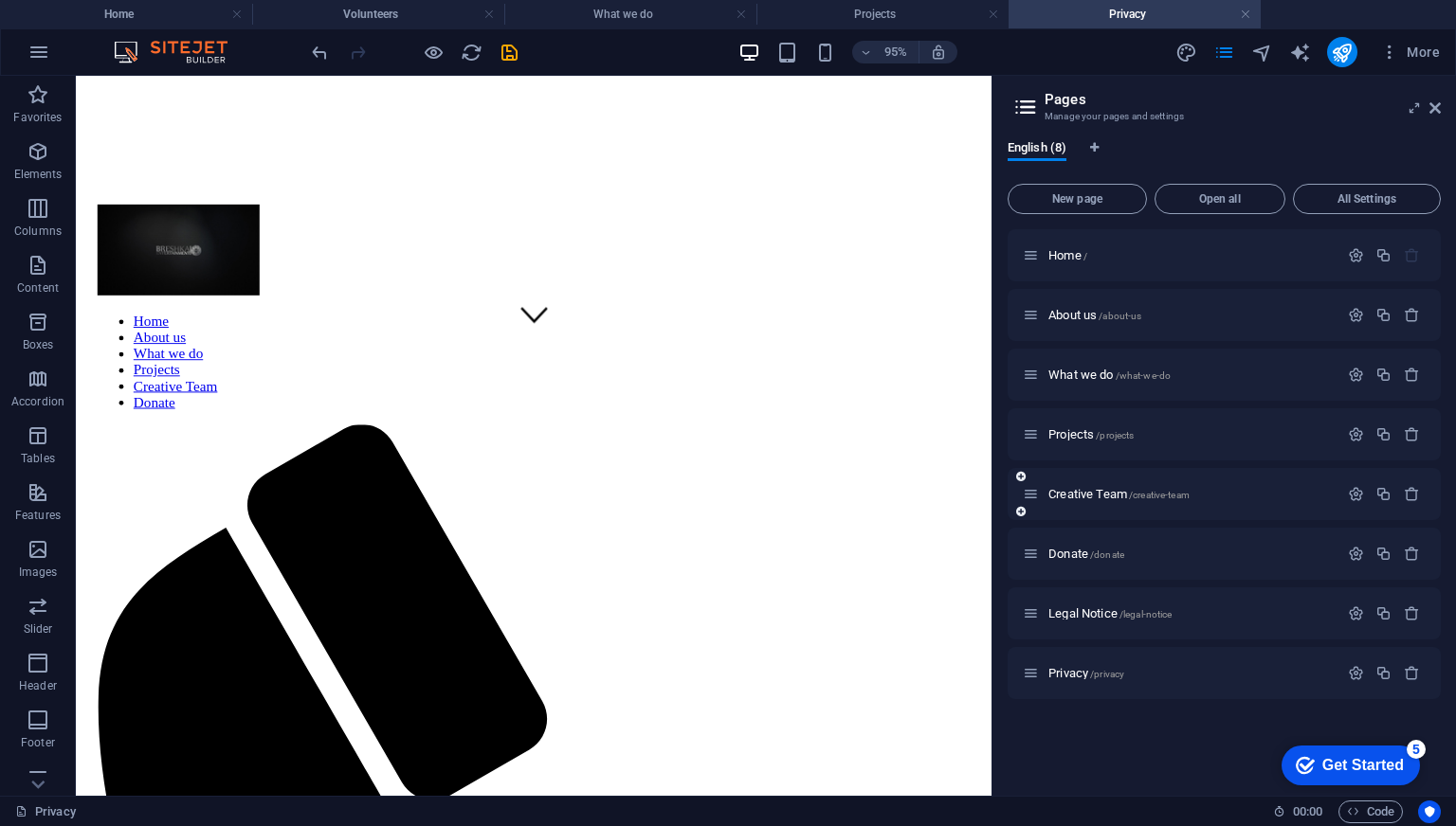
click at [1075, 486] on div "Creative Team /creative-team" at bounding box center [1180, 494] width 316 height 22
click at [1079, 489] on span "Creative Team /creative-team" at bounding box center [1119, 494] width 142 height 14
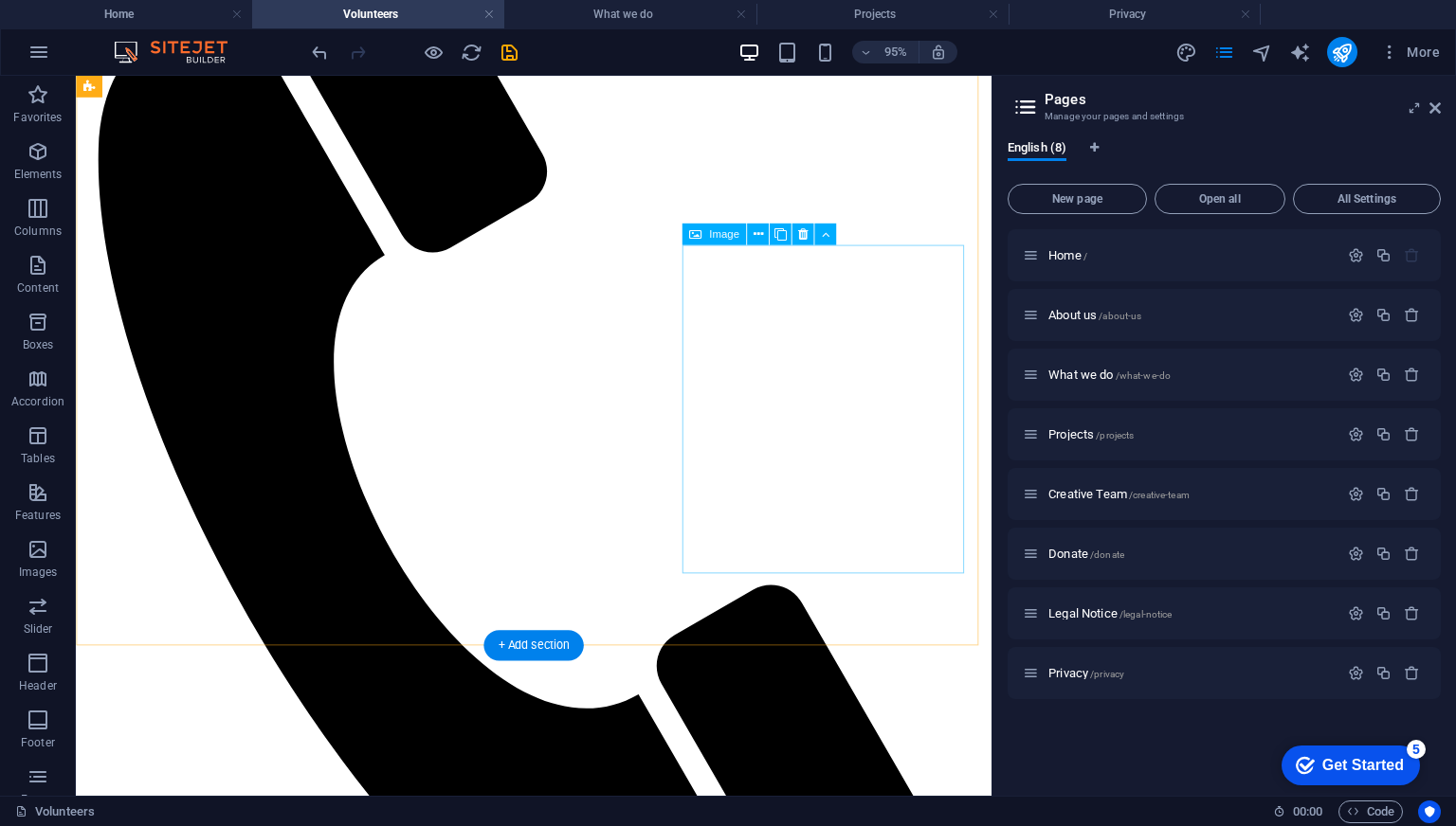
scroll to position [1042, 0]
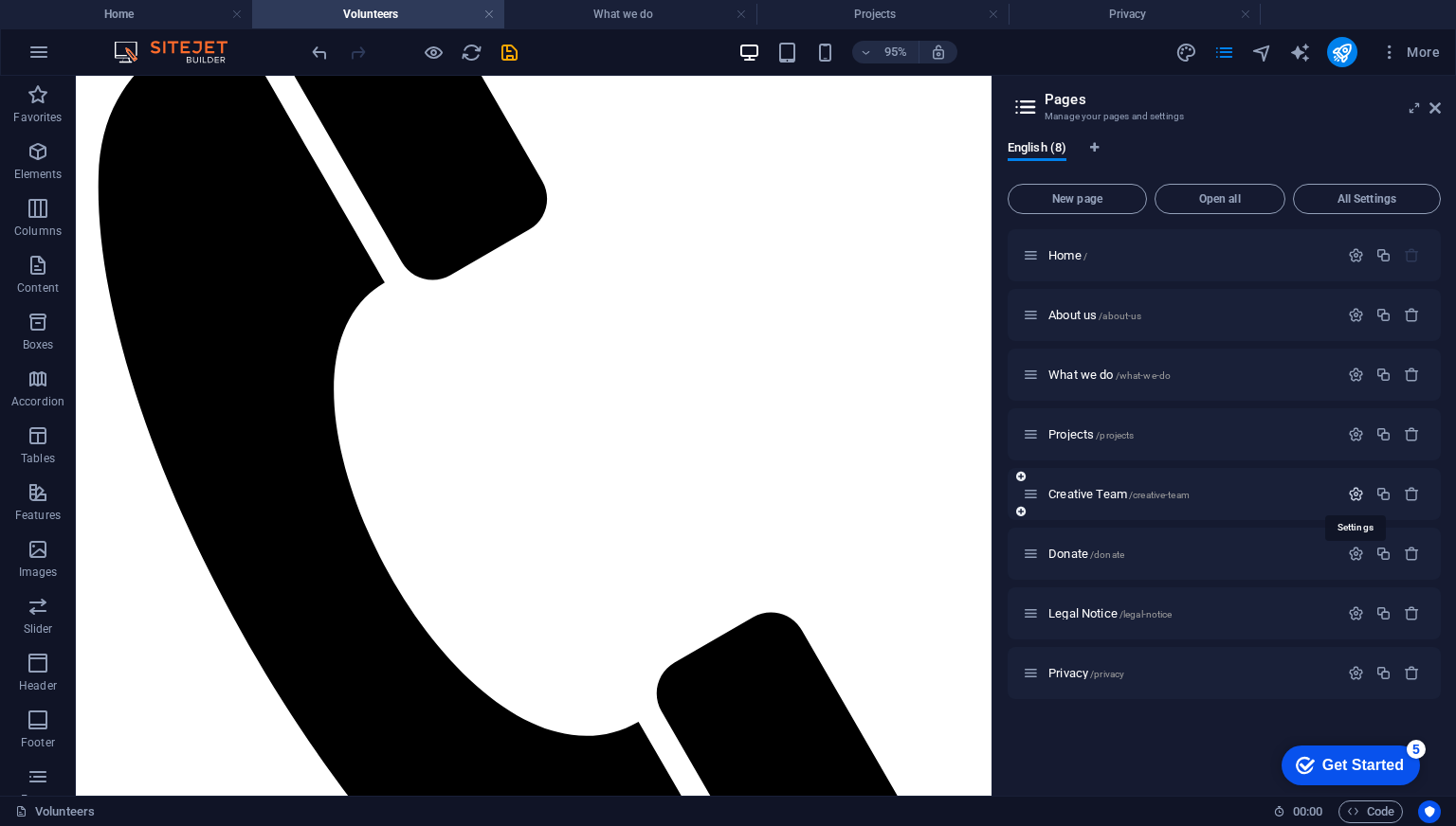
click at [1355, 490] on icon "button" at bounding box center [1355, 494] width 16 height 16
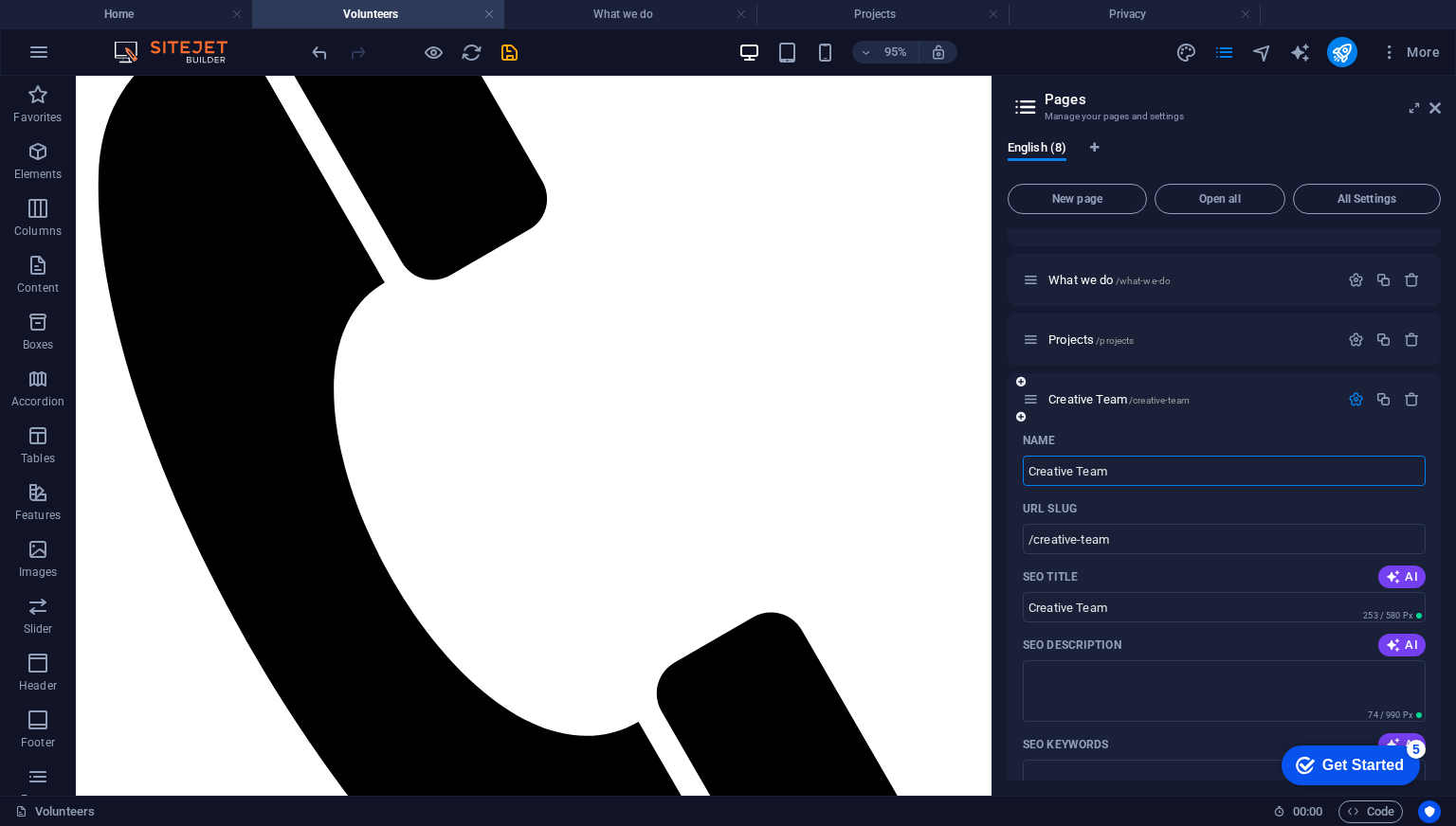
scroll to position [190, 0]
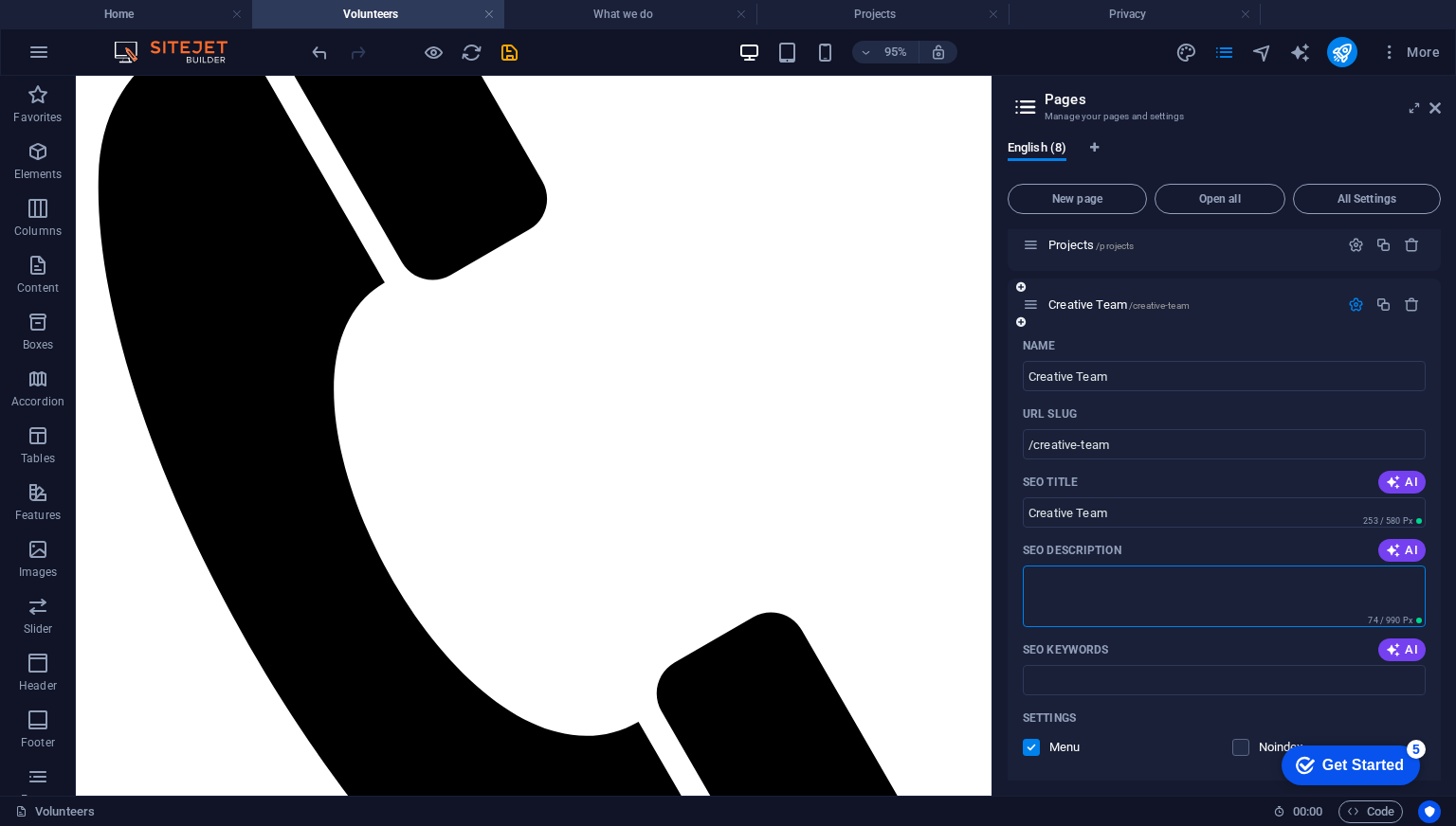
click at [1116, 596] on textarea "SEO Description" at bounding box center [1223, 596] width 403 height 61
paste textarea "Creative Team"
click at [1162, 581] on textarea "Creative Team" at bounding box center [1223, 596] width 403 height 61
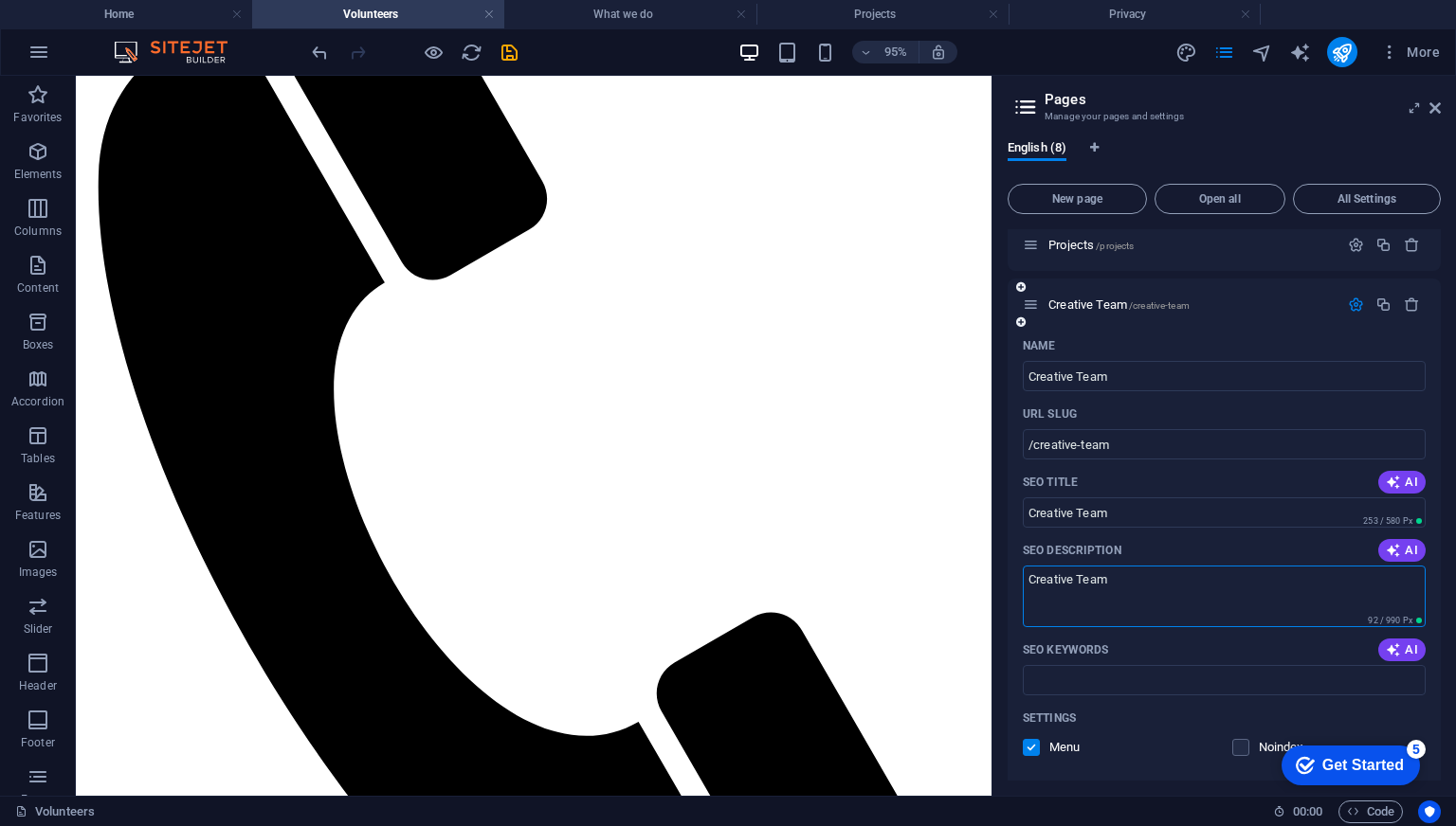
paste textarea "At the heart of Breshka Entertainment is a team of passionate artists, producer…"
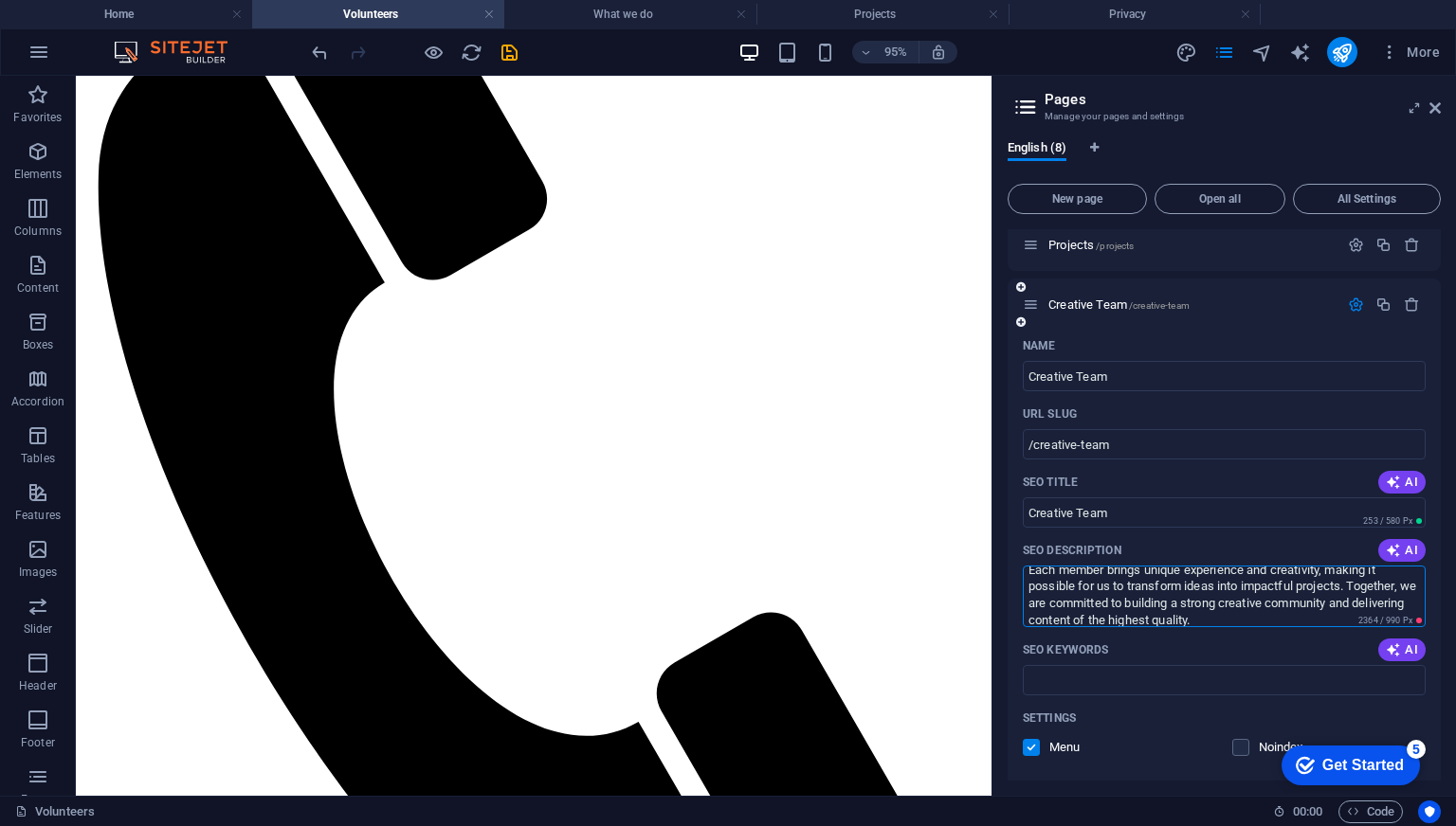
scroll to position [0, 0]
type textarea "At the heart of Breshka Entertainment is a team of passionate artists, producer…"
click at [1358, 309] on icon "button" at bounding box center [1355, 304] width 16 height 16
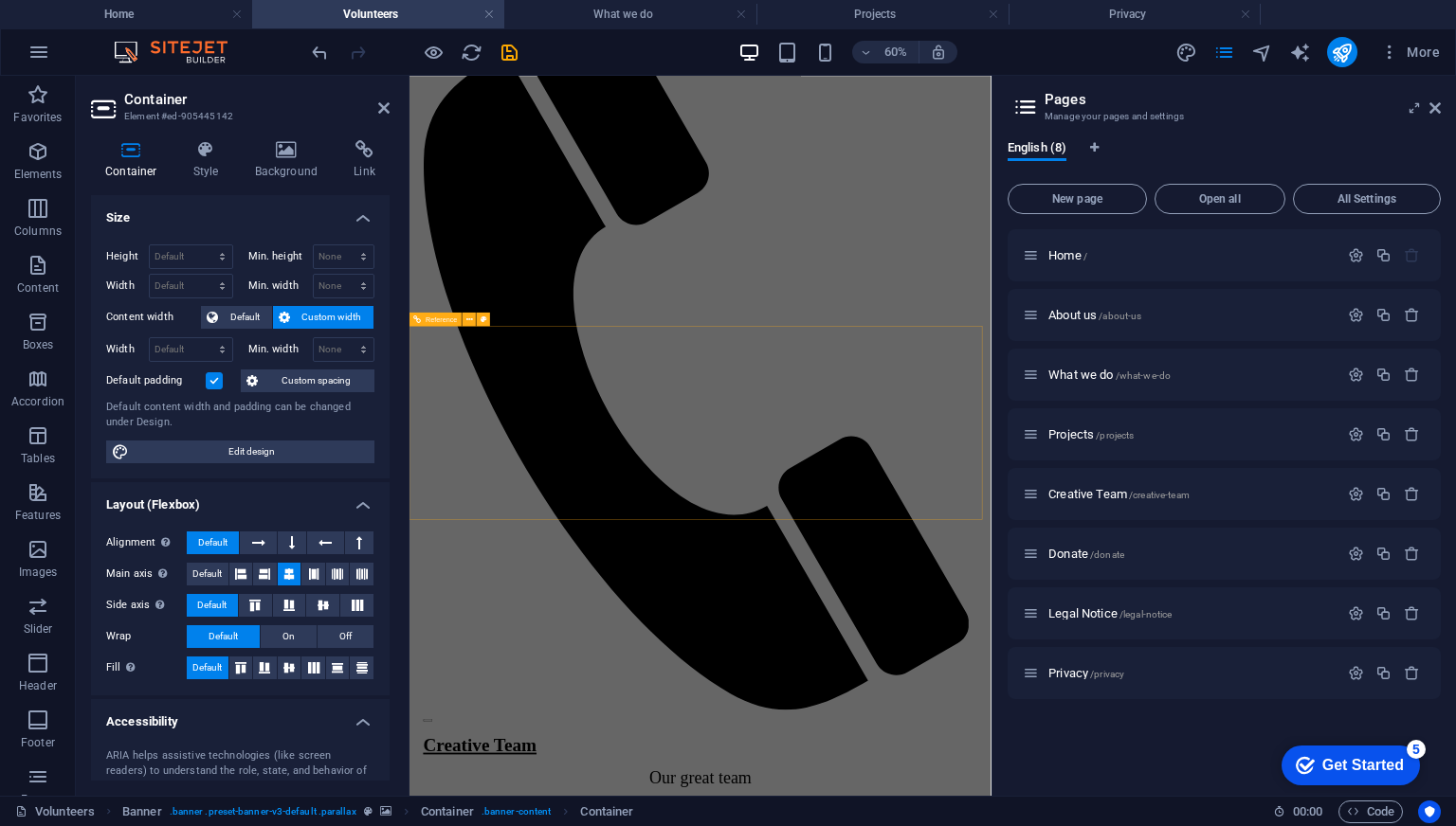
scroll to position [1289, 0]
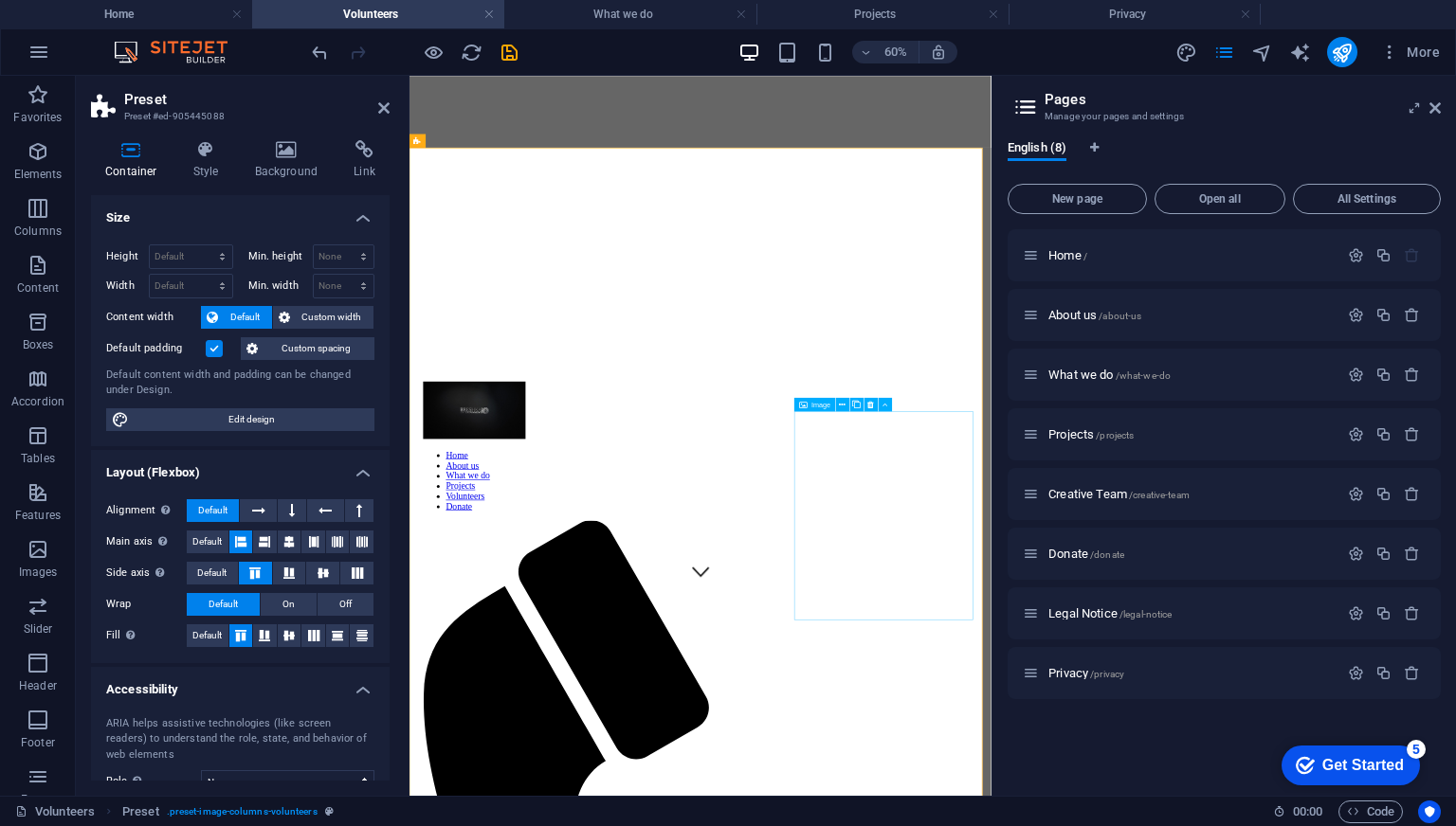
scroll to position [0, 0]
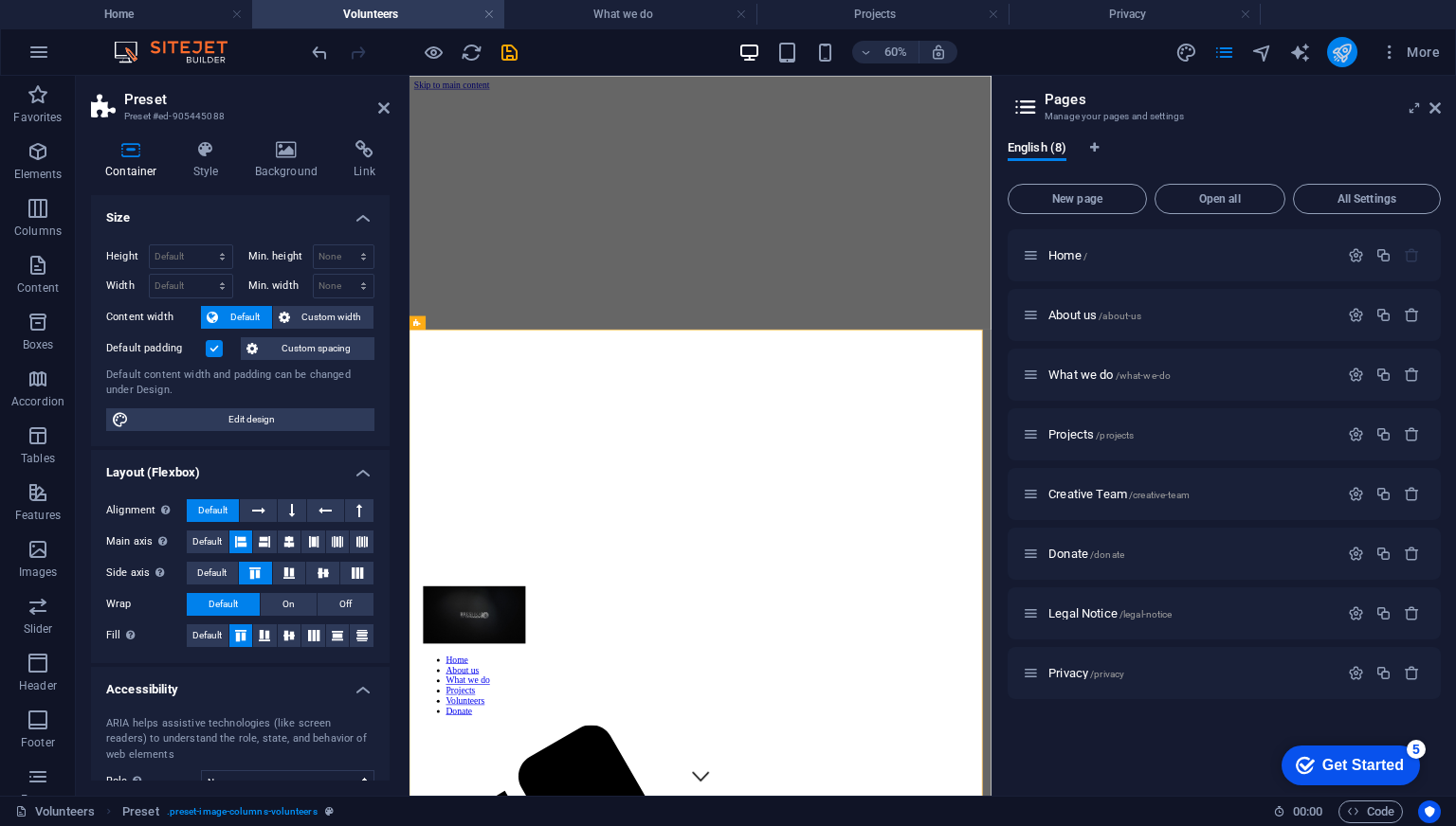
click at [1335, 48] on icon "publish" at bounding box center [1341, 53] width 22 height 22
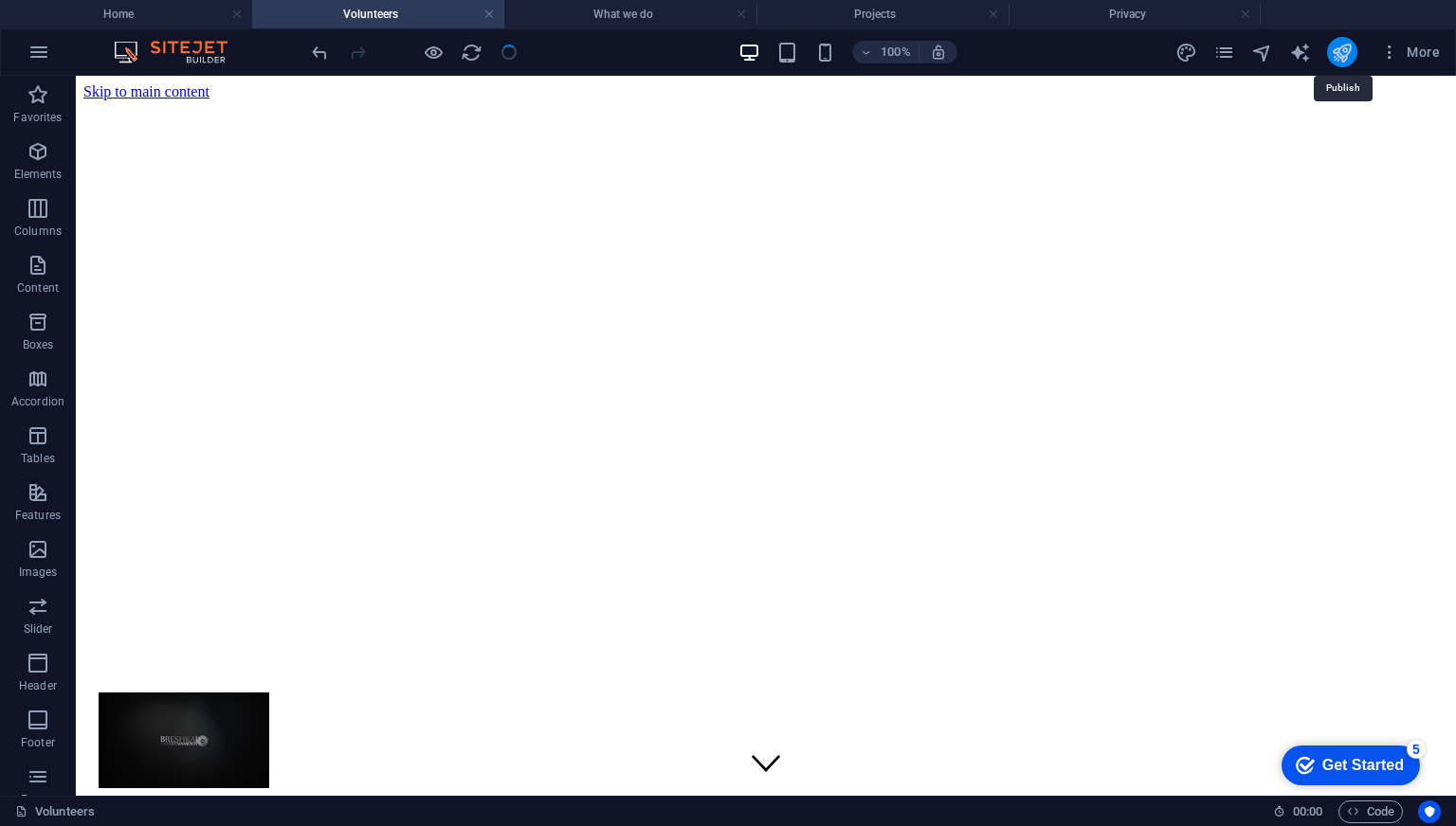
click at [1336, 52] on icon "publish" at bounding box center [1341, 53] width 22 height 22
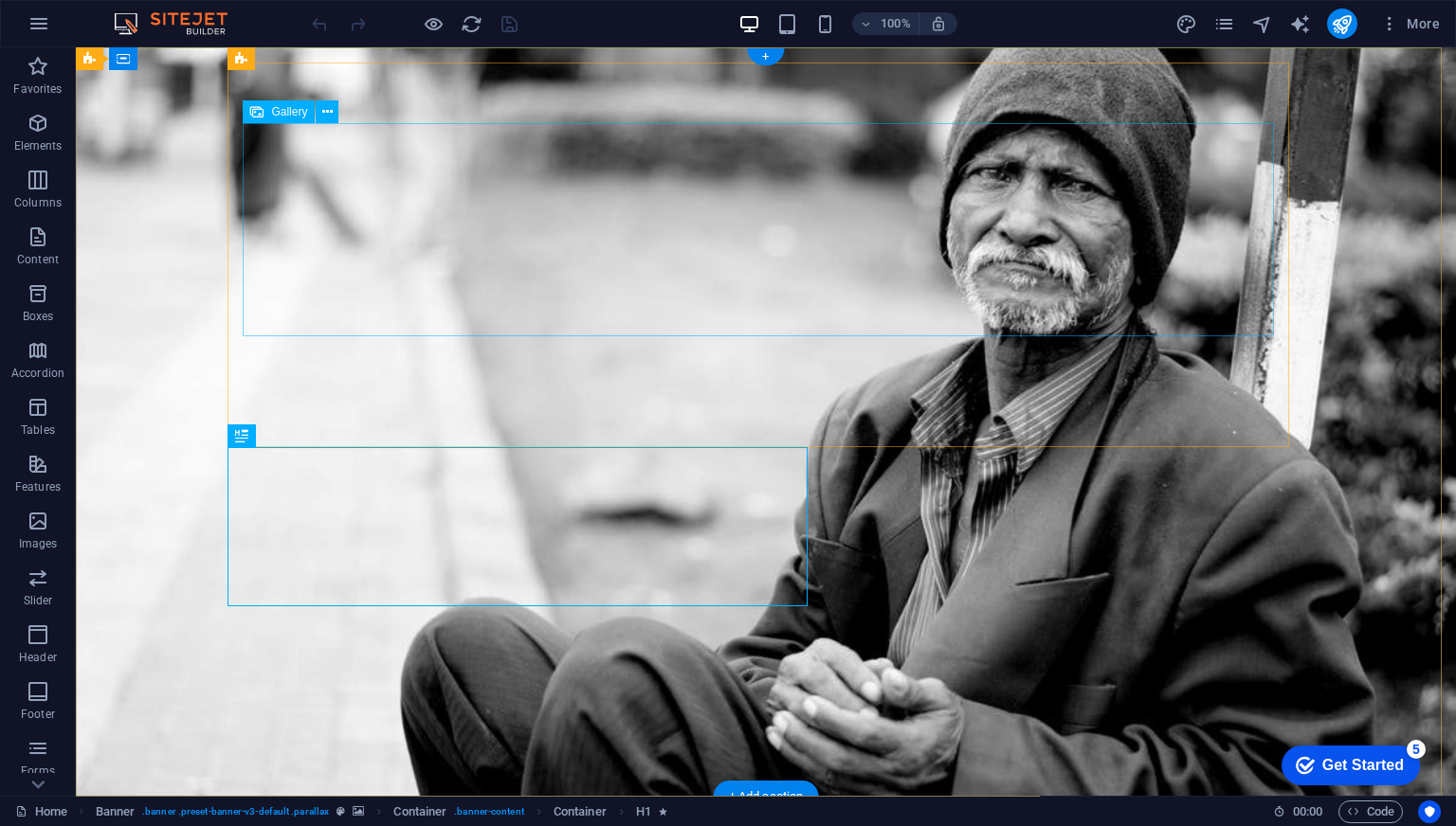
select select "4"
select select "%"
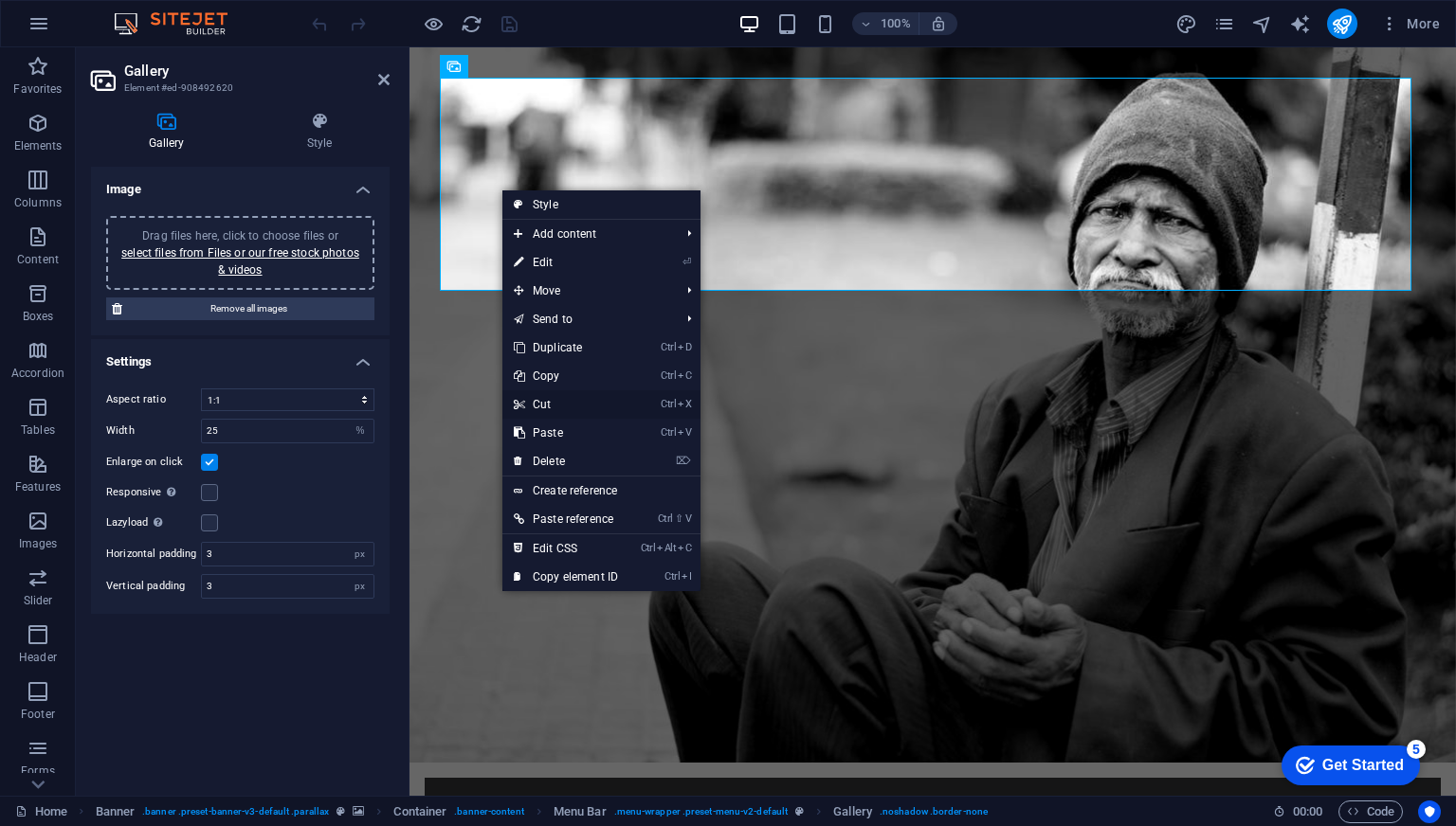
click at [550, 400] on link "Ctrl X Cut" at bounding box center [566, 405] width 127 height 29
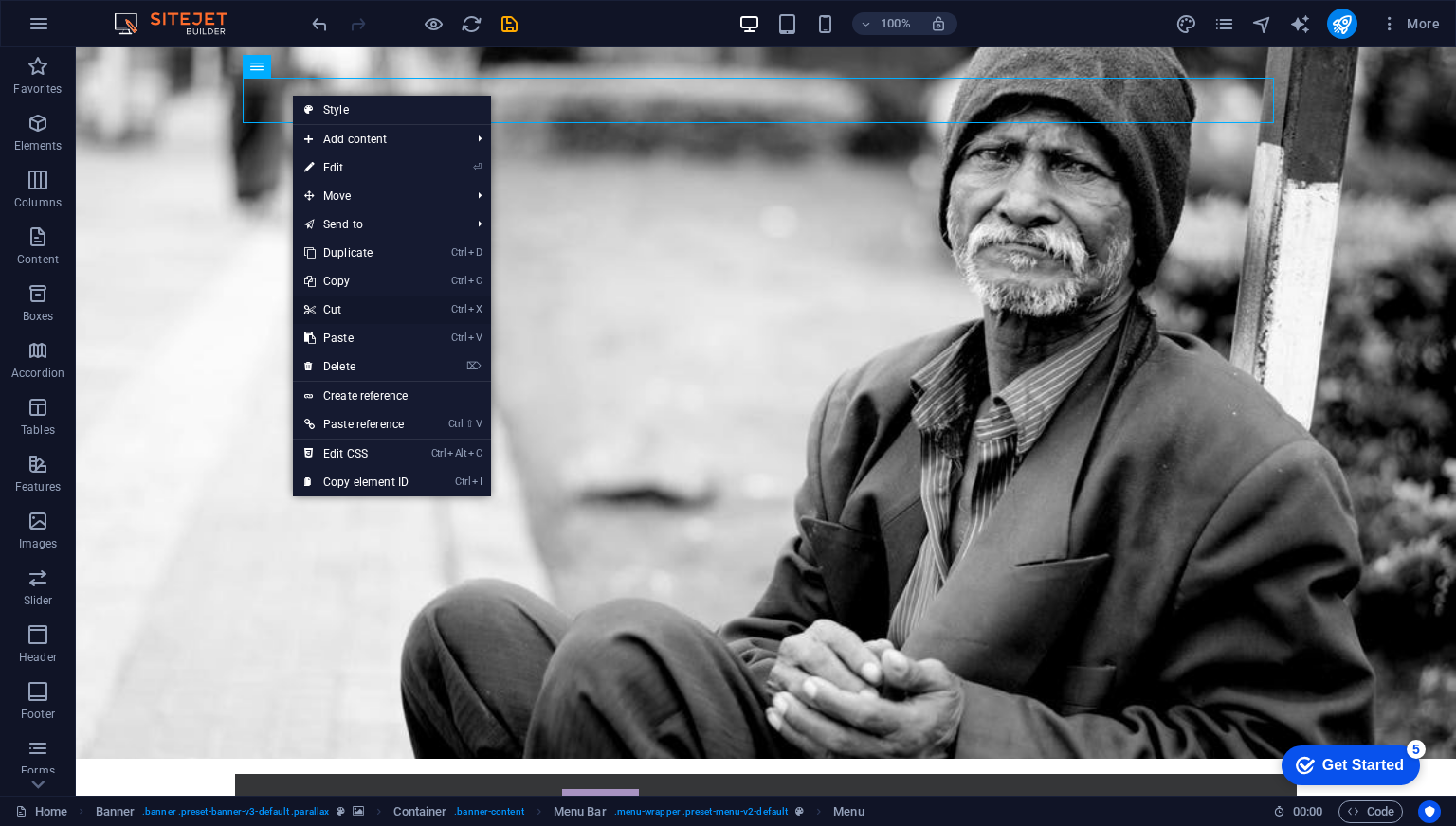
click at [360, 304] on link "Ctrl X Cut" at bounding box center [356, 310] width 127 height 29
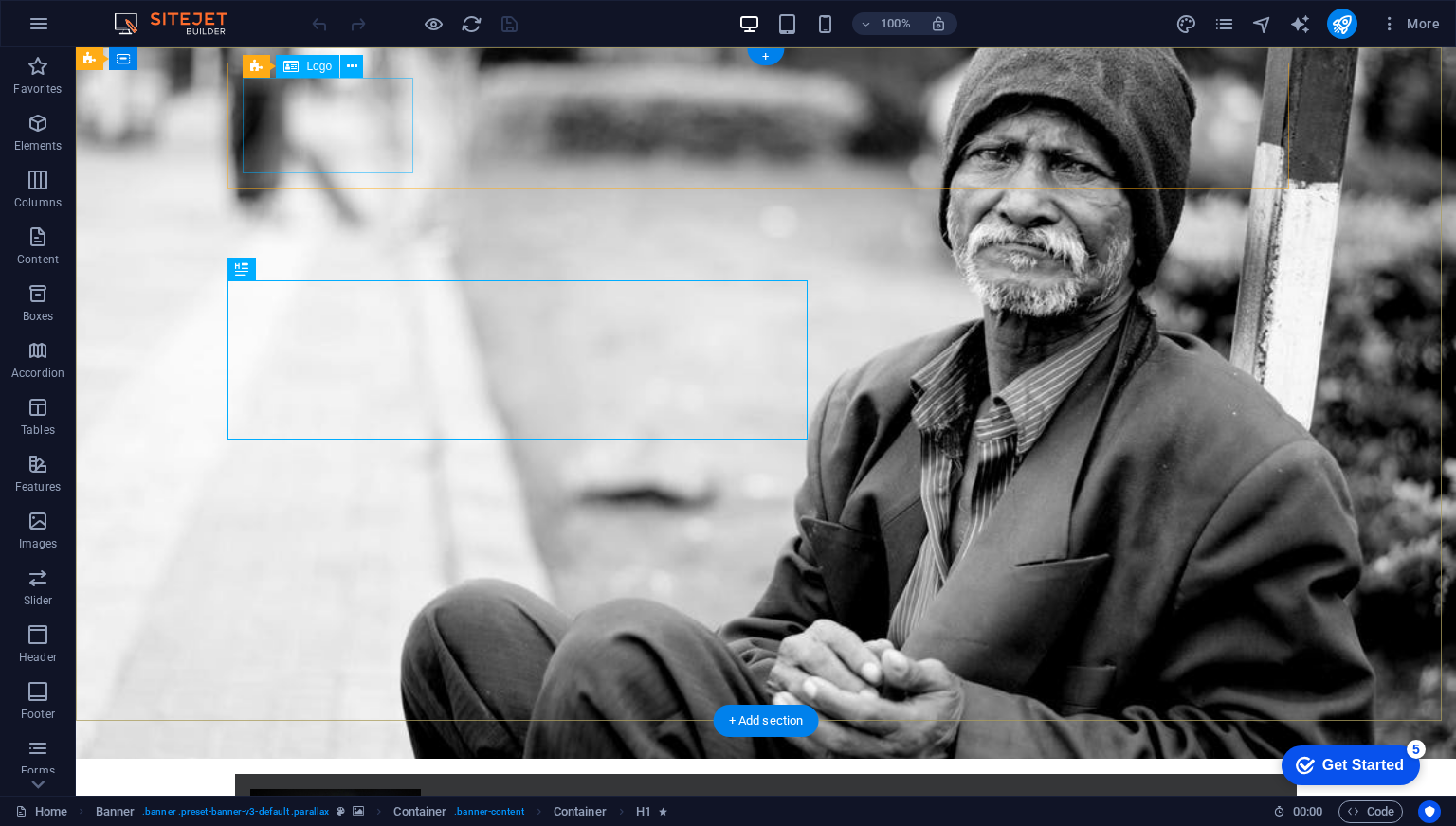
click at [341, 790] on div at bounding box center [765, 837] width 1031 height 96
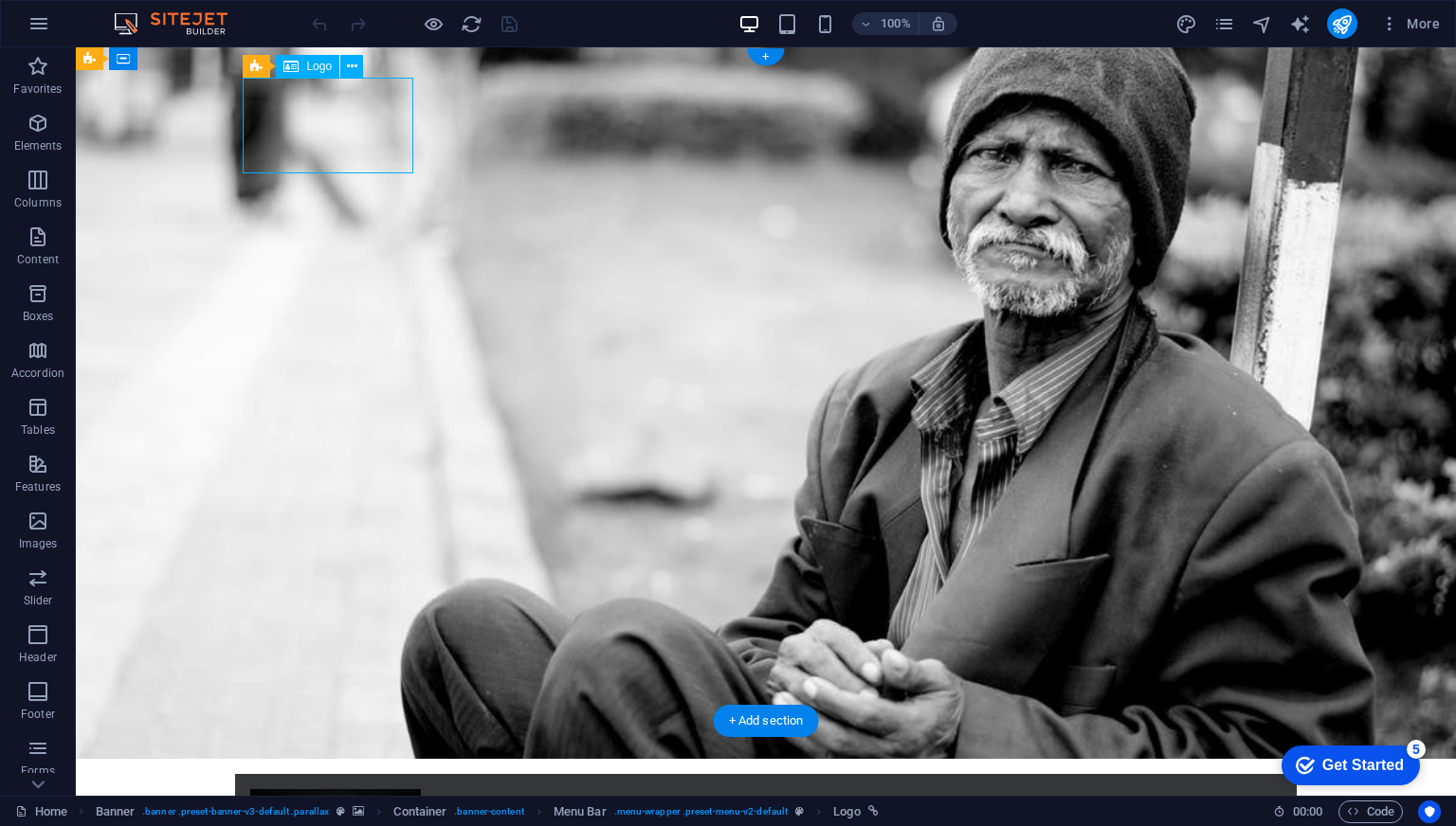
click at [323, 790] on div at bounding box center [765, 837] width 1031 height 96
select select "px"
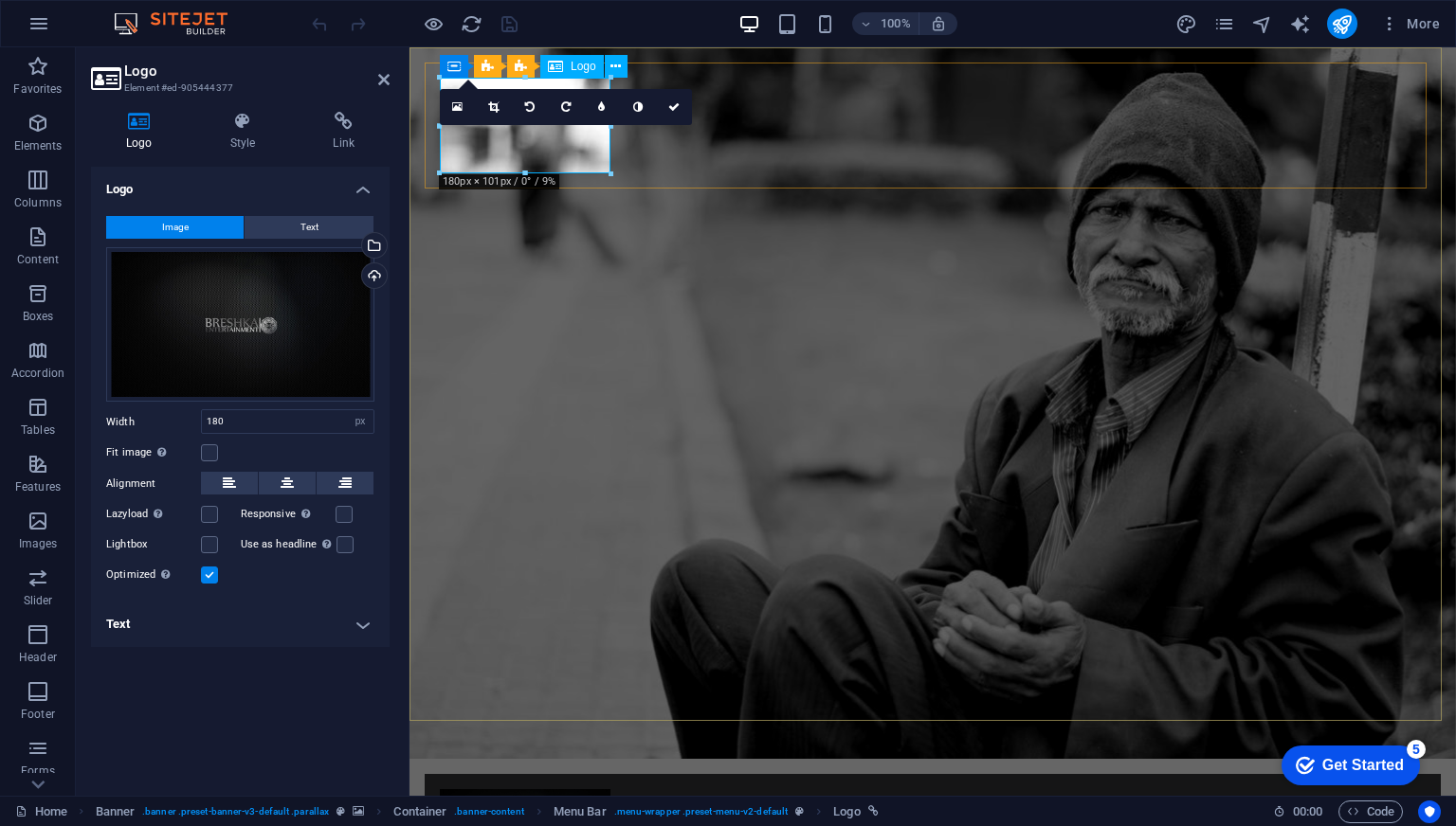
click at [553, 790] on div at bounding box center [932, 837] width 986 height 96
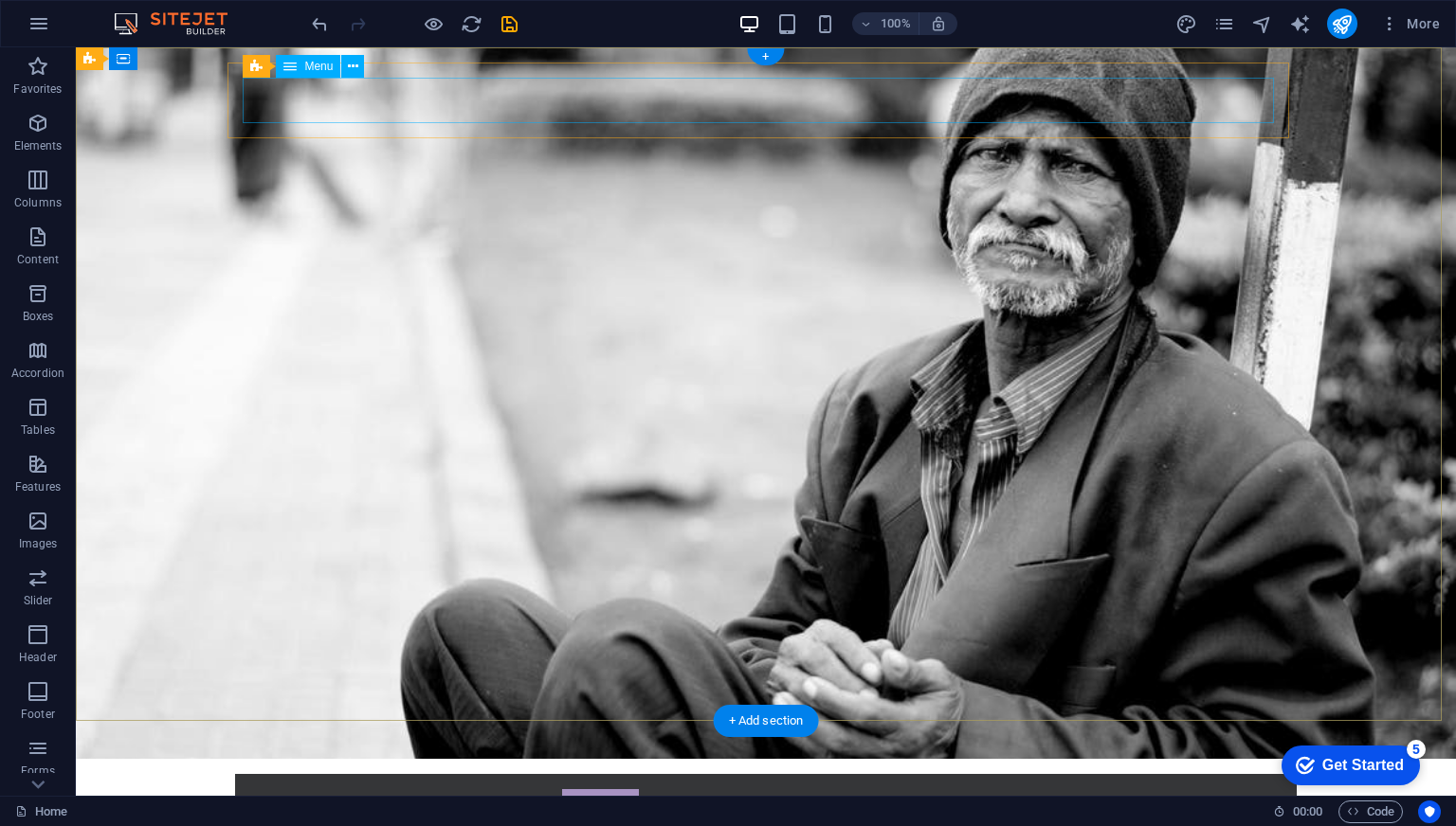
click at [334, 790] on nav "Home About us What we do Projects Creative Team Donate" at bounding box center [765, 813] width 1031 height 46
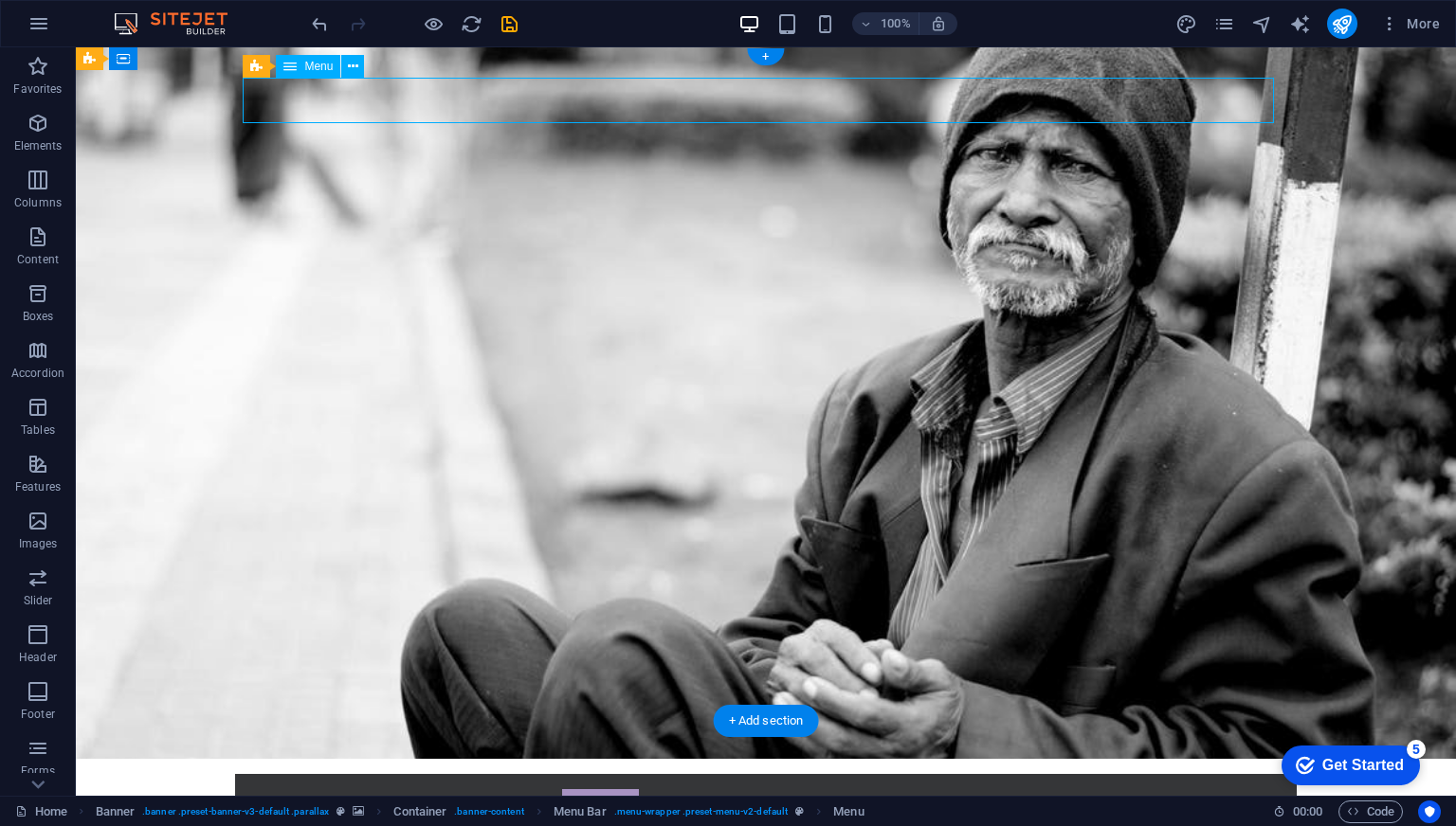
click at [334, 790] on nav "Home About us What we do Projects Creative Team Donate" at bounding box center [765, 813] width 1031 height 46
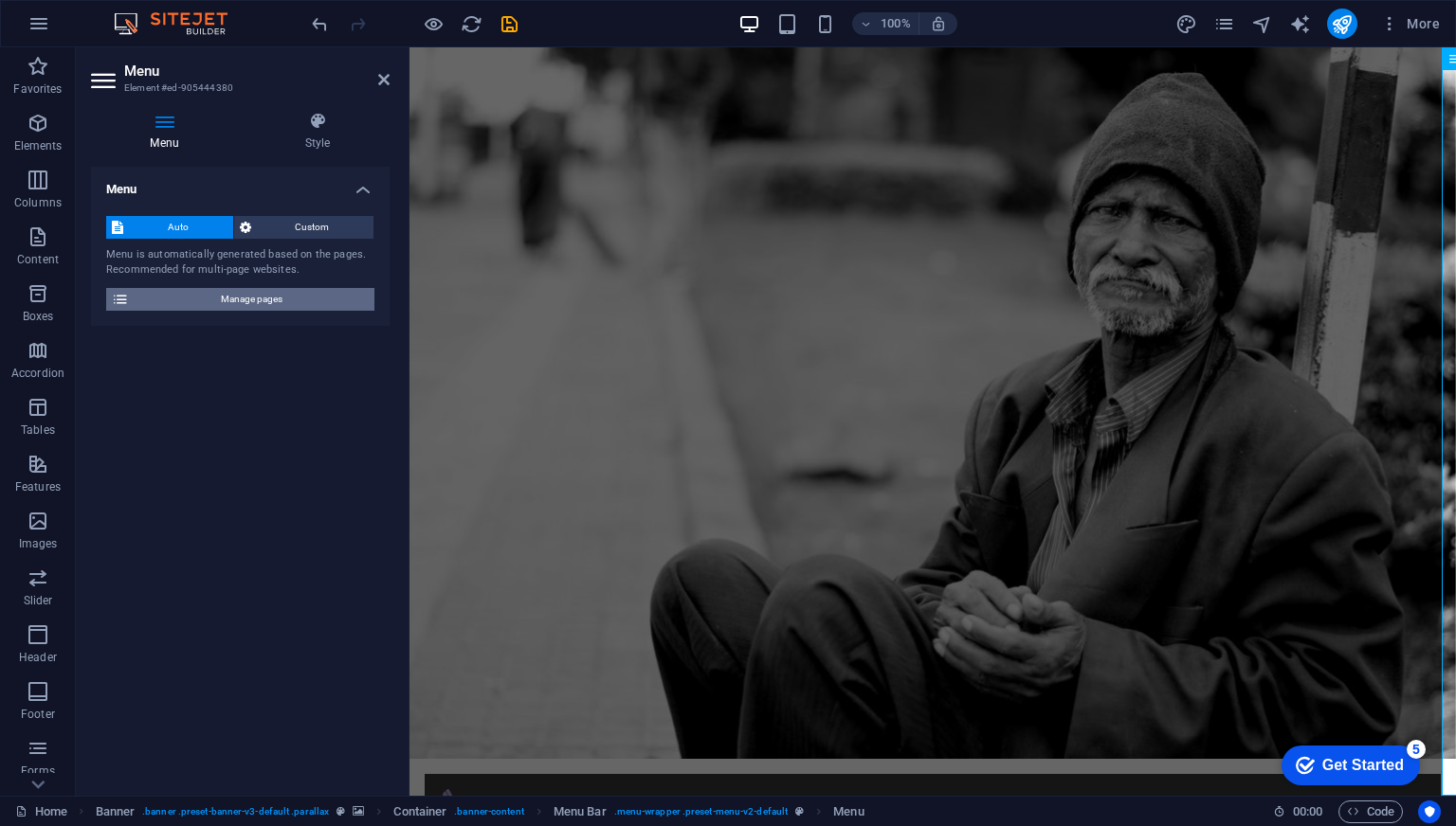
click at [243, 301] on span "Manage pages" at bounding box center [252, 300] width 235 height 23
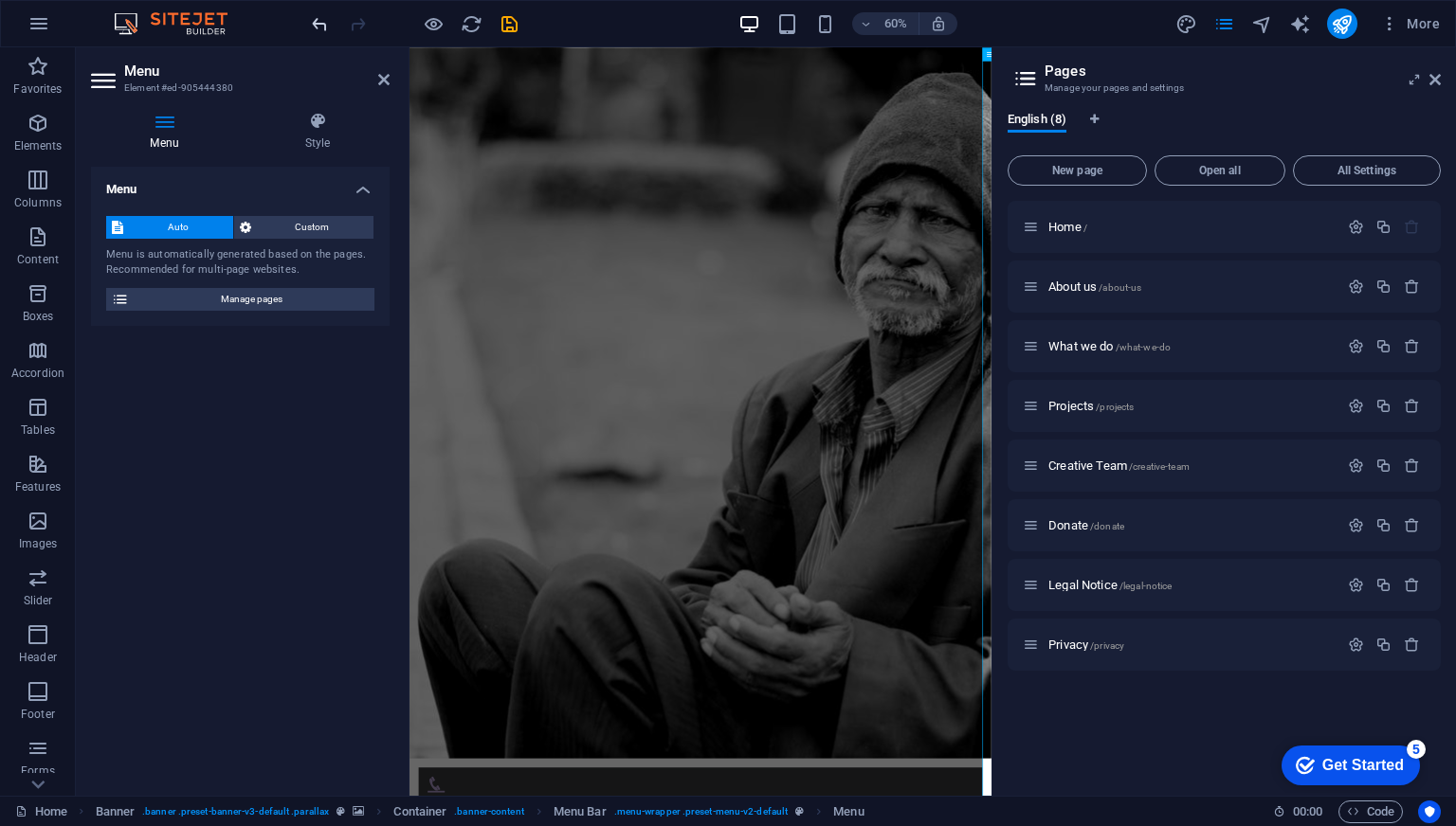
click at [309, 13] on icon "undo" at bounding box center [320, 24] width 22 height 22
click at [325, 22] on div at bounding box center [414, 24] width 213 height 31
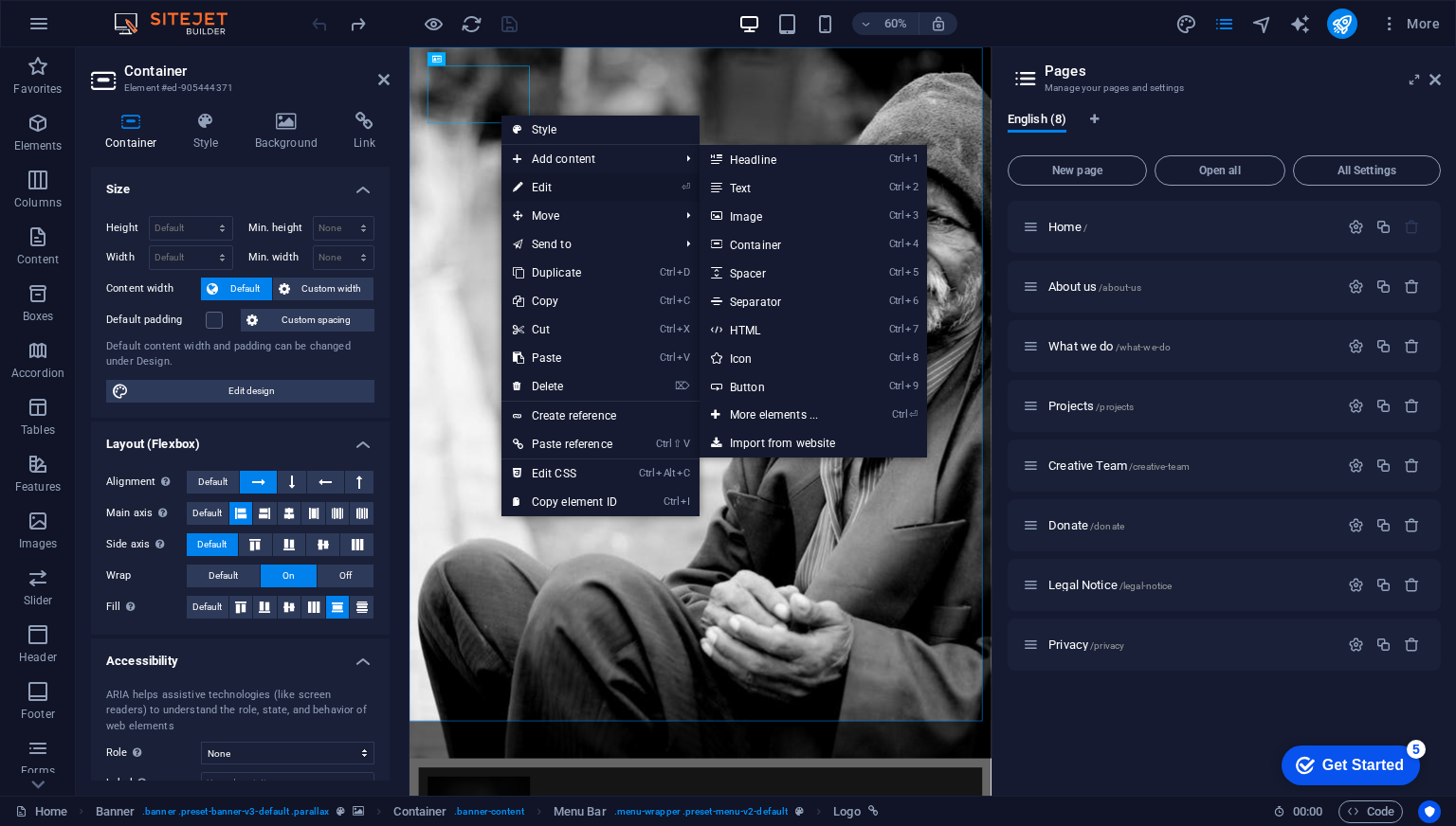
click at [549, 186] on link "⏎ Edit" at bounding box center [565, 188] width 127 height 29
select select "px"
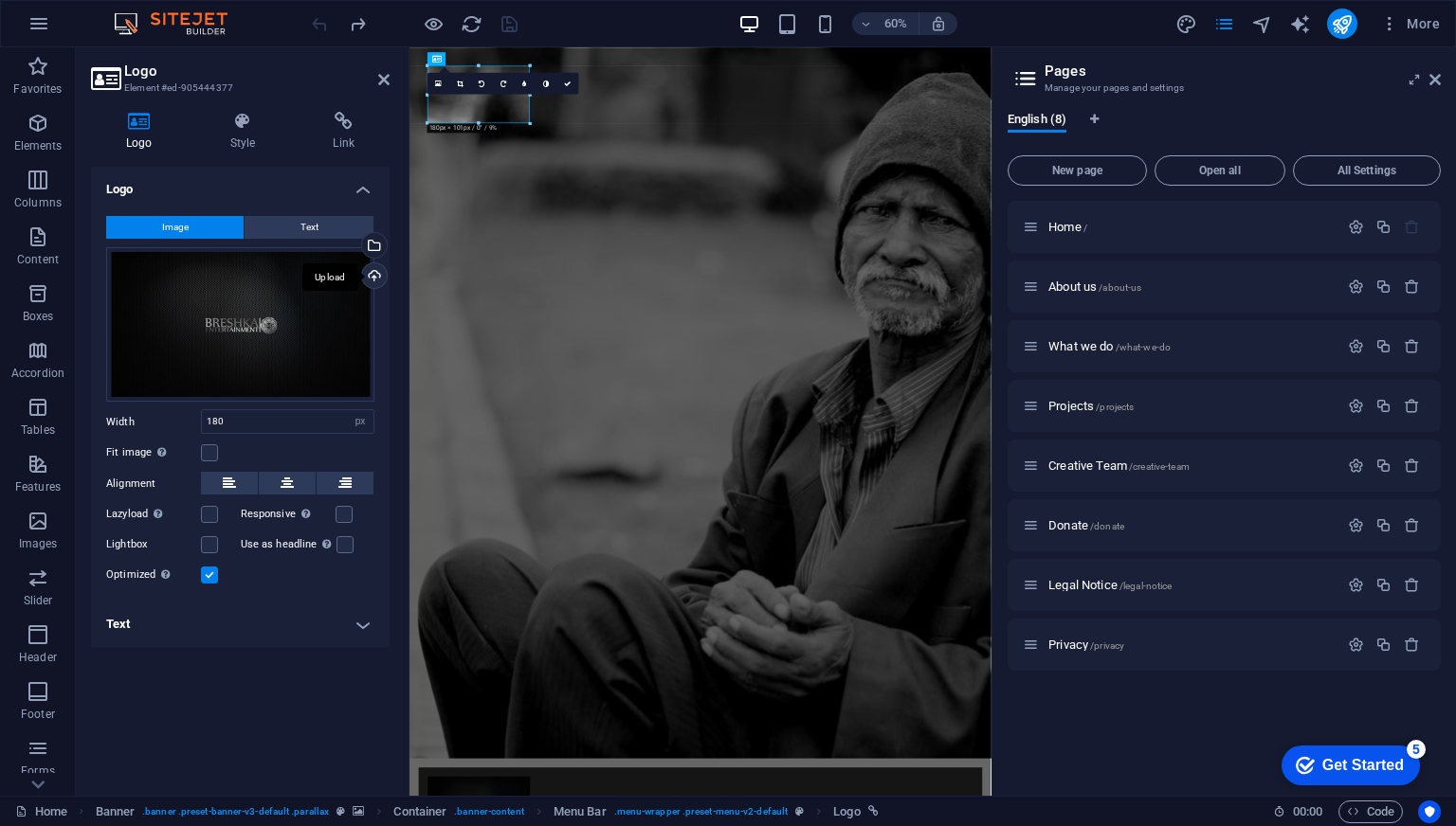
click at [371, 279] on div "Upload" at bounding box center [372, 278] width 29 height 29
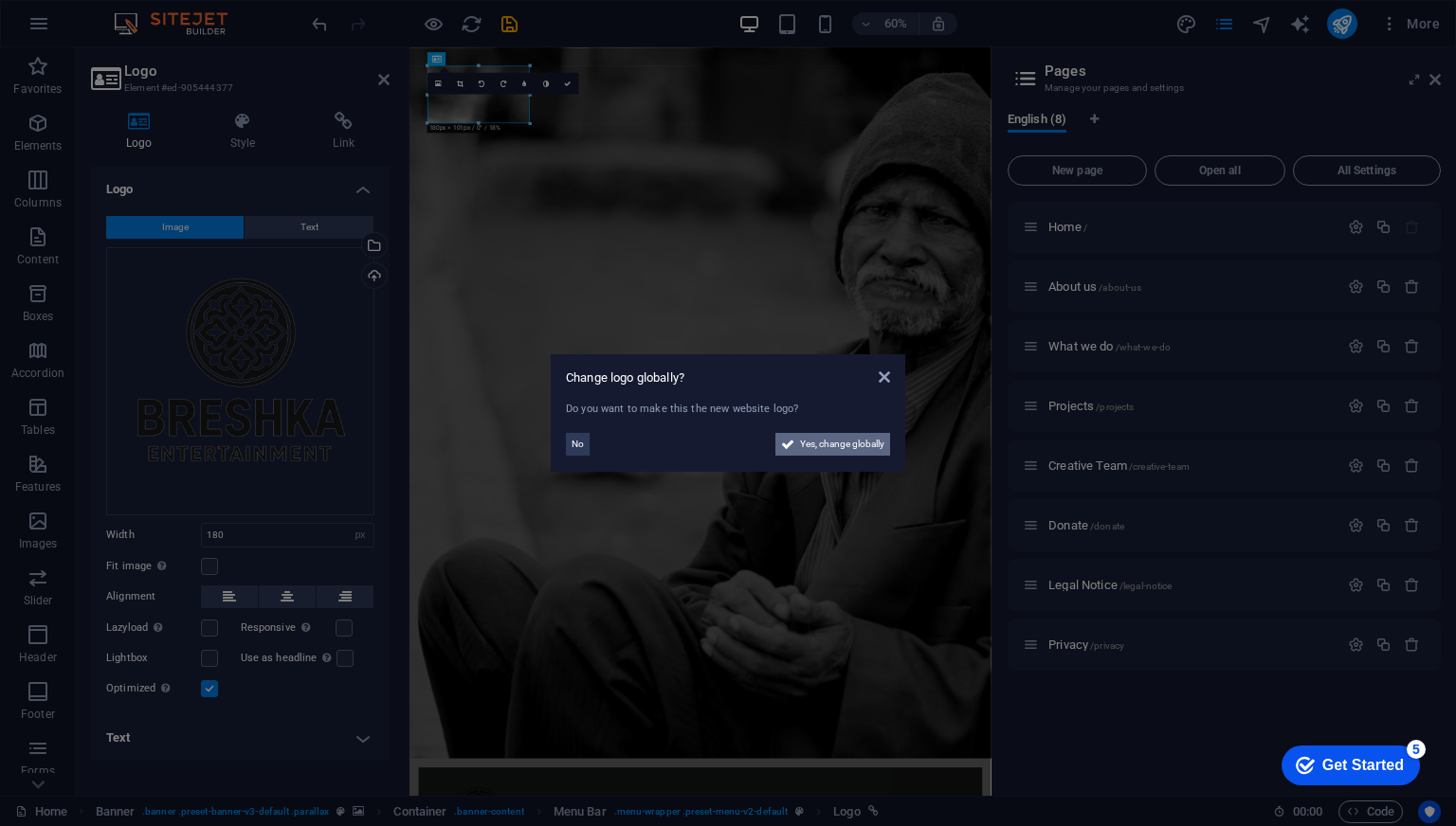
click at [832, 445] on span "Yes, change globally" at bounding box center [842, 445] width 84 height 23
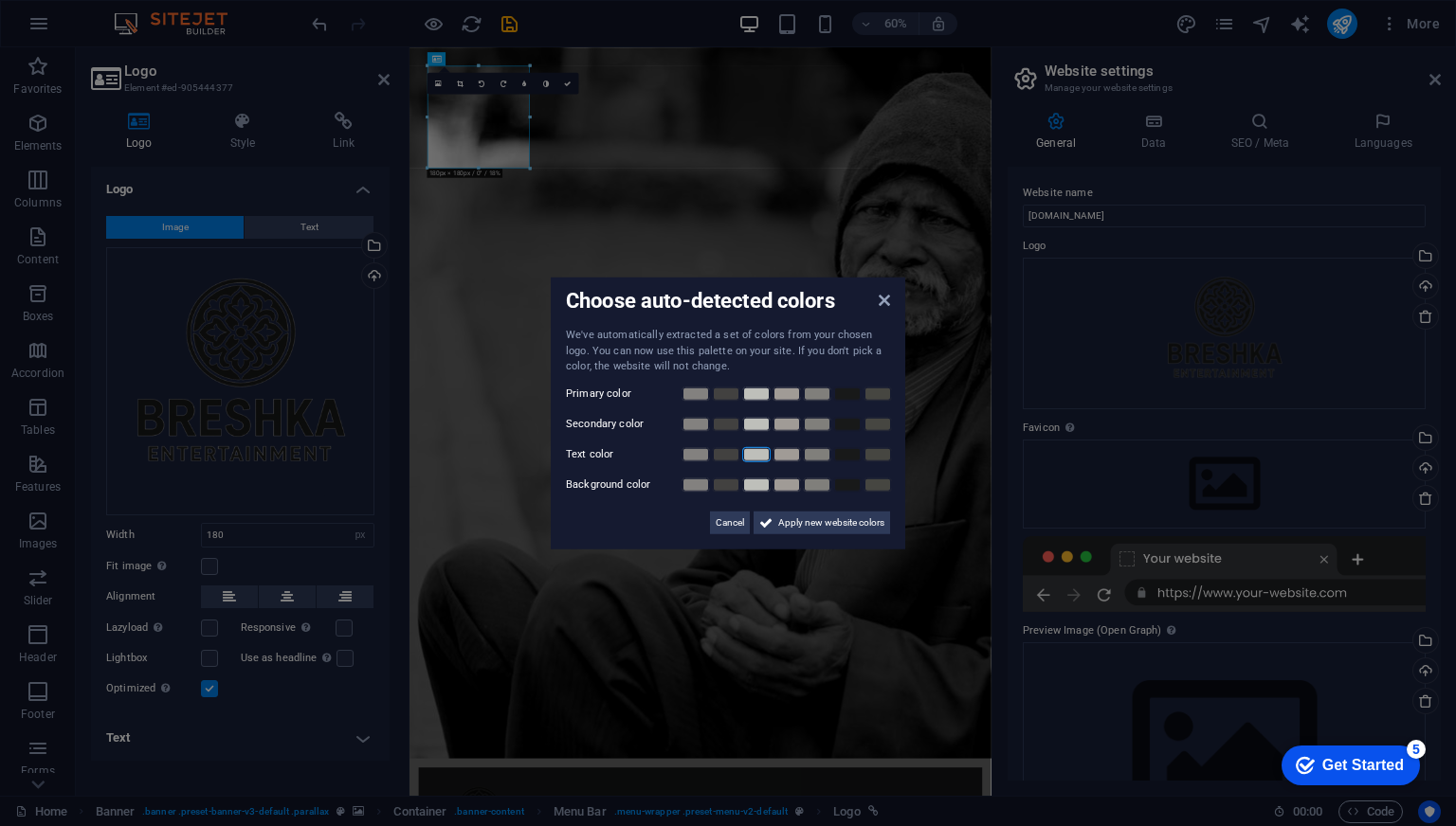
click at [758, 448] on link at bounding box center [756, 454] width 29 height 15
click at [823, 522] on span "Apply new website colors" at bounding box center [831, 523] width 106 height 23
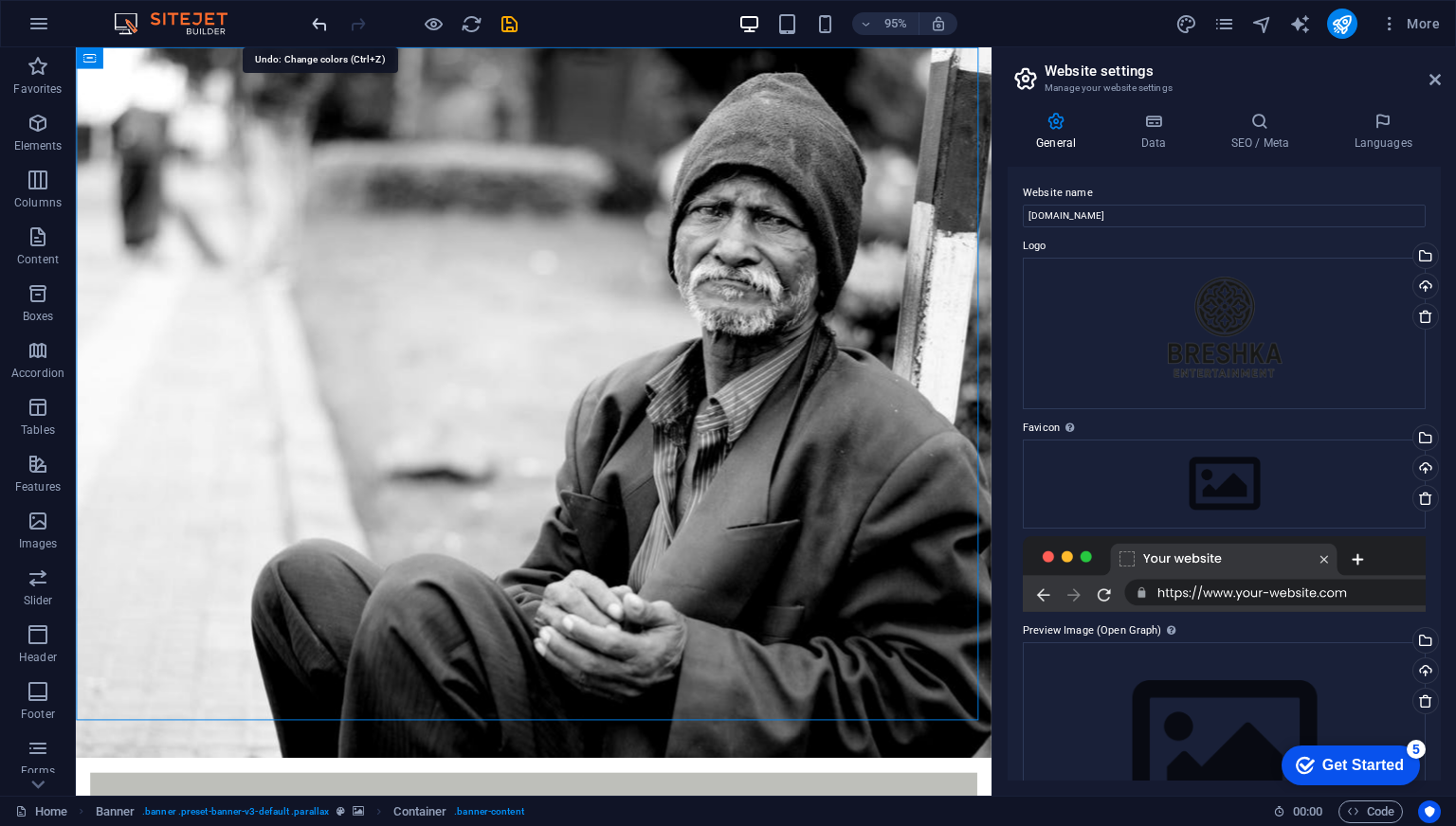
click at [318, 16] on icon "undo" at bounding box center [320, 24] width 22 height 22
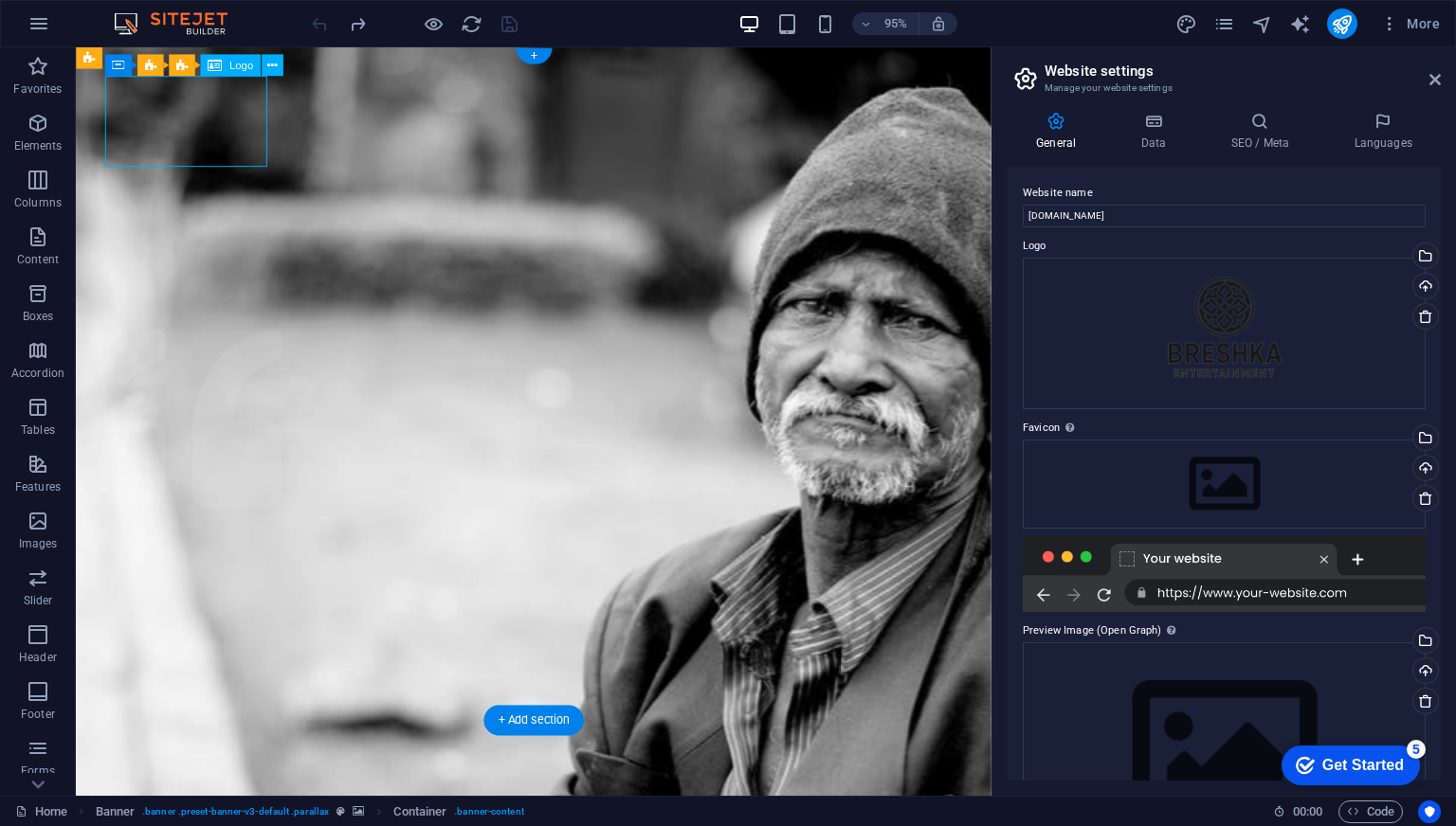
select select "px"
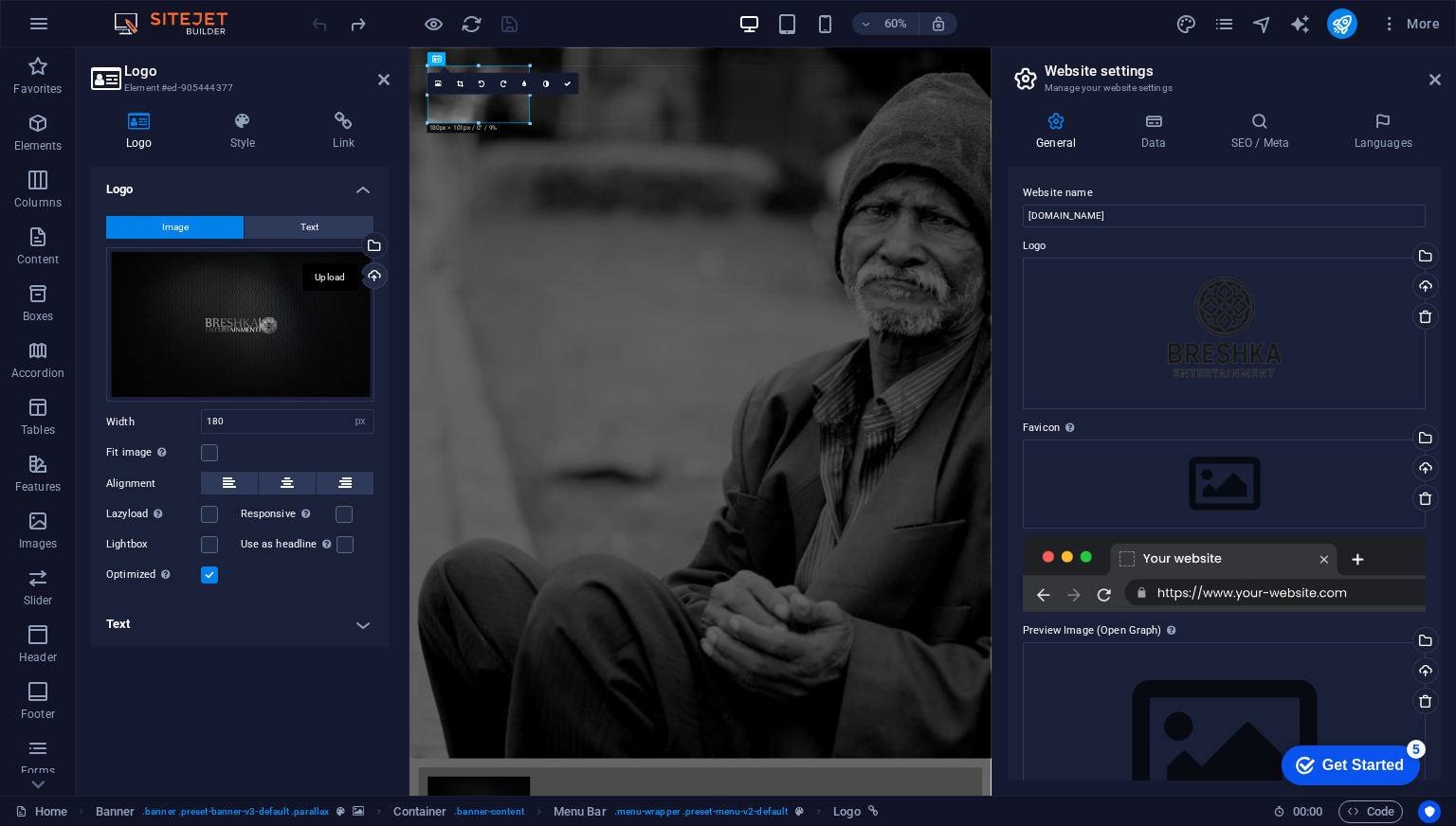
click at [370, 279] on div "Upload" at bounding box center [372, 278] width 29 height 29
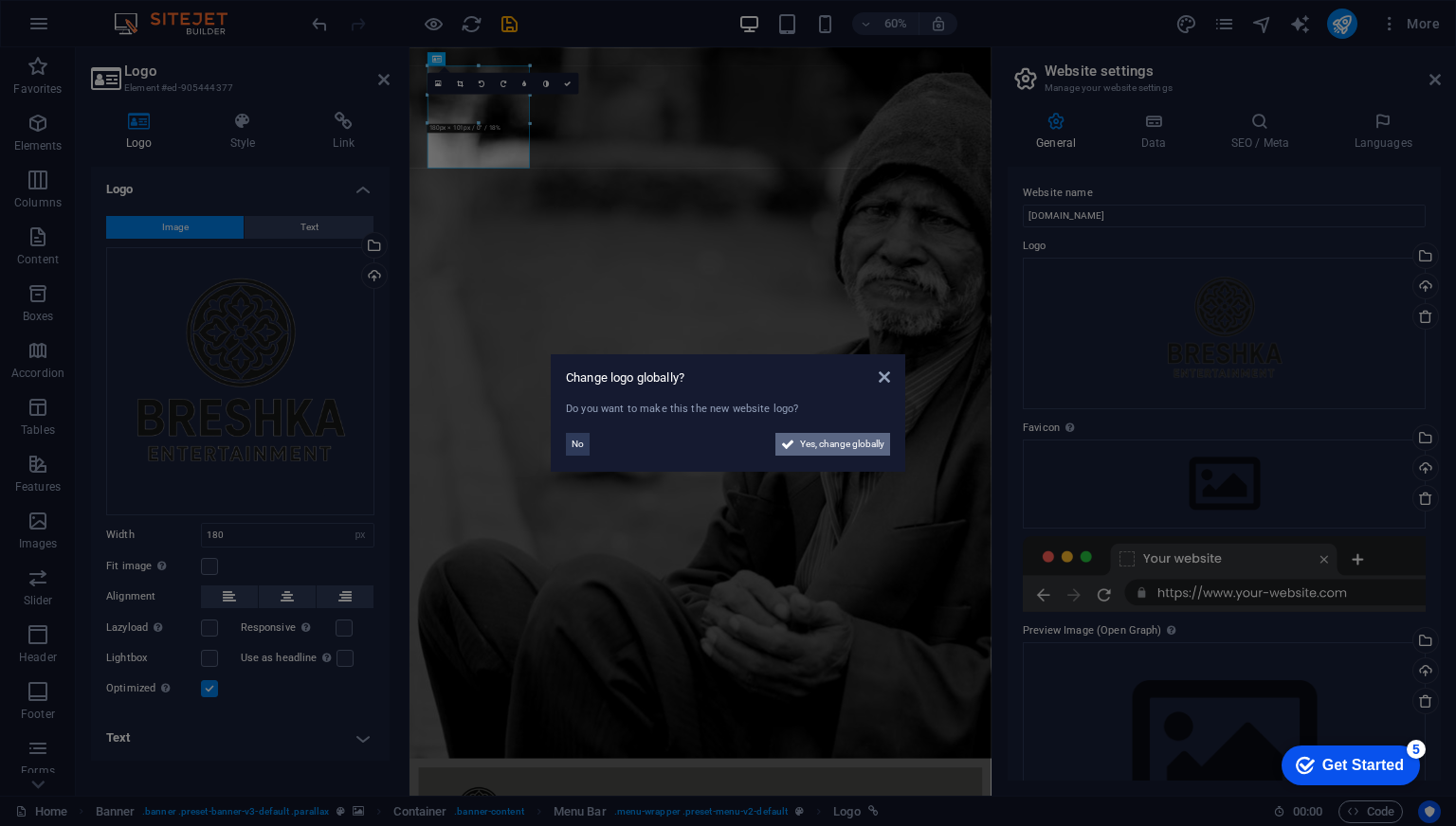
click at [821, 450] on span "Yes, change globally" at bounding box center [842, 445] width 84 height 23
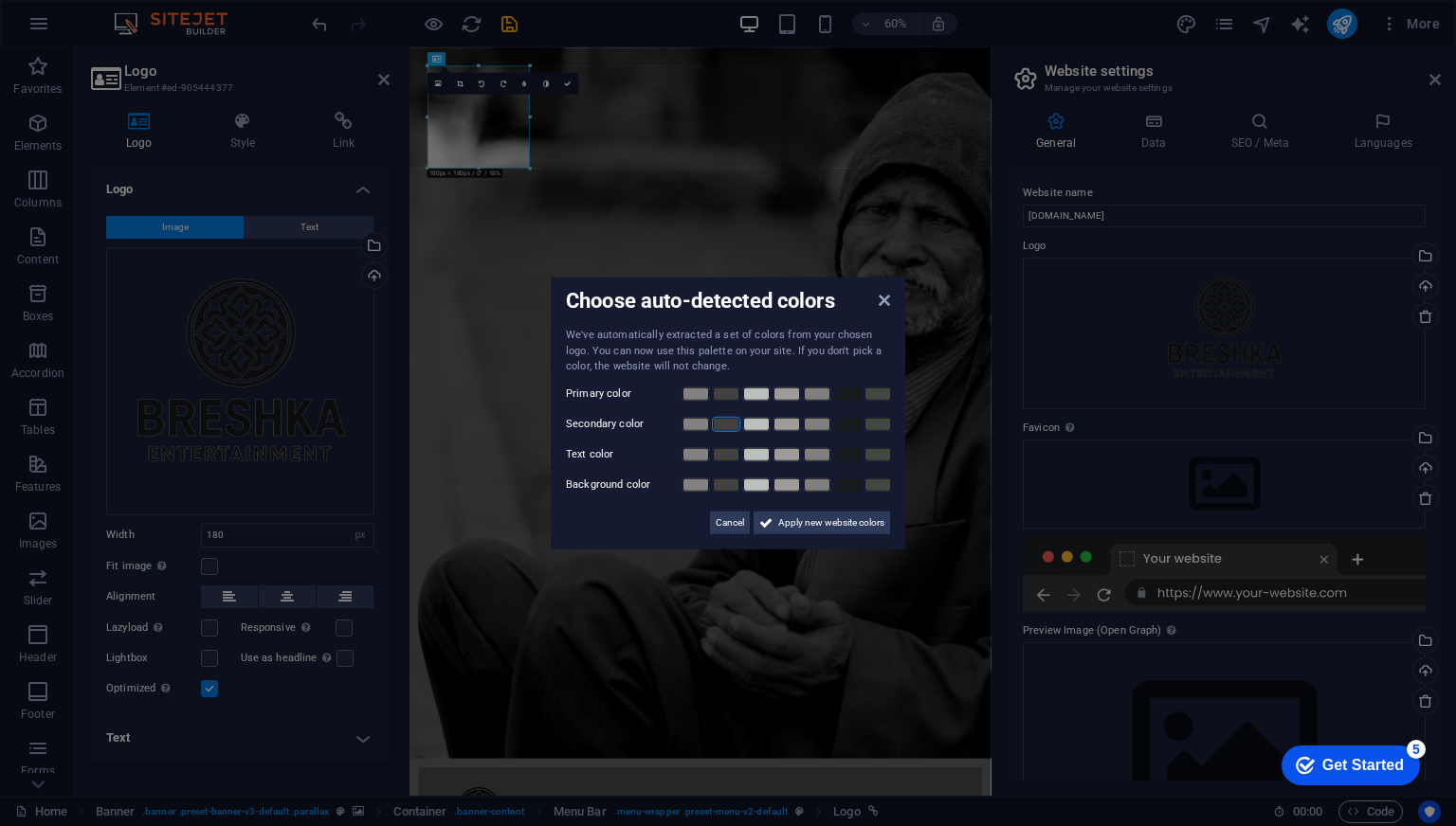
click at [721, 430] on link at bounding box center [727, 424] width 29 height 15
click at [734, 484] on link at bounding box center [727, 484] width 29 height 15
click at [816, 521] on span "Apply new website colors" at bounding box center [831, 523] width 106 height 23
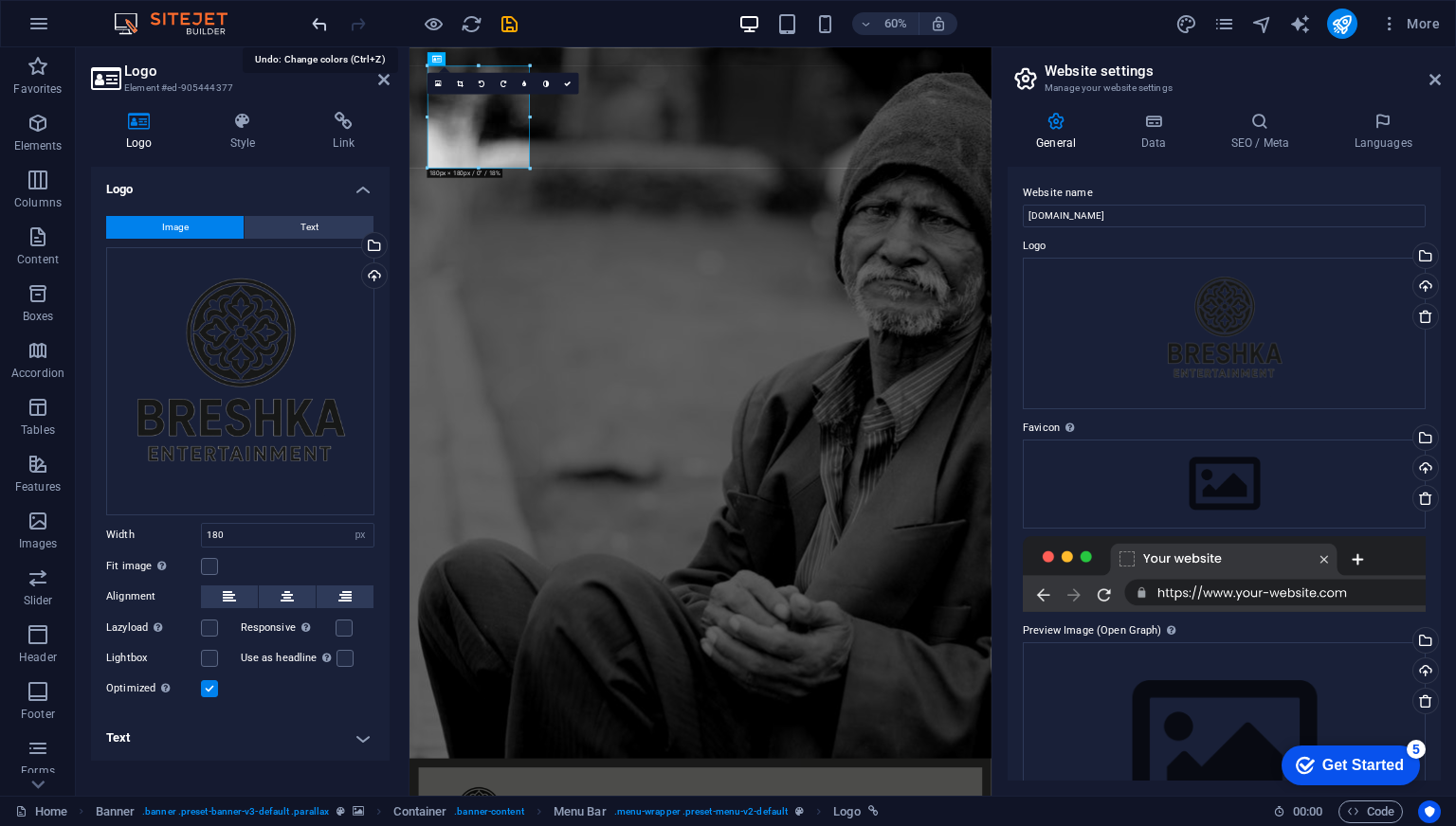
click at [320, 21] on icon "undo" at bounding box center [320, 24] width 22 height 22
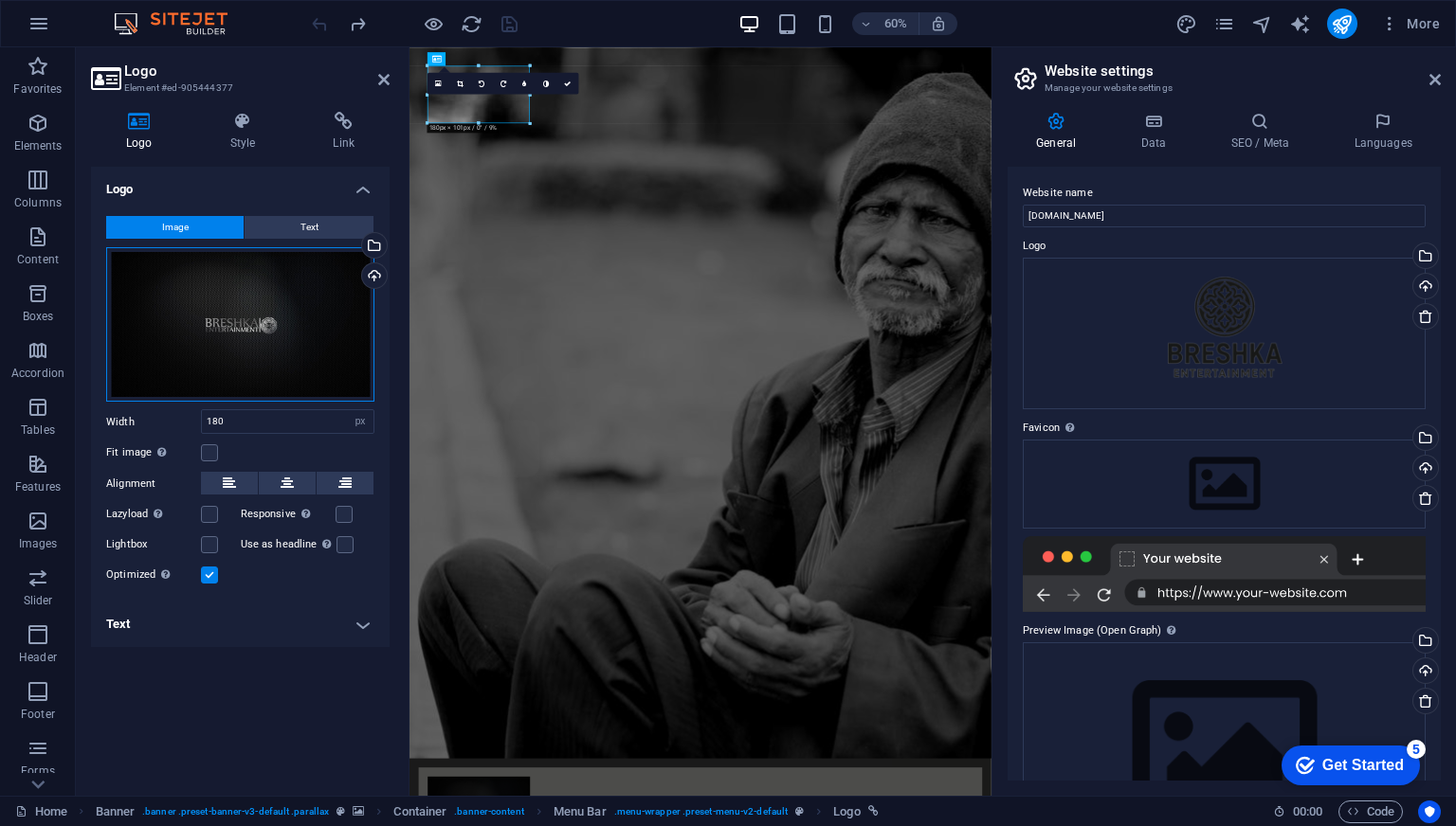
click at [313, 298] on div "Drag files here, click to choose files or select files from Files or our free s…" at bounding box center [240, 324] width 268 height 155
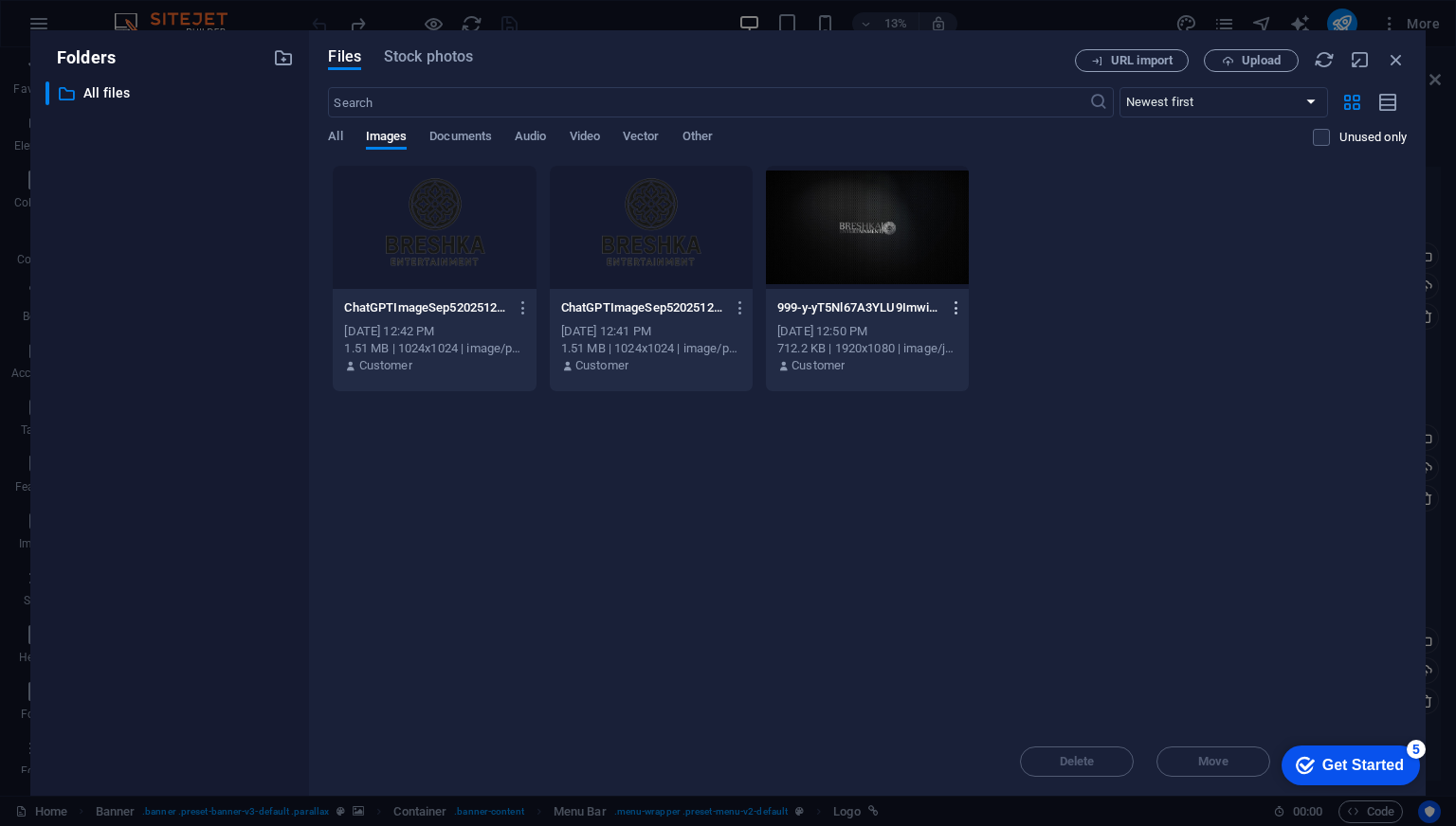
click at [956, 308] on icon "button" at bounding box center [956, 308] width 18 height 17
click at [952, 529] on h6 "Download" at bounding box center [968, 540] width 80 height 23
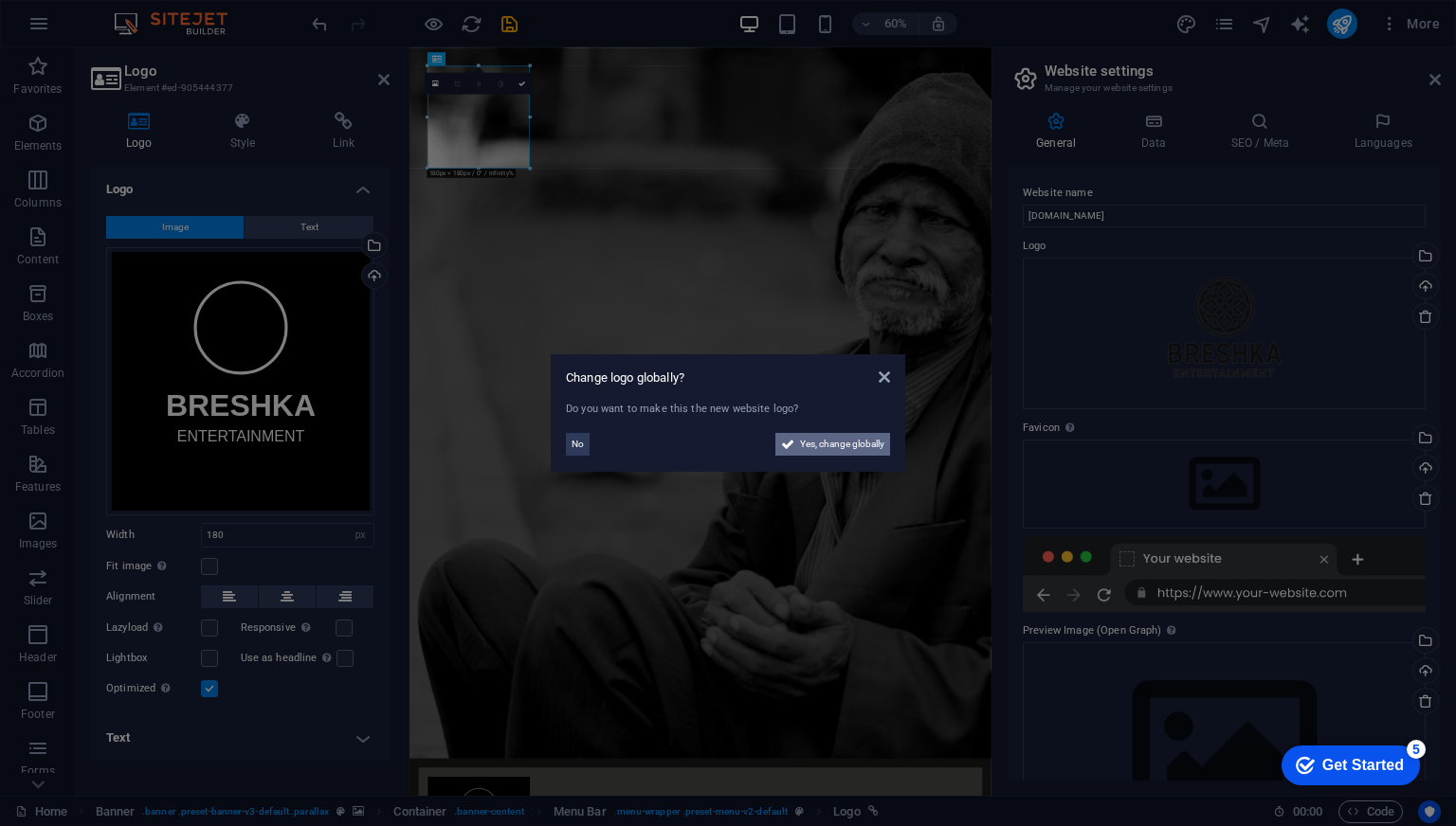
click at [830, 452] on span "Yes, change globally" at bounding box center [842, 445] width 84 height 23
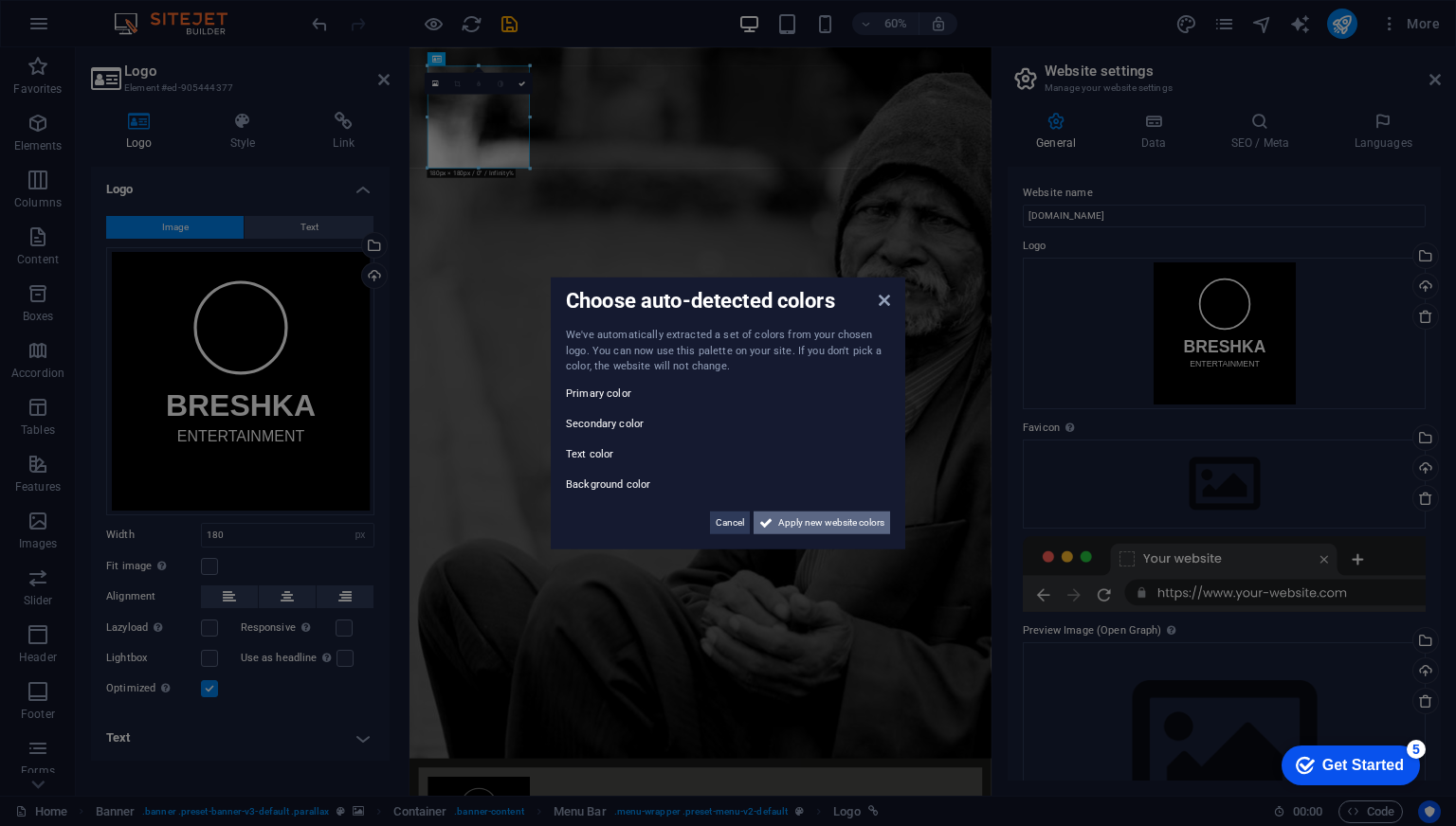
click at [804, 517] on span "Apply new website colors" at bounding box center [831, 523] width 106 height 23
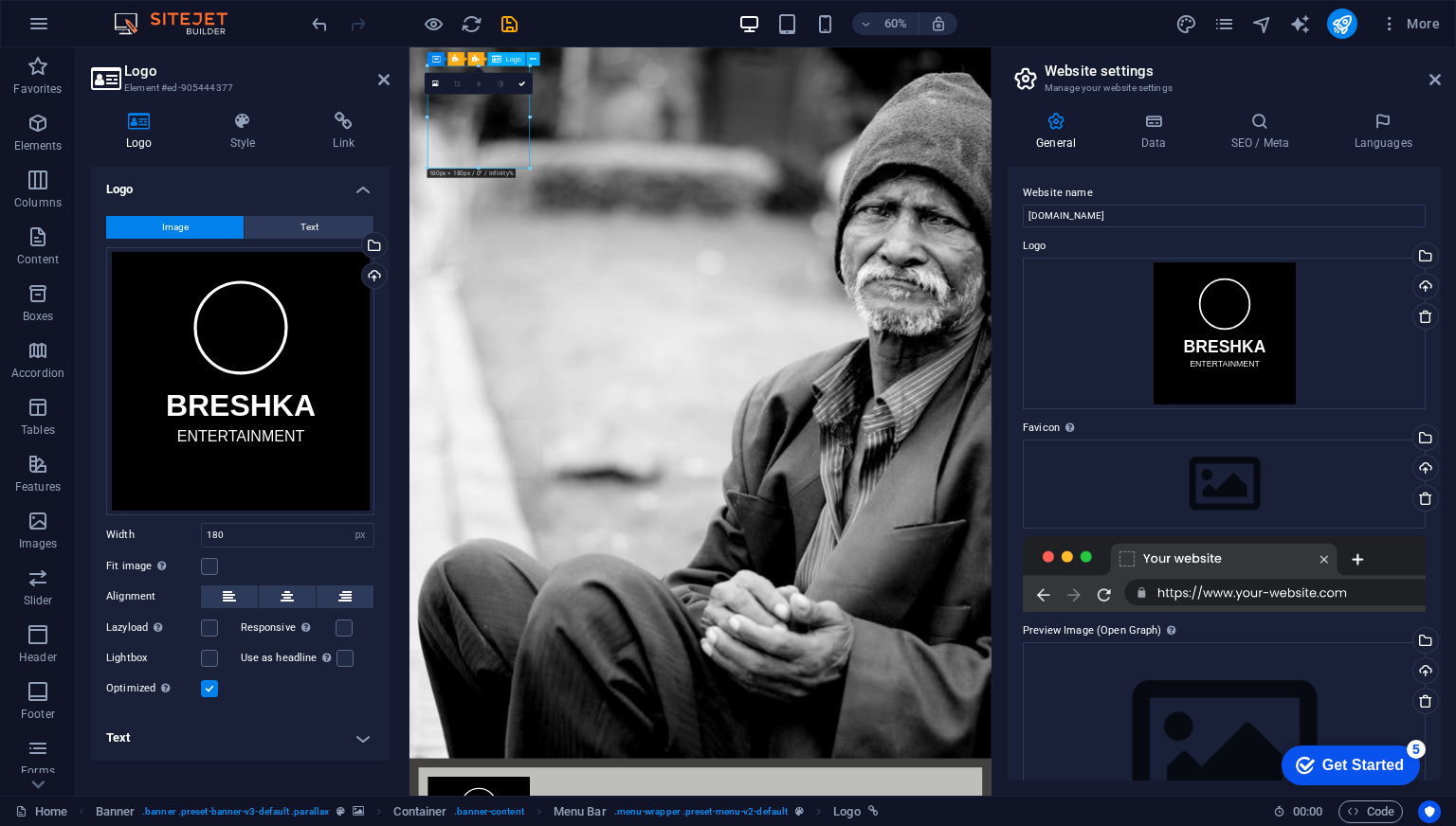
click at [302, 229] on span "Text" at bounding box center [309, 228] width 18 height 23
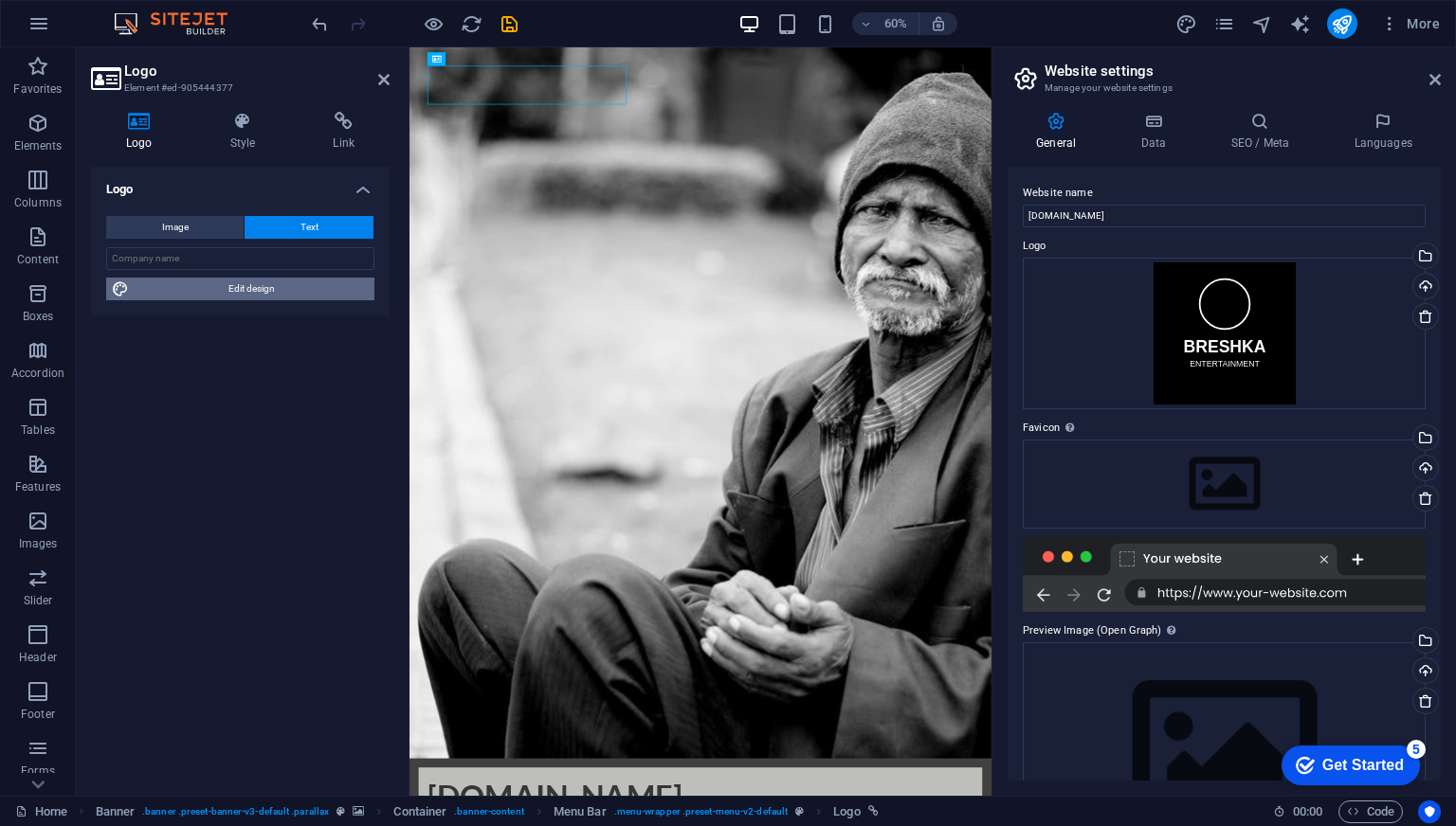
click at [242, 293] on span "Edit design" at bounding box center [252, 289] width 235 height 23
select select "rem"
select select "700"
select select "px"
select select "rem"
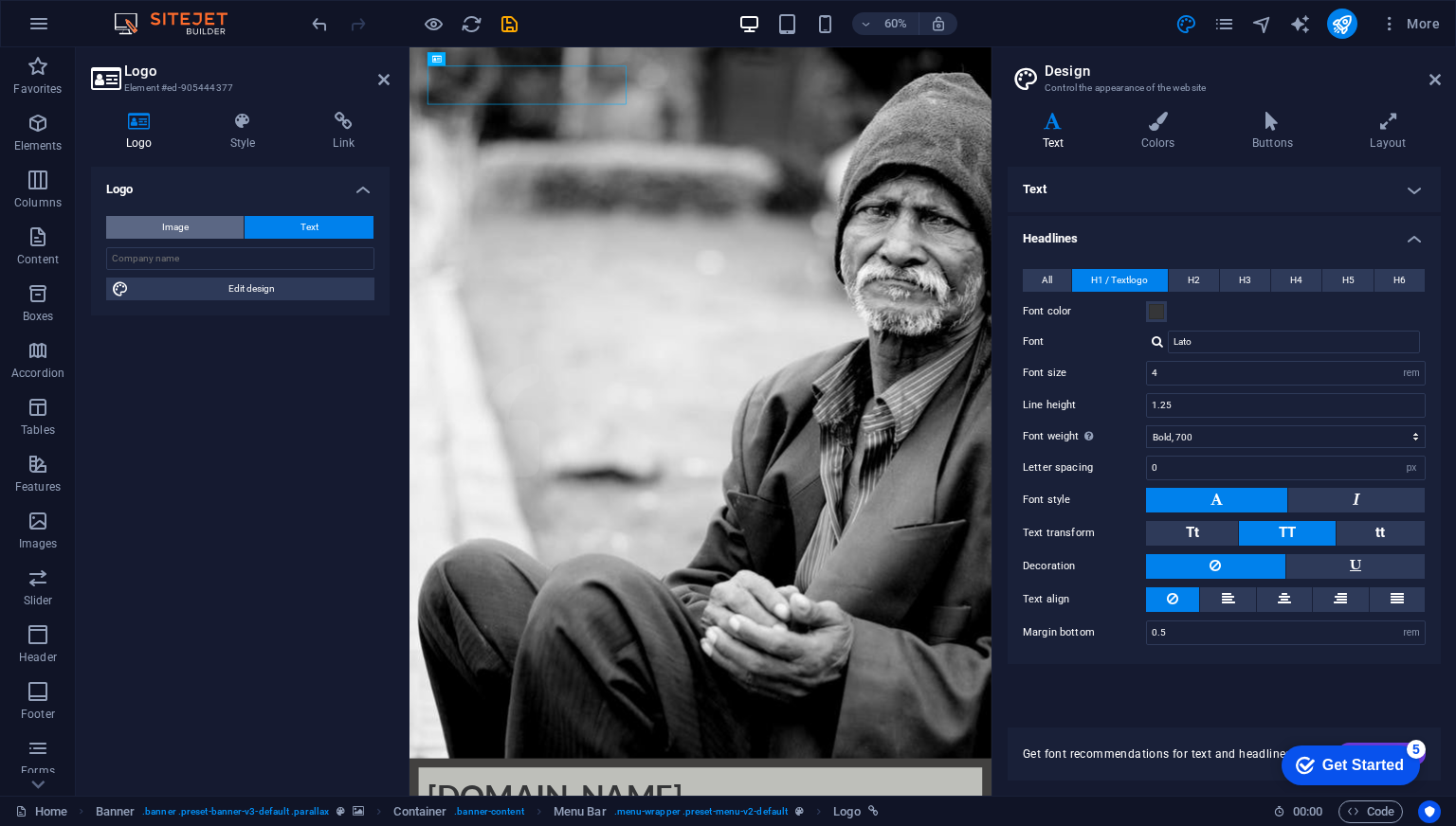
click at [192, 225] on button "Image" at bounding box center [175, 228] width 138 height 23
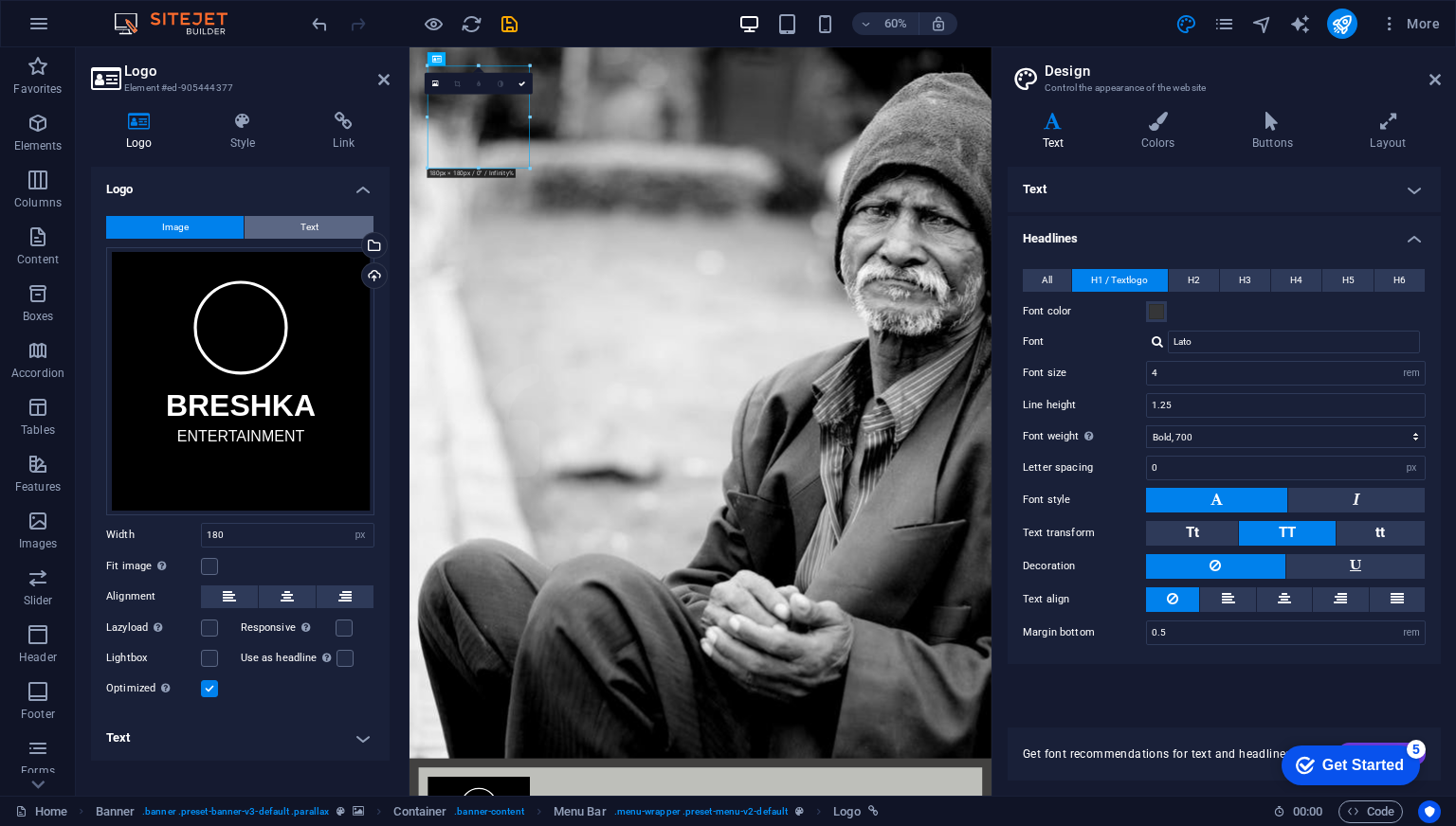
click at [303, 219] on span "Text" at bounding box center [309, 228] width 18 height 23
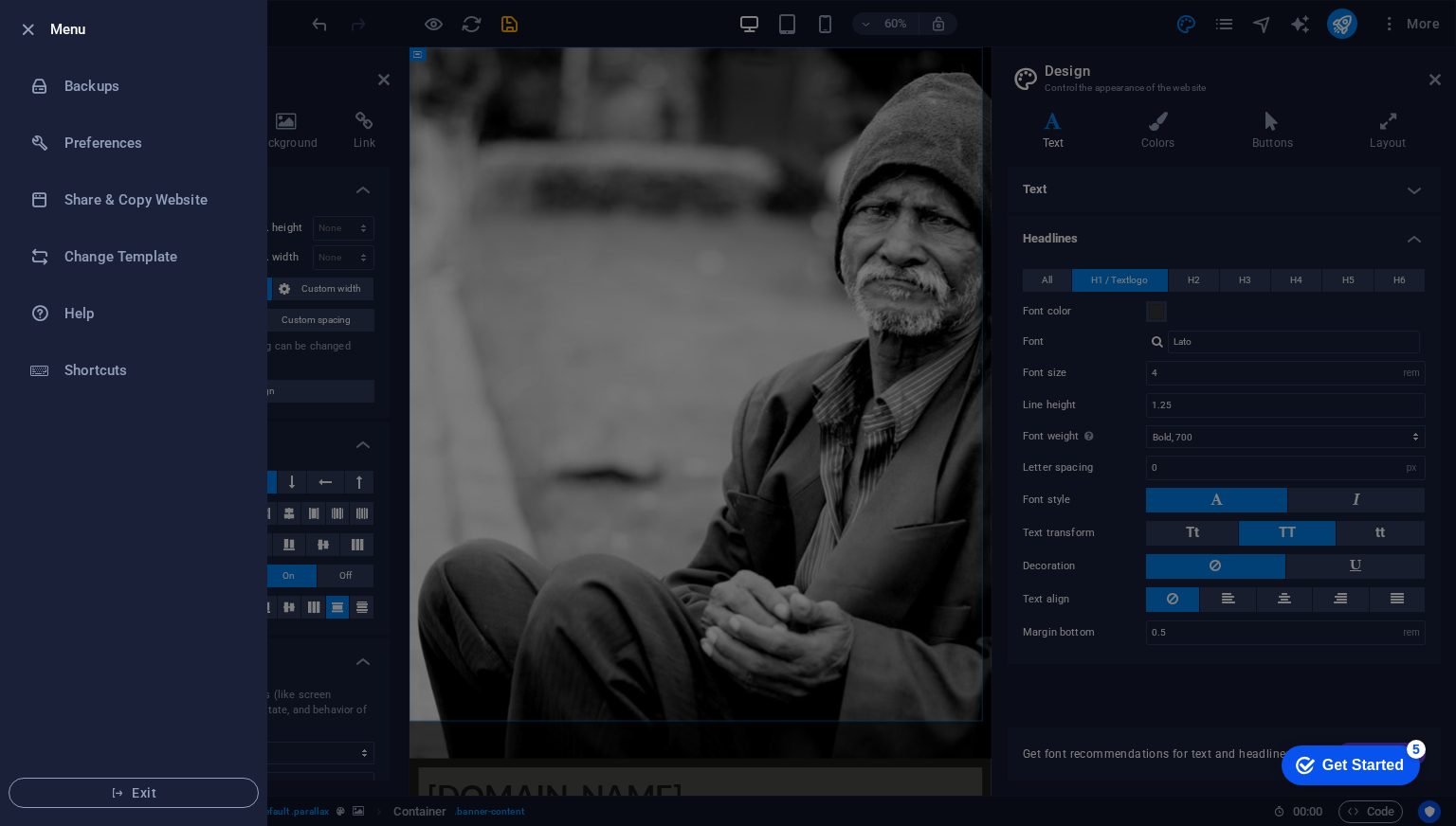
click at [506, 149] on div at bounding box center [728, 413] width 1456 height 826
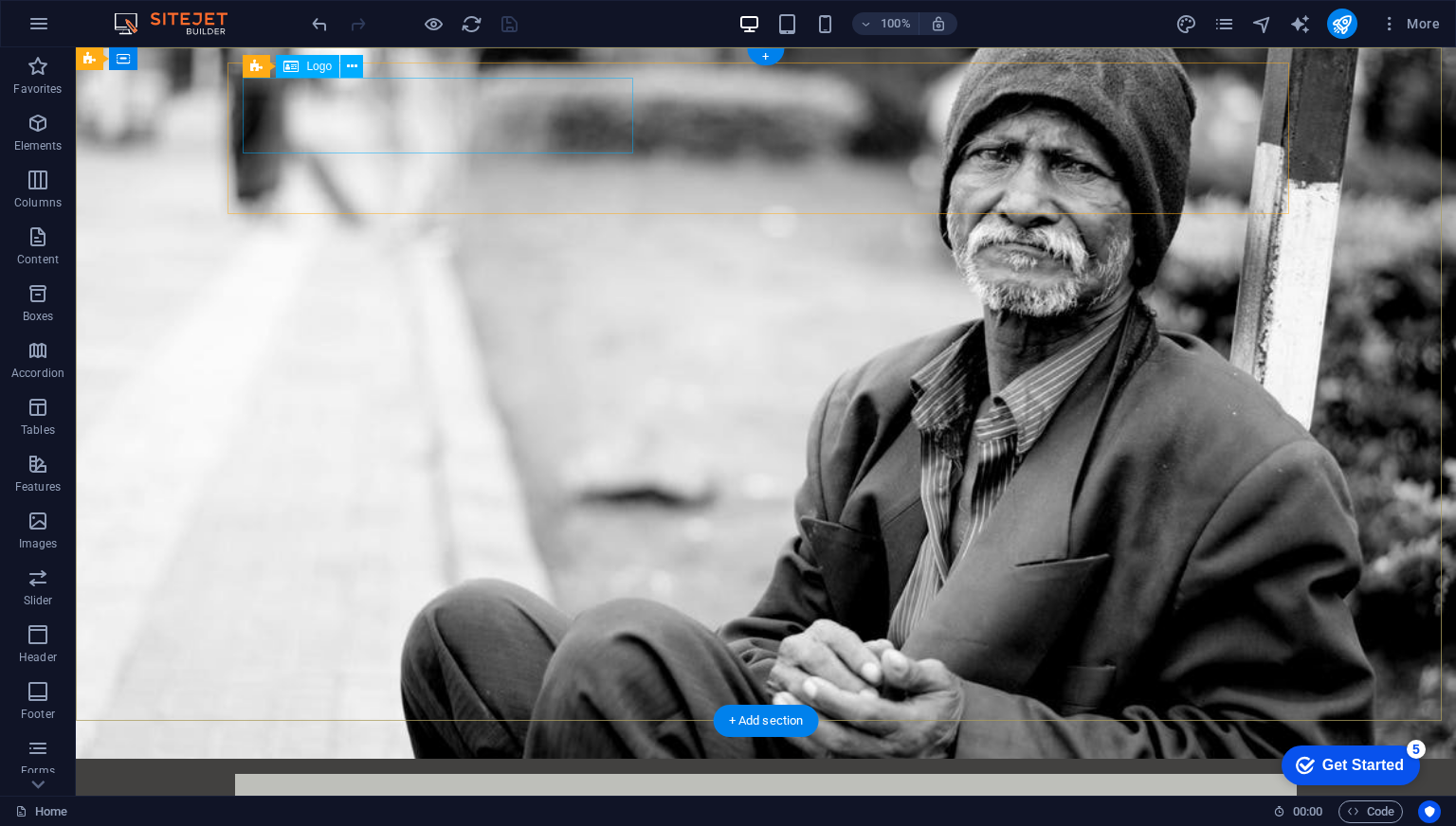
click at [524, 790] on div "[DOMAIN_NAME]" at bounding box center [765, 827] width 1031 height 76
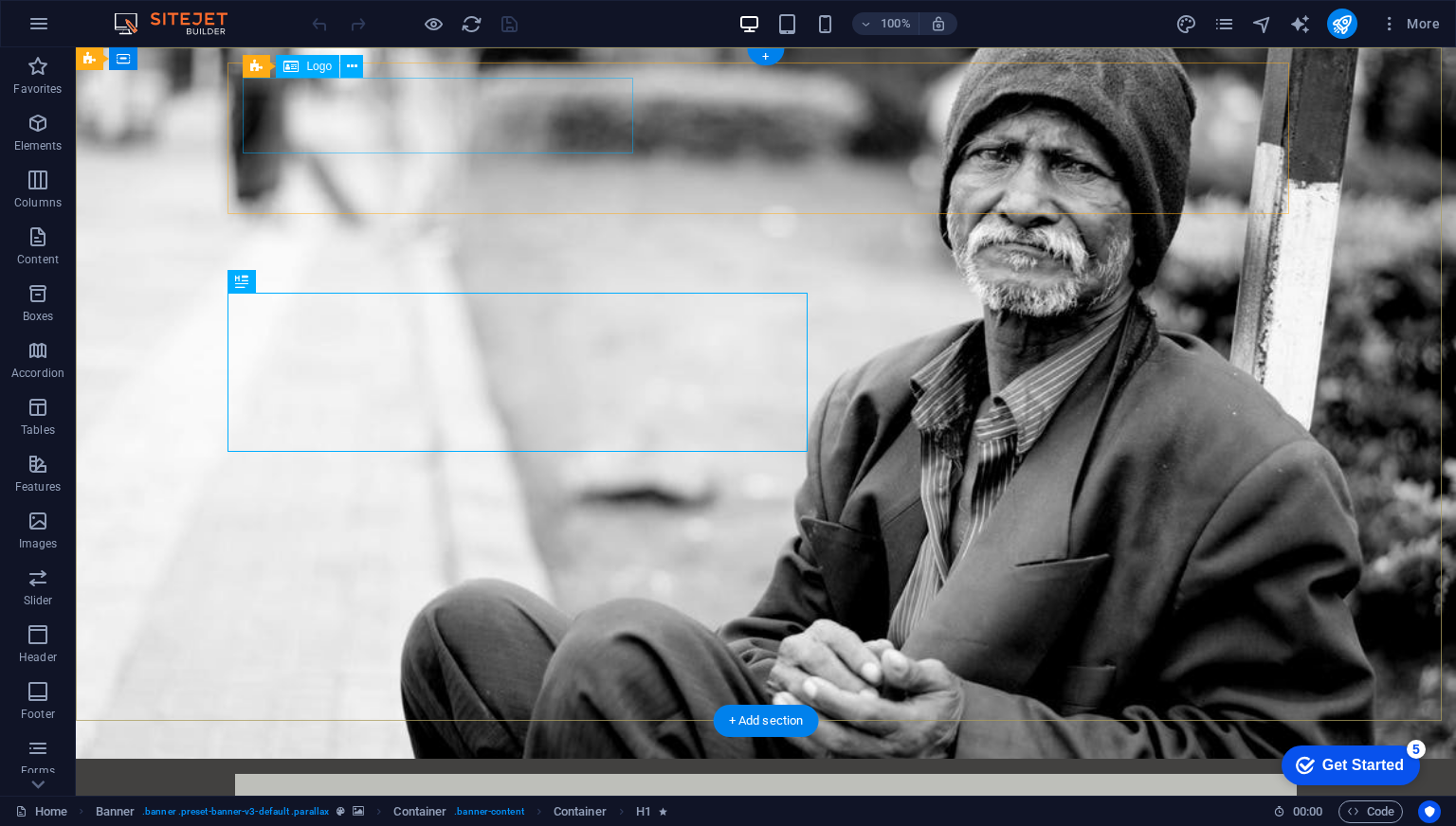
click at [580, 790] on div "[DOMAIN_NAME]" at bounding box center [765, 827] width 1031 height 76
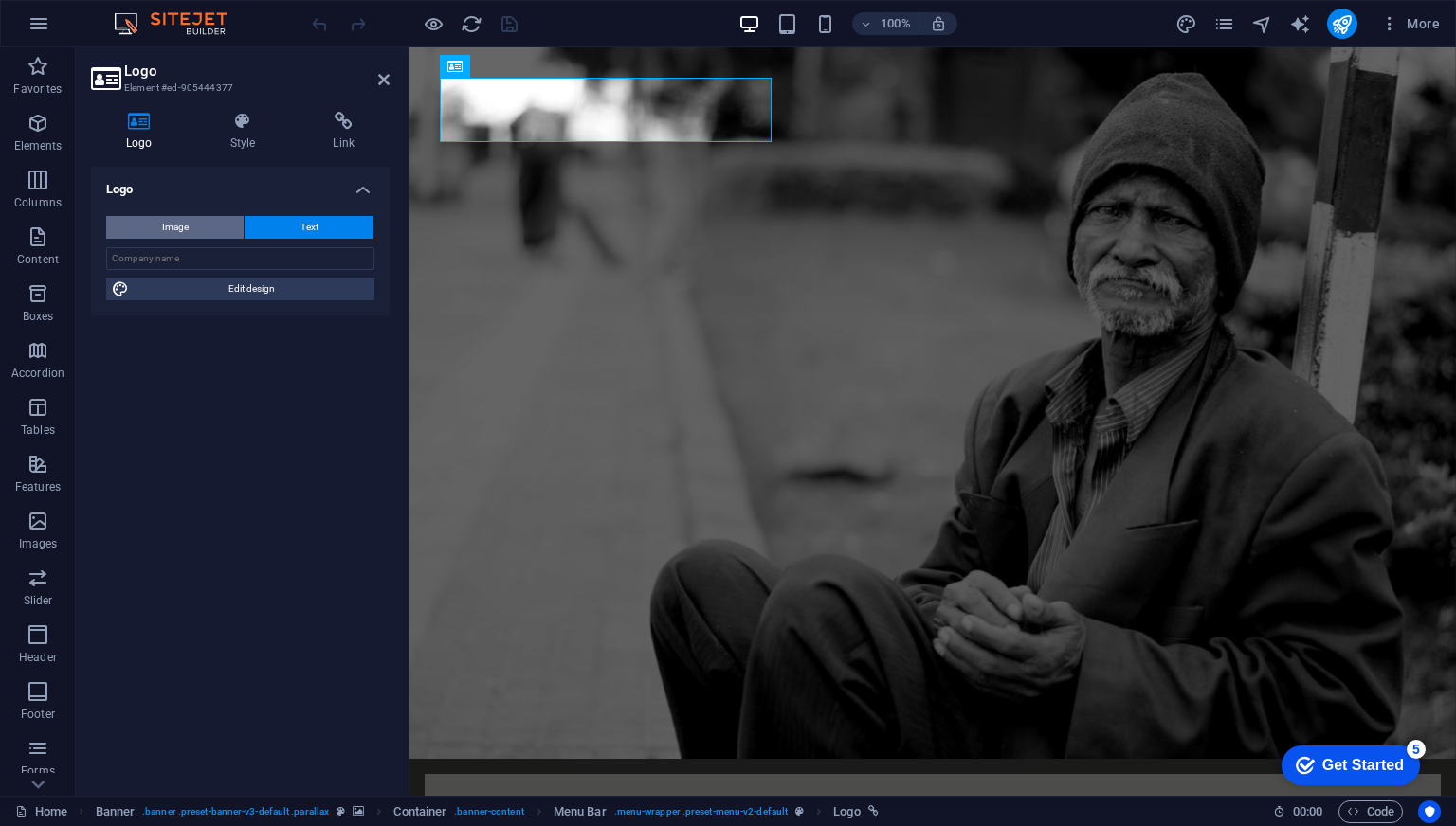
click at [178, 228] on span "Image" at bounding box center [175, 228] width 27 height 23
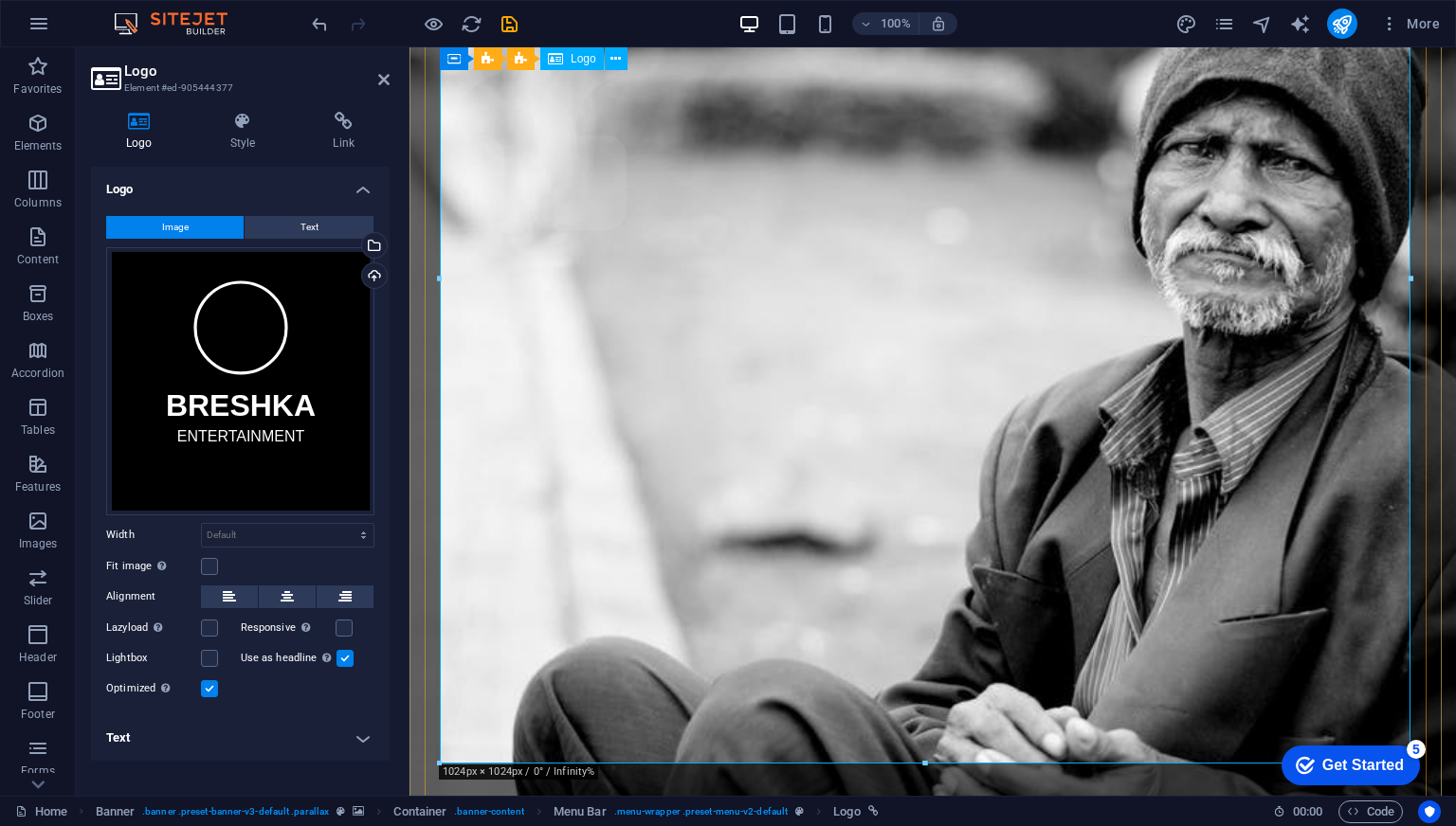
scroll to position [284, 0]
click at [213, 560] on label at bounding box center [210, 567] width 17 height 17
click at [0, 0] on input "Fit image Automatically fit image to a fixed width and height" at bounding box center [0, 0] width 0 height 0
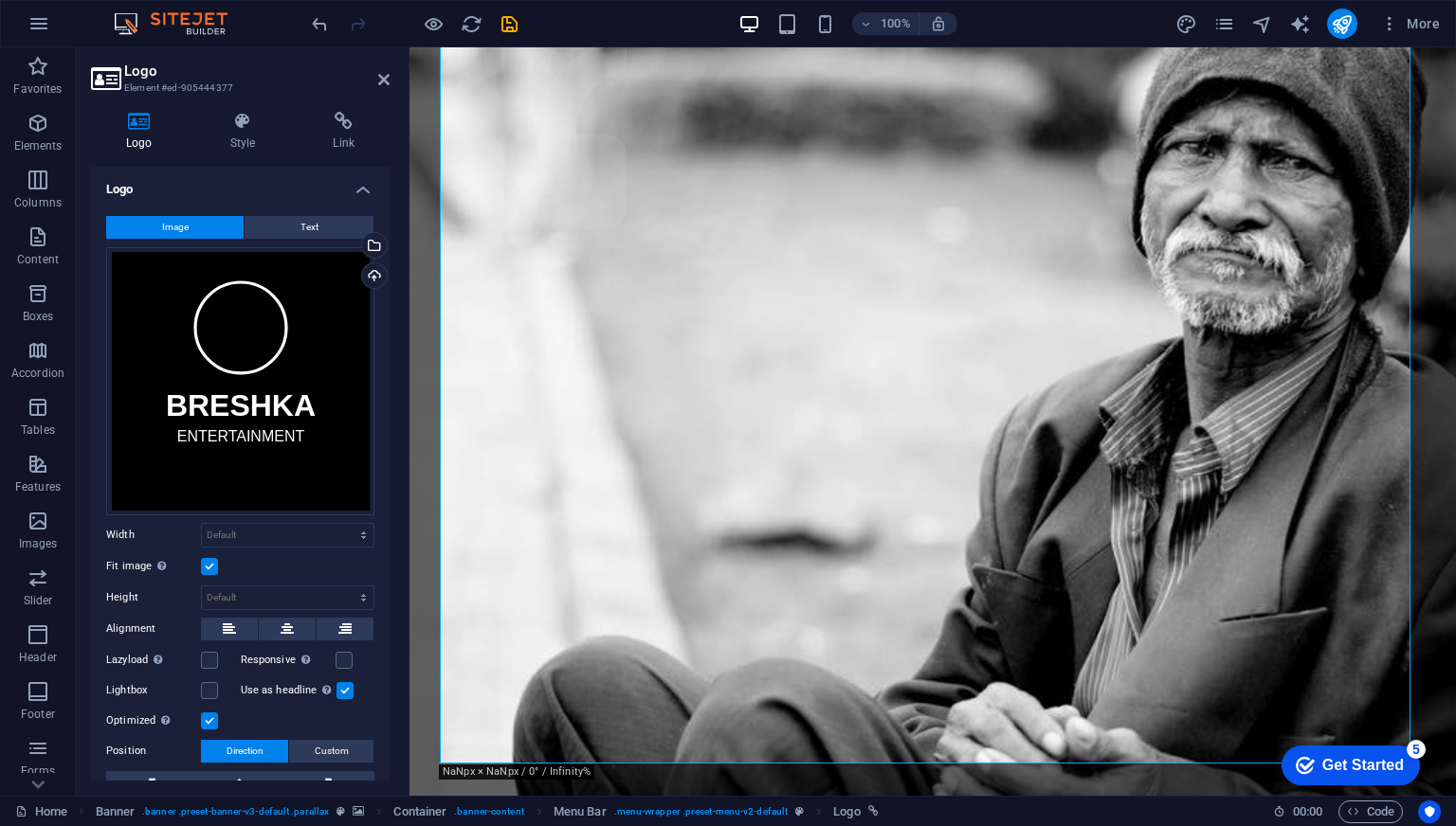
click at [213, 560] on label at bounding box center [210, 567] width 17 height 17
click at [0, 0] on input "Fit image Automatically fit image to a fixed width and height" at bounding box center [0, 0] width 0 height 0
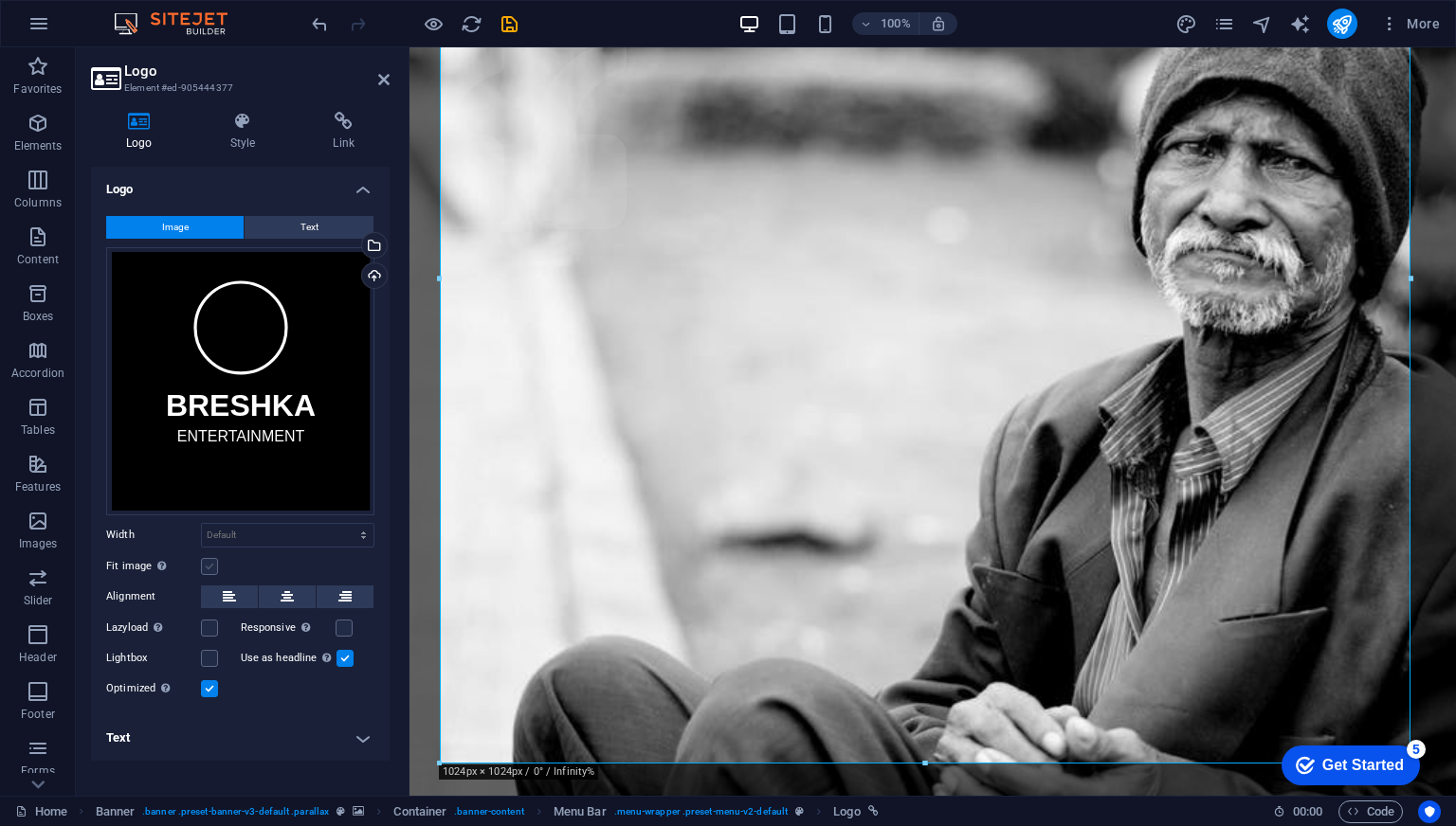
click at [213, 560] on label at bounding box center [210, 567] width 17 height 17
click at [0, 0] on input "Fit image Automatically fit image to a fixed width and height" at bounding box center [0, 0] width 0 height 0
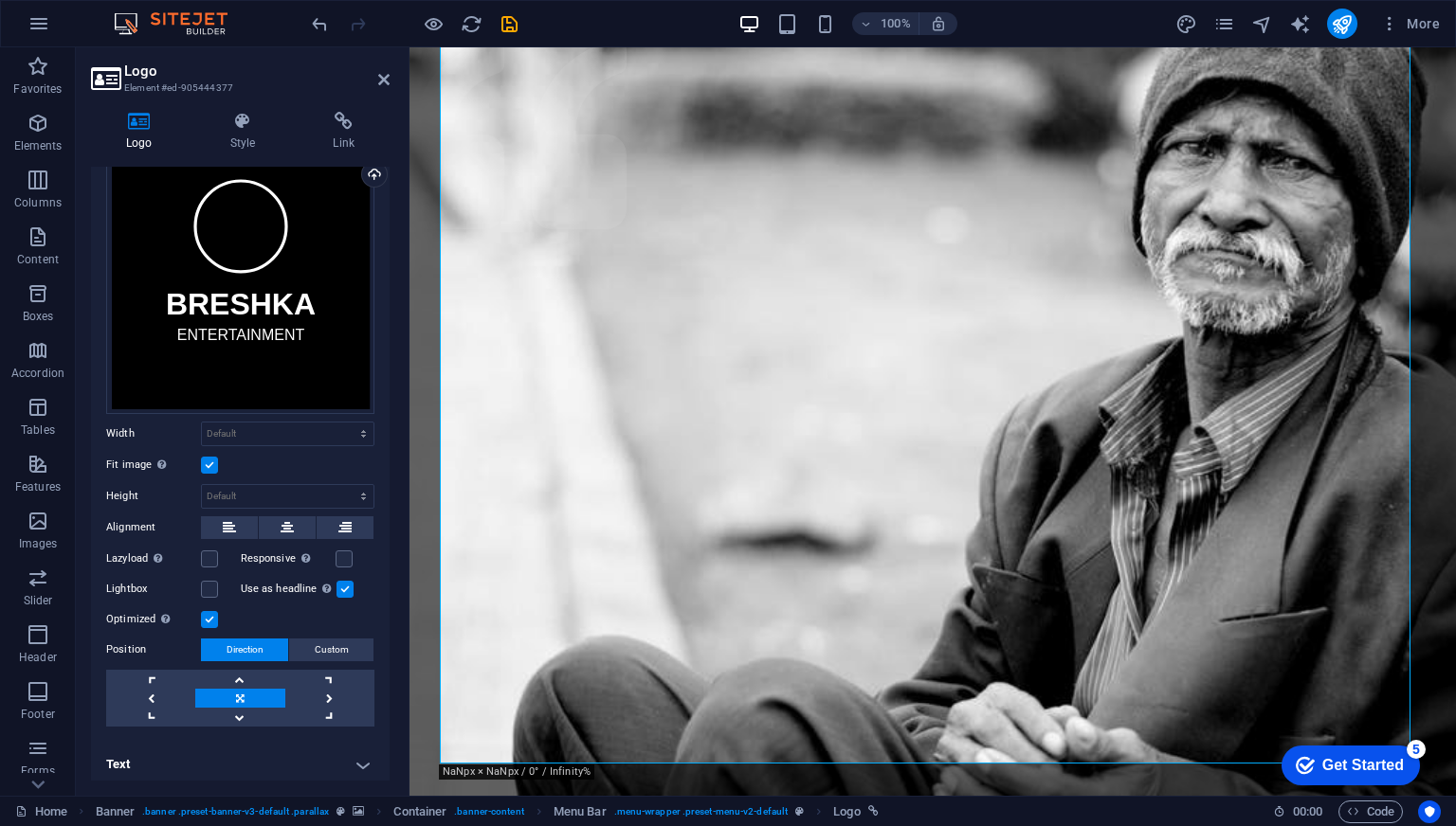
scroll to position [102, 0]
click at [255, 425] on select "Default auto px rem % em vh vw" at bounding box center [287, 434] width 171 height 23
click at [202, 422] on select "Default auto px rem % em vh vw" at bounding box center [287, 434] width 171 height 23
click at [274, 434] on select "Default auto px rem % em vh vw" at bounding box center [287, 434] width 171 height 23
click at [202, 422] on select "Default auto px rem % em vh vw" at bounding box center [287, 434] width 171 height 23
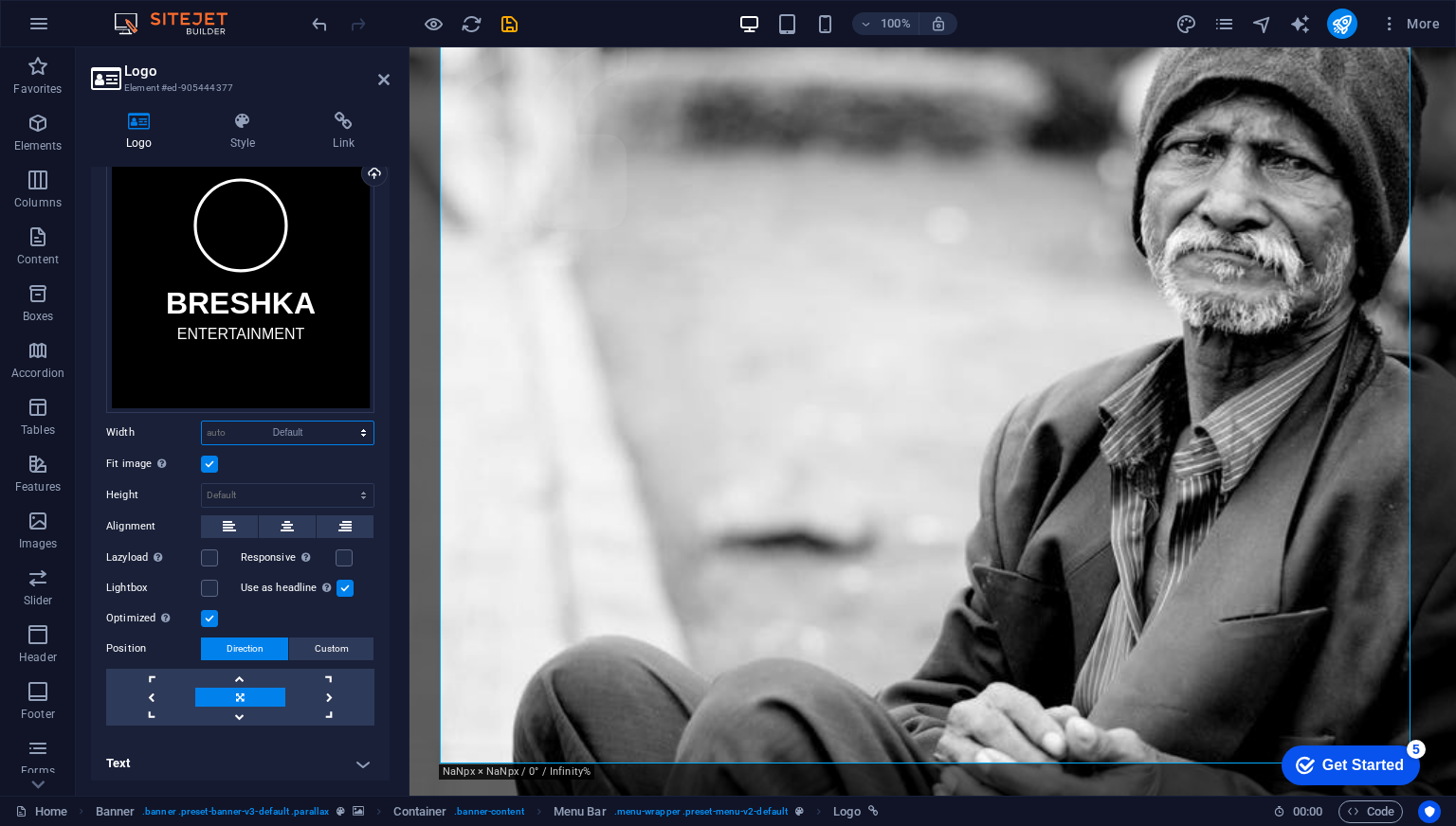
select select "DISABLED_OPTION_VALUE"
click at [212, 615] on label at bounding box center [210, 619] width 17 height 17
click at [0, 0] on input "Optimized Images are compressed to improve page speed." at bounding box center [0, 0] width 0 height 0
click at [212, 615] on label at bounding box center [210, 619] width 17 height 17
click at [0, 0] on input "Optimized Images are compressed to improve page speed." at bounding box center [0, 0] width 0 height 0
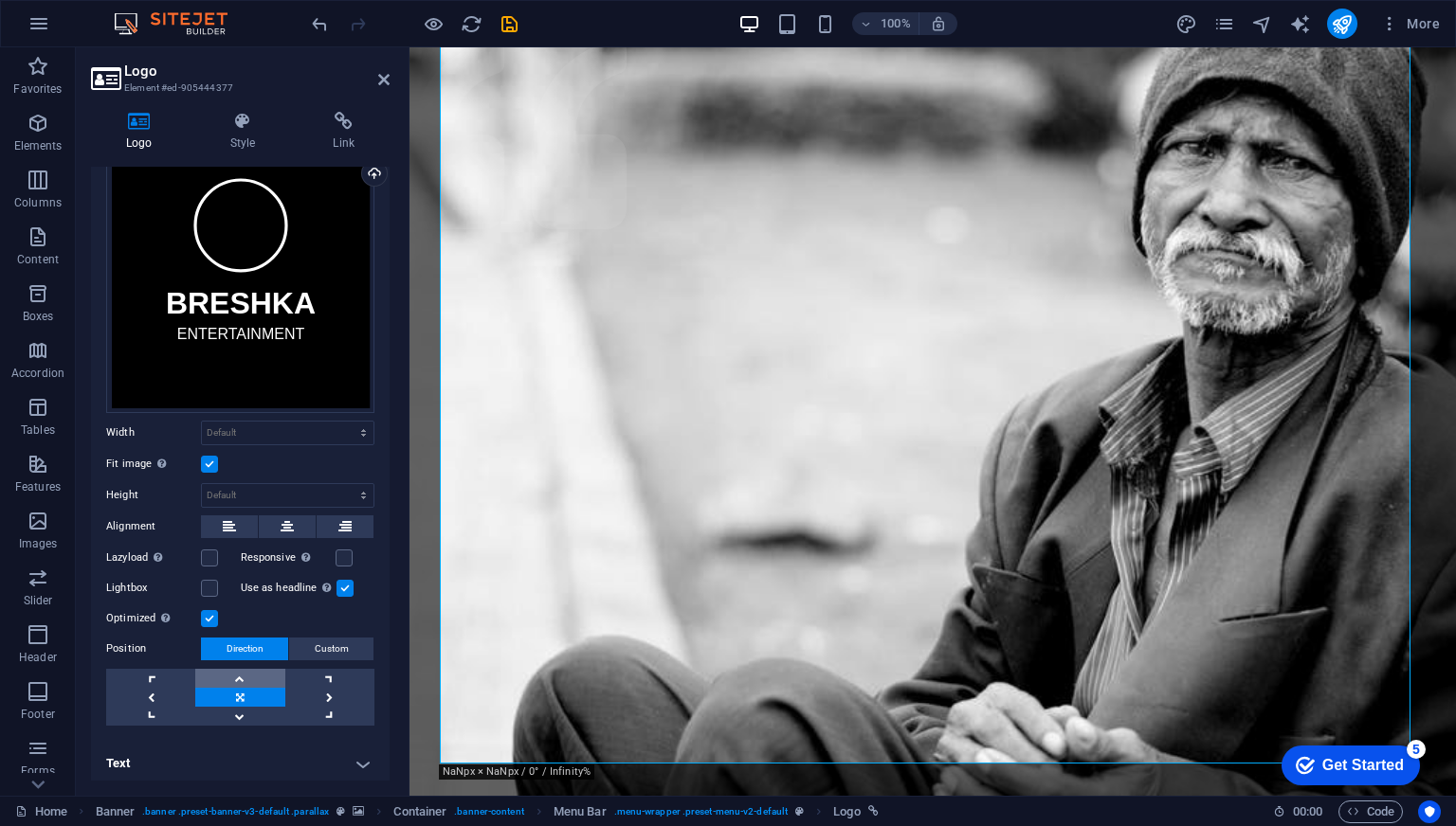
click at [245, 669] on link at bounding box center [239, 679] width 89 height 19
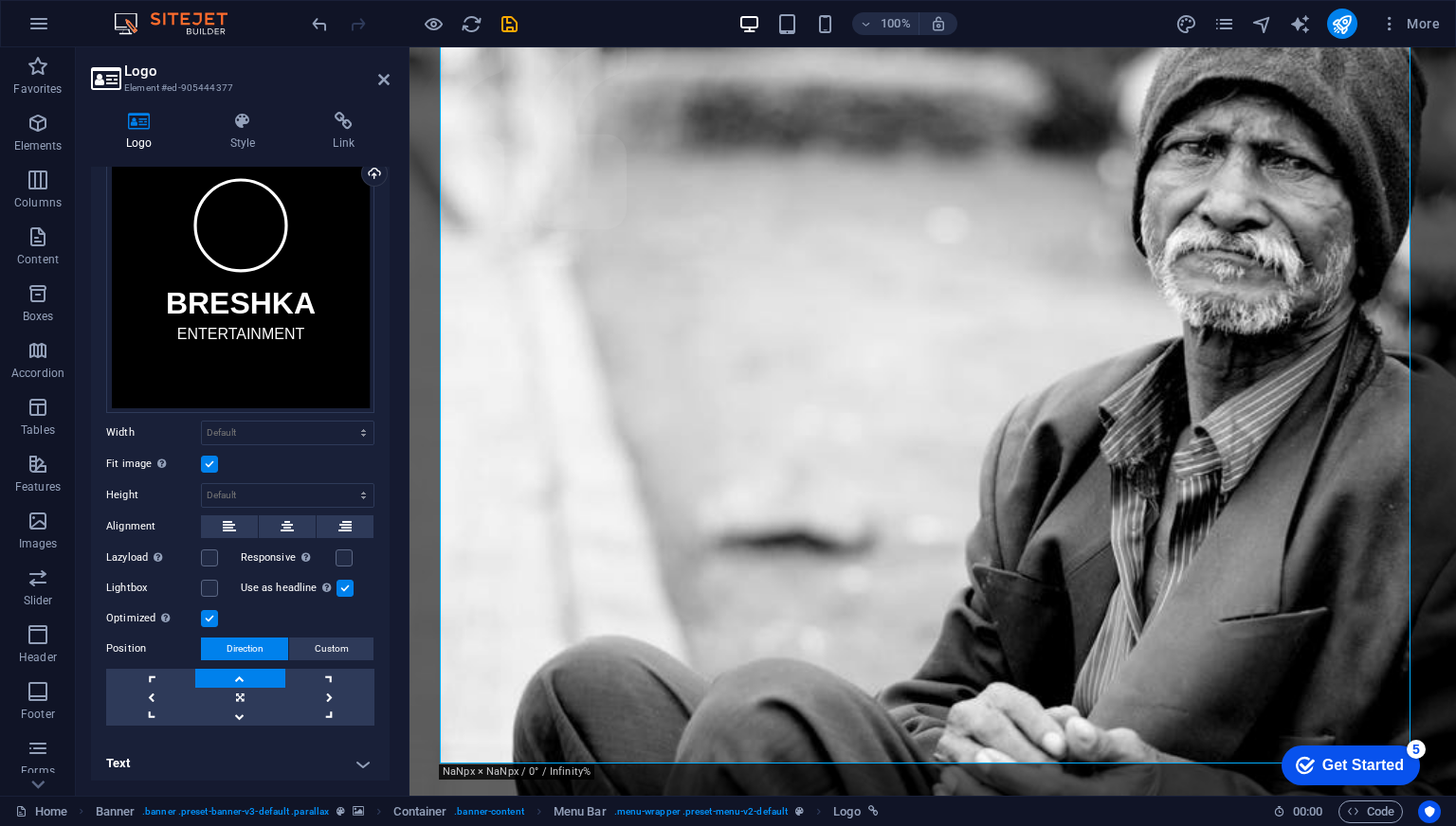
click at [245, 669] on link at bounding box center [239, 679] width 89 height 19
click at [236, 714] on link at bounding box center [239, 717] width 89 height 19
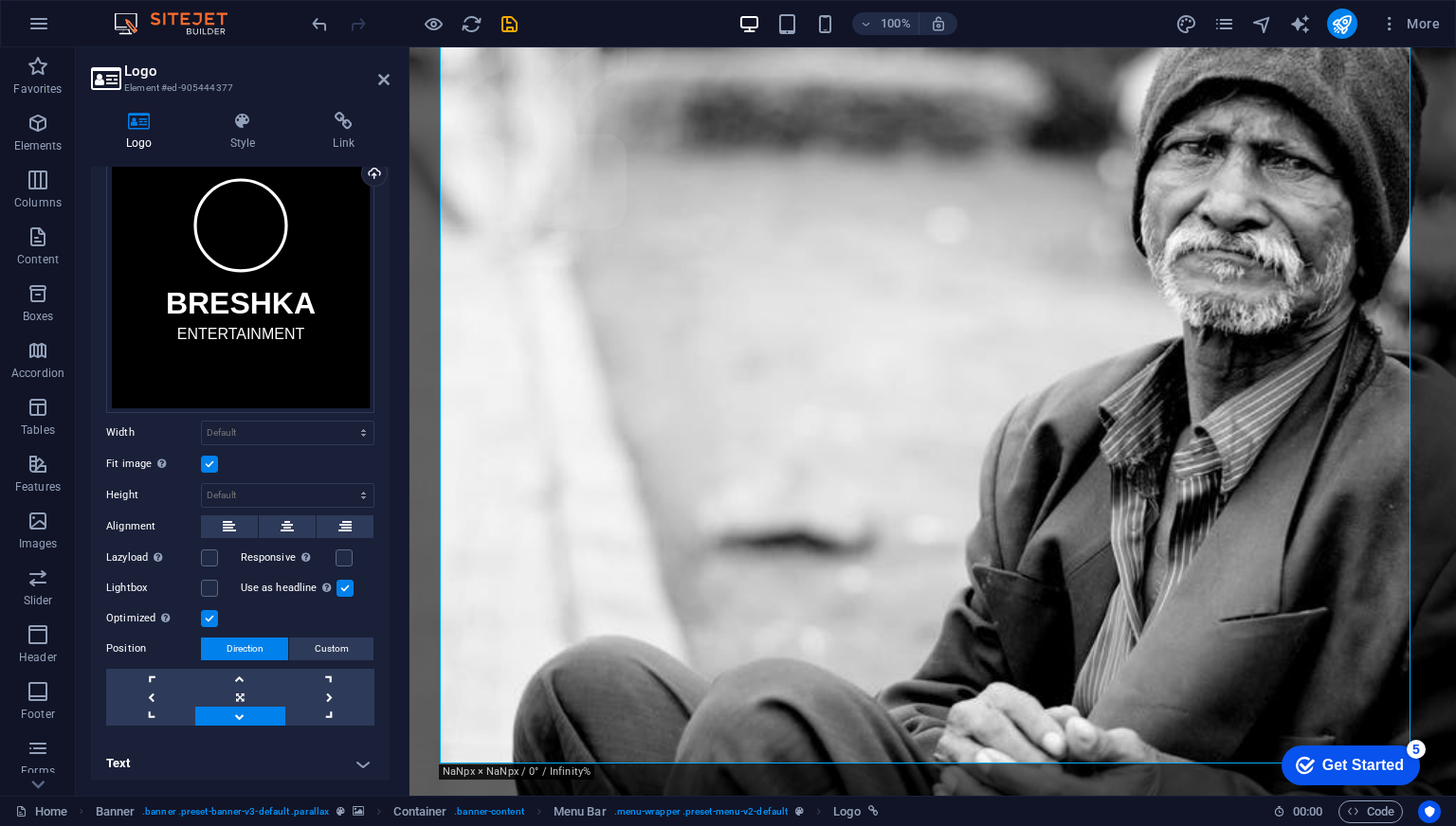
click at [236, 714] on link at bounding box center [239, 717] width 89 height 19
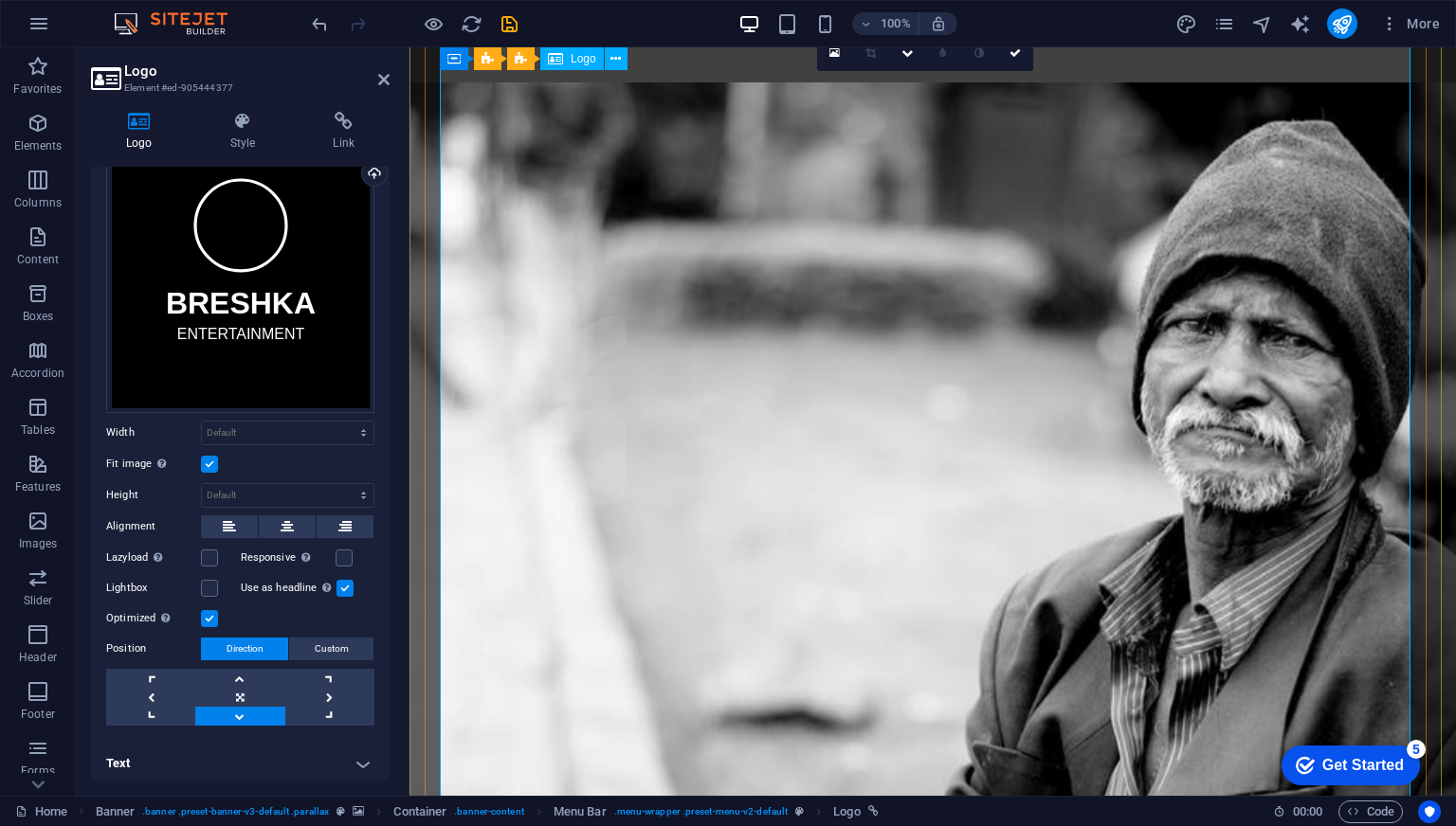
scroll to position [0, 0]
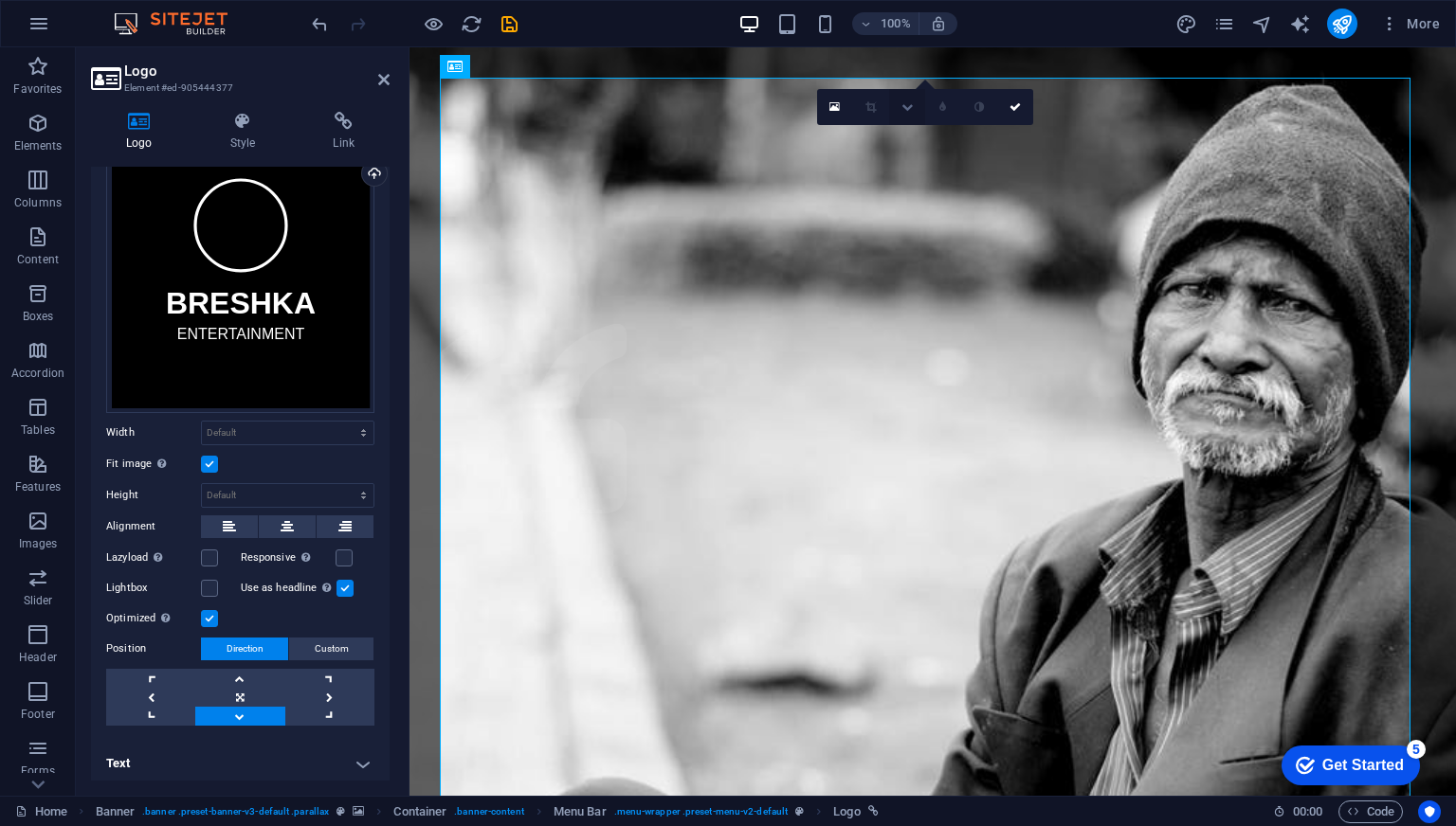
click at [910, 100] on link at bounding box center [907, 107] width 36 height 36
click at [826, 111] on link at bounding box center [836, 107] width 36 height 36
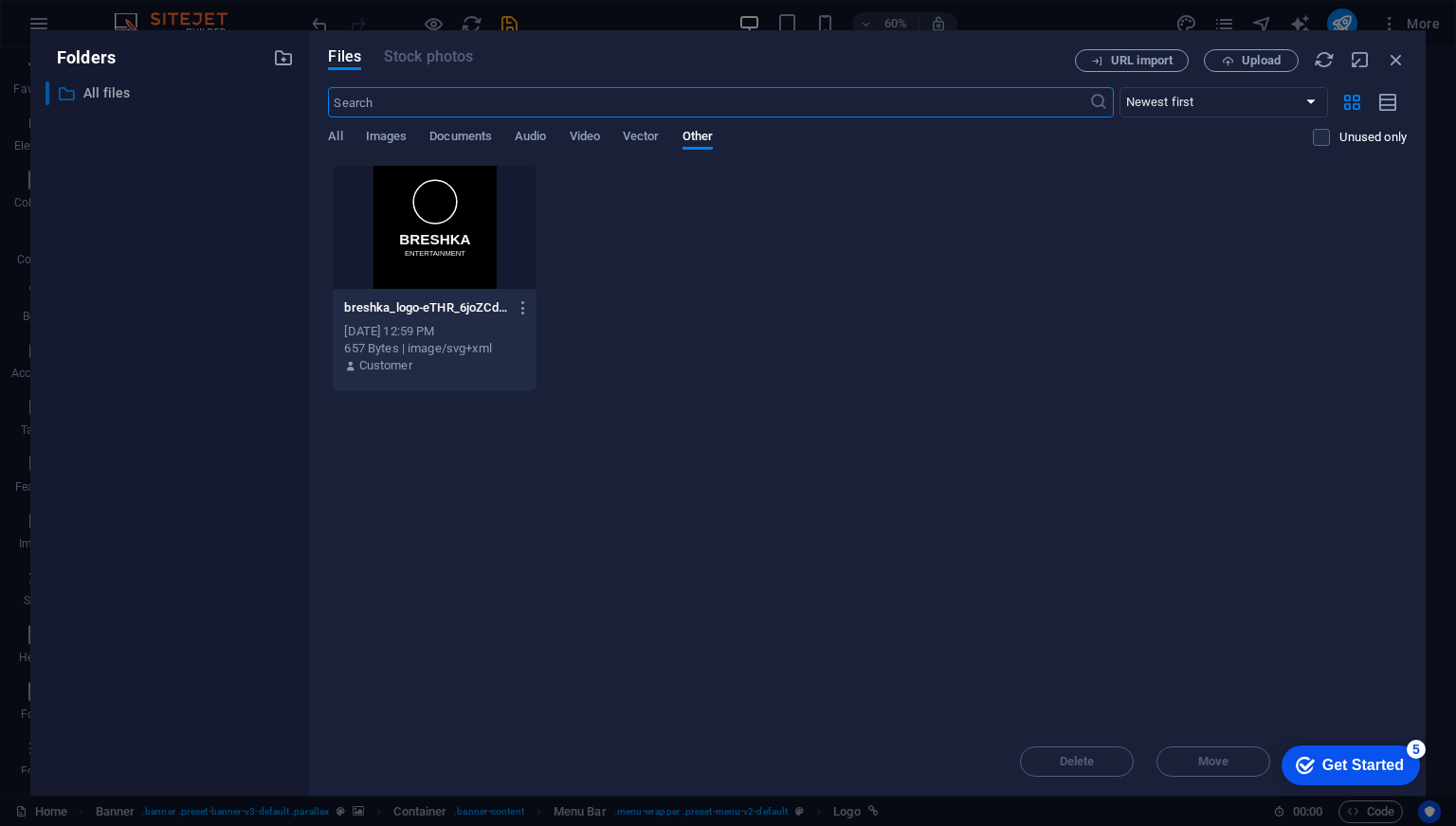
click at [81, 91] on div "​ All files All files" at bounding box center [153, 93] width 214 height 24
click at [1396, 50] on icon "button" at bounding box center [1397, 59] width 21 height 21
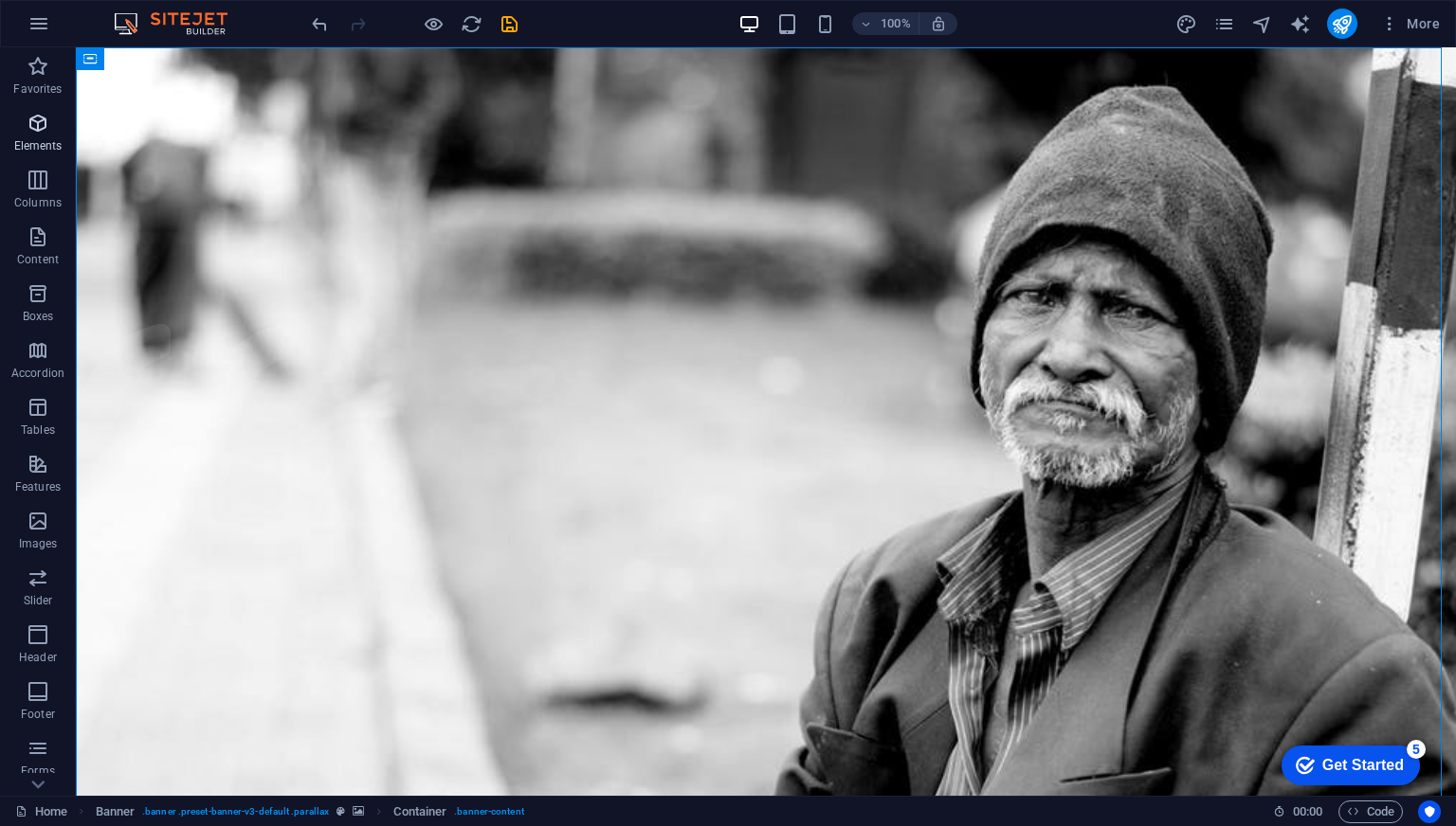
click at [46, 119] on icon "button" at bounding box center [38, 123] width 23 height 23
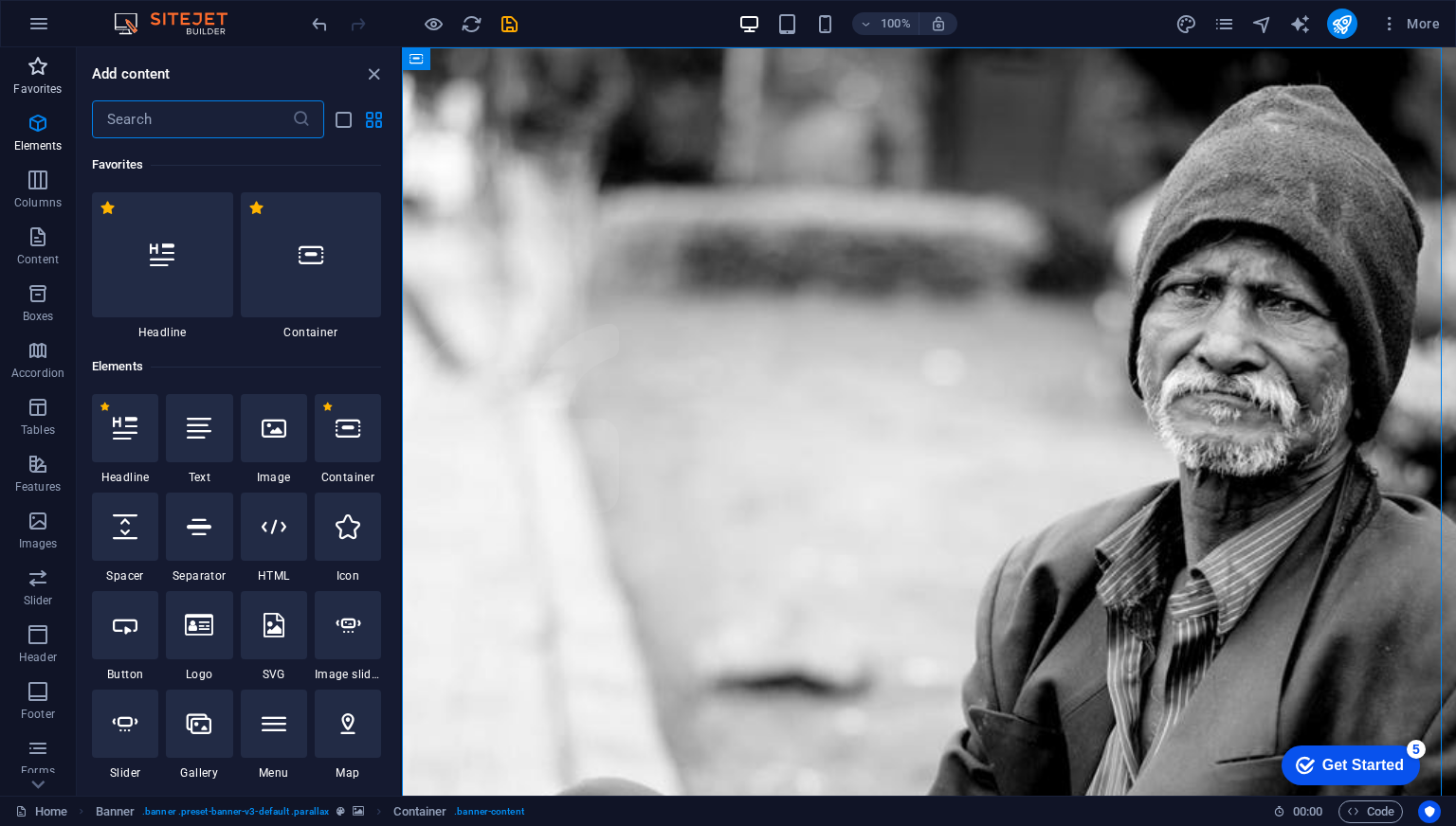
scroll to position [8, 0]
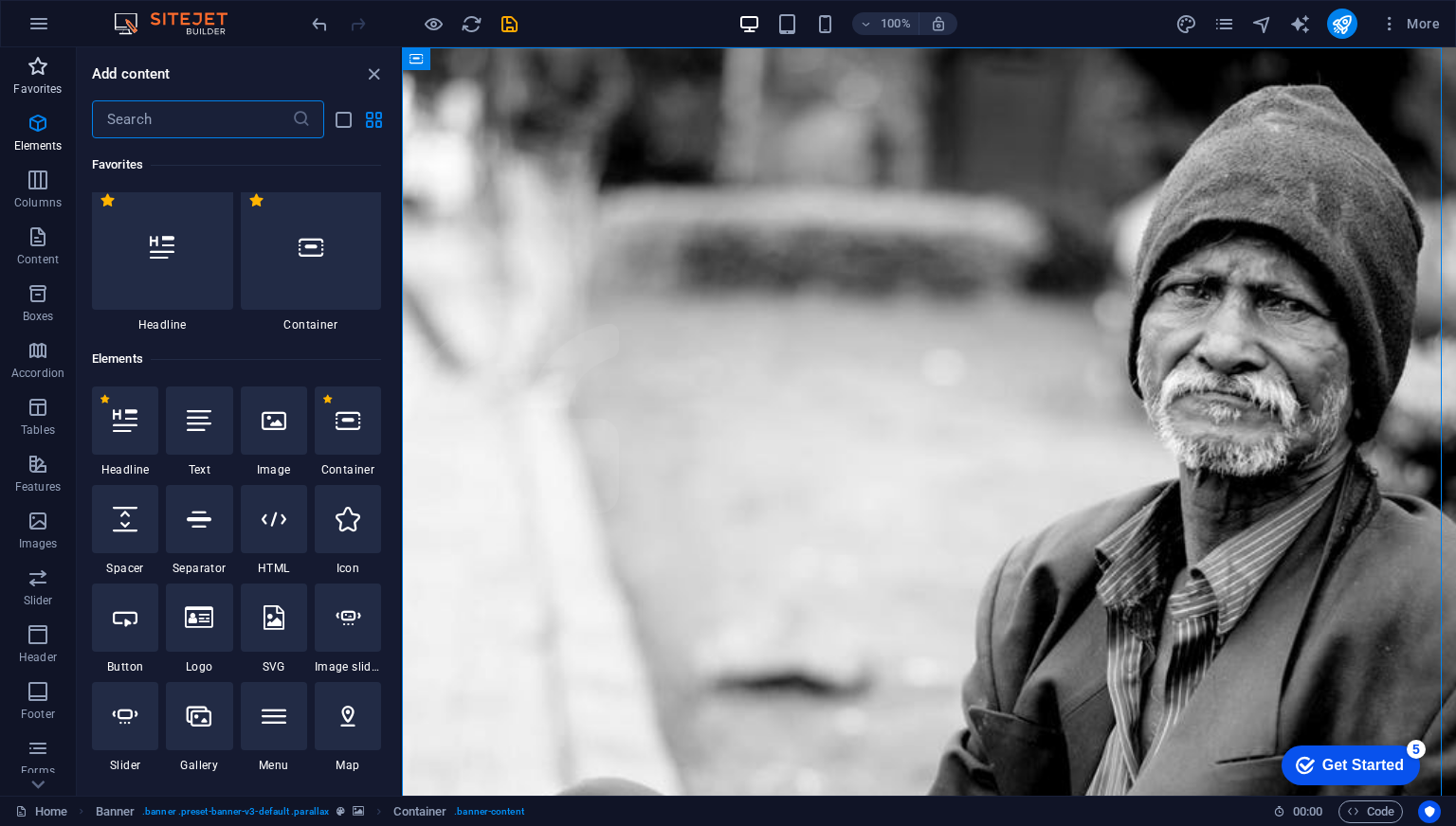
click at [43, 95] on p "Favorites" at bounding box center [37, 89] width 49 height 15
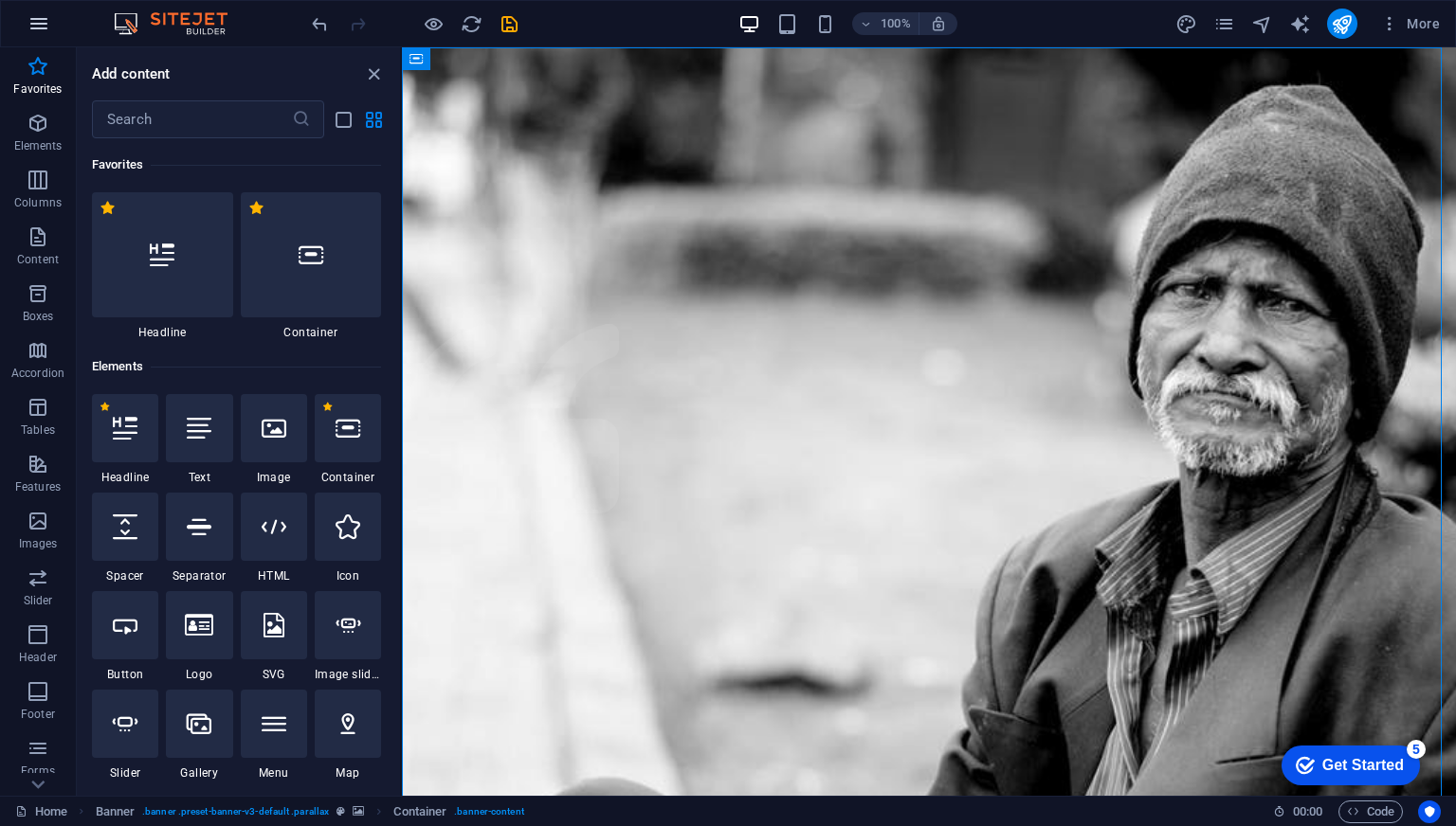
scroll to position [0, 0]
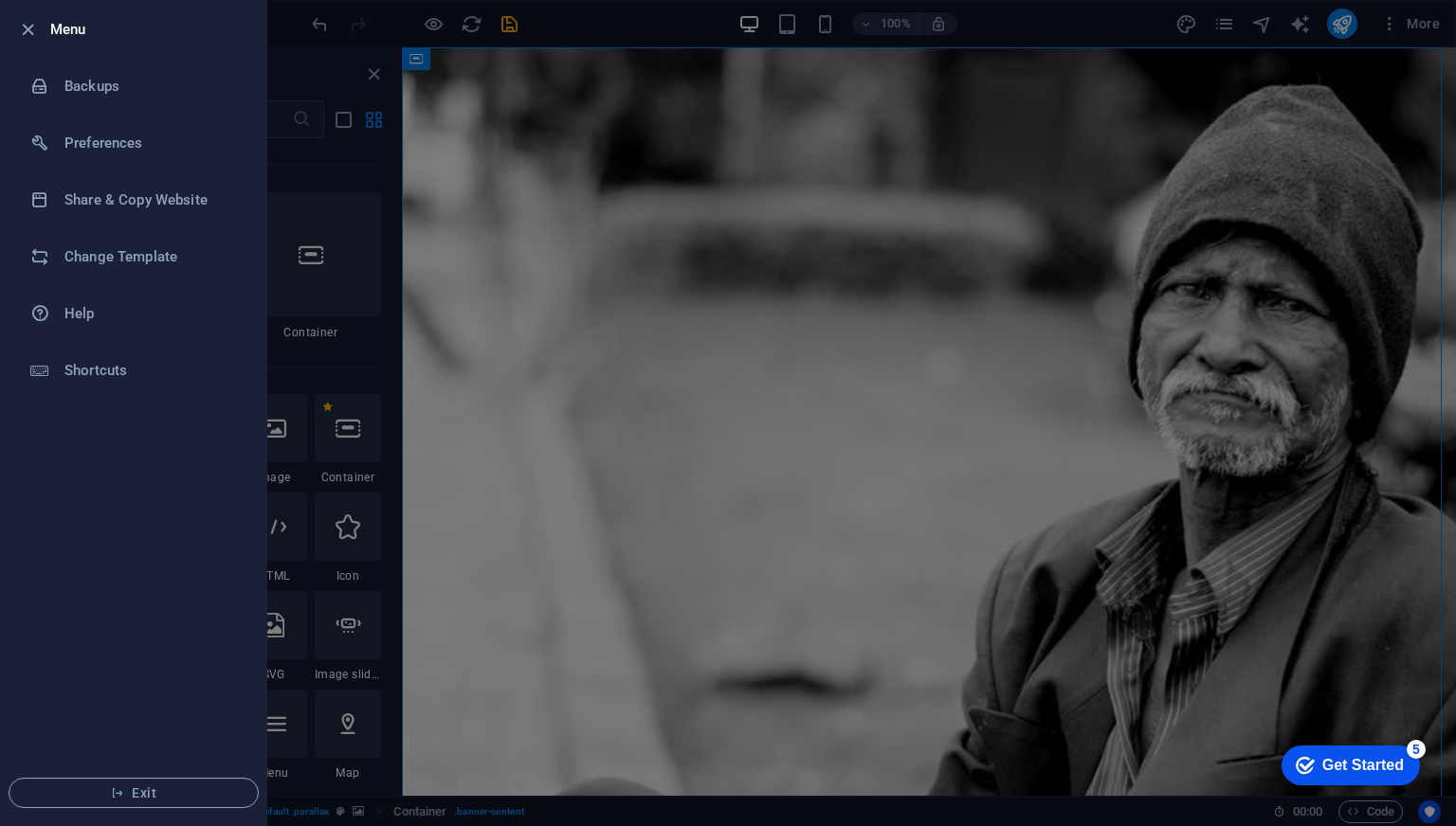
click at [55, 29] on h6 "Menu" at bounding box center [150, 30] width 201 height 23
click at [468, 106] on div at bounding box center [728, 413] width 1456 height 826
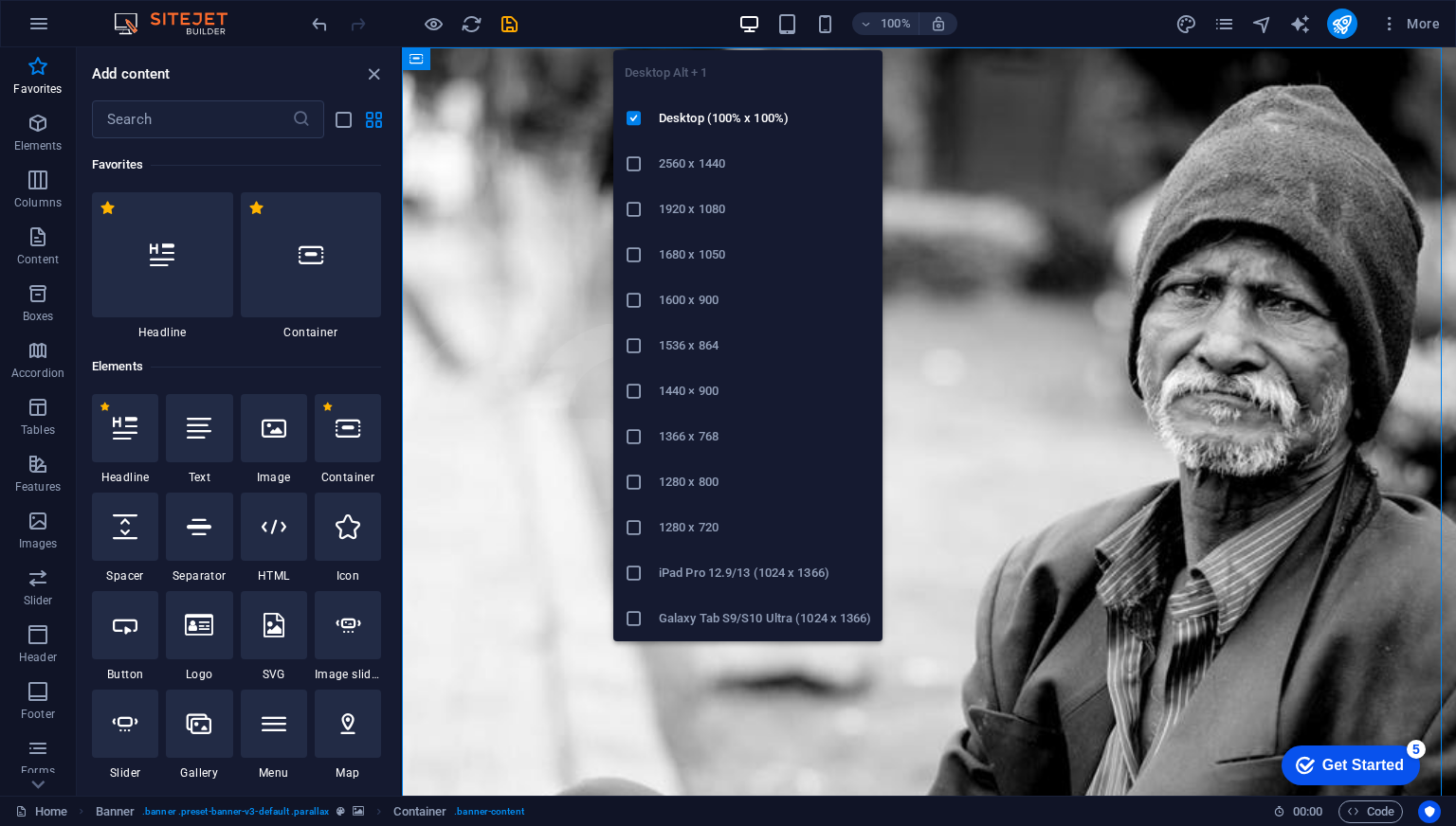
click at [631, 171] on icon at bounding box center [635, 164] width 19 height 19
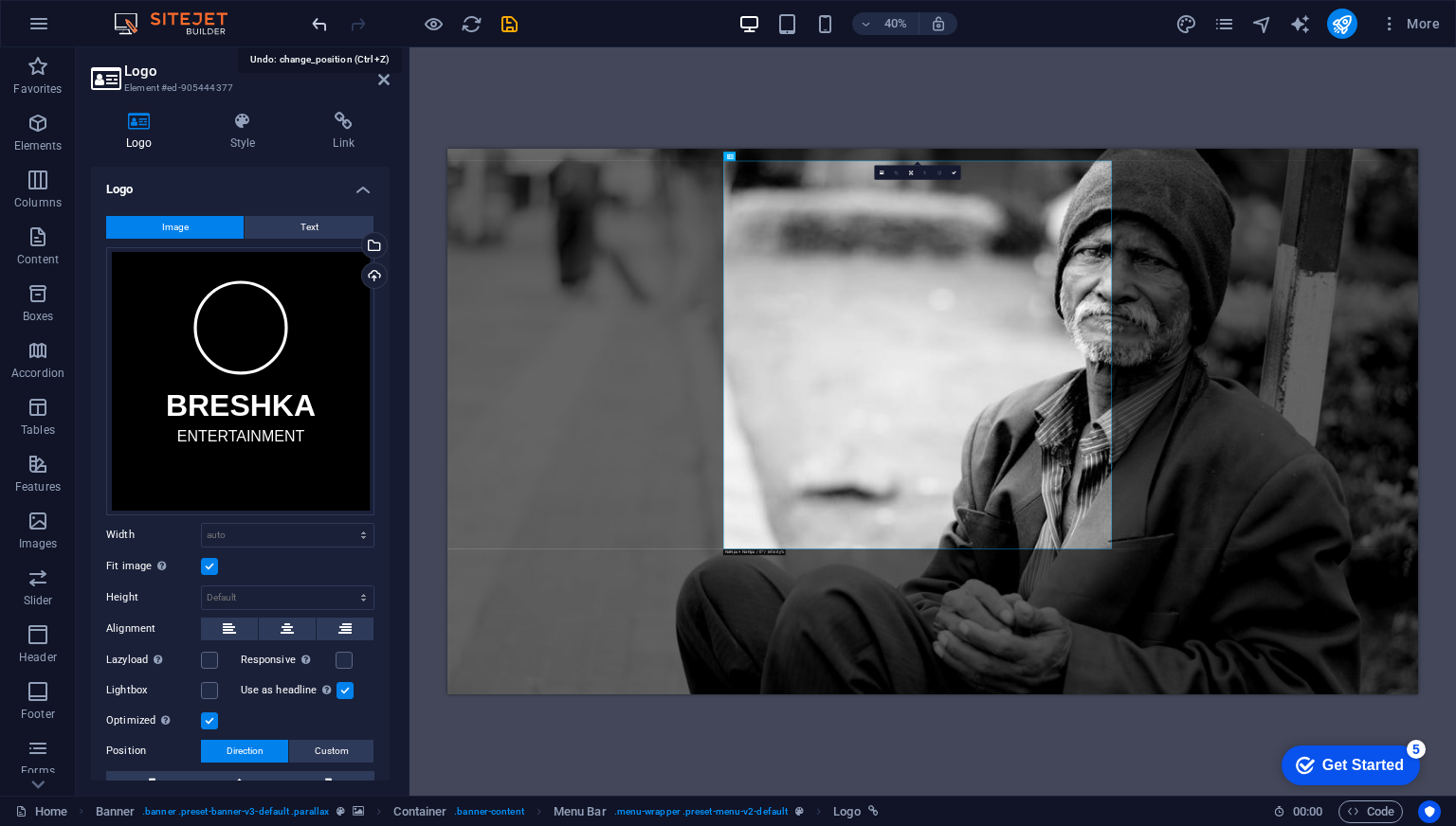
click at [315, 28] on icon "undo" at bounding box center [320, 24] width 22 height 22
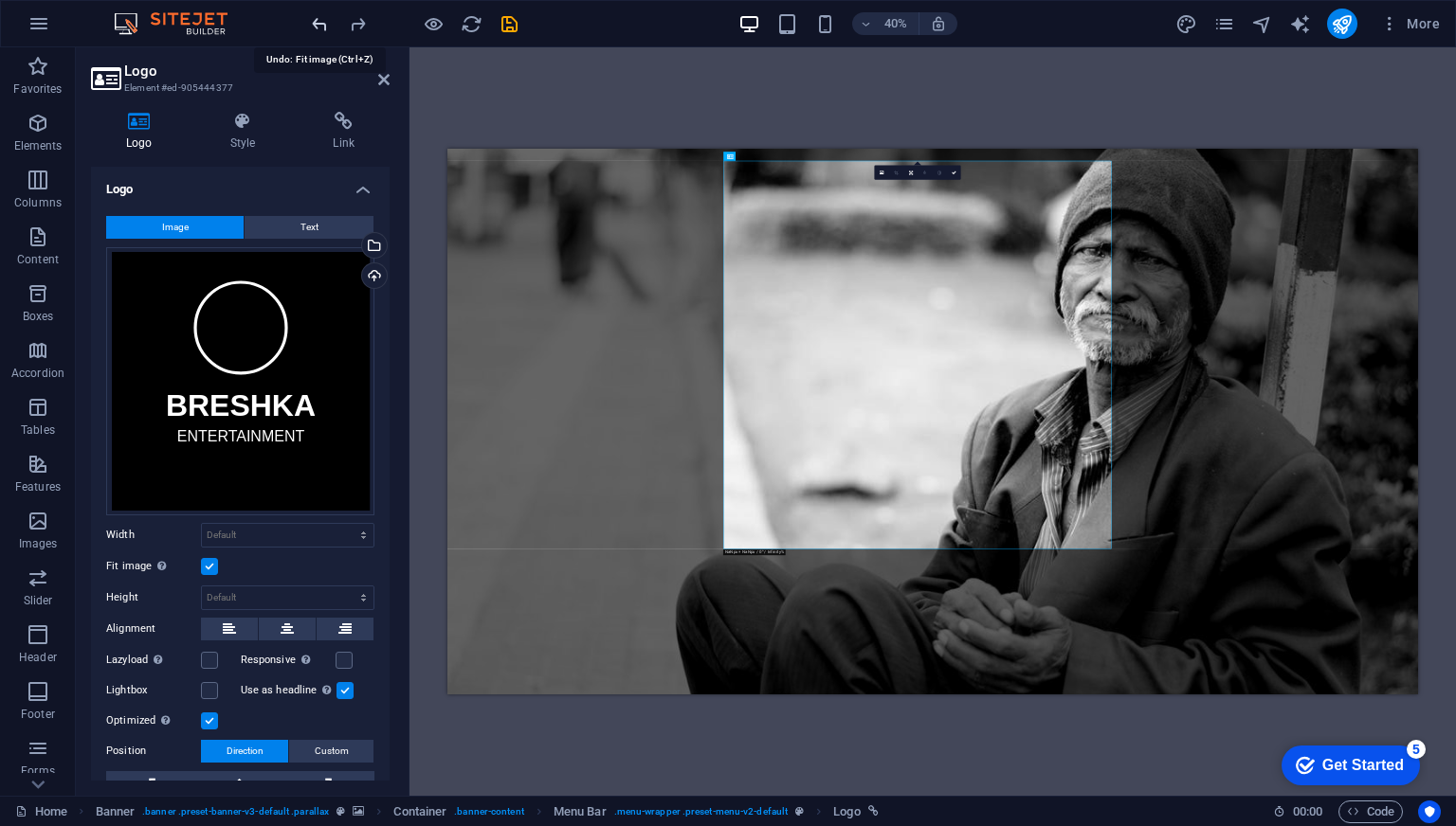
click at [315, 28] on icon "undo" at bounding box center [320, 24] width 22 height 22
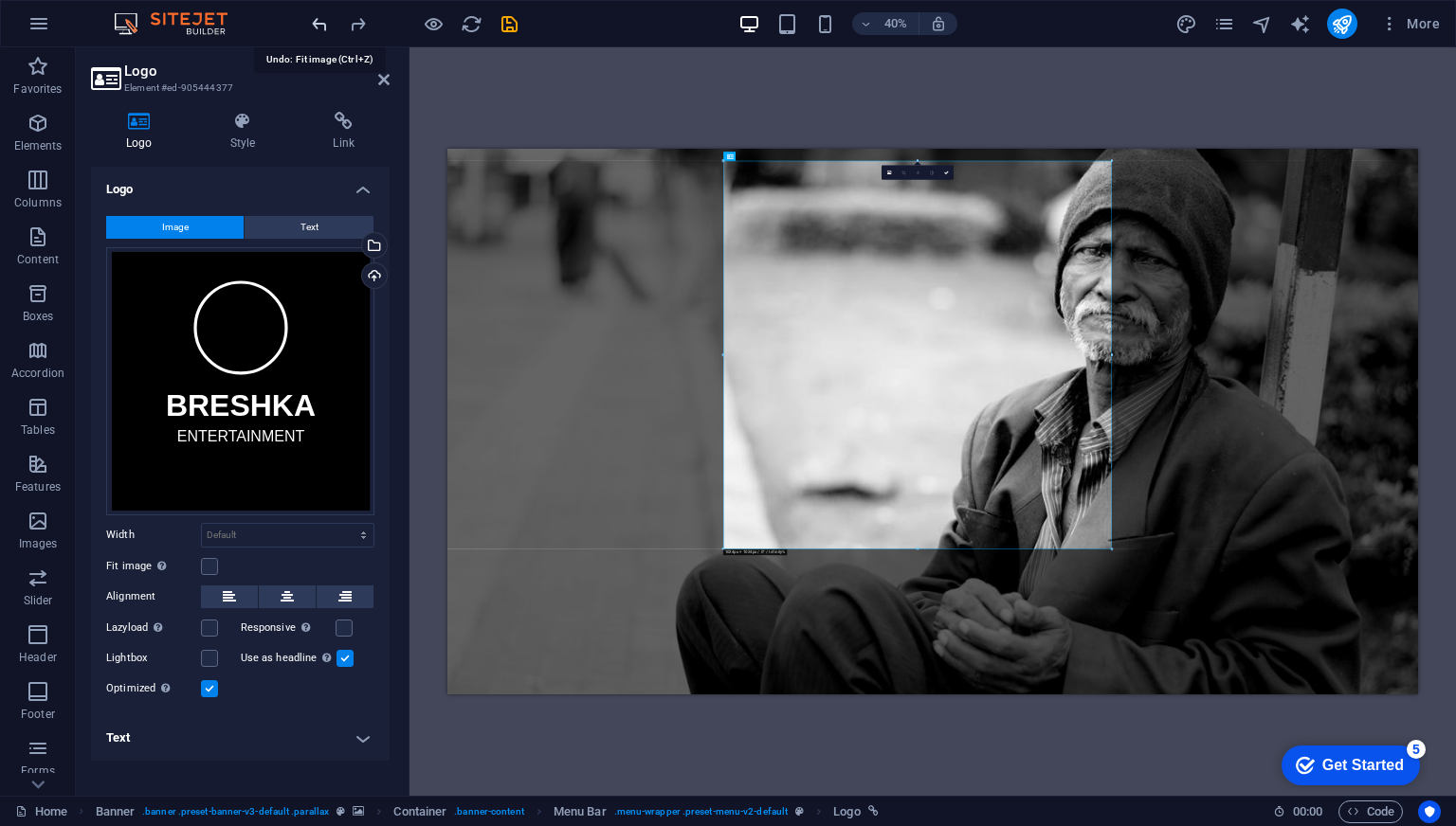
click at [315, 28] on icon "undo" at bounding box center [320, 24] width 22 height 22
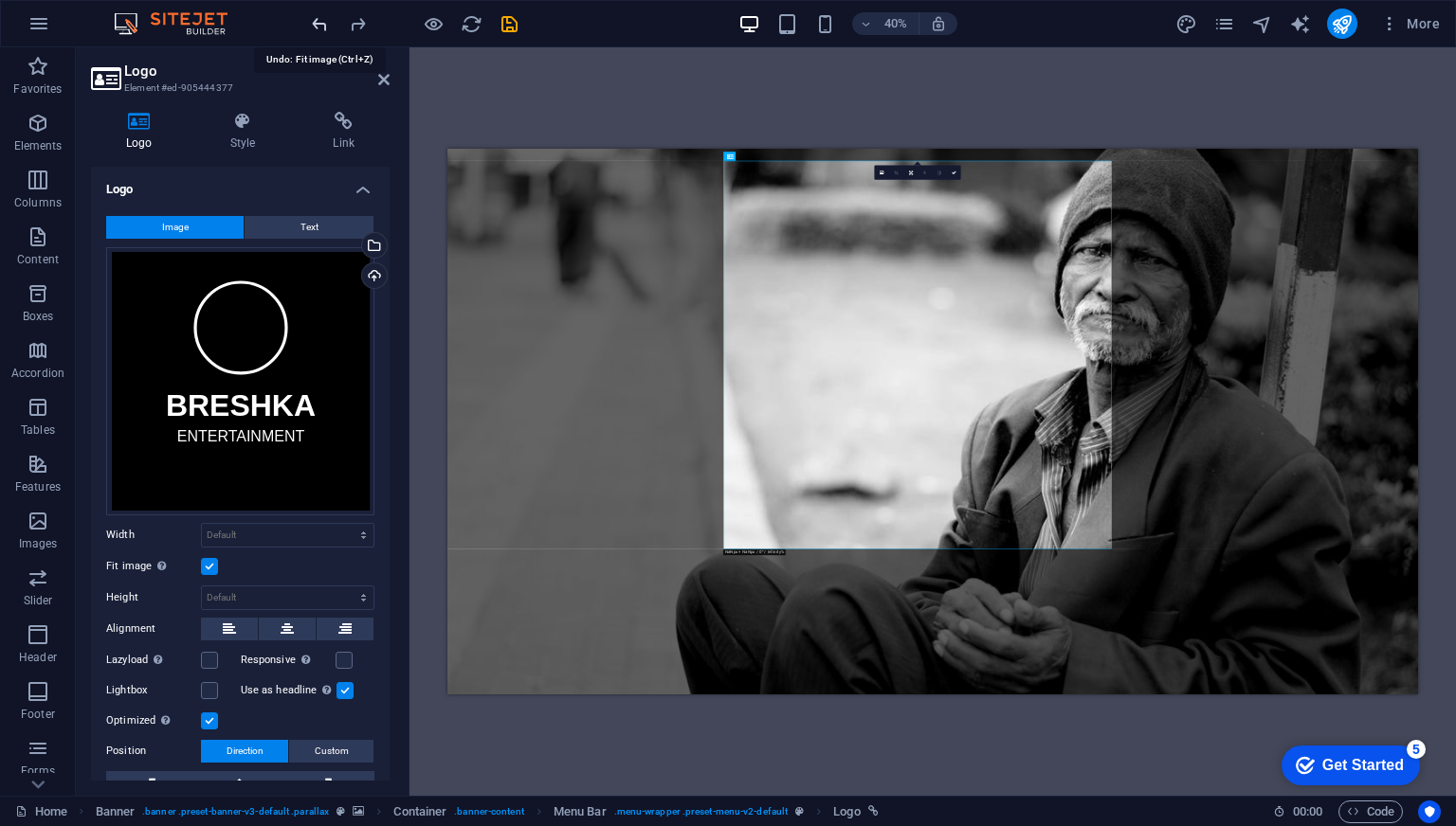
click at [315, 28] on icon "undo" at bounding box center [320, 24] width 22 height 22
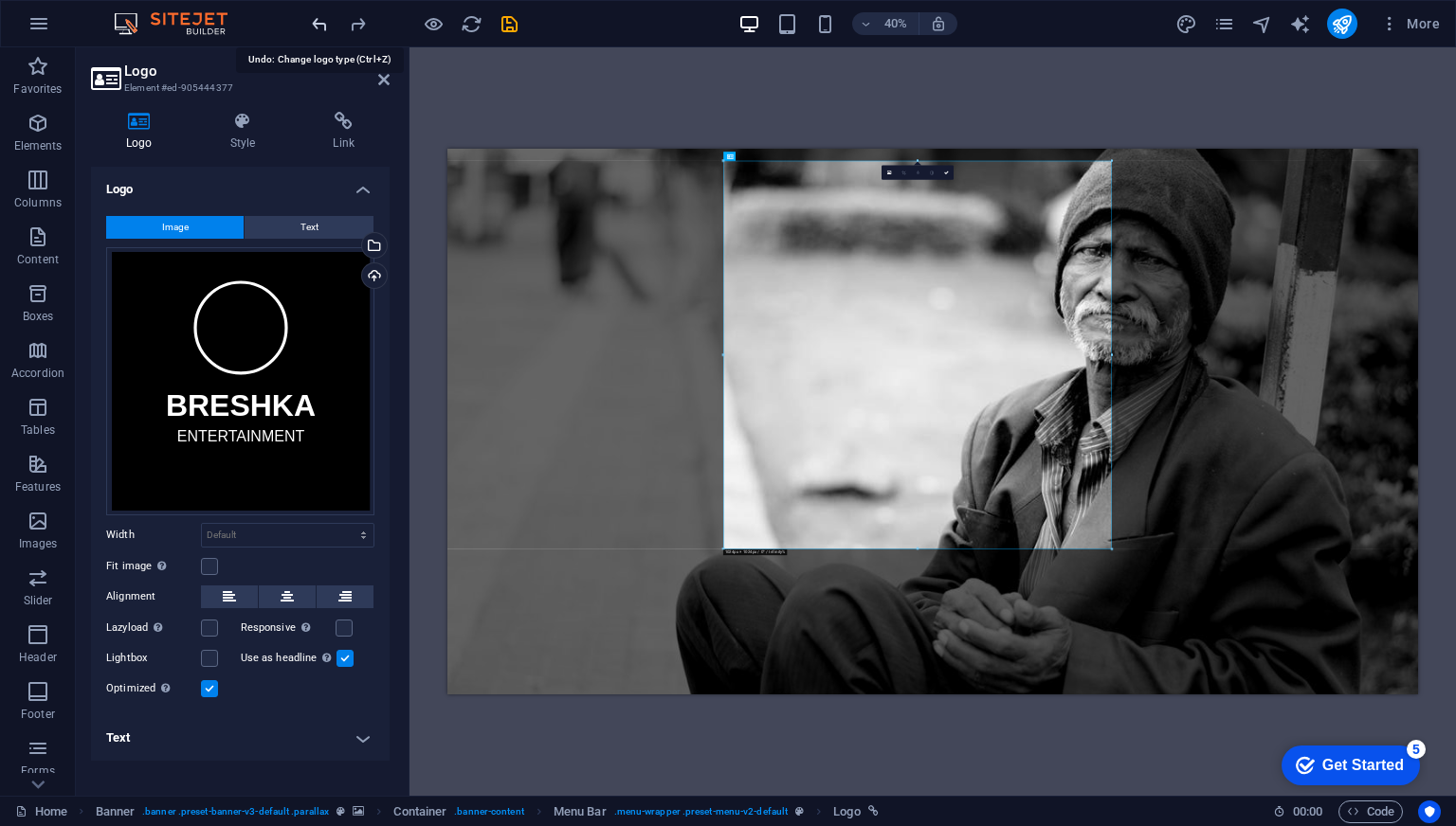
click at [315, 28] on icon "undo" at bounding box center [320, 24] width 22 height 22
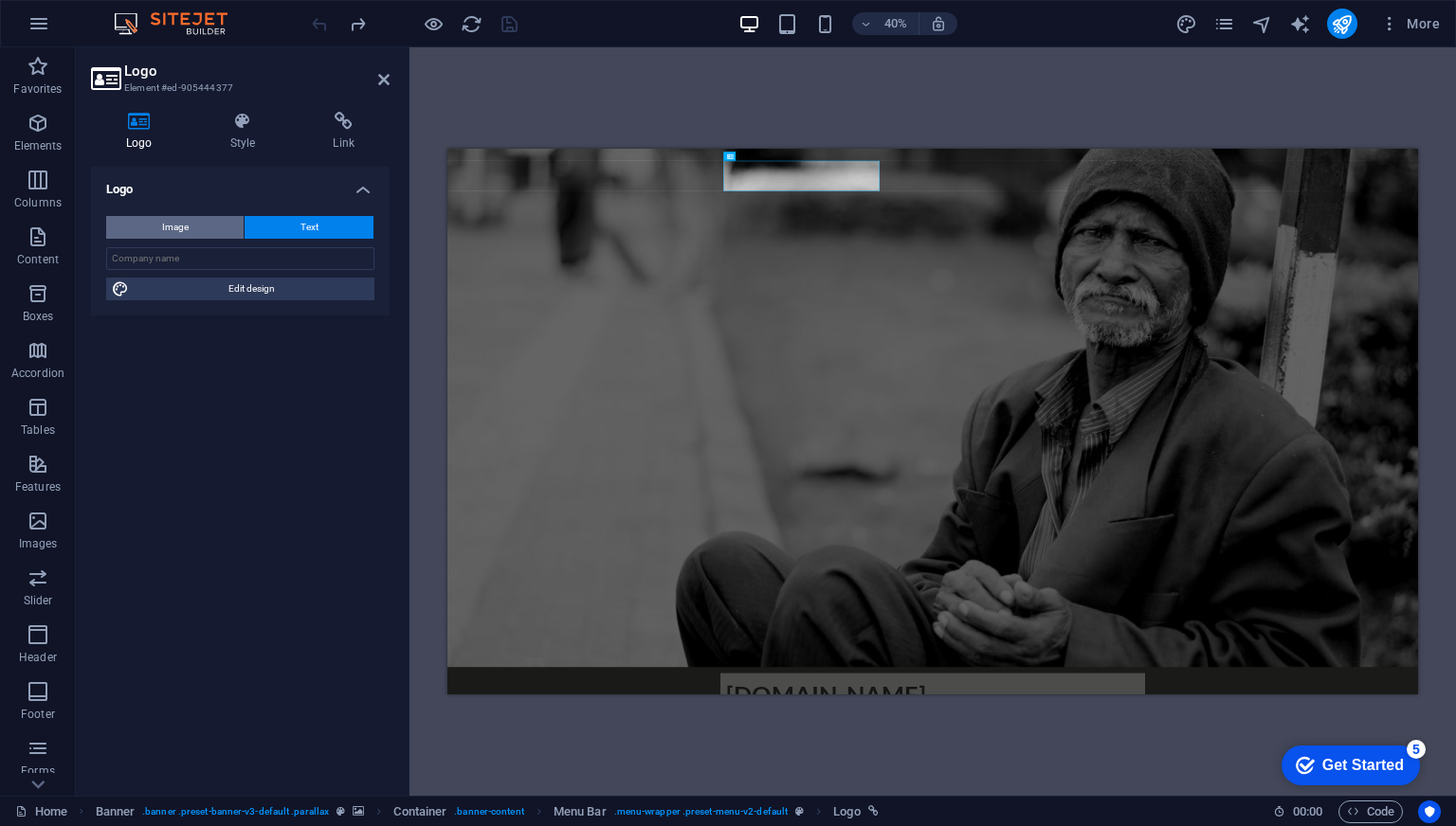
click at [170, 223] on span "Image" at bounding box center [175, 228] width 27 height 23
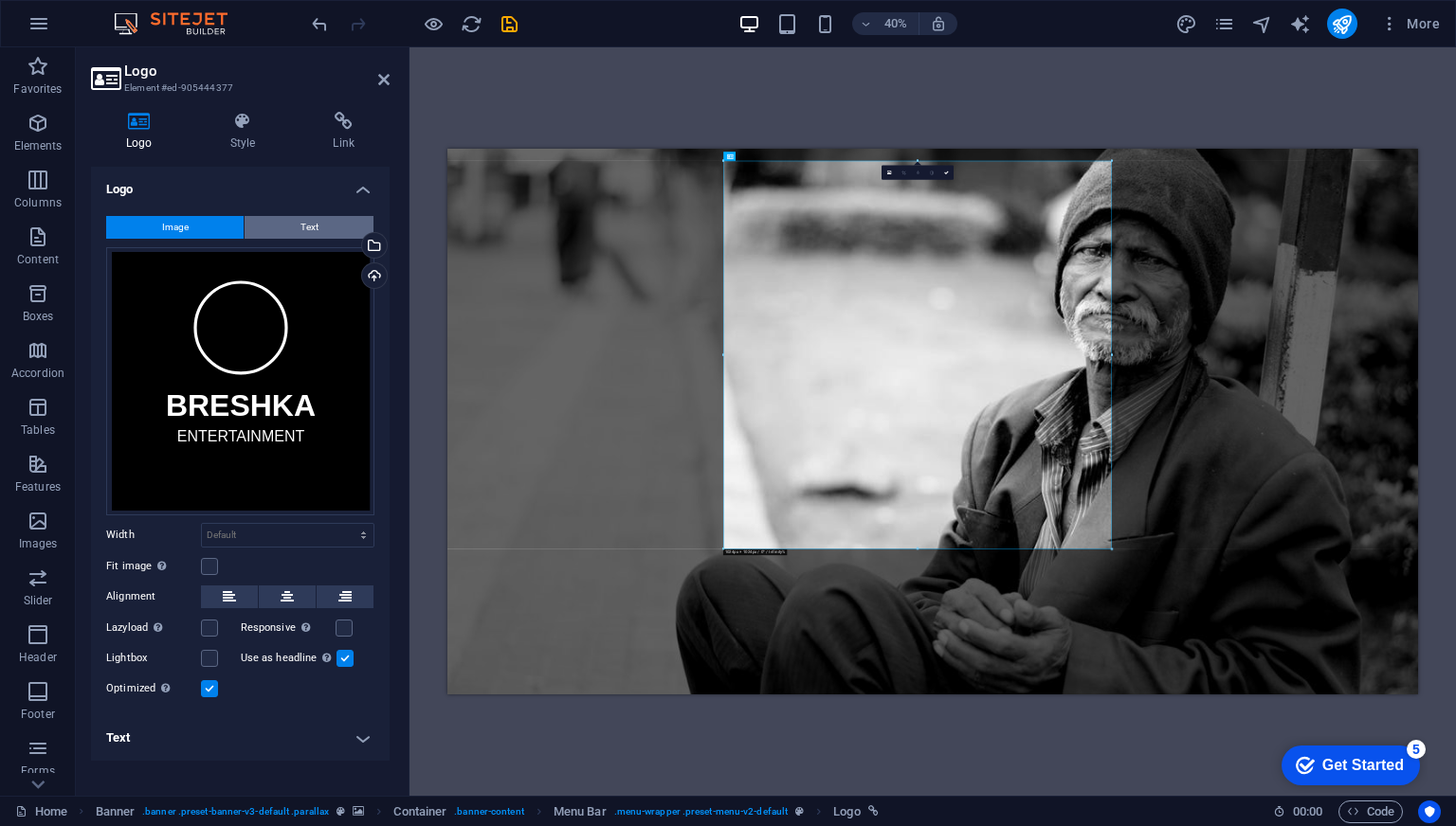
click at [293, 223] on button "Text" at bounding box center [308, 228] width 129 height 23
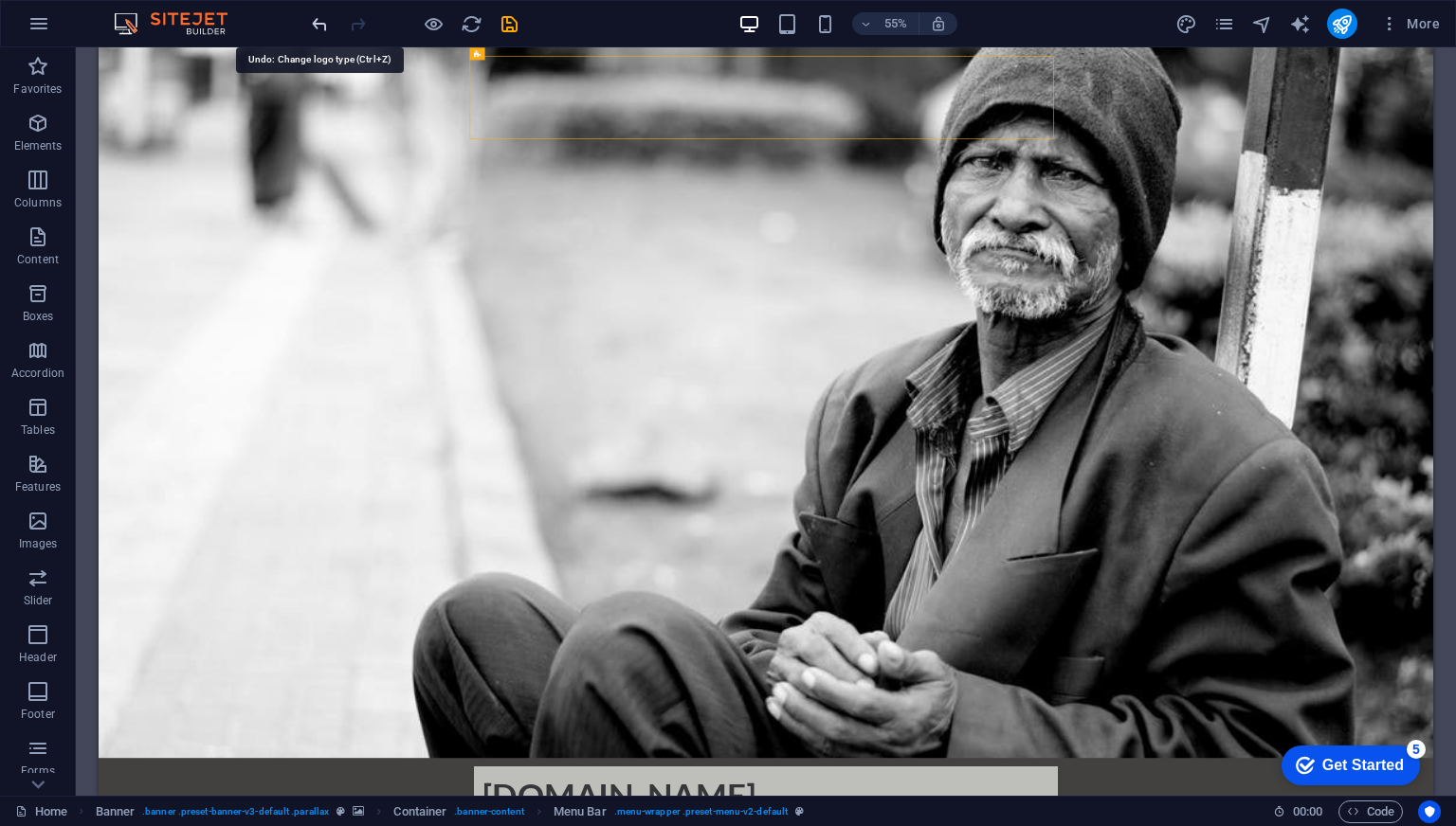
click at [318, 23] on icon "undo" at bounding box center [320, 24] width 22 height 22
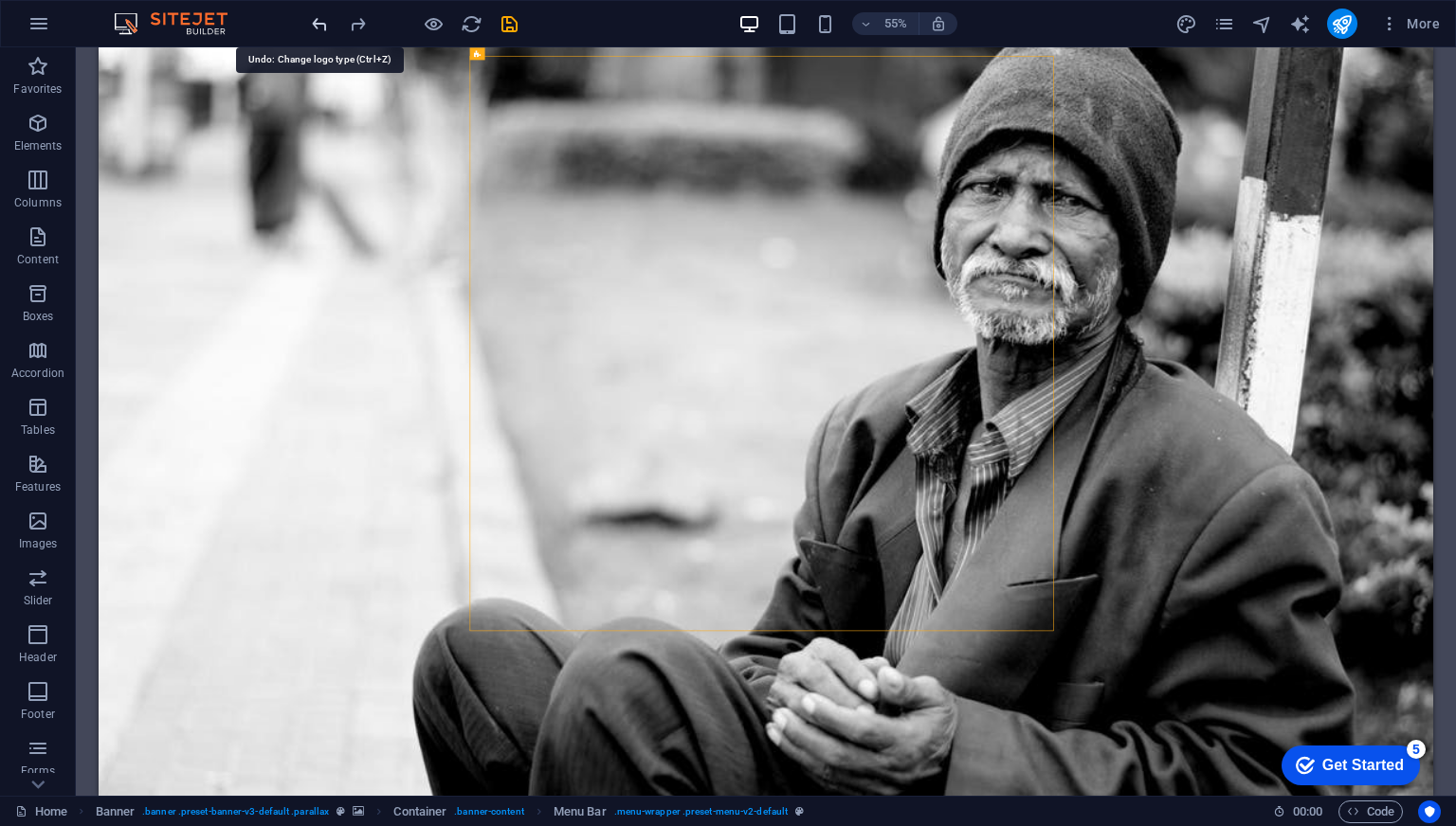
click at [318, 23] on icon "undo" at bounding box center [320, 24] width 22 height 22
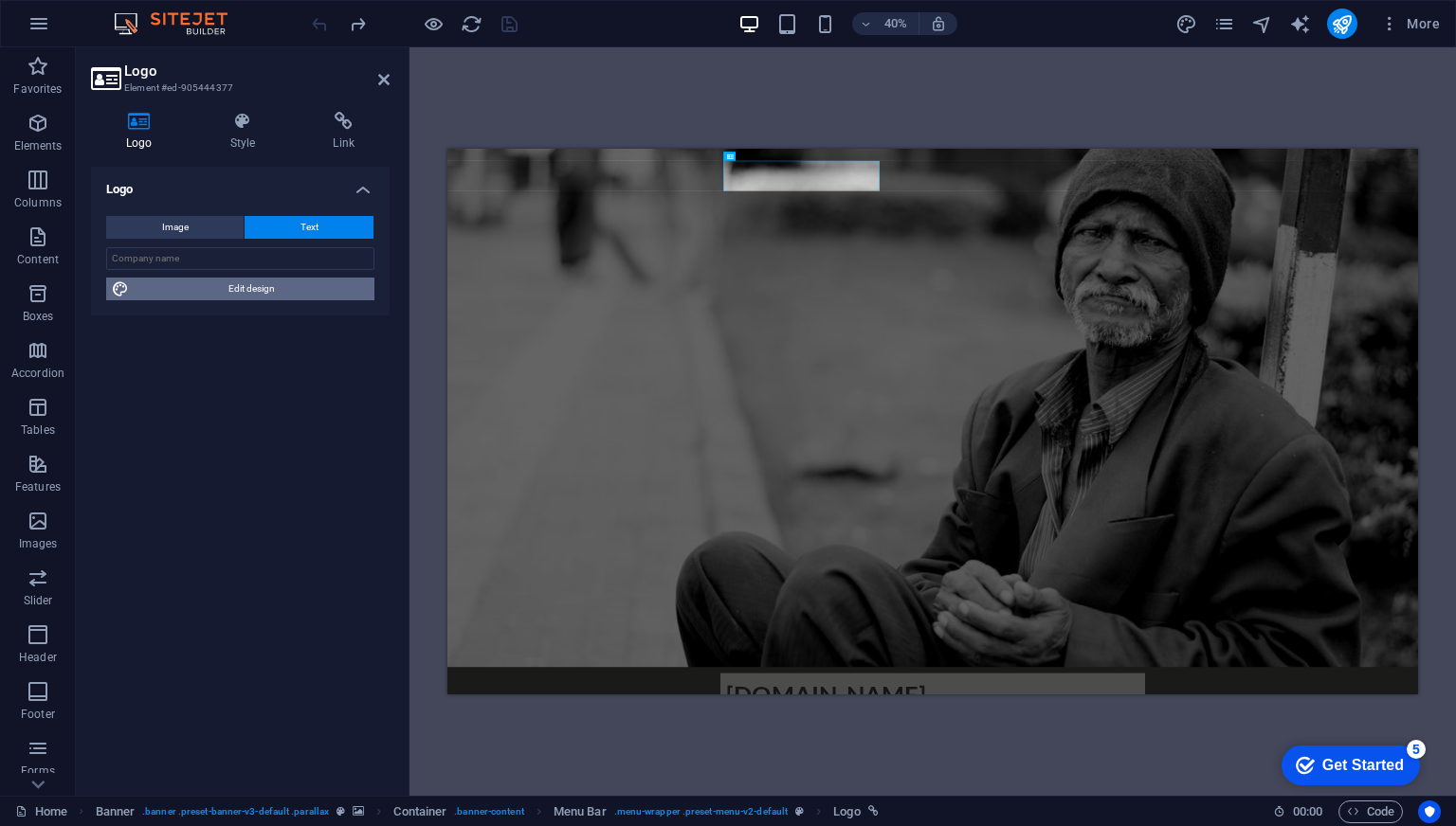
click at [215, 293] on span "Edit design" at bounding box center [252, 289] width 235 height 23
select select "rem"
select select "700"
select select "px"
select select "rem"
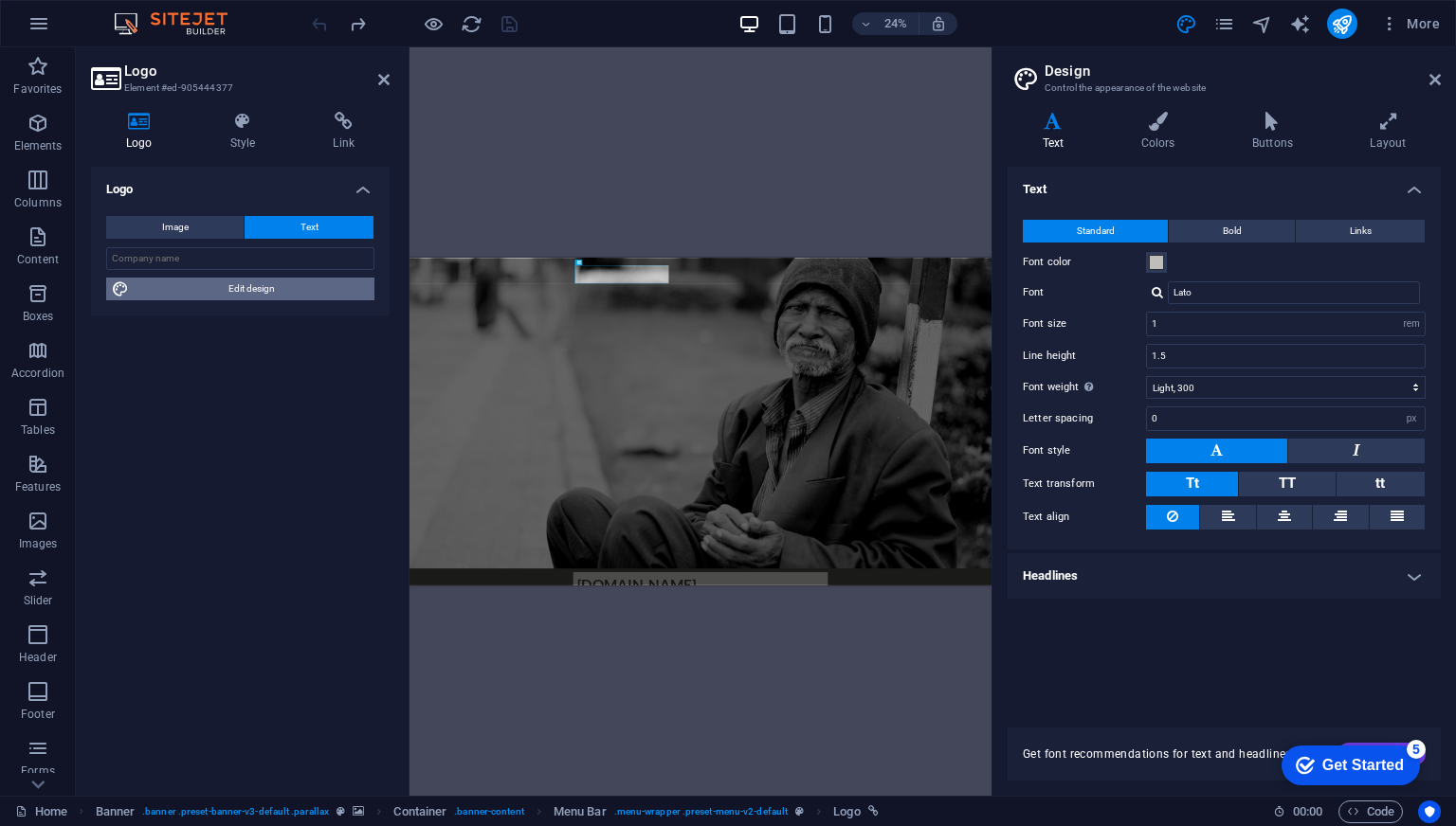
click at [215, 293] on span "Edit design" at bounding box center [252, 289] width 235 height 23
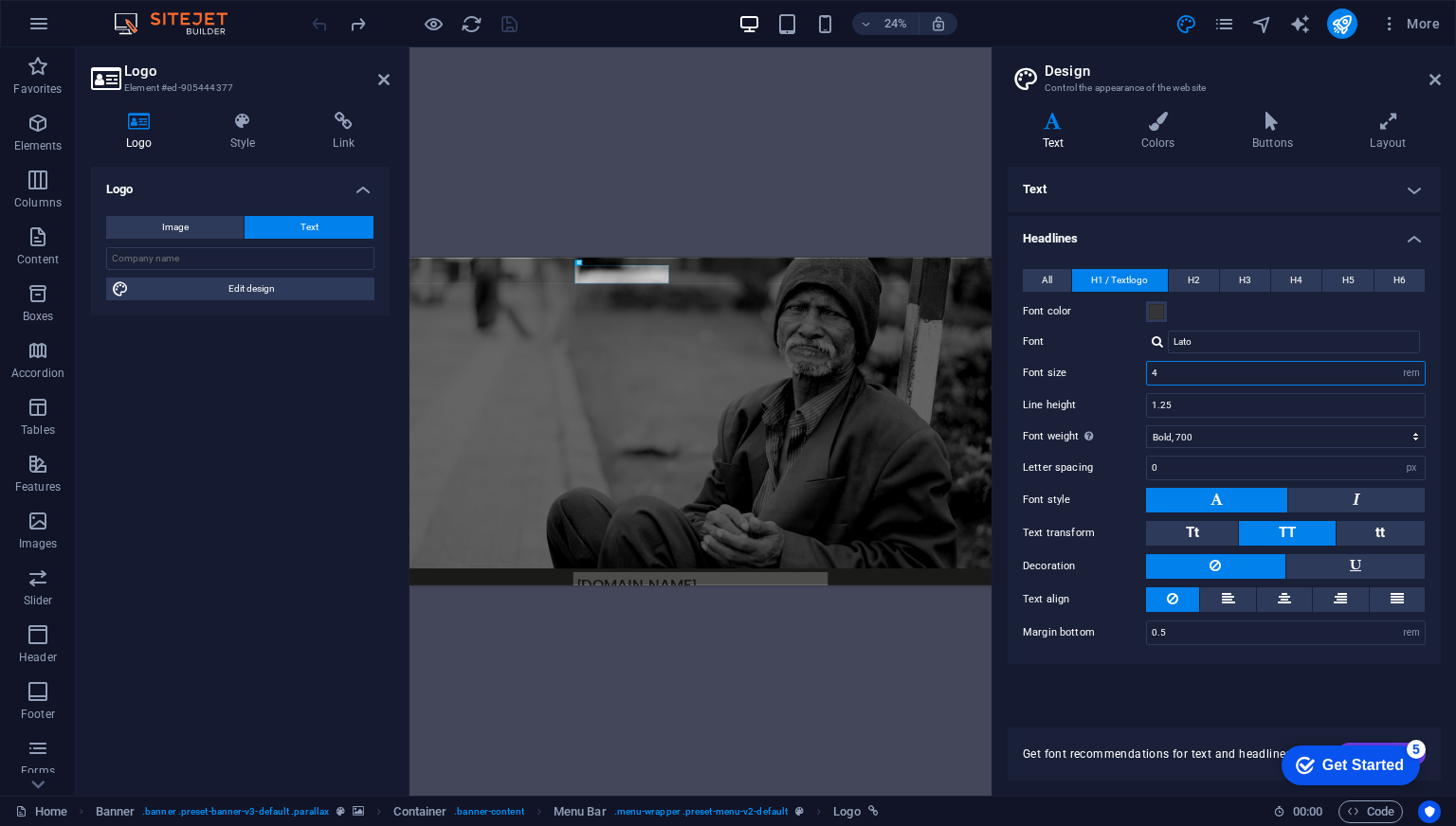
click at [1215, 376] on input "4" at bounding box center [1286, 373] width 278 height 23
type input "2"
click at [801, 170] on div "Container H1 Banner Banner Container Container Menu Bar Menu Menu Bar Logo Text…" at bounding box center [701, 422] width 582 height 748
click at [829, 180] on div "Container H1 Banner Banner Container Container Menu Bar Menu Menu Bar Logo Text…" at bounding box center [701, 422] width 582 height 748
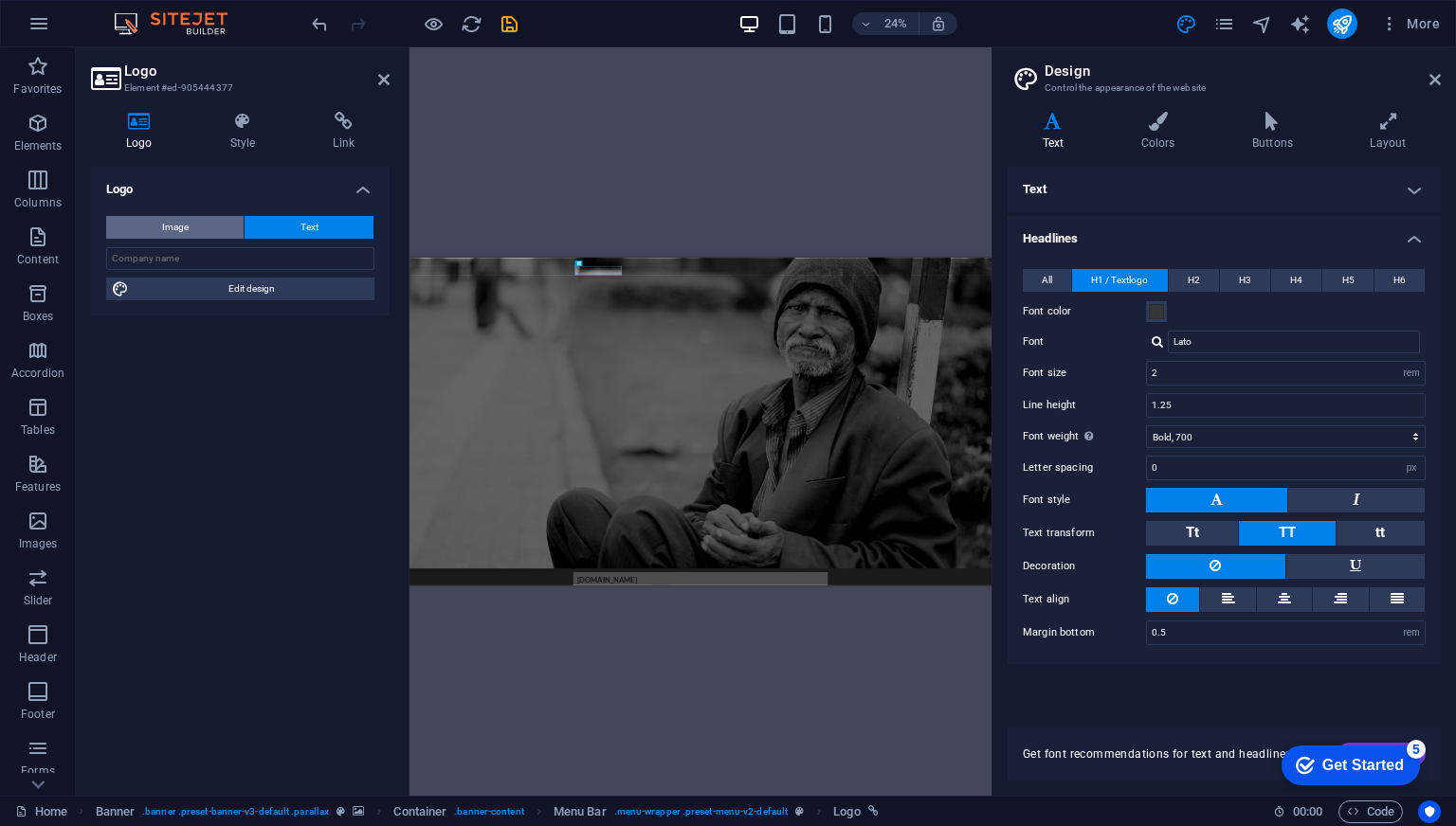
click at [213, 223] on button "Image" at bounding box center [175, 228] width 138 height 23
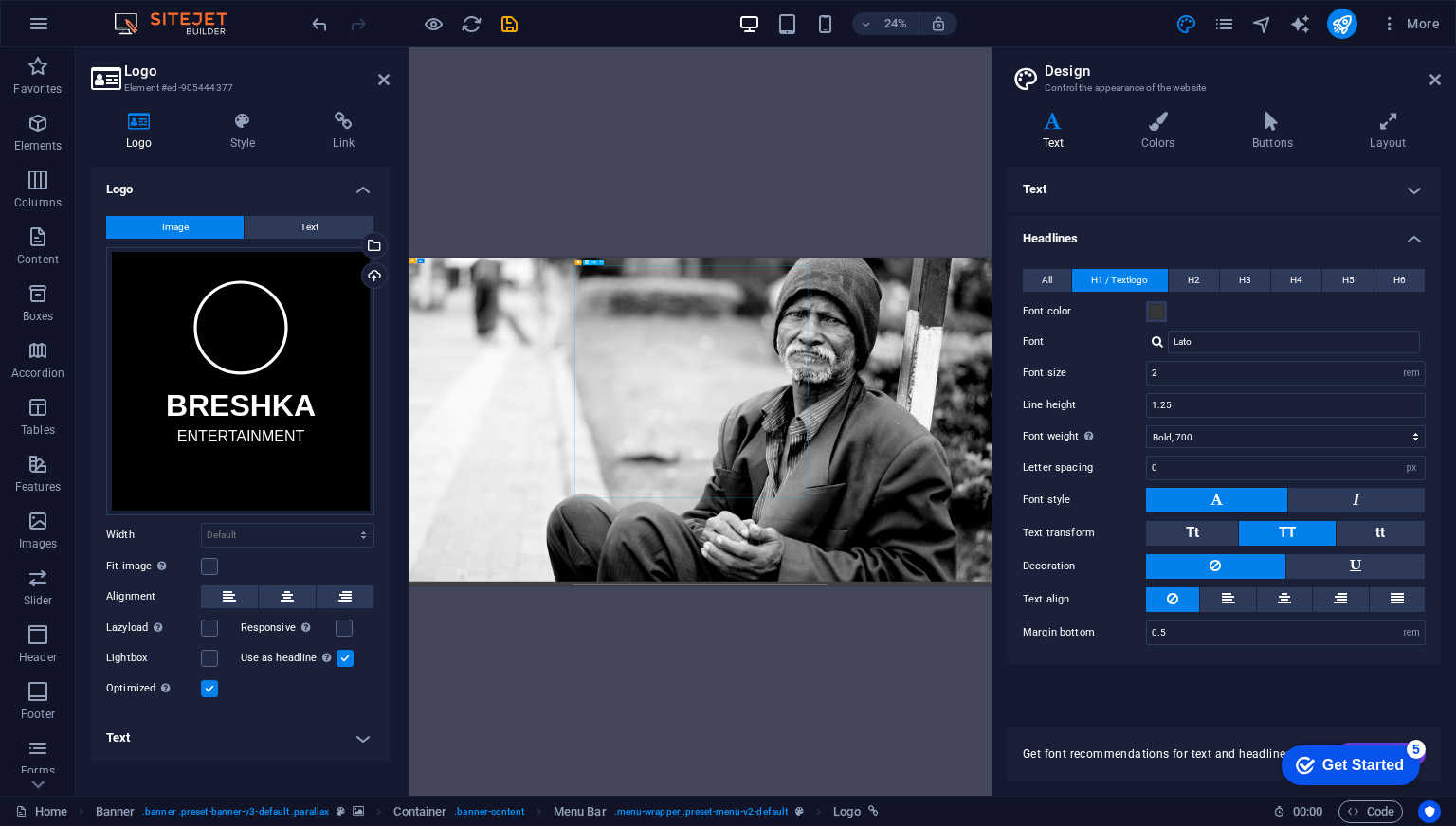
click at [306, 425] on div "Drag files here, click to choose files or select files from Files or our free s…" at bounding box center [240, 381] width 268 height 268
type input "150"
select select "px"
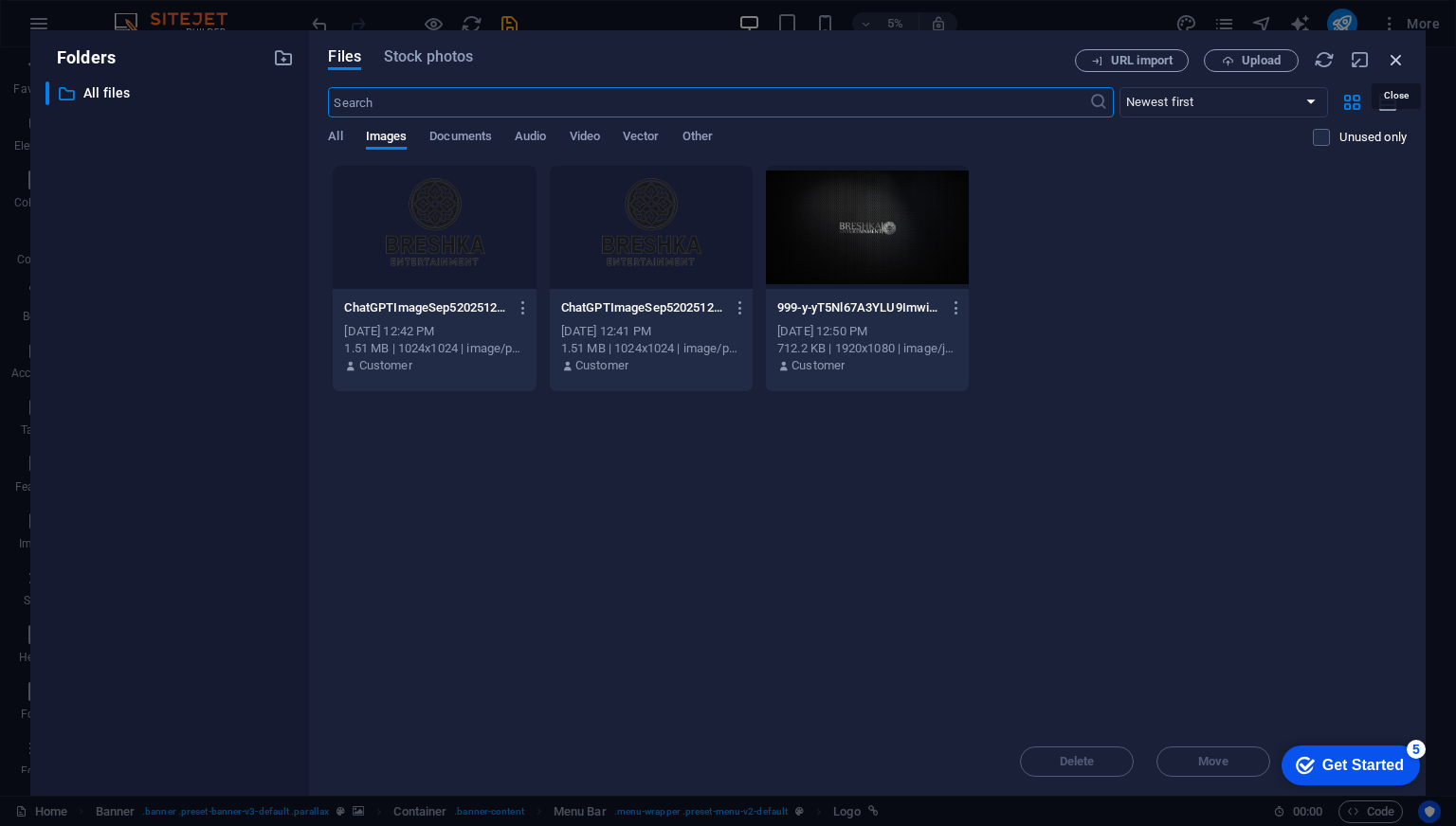
click at [1398, 64] on icon "button" at bounding box center [1397, 59] width 21 height 21
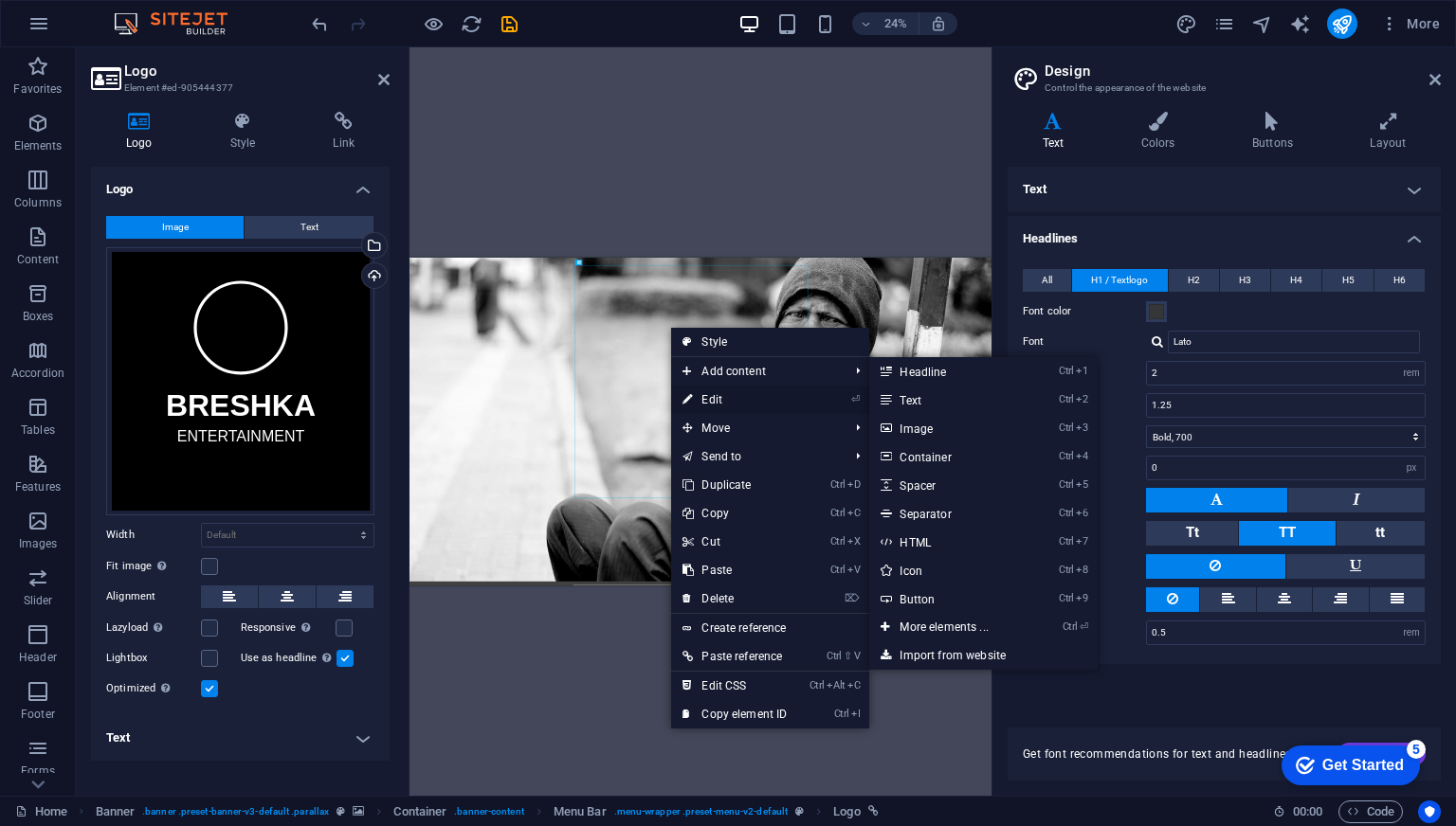
click at [707, 395] on link "⏎ Edit" at bounding box center [734, 400] width 127 height 29
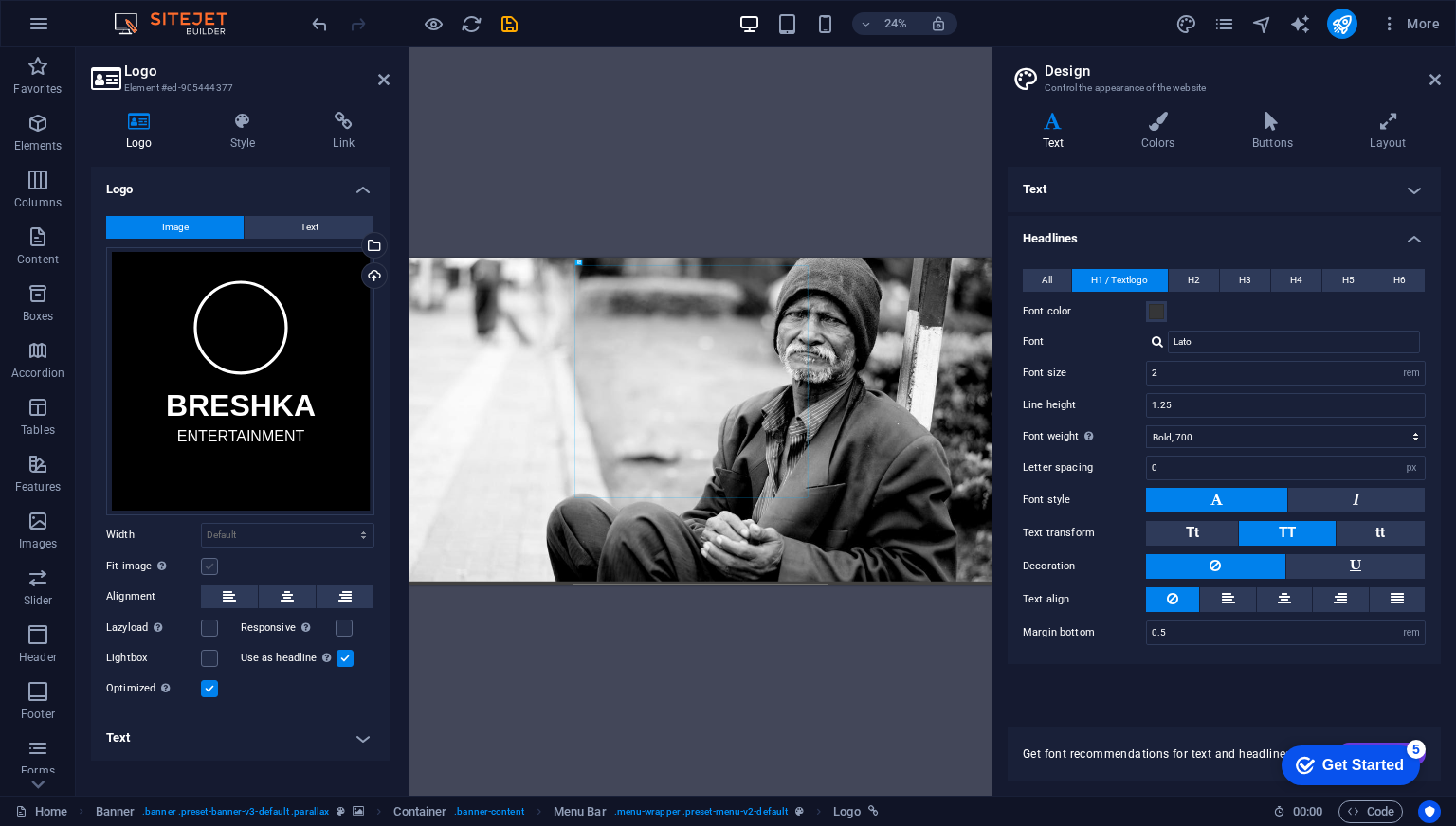
click at [213, 565] on label at bounding box center [210, 567] width 17 height 17
click at [0, 0] on input "Fit image Automatically fit image to a fixed width and height" at bounding box center [0, 0] width 0 height 0
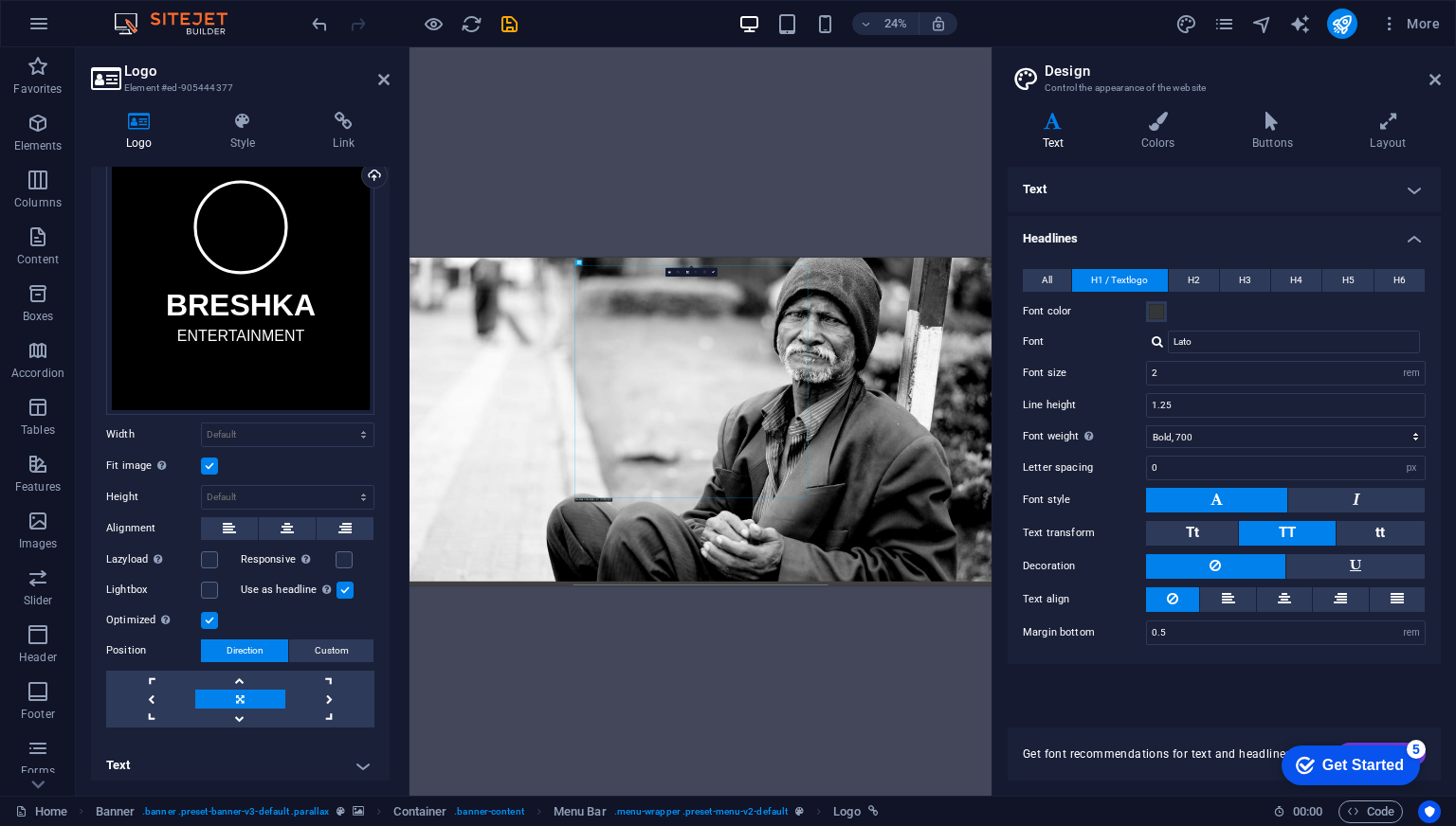
scroll to position [102, 0]
click at [235, 688] on link at bounding box center [239, 698] width 89 height 19
click at [239, 676] on link at bounding box center [239, 679] width 89 height 19
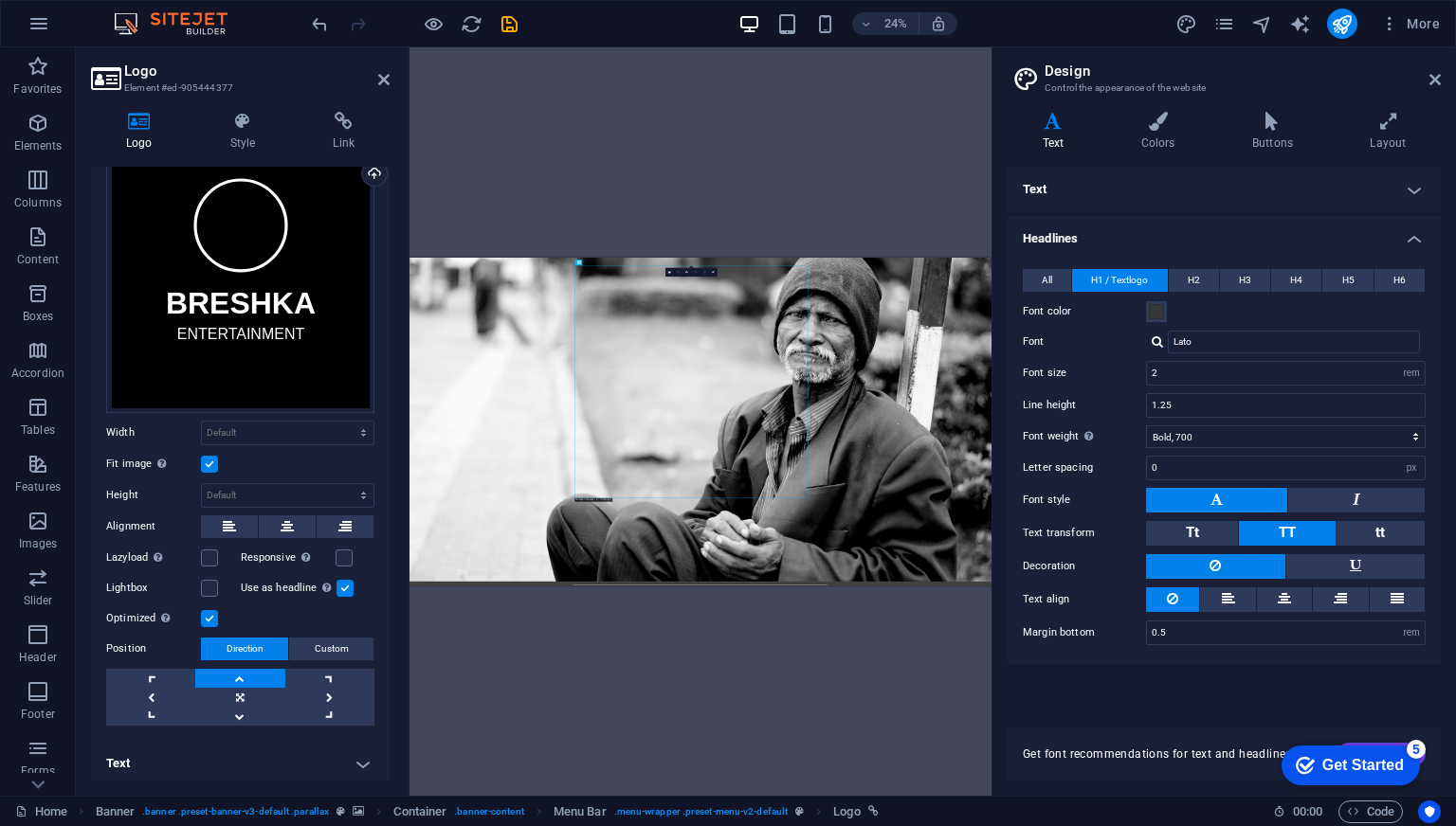
click at [239, 676] on link at bounding box center [239, 679] width 89 height 19
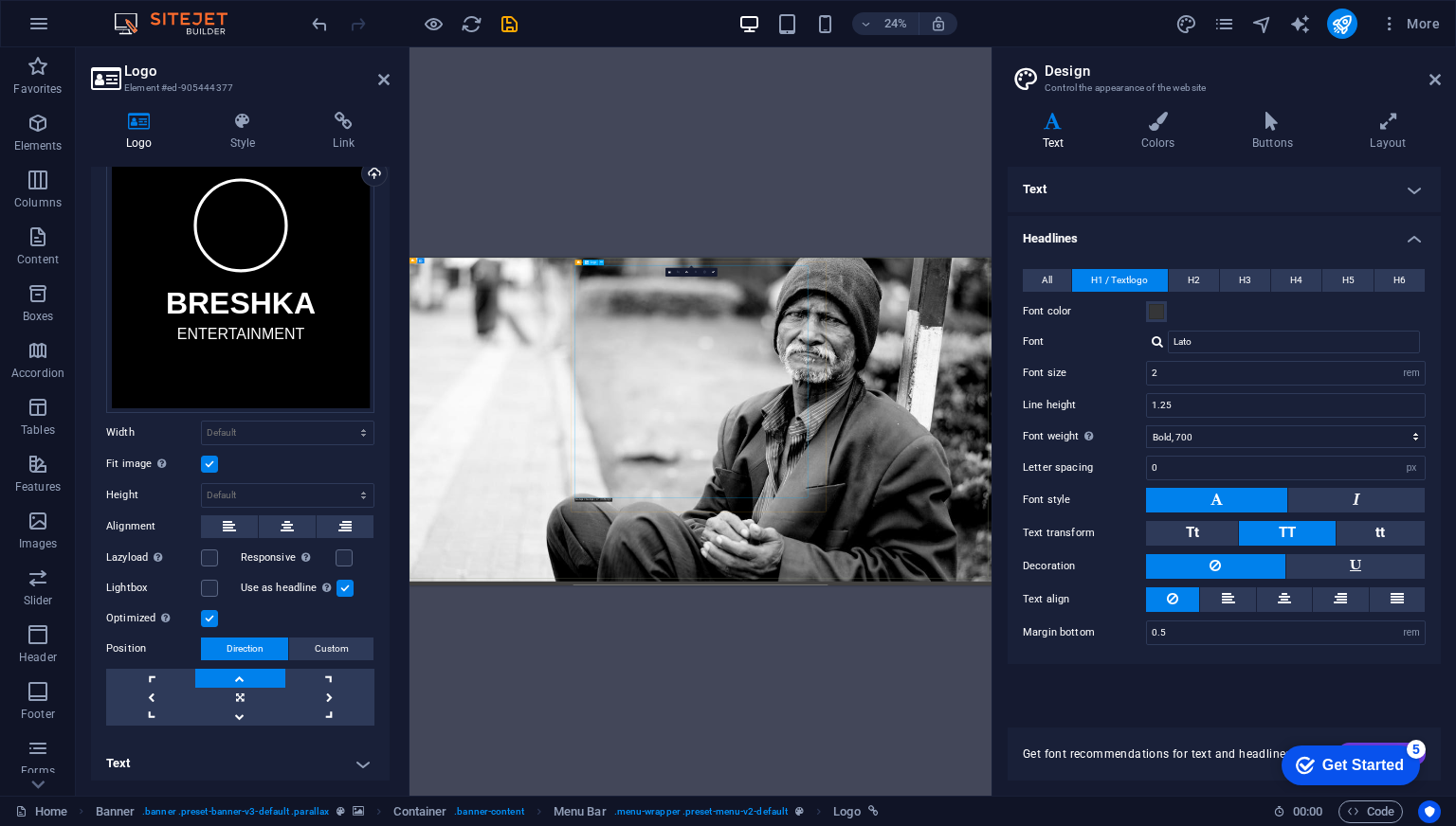
click at [261, 429] on select "Default auto px rem % em vh vw" at bounding box center [287, 434] width 171 height 23
click at [202, 422] on select "Default auto px rem % em vh vw" at bounding box center [287, 434] width 171 height 23
select select "DISABLED_OPTION_VALUE"
click at [229, 484] on select "Default auto px" at bounding box center [287, 496] width 171 height 23
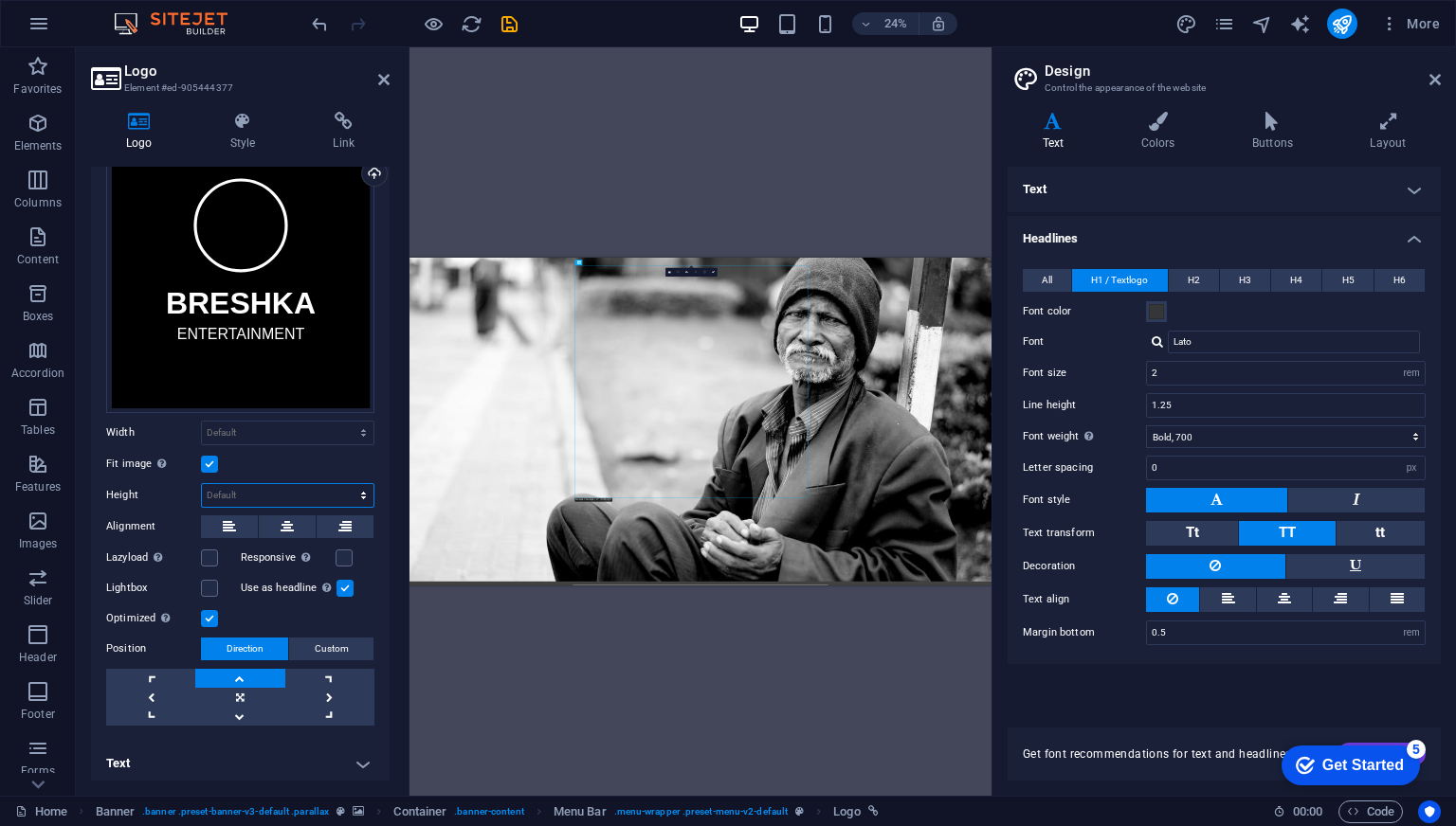
click at [229, 484] on select "Default auto px" at bounding box center [287, 496] width 171 height 23
click at [286, 516] on icon at bounding box center [287, 527] width 13 height 23
click at [254, 517] on button at bounding box center [229, 527] width 56 height 23
click at [280, 517] on icon at bounding box center [287, 527] width 13 height 23
click at [274, 521] on button at bounding box center [286, 527] width 56 height 23
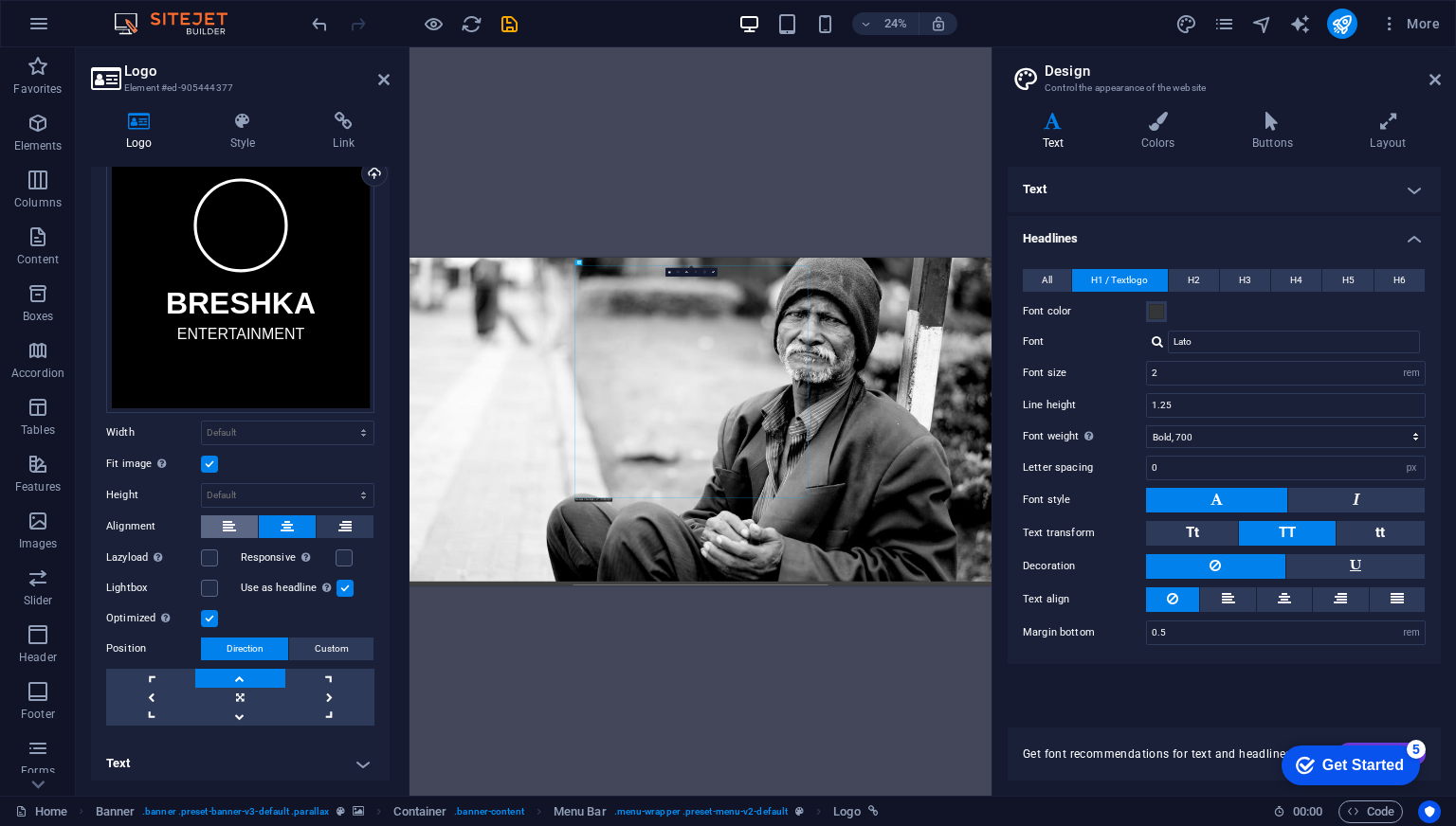
click at [229, 517] on icon at bounding box center [230, 527] width 13 height 23
click at [338, 551] on label at bounding box center [345, 558] width 17 height 17
click at [0, 0] on input "Responsive Automatically load retina image and smartphone optimized sizes." at bounding box center [0, 0] width 0 height 0
click at [217, 554] on label at bounding box center [210, 558] width 17 height 17
click at [0, 0] on input "Lazyload Loading images after the page loads improves page speed." at bounding box center [0, 0] width 0 height 0
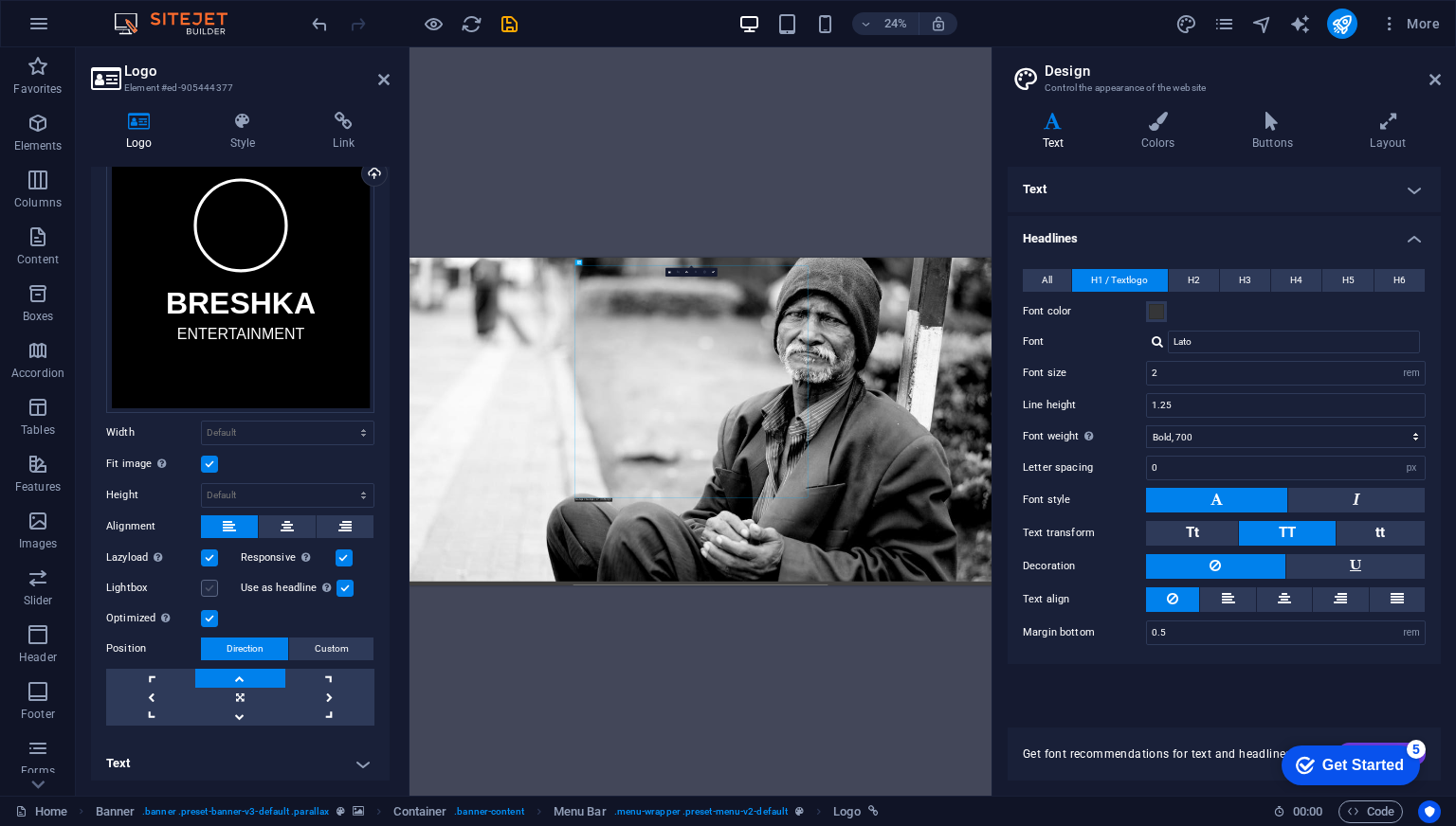
click at [213, 580] on label at bounding box center [210, 589] width 17 height 17
click at [0, 0] on input "Lightbox" at bounding box center [0, 0] width 0 height 0
click at [303, 637] on button "Custom" at bounding box center [331, 649] width 84 height 23
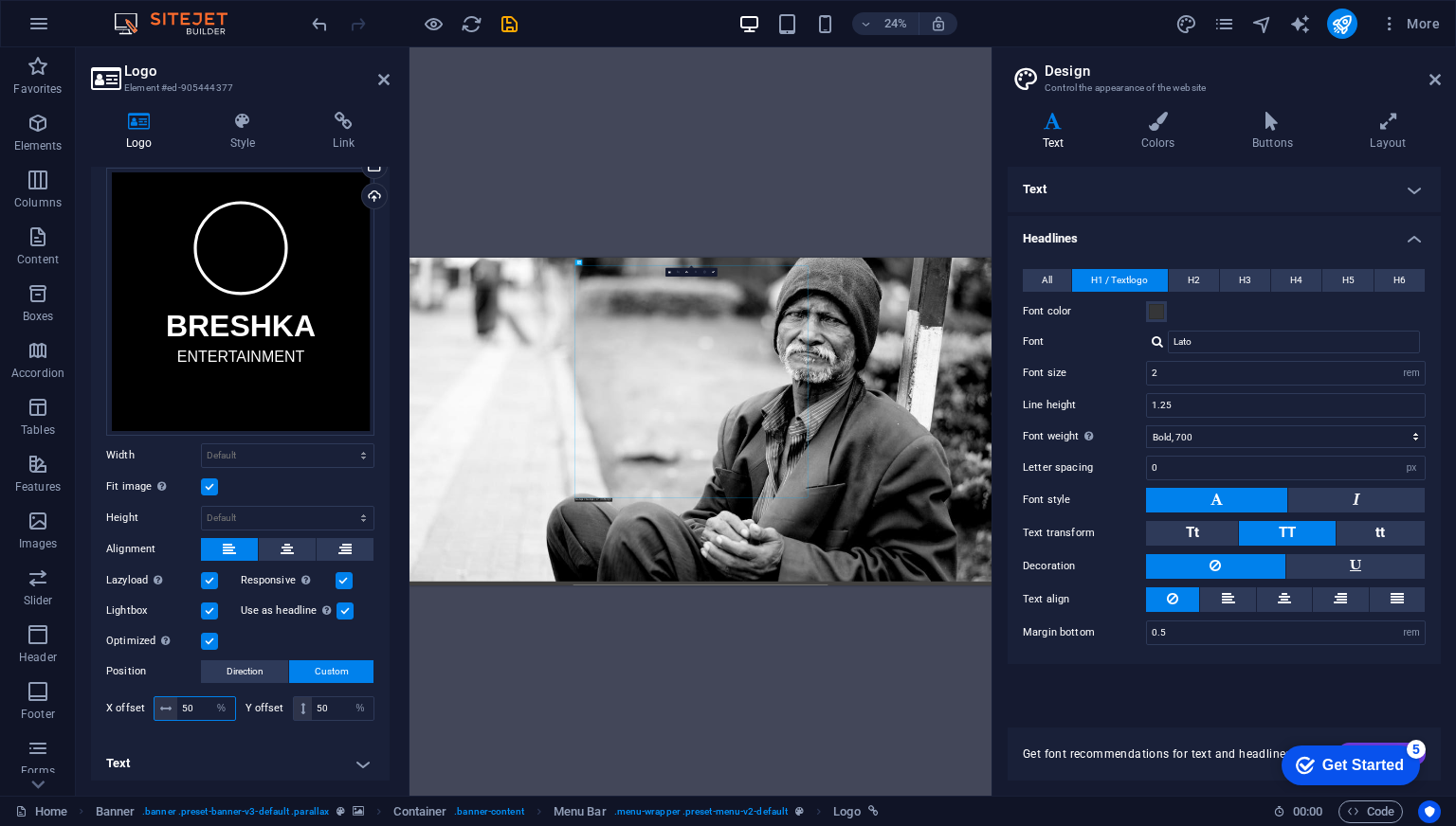
drag, startPoint x: 190, startPoint y: 703, endPoint x: 133, endPoint y: 695, distance: 57.6
click at [133, 697] on div "X offset 50 px rem % vh vw" at bounding box center [171, 709] width 130 height 25
type input "25"
click at [325, 706] on input "50" at bounding box center [343, 709] width 61 height 23
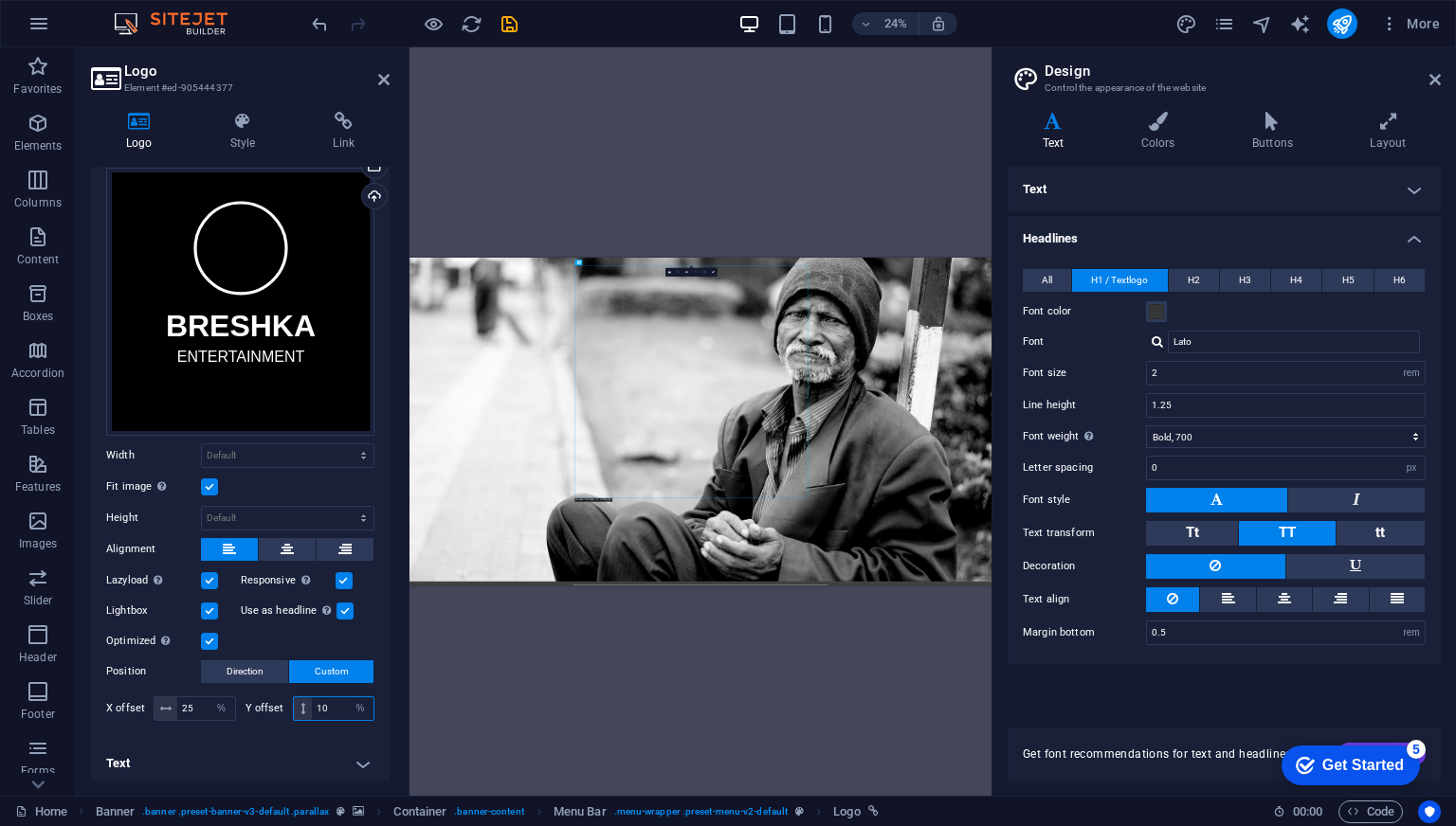
type input "10"
click at [525, 631] on div "Drag here to replace the existing content. Press “Ctrl” if you want to create a…" at bounding box center [701, 422] width 582 height 748
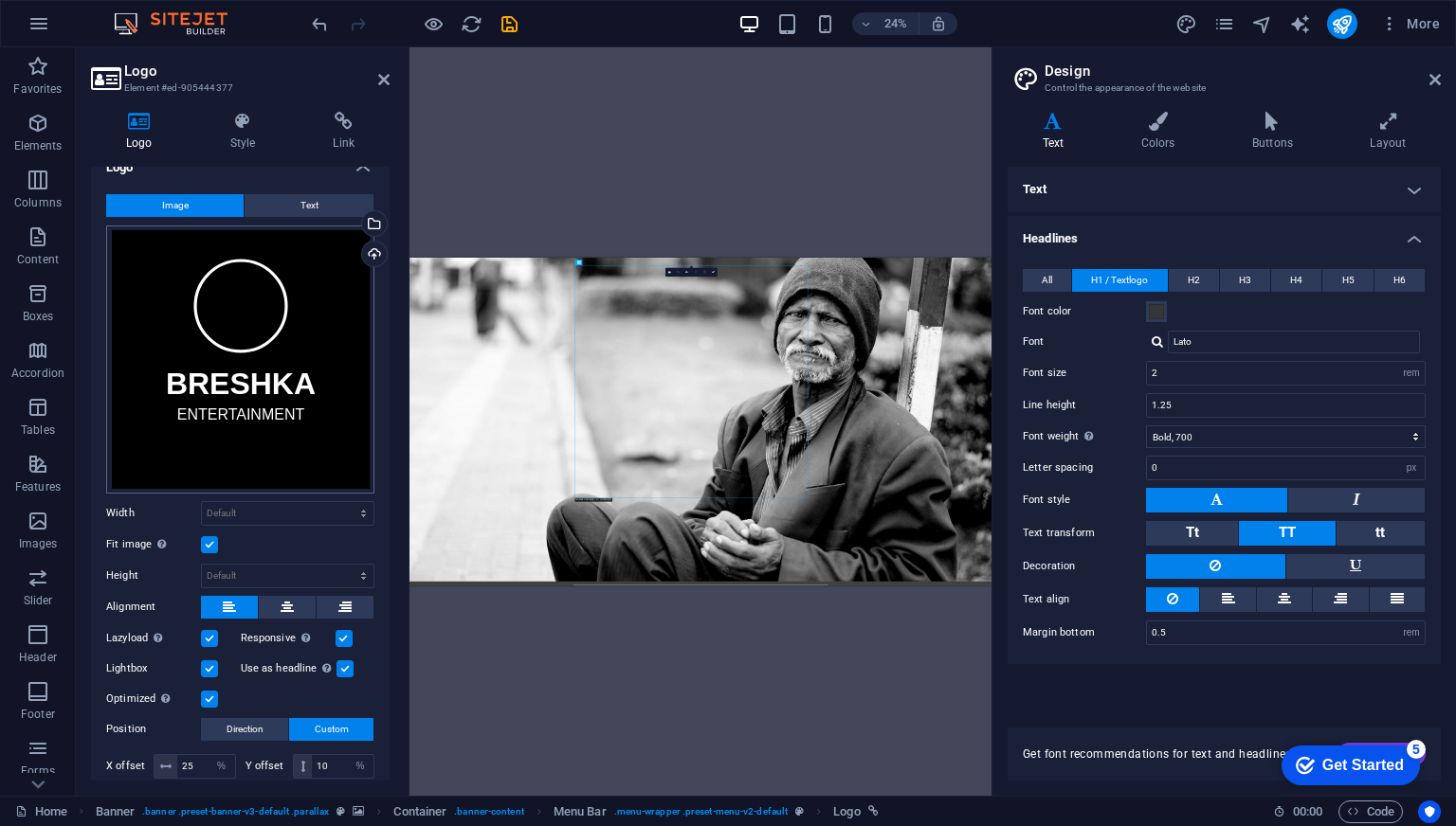
scroll to position [0, 0]
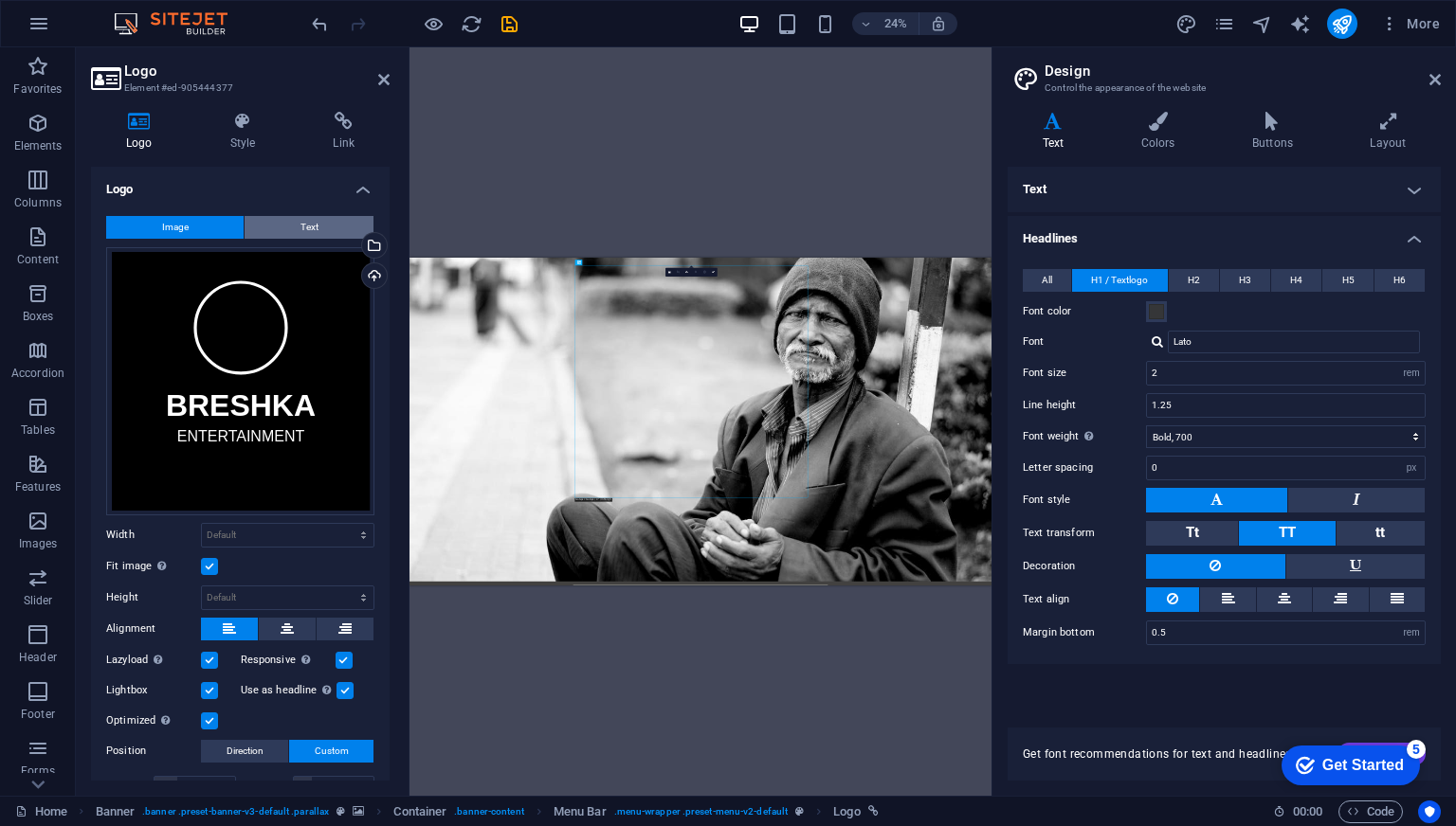
click at [301, 221] on span "Text" at bounding box center [309, 228] width 18 height 23
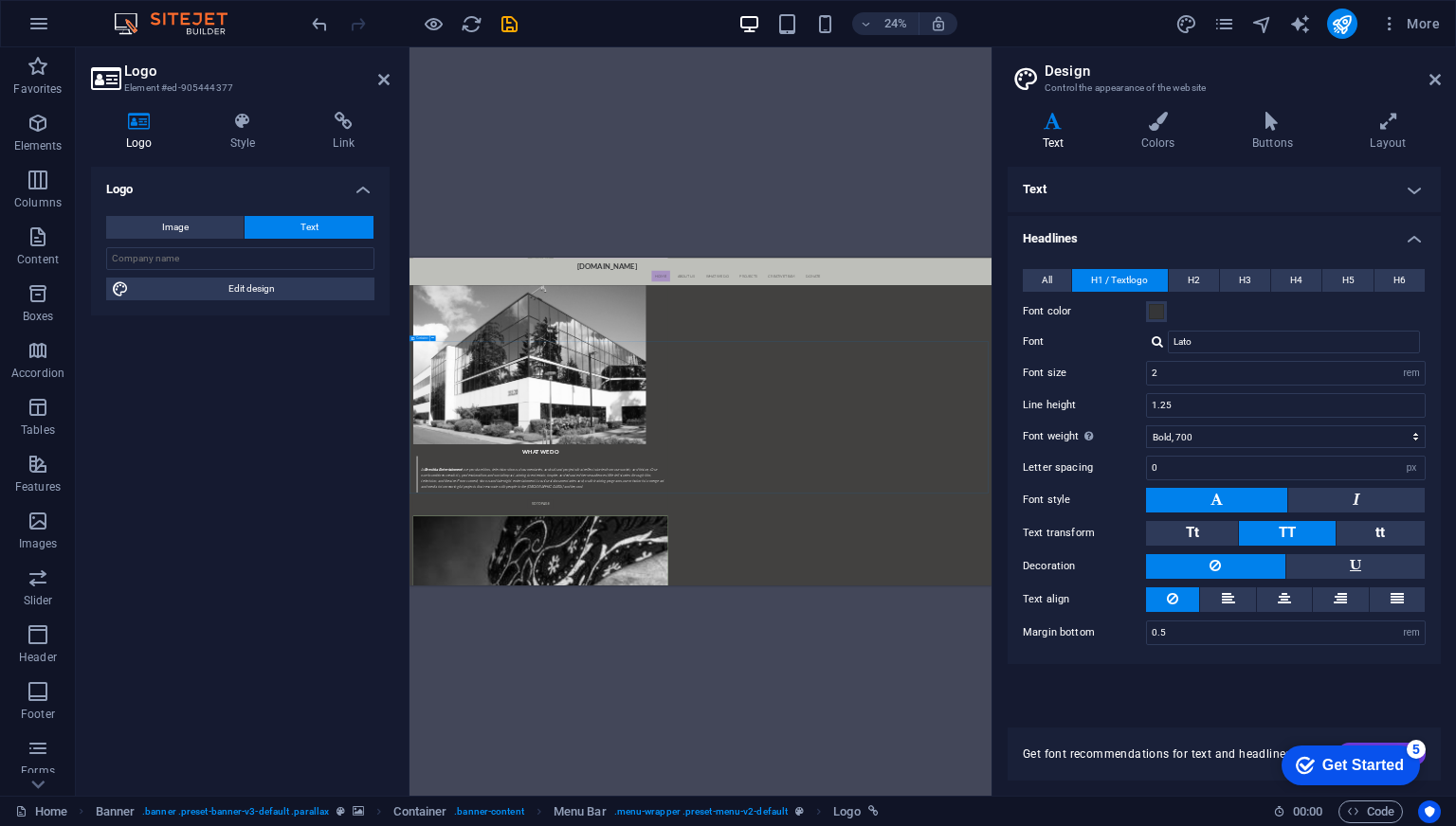
scroll to position [2654, 0]
click at [592, 626] on div "Drag here to replace the existing content. Press “Ctrl” if you want to create a…" at bounding box center [701, 422] width 582 height 748
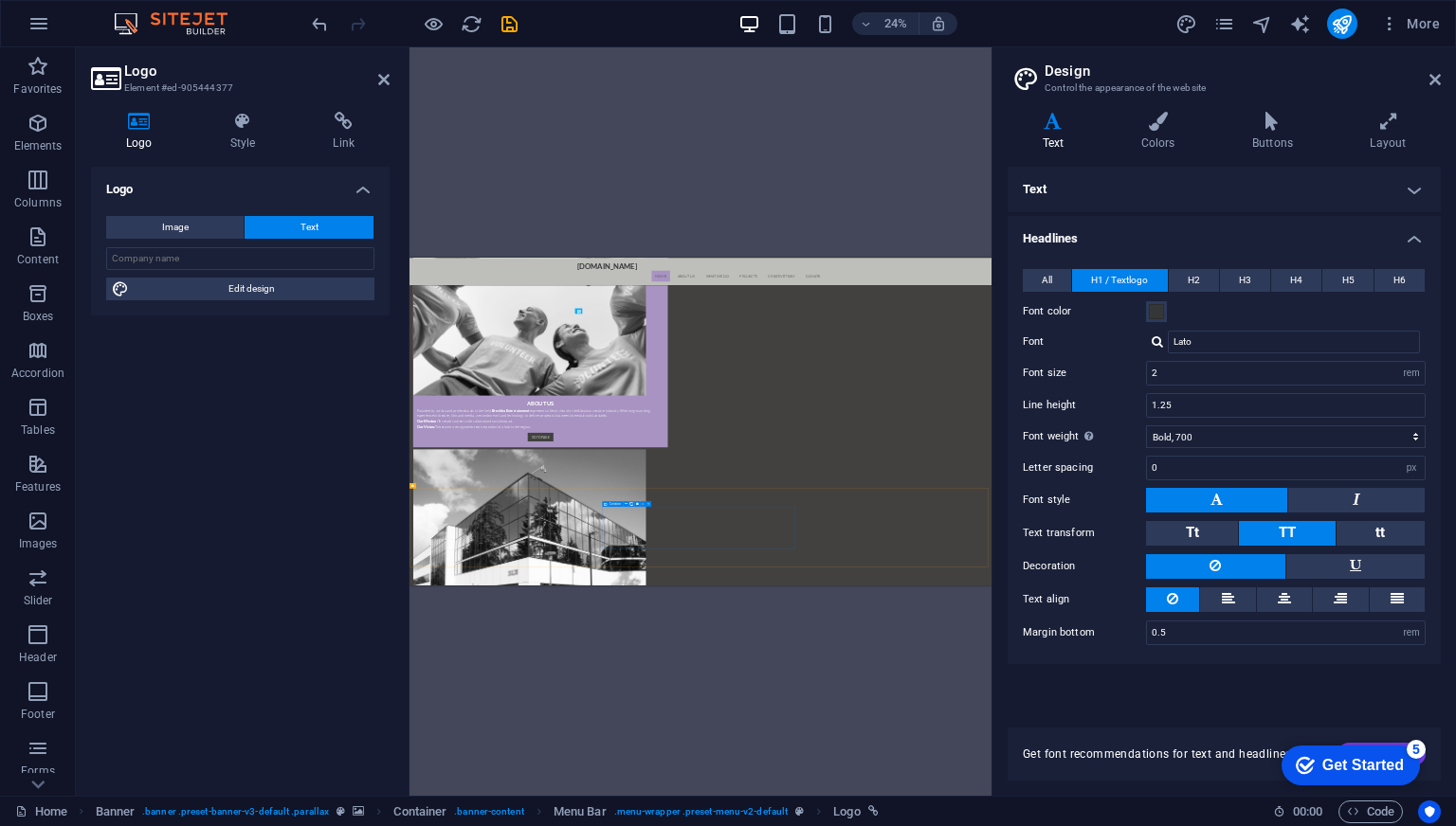
scroll to position [1421, 0]
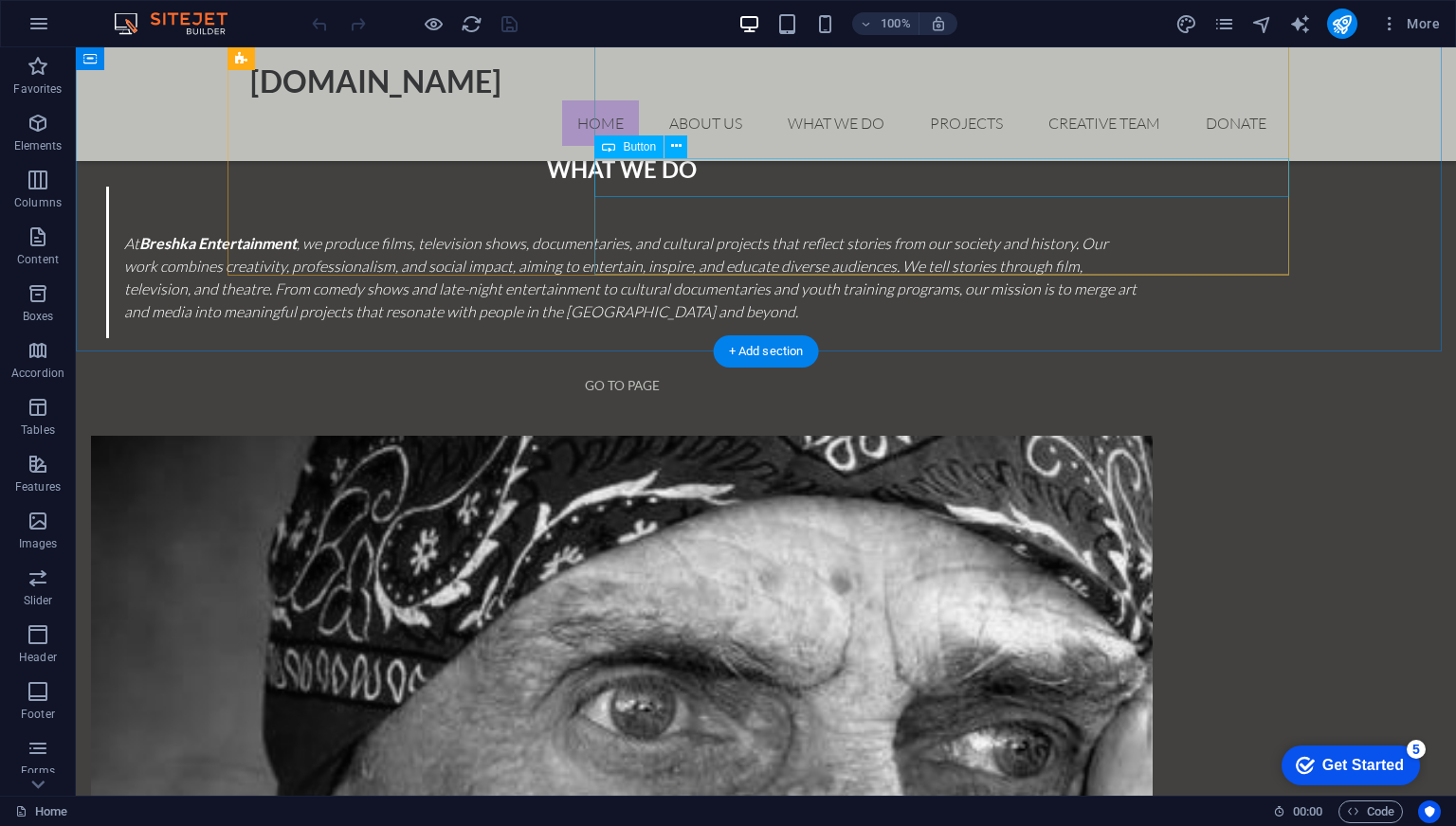
scroll to position [2749, 0]
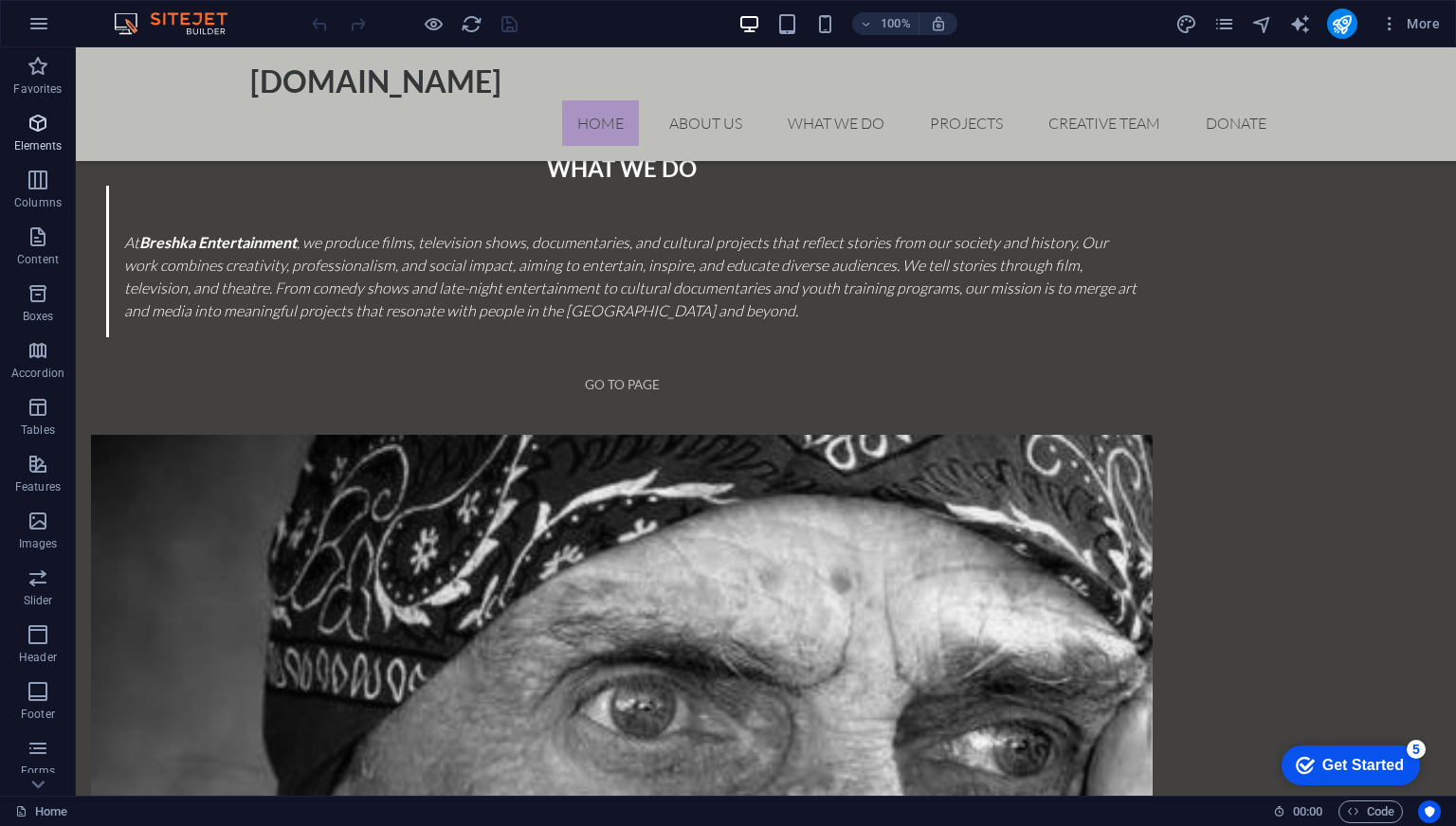
click at [55, 130] on span "Elements" at bounding box center [37, 135] width 76 height 46
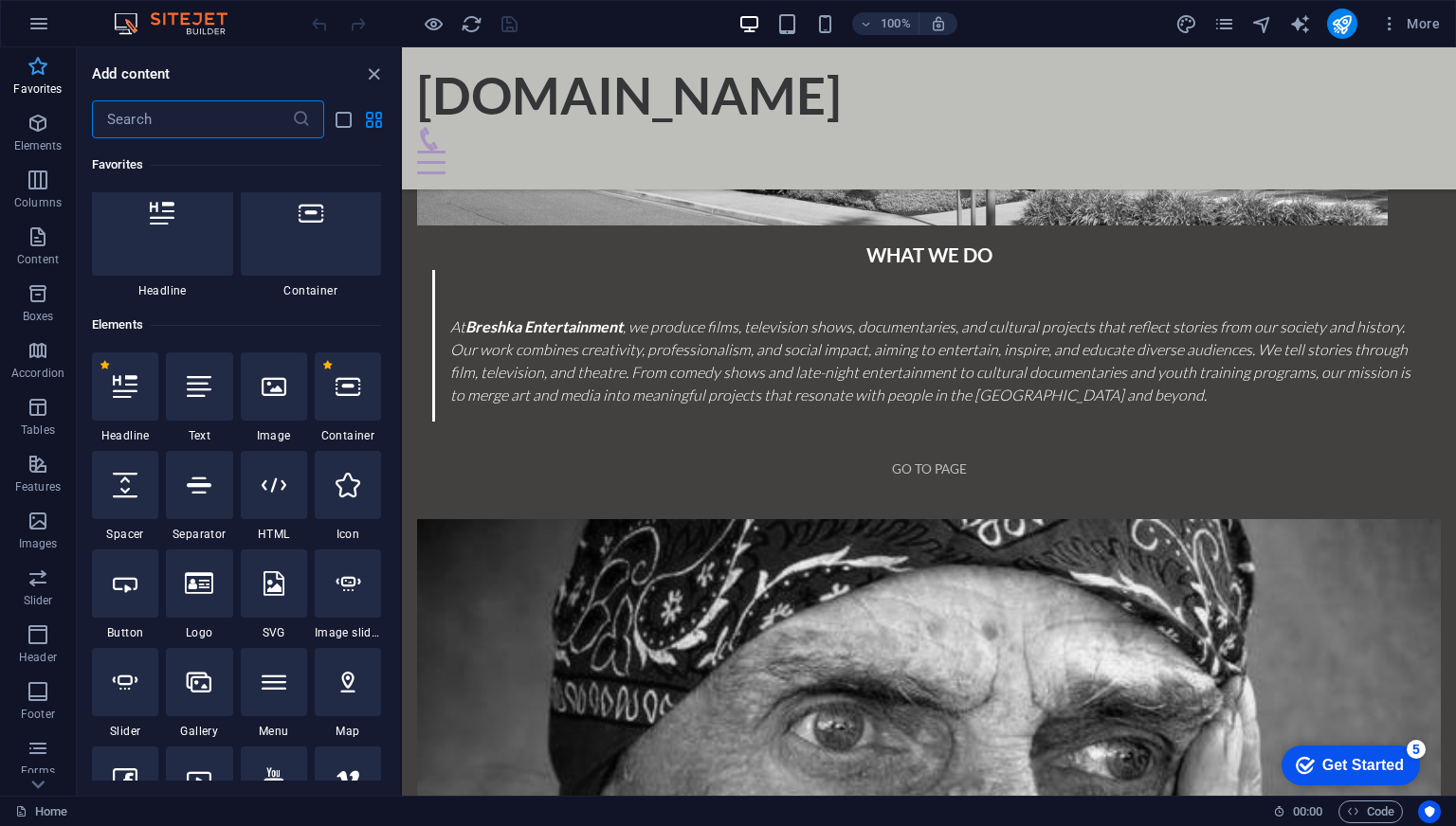
scroll to position [11, 0]
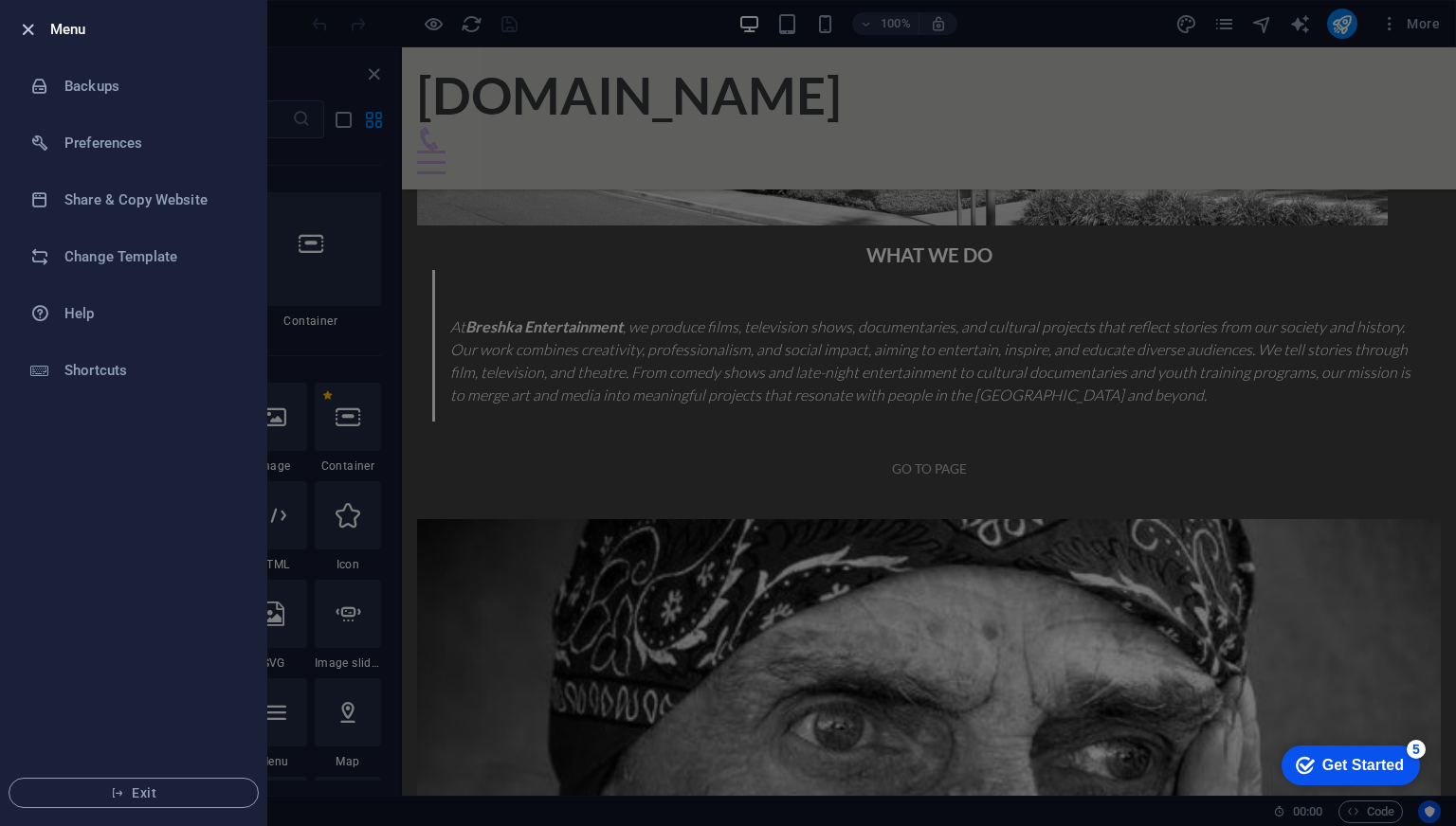
click at [30, 26] on icon "button" at bounding box center [28, 30] width 22 height 22
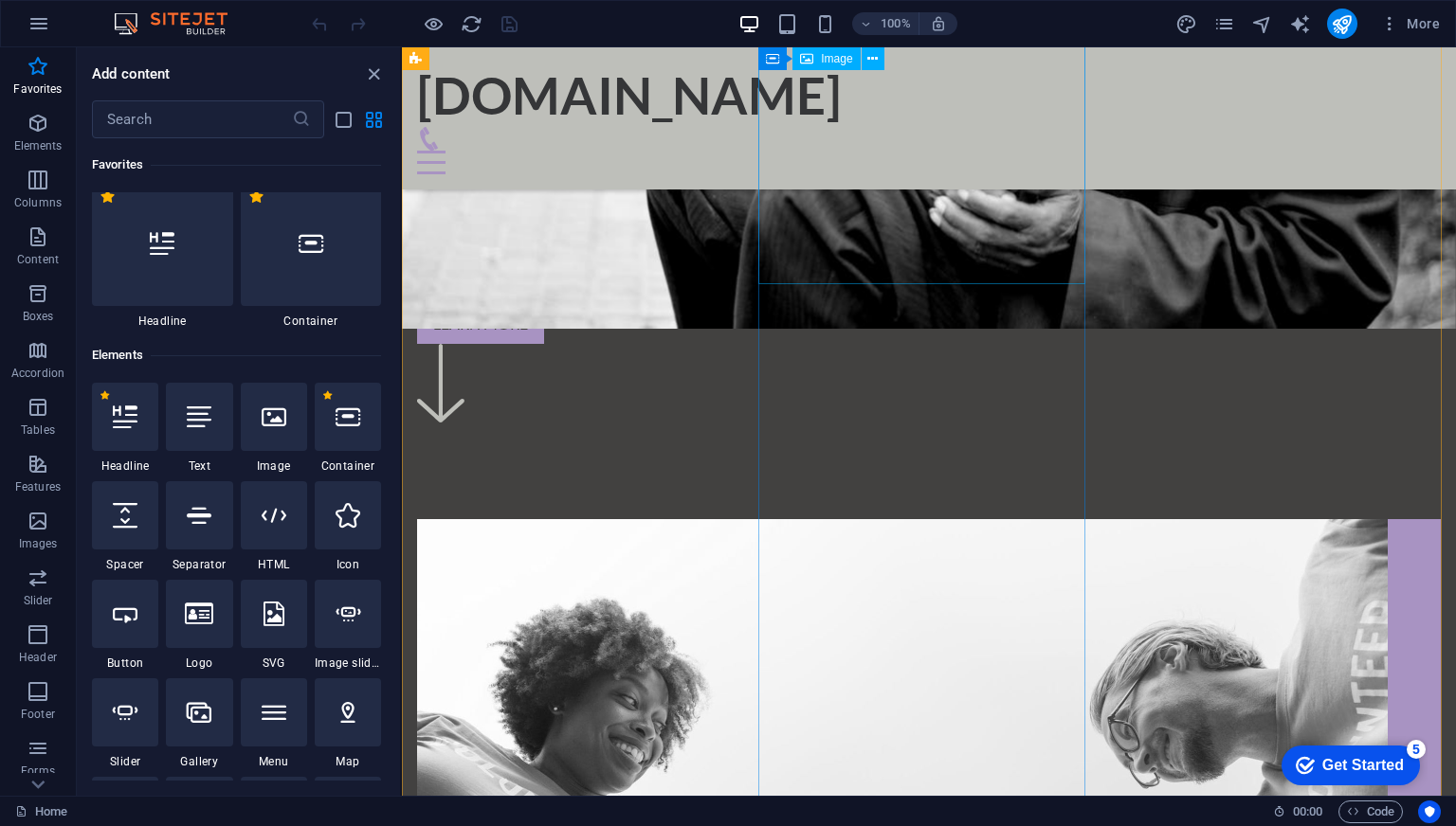
scroll to position [853, 0]
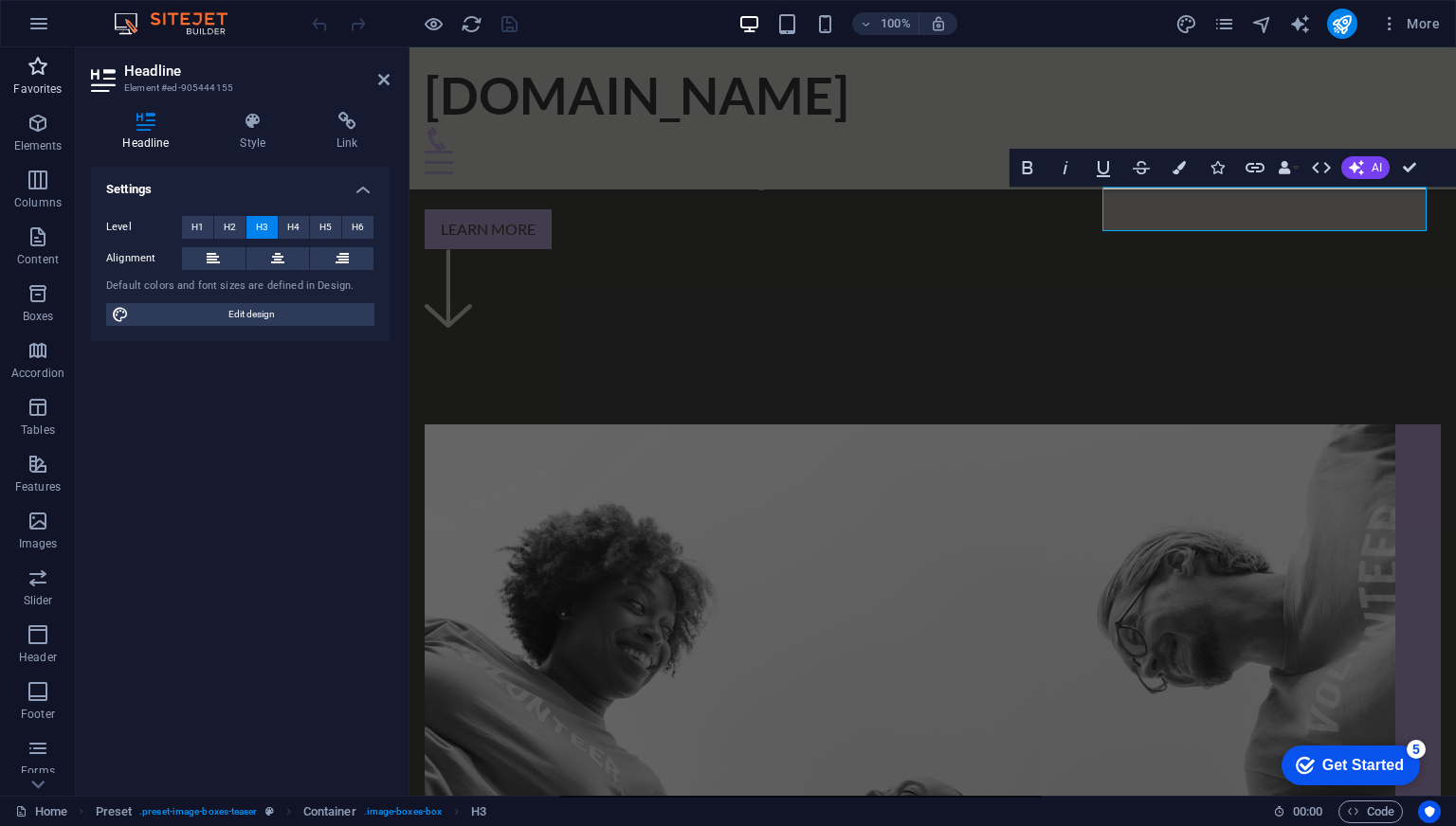
click at [37, 71] on icon "button" at bounding box center [38, 66] width 23 height 23
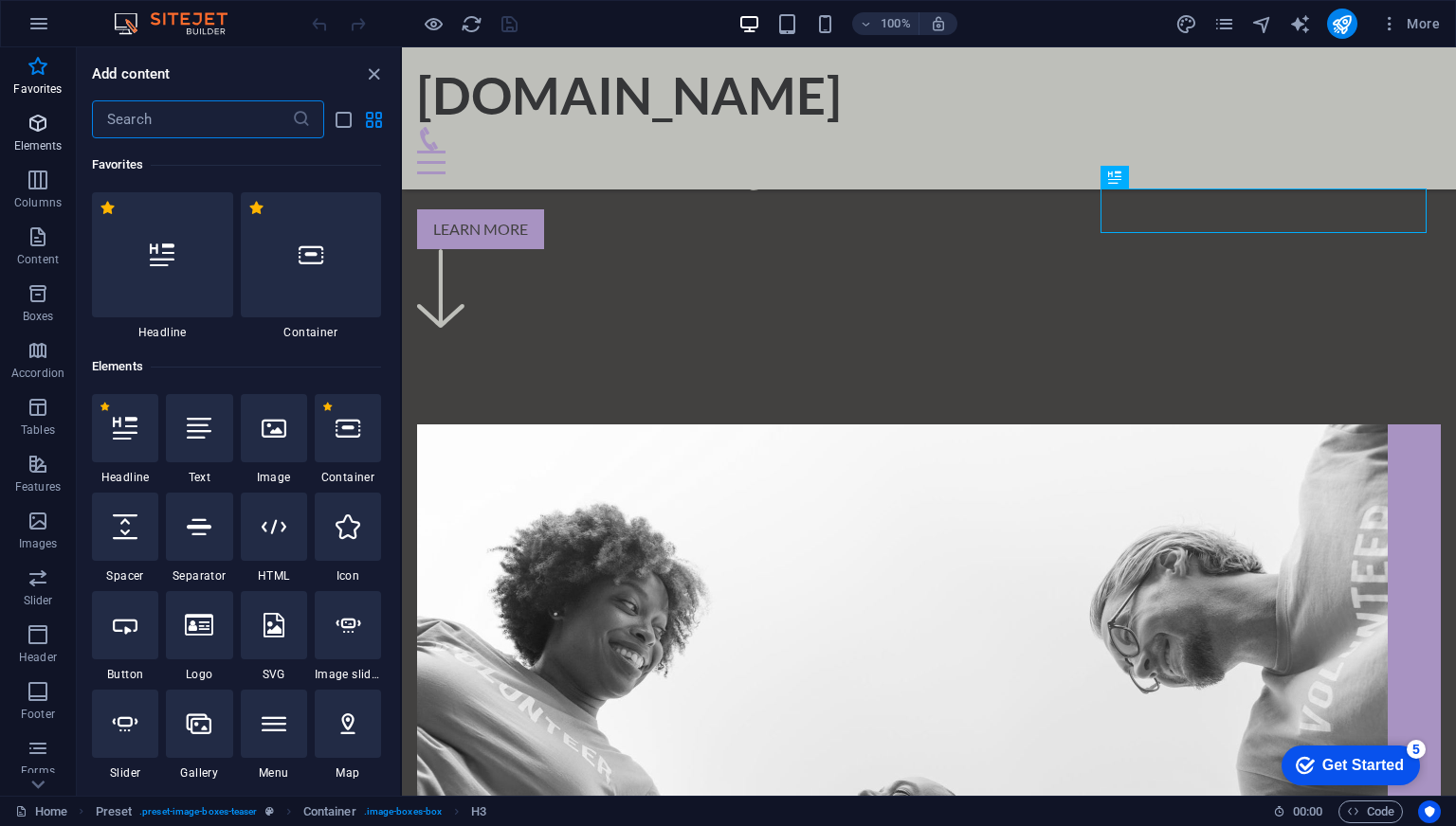
click at [32, 109] on button "Elements" at bounding box center [37, 132] width 76 height 56
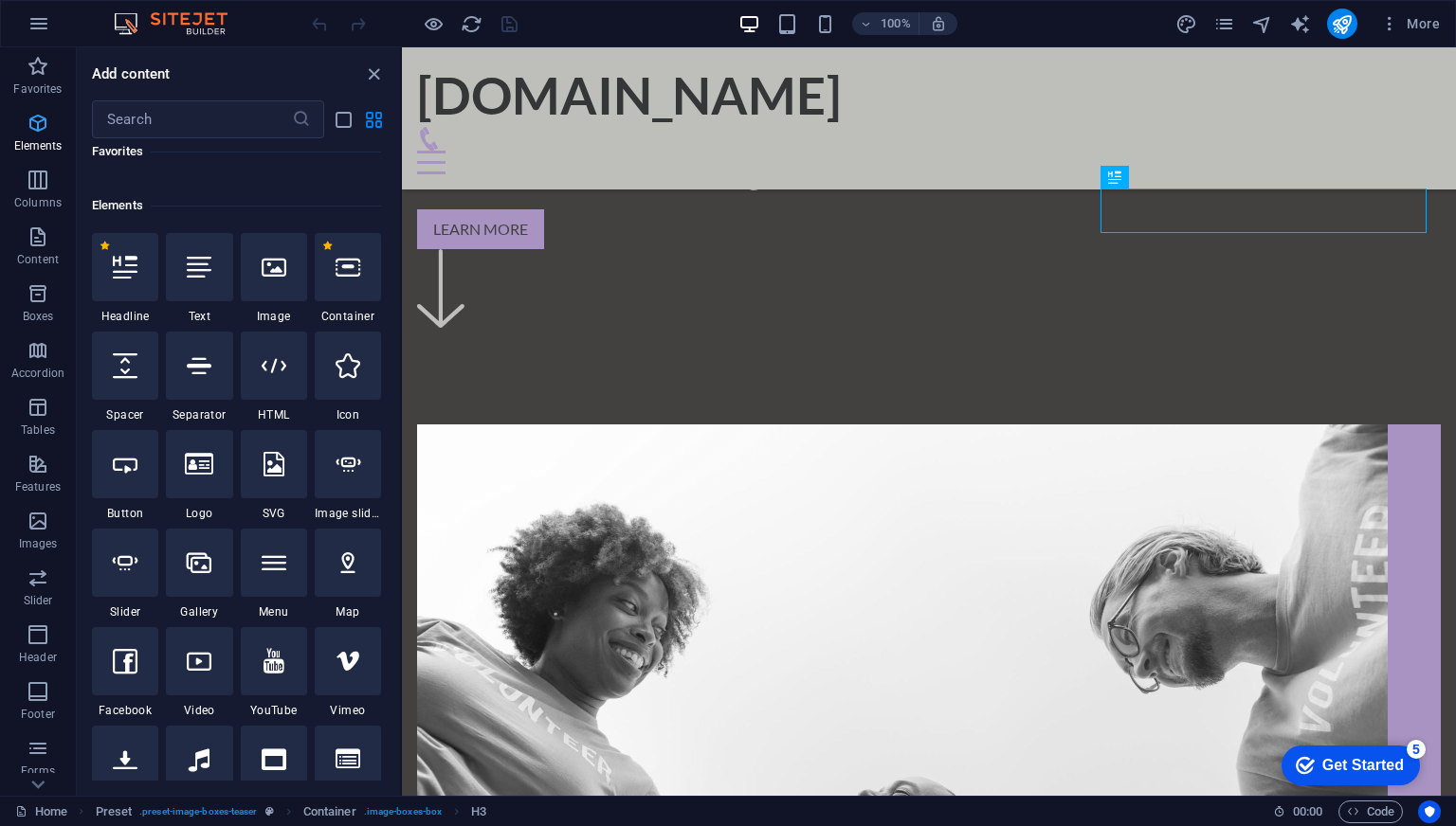
scroll to position [201, 0]
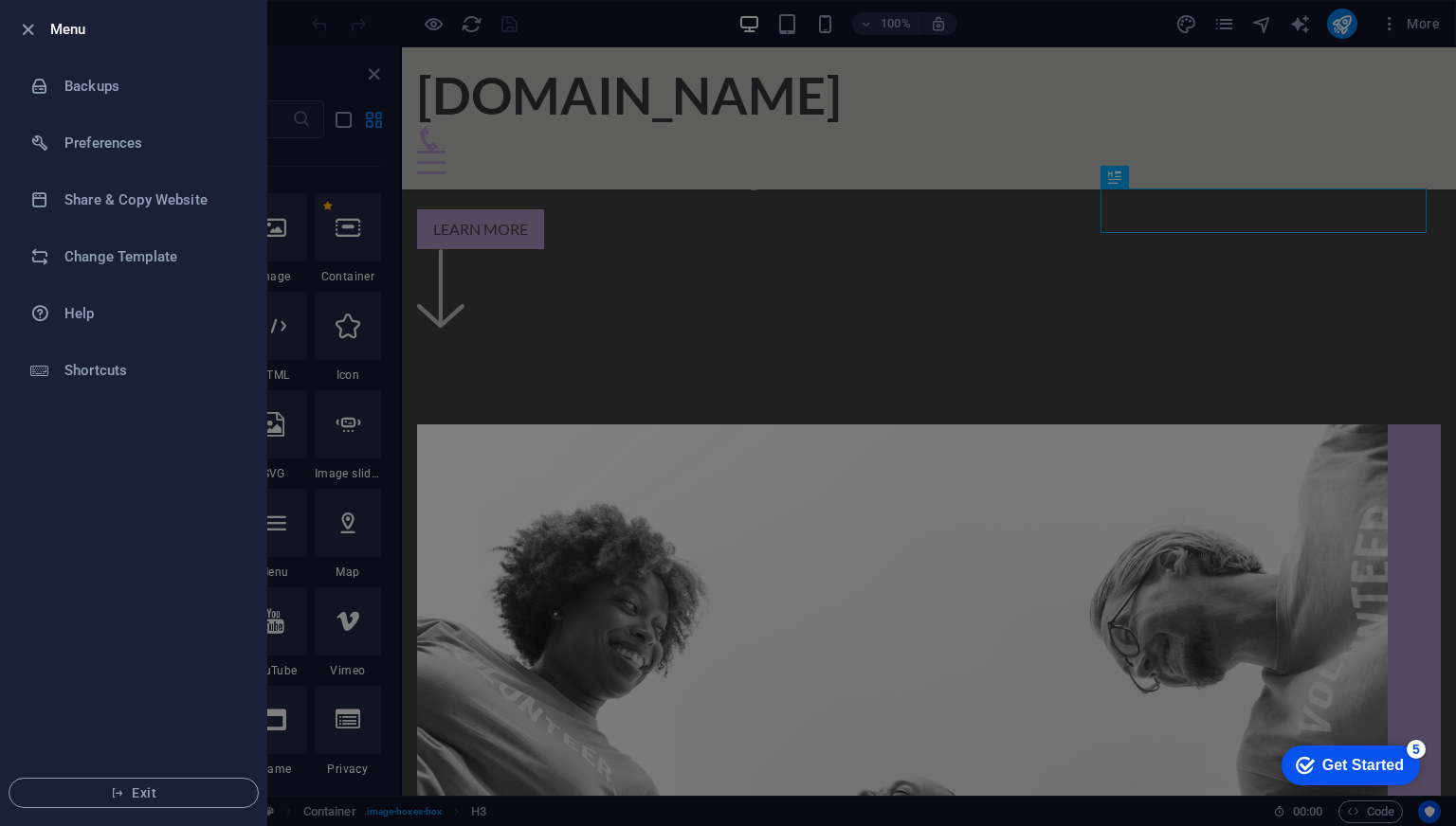
click at [66, 24] on h6 "Menu" at bounding box center [150, 30] width 201 height 23
click at [23, 23] on icon "button" at bounding box center [28, 30] width 22 height 22
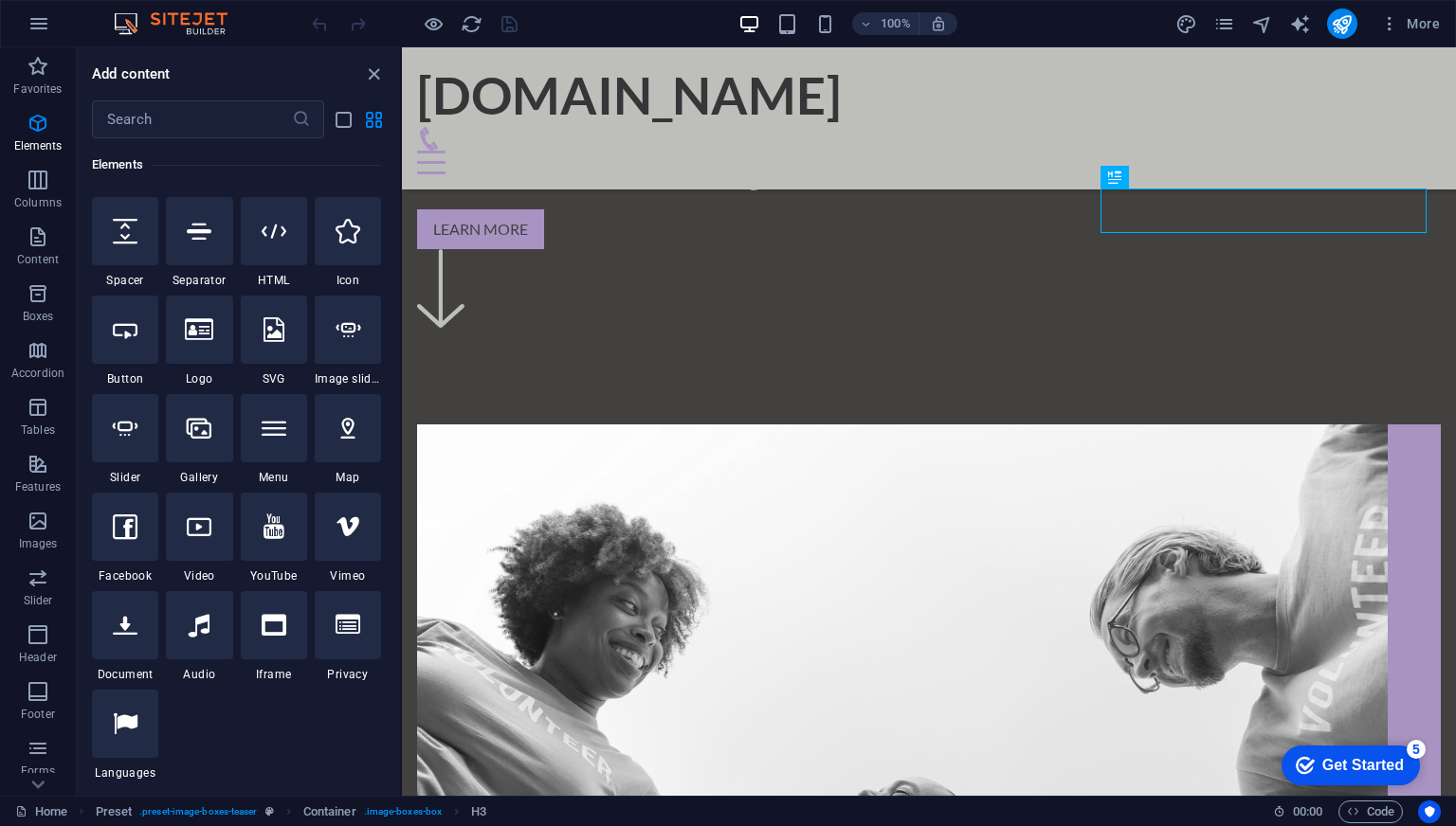
scroll to position [296, 0]
click at [283, 439] on div at bounding box center [274, 428] width 66 height 68
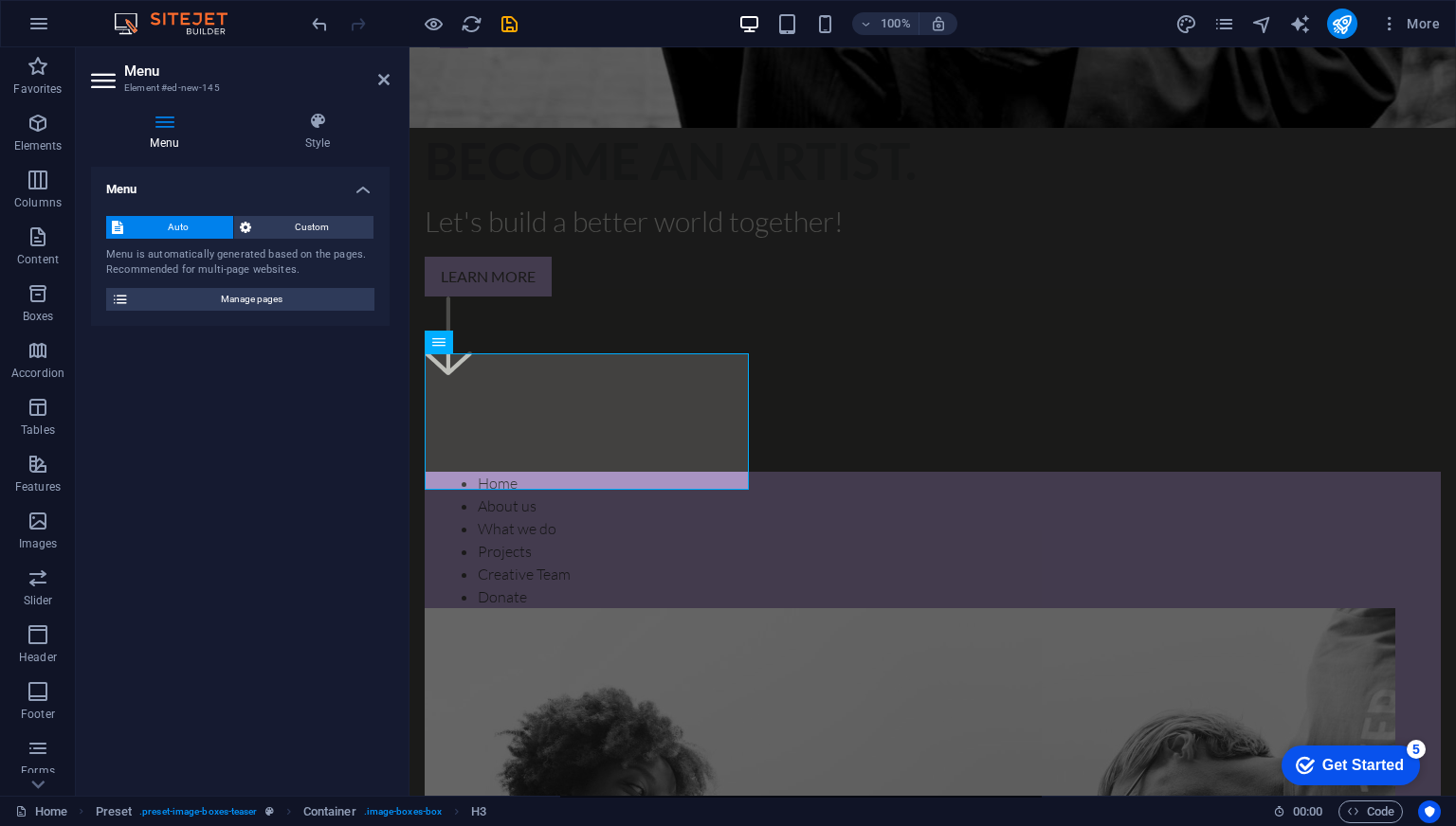
scroll to position [443, 0]
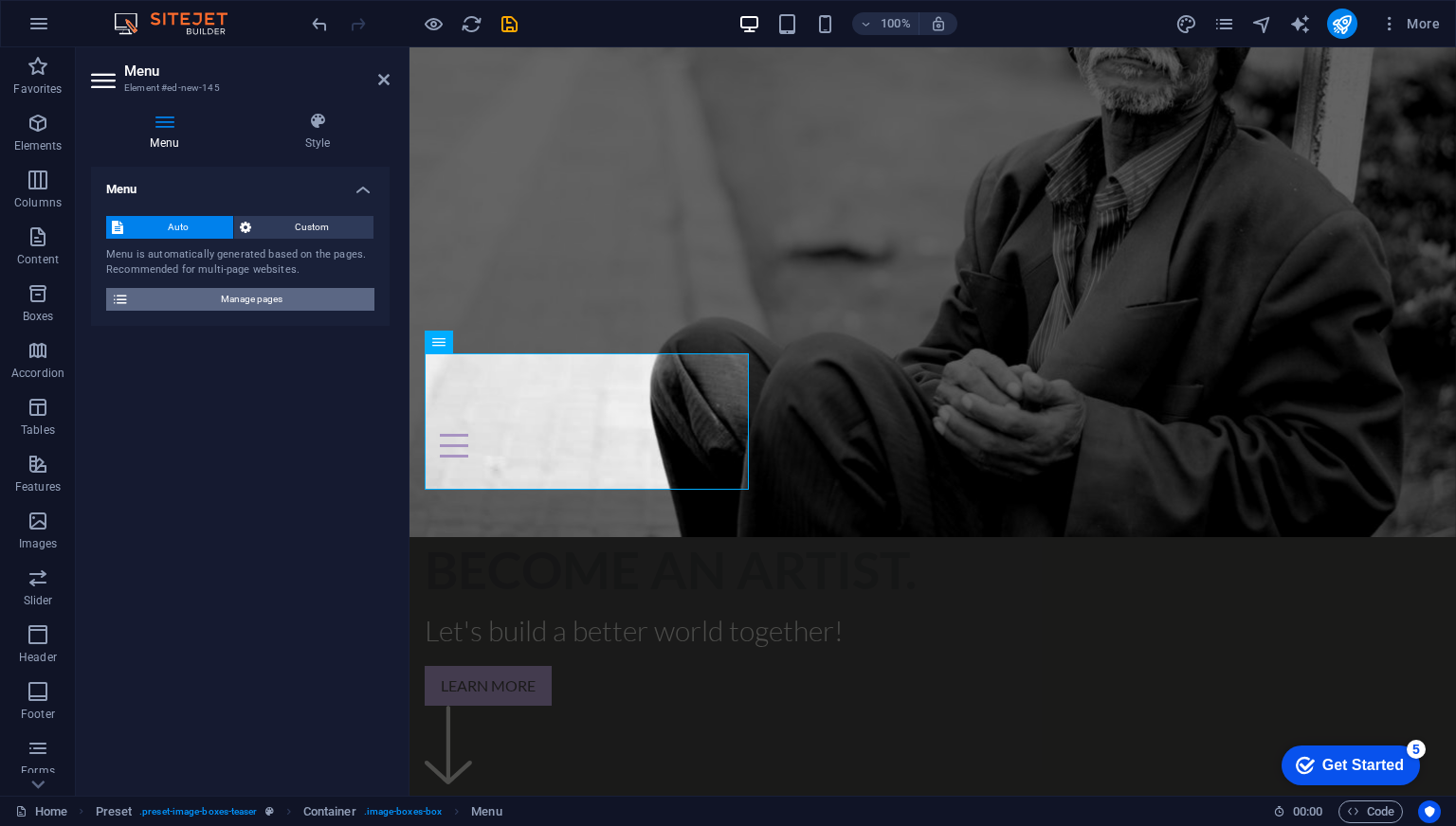
click at [289, 294] on span "Manage pages" at bounding box center [252, 300] width 235 height 23
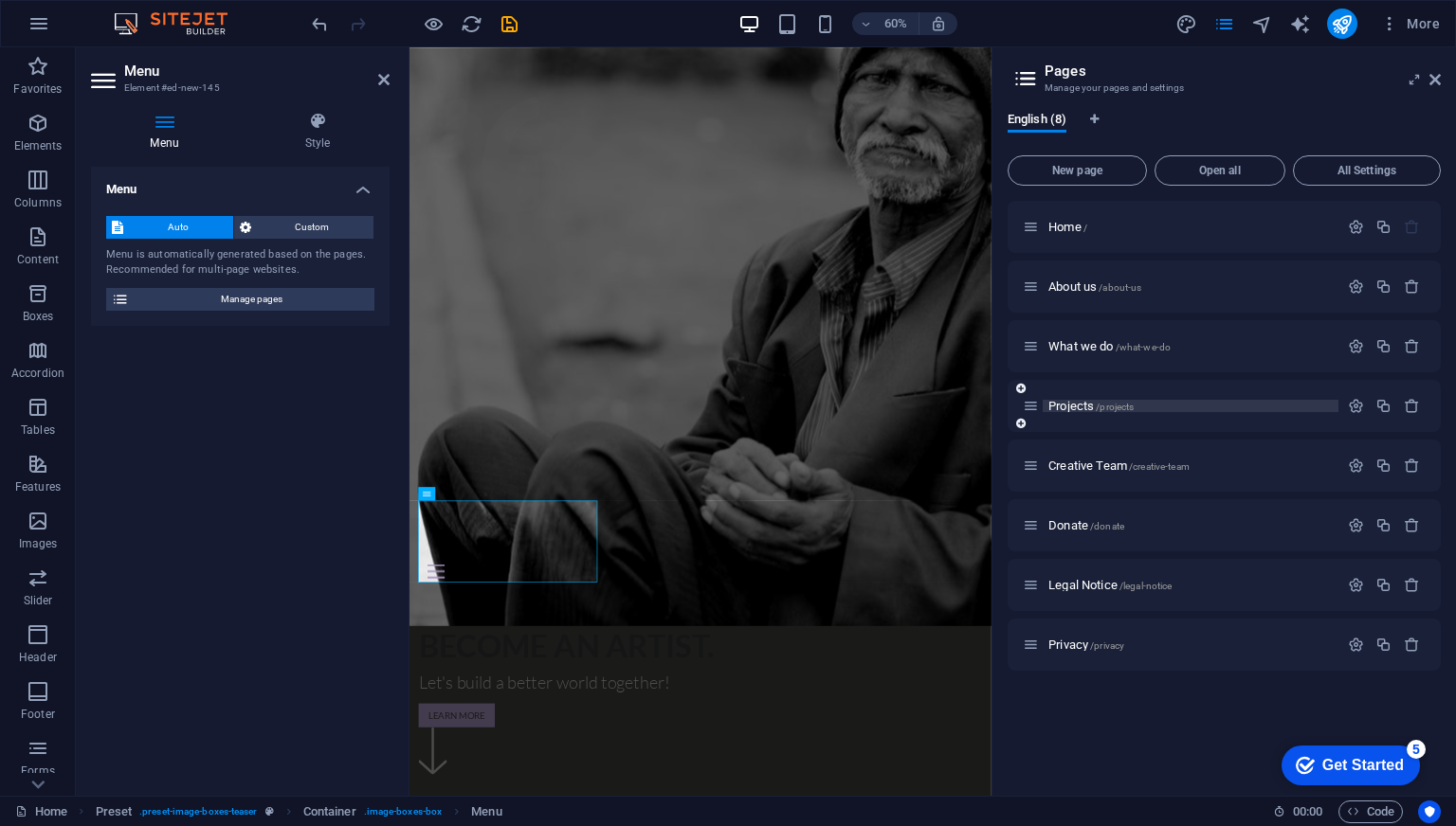
click at [1079, 405] on span "Projects /projects" at bounding box center [1090, 406] width 85 height 14
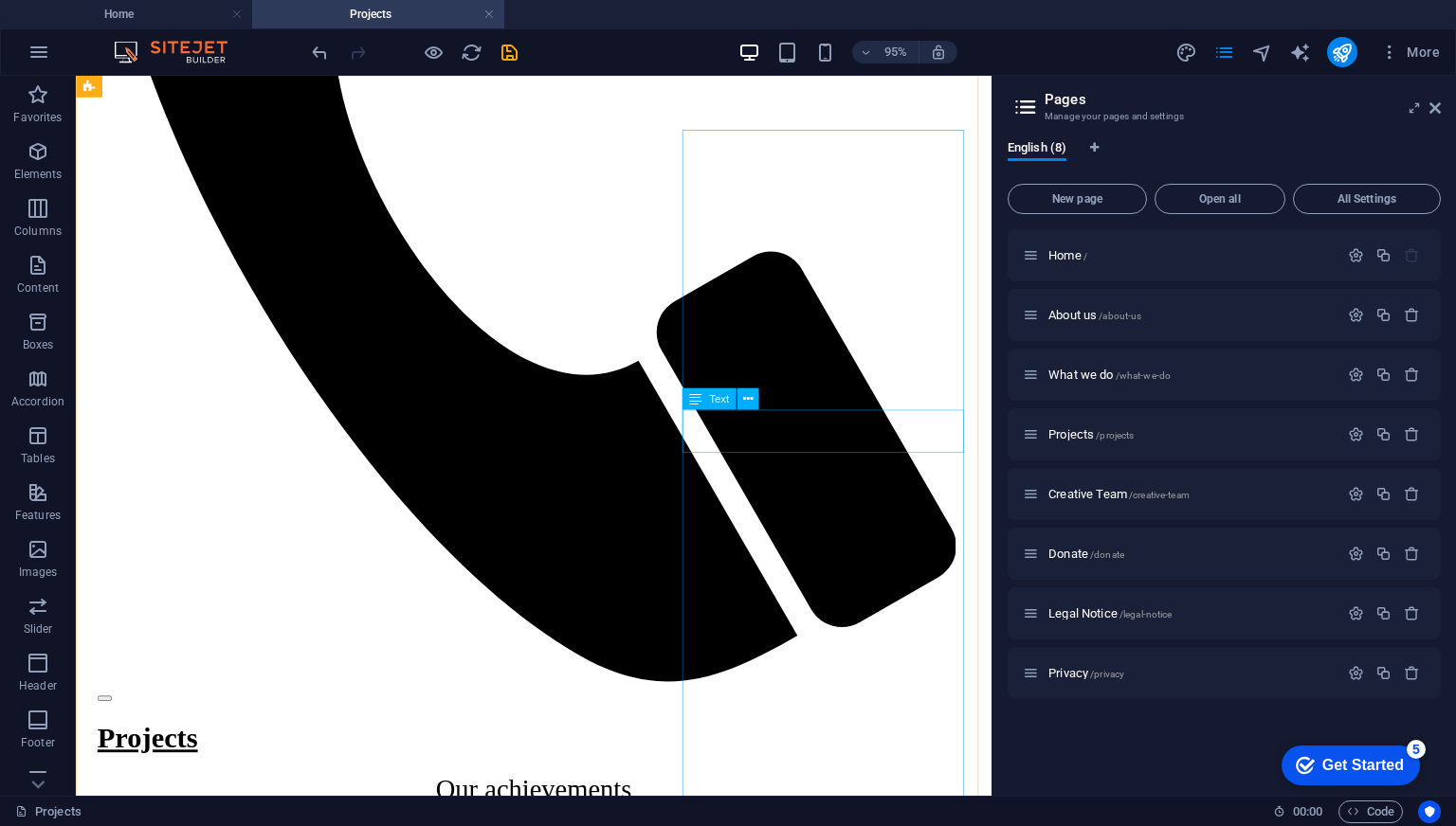
scroll to position [1421, 0]
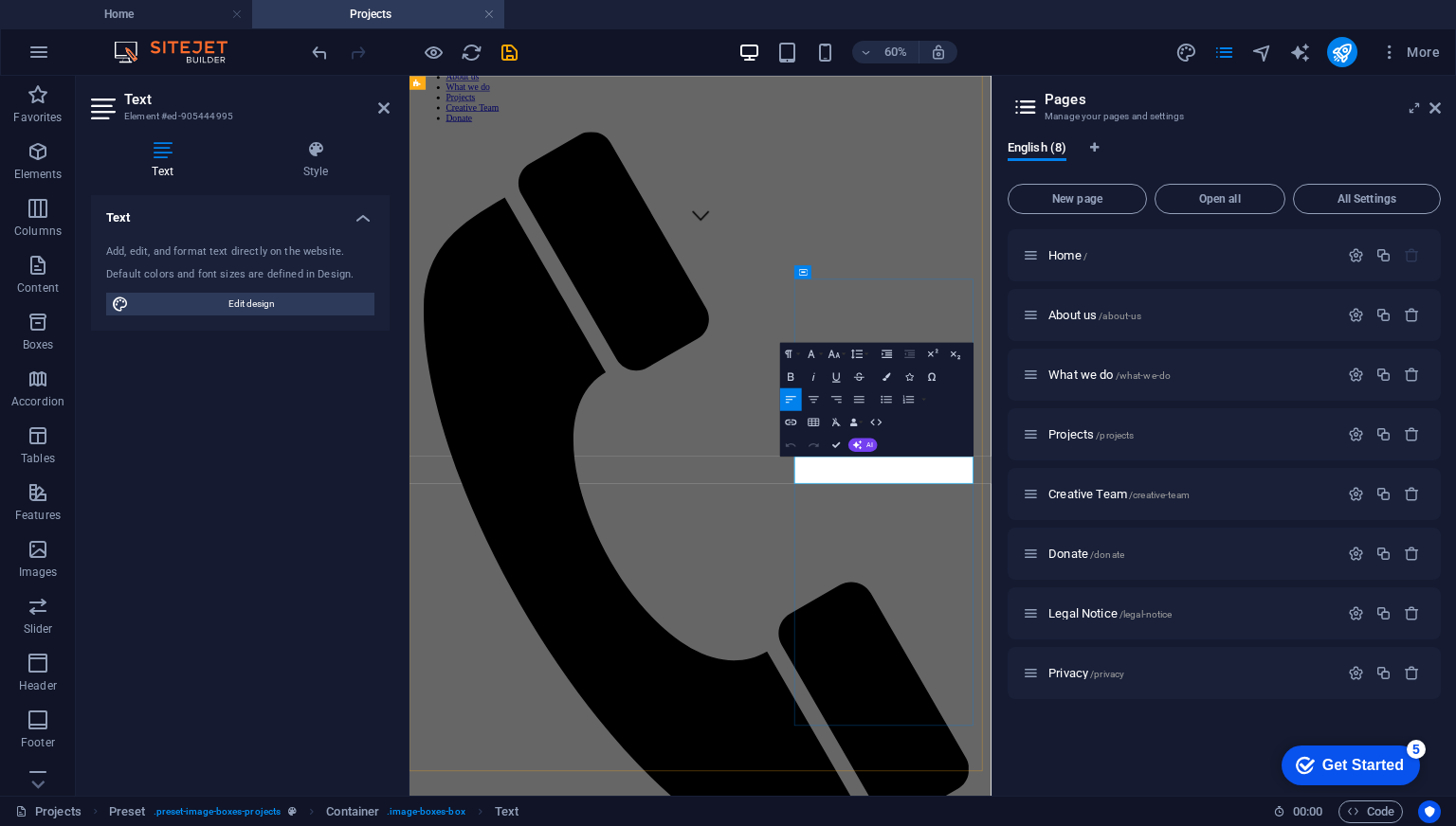
scroll to position [926, 0]
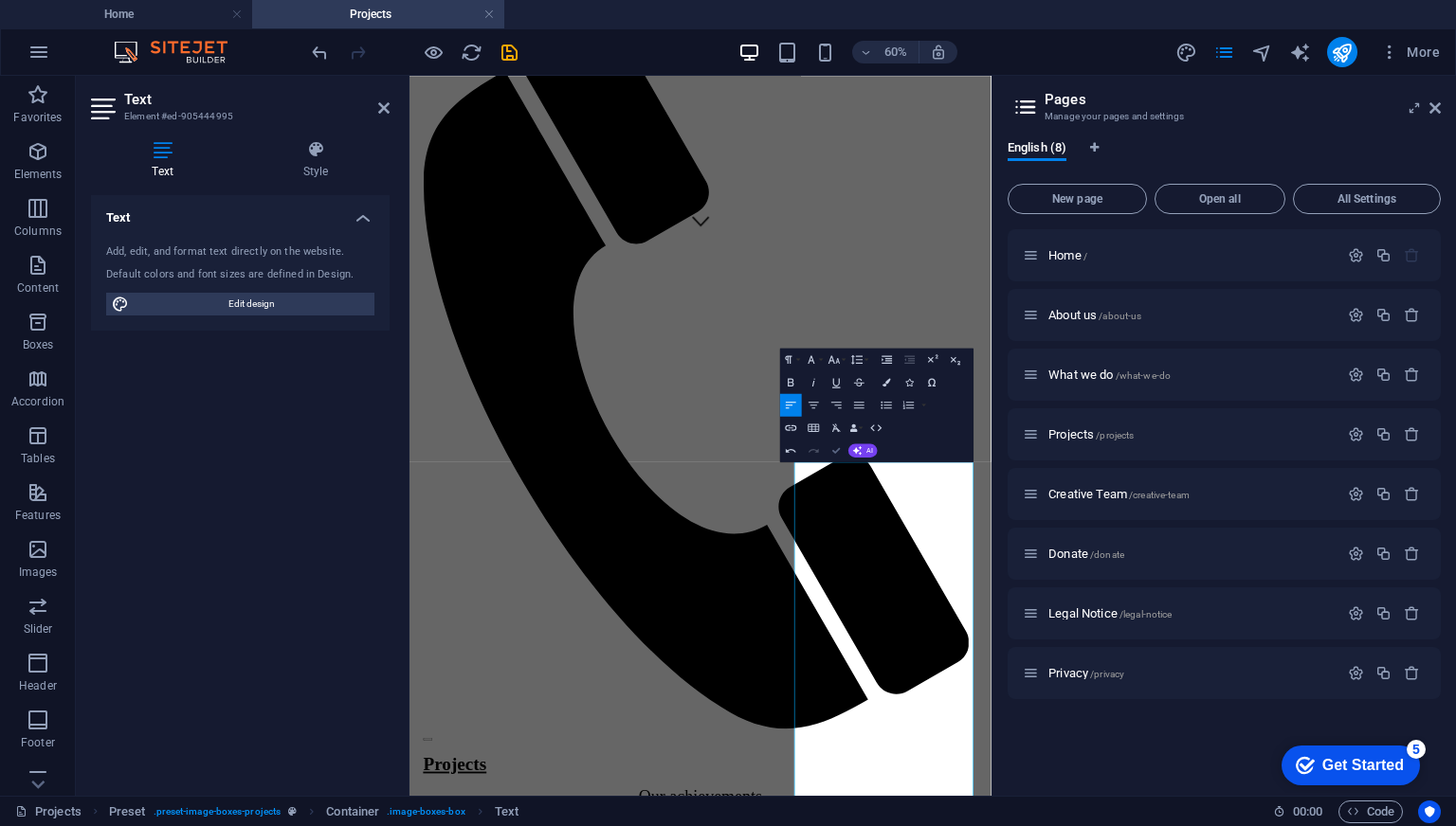
scroll to position [946, 0]
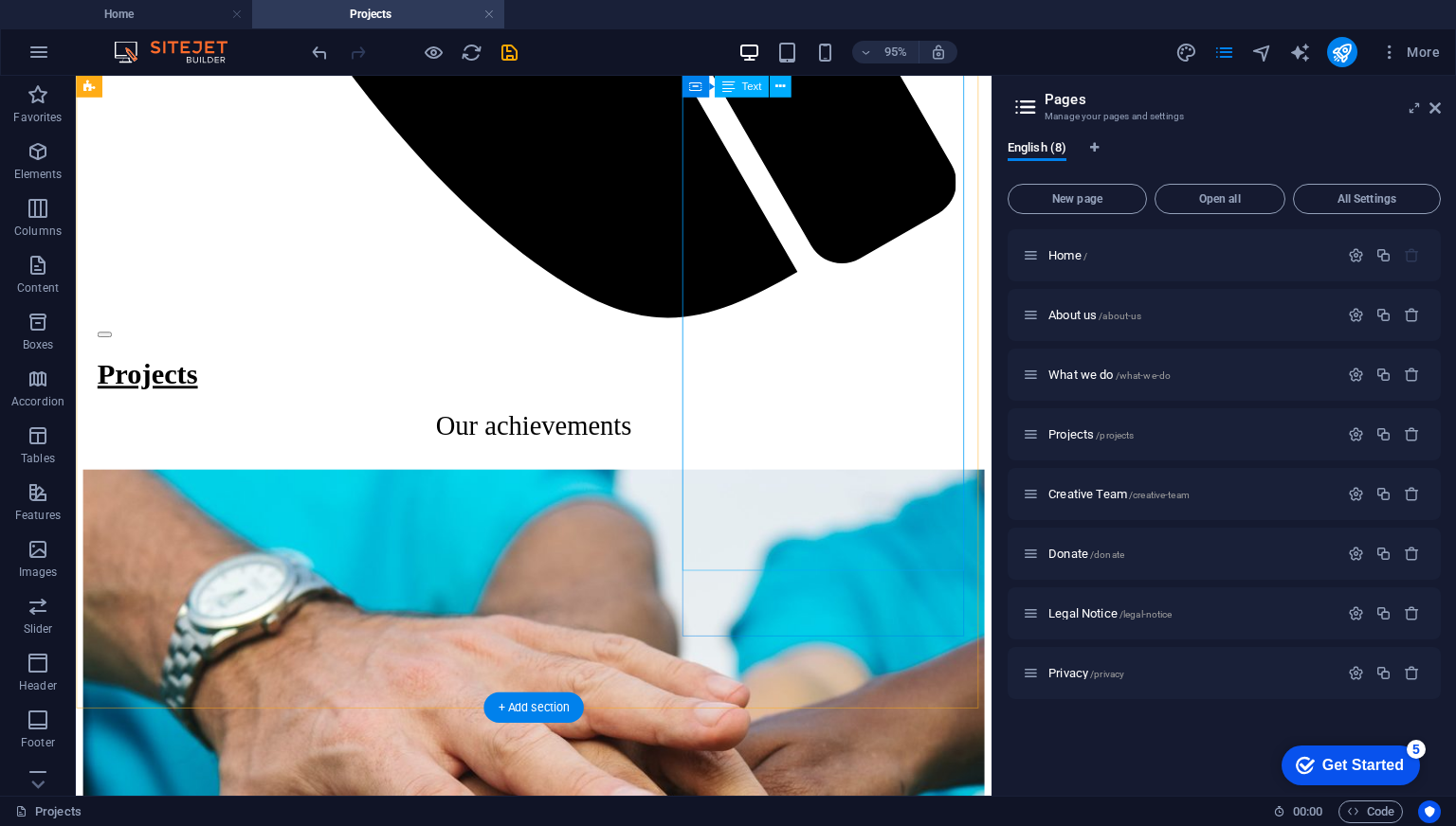
scroll to position [1819, 0]
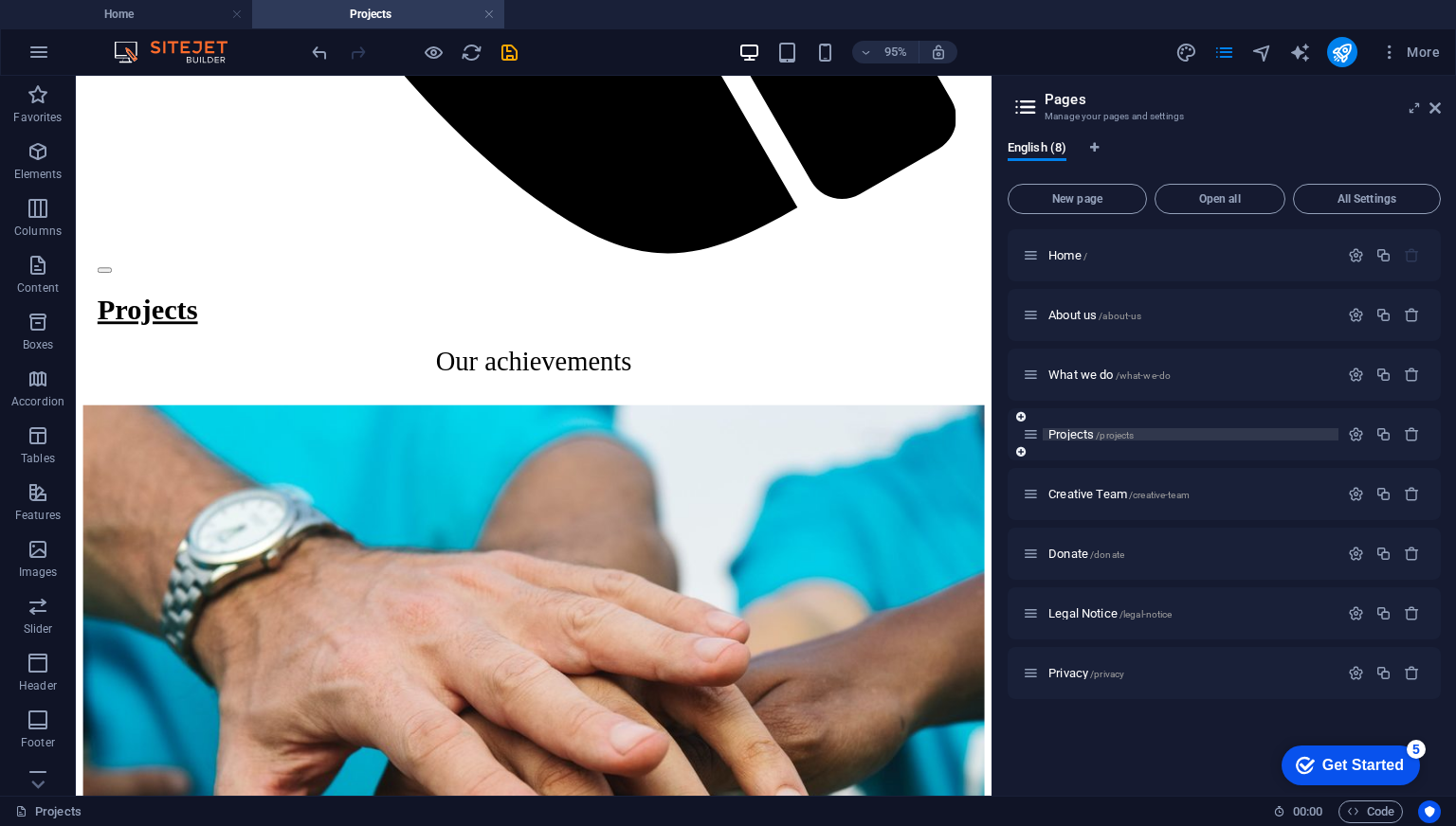
click at [1073, 428] on span "Projects /projects" at bounding box center [1090, 435] width 85 height 14
click at [1069, 432] on span "Projects /projects" at bounding box center [1090, 435] width 85 height 14
click at [1069, 436] on span "Projects /projects" at bounding box center [1090, 435] width 85 height 14
click at [1073, 434] on span "Projects /projects" at bounding box center [1090, 435] width 85 height 14
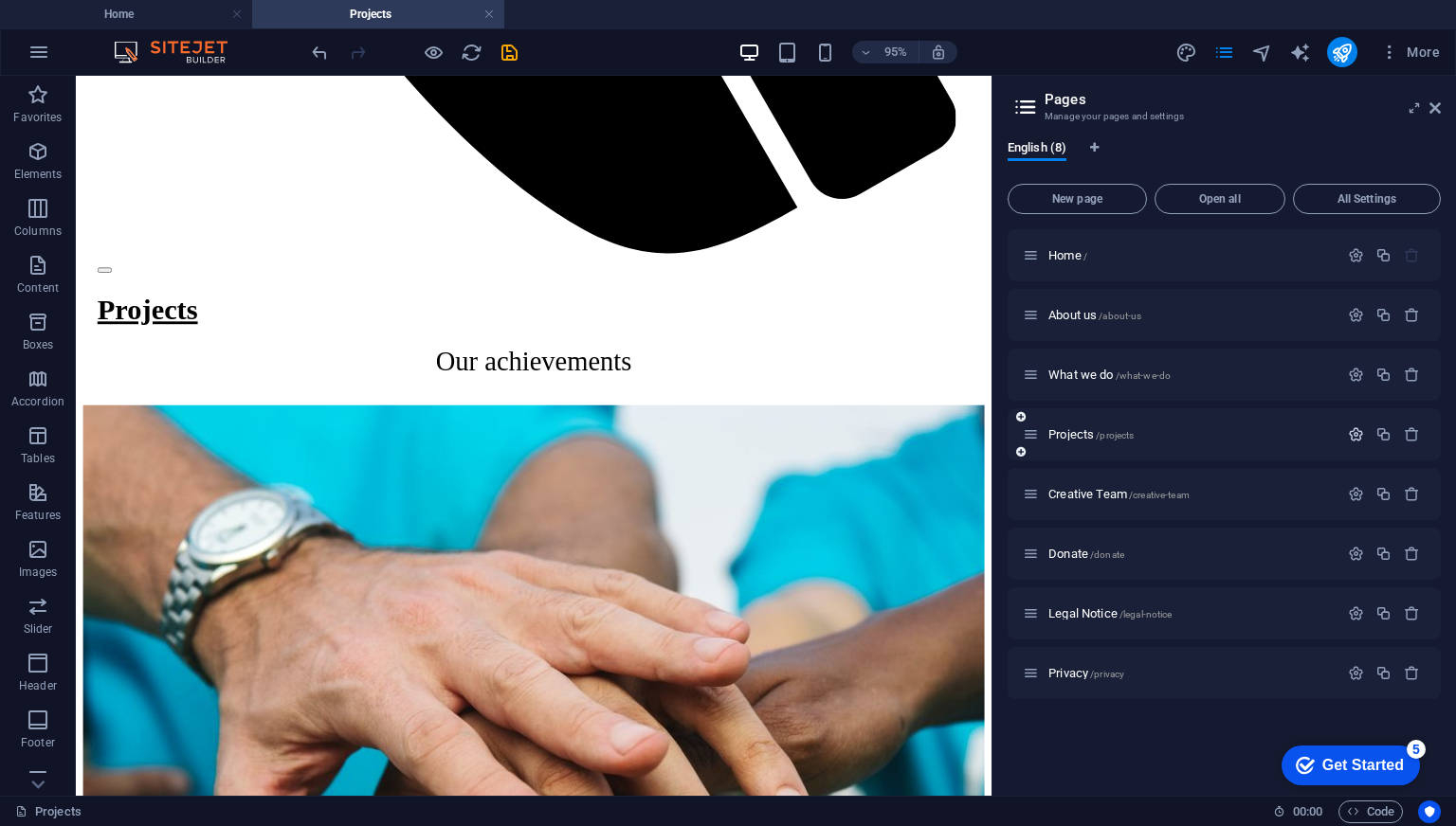
click at [1353, 434] on icon "button" at bounding box center [1355, 435] width 16 height 16
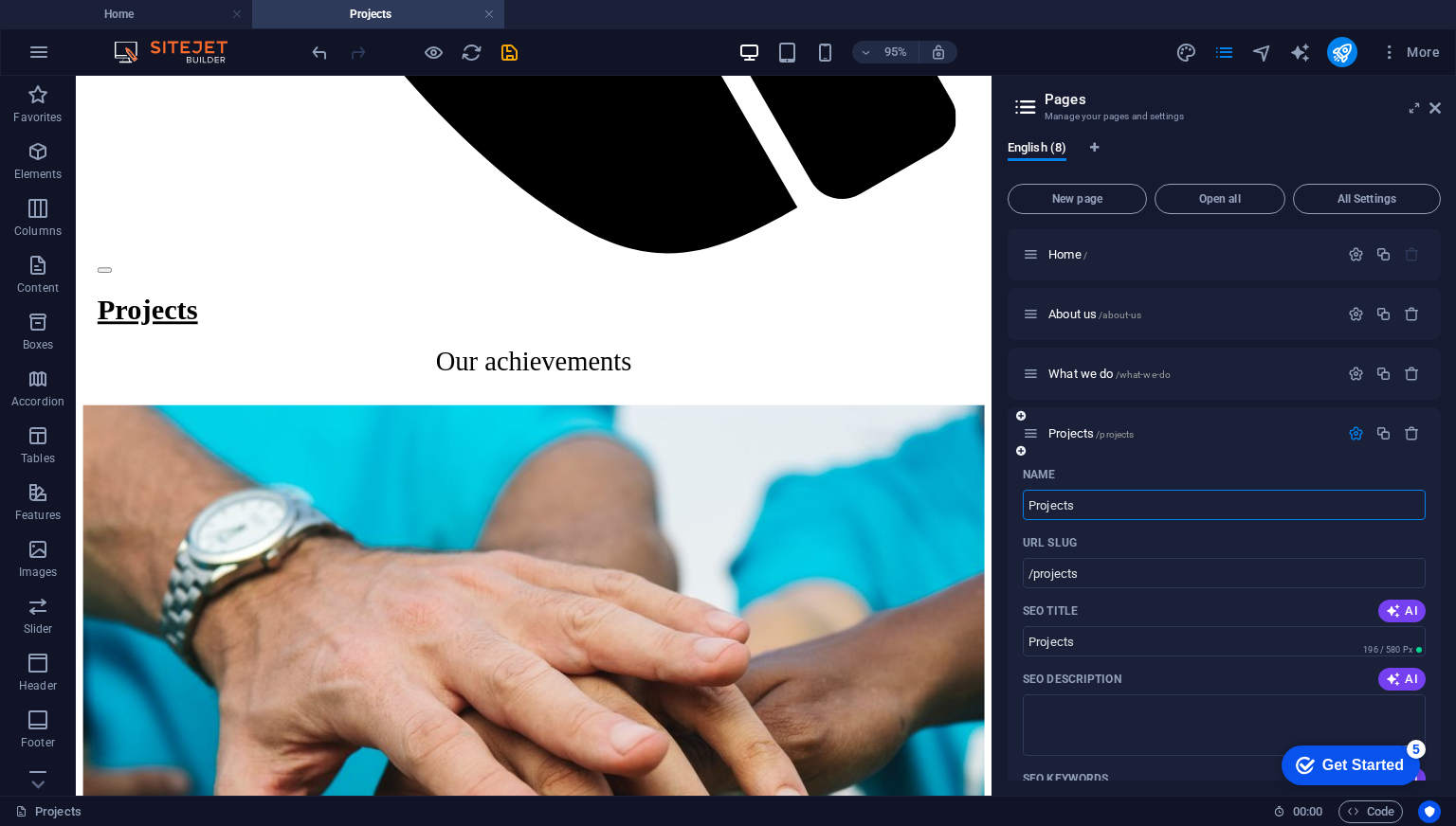
scroll to position [0, 0]
click at [1348, 436] on icon "button" at bounding box center [1355, 435] width 16 height 16
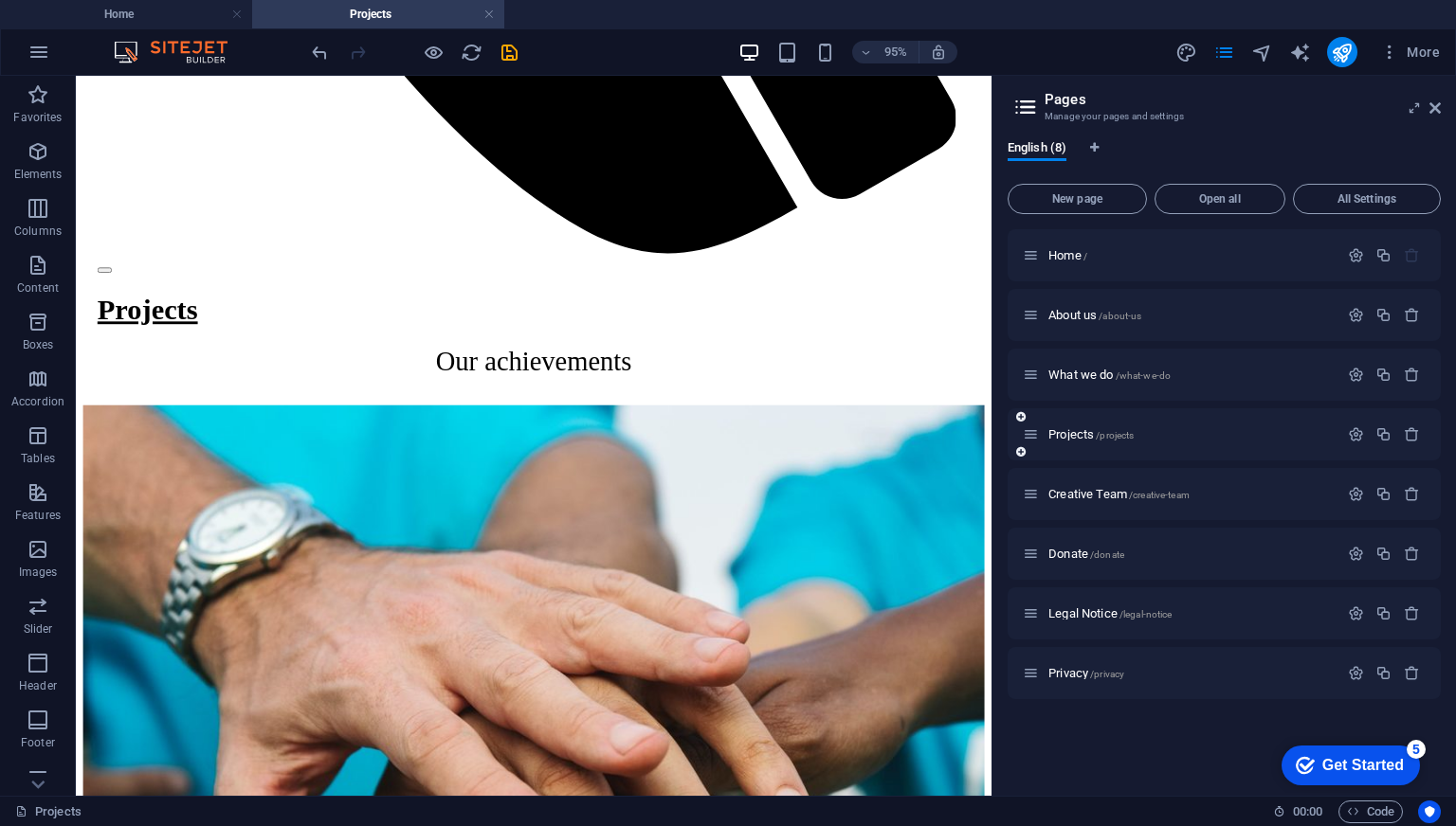
click at [1037, 439] on icon at bounding box center [1030, 435] width 16 height 16
click at [1060, 441] on div "Projects /projects" at bounding box center [1180, 435] width 316 height 22
click at [1067, 435] on span "Projects /projects" at bounding box center [1090, 435] width 85 height 14
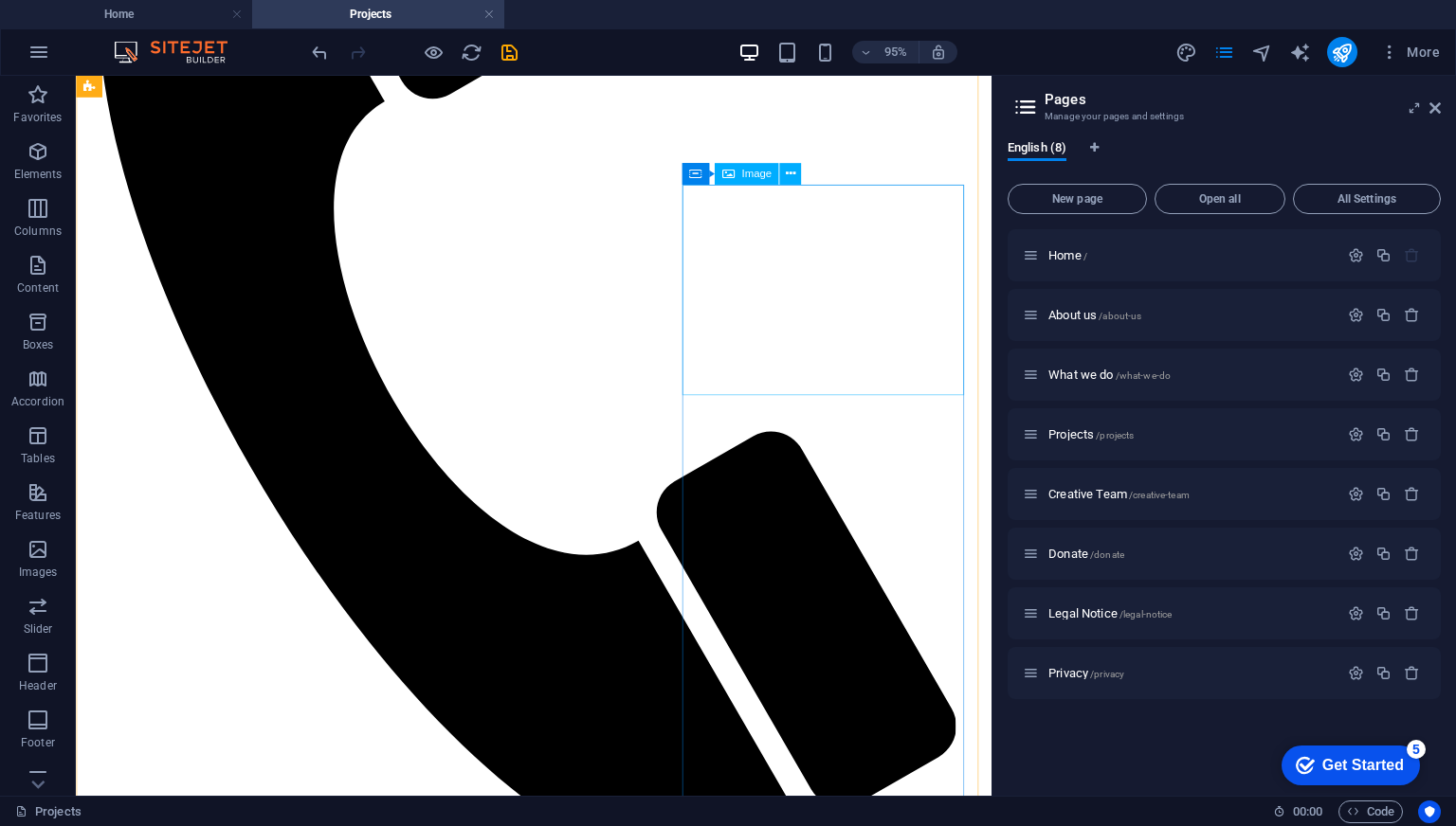
scroll to position [1156, 0]
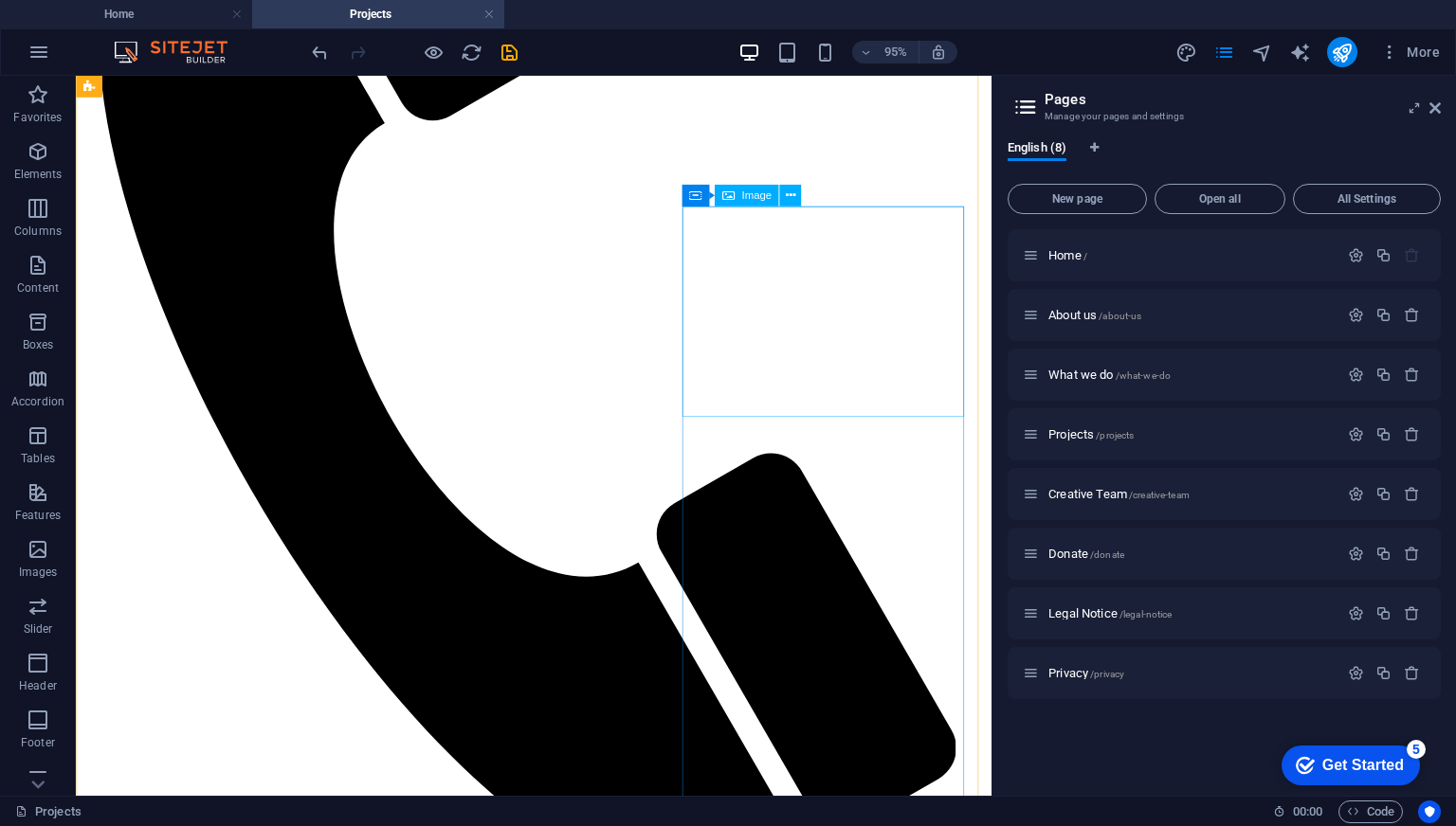
click at [796, 207] on div "Container Image" at bounding box center [747, 196] width 131 height 23
click at [793, 199] on icon at bounding box center [791, 196] width 10 height 19
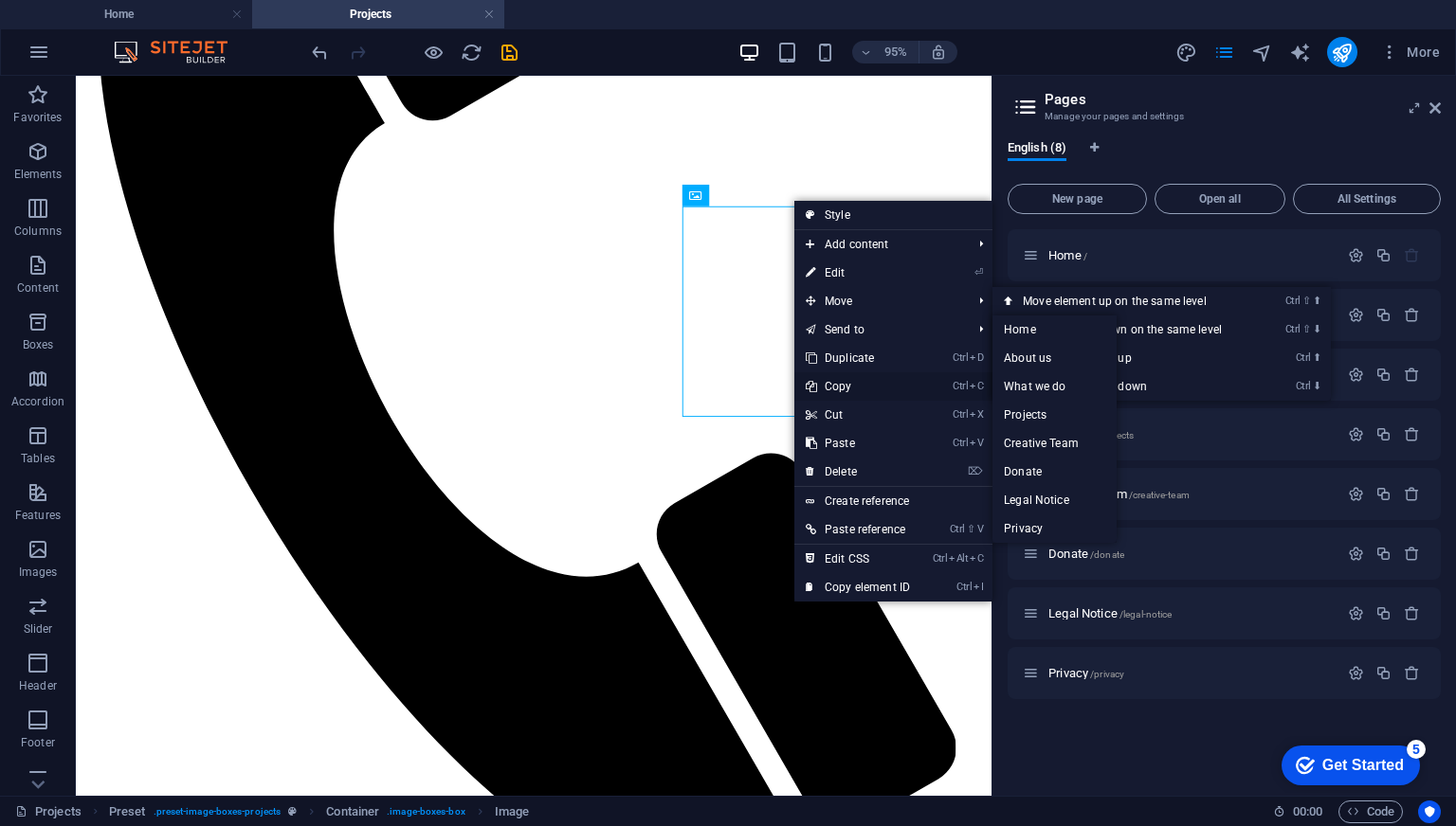
click at [852, 386] on link "Ctrl C Copy" at bounding box center [858, 387] width 127 height 29
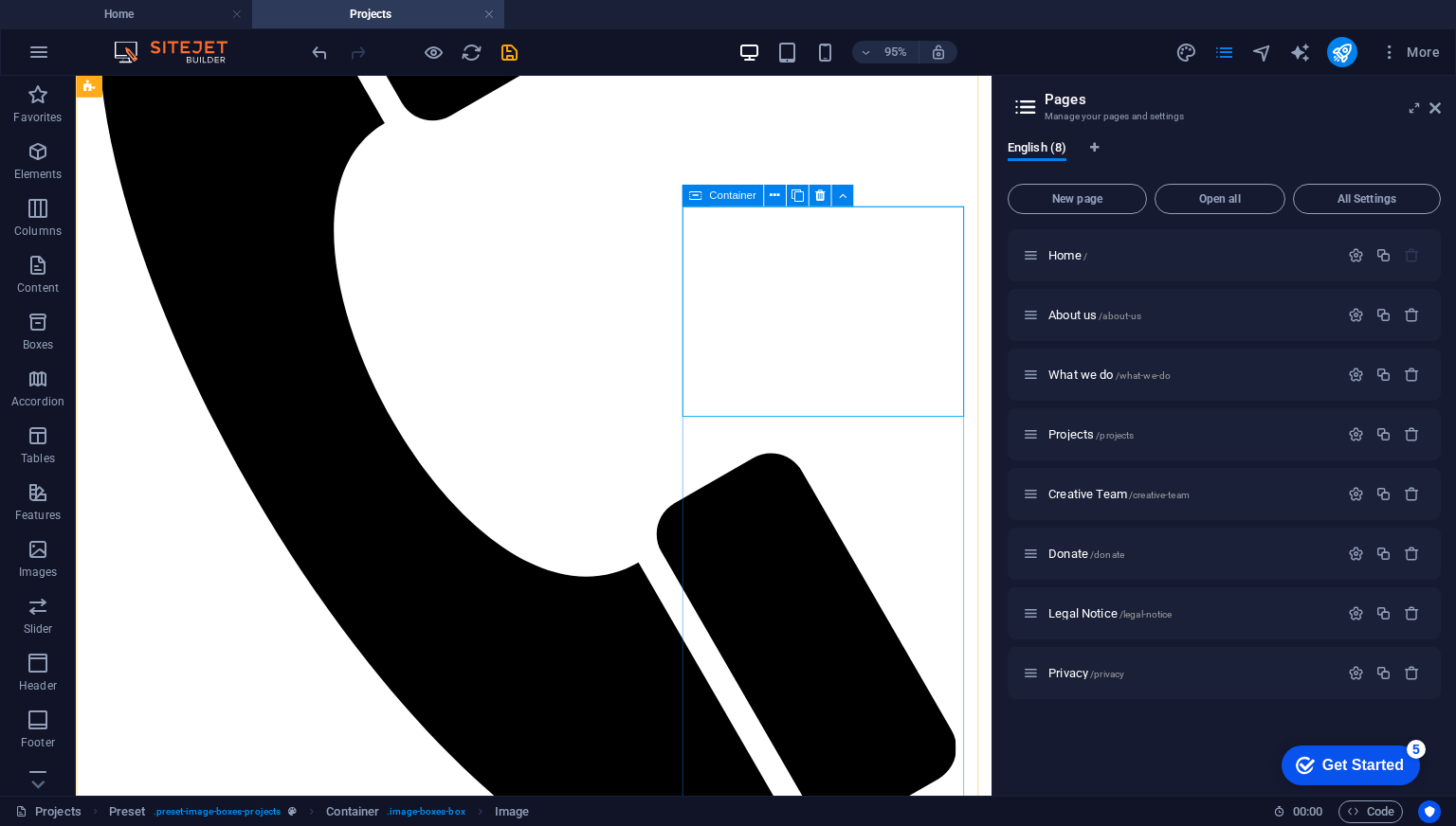
click at [695, 200] on icon at bounding box center [695, 195] width 12 height 22
drag, startPoint x: 771, startPoint y: 276, endPoint x: 755, endPoint y: 303, distance: 31.4
click at [689, 202] on icon at bounding box center [695, 195] width 12 height 22
click at [777, 204] on icon at bounding box center [774, 196] width 10 height 19
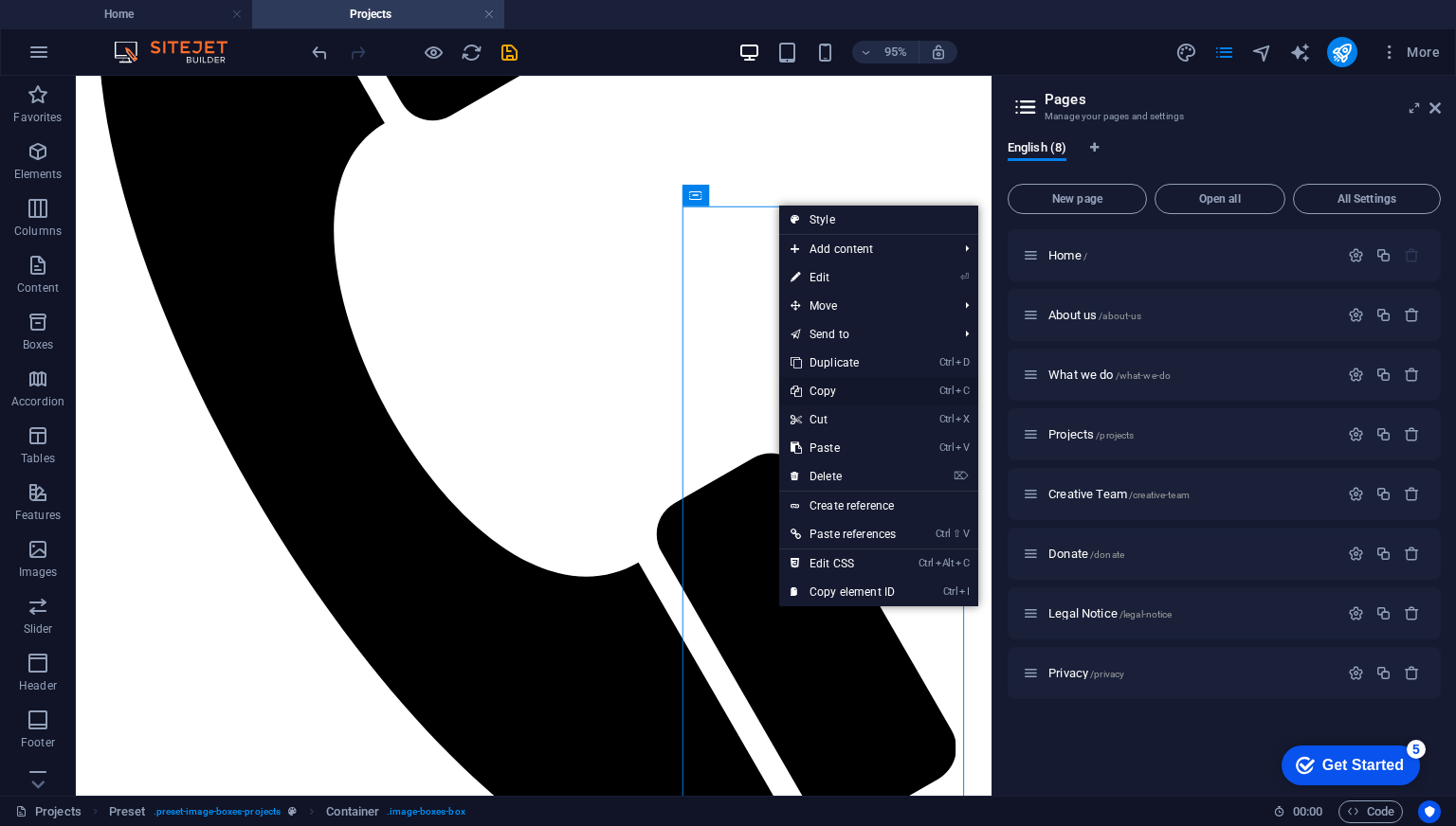
click at [840, 391] on link "Ctrl C Copy" at bounding box center [843, 391] width 128 height 29
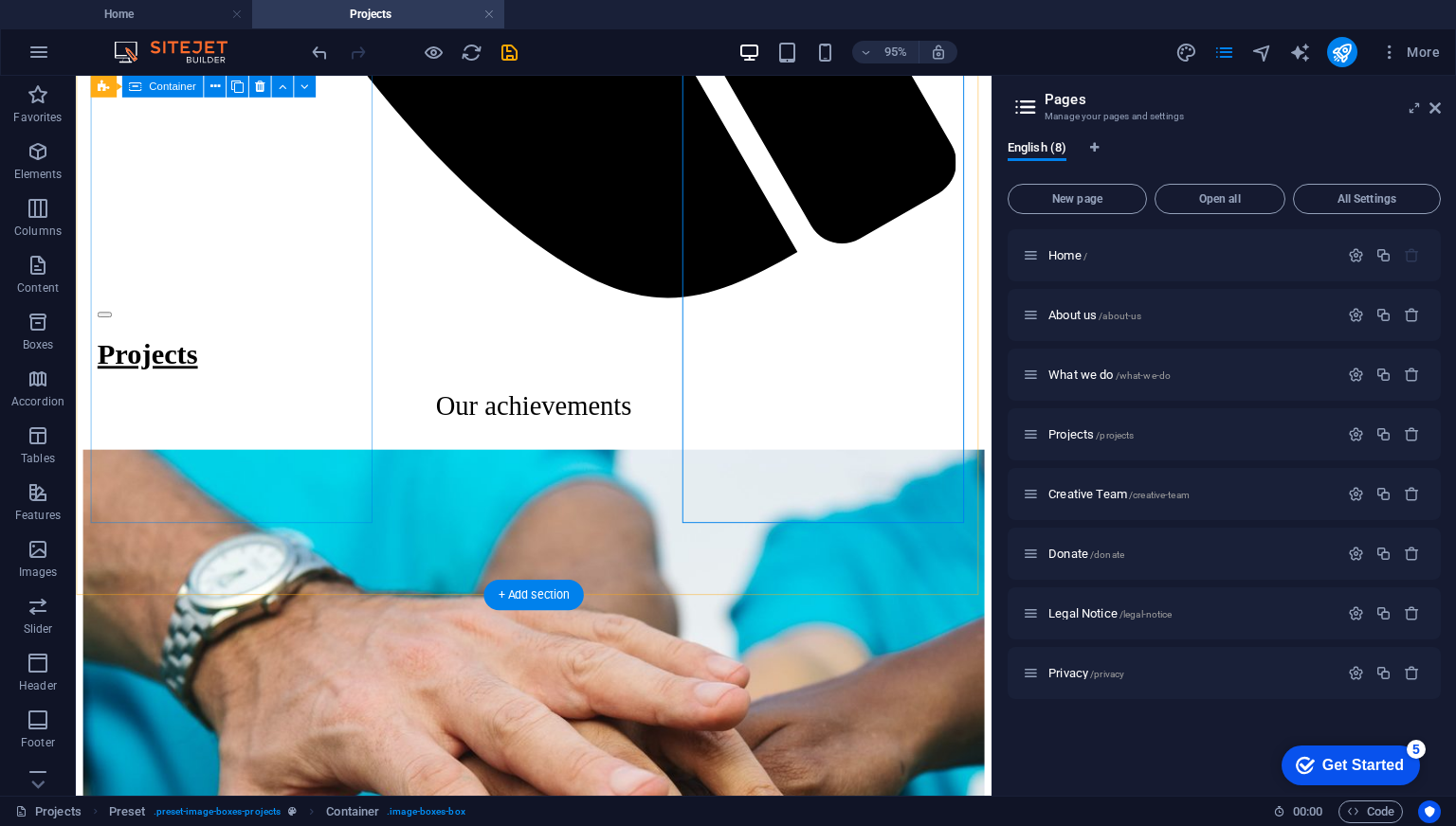
scroll to position [1630, 0]
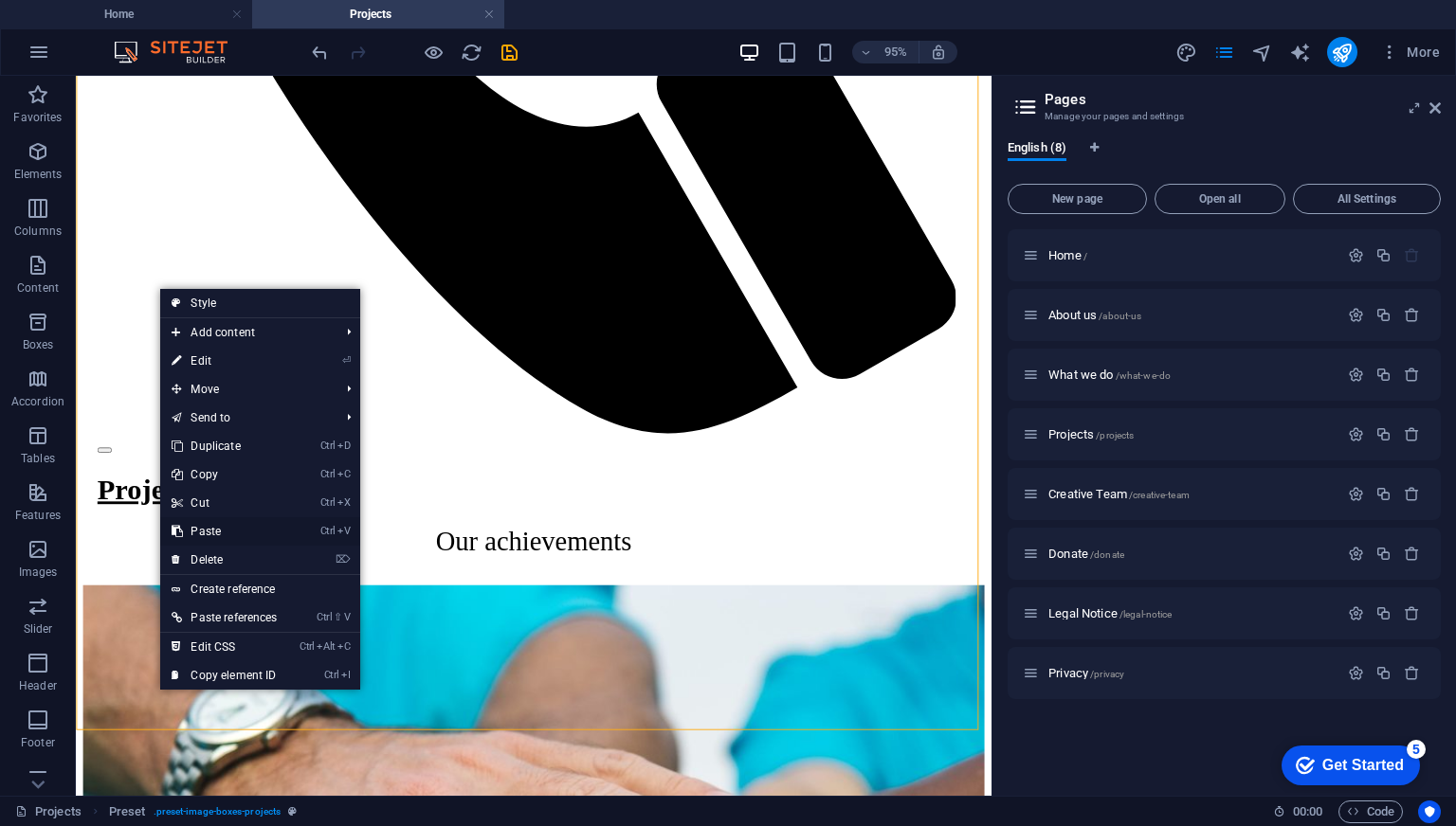
click at [239, 528] on link "Ctrl V Paste" at bounding box center [224, 532] width 128 height 29
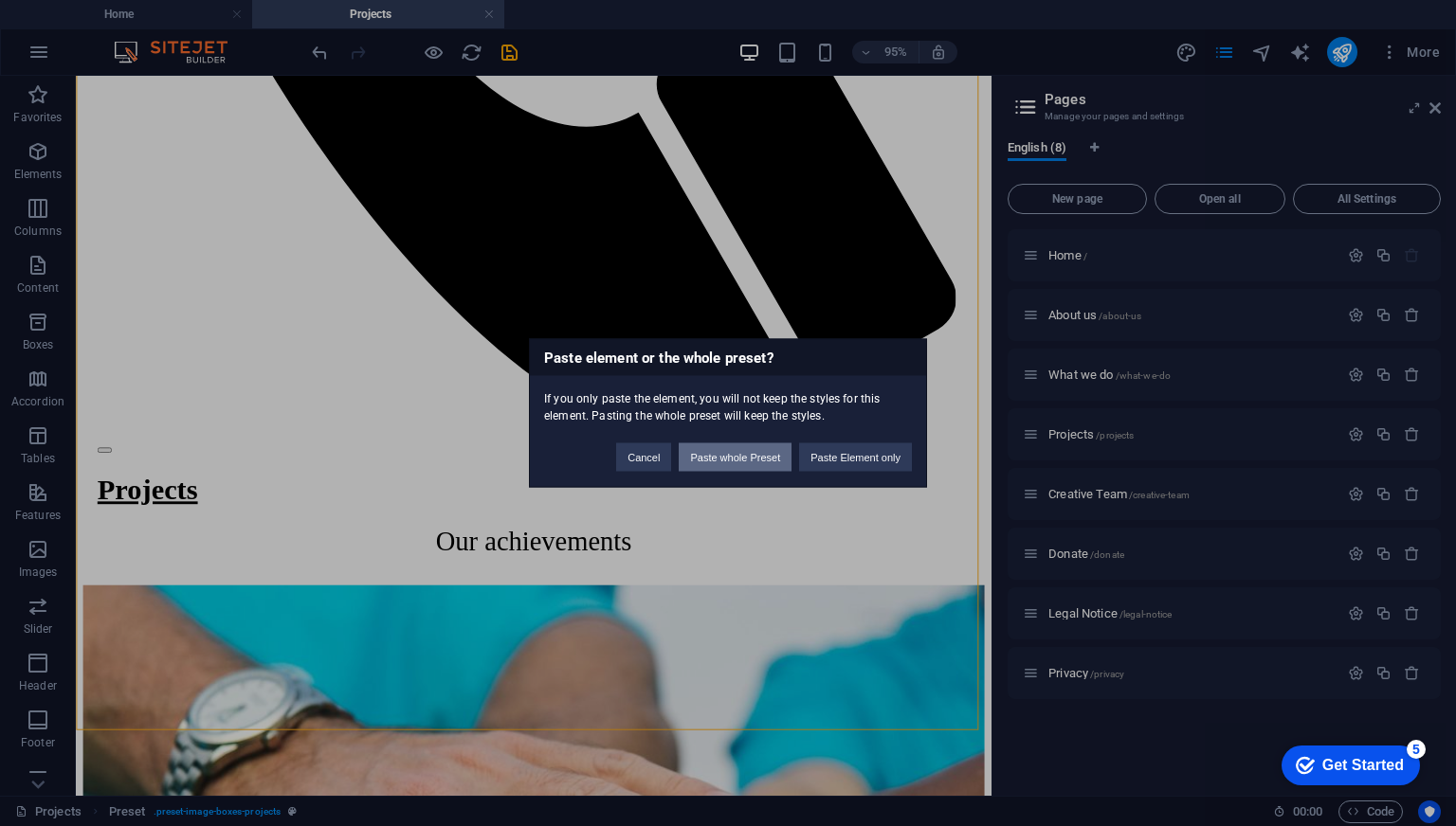
click at [740, 456] on button "Paste whole Preset" at bounding box center [735, 458] width 113 height 29
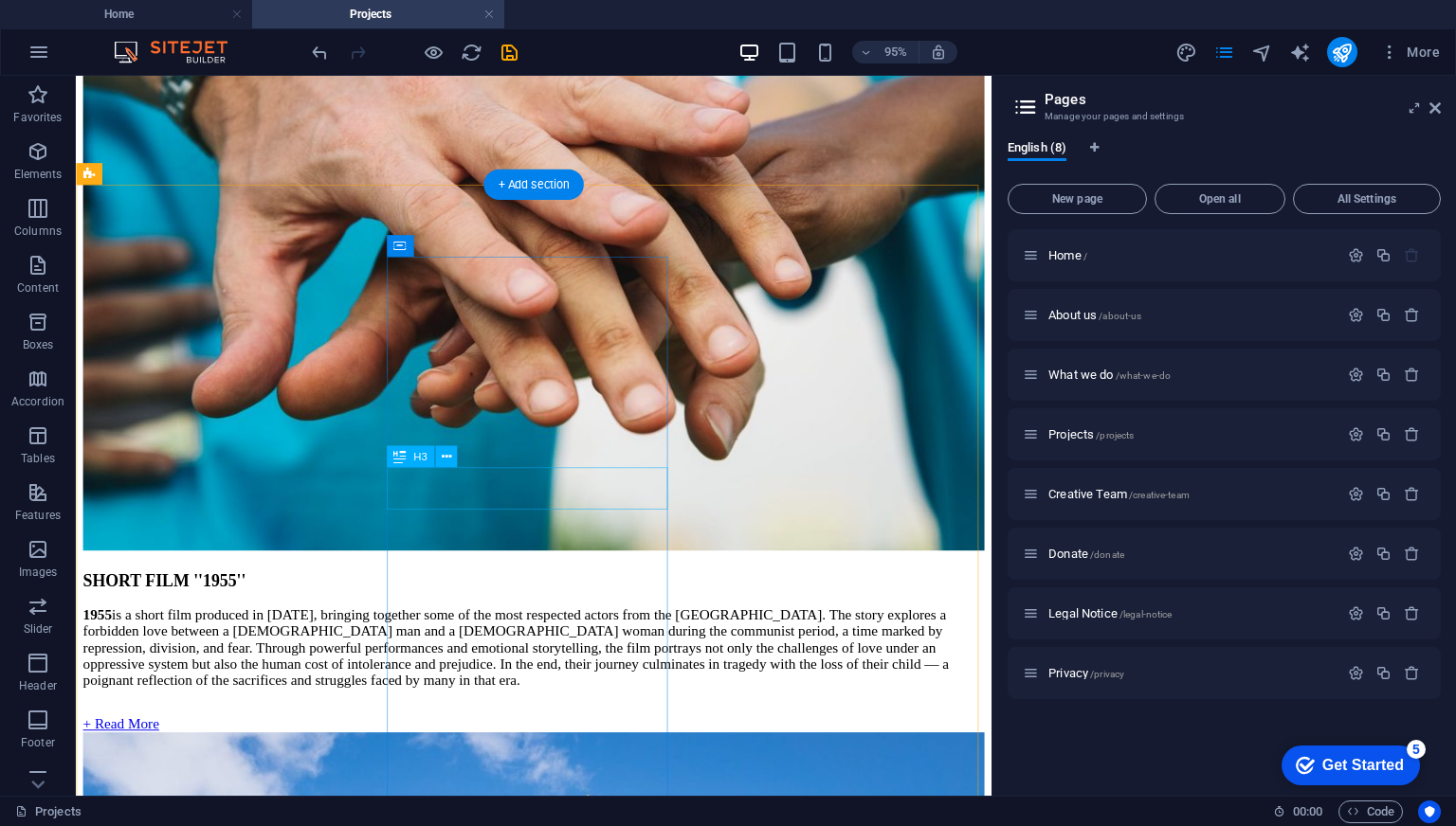
scroll to position [2388, 0]
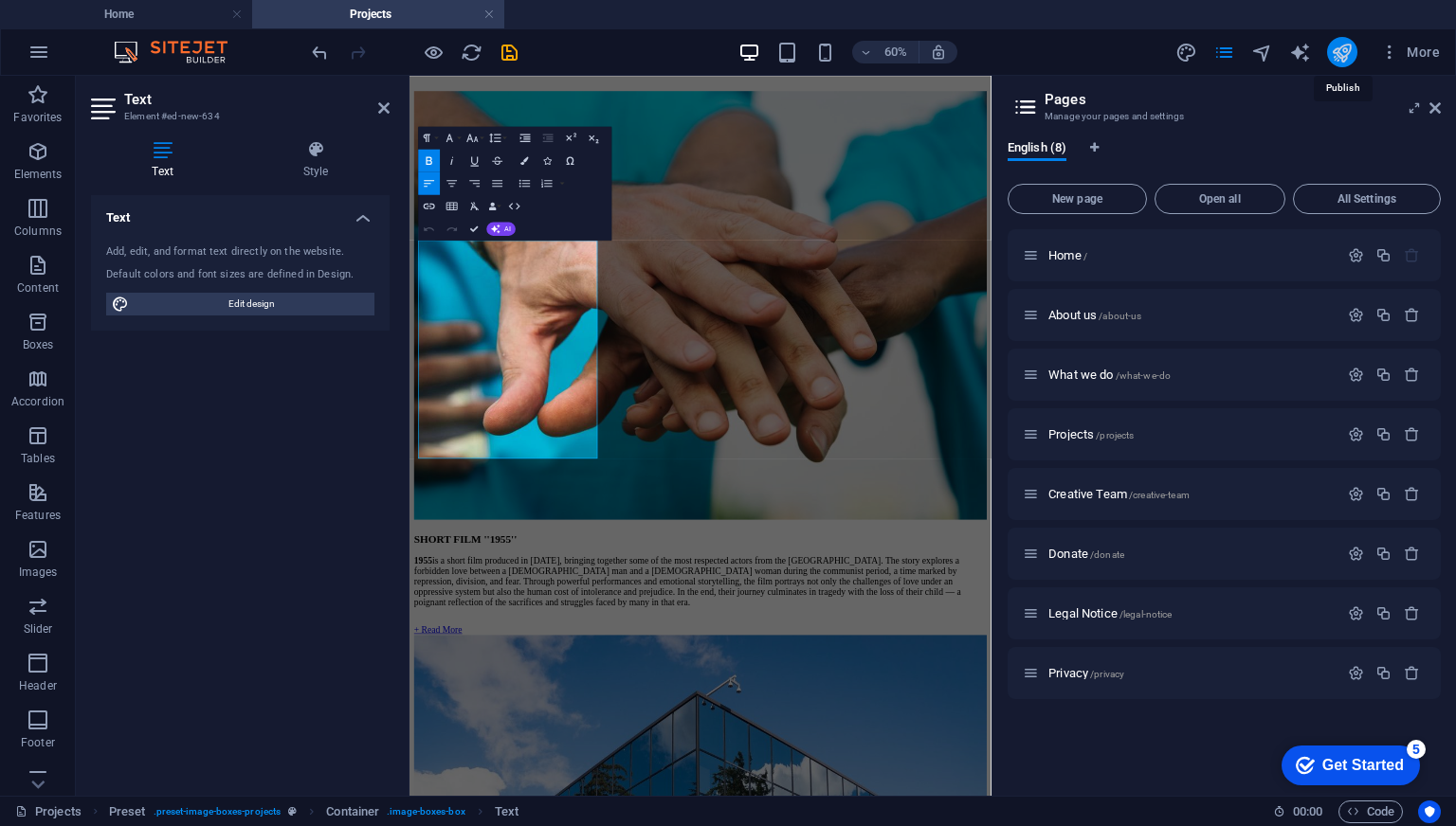
click at [1349, 52] on icon "publish" at bounding box center [1341, 53] width 22 height 22
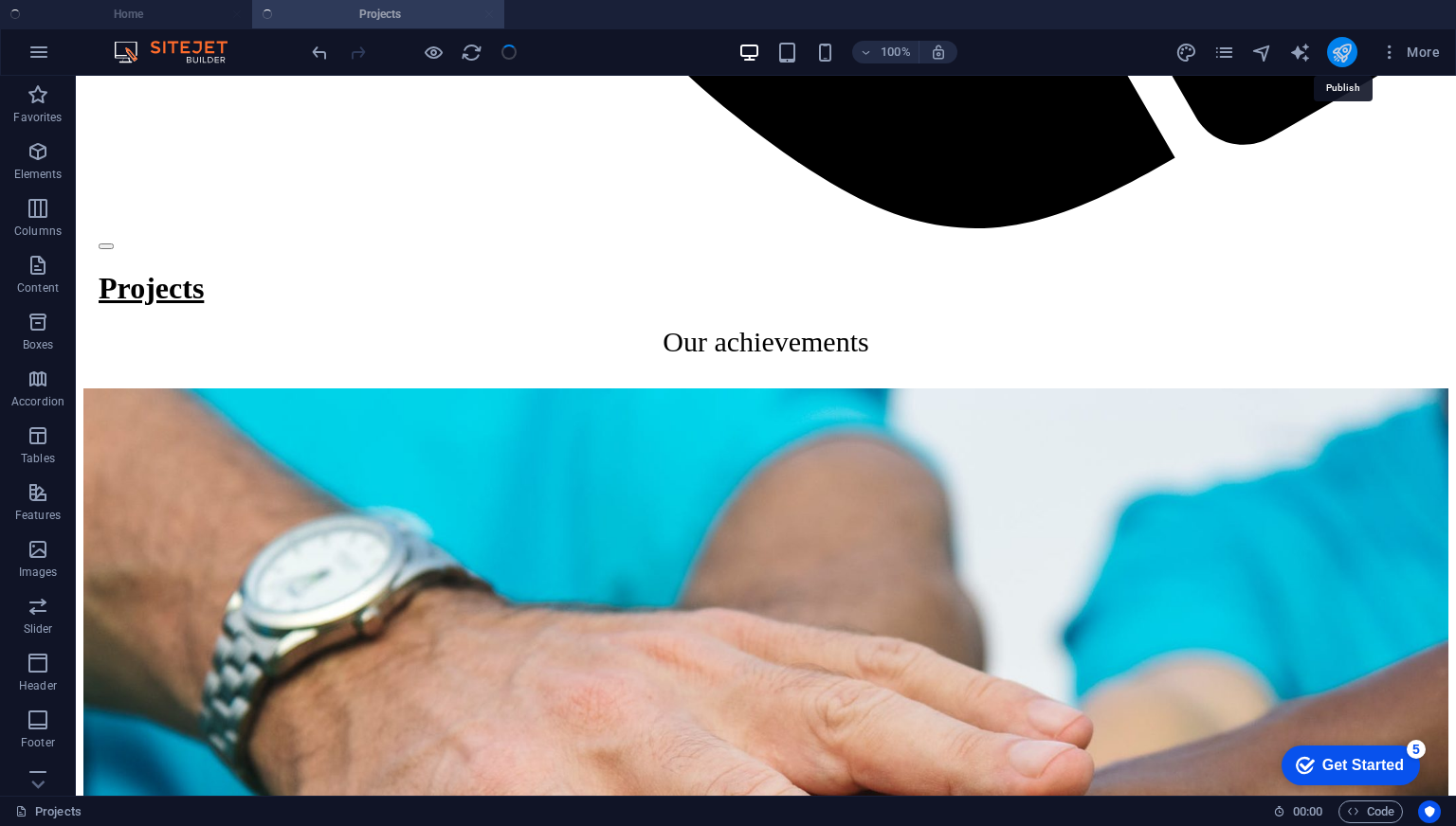
scroll to position [2198, 0]
